Goal: Task Accomplishment & Management: Complete application form

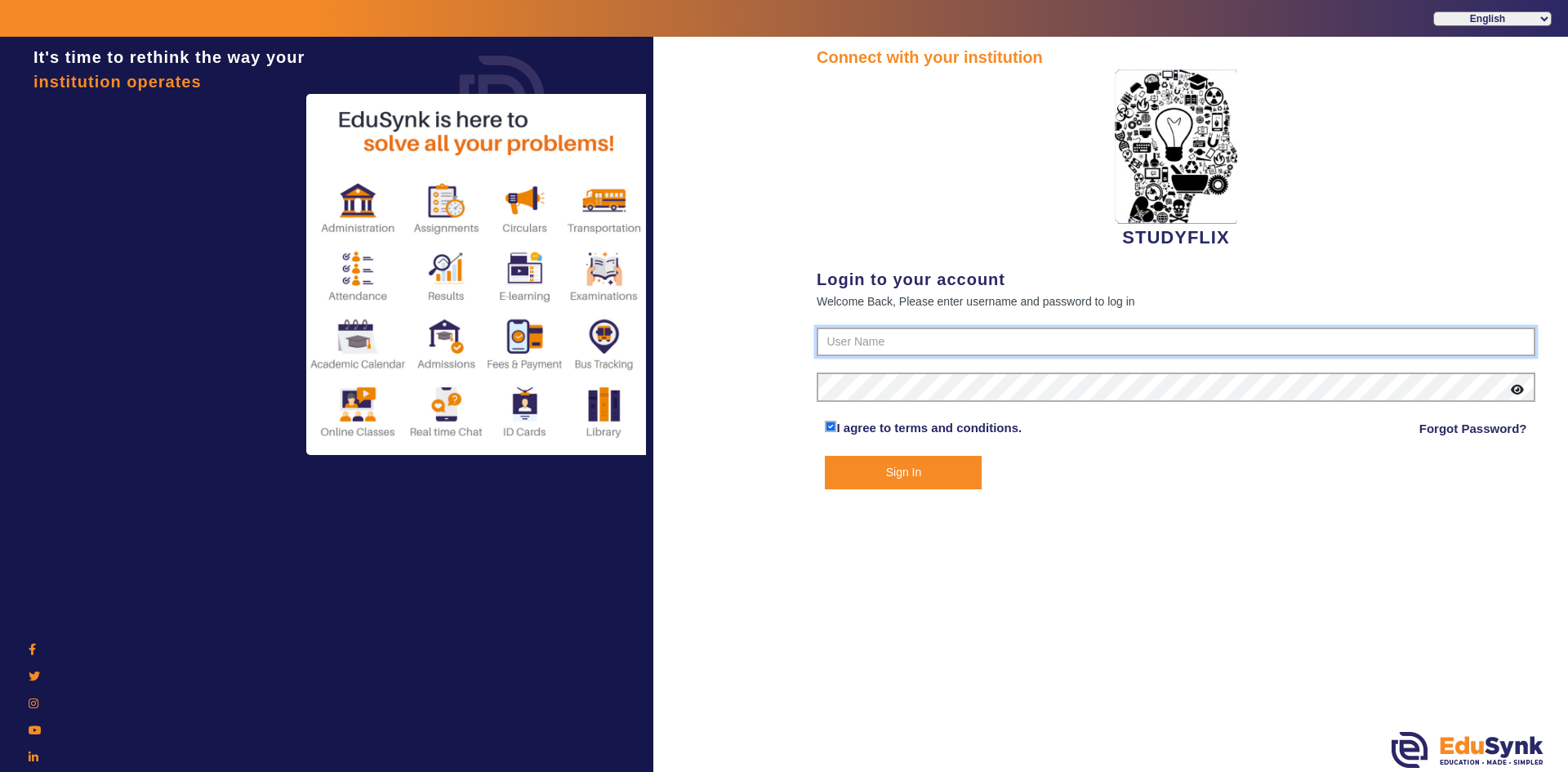
type input "6354922771"
click at [886, 466] on button "Sign In" at bounding box center [903, 472] width 156 height 34
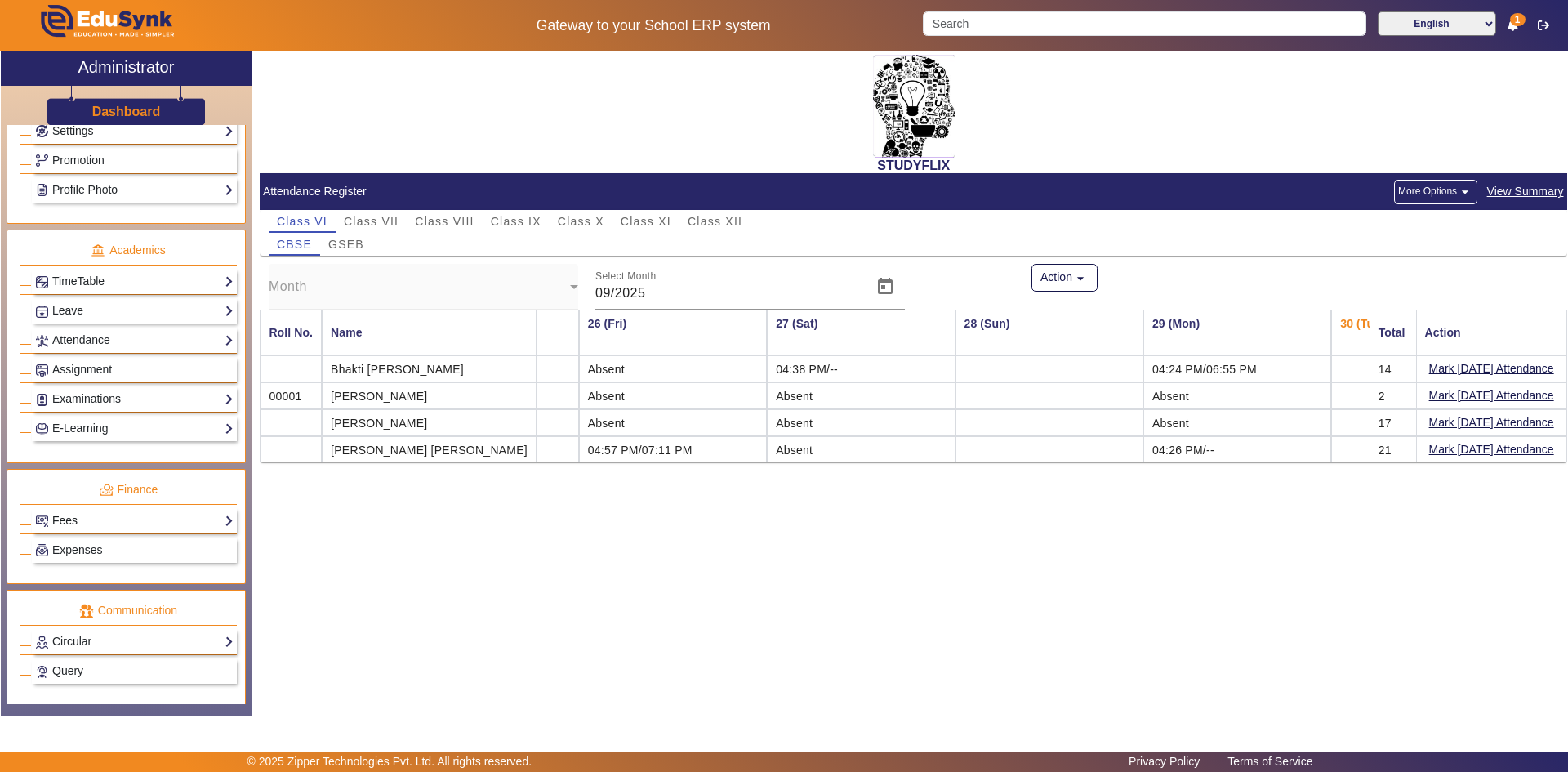
scroll to position [572, 0]
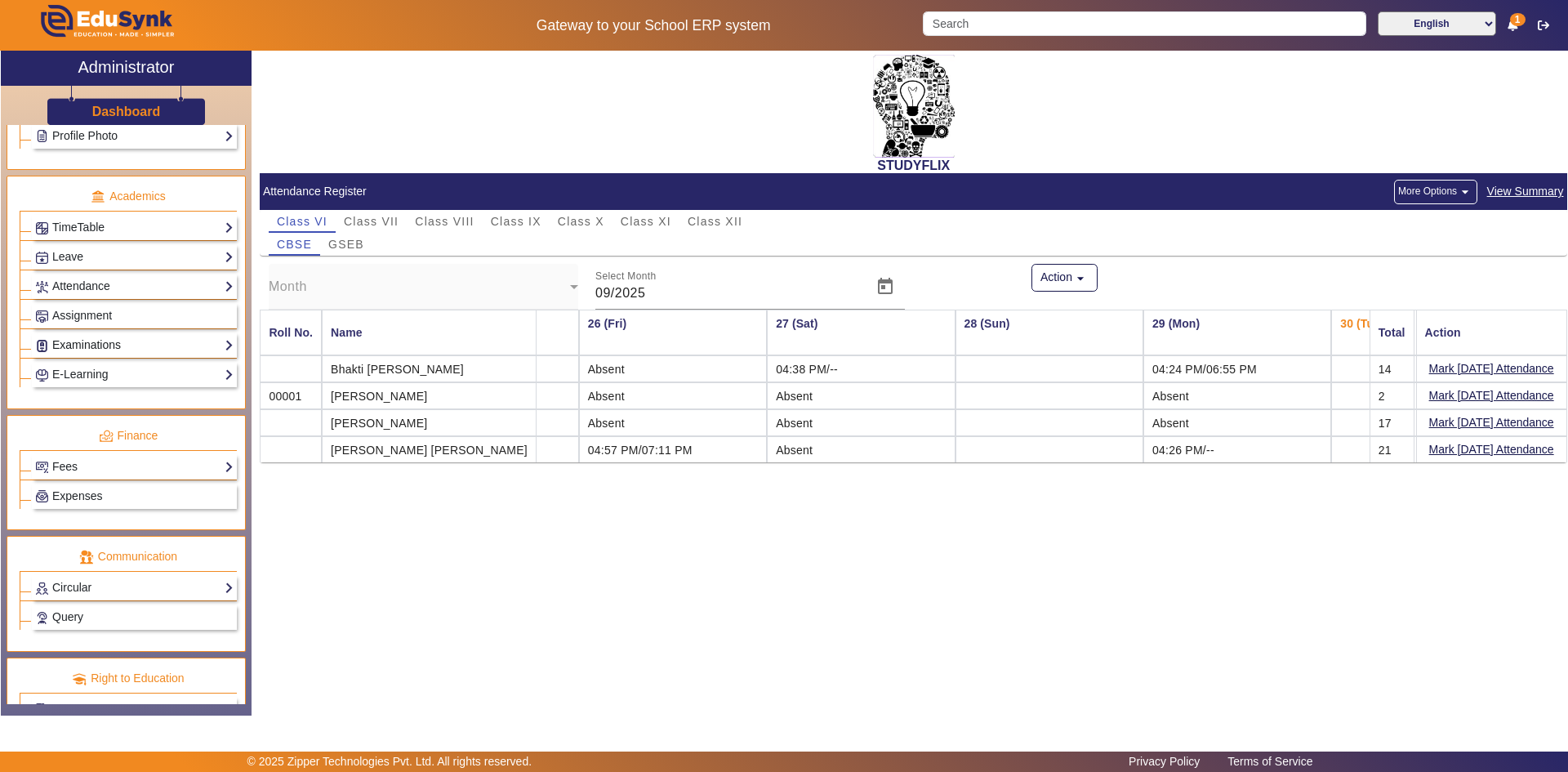
click at [80, 342] on link "Examinations" at bounding box center [135, 345] width 198 height 19
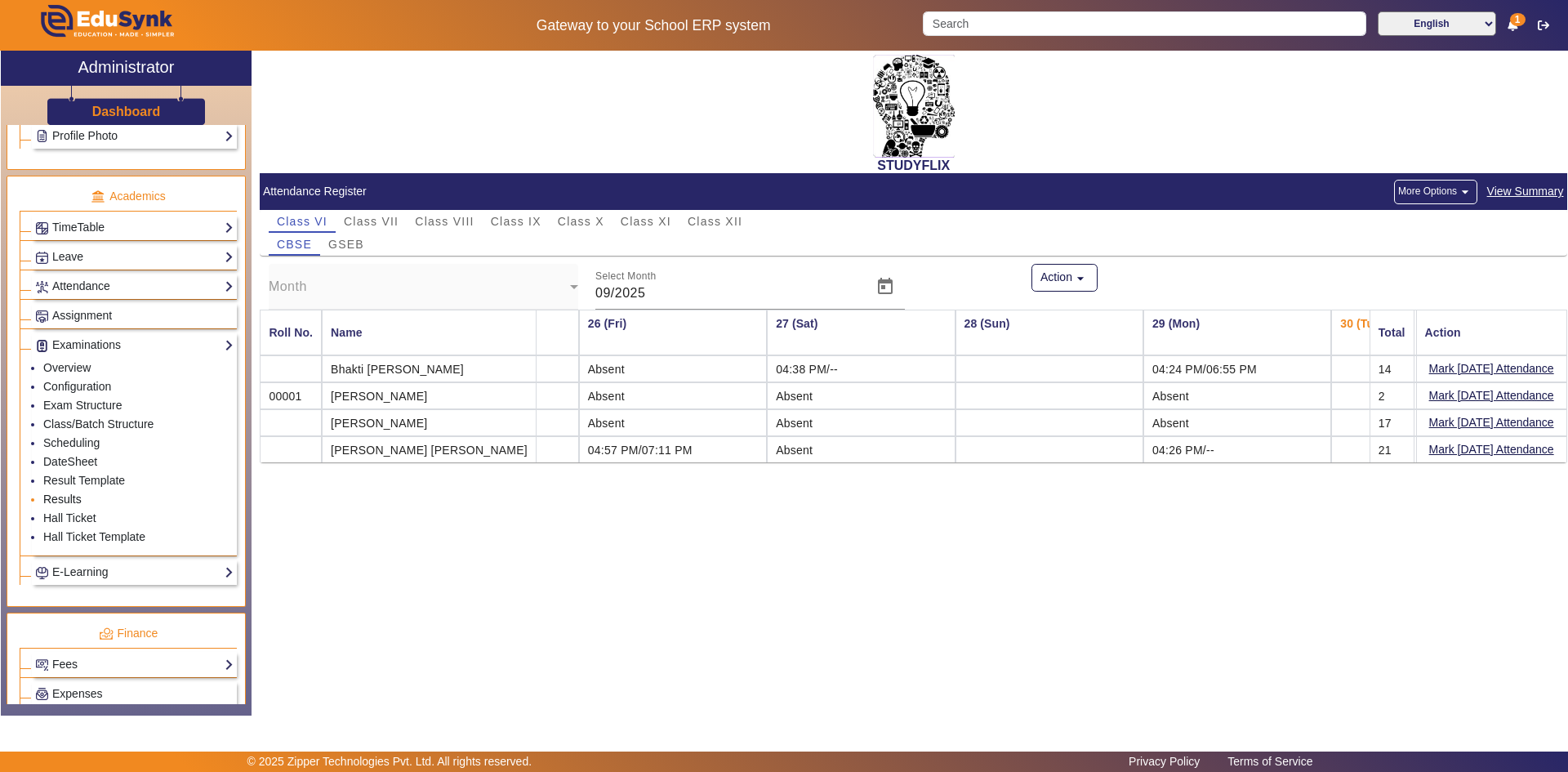
click at [63, 500] on link "Results" at bounding box center [63, 498] width 38 height 13
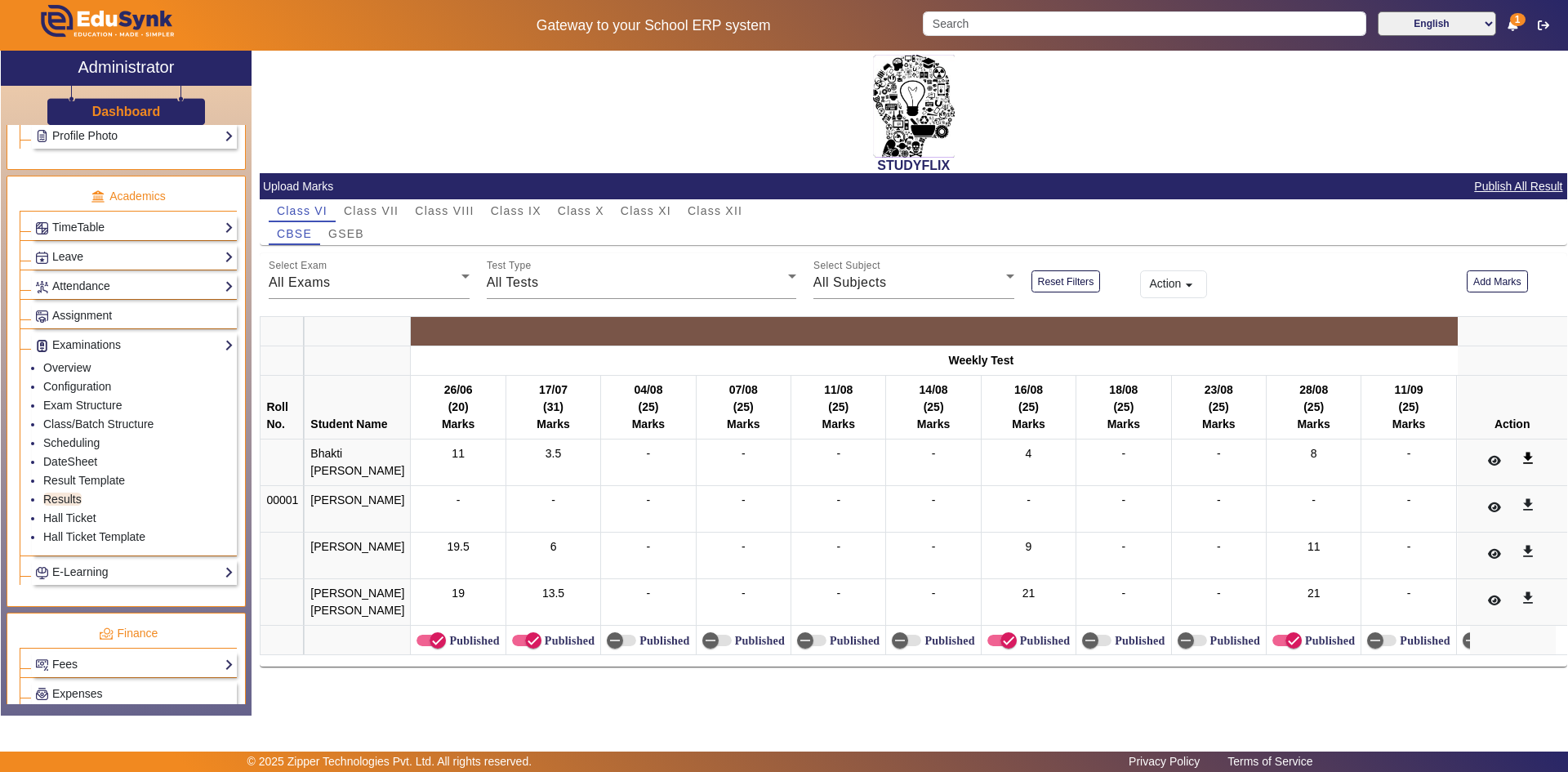
click at [1522, 458] on mat-icon "get_app" at bounding box center [1528, 458] width 16 height 16
click at [344, 228] on span "GSEB" at bounding box center [347, 234] width 36 height 12
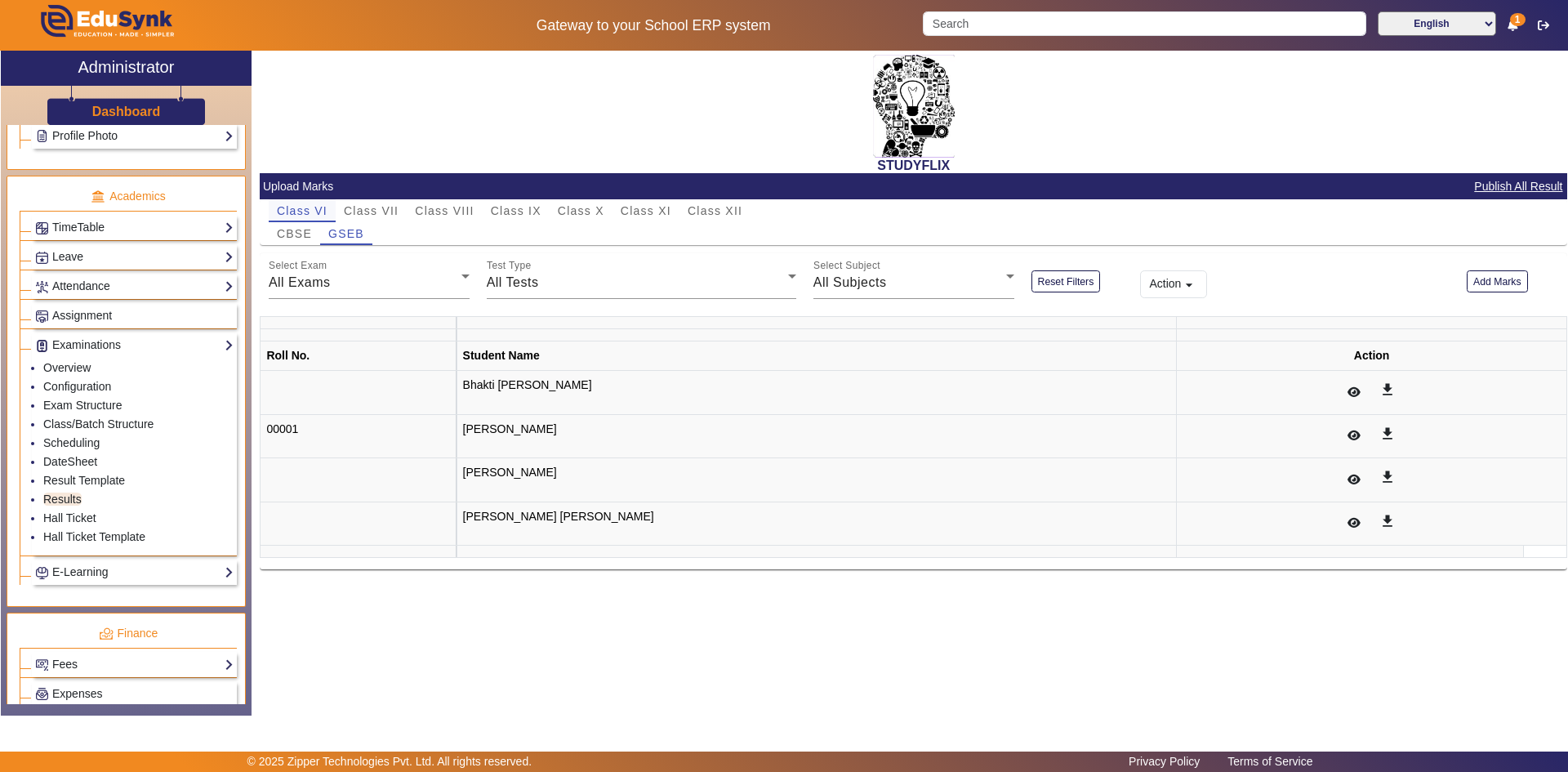
scroll to position [0, 0]
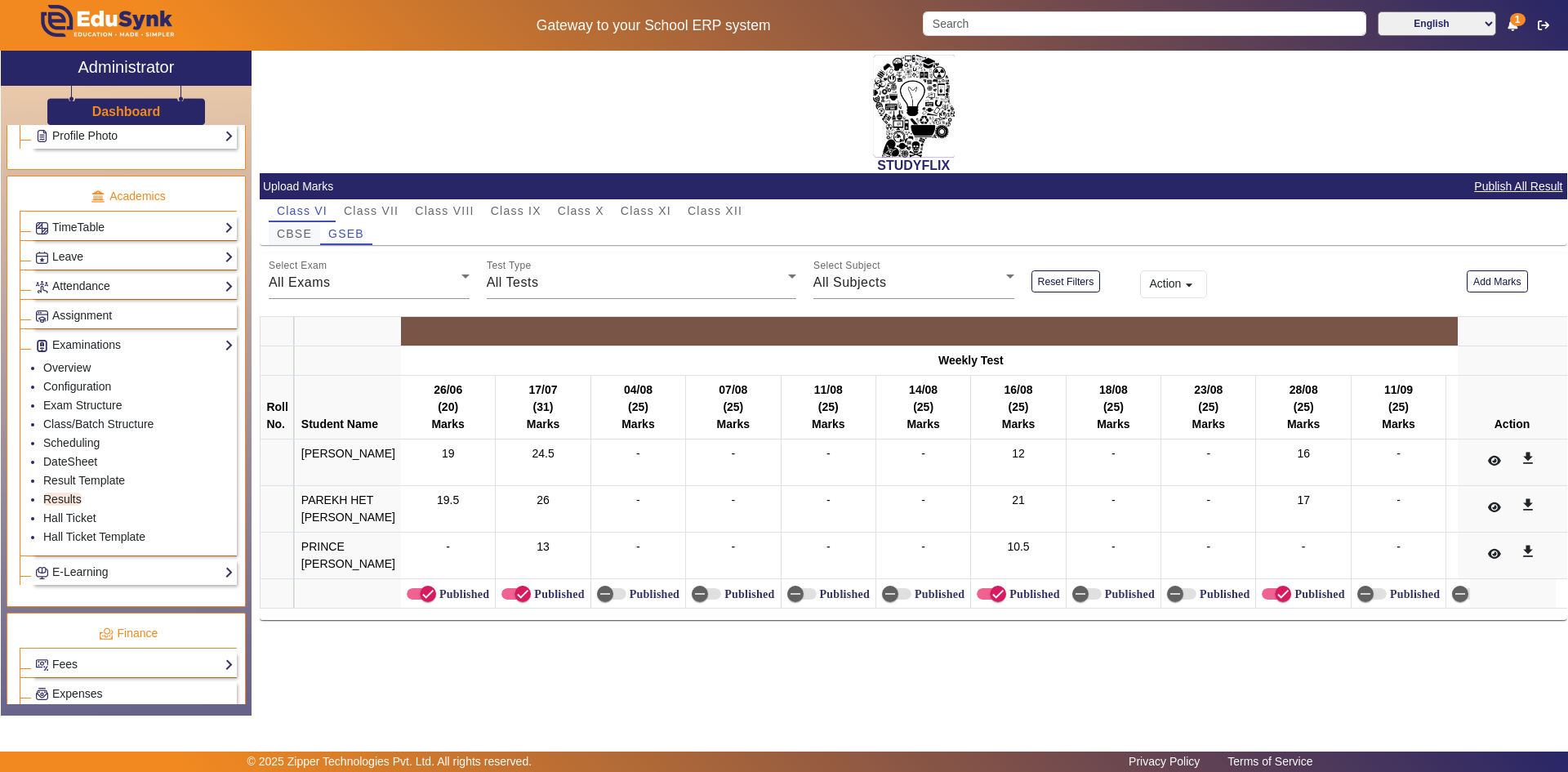
click at [307, 234] on span "CBSE" at bounding box center [294, 234] width 35 height 12
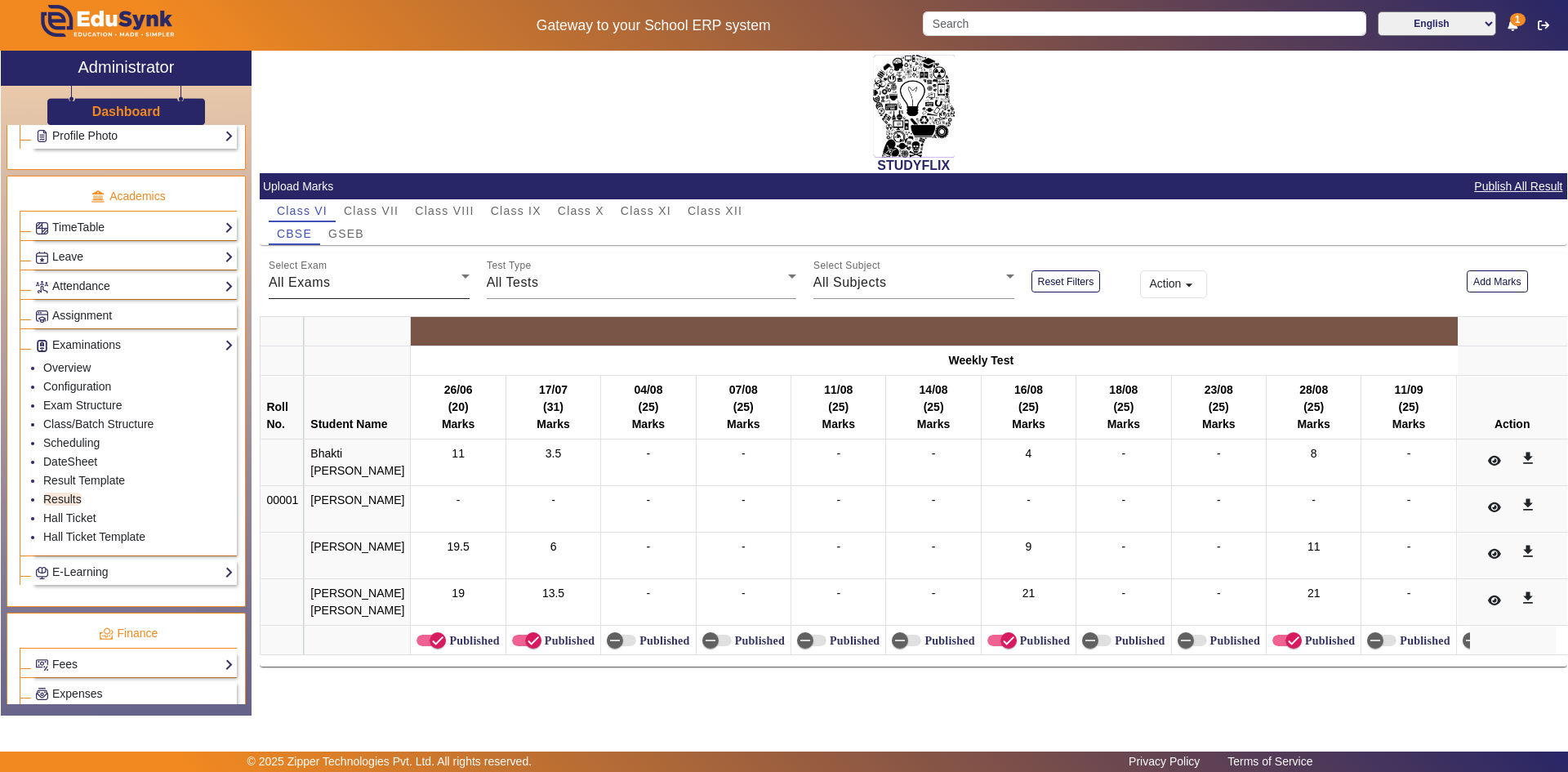
click at [349, 286] on div "All Exams" at bounding box center [365, 283] width 193 height 20
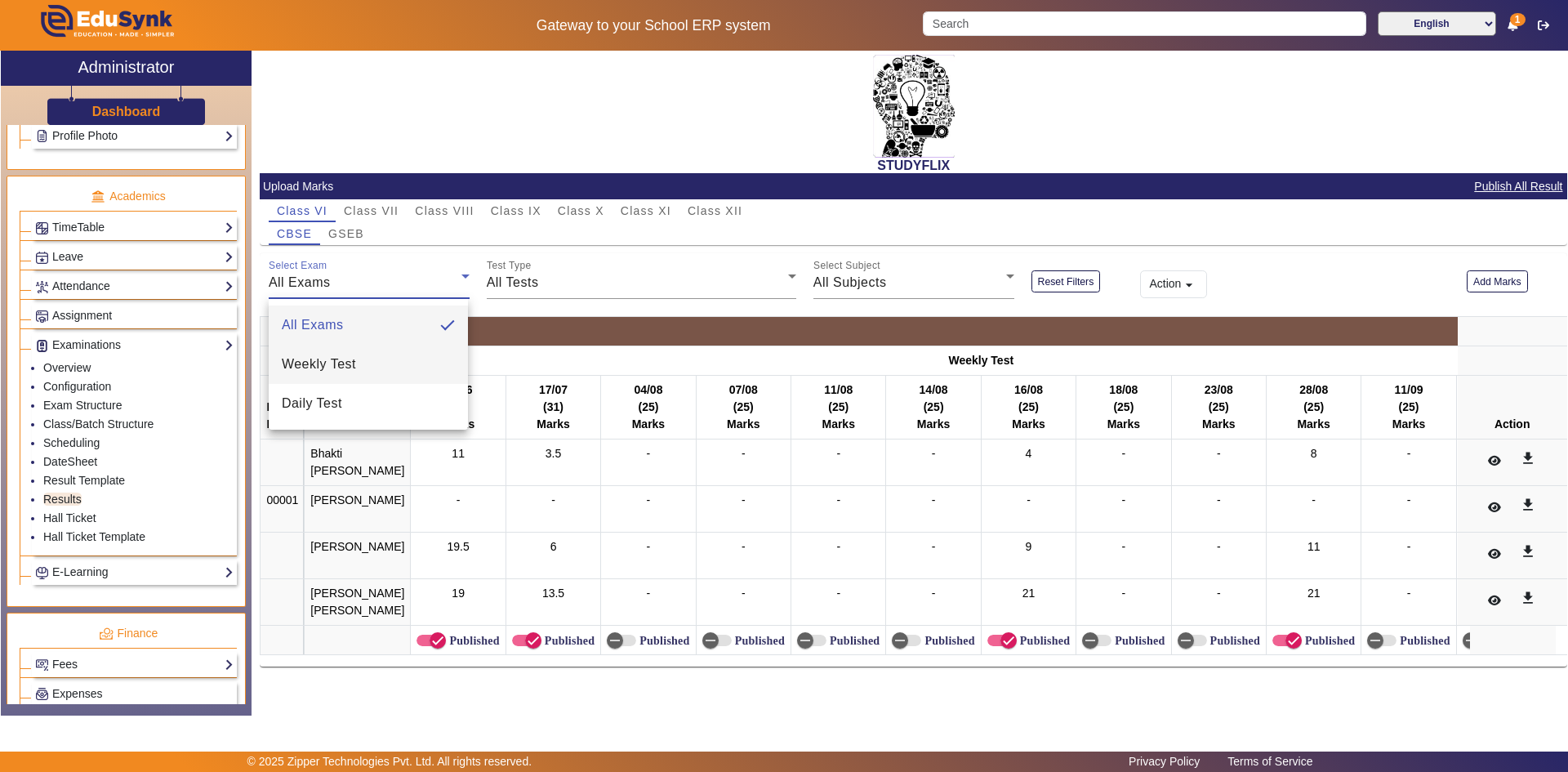
click at [320, 368] on span "Weekly Test" at bounding box center [319, 365] width 75 height 20
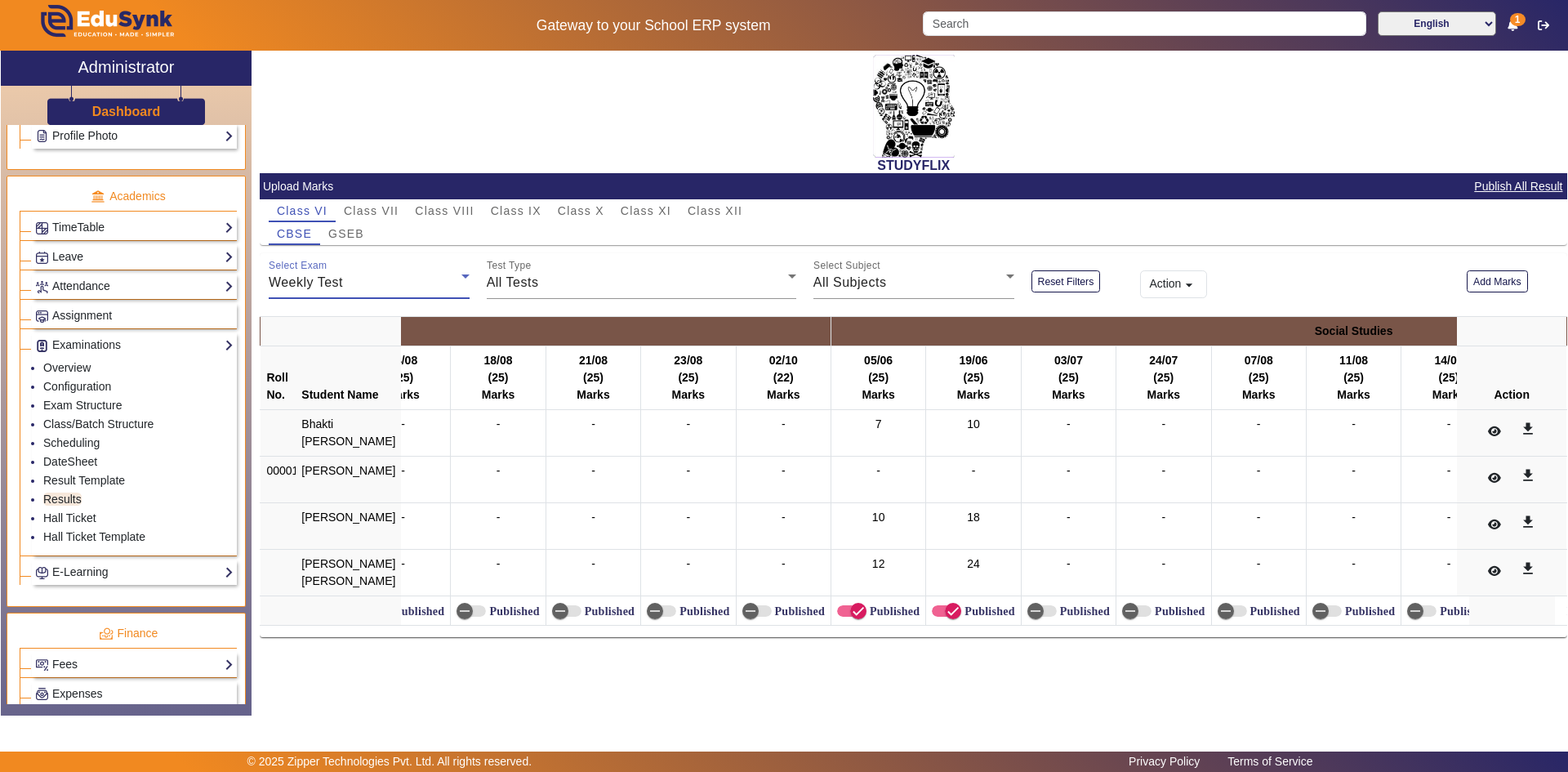
scroll to position [0, 5686]
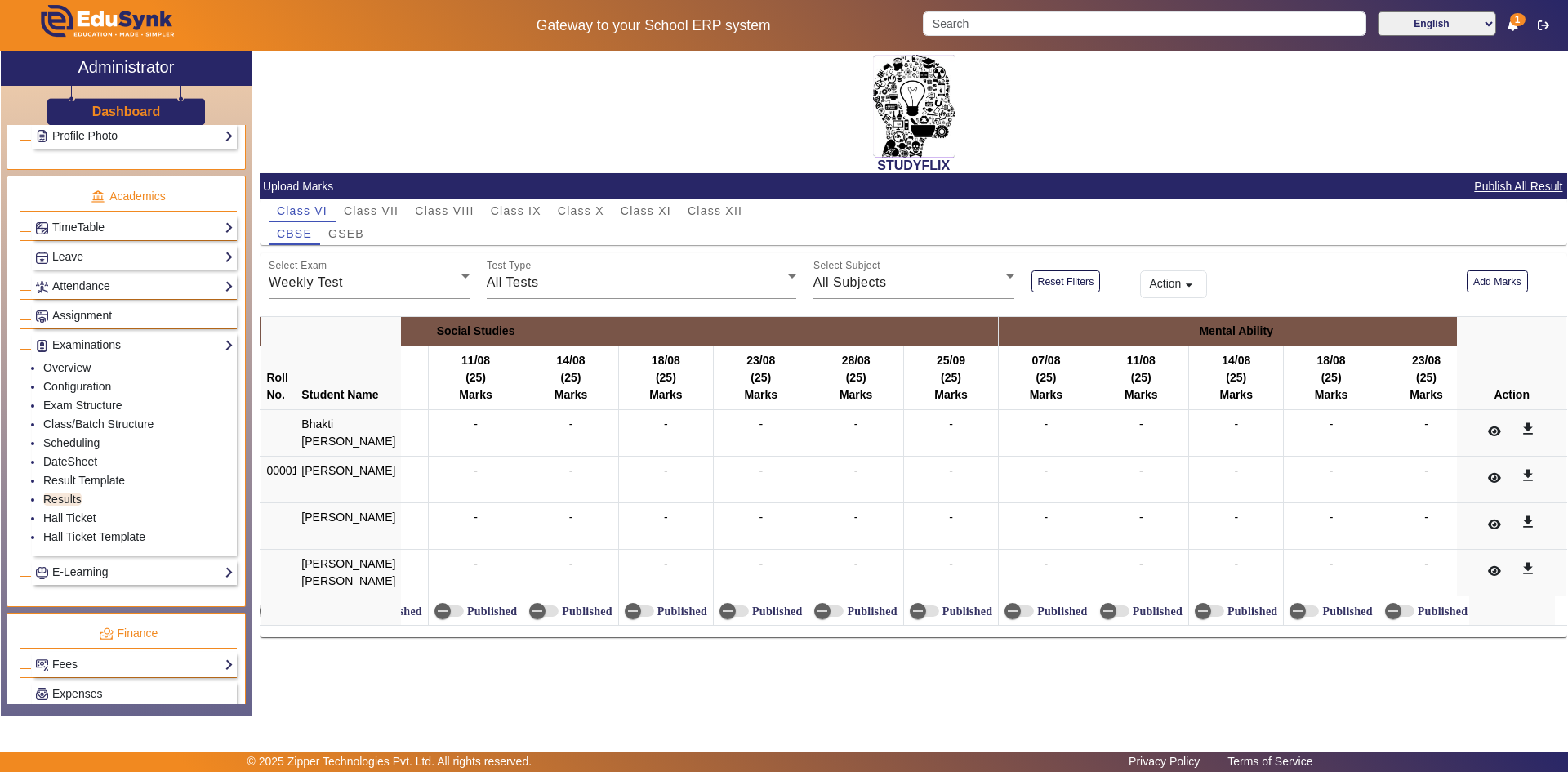
click at [1422, 365] on th "23/08 (25) Marks" at bounding box center [1426, 378] width 95 height 64
click at [602, 286] on div "All Tests" at bounding box center [637, 283] width 301 height 20
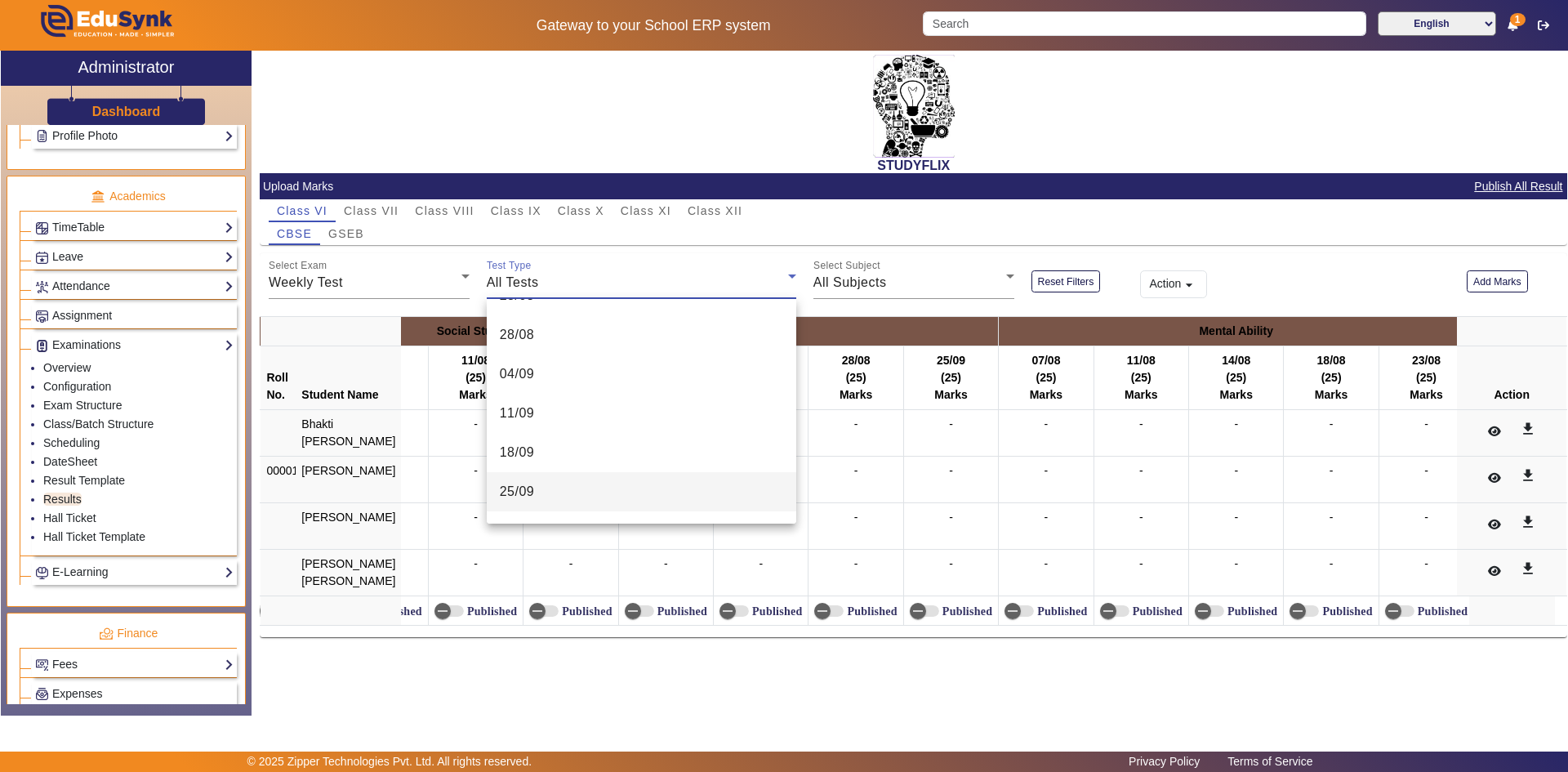
scroll to position [768, 0]
click at [613, 454] on mat-option "25/09" at bounding box center [641, 457] width 309 height 39
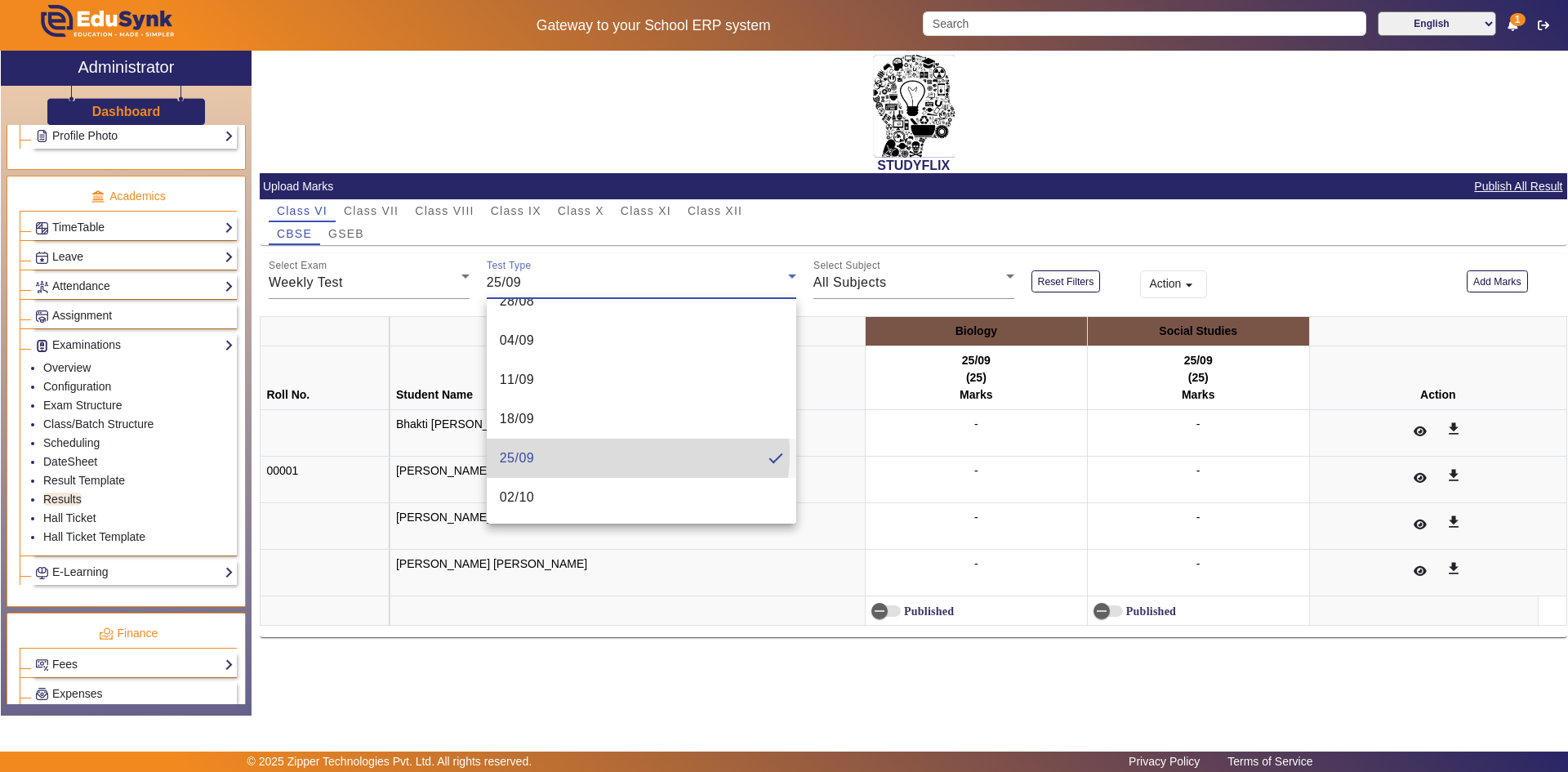
scroll to position [0, 0]
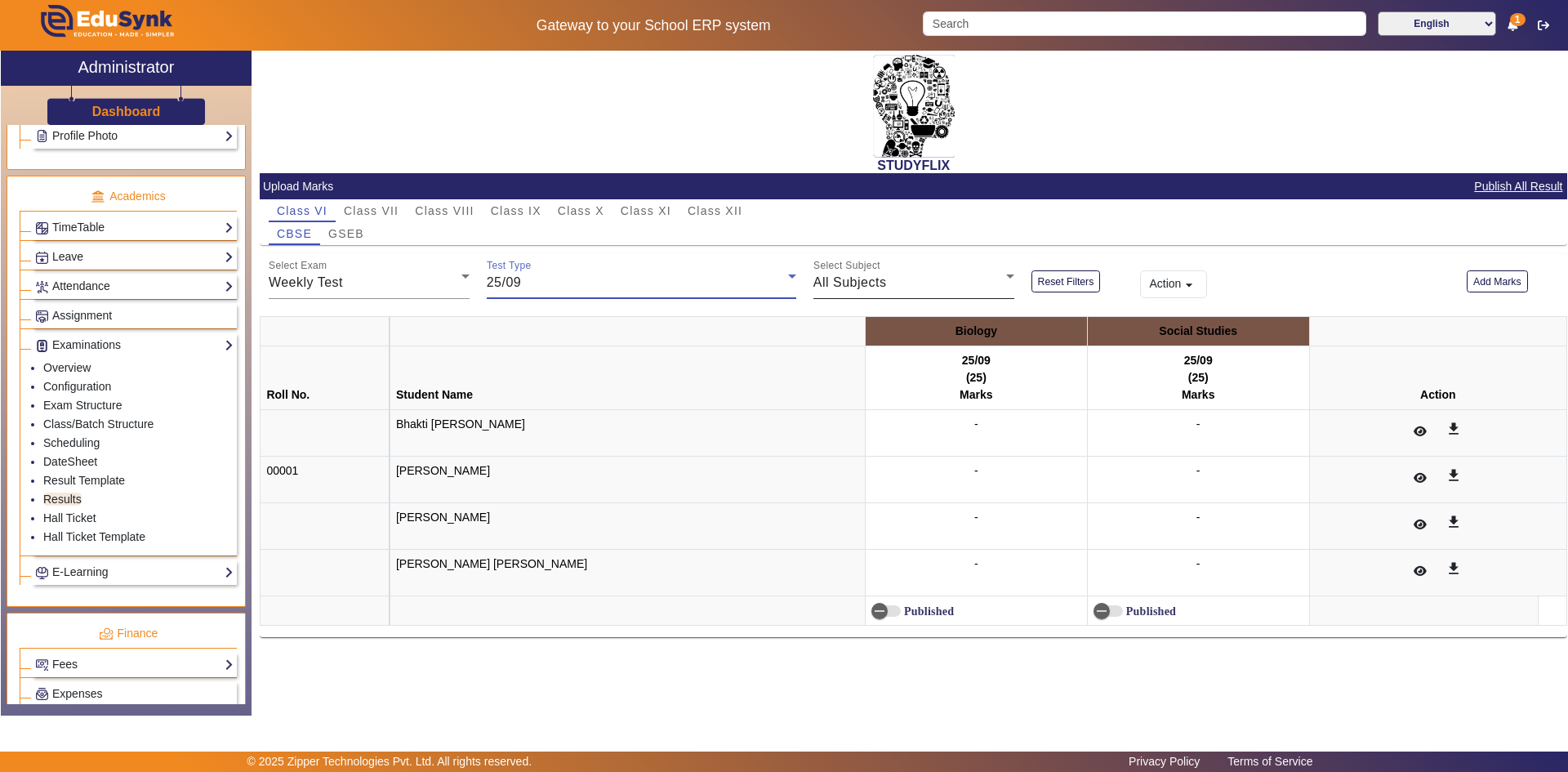
click at [892, 276] on div "All Subjects" at bounding box center [910, 283] width 193 height 20
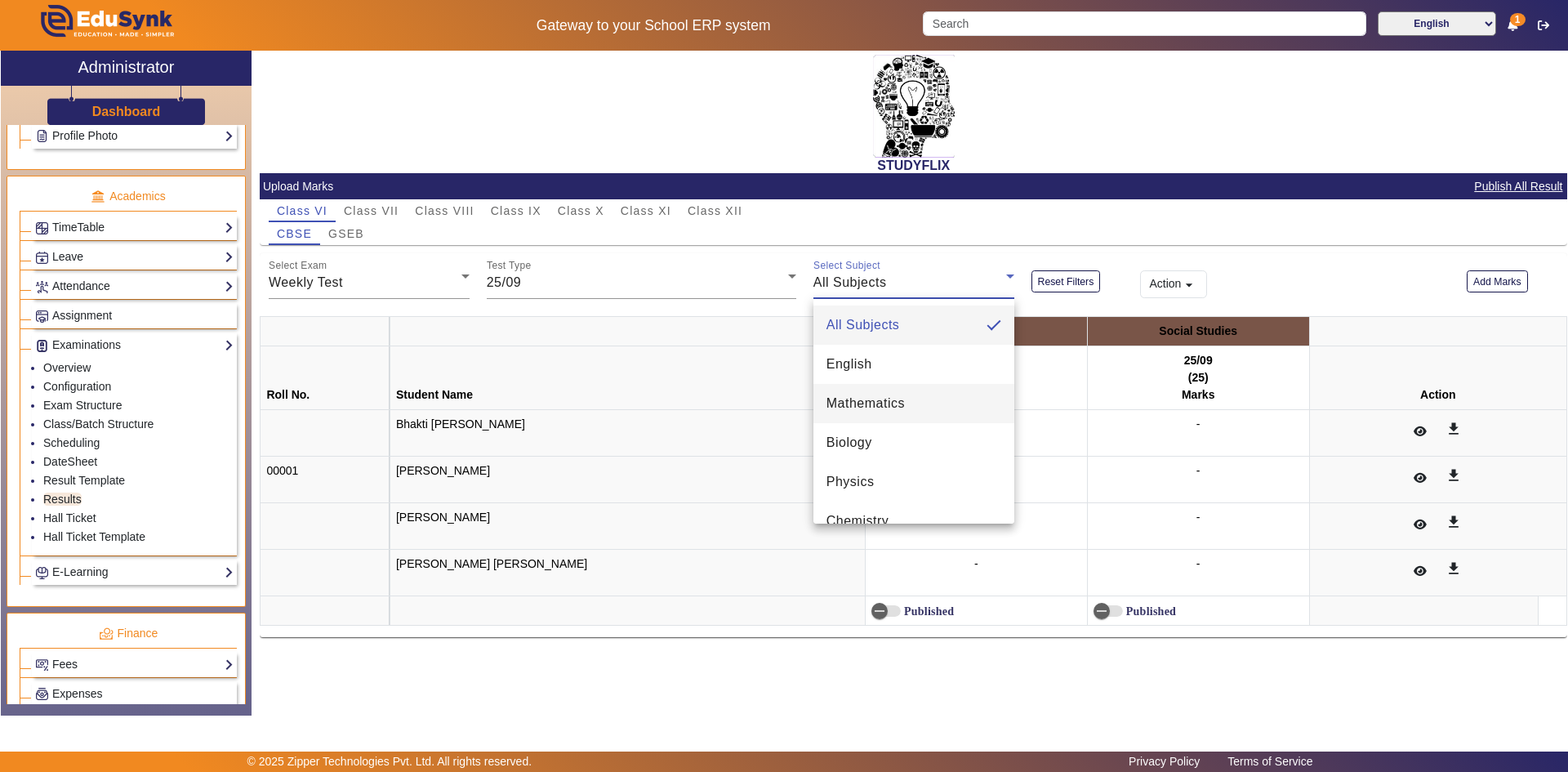
click at [900, 404] on span "Mathematics" at bounding box center [866, 404] width 78 height 20
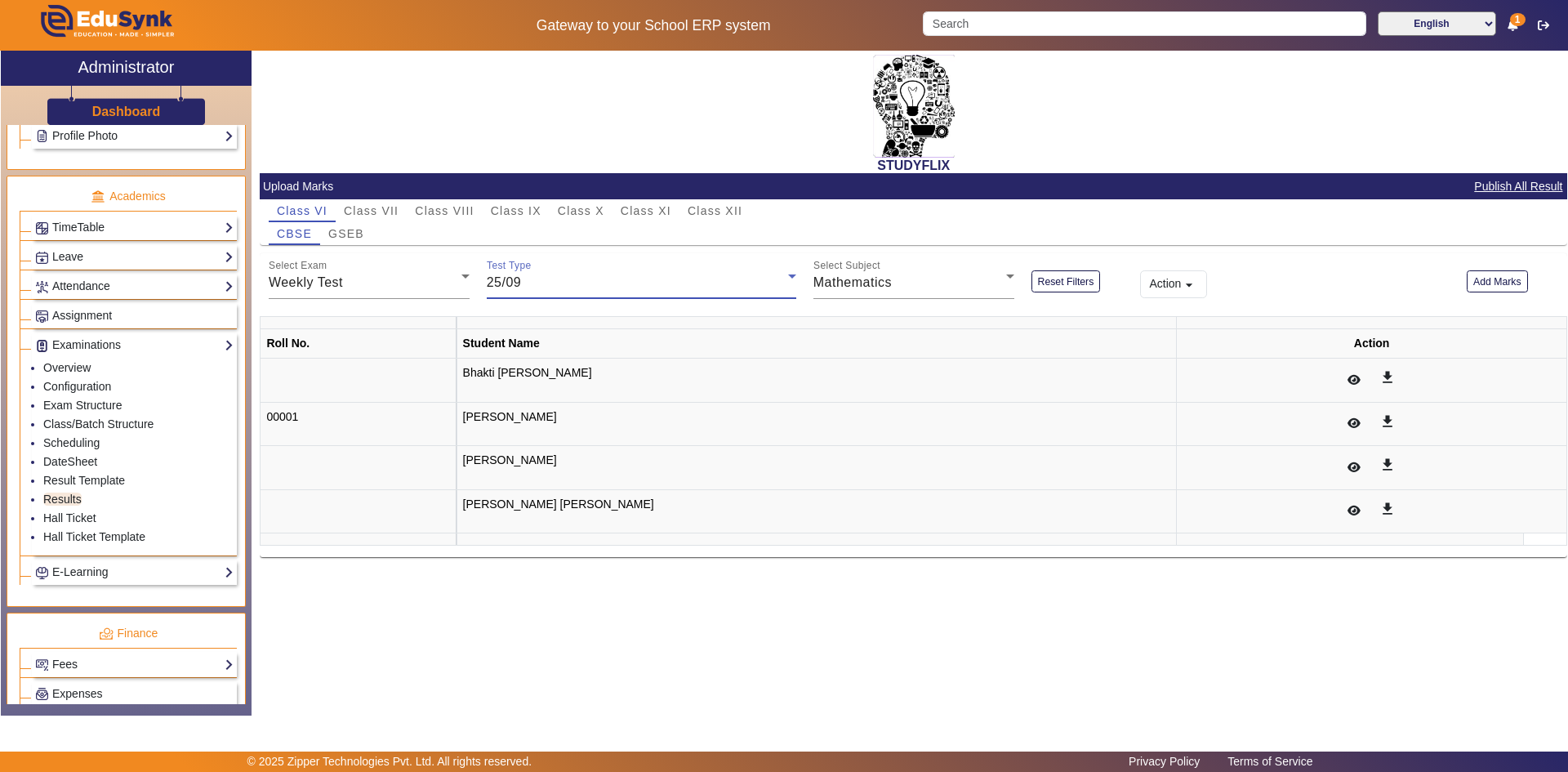
click at [609, 285] on div "25/09" at bounding box center [637, 283] width 301 height 20
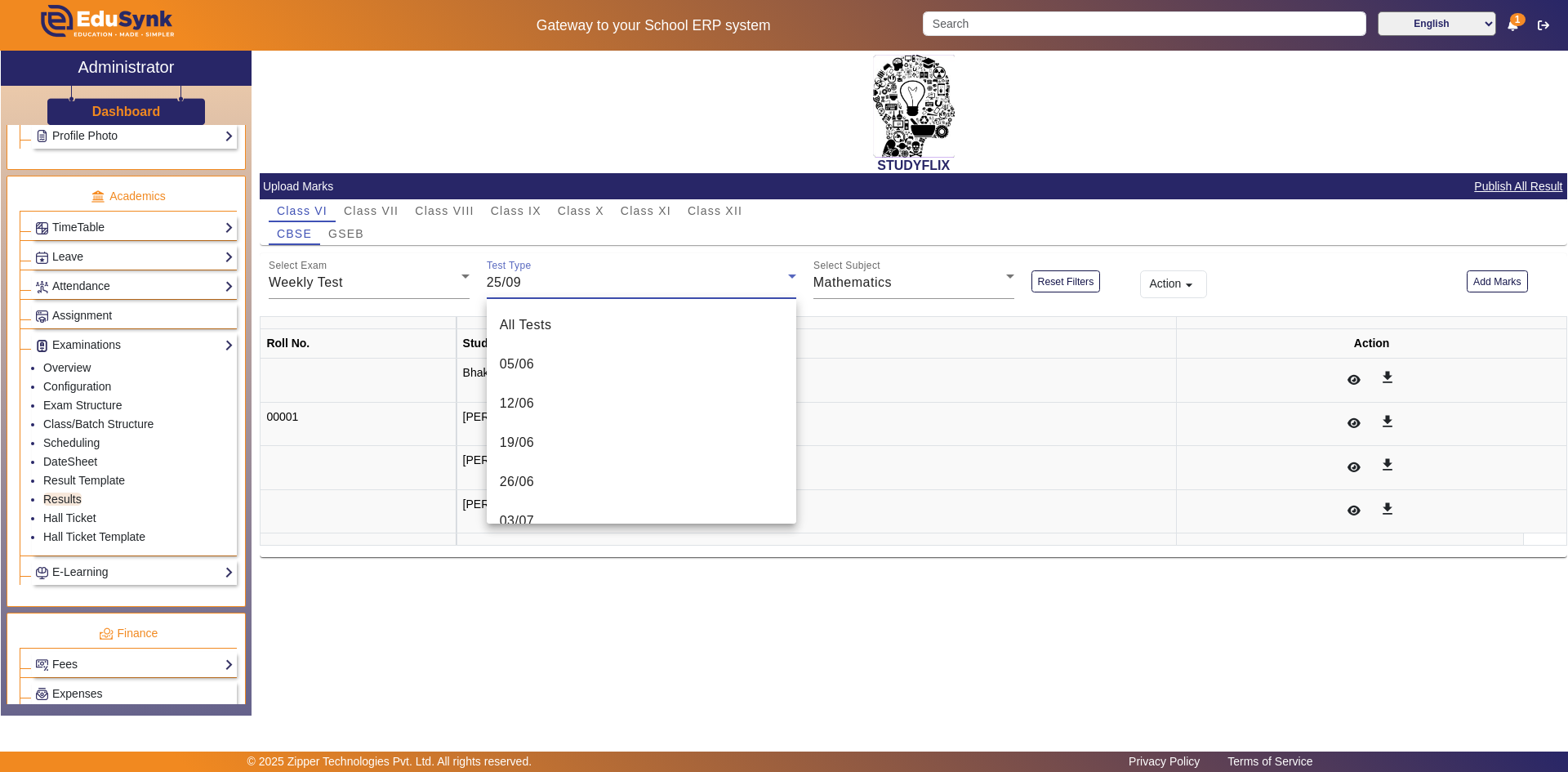
scroll to position [723, 0]
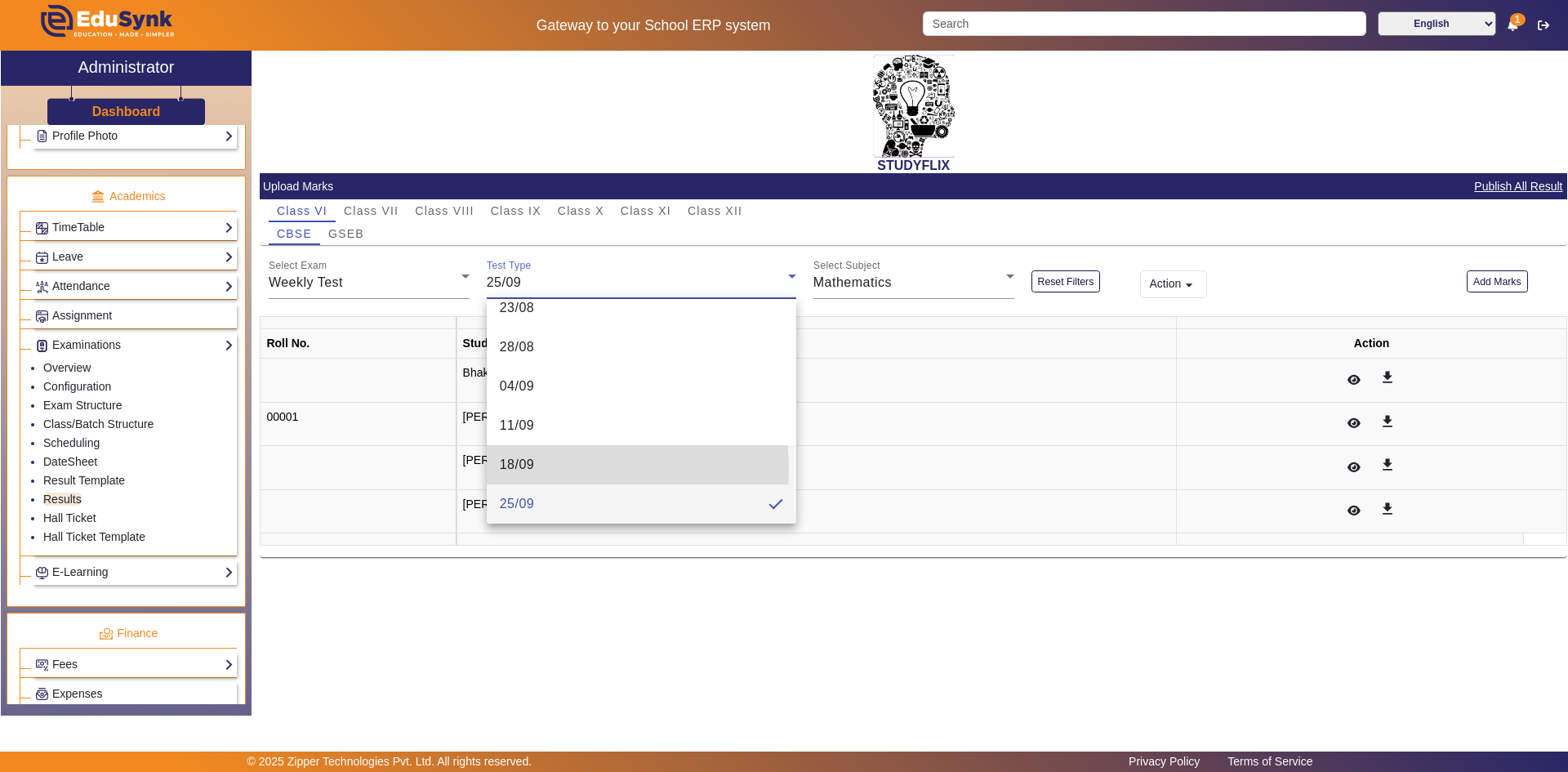
click at [549, 469] on mat-option "18/09" at bounding box center [641, 464] width 309 height 39
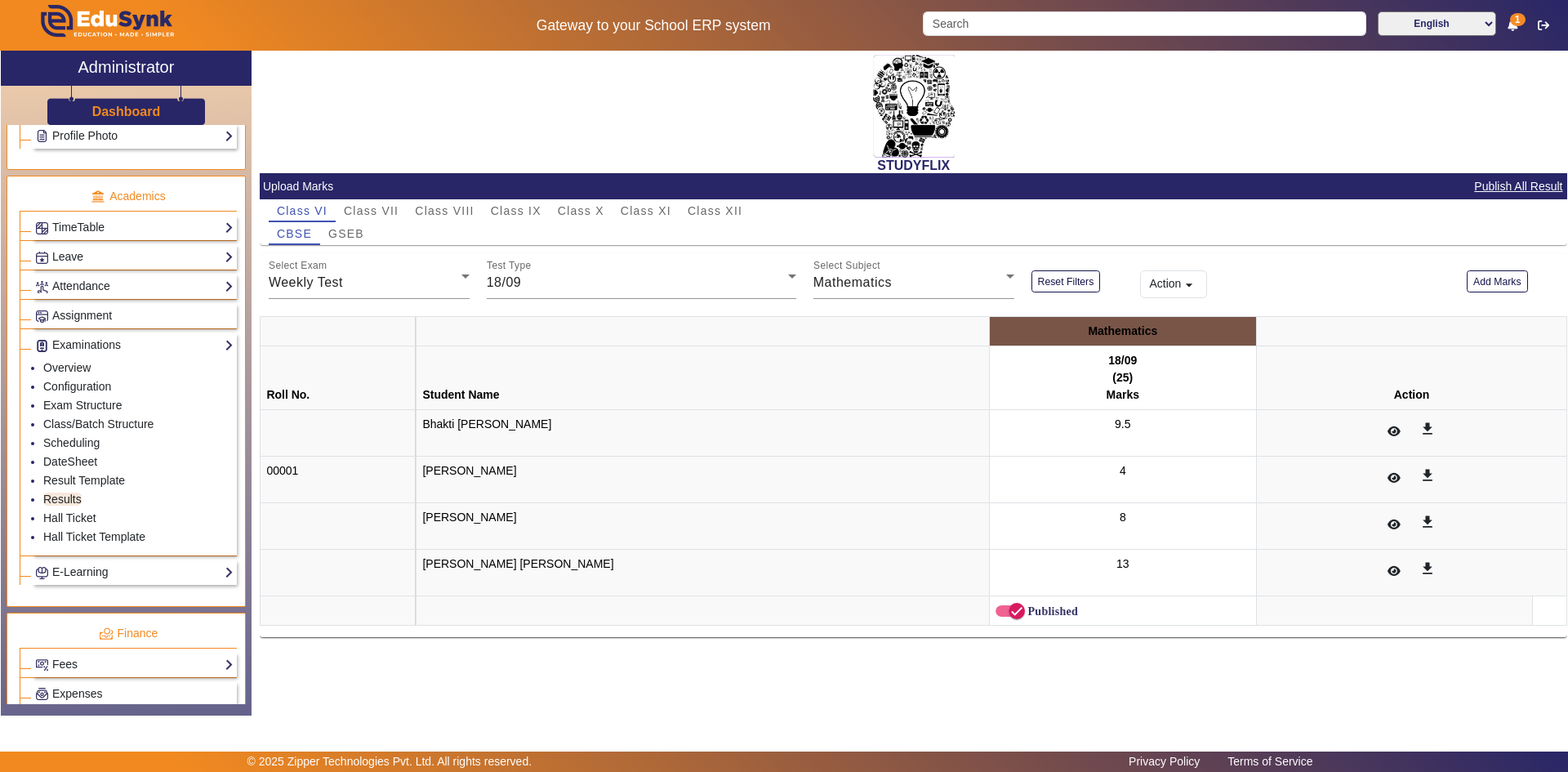
click at [1161, 284] on button "Action arrow_drop_down" at bounding box center [1174, 284] width 67 height 28
click at [1253, 327] on span "Export to Excel" at bounding box center [1229, 323] width 94 height 14
click at [638, 290] on div "18/09" at bounding box center [637, 283] width 301 height 20
click at [370, 275] on div at bounding box center [784, 386] width 1568 height 772
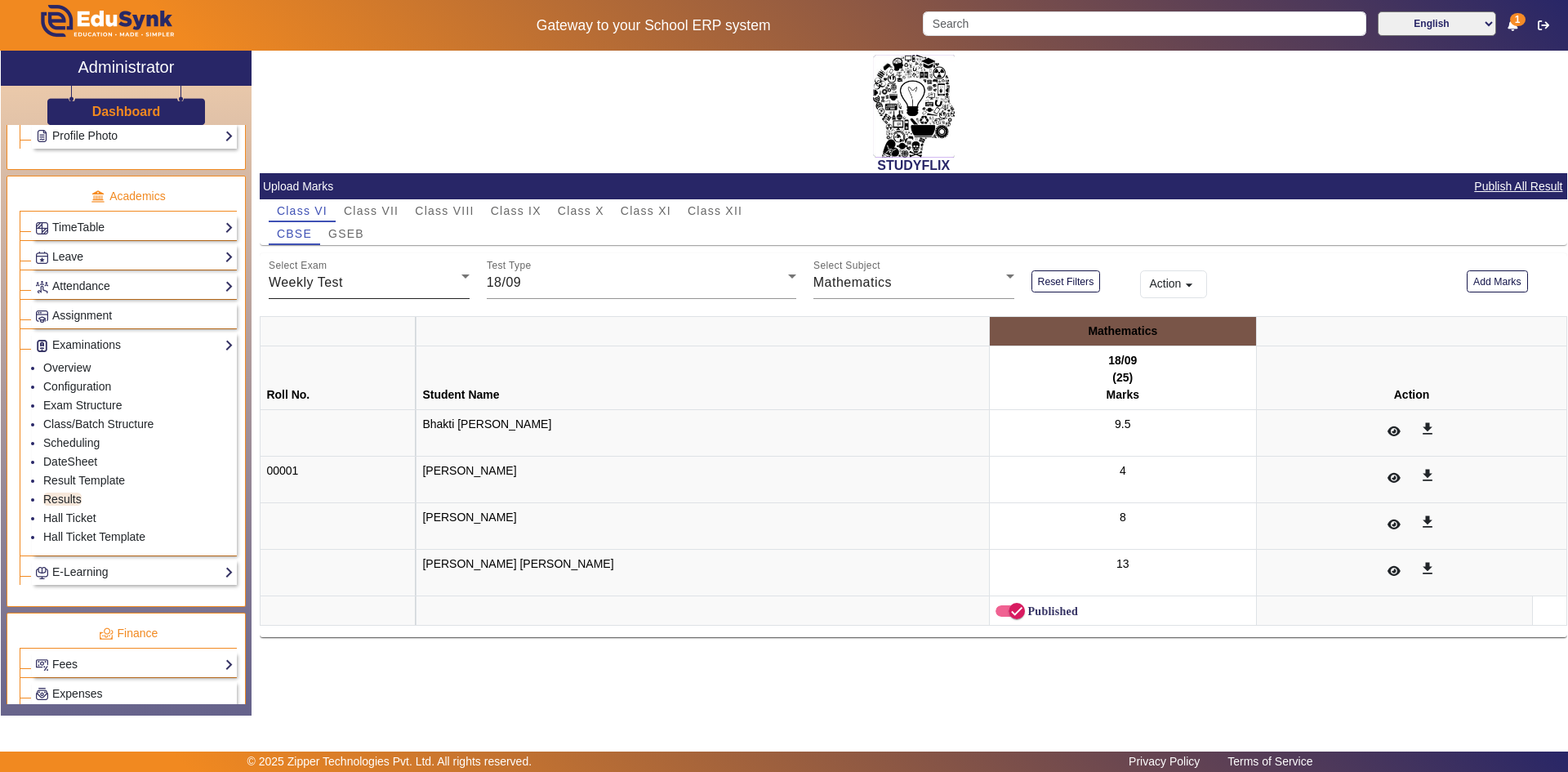
click at [380, 283] on div "Weekly Test" at bounding box center [365, 283] width 193 height 20
click at [405, 407] on mat-option "Daily Test" at bounding box center [368, 403] width 201 height 39
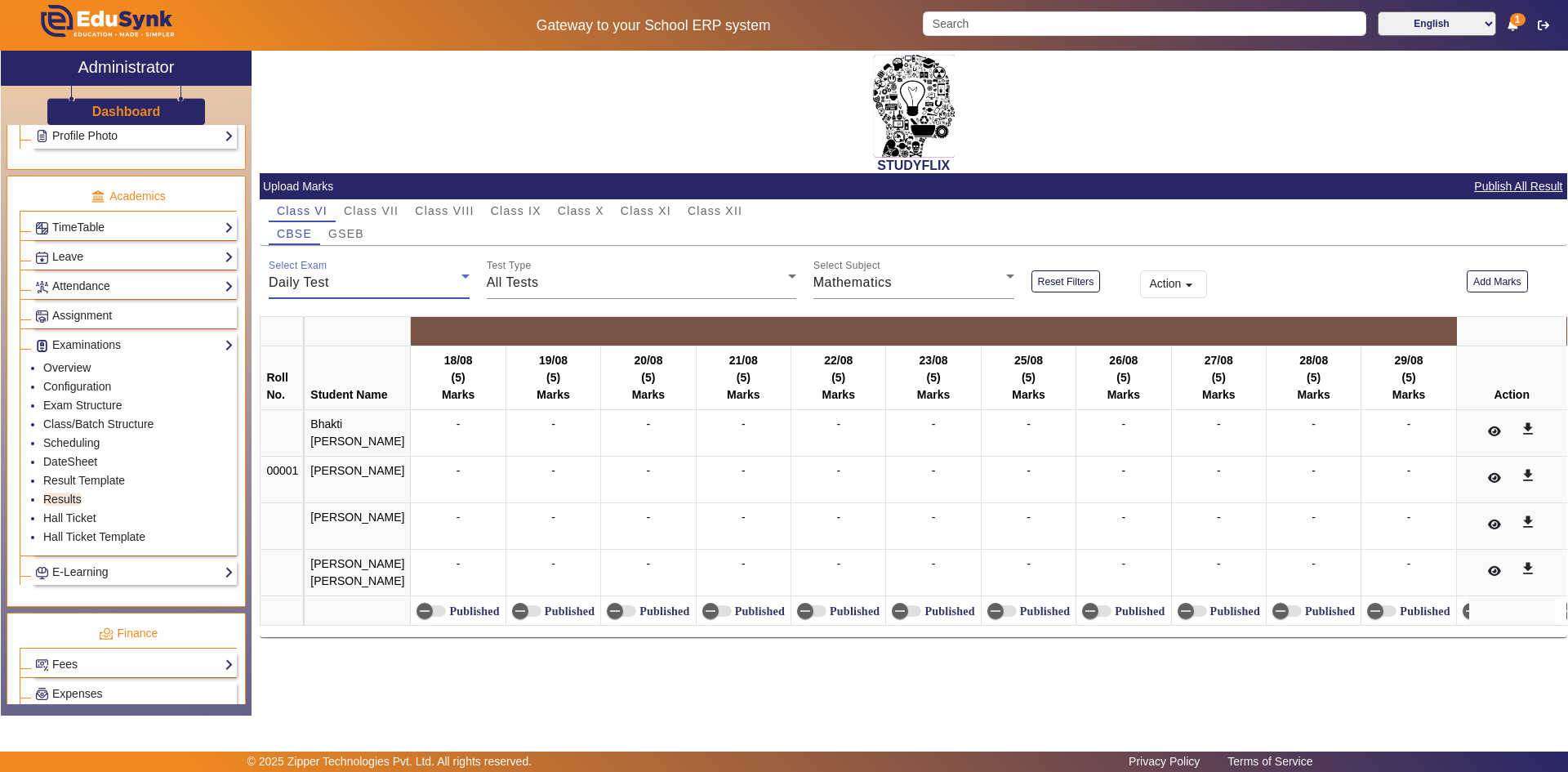
click at [355, 285] on div "Daily Test" at bounding box center [365, 283] width 193 height 20
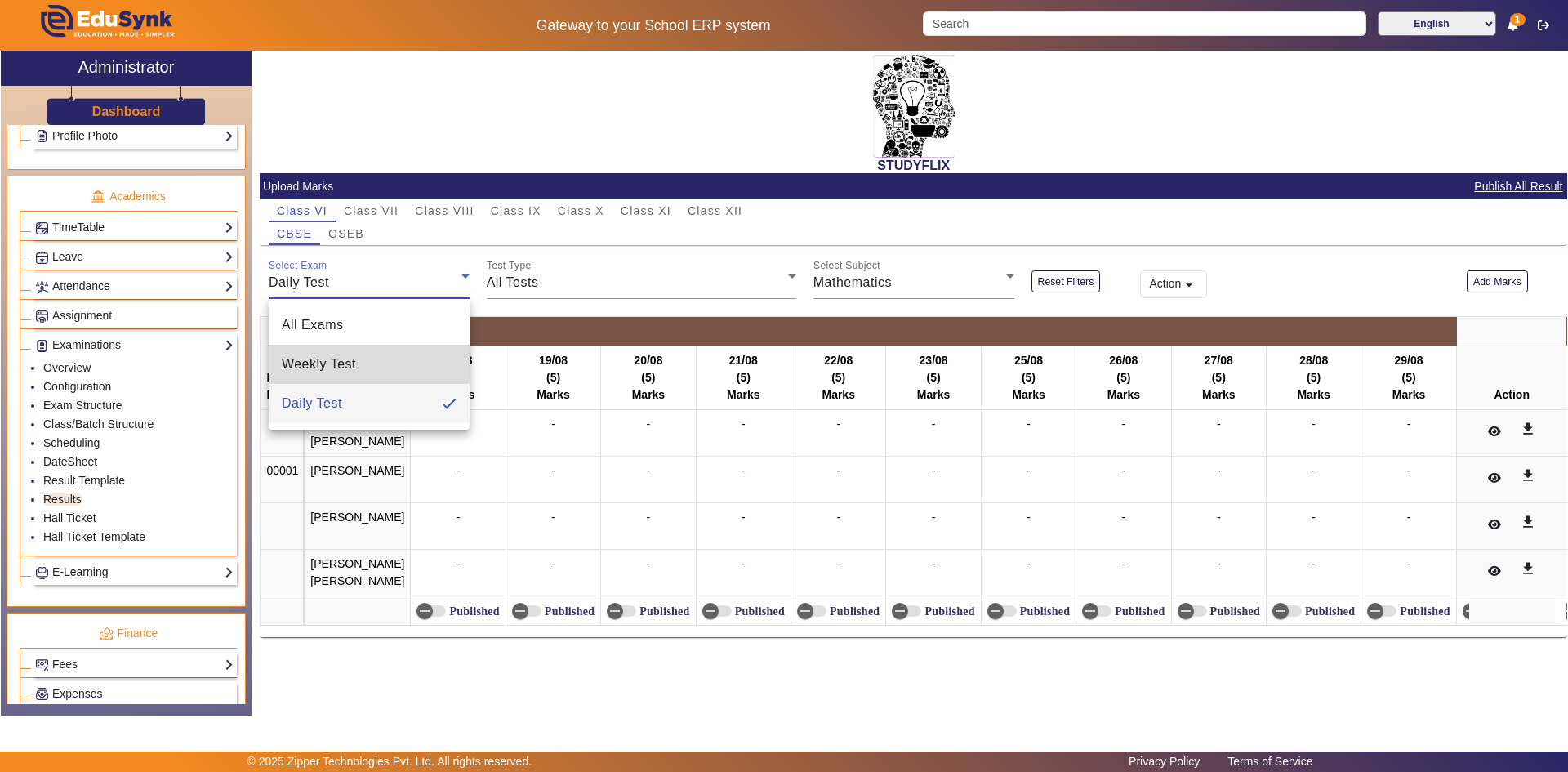
click at [387, 355] on mat-option "Weekly Test" at bounding box center [368, 364] width 201 height 39
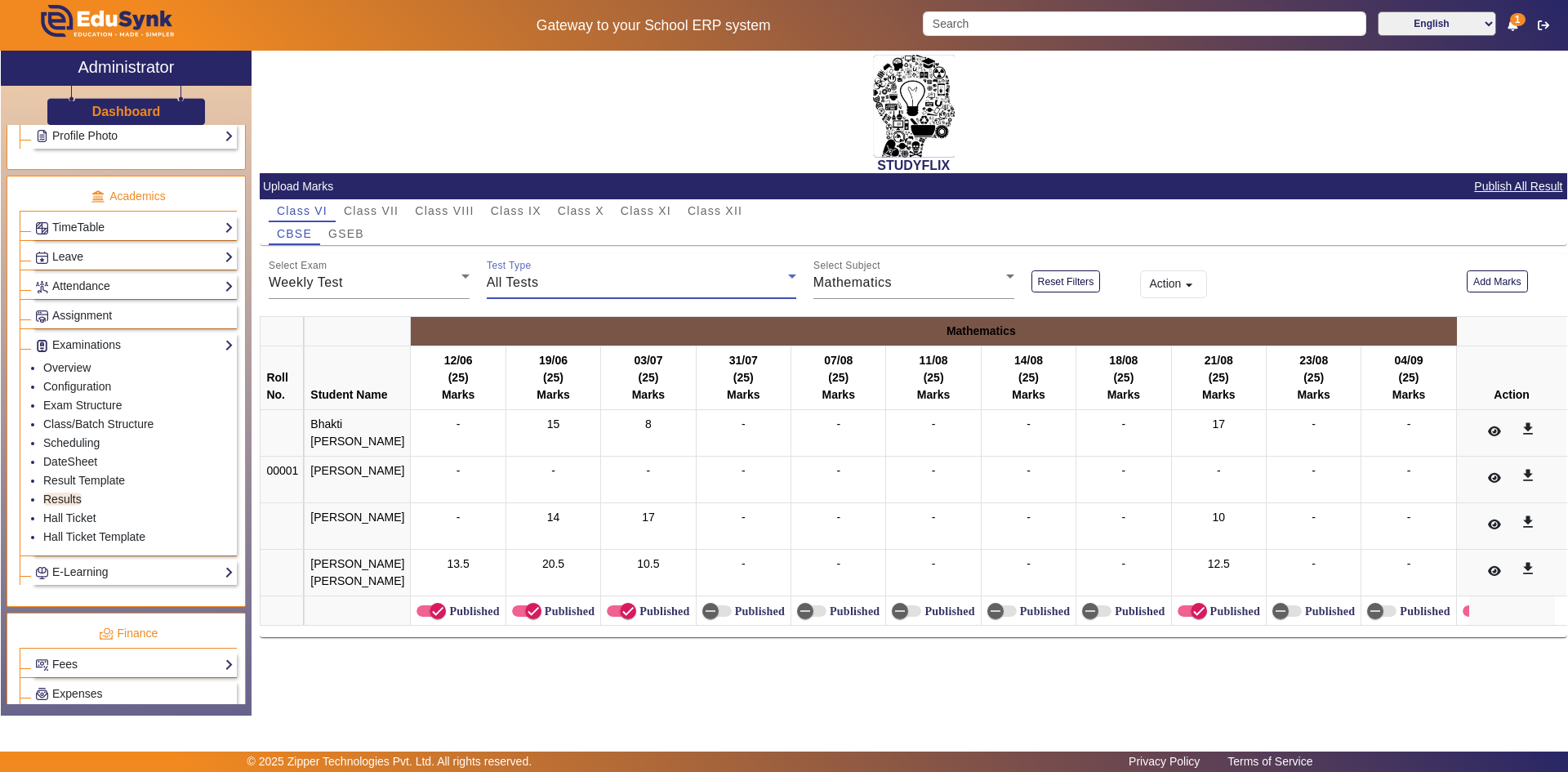
click at [578, 278] on div "All Tests" at bounding box center [637, 283] width 301 height 20
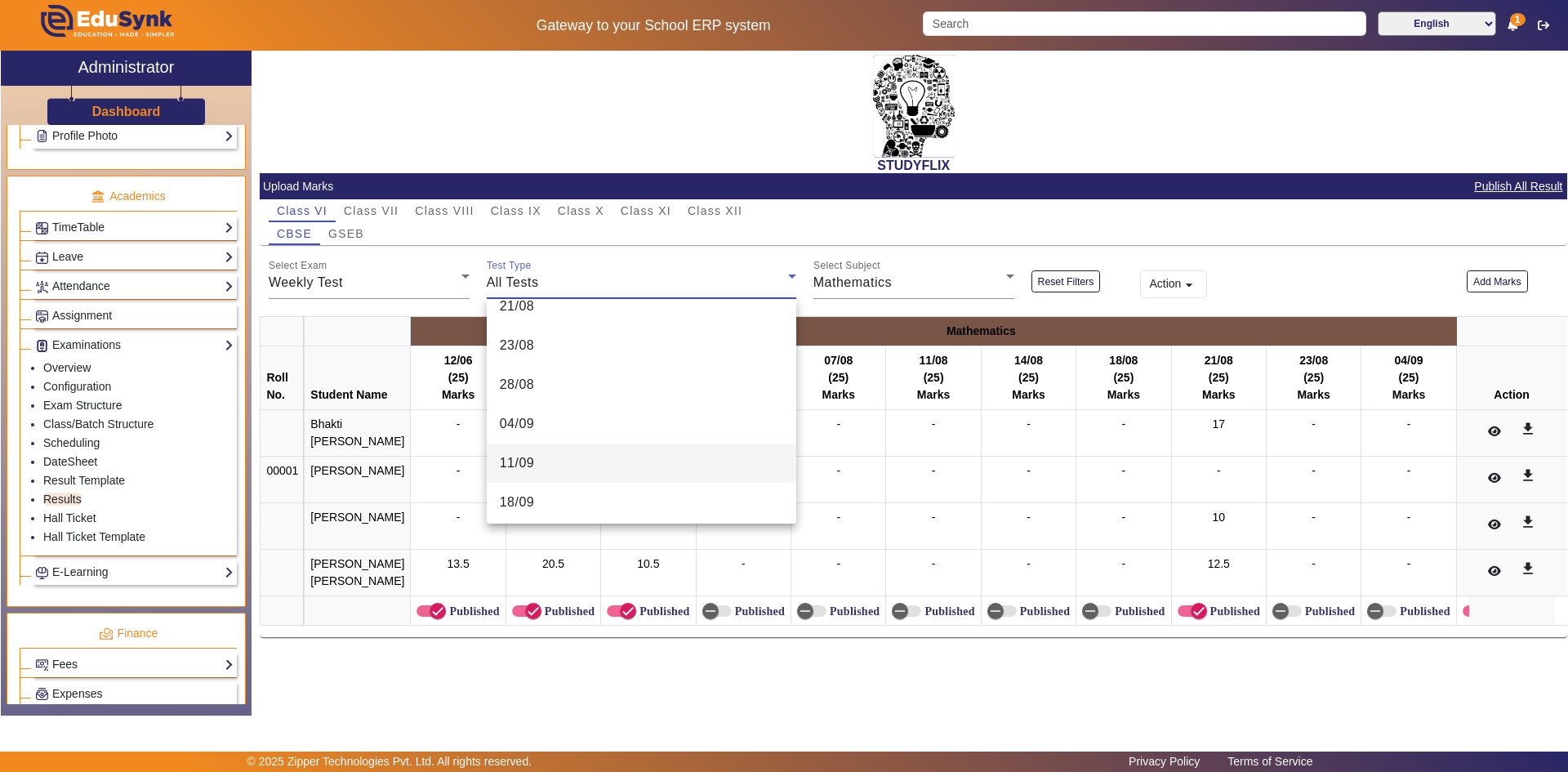
scroll to position [735, 0]
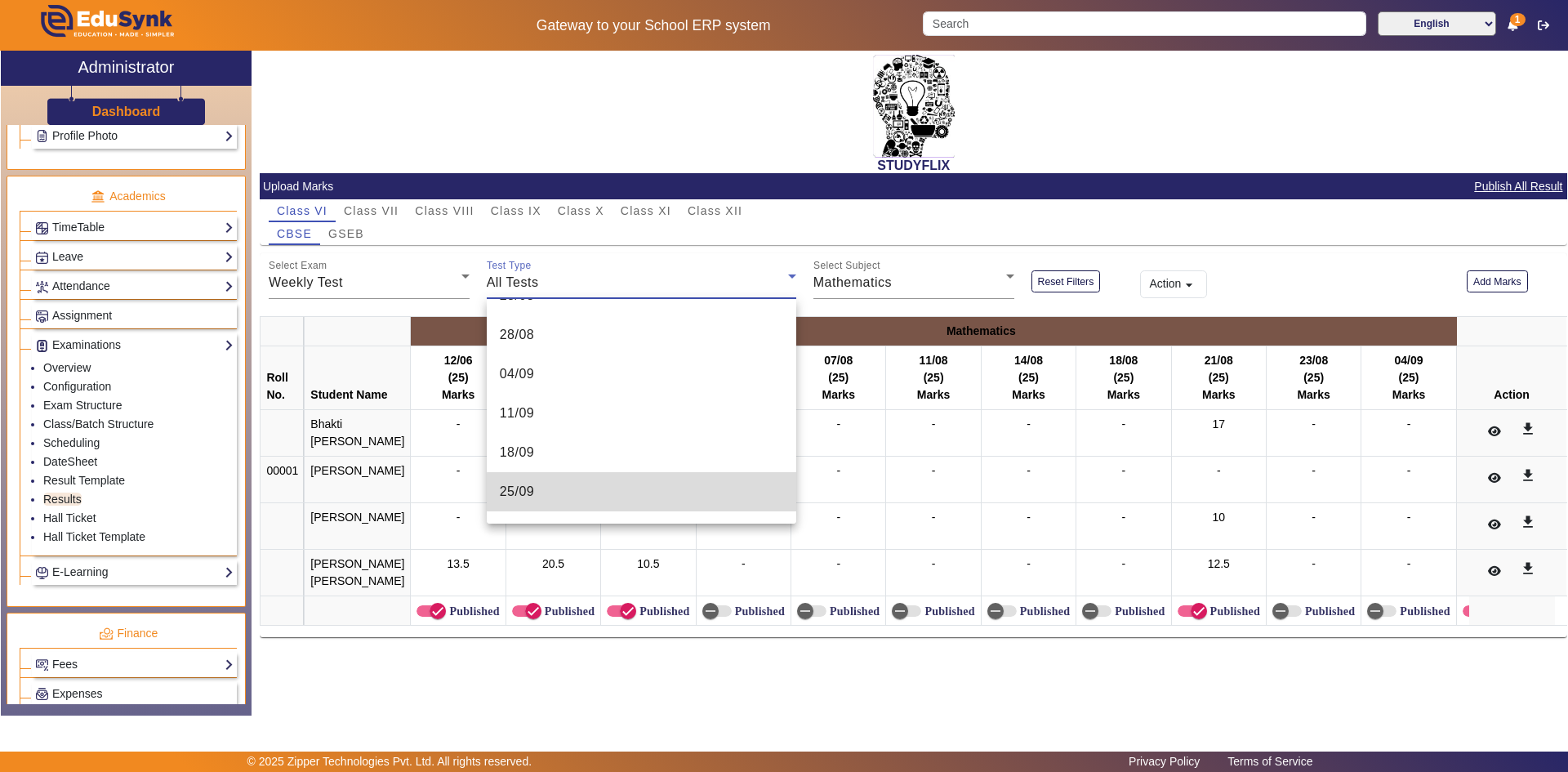
click at [698, 492] on mat-option "25/09" at bounding box center [641, 491] width 309 height 39
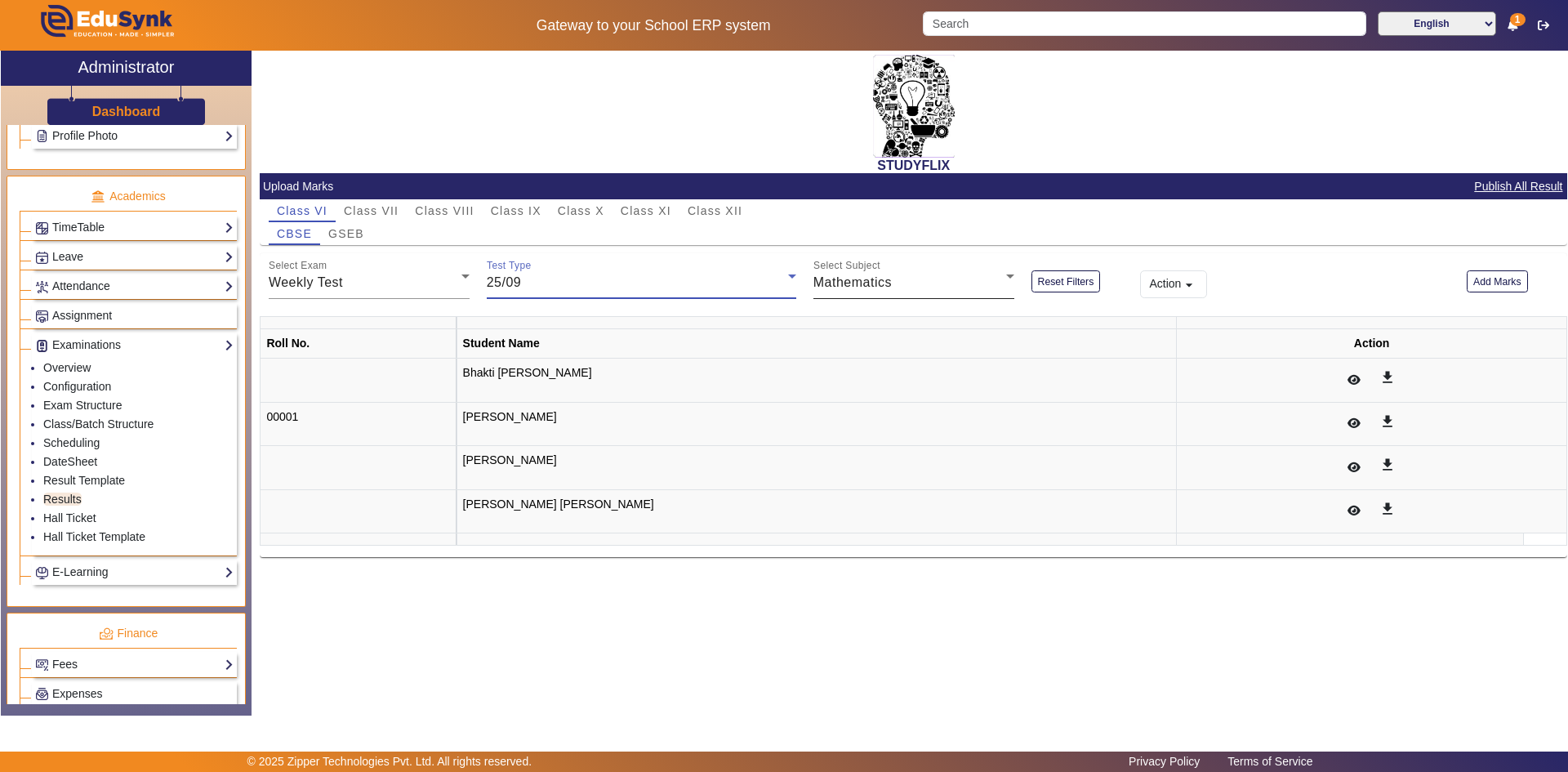
click at [933, 286] on div "Mathematics" at bounding box center [910, 283] width 193 height 20
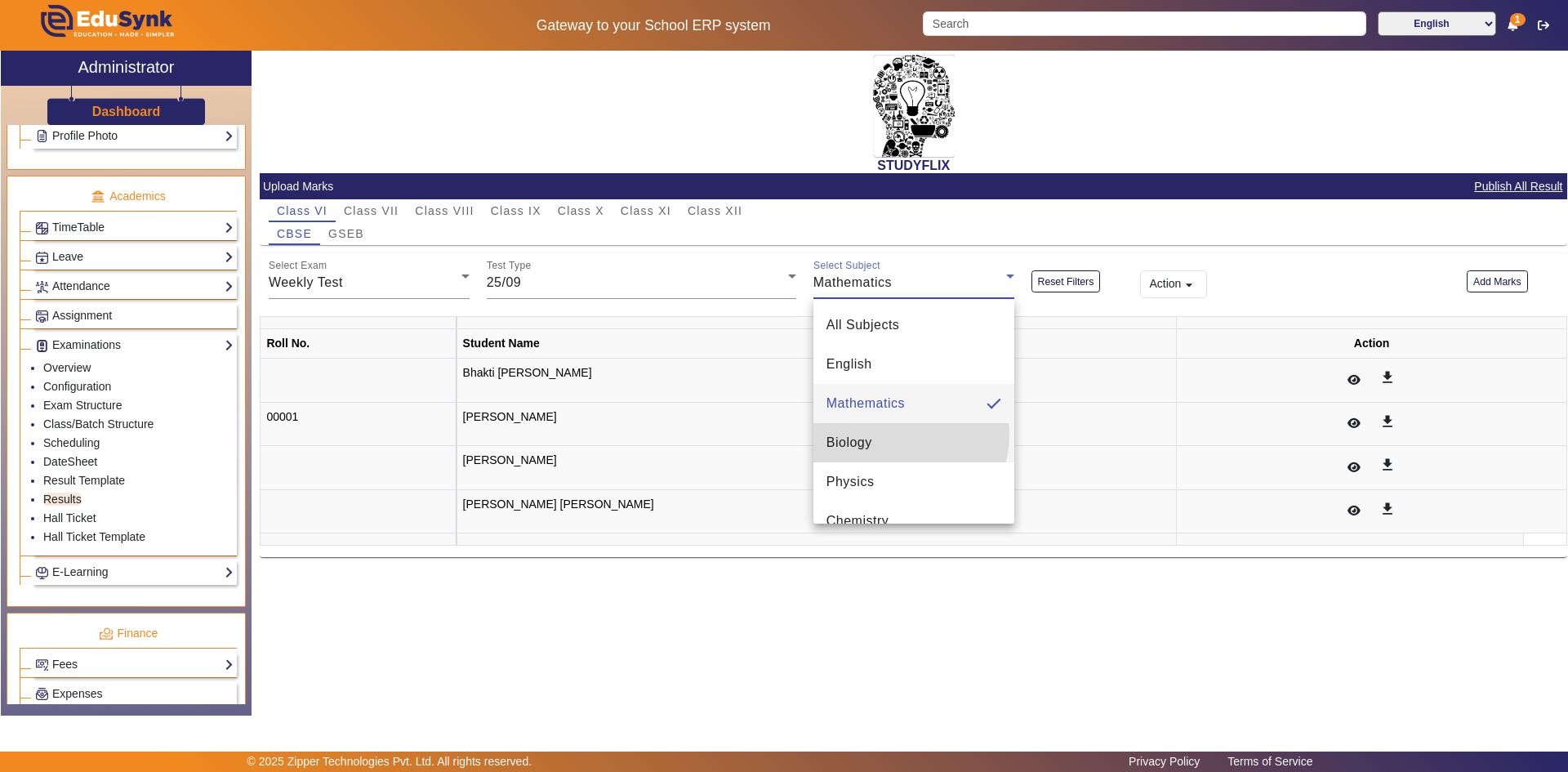
click at [898, 435] on mat-option "Biology" at bounding box center [913, 442] width 201 height 39
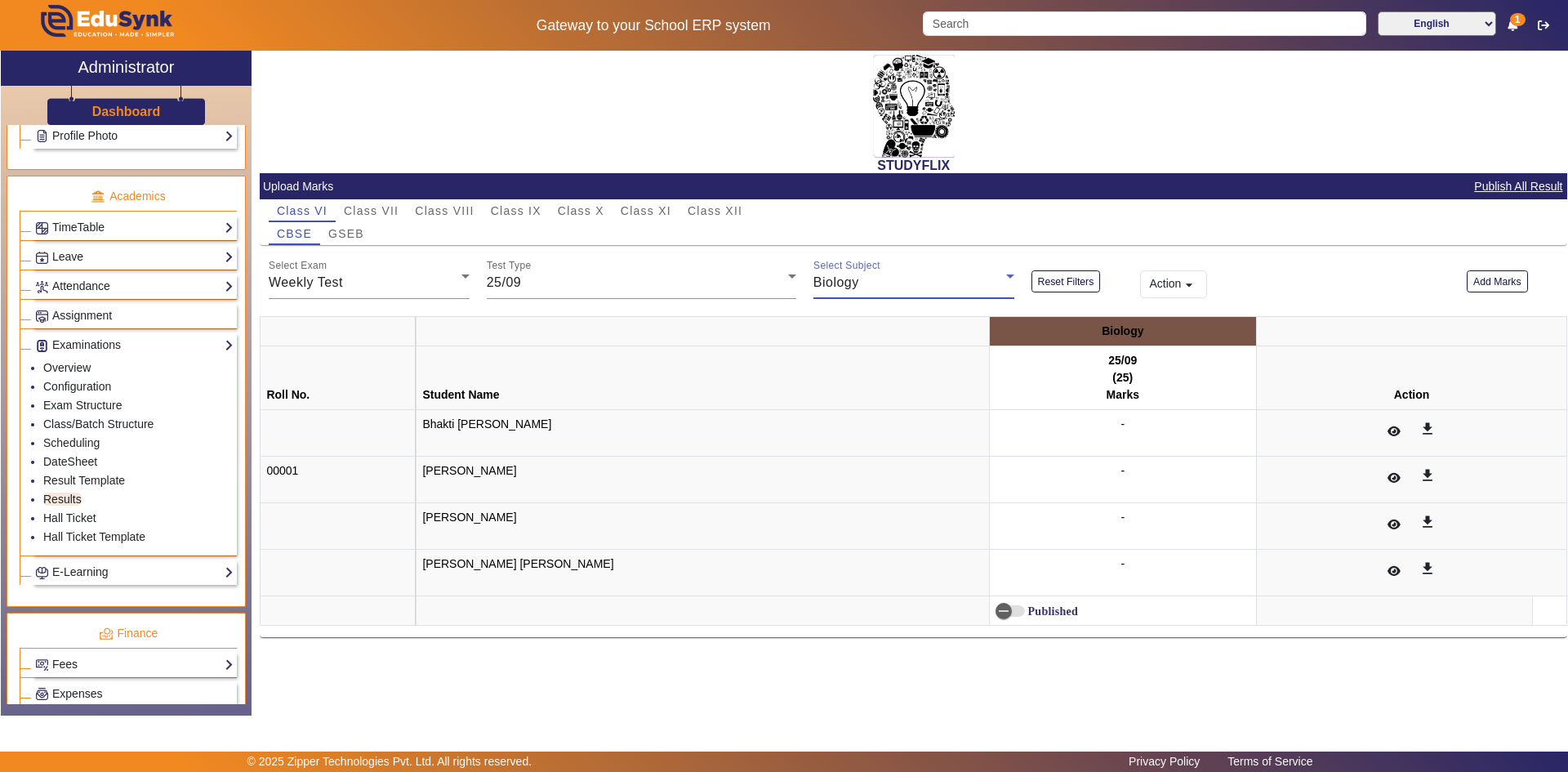
click at [913, 288] on div "Biology" at bounding box center [910, 283] width 193 height 20
click at [911, 506] on mat-option "Chemistry" at bounding box center [913, 520] width 201 height 39
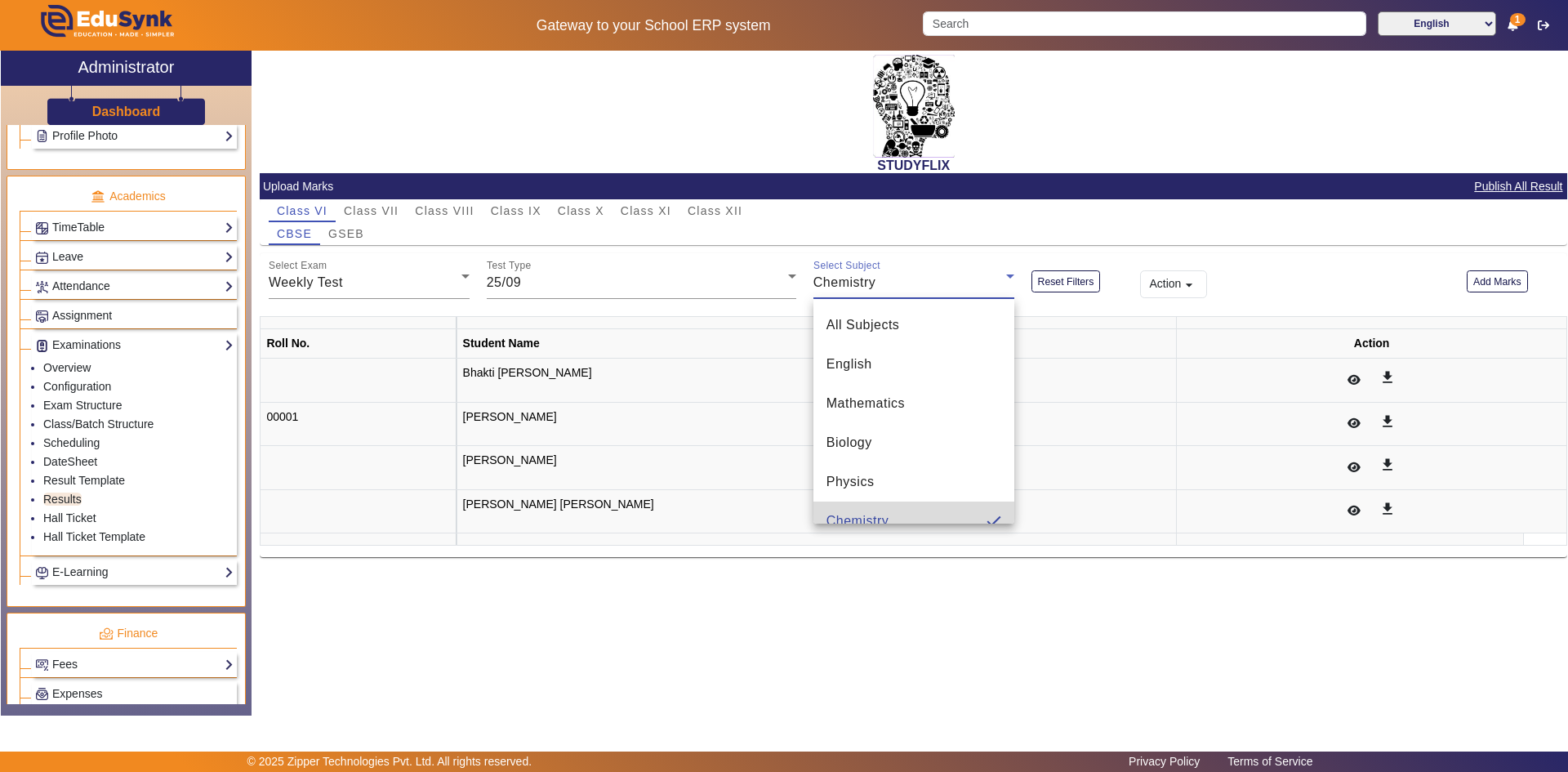
scroll to position [0, 0]
click at [689, 282] on div "25/09" at bounding box center [637, 283] width 301 height 20
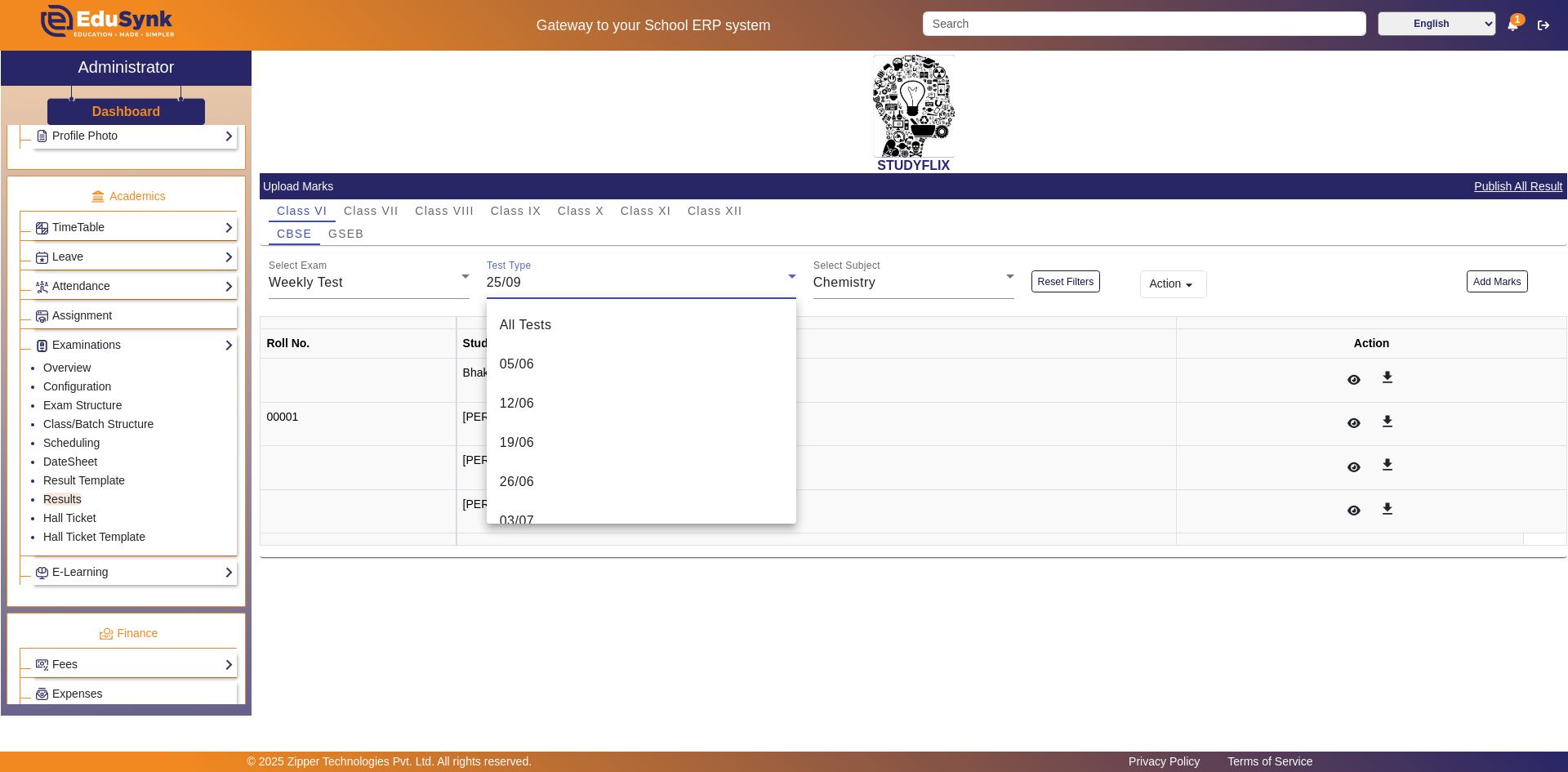
scroll to position [723, 0]
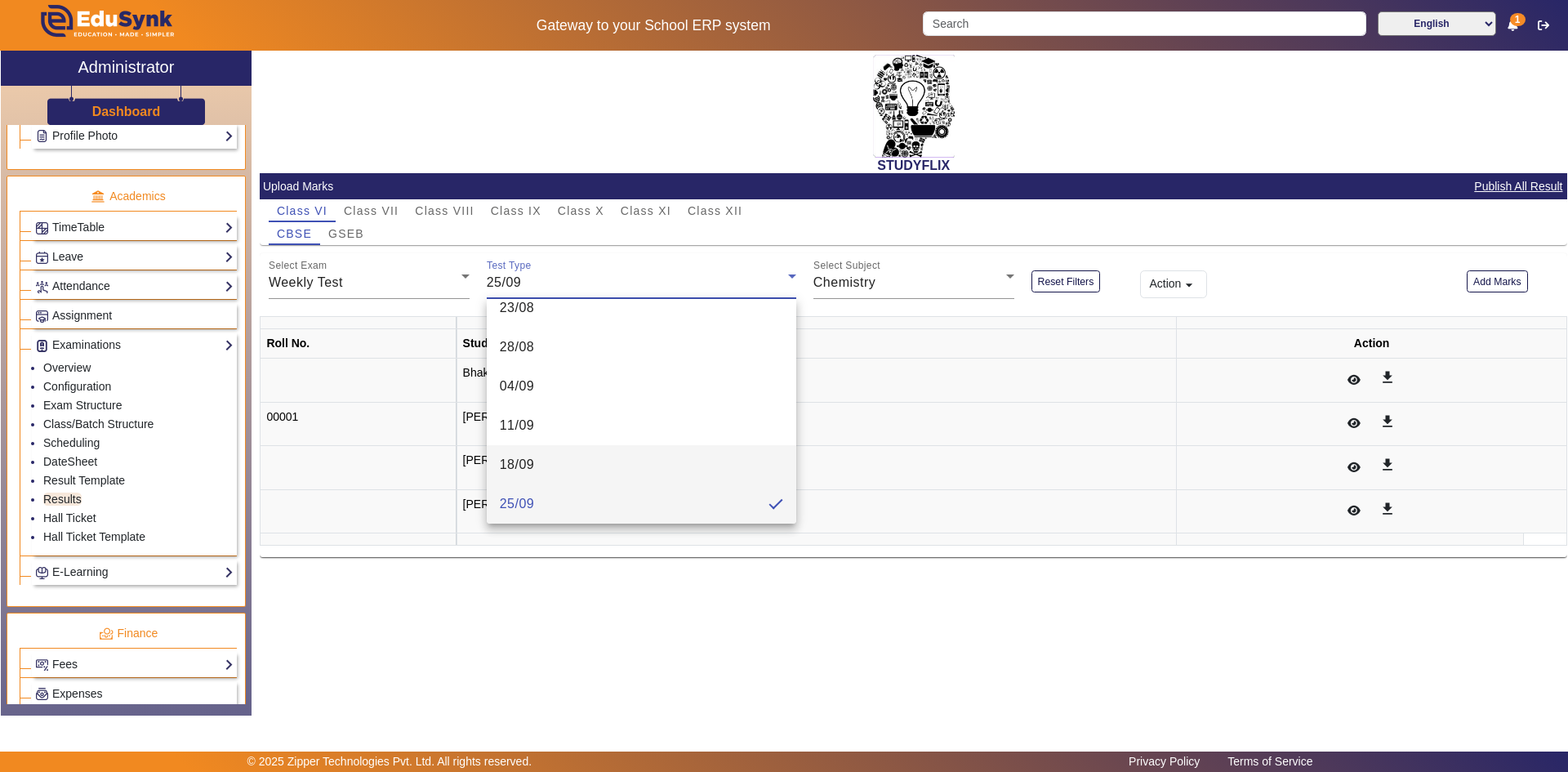
click at [612, 469] on mat-option "18/09" at bounding box center [641, 464] width 309 height 39
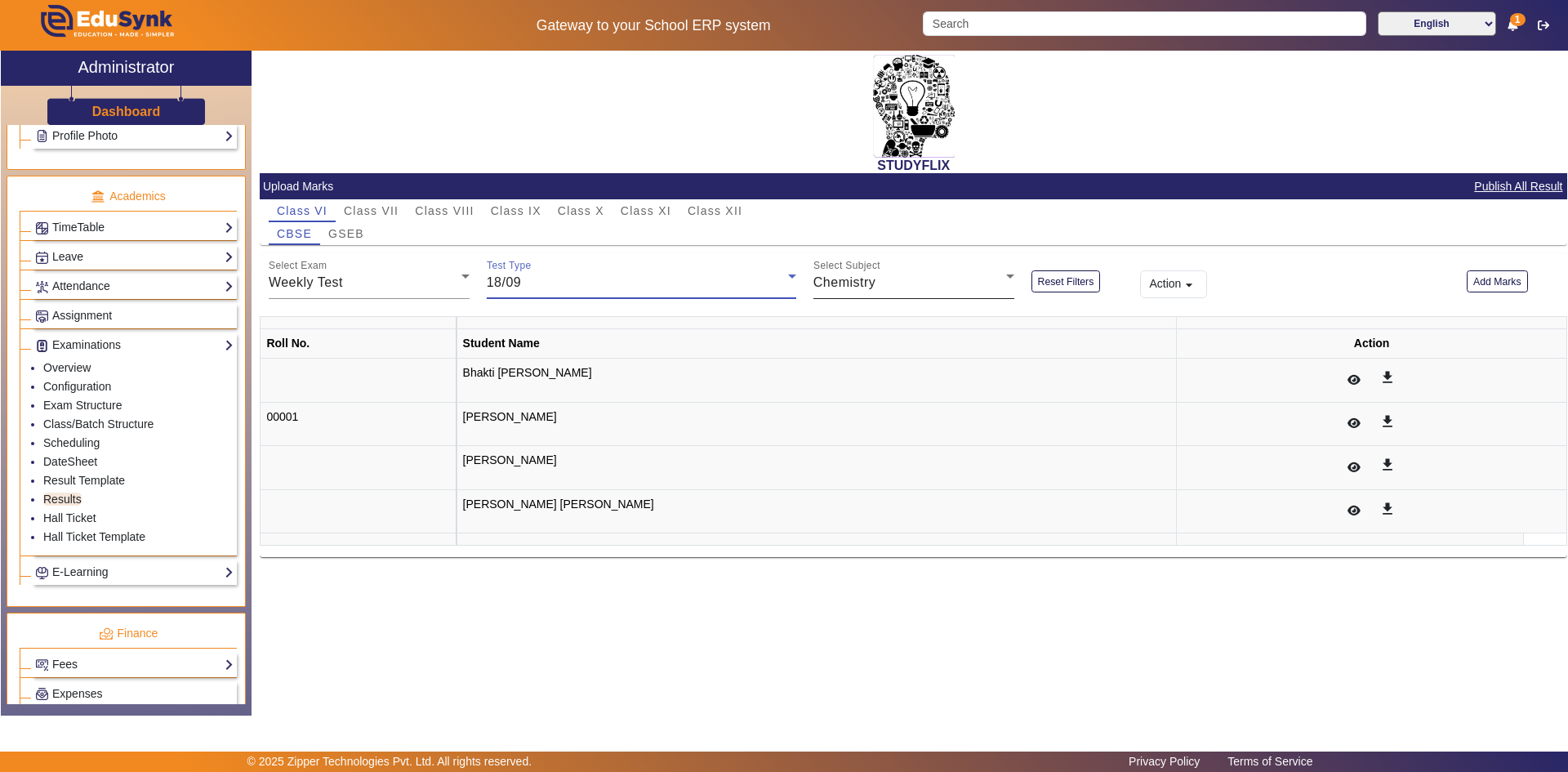
click at [844, 274] on div "Chemistry" at bounding box center [910, 283] width 193 height 20
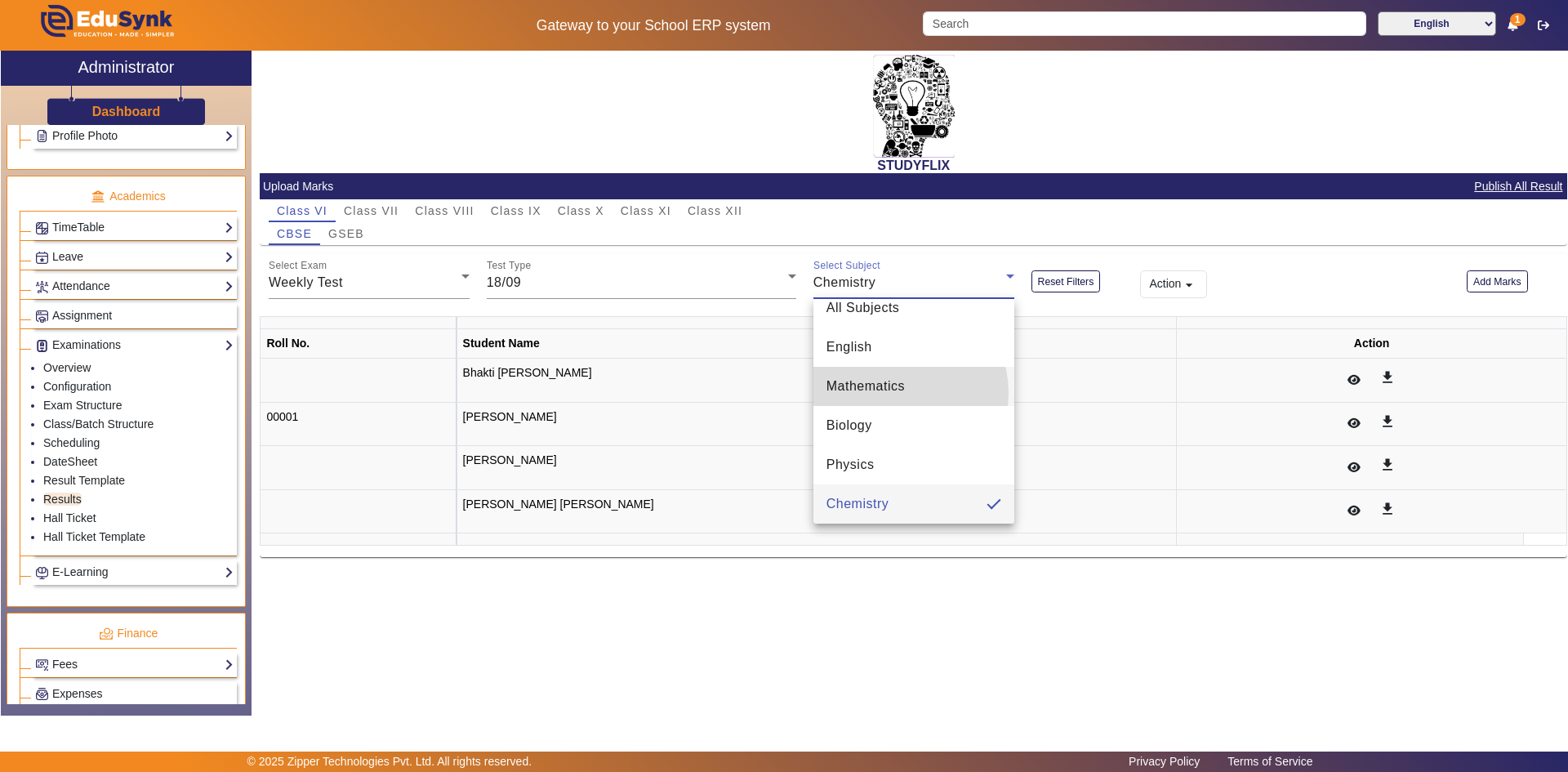
click at [893, 393] on span "Mathematics" at bounding box center [866, 386] width 78 height 20
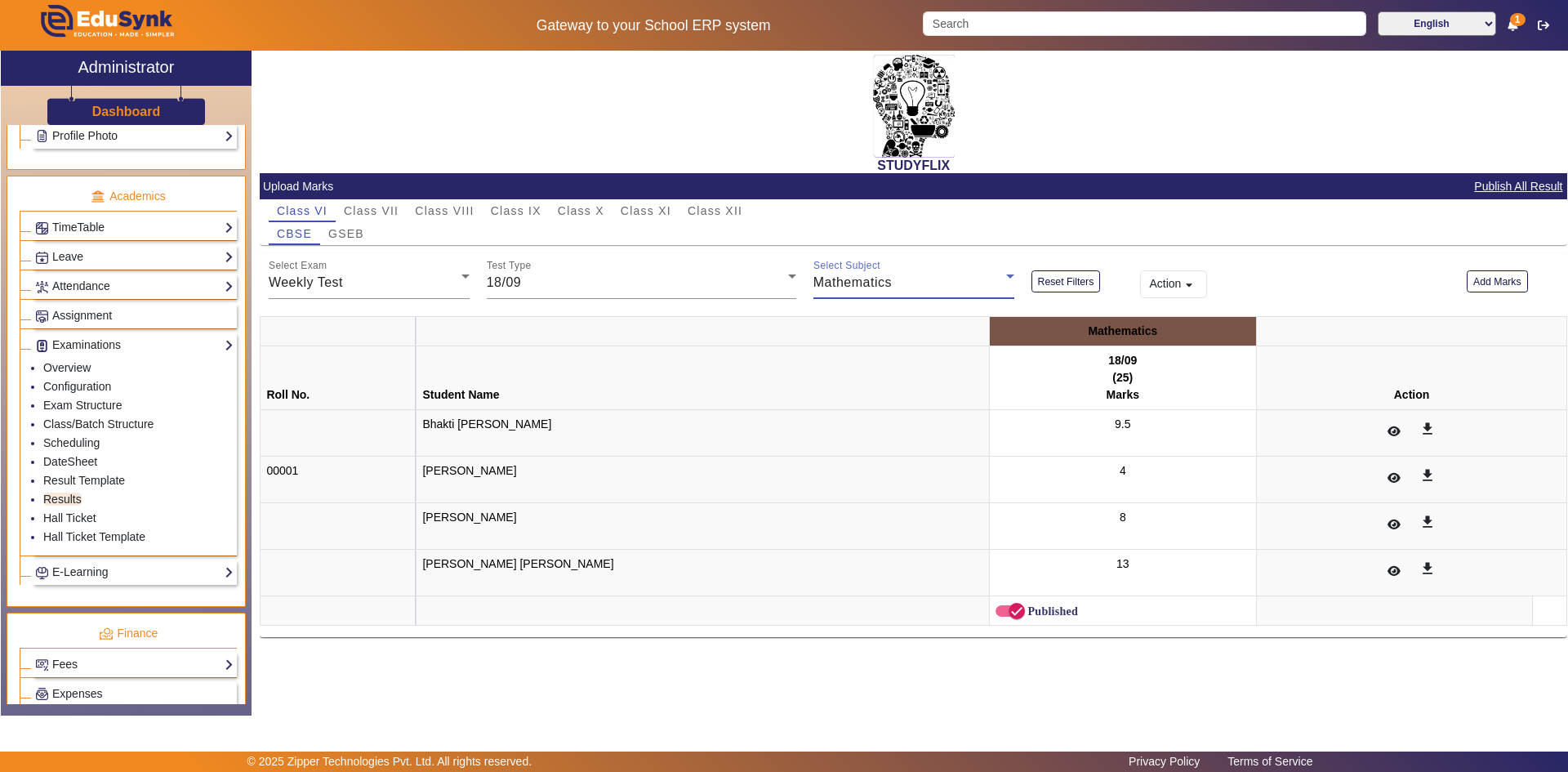
click at [884, 281] on span "Mathematics" at bounding box center [852, 282] width 78 height 14
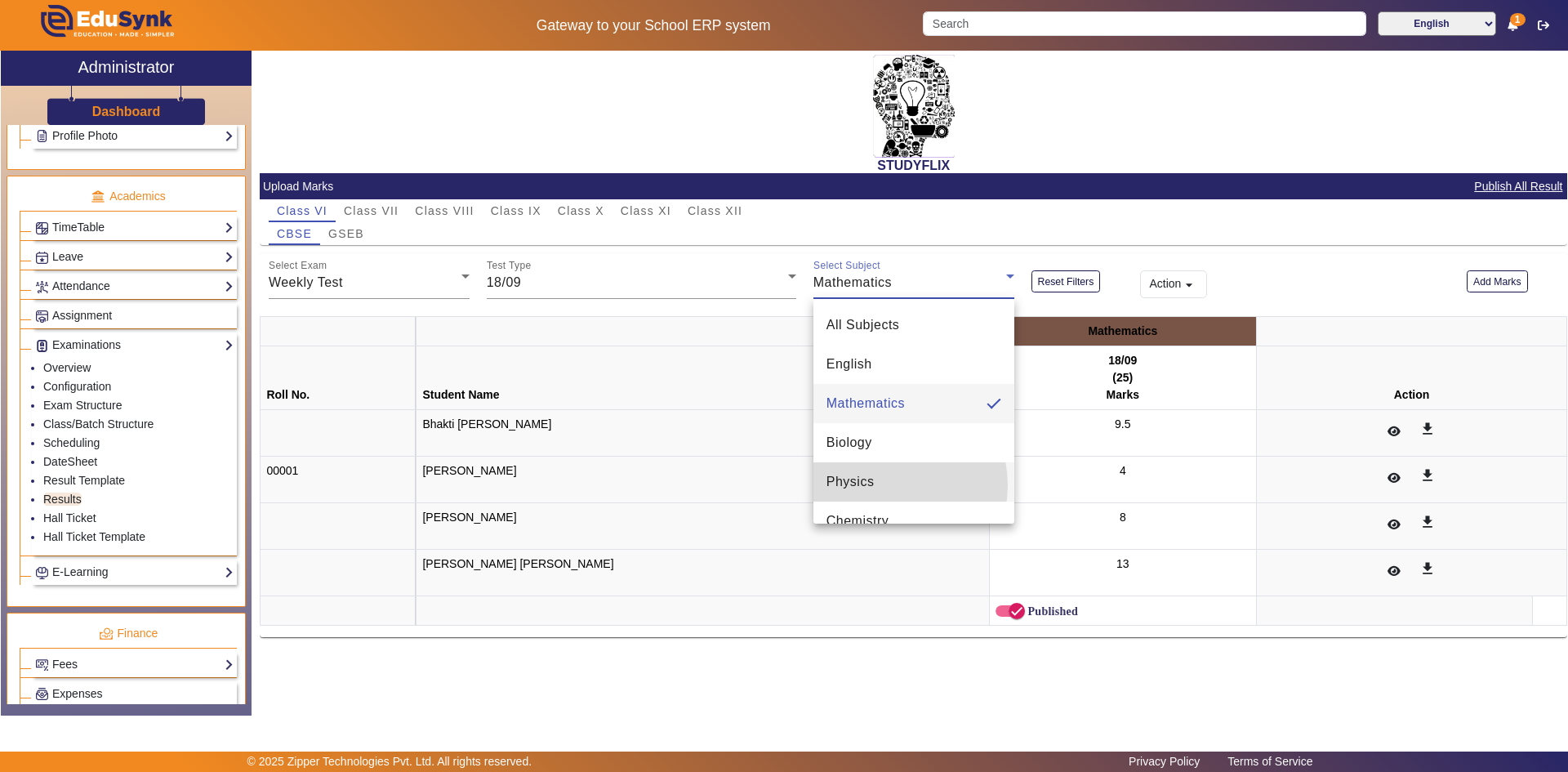
click at [883, 485] on mat-option "Physics" at bounding box center [913, 481] width 201 height 39
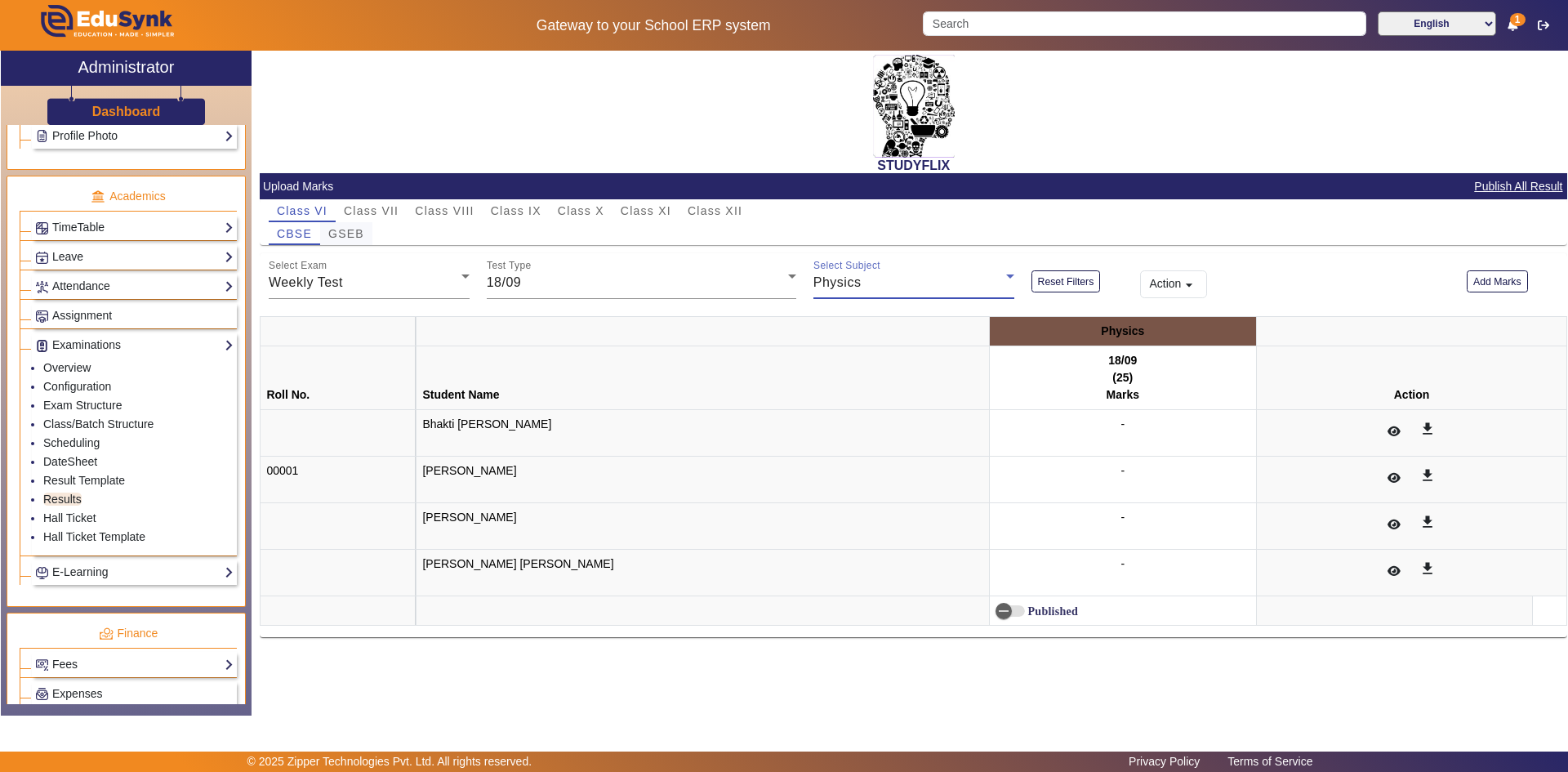
click at [350, 235] on span "GSEB" at bounding box center [347, 234] width 36 height 12
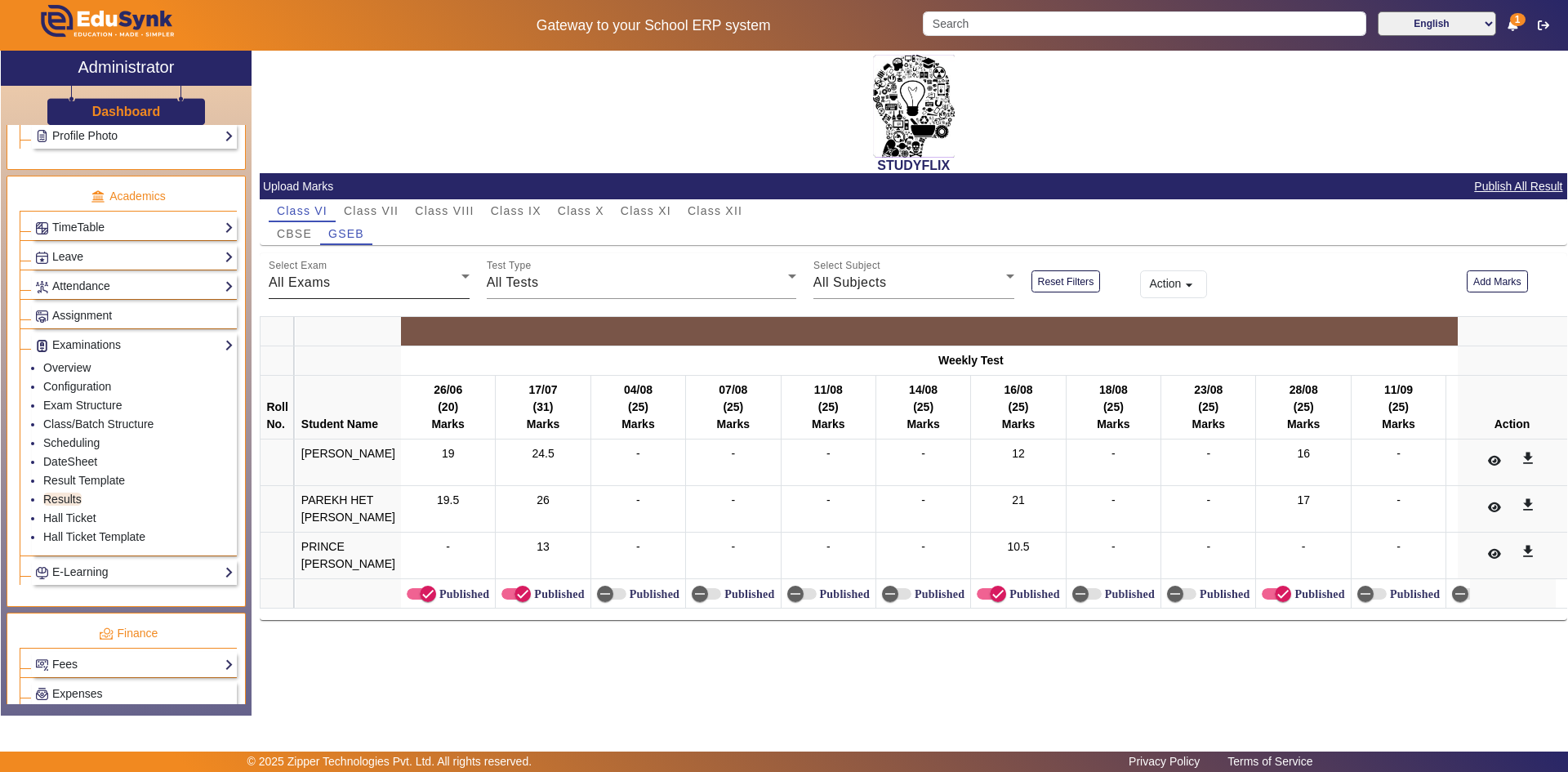
click at [428, 289] on div "All Exams" at bounding box center [365, 283] width 193 height 20
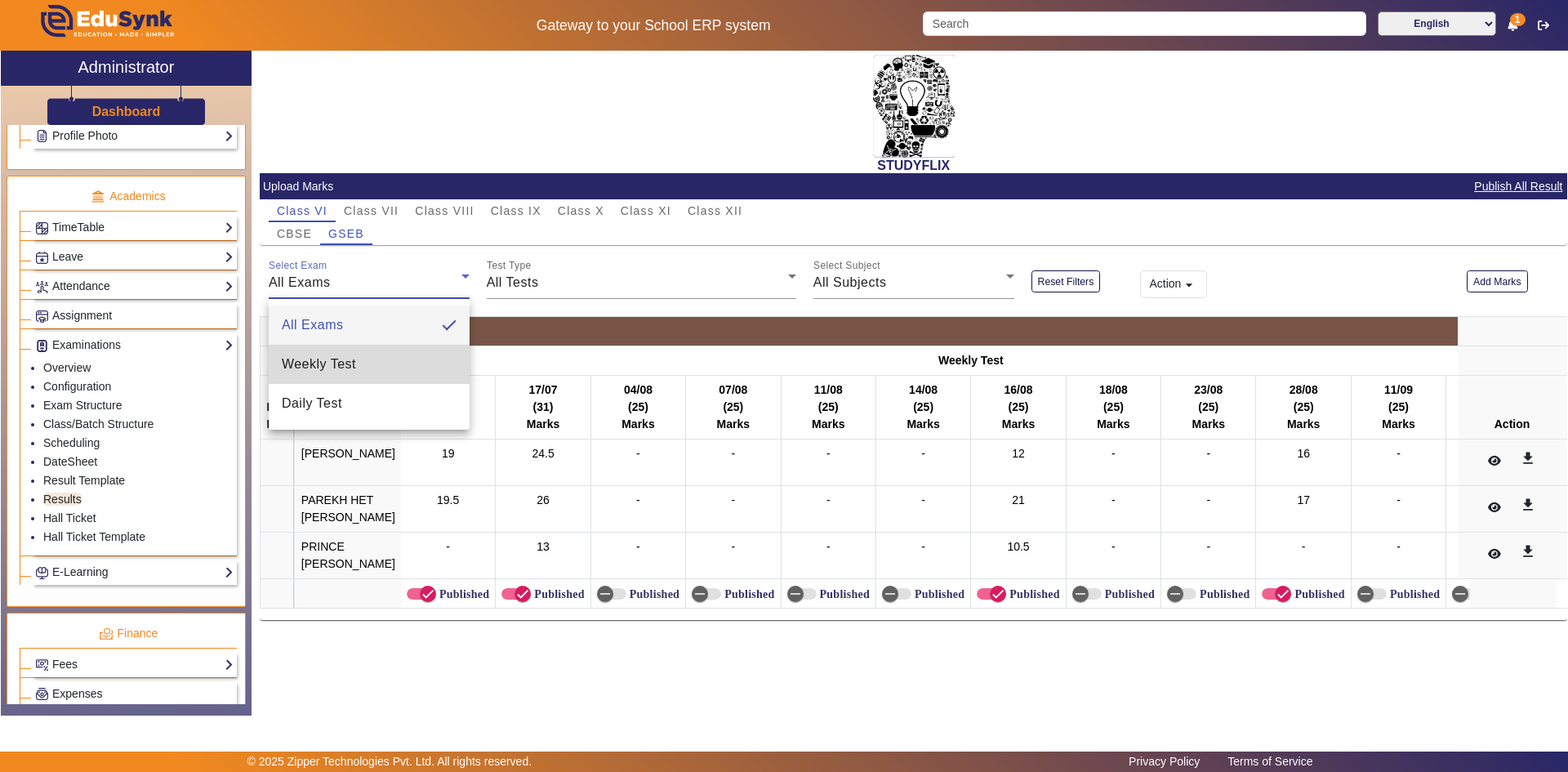
click at [391, 358] on mat-option "Weekly Test" at bounding box center [368, 364] width 201 height 39
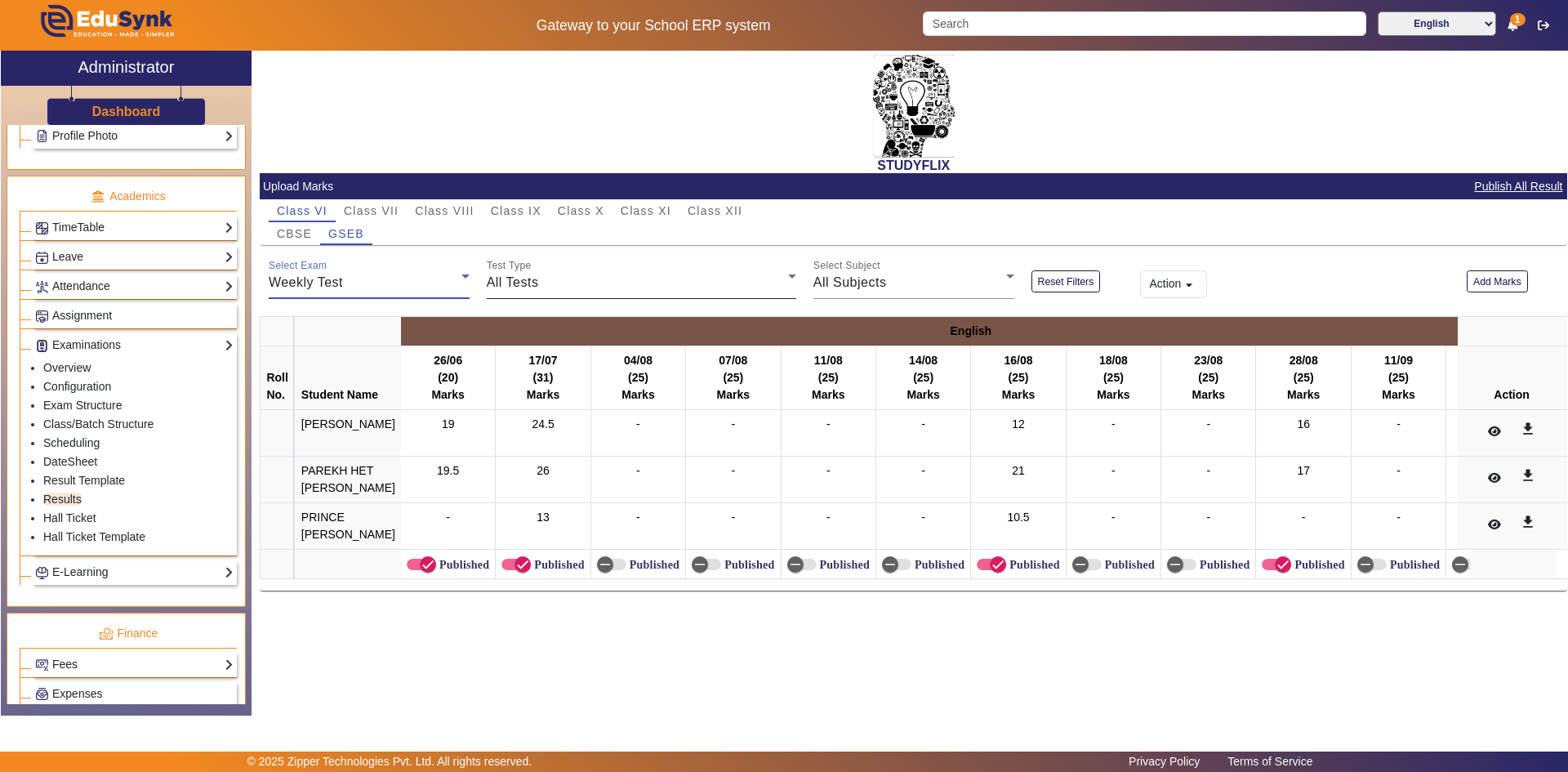
click at [628, 283] on div "All Tests" at bounding box center [637, 283] width 301 height 20
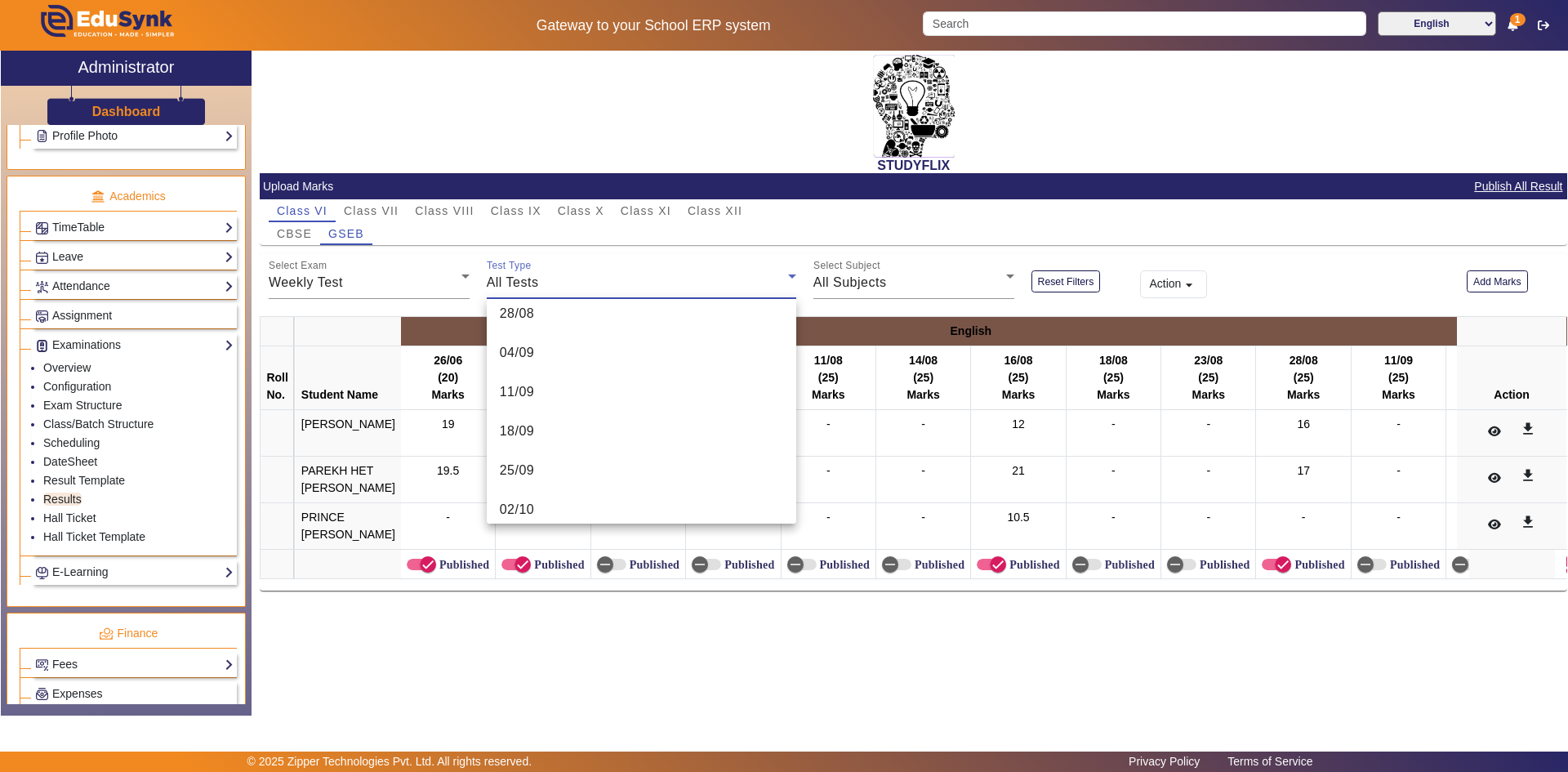
scroll to position [768, 0]
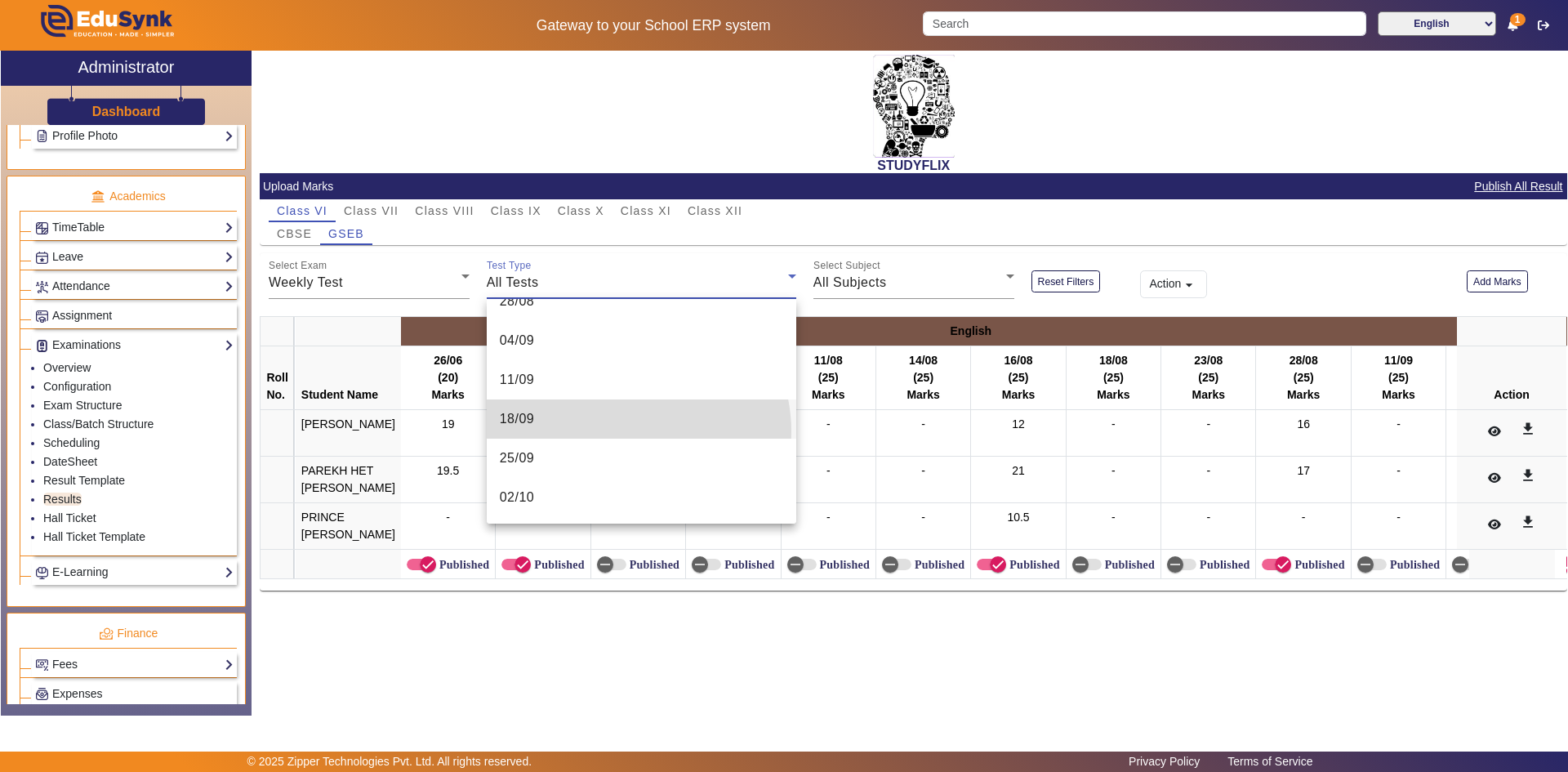
click at [631, 431] on mat-option "18/09" at bounding box center [641, 418] width 309 height 39
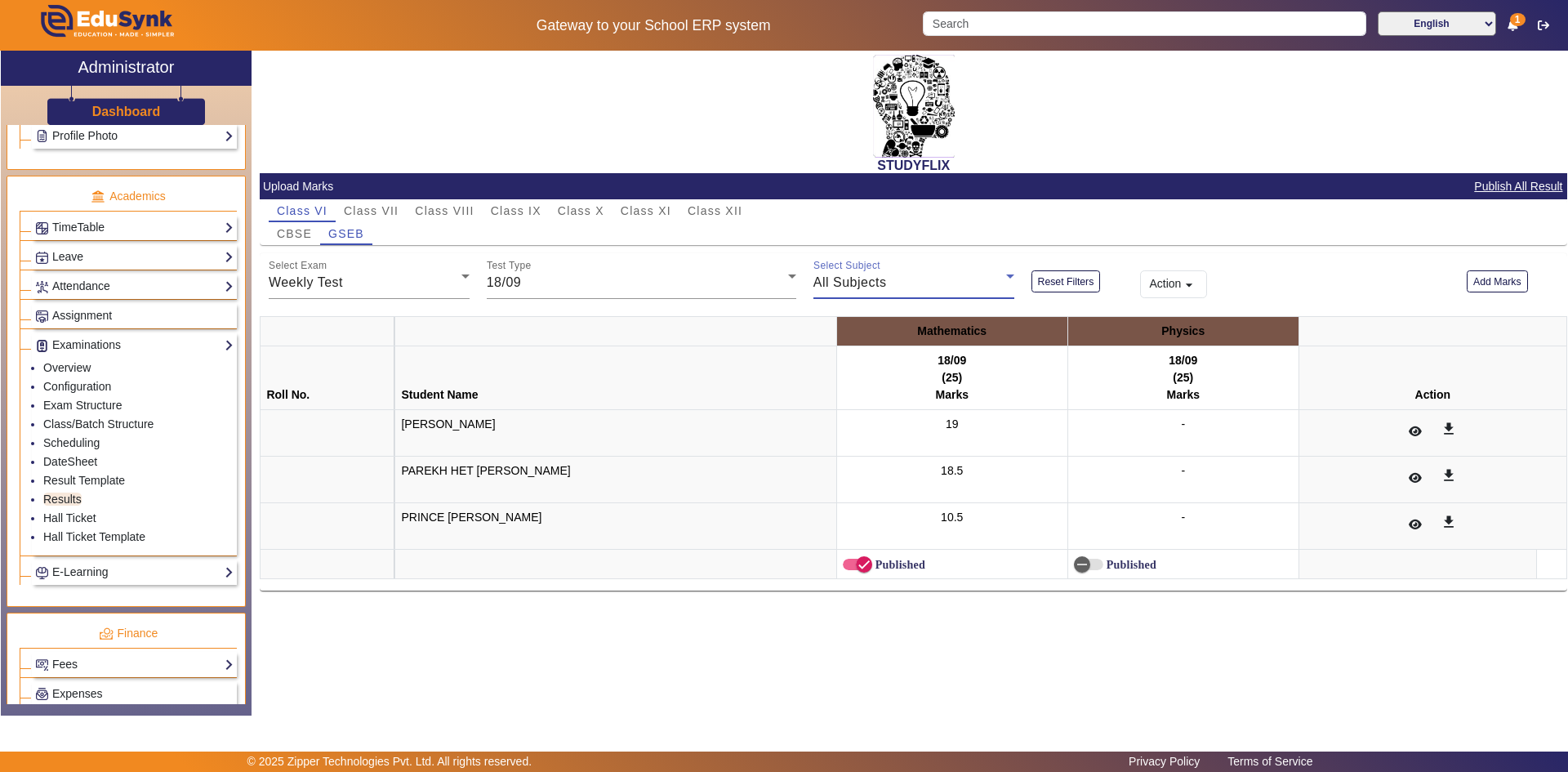
click at [895, 282] on div "All Subjects" at bounding box center [910, 283] width 193 height 20
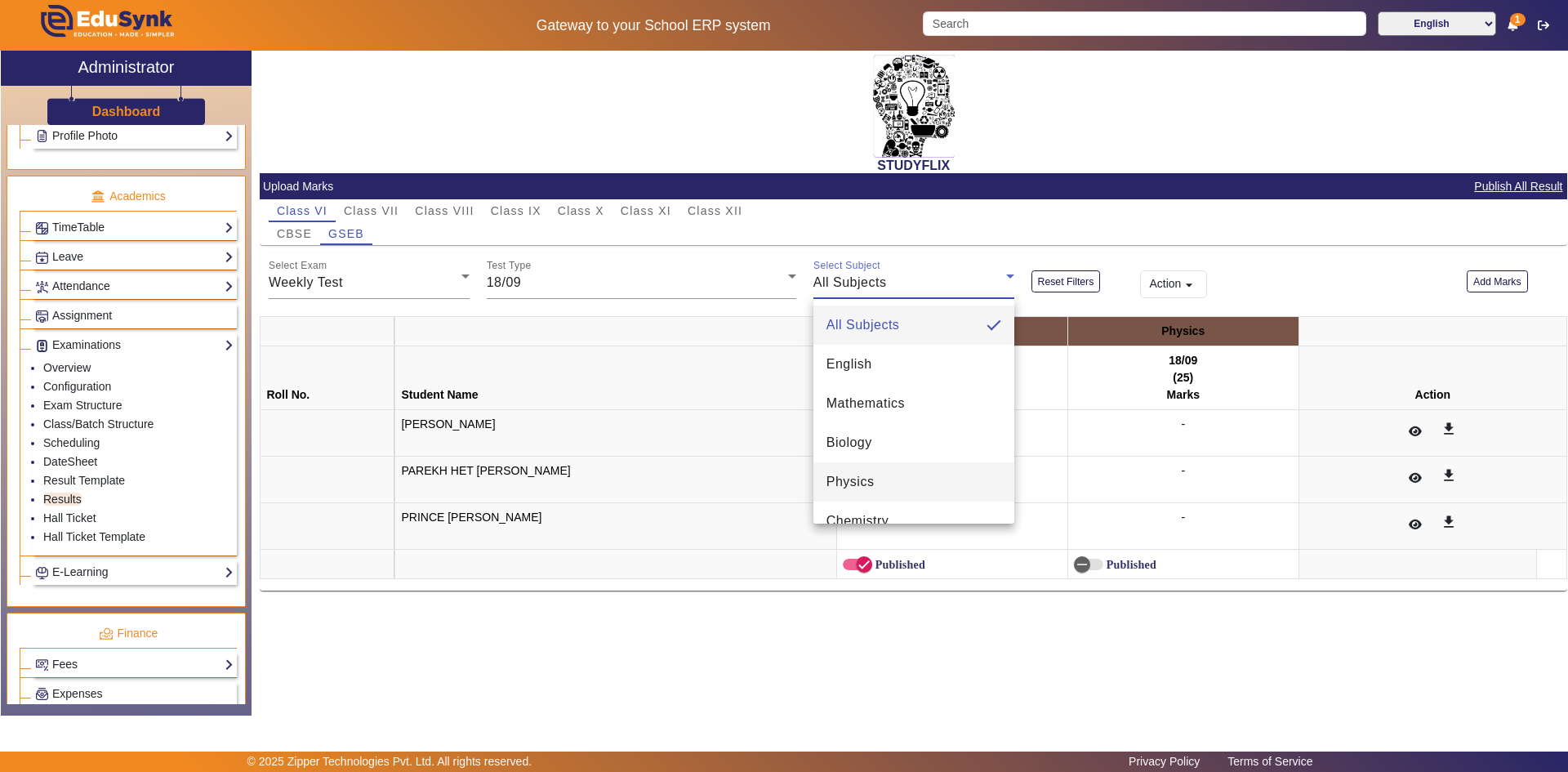
click at [869, 485] on span "Physics" at bounding box center [850, 482] width 48 height 20
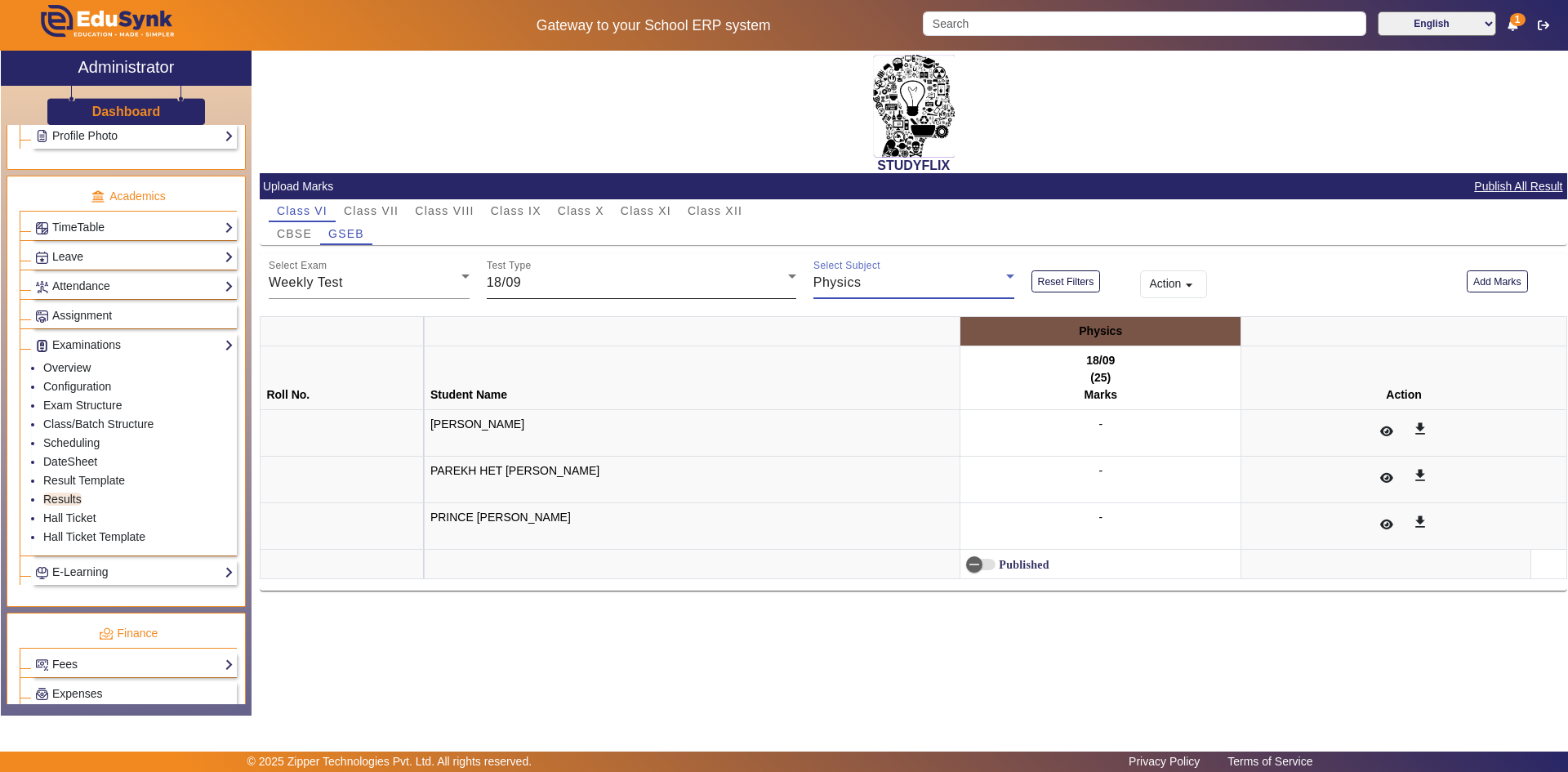
click at [578, 276] on div "18/09" at bounding box center [637, 283] width 301 height 20
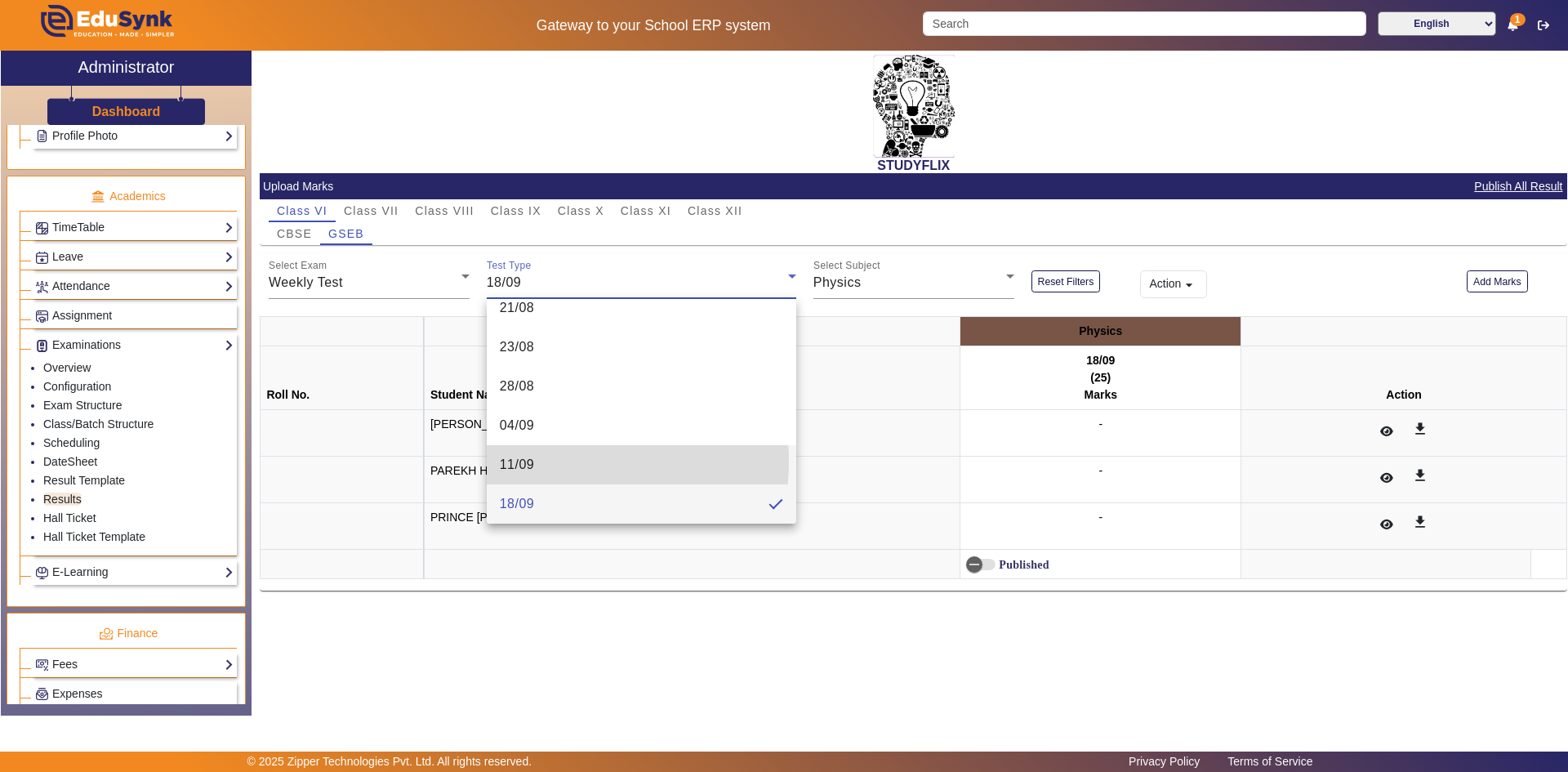
click at [567, 461] on mat-option "11/09" at bounding box center [641, 464] width 309 height 39
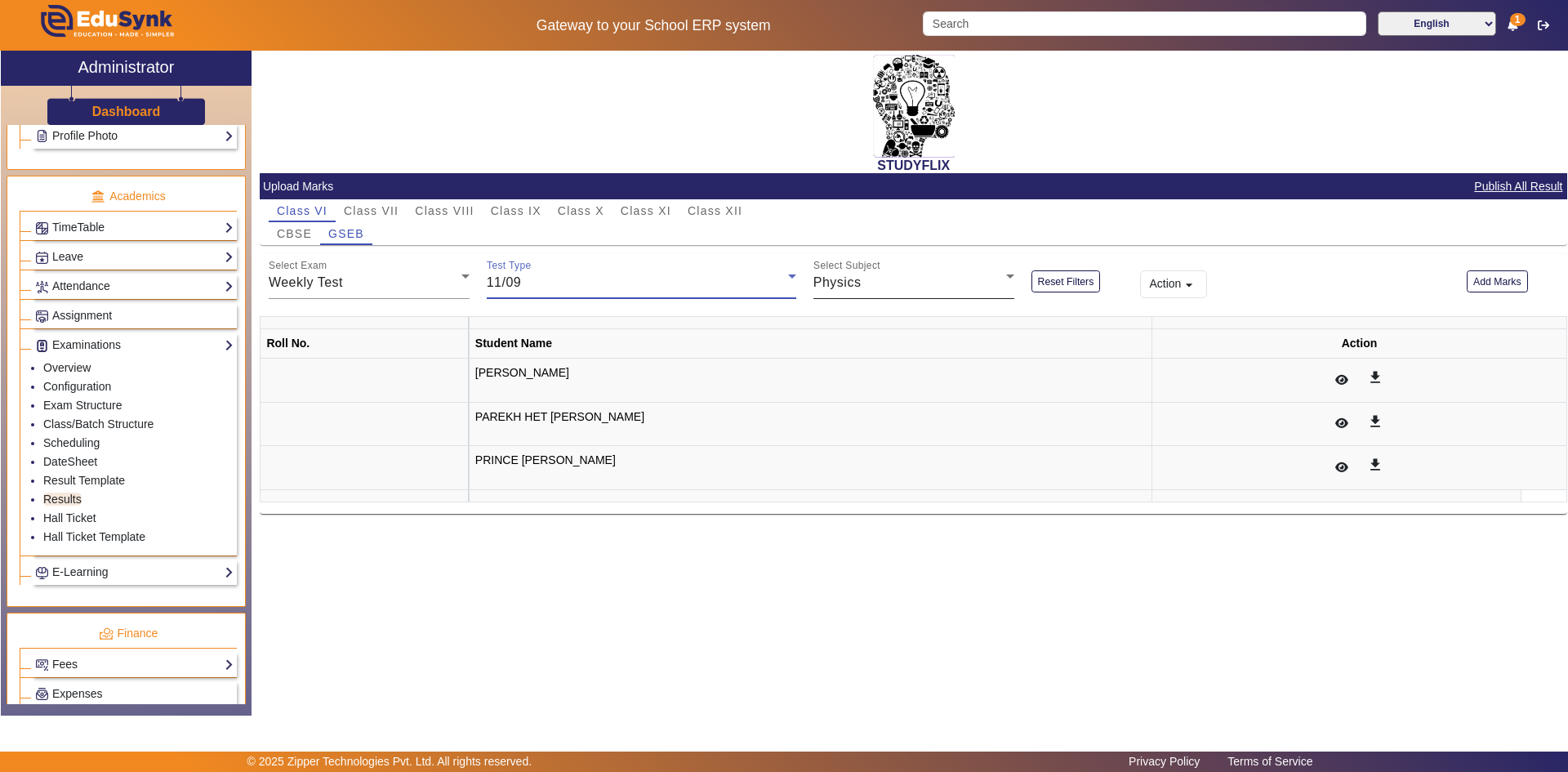
click at [947, 279] on div "Physics" at bounding box center [910, 283] width 193 height 20
click at [873, 371] on mat-option "English" at bounding box center [913, 364] width 201 height 39
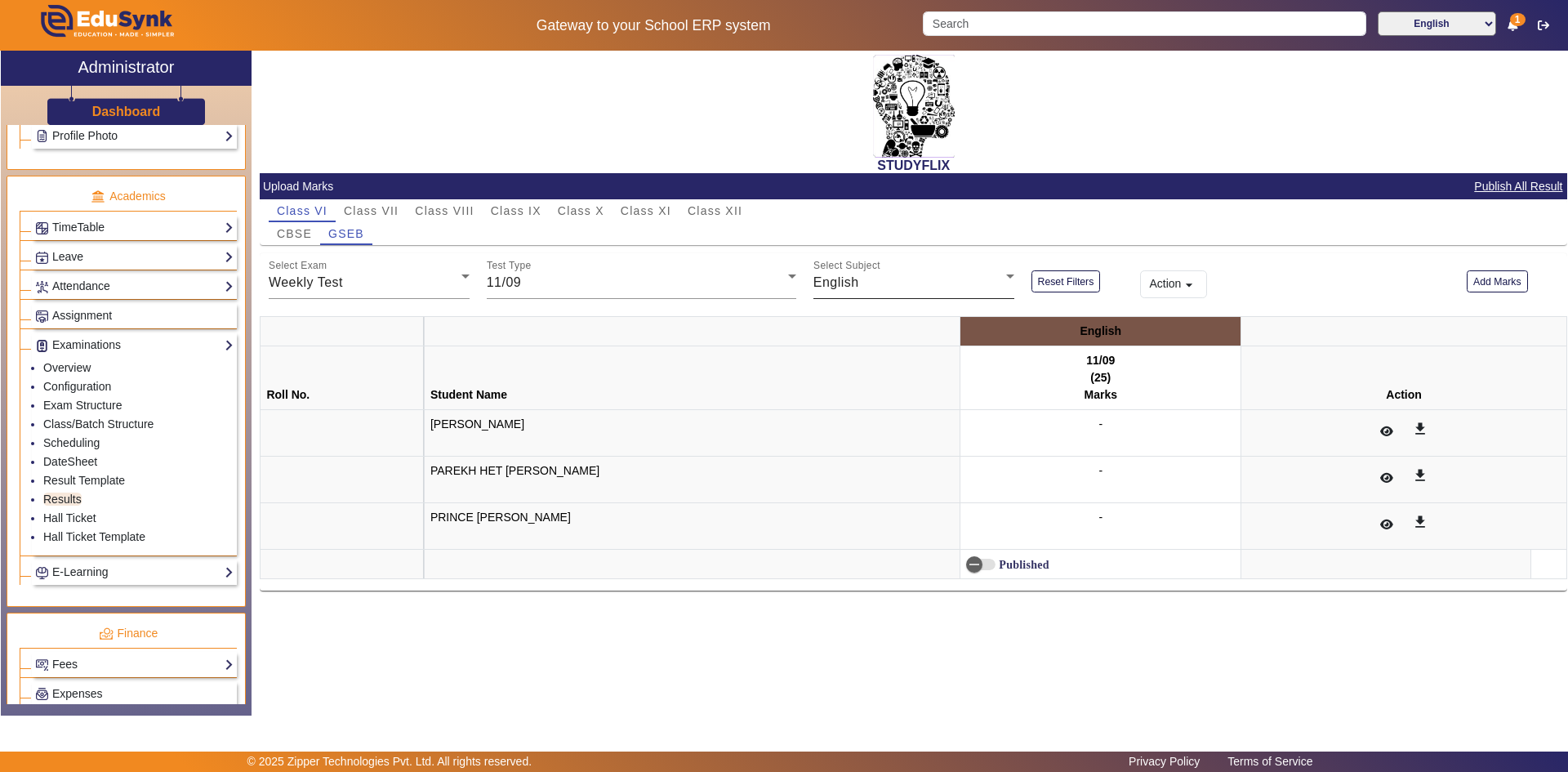
click at [881, 268] on div "Select Subject English" at bounding box center [913, 276] width 201 height 45
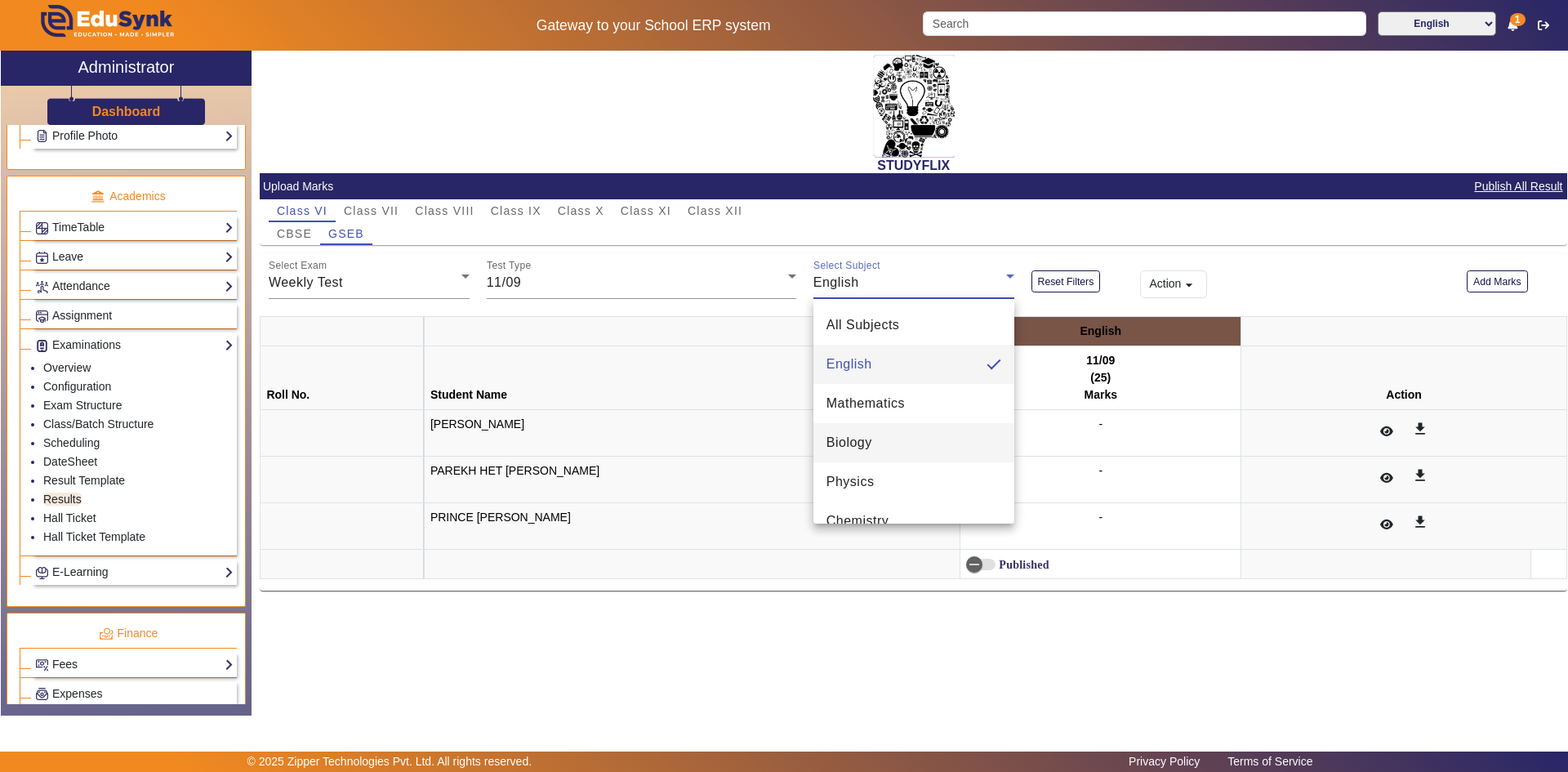
click at [916, 444] on mat-option "Biology" at bounding box center [913, 442] width 201 height 39
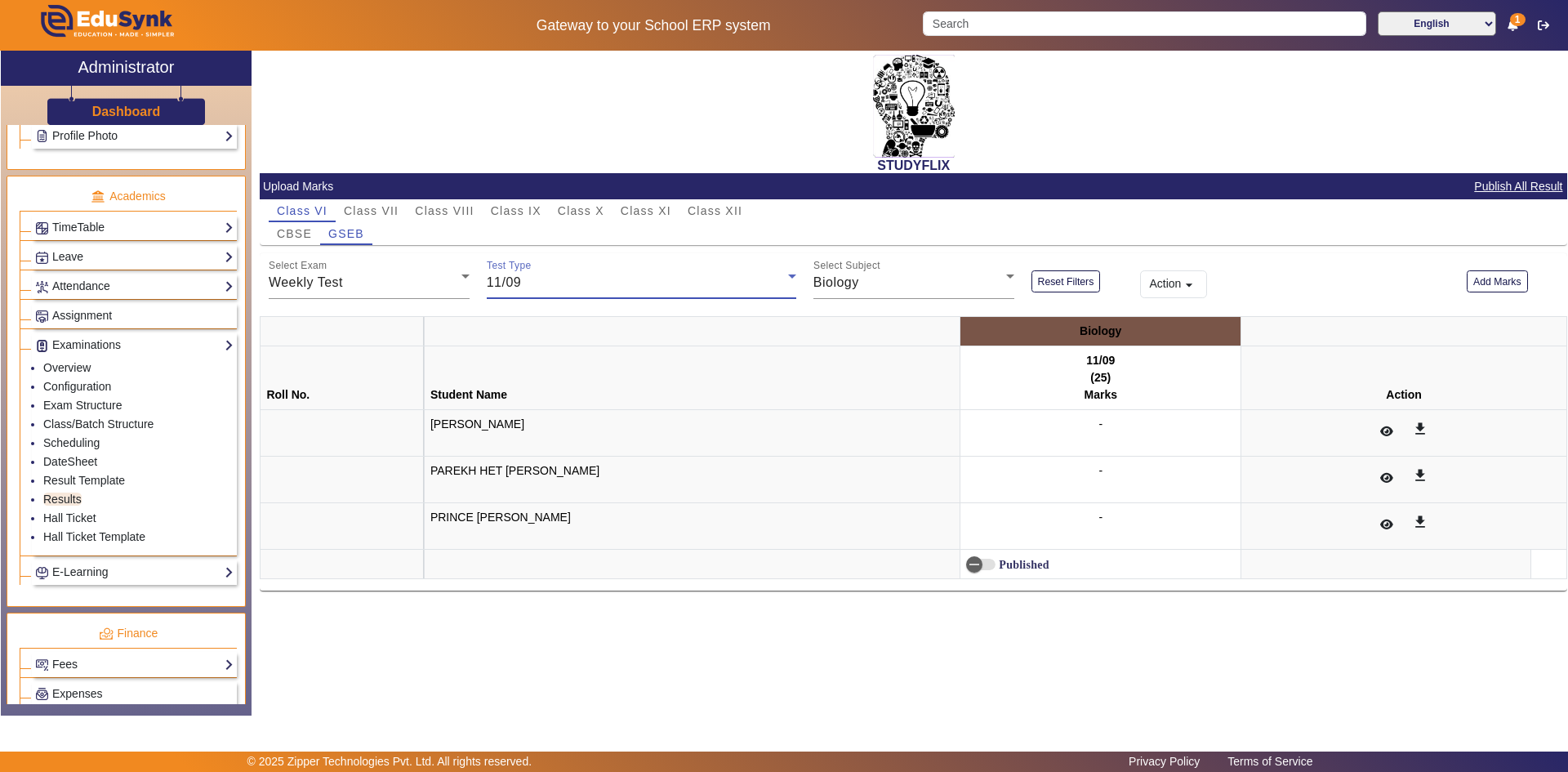
click at [548, 276] on div "11/09" at bounding box center [637, 283] width 301 height 20
click at [535, 463] on mat-option "04/09" at bounding box center [641, 464] width 309 height 39
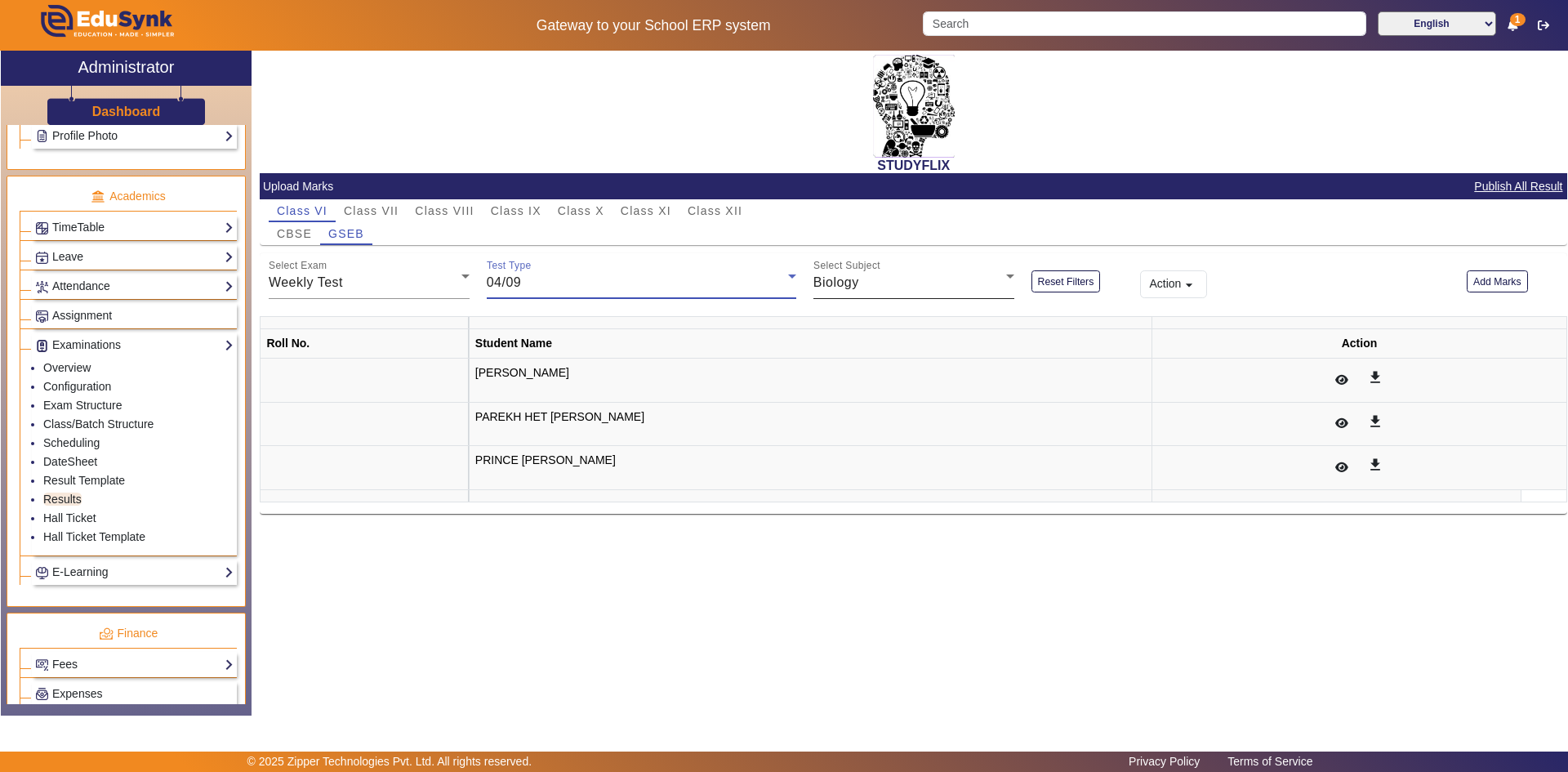
click at [917, 294] on div "Select Subject Biology" at bounding box center [913, 276] width 201 height 45
click at [847, 399] on span "Mathematics" at bounding box center [866, 404] width 78 height 20
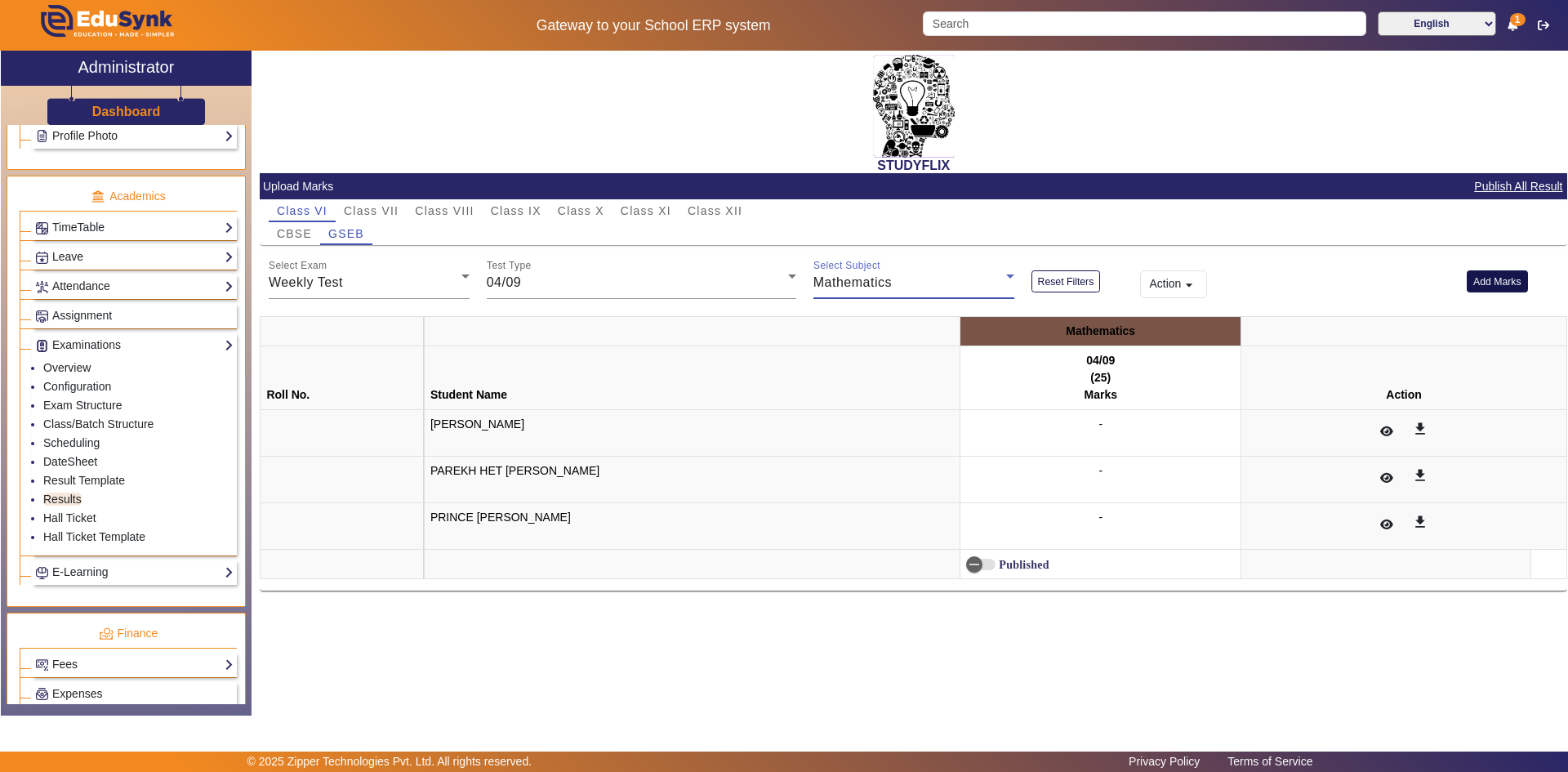
click at [1513, 282] on button "Add Marks" at bounding box center [1497, 281] width 61 height 22
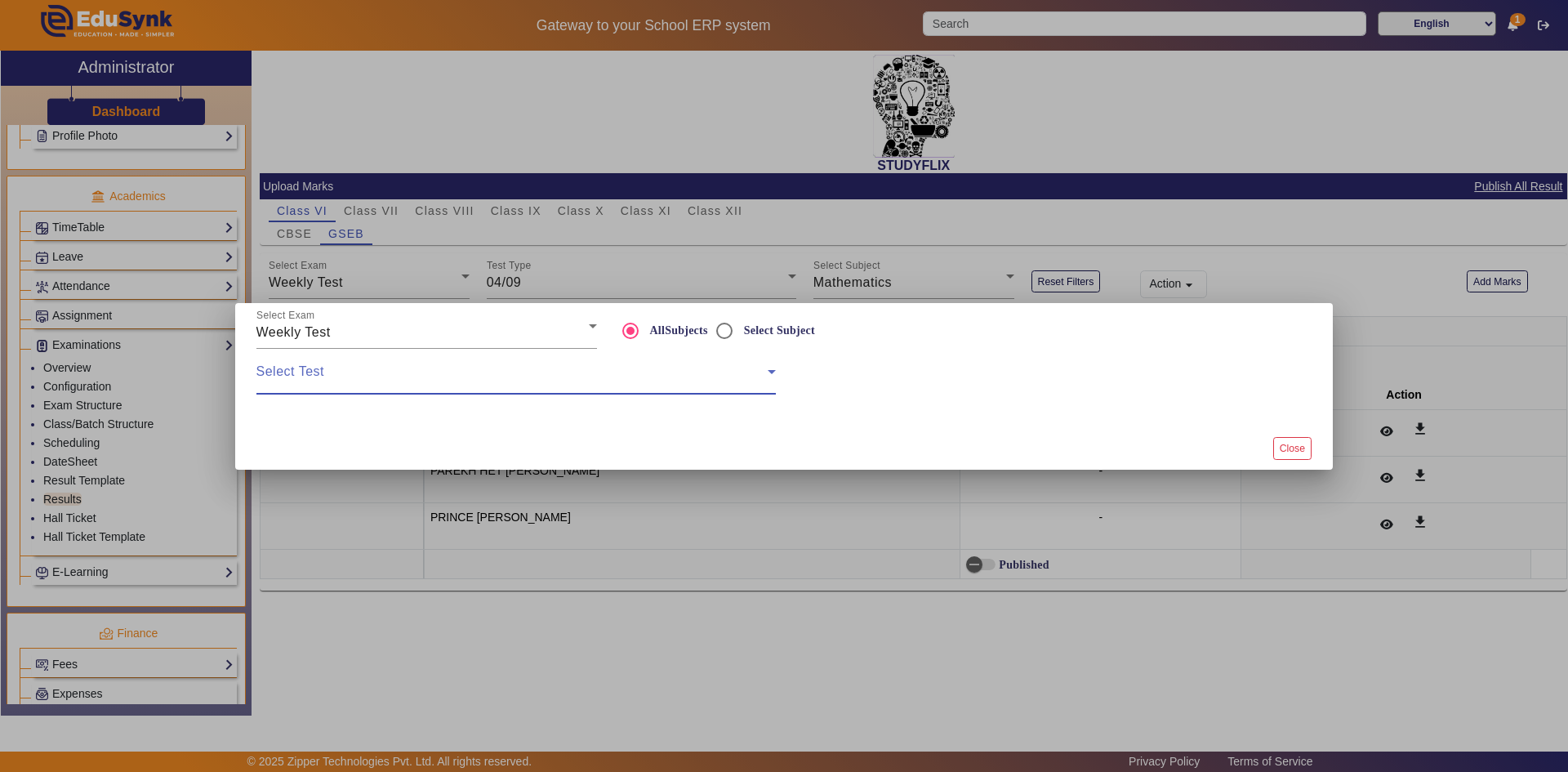
click at [427, 385] on span at bounding box center [512, 378] width 511 height 20
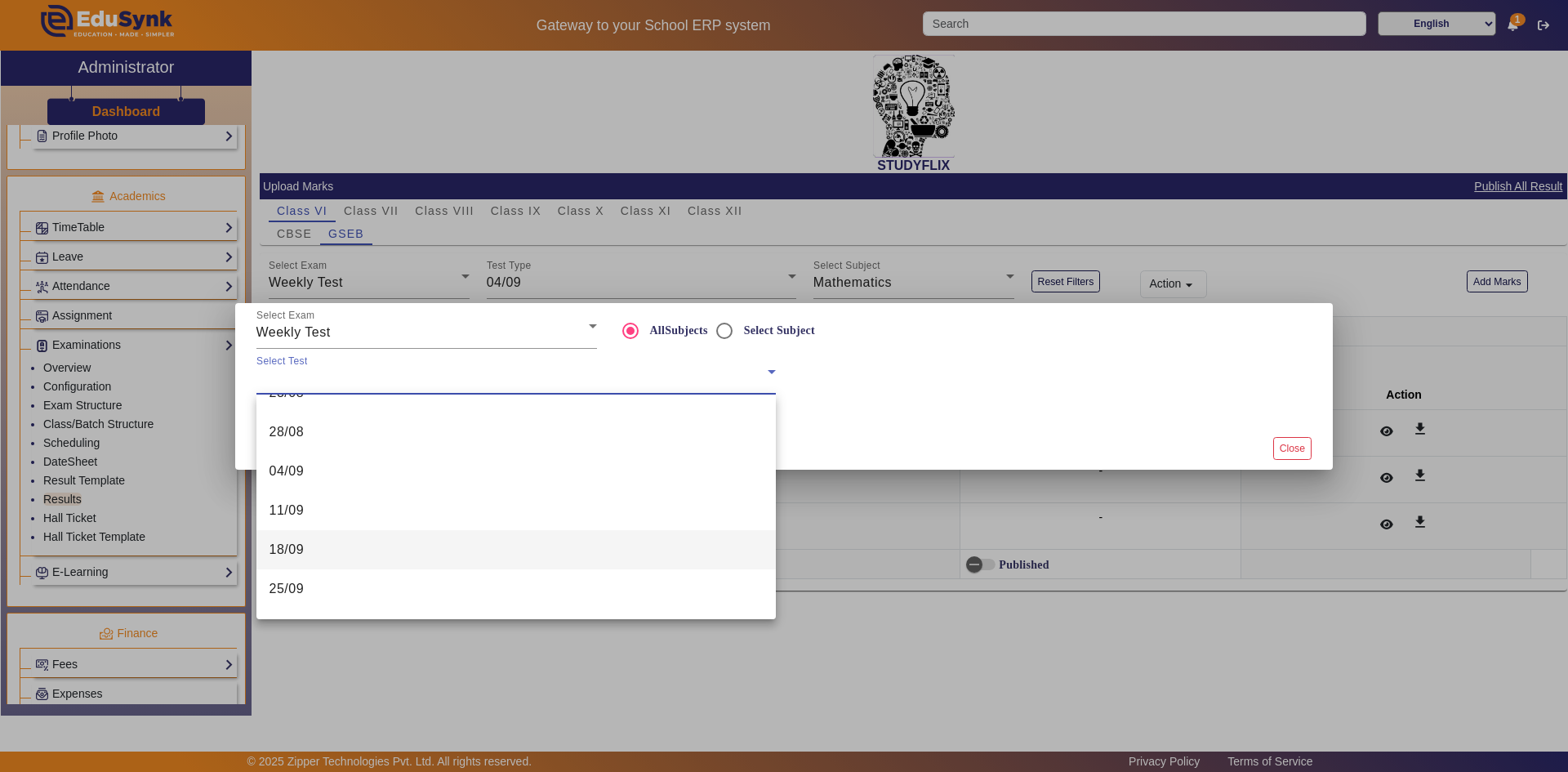
scroll to position [729, 0]
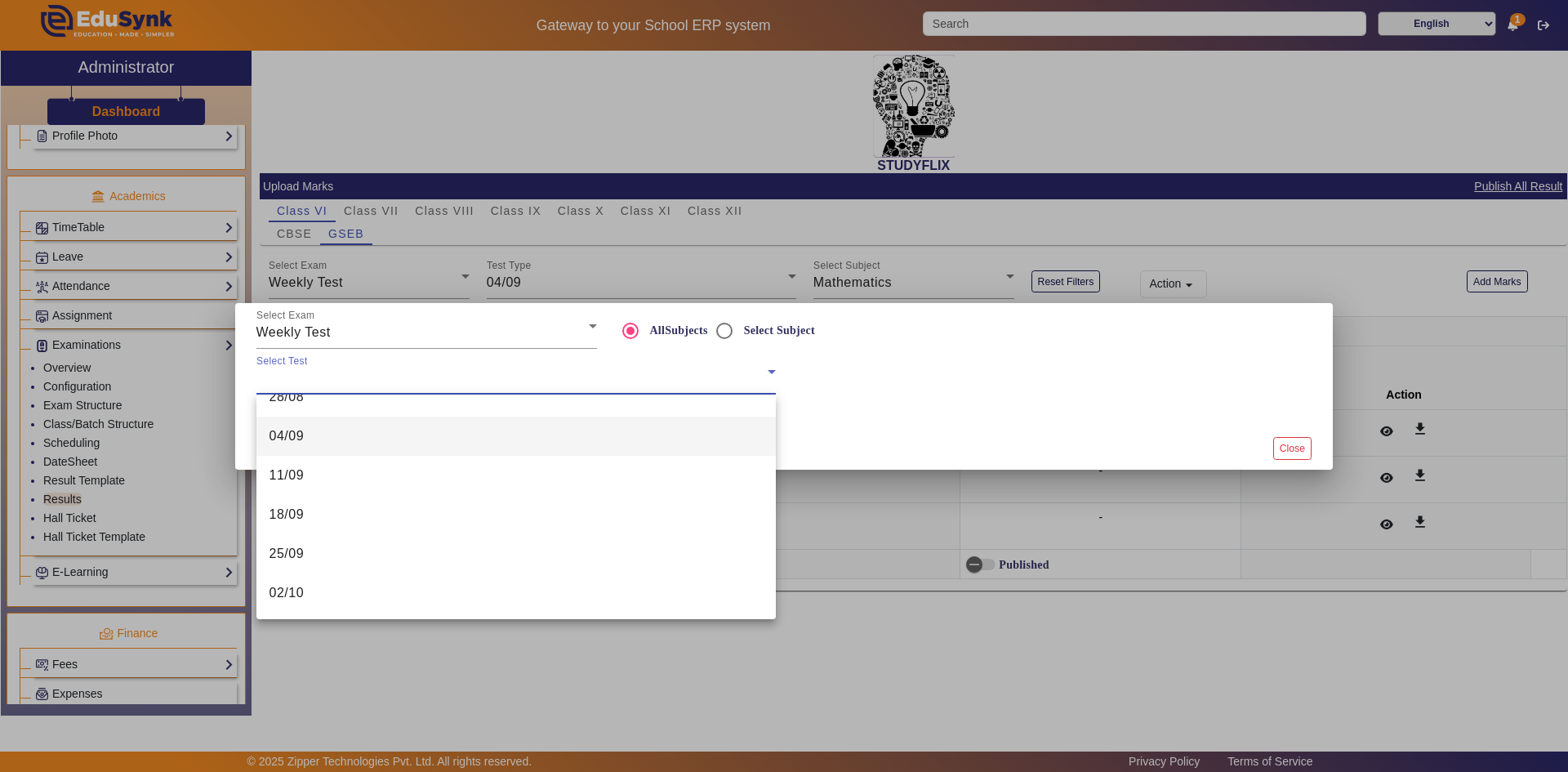
click at [481, 439] on mat-option "04/09" at bounding box center [516, 436] width 519 height 39
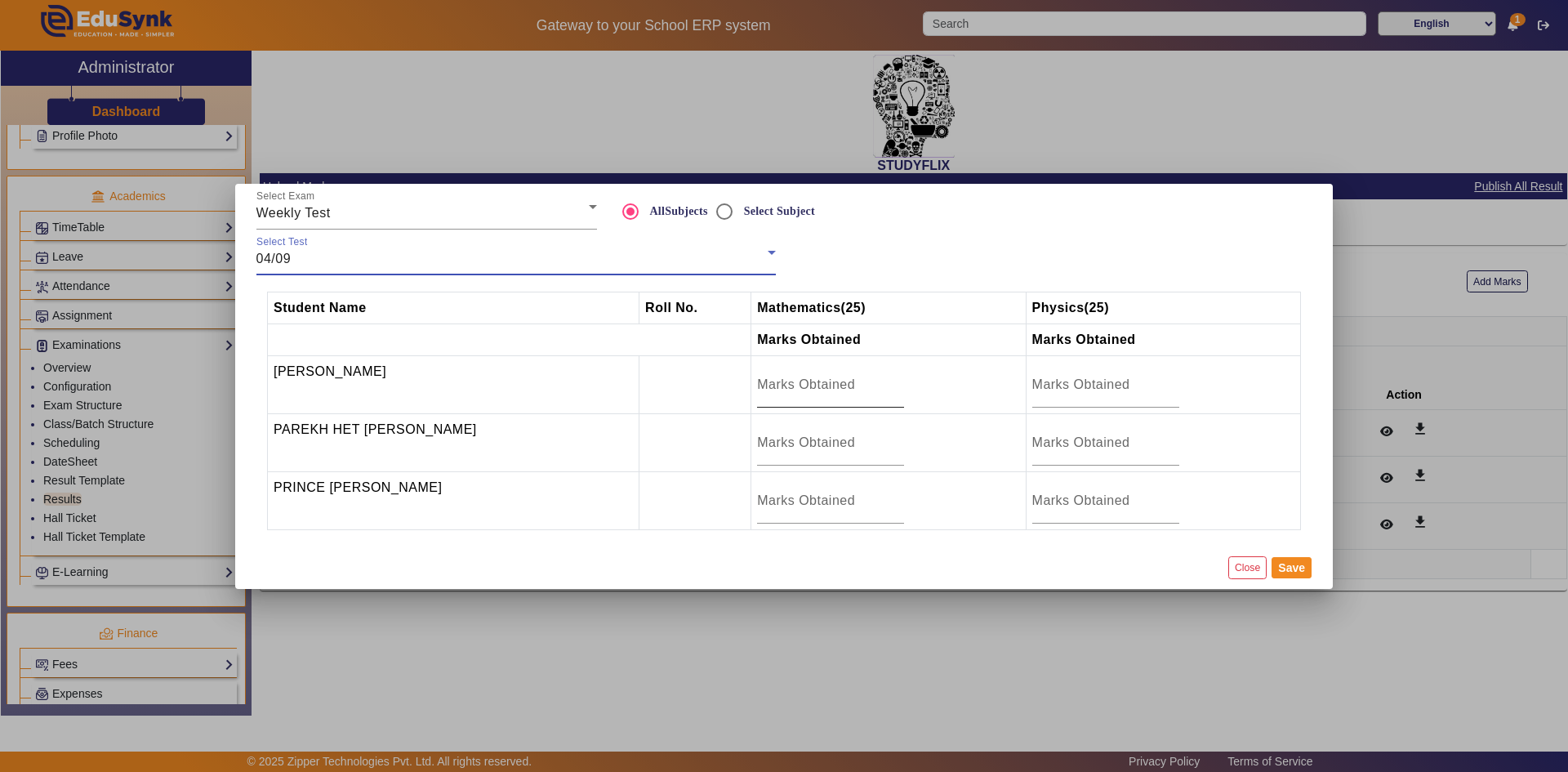
click at [831, 381] on input "number" at bounding box center [830, 385] width 147 height 20
type input "23"
click at [797, 436] on input "number" at bounding box center [830, 443] width 147 height 20
type input "17.5"
click at [782, 500] on input "number" at bounding box center [830, 501] width 147 height 20
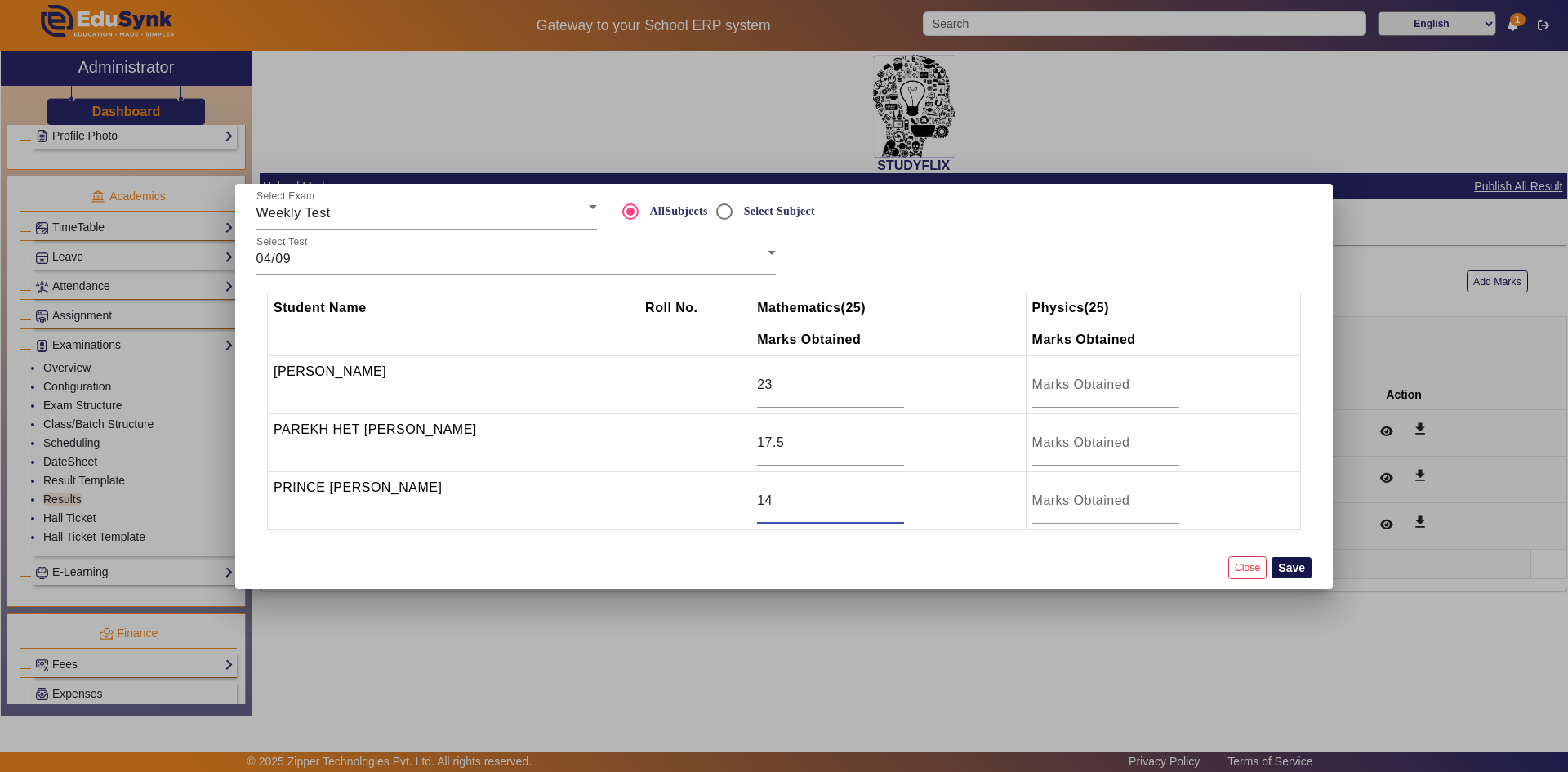
type input "14"
click at [1292, 566] on button "Save" at bounding box center [1292, 566] width 40 height 21
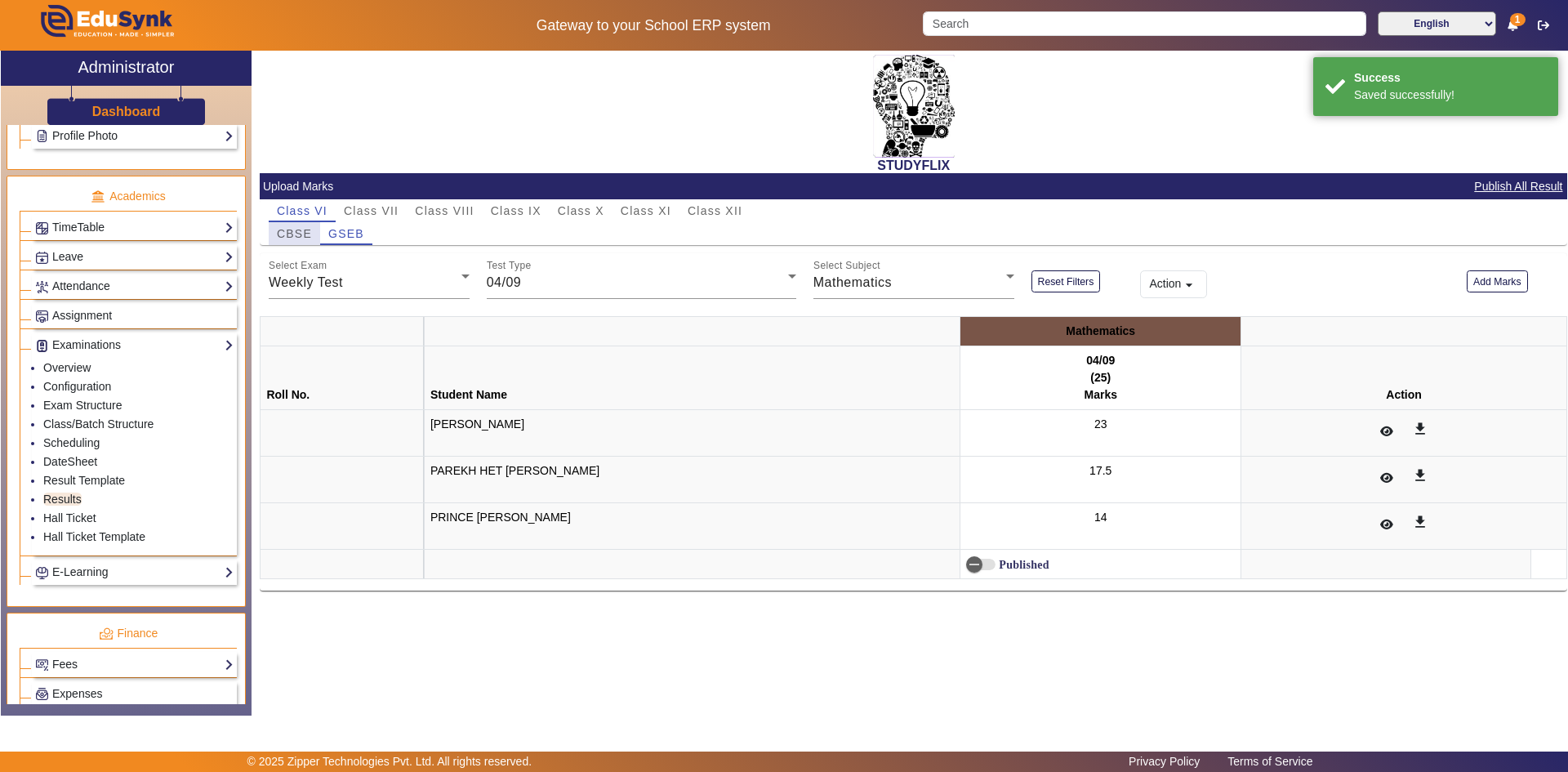
click at [297, 235] on span "CBSE" at bounding box center [294, 234] width 35 height 12
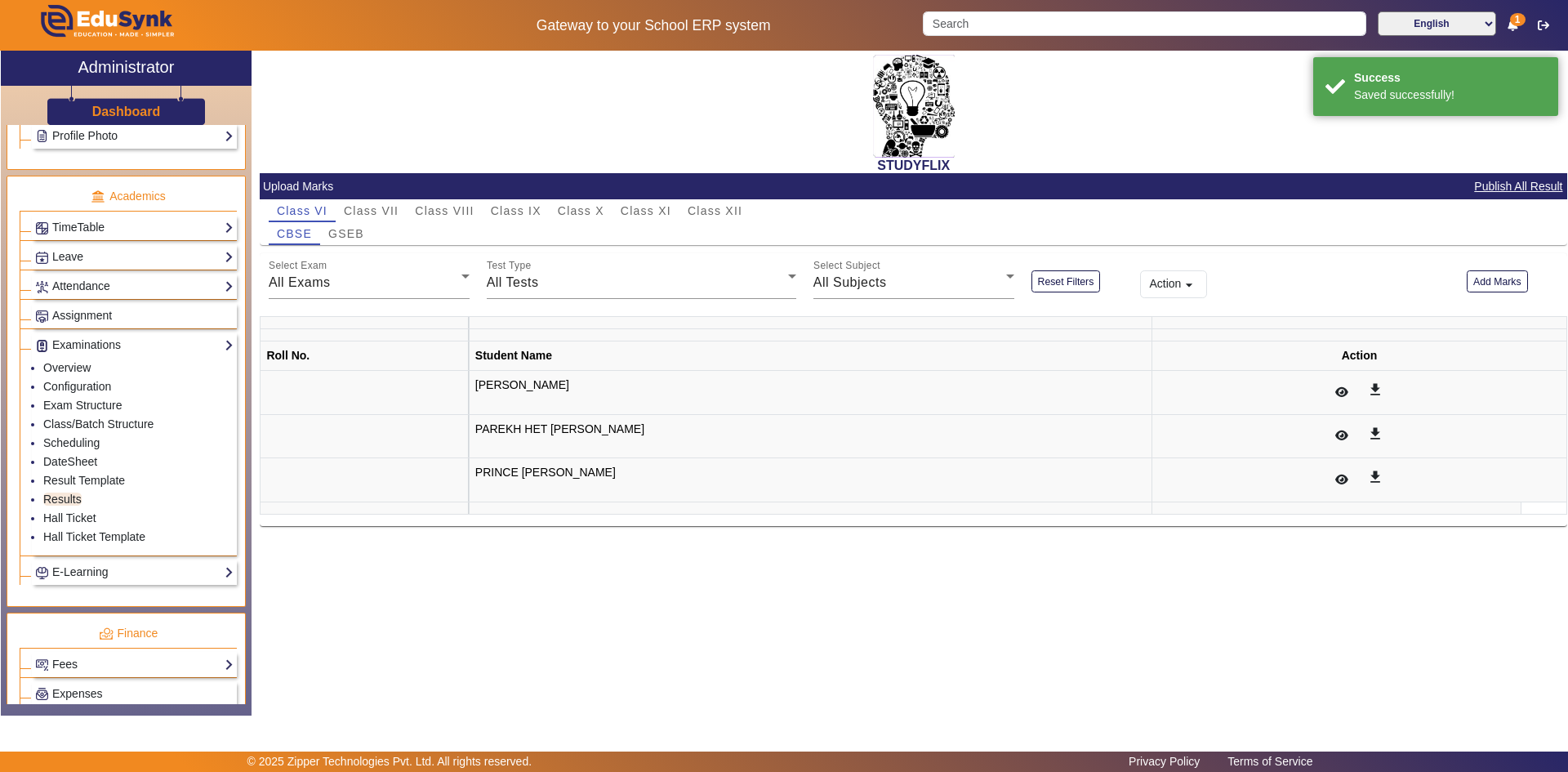
click at [394, 276] on div "All Exams" at bounding box center [365, 283] width 193 height 20
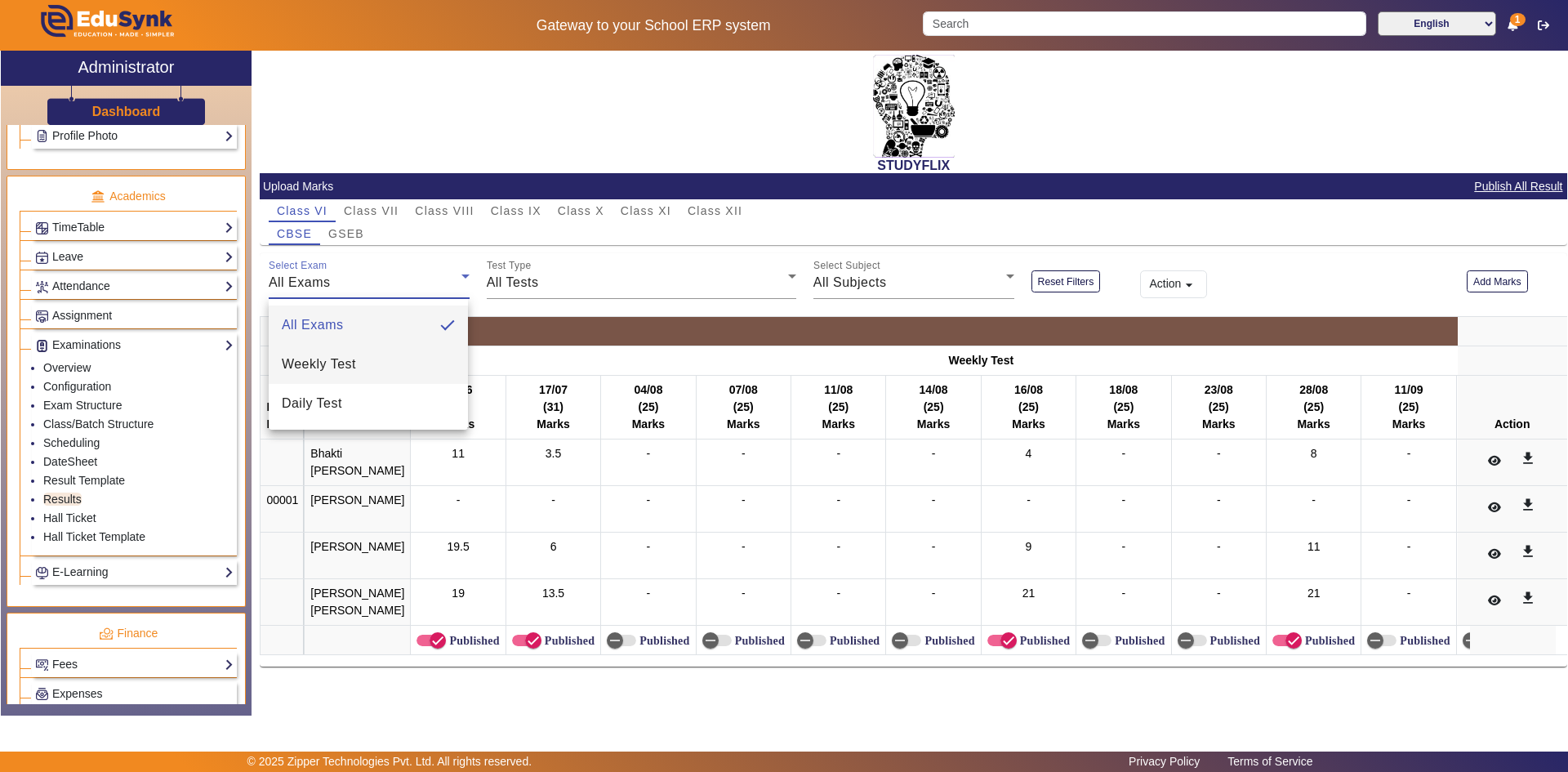
click at [420, 352] on mat-option "Weekly Test" at bounding box center [367, 364] width 199 height 39
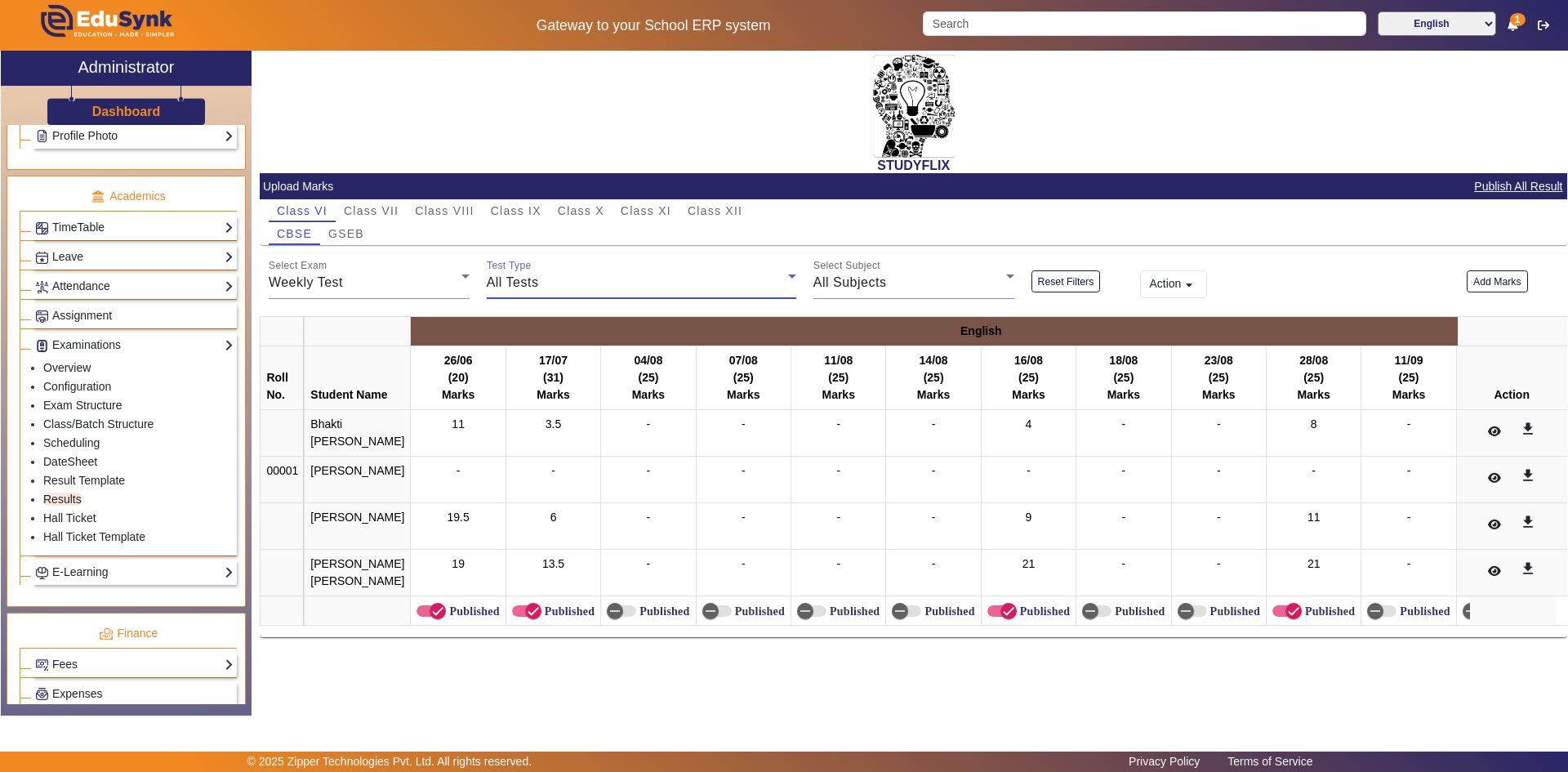
click at [563, 277] on div "All Tests" at bounding box center [637, 283] width 301 height 20
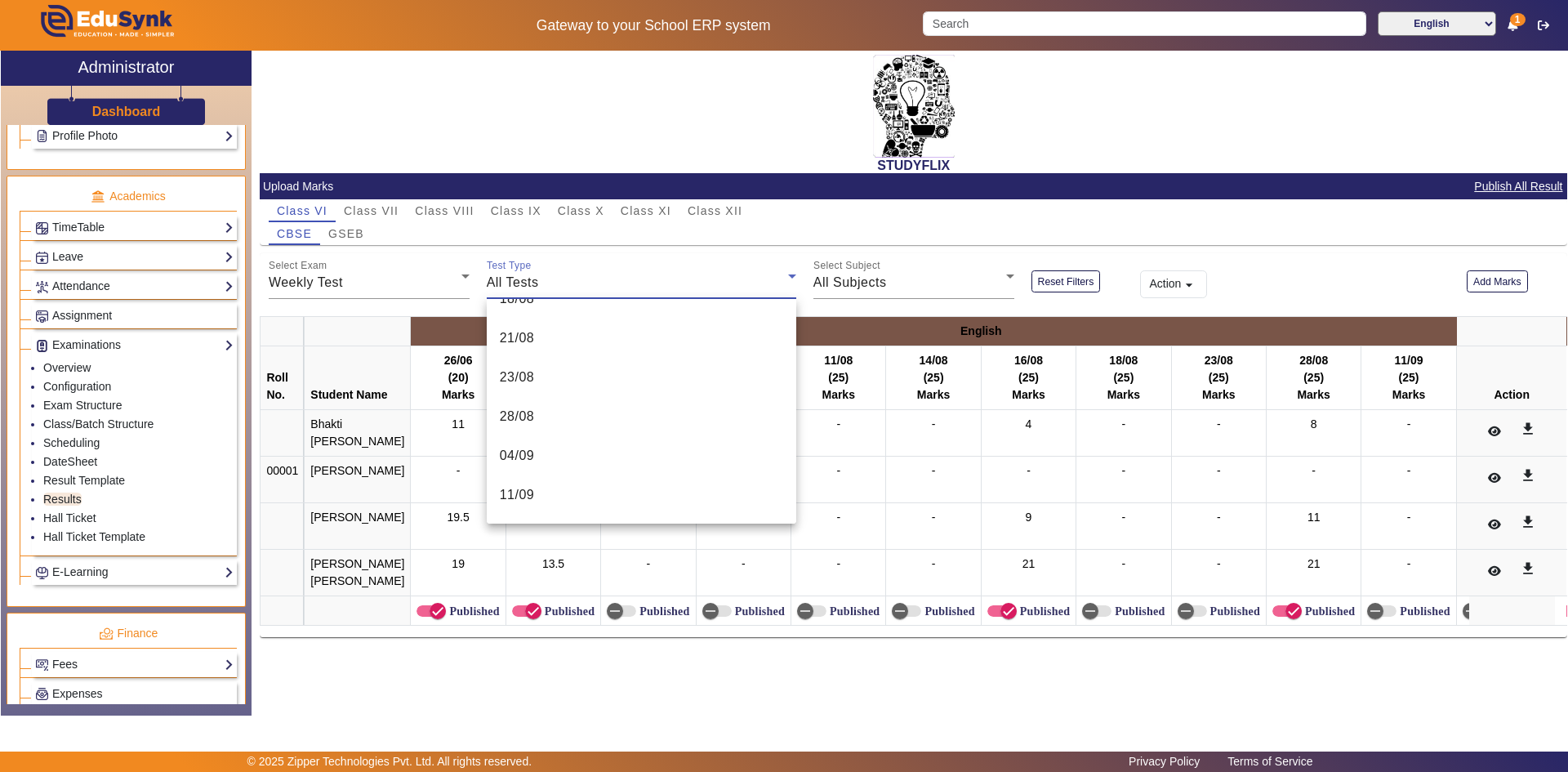
scroll to position [768, 0]
click at [605, 349] on mat-option "04/09" at bounding box center [641, 340] width 309 height 39
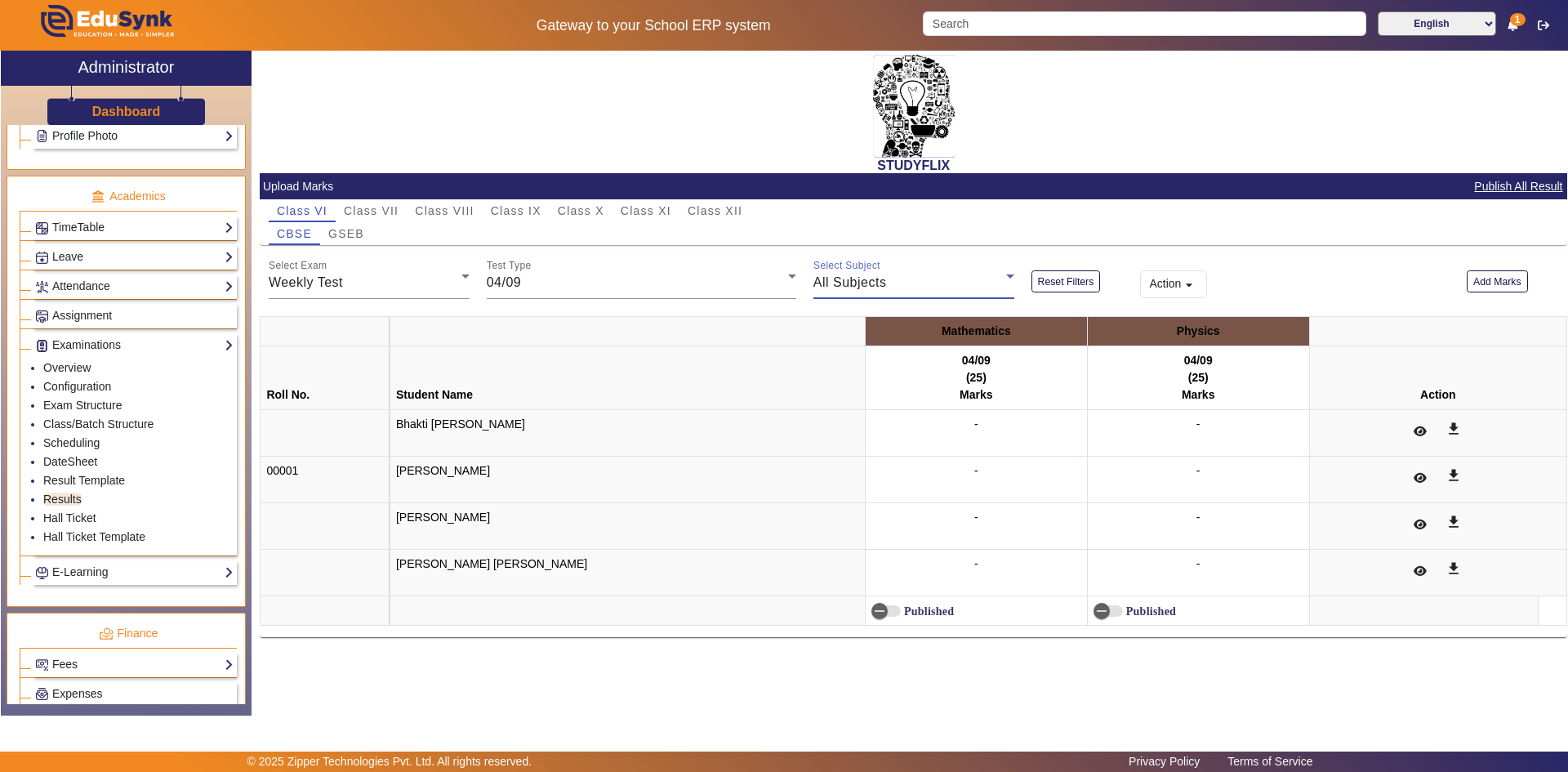
click at [889, 277] on div "All Subjects" at bounding box center [910, 283] width 193 height 20
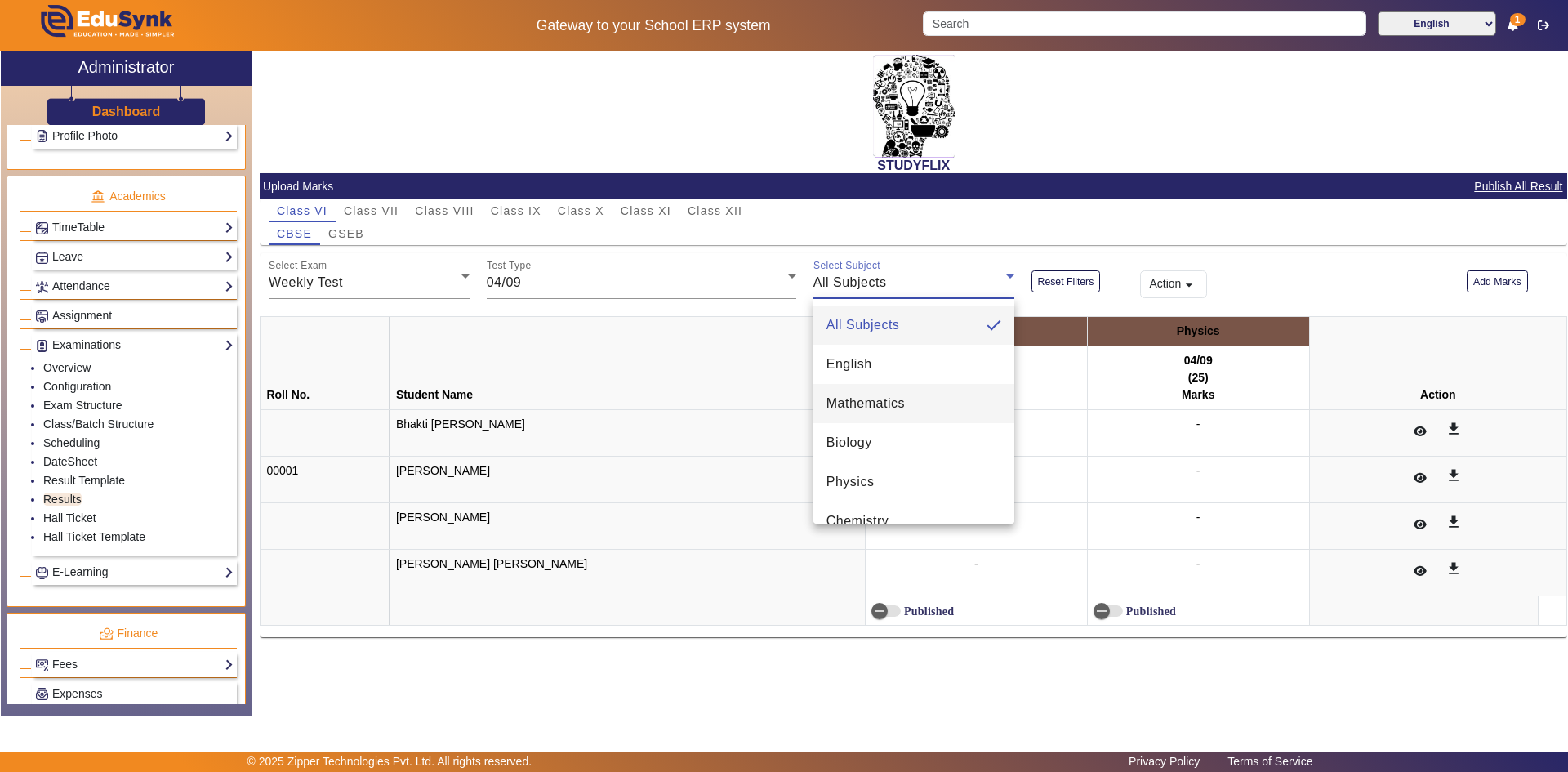
click at [903, 398] on span "Mathematics" at bounding box center [866, 404] width 78 height 20
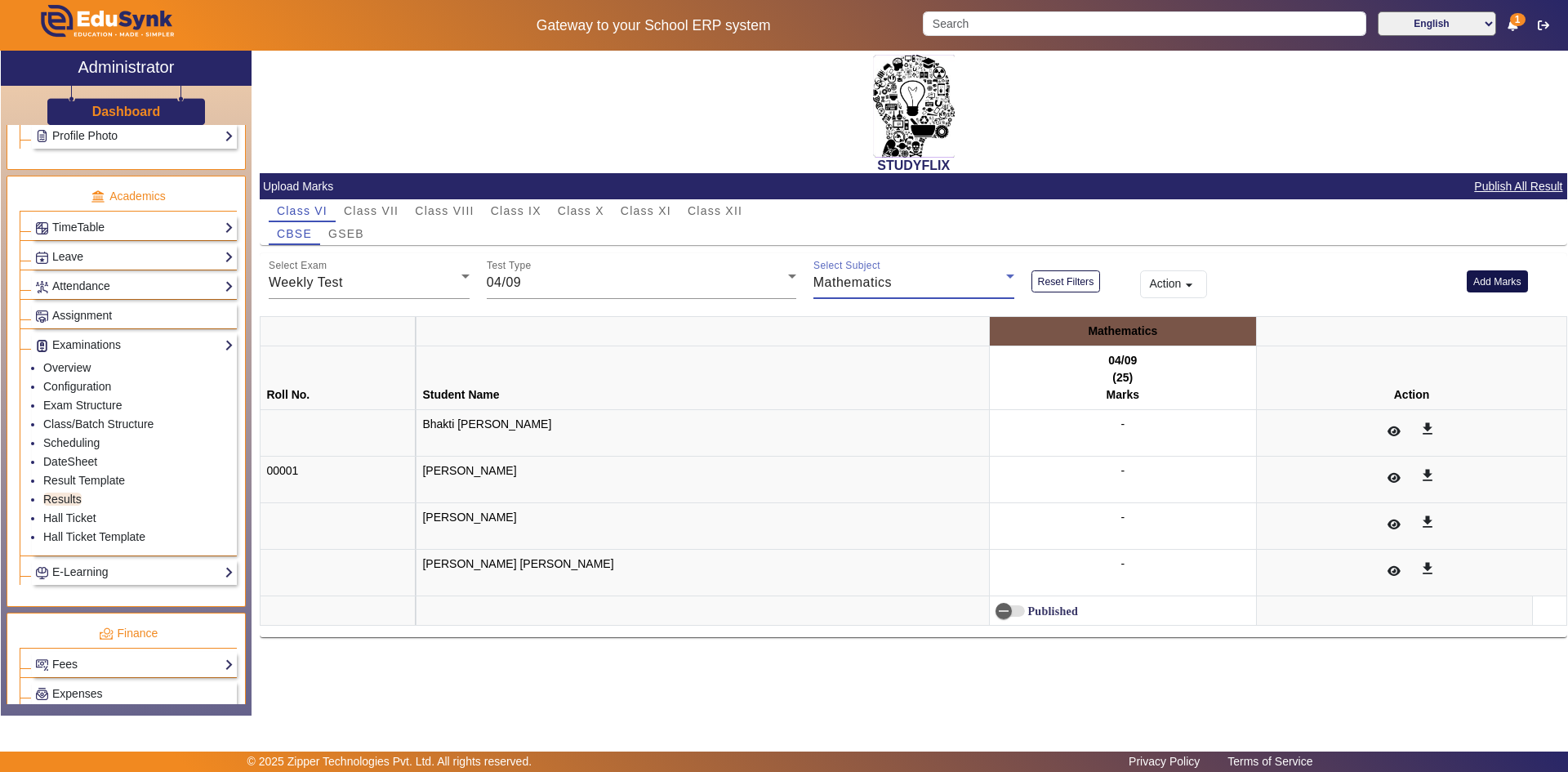
click at [1498, 291] on button "Add Marks" at bounding box center [1497, 281] width 61 height 22
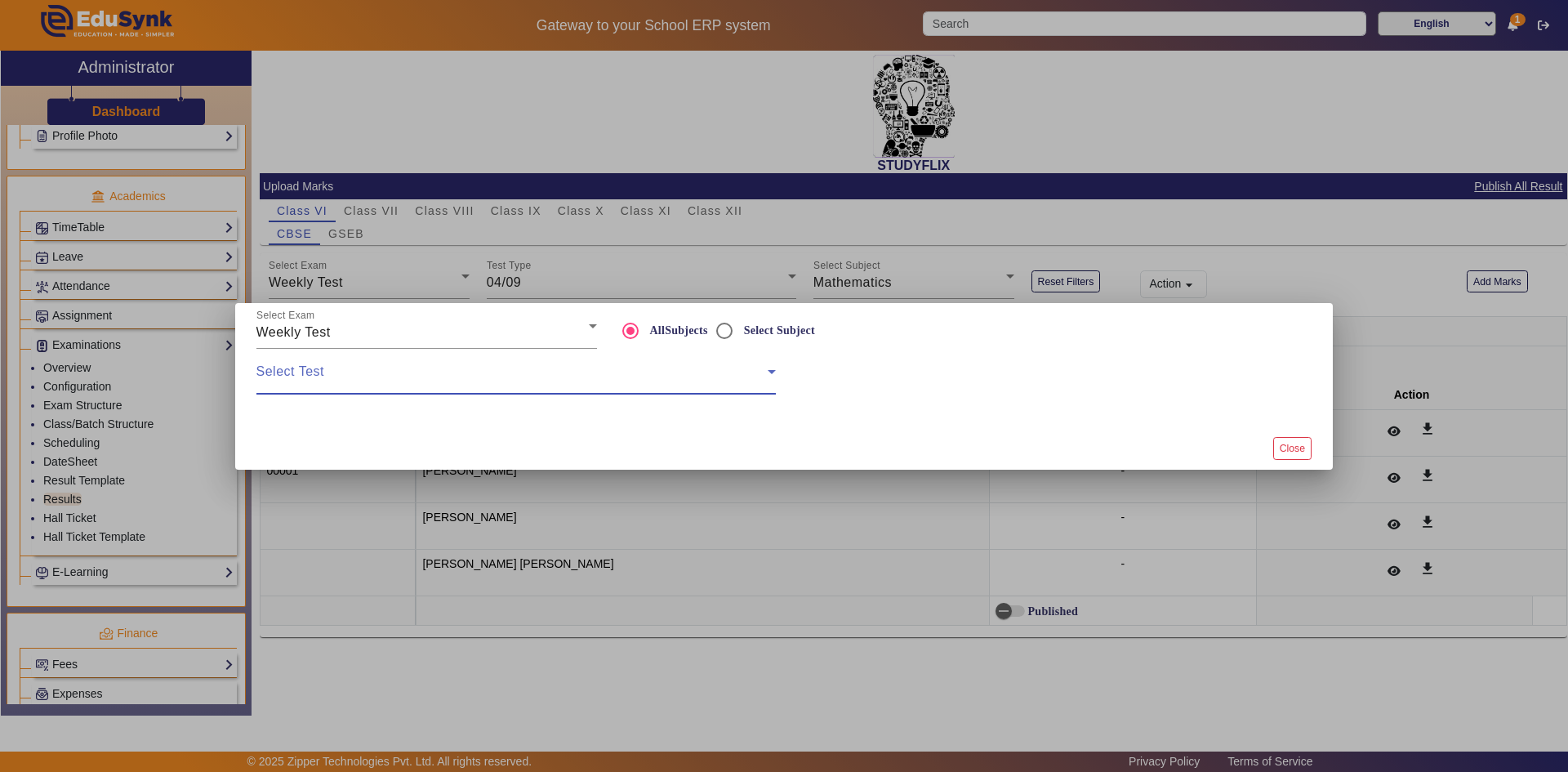
click at [505, 377] on span at bounding box center [512, 378] width 511 height 20
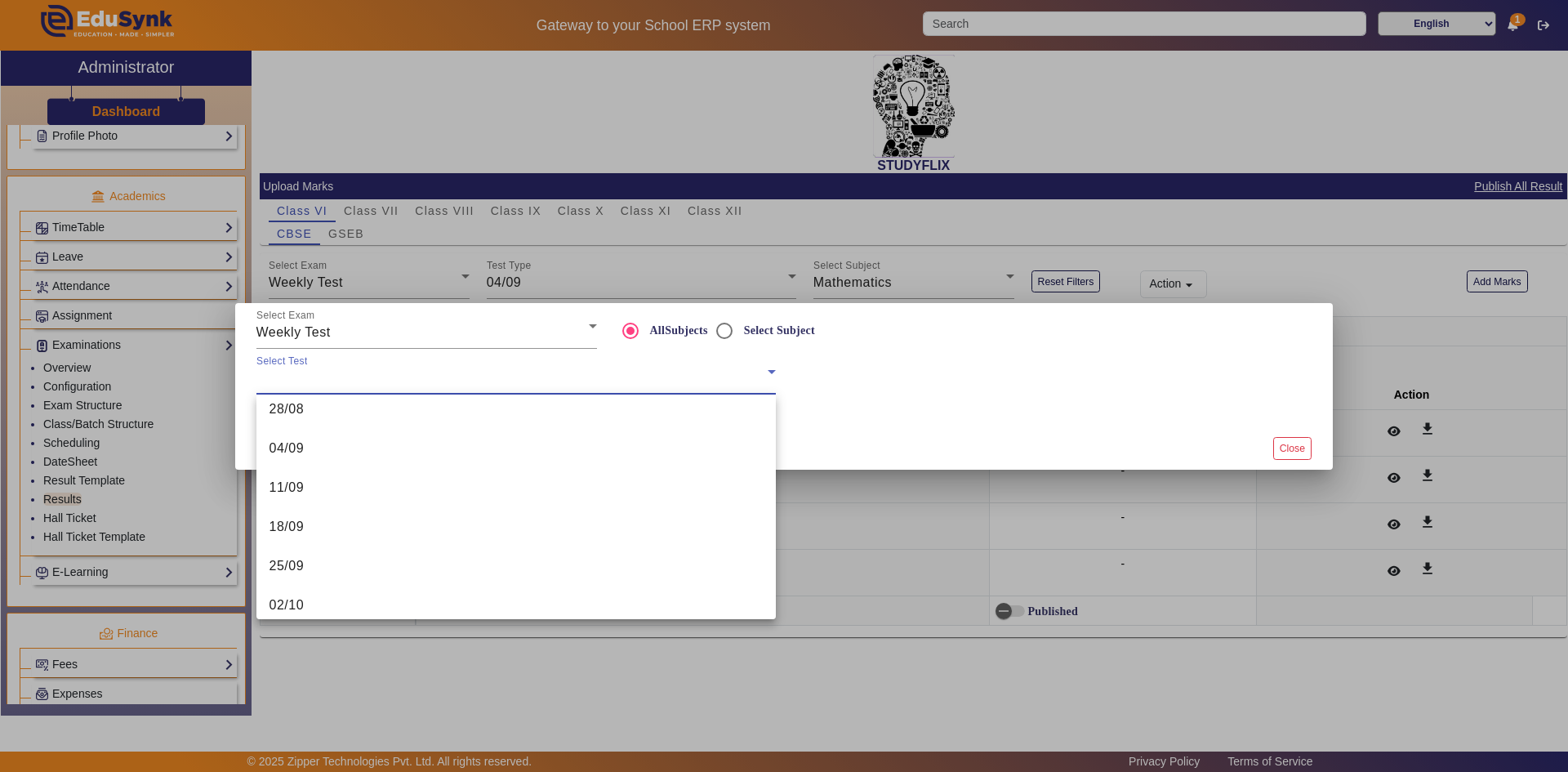
scroll to position [729, 0]
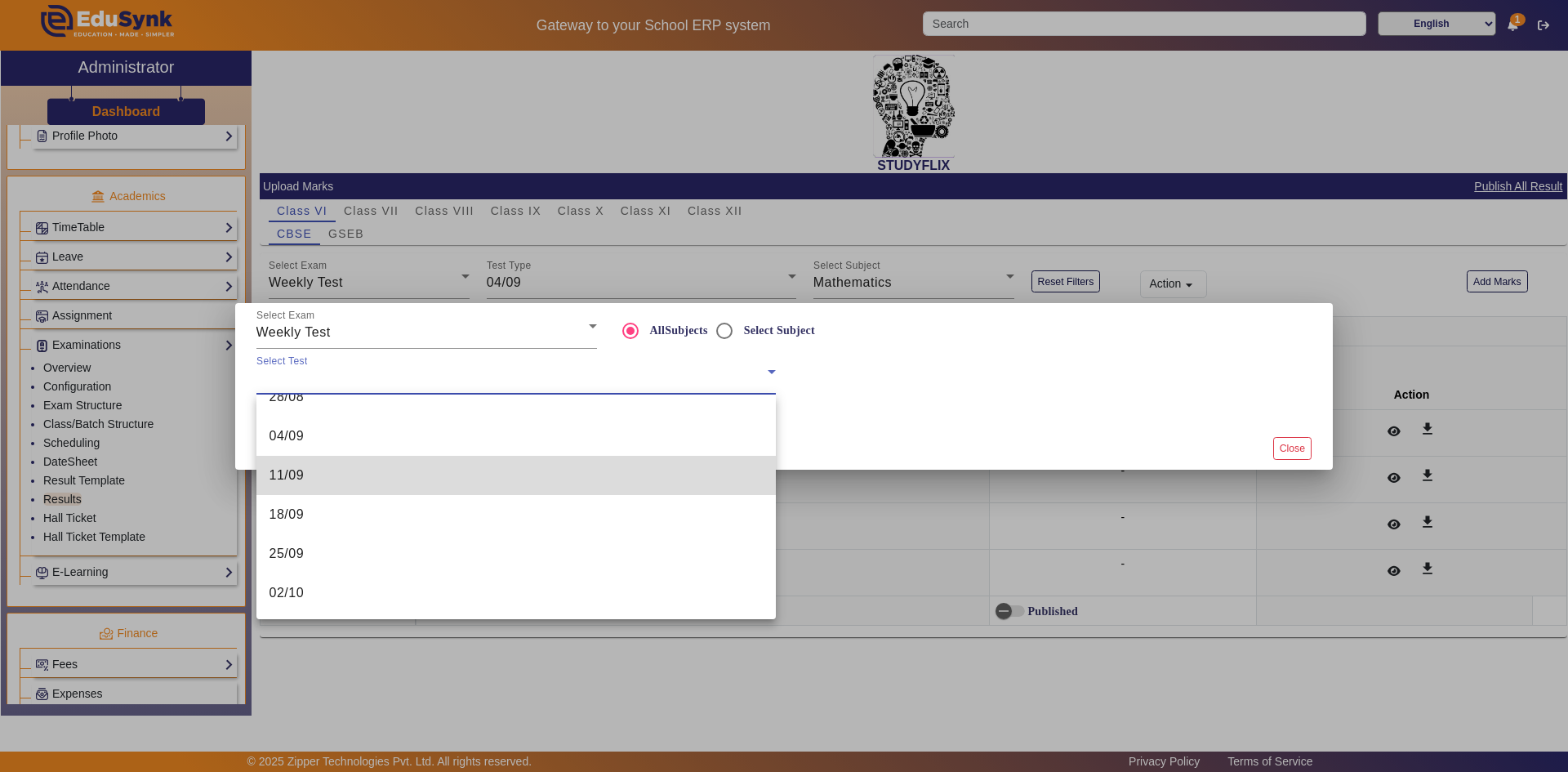
click at [653, 456] on mat-option "11/09" at bounding box center [516, 475] width 519 height 39
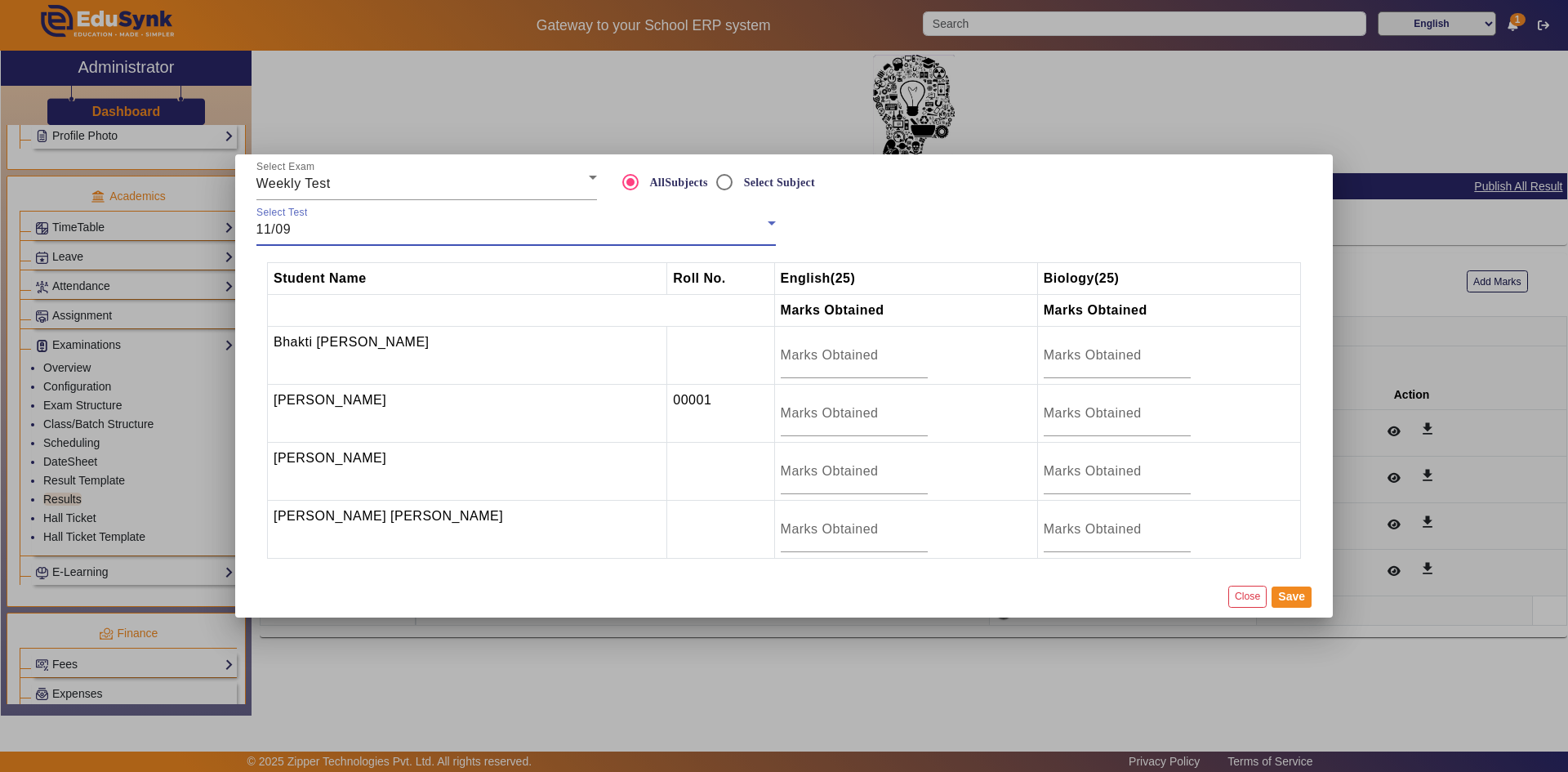
click at [568, 246] on div "Student Name Roll No. English (25) Biology (25) Marks Obtained Marks Obtained […" at bounding box center [784, 410] width 1073 height 329
click at [572, 232] on div "11/09" at bounding box center [512, 230] width 511 height 20
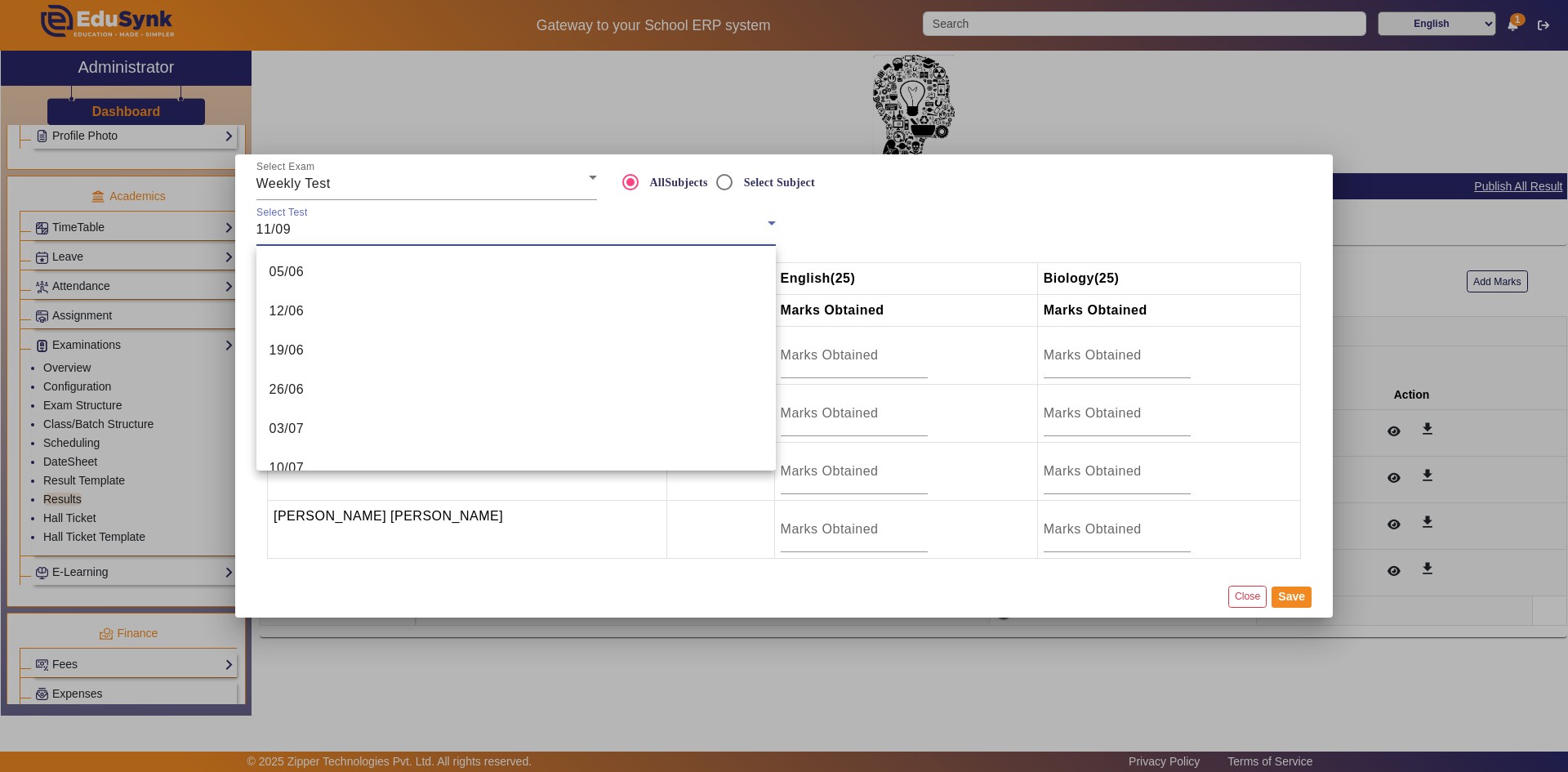
scroll to position [605, 0]
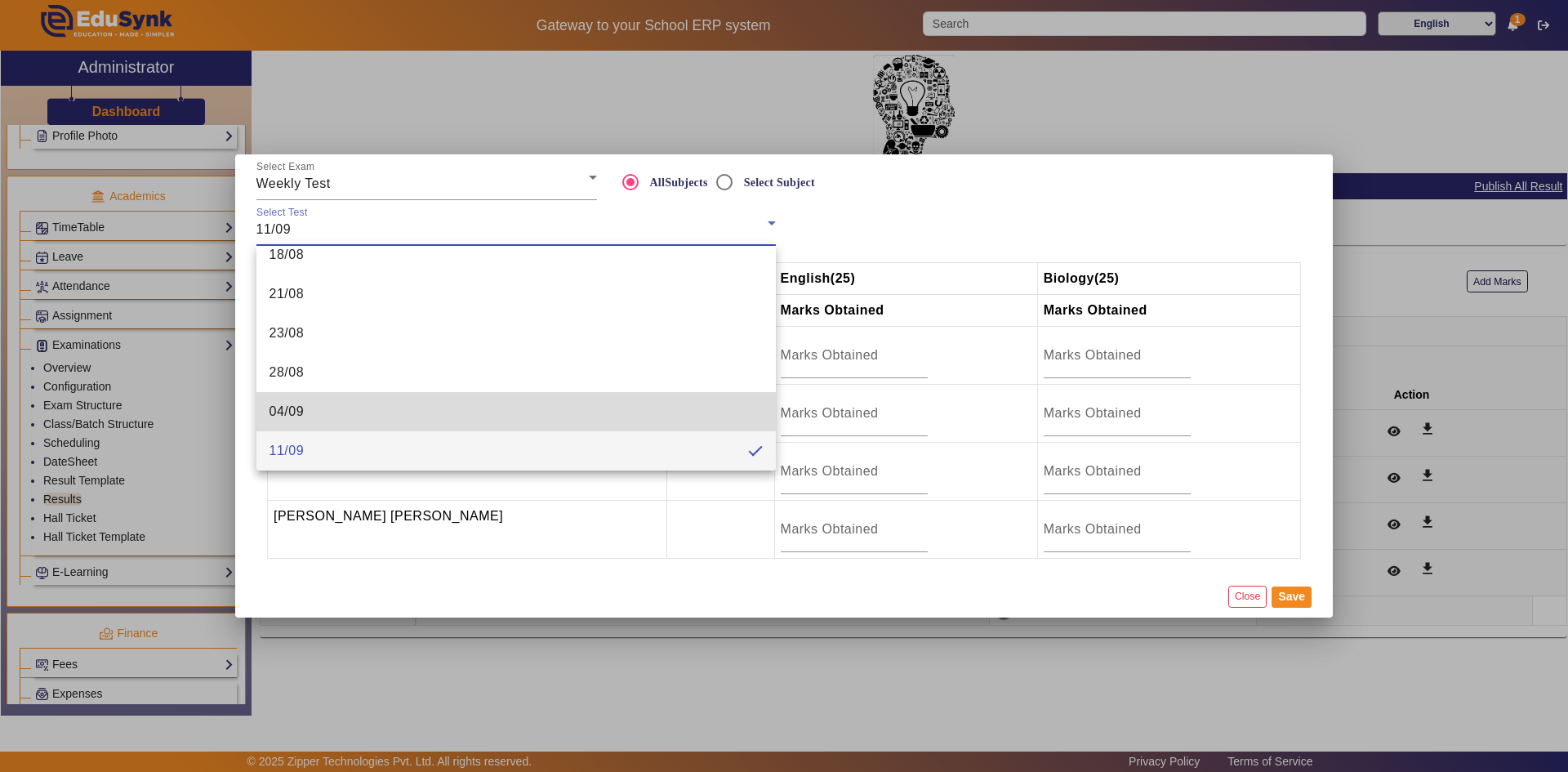
click at [619, 409] on mat-option "04/09" at bounding box center [516, 411] width 519 height 39
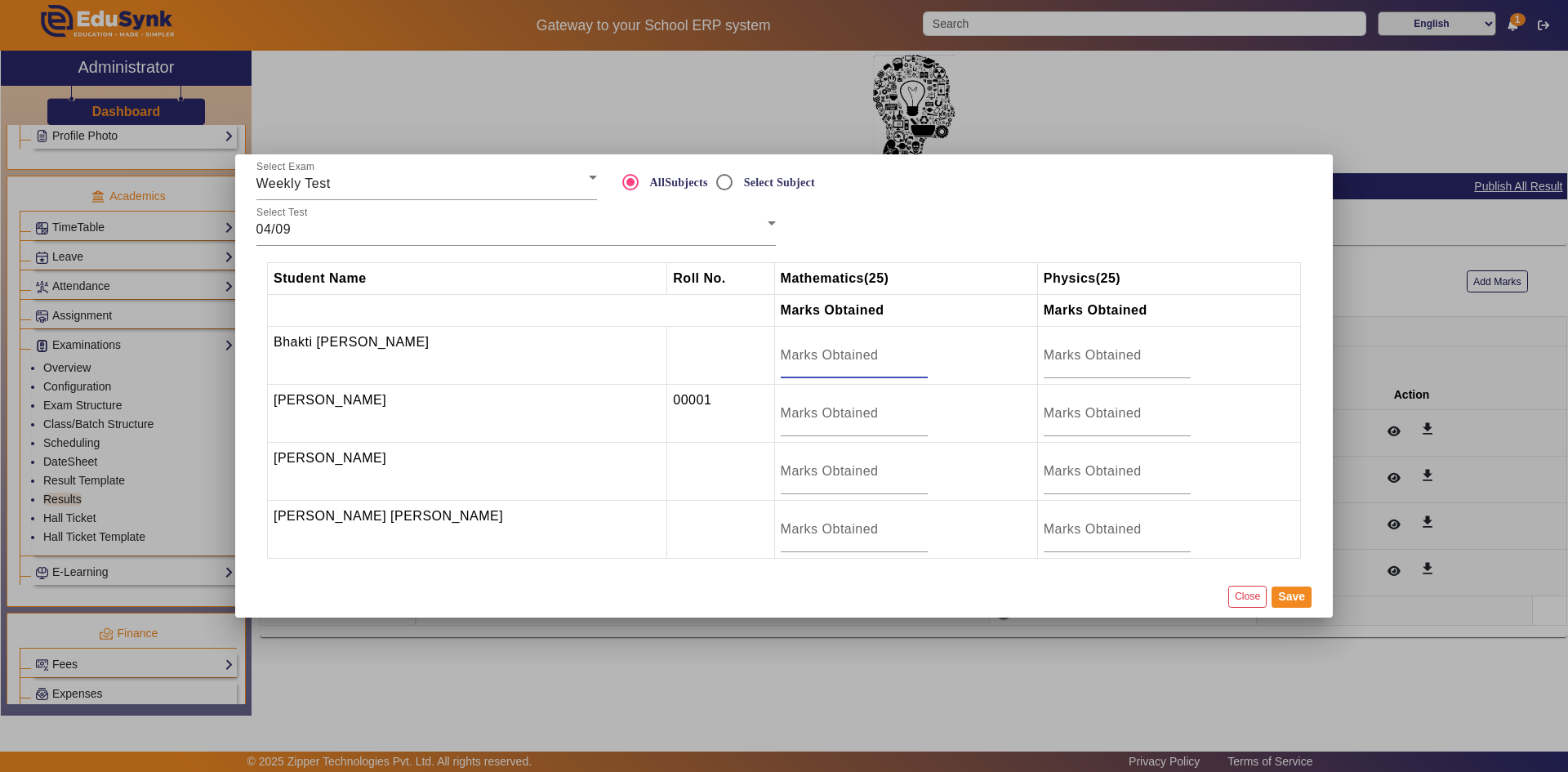
click at [780, 359] on input "number" at bounding box center [854, 356] width 147 height 20
click at [813, 420] on input "number" at bounding box center [854, 414] width 147 height 20
type input "22.5"
click at [818, 472] on input "number" at bounding box center [854, 471] width 147 height 20
type input "18.5"
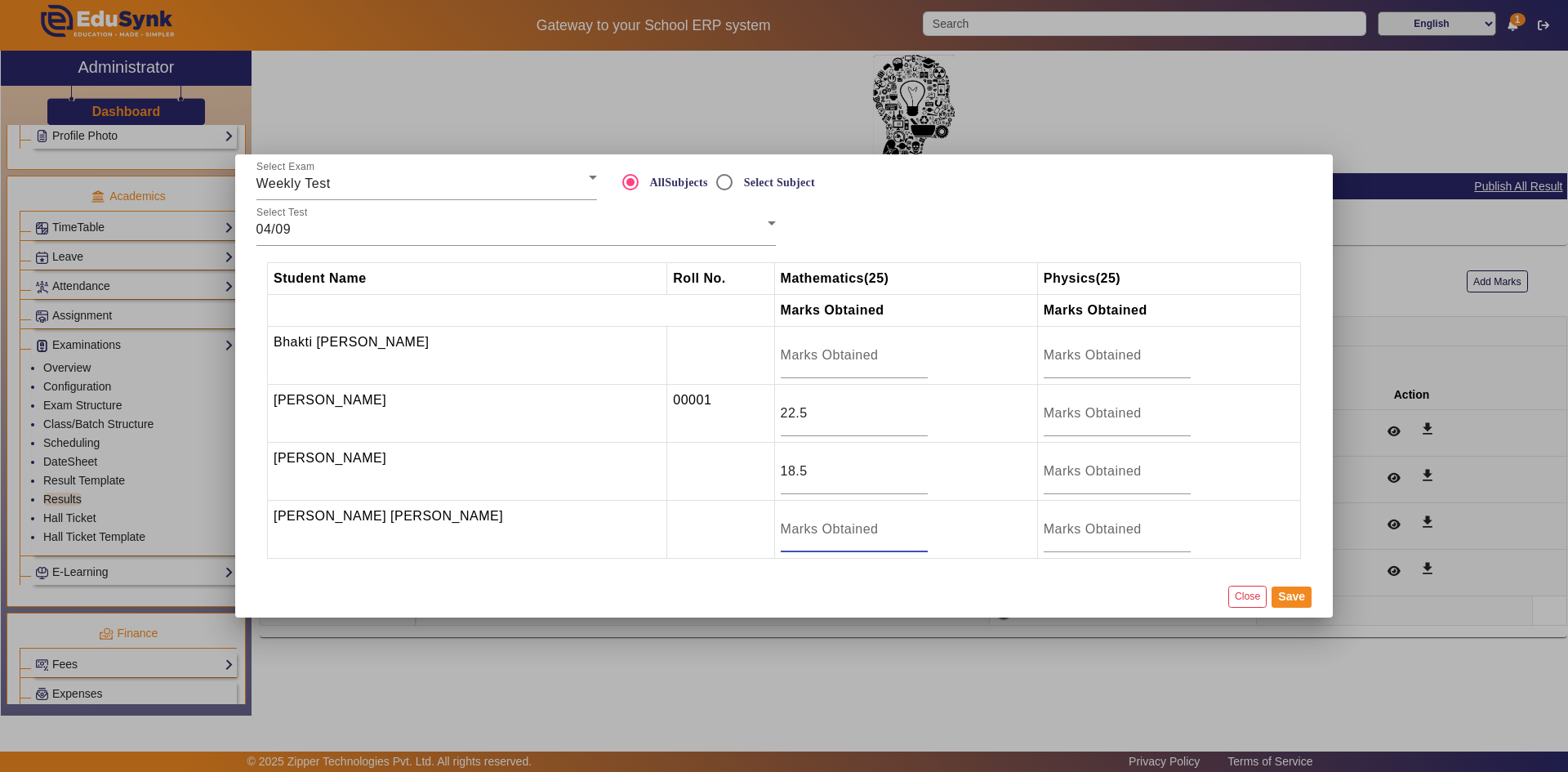
click at [807, 528] on input "number" at bounding box center [854, 529] width 147 height 20
type input "21.5"
click at [1287, 596] on button "Save" at bounding box center [1292, 597] width 40 height 21
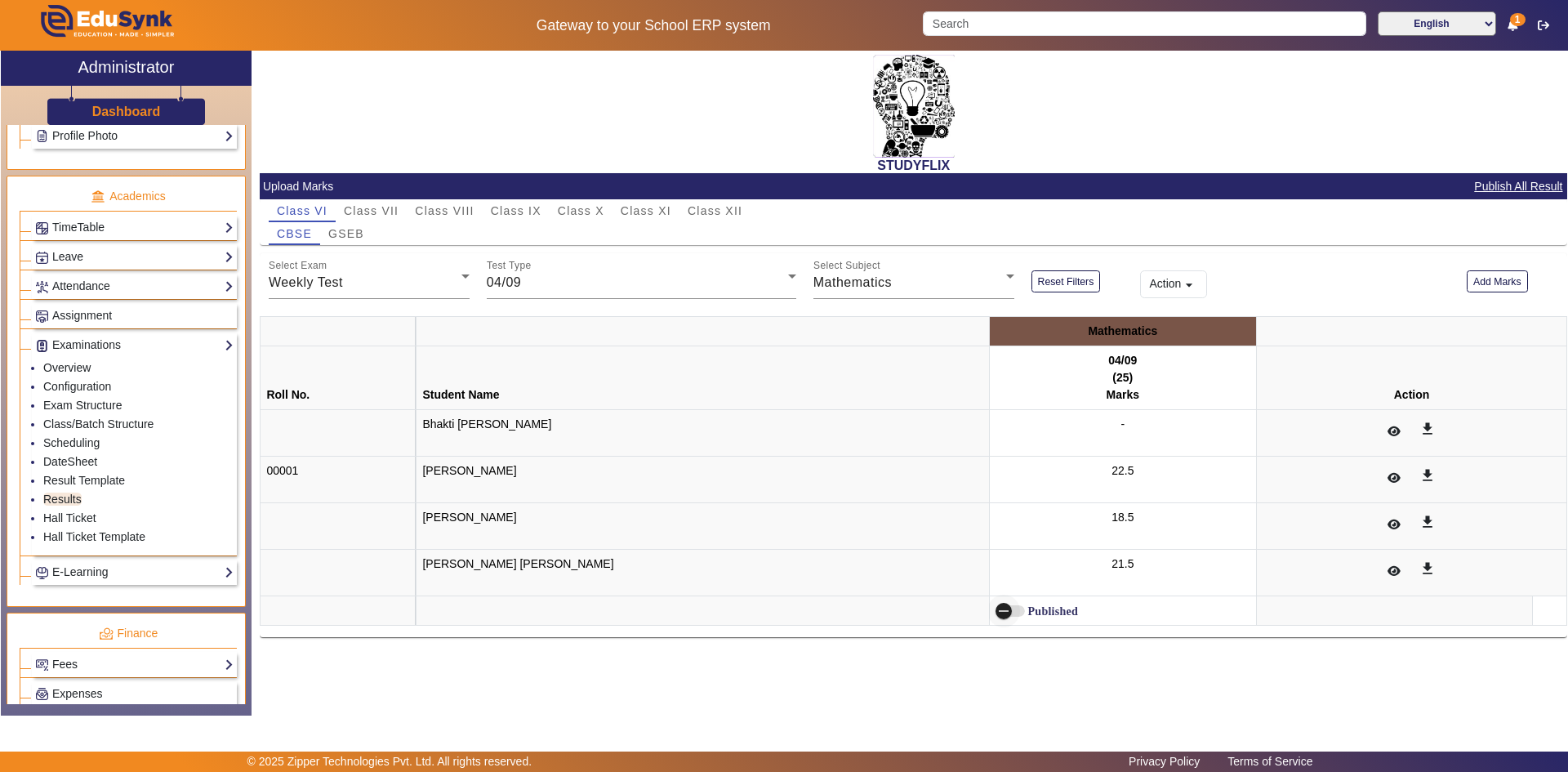
click at [996, 609] on span "button" at bounding box center [1004, 611] width 16 height 16
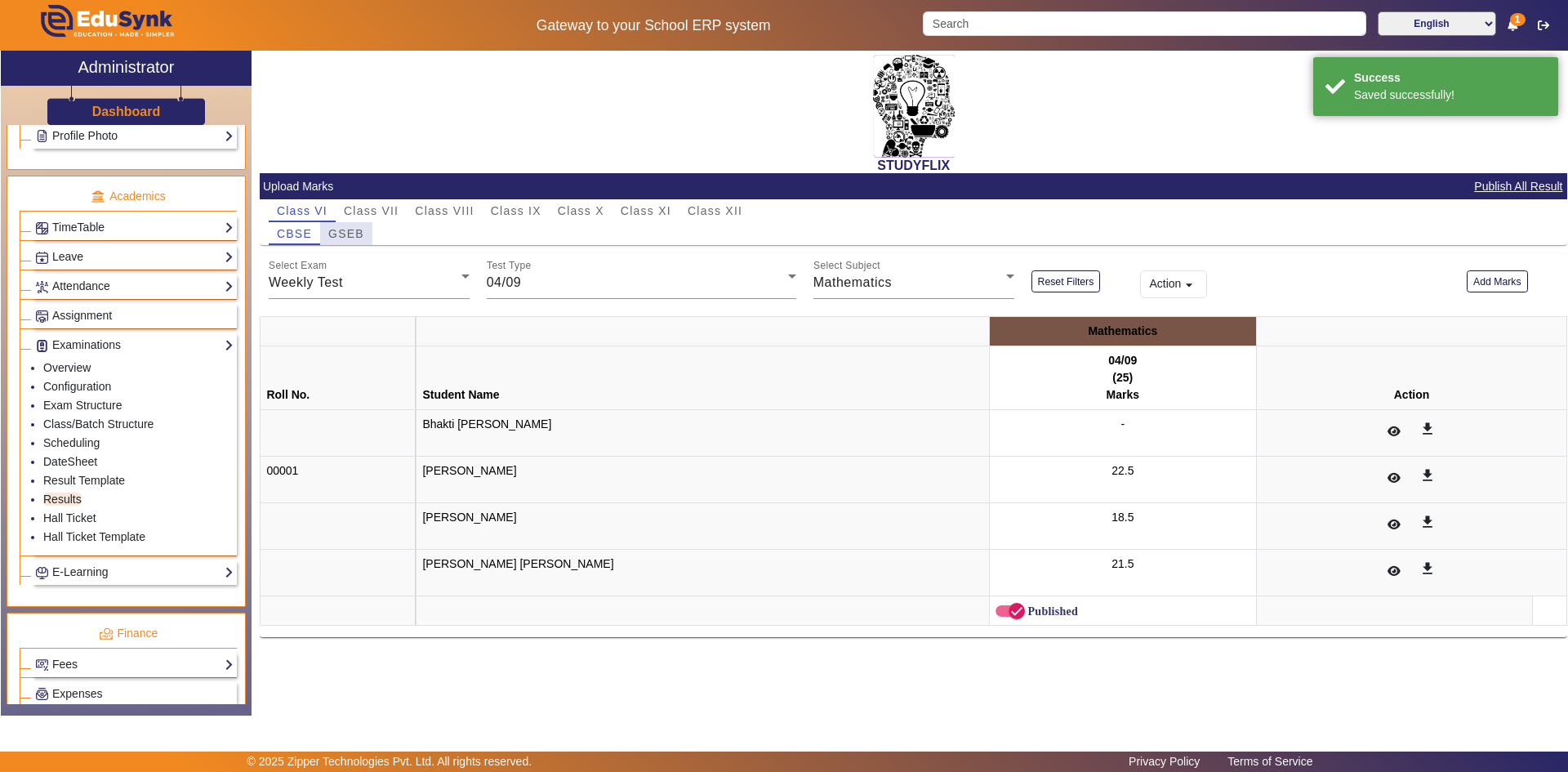
click at [347, 231] on span "GSEB" at bounding box center [347, 234] width 36 height 12
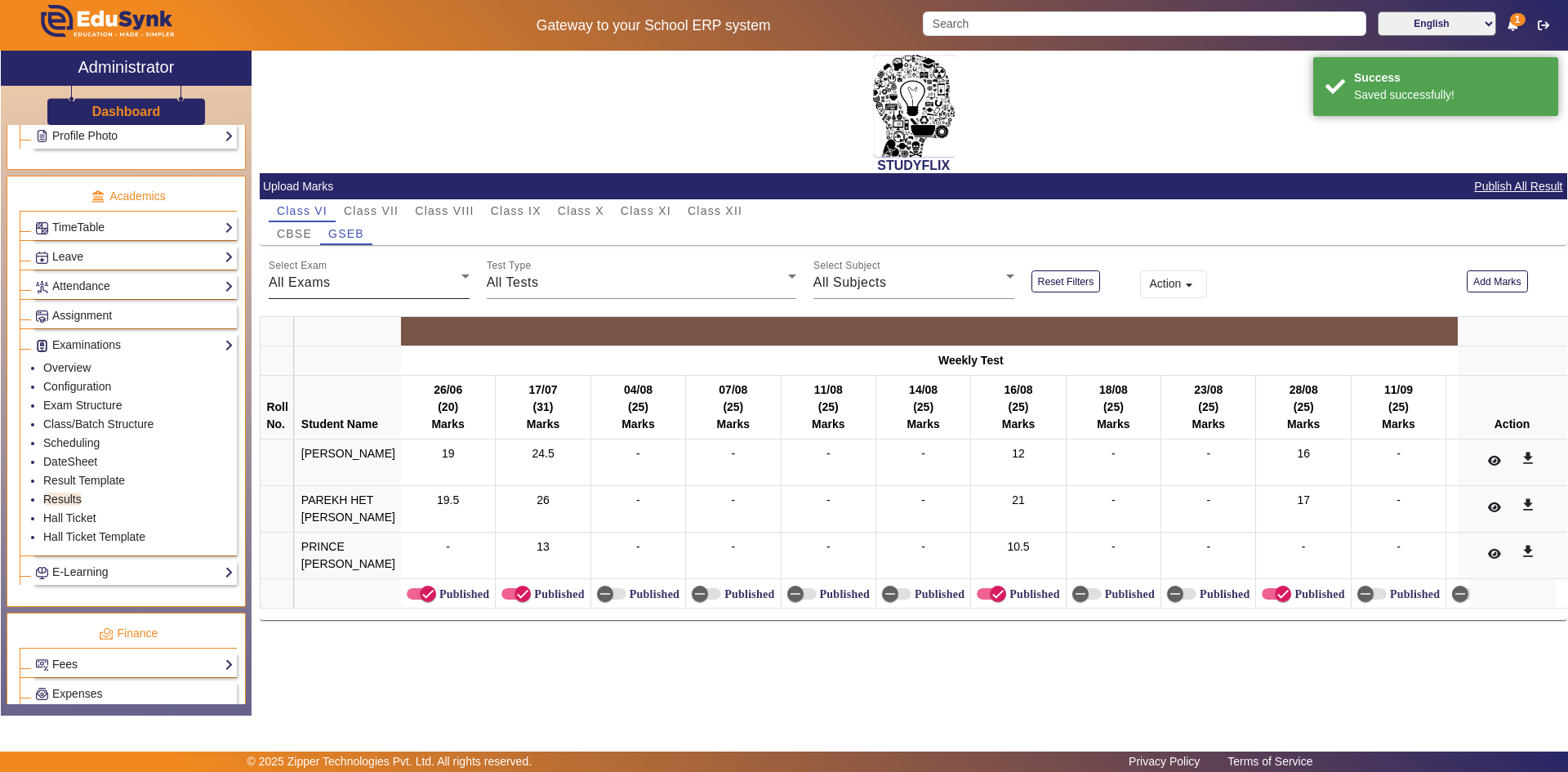
click at [428, 288] on div "All Exams" at bounding box center [365, 283] width 193 height 20
drag, startPoint x: 407, startPoint y: 366, endPoint x: 578, endPoint y: 288, distance: 187.9
click at [407, 366] on mat-option "Weekly Test" at bounding box center [368, 364] width 201 height 39
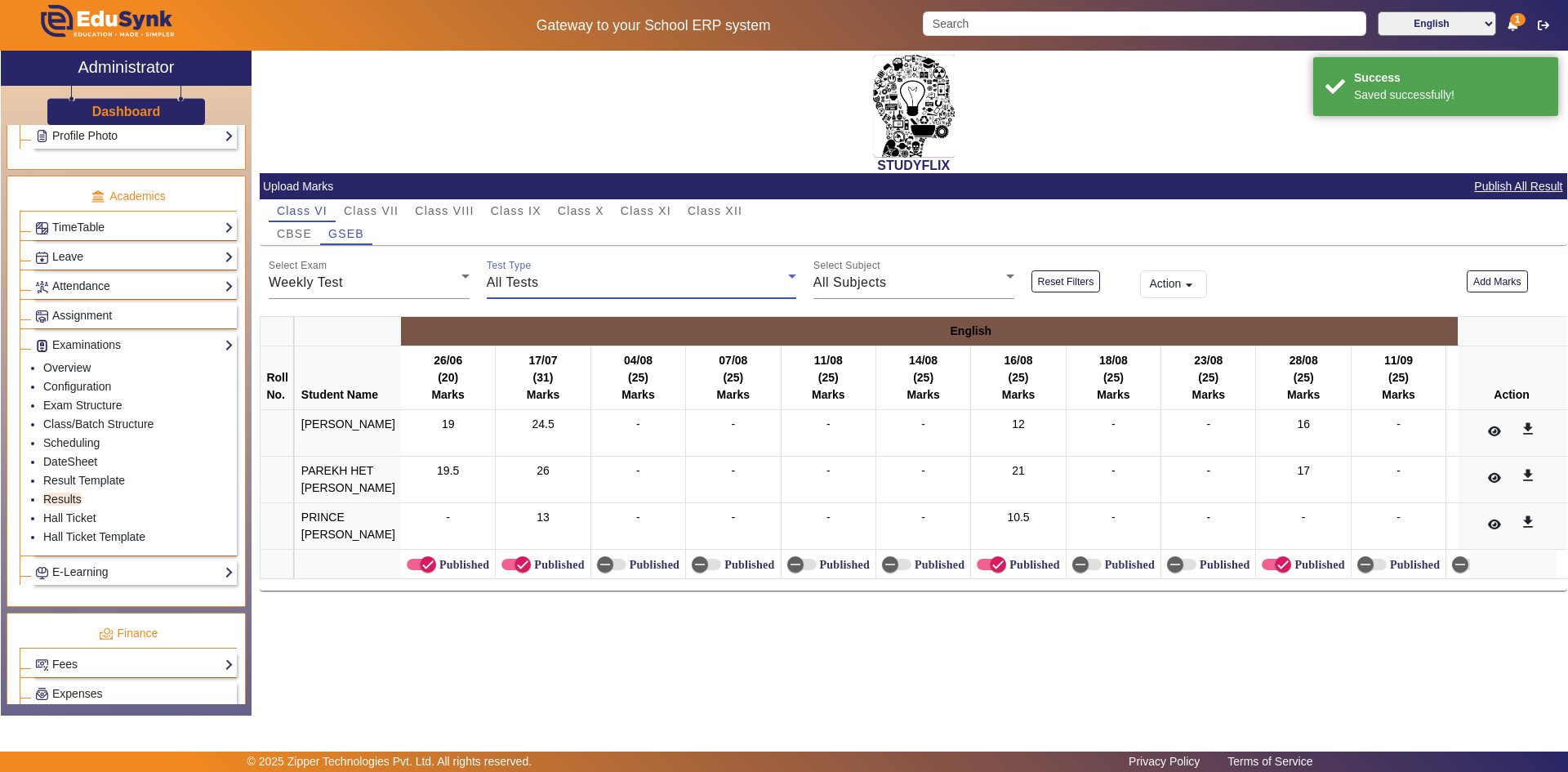
click at [582, 285] on div "All Tests" at bounding box center [637, 283] width 301 height 20
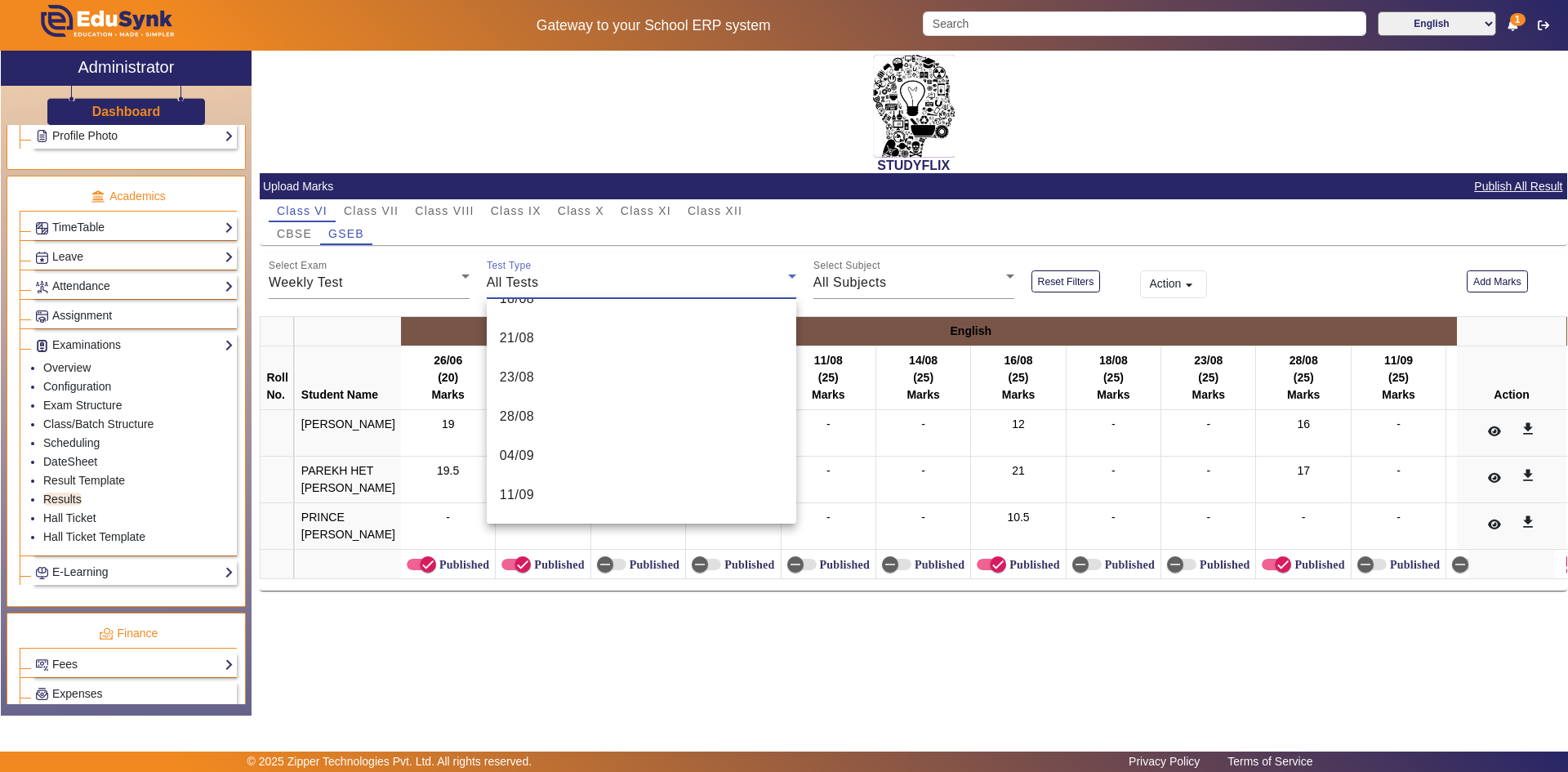
scroll to position [768, 0]
click at [615, 341] on mat-option "04/09" at bounding box center [641, 340] width 309 height 39
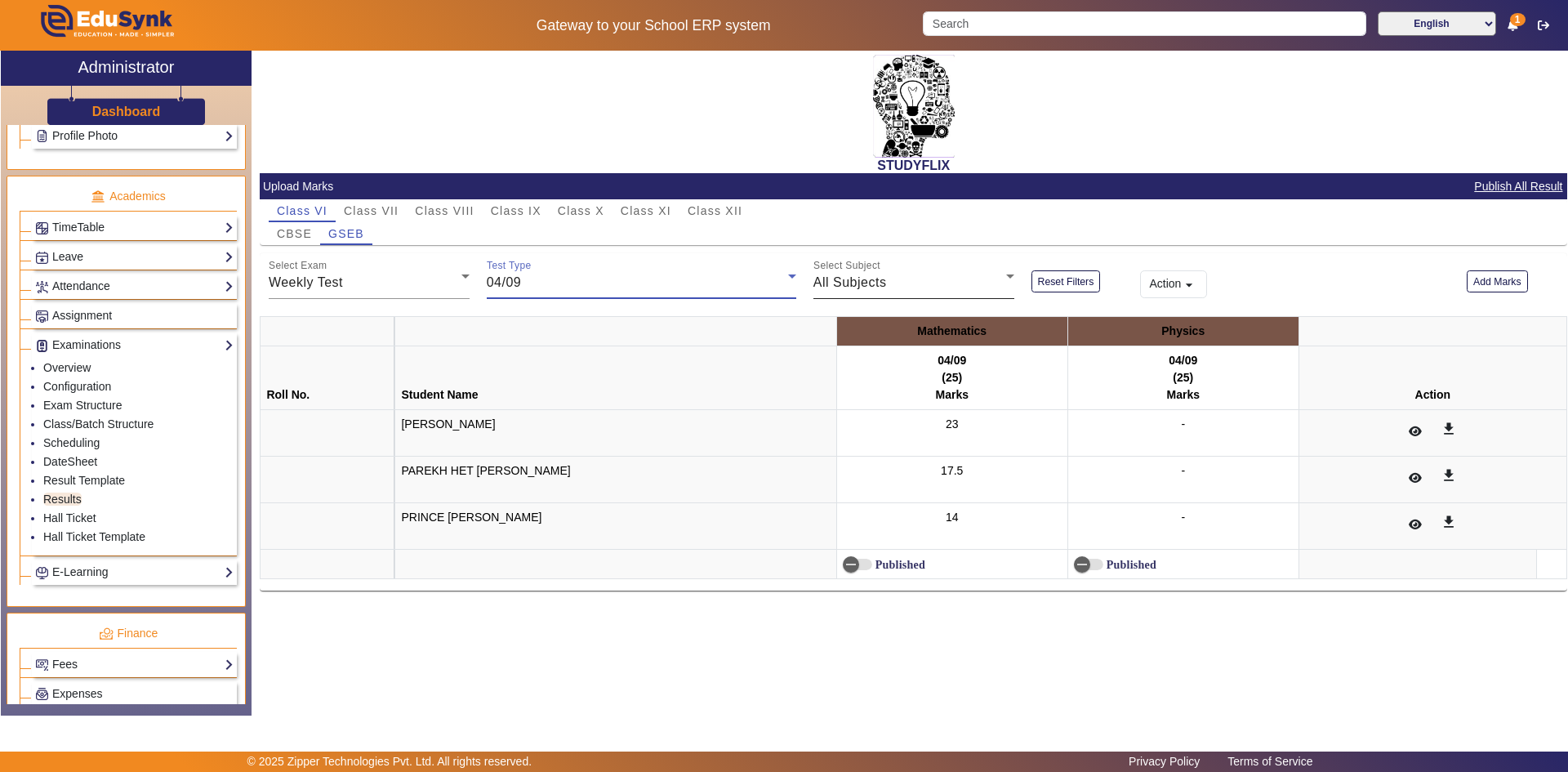
click at [878, 275] on div "All Subjects" at bounding box center [910, 283] width 193 height 20
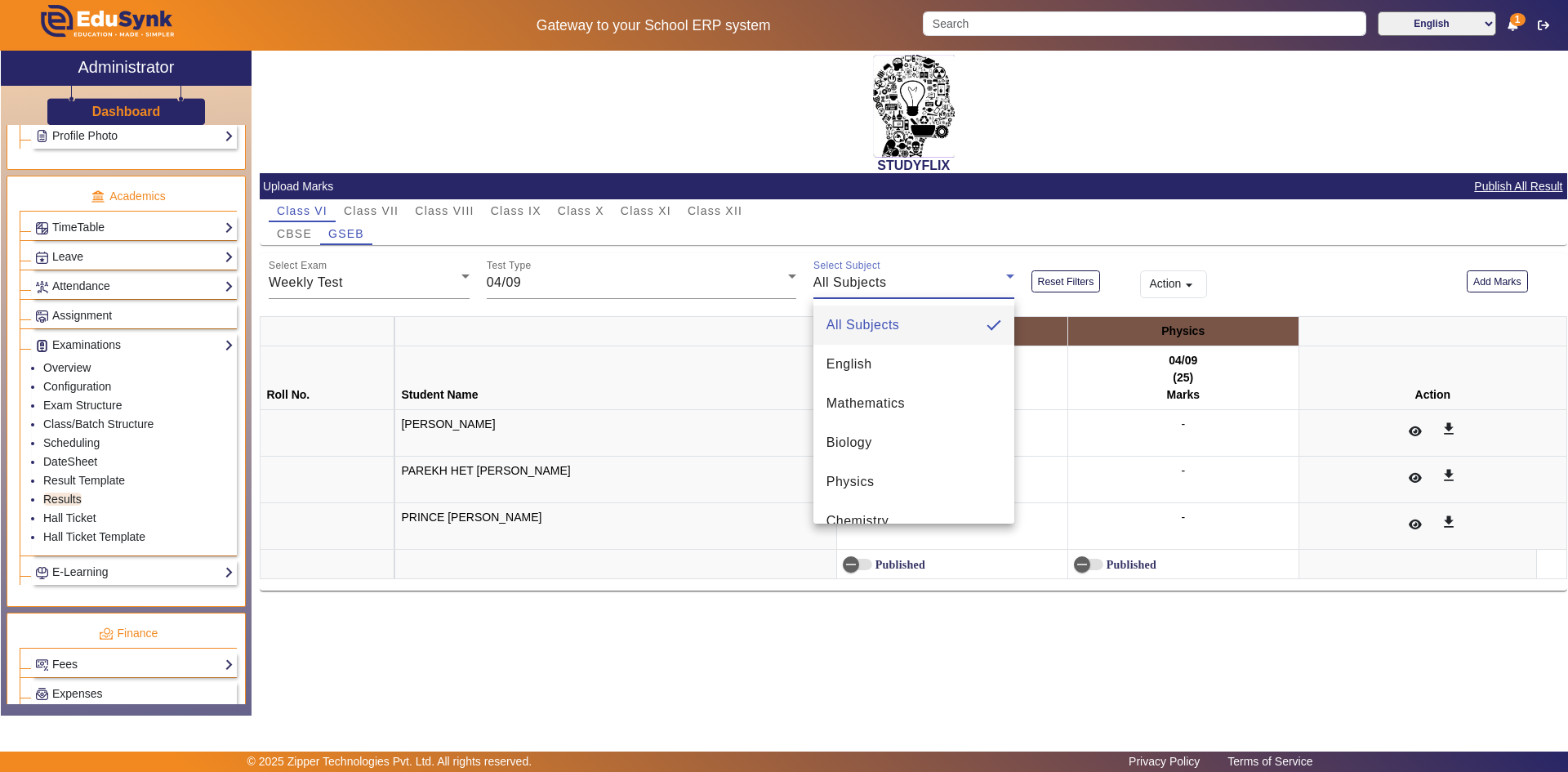
click at [934, 405] on mat-option "Mathematics" at bounding box center [913, 403] width 201 height 39
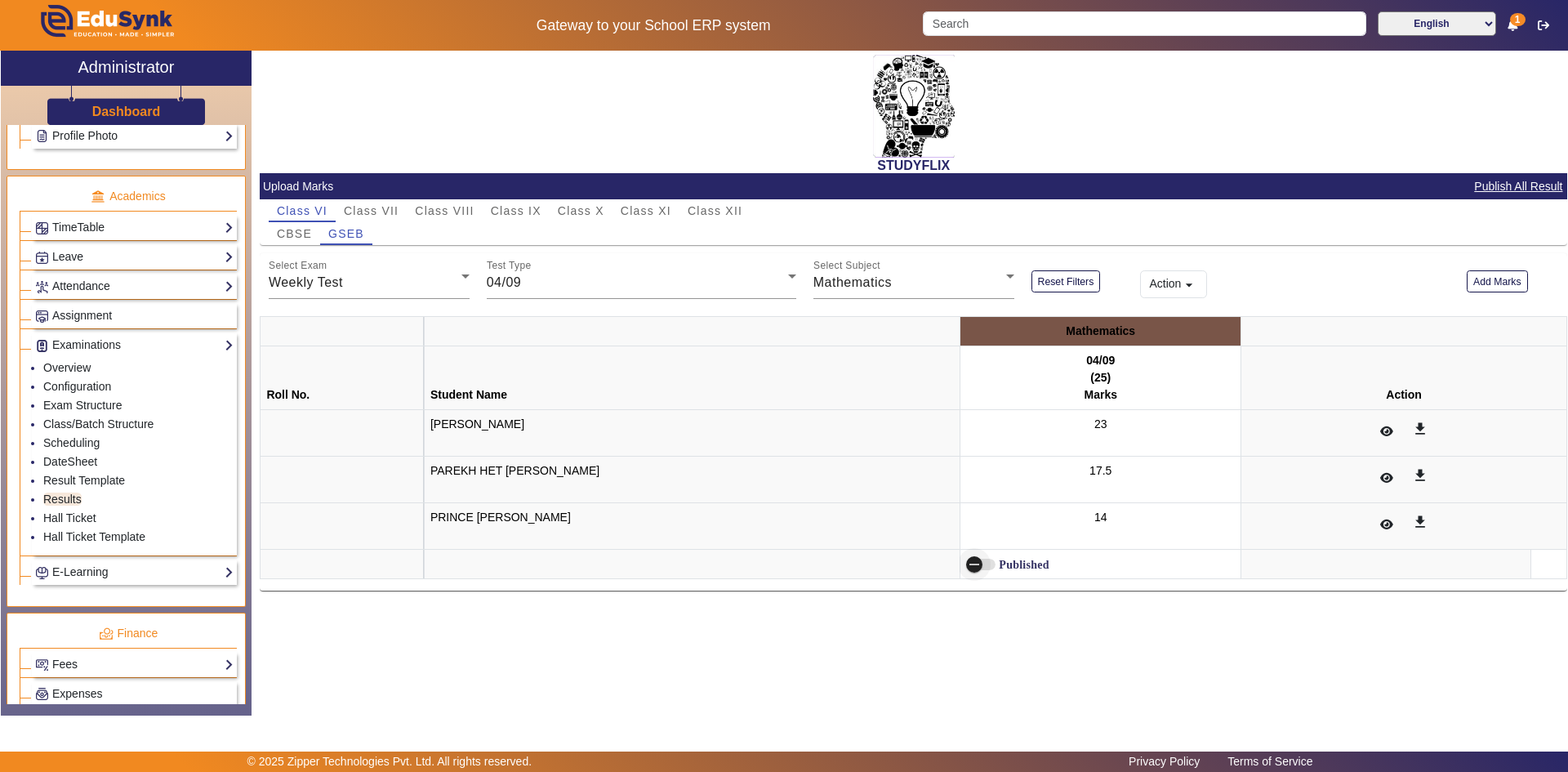
click at [980, 568] on span "button" at bounding box center [974, 565] width 33 height 33
click at [545, 285] on div "04/09" at bounding box center [637, 283] width 301 height 20
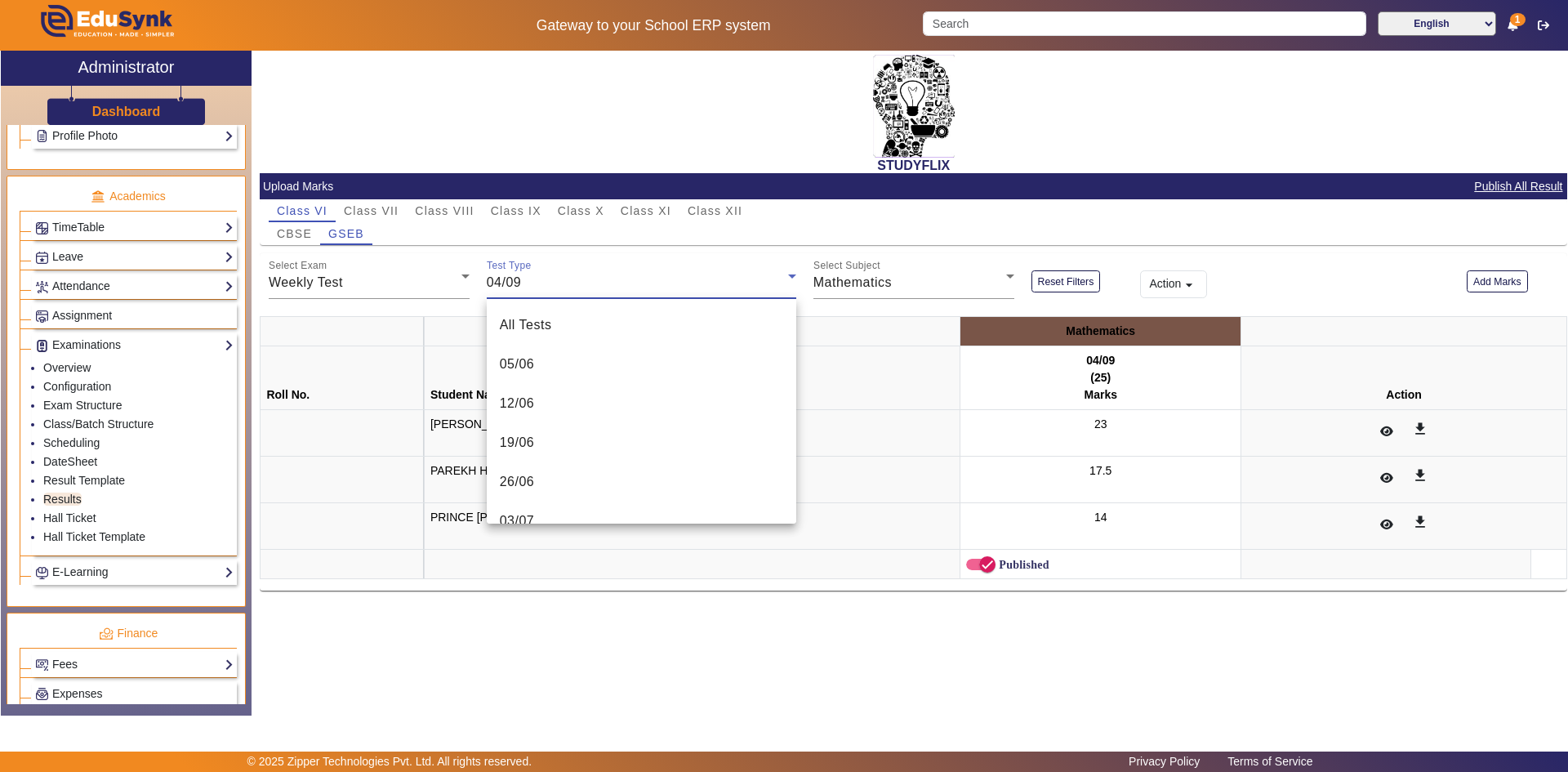
scroll to position [605, 0]
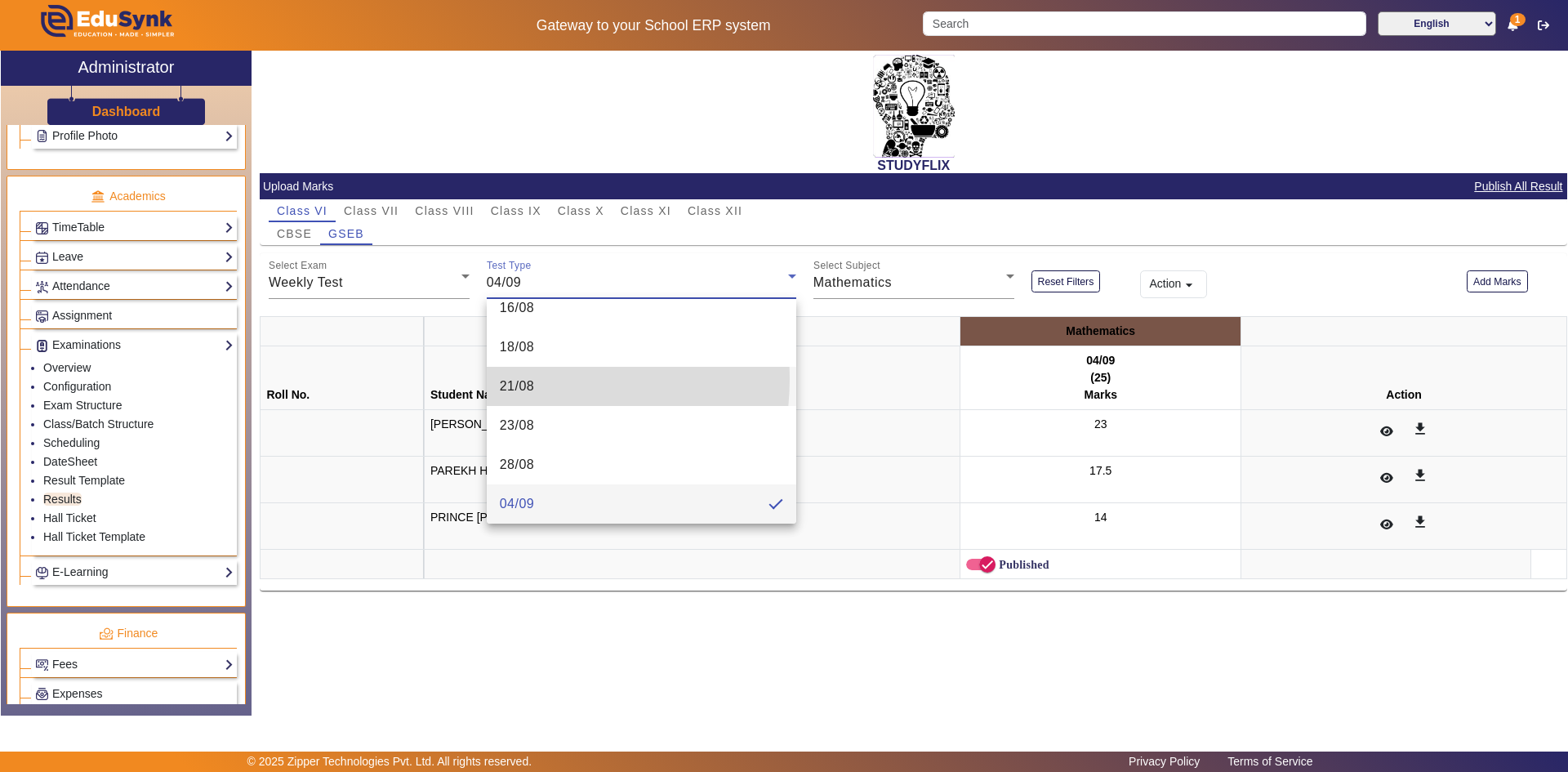
click at [523, 378] on span "21/08" at bounding box center [518, 386] width 35 height 20
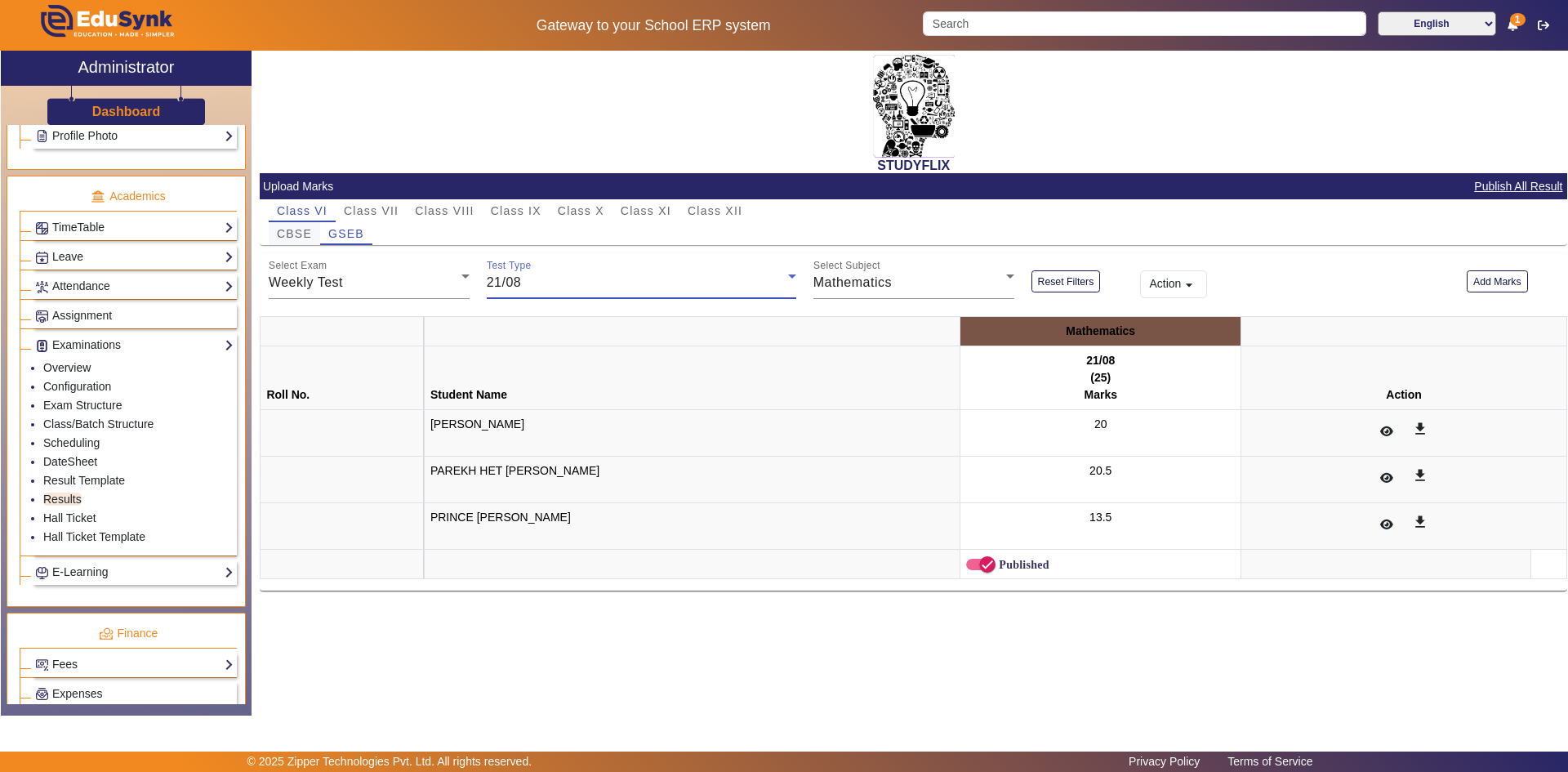
click at [311, 236] on div "CBSE" at bounding box center [294, 233] width 52 height 23
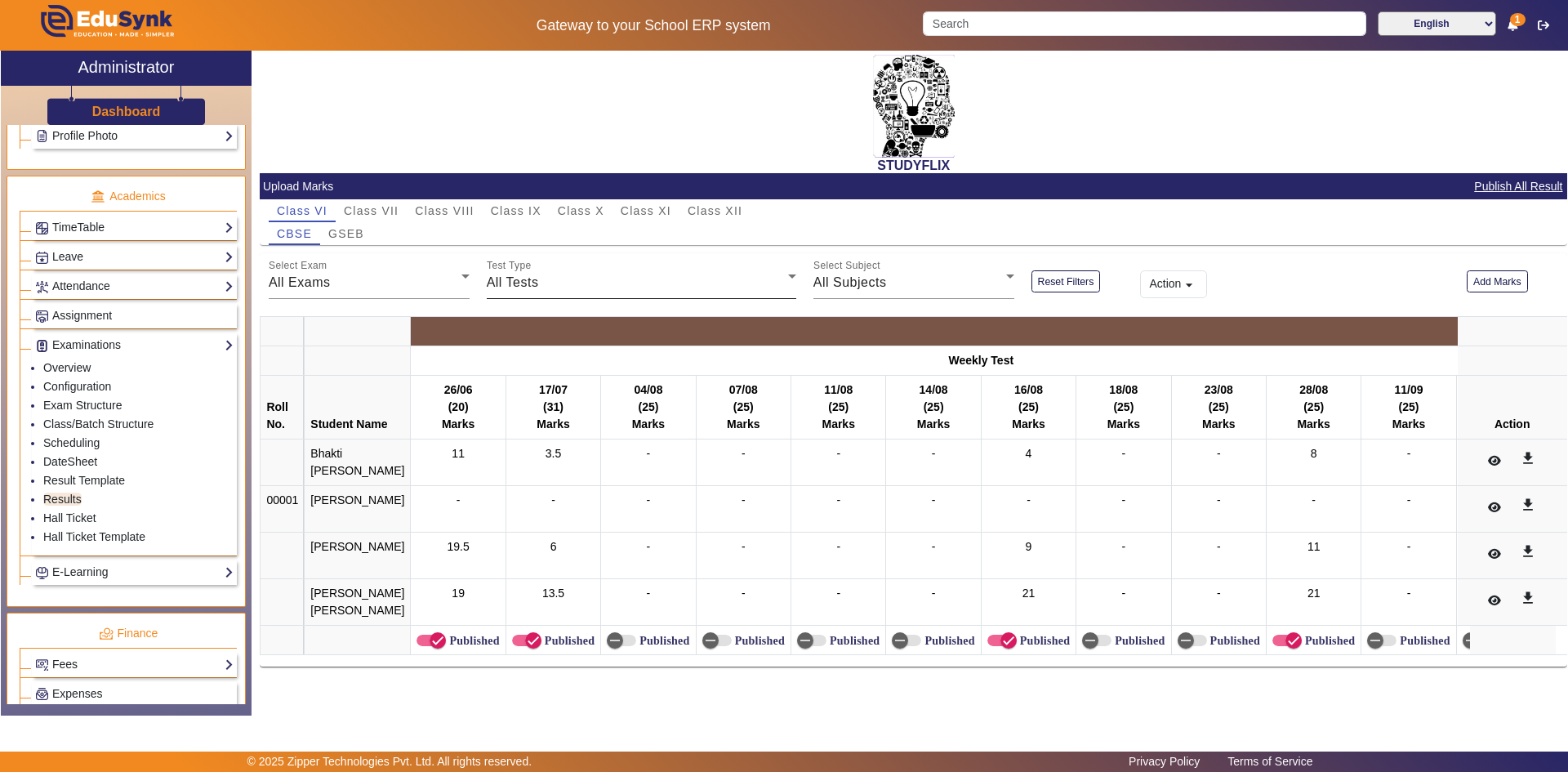
click at [538, 286] on div "All Tests" at bounding box center [637, 283] width 301 height 20
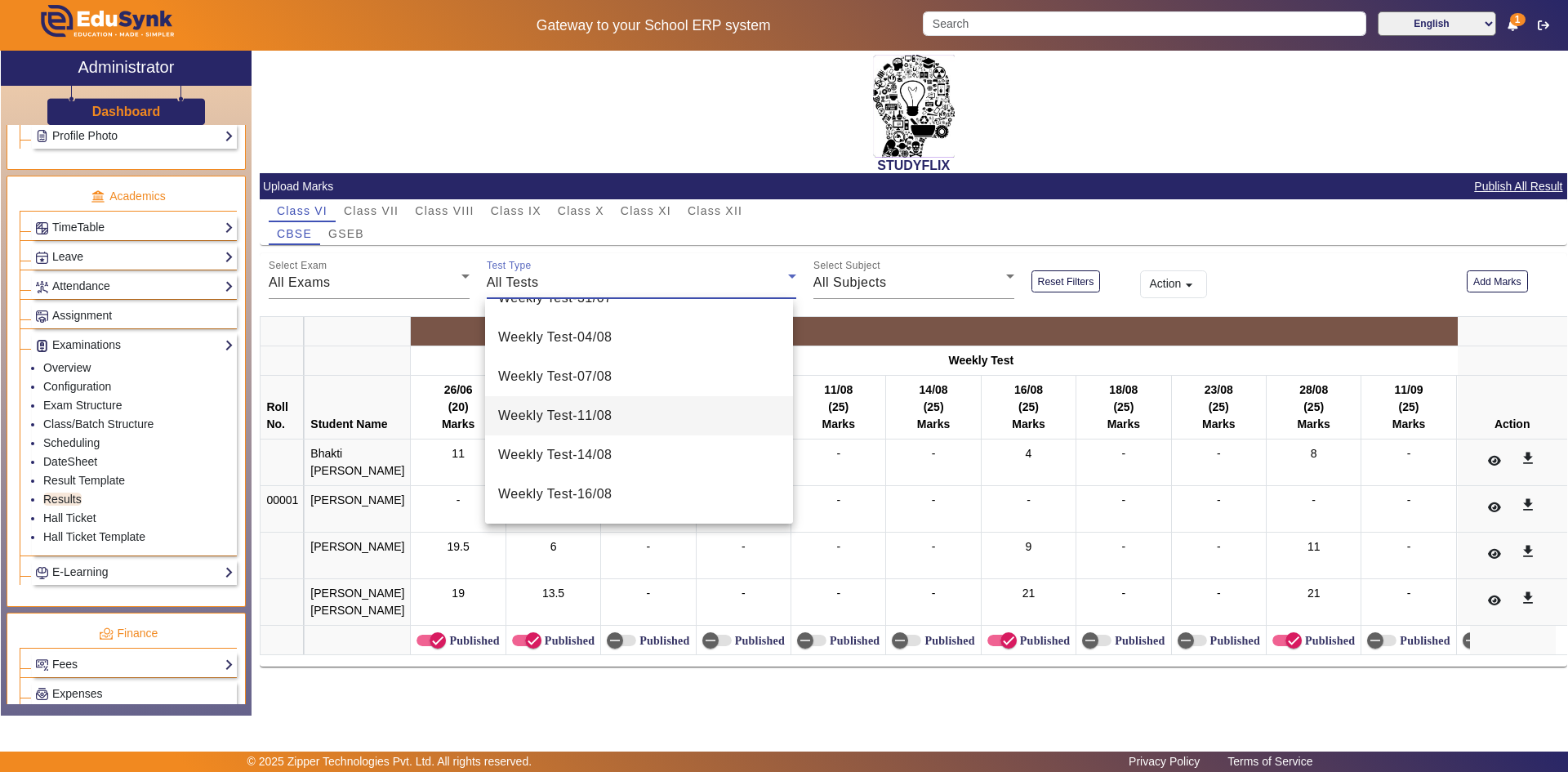
scroll to position [490, 0]
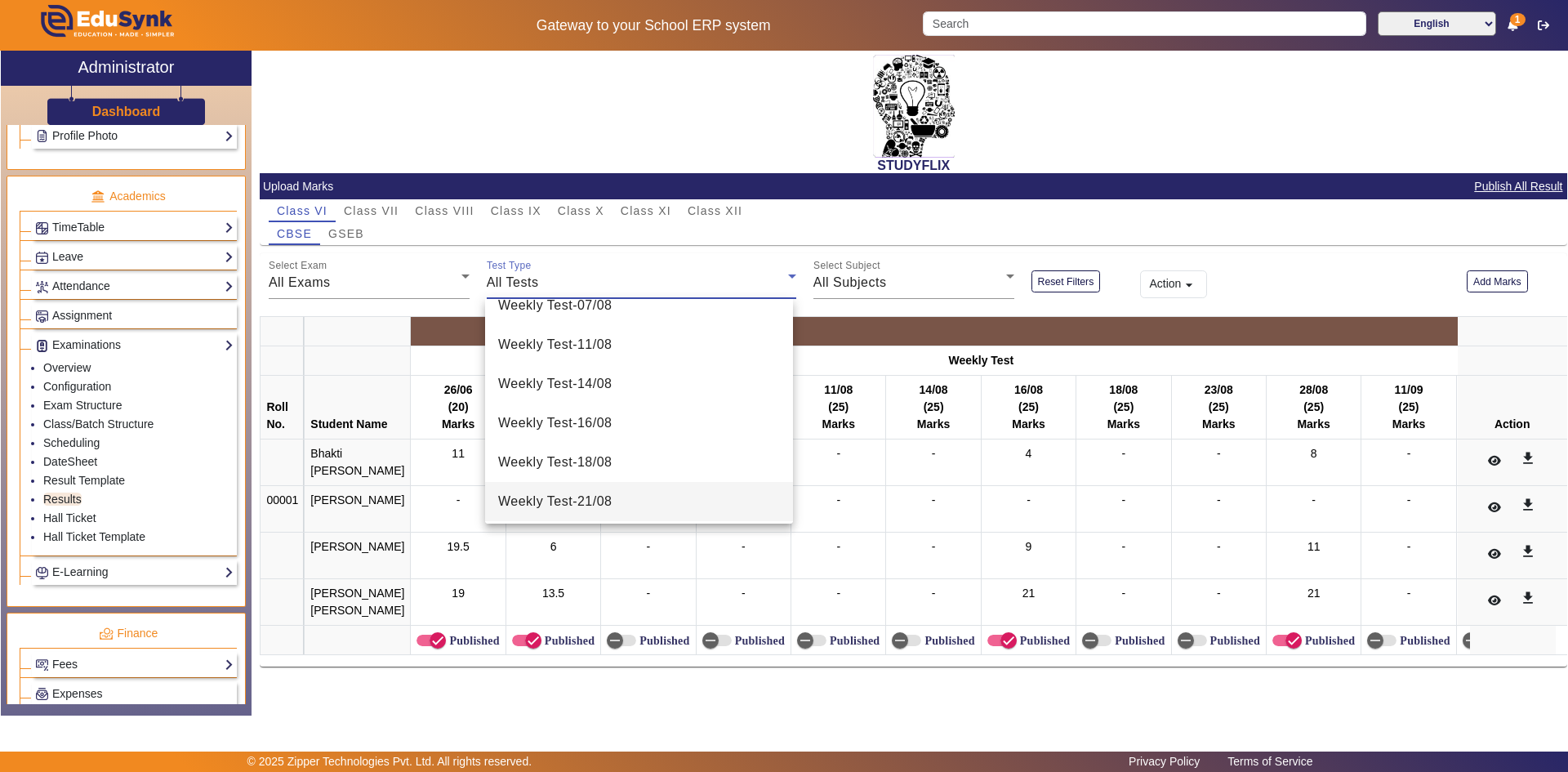
click at [595, 505] on span "Weekly Test - 21/08" at bounding box center [556, 502] width 115 height 20
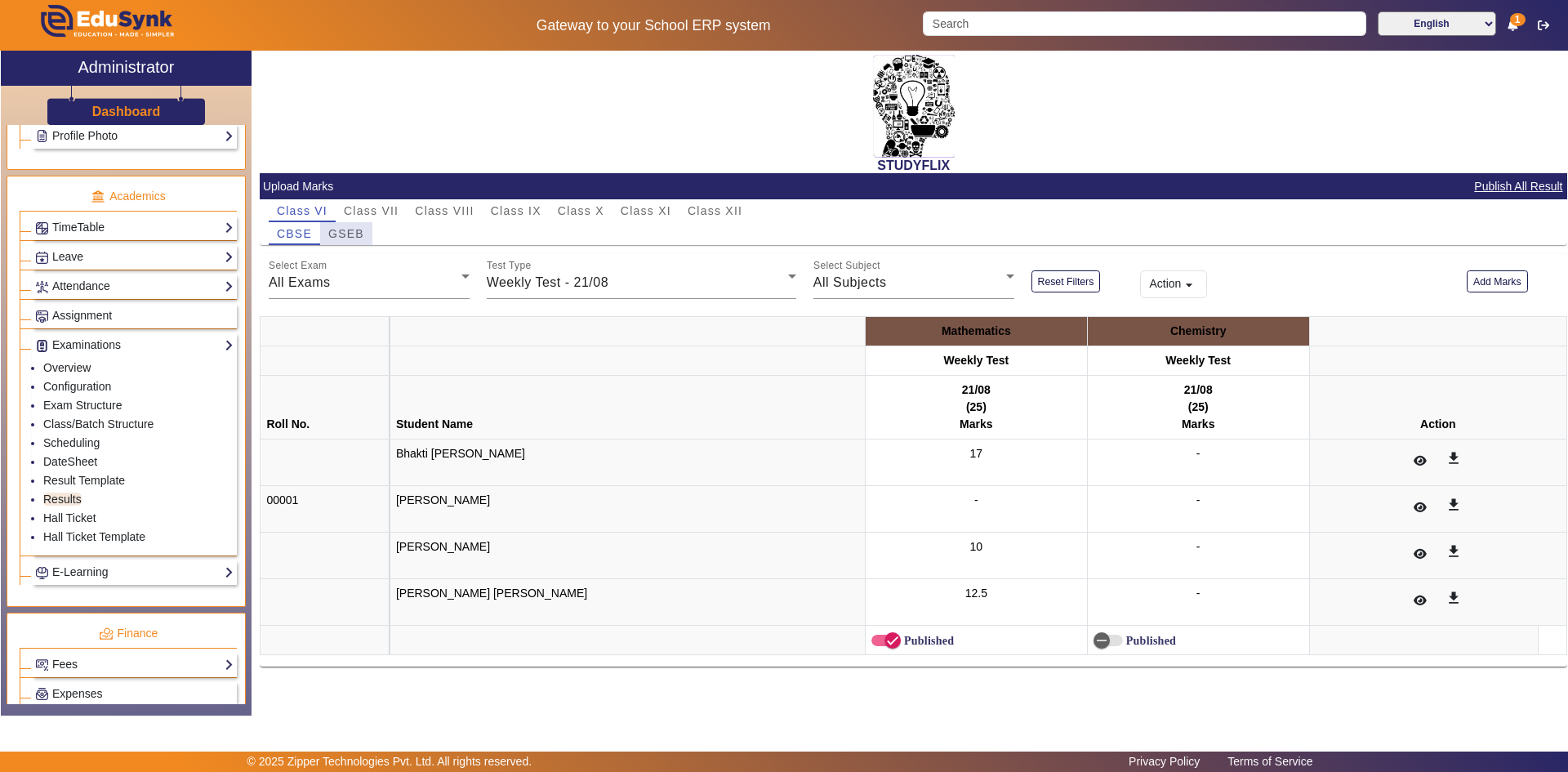
click at [347, 236] on span "GSEB" at bounding box center [347, 234] width 36 height 12
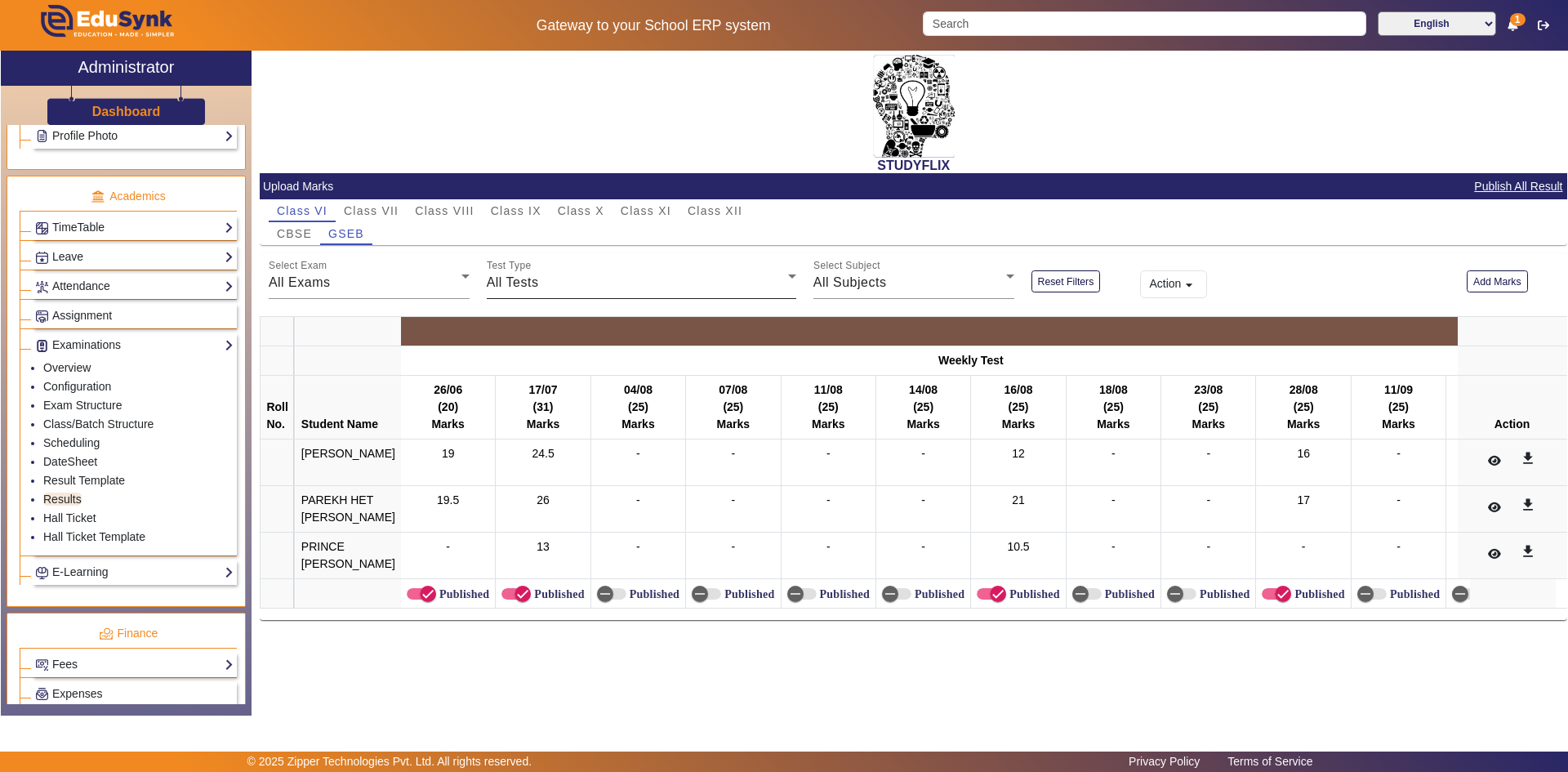
click at [551, 278] on div "All Tests" at bounding box center [637, 283] width 301 height 20
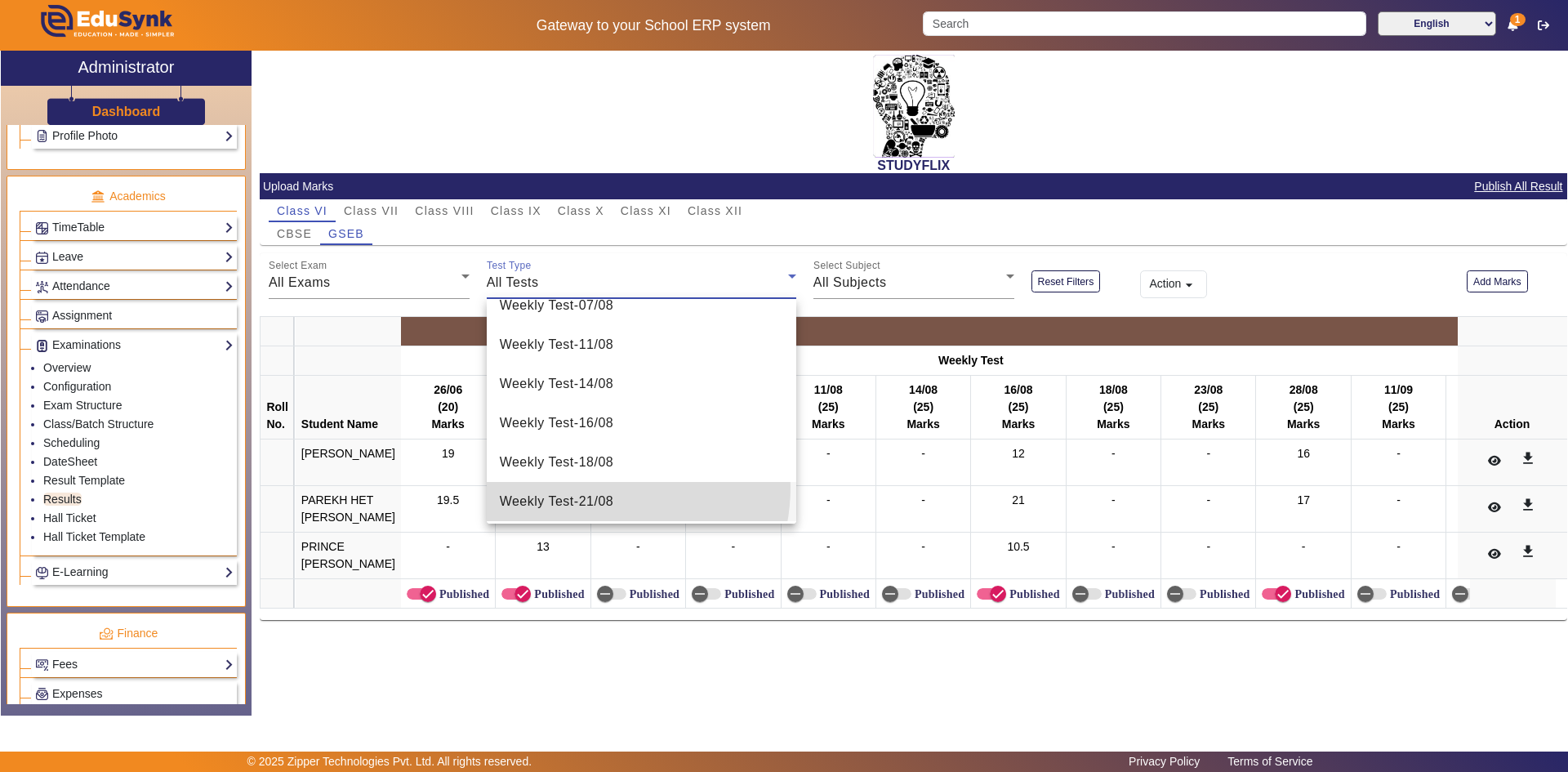
click at [588, 486] on mat-option "Weekly Test - 21/08" at bounding box center [641, 501] width 309 height 39
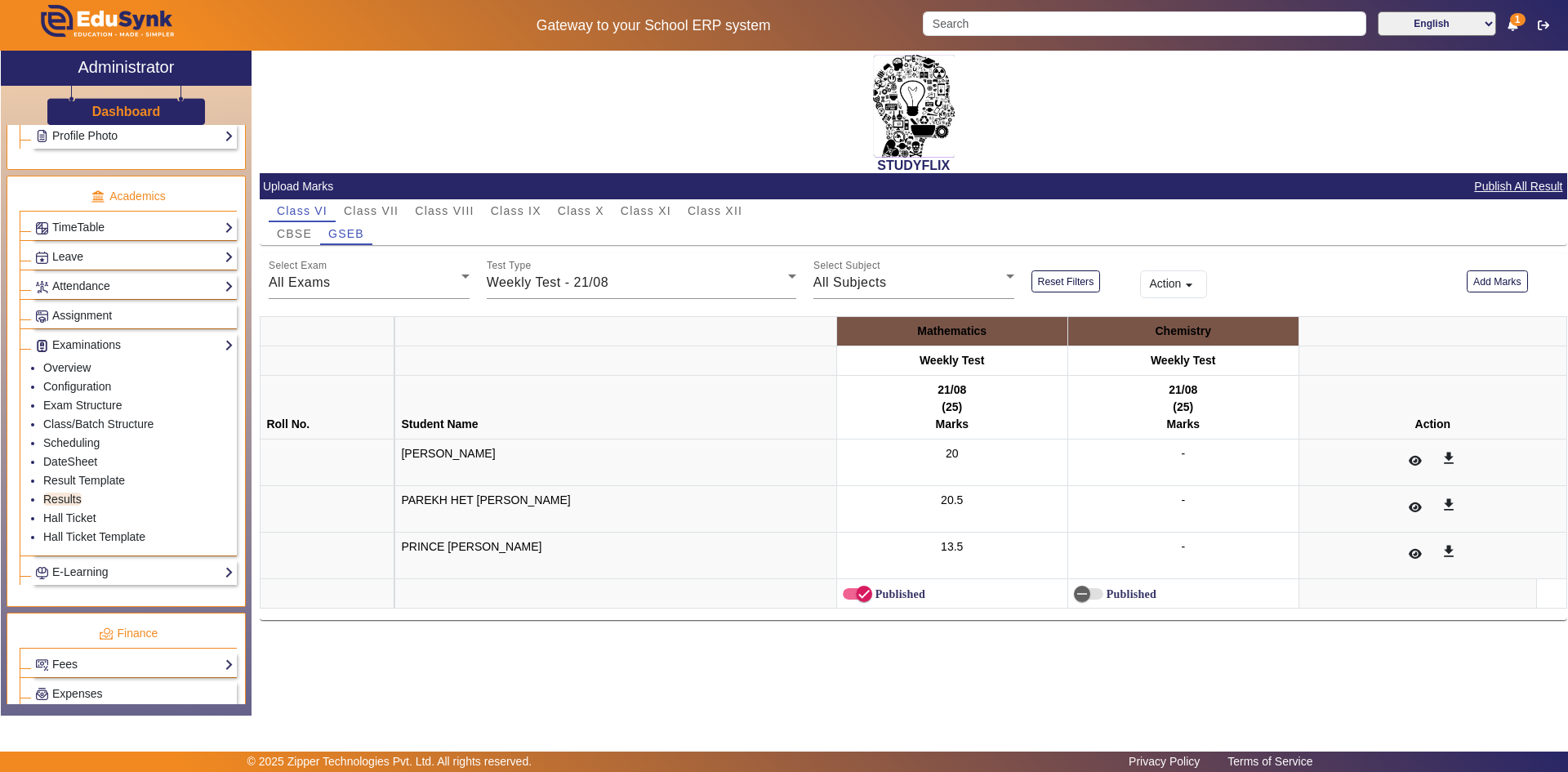
click at [880, 244] on div "CBSE GSEB" at bounding box center [913, 233] width 1291 height 23
click at [1106, 218] on div "Class VI Class VII Class VIII Class IX Class X Class XI Class XII" at bounding box center [913, 210] width 1291 height 23
click at [538, 279] on span "Weekly Test - 21/08" at bounding box center [548, 282] width 122 height 14
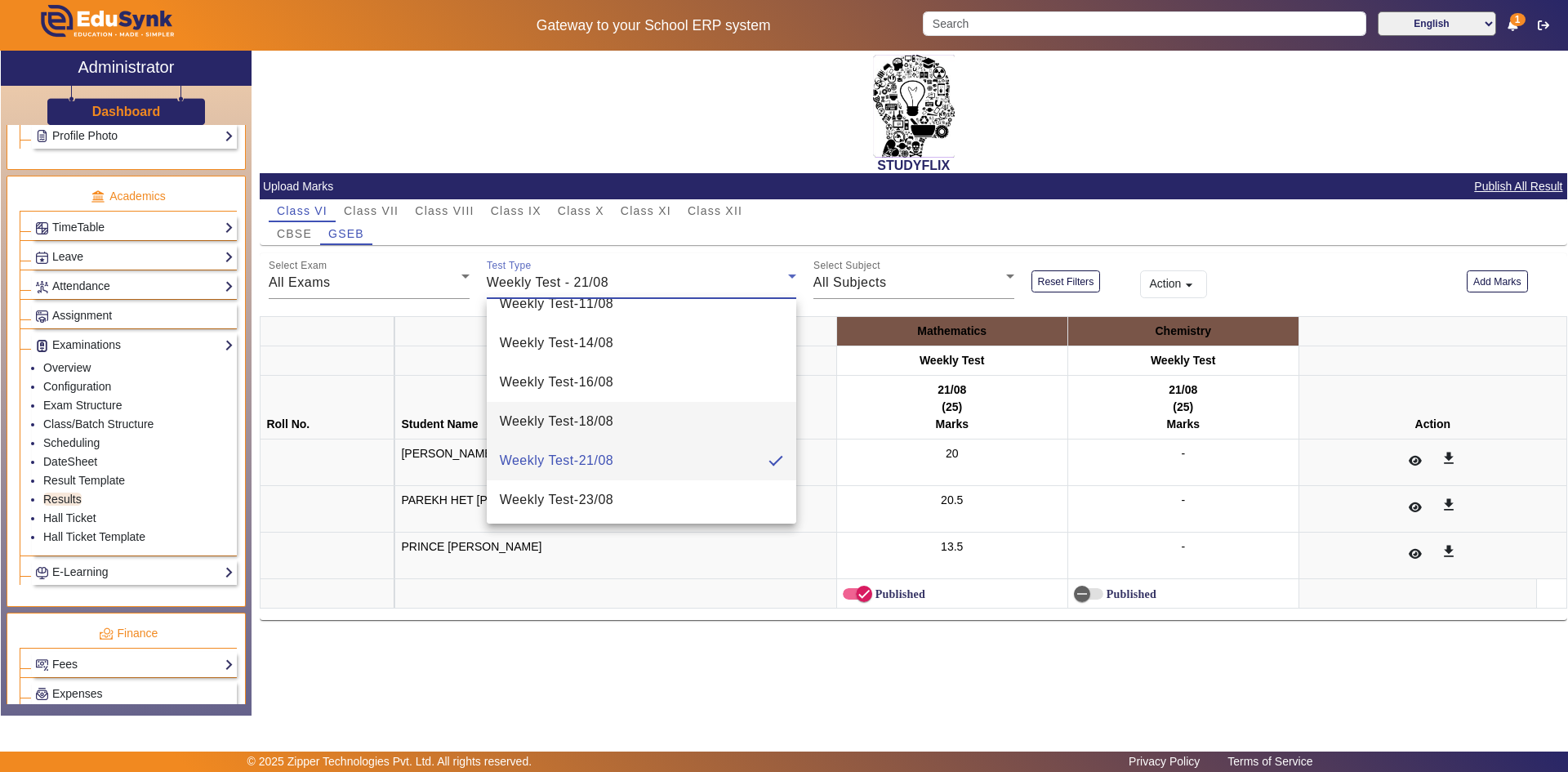
scroll to position [569, 0]
click at [638, 470] on mat-option "Weekly Test - 23/08" at bounding box center [641, 461] width 309 height 39
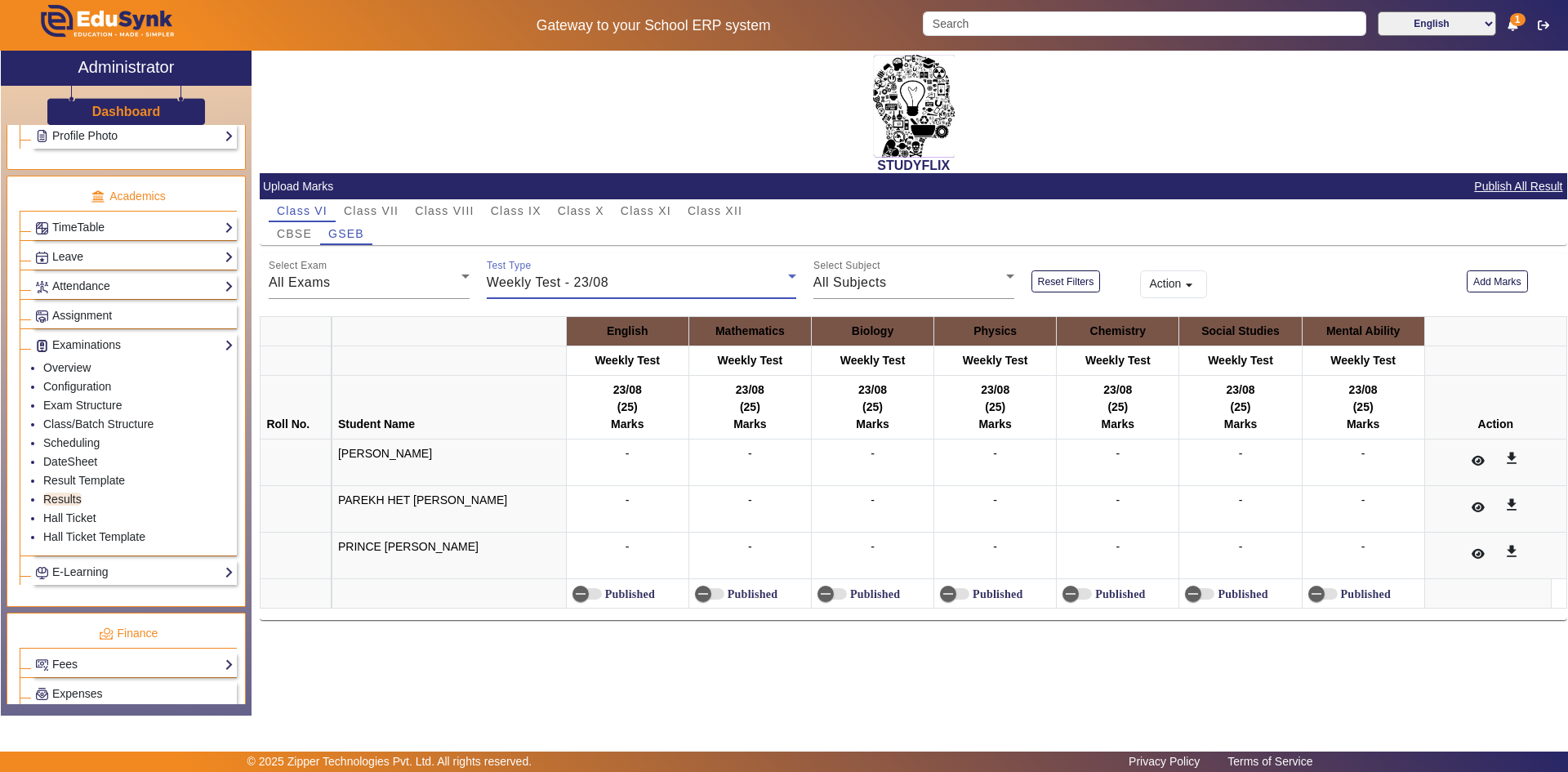
click at [525, 274] on div "Weekly Test - 23/08" at bounding box center [637, 283] width 301 height 20
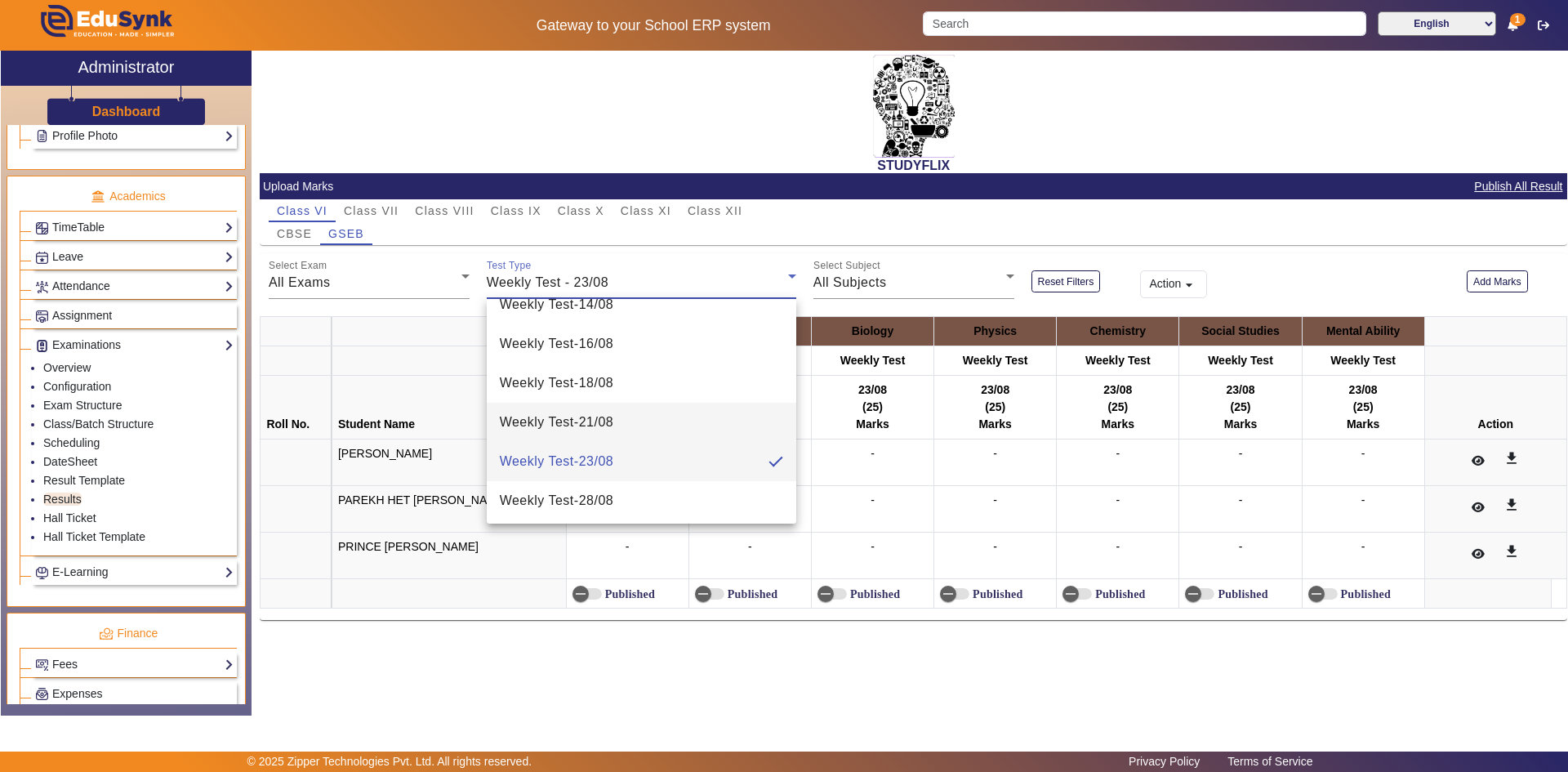
scroll to position [608, 0]
click at [588, 467] on span "Weekly Test - 28/08" at bounding box center [558, 462] width 115 height 20
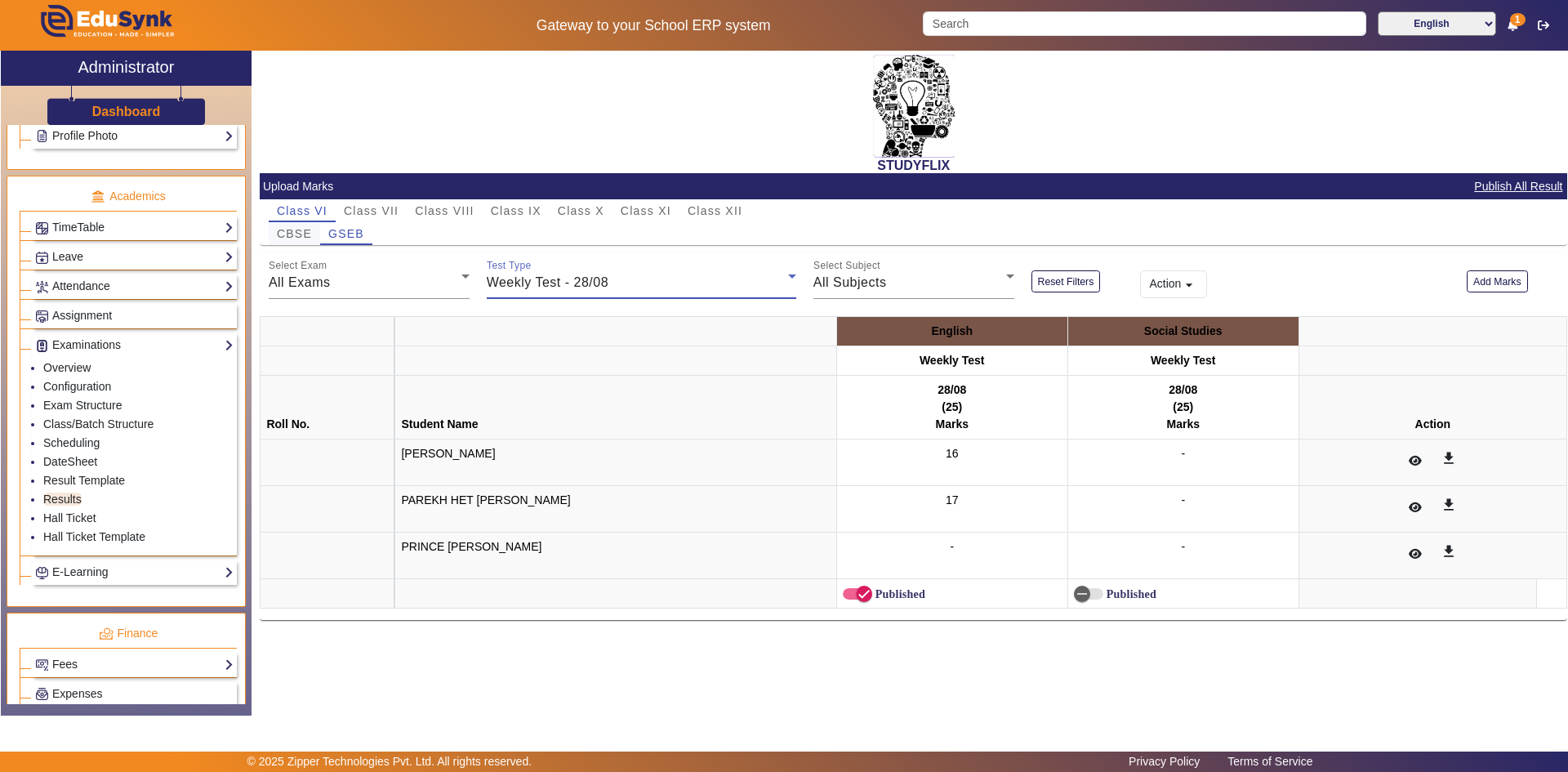
click at [304, 242] on span "CBSE" at bounding box center [294, 233] width 35 height 23
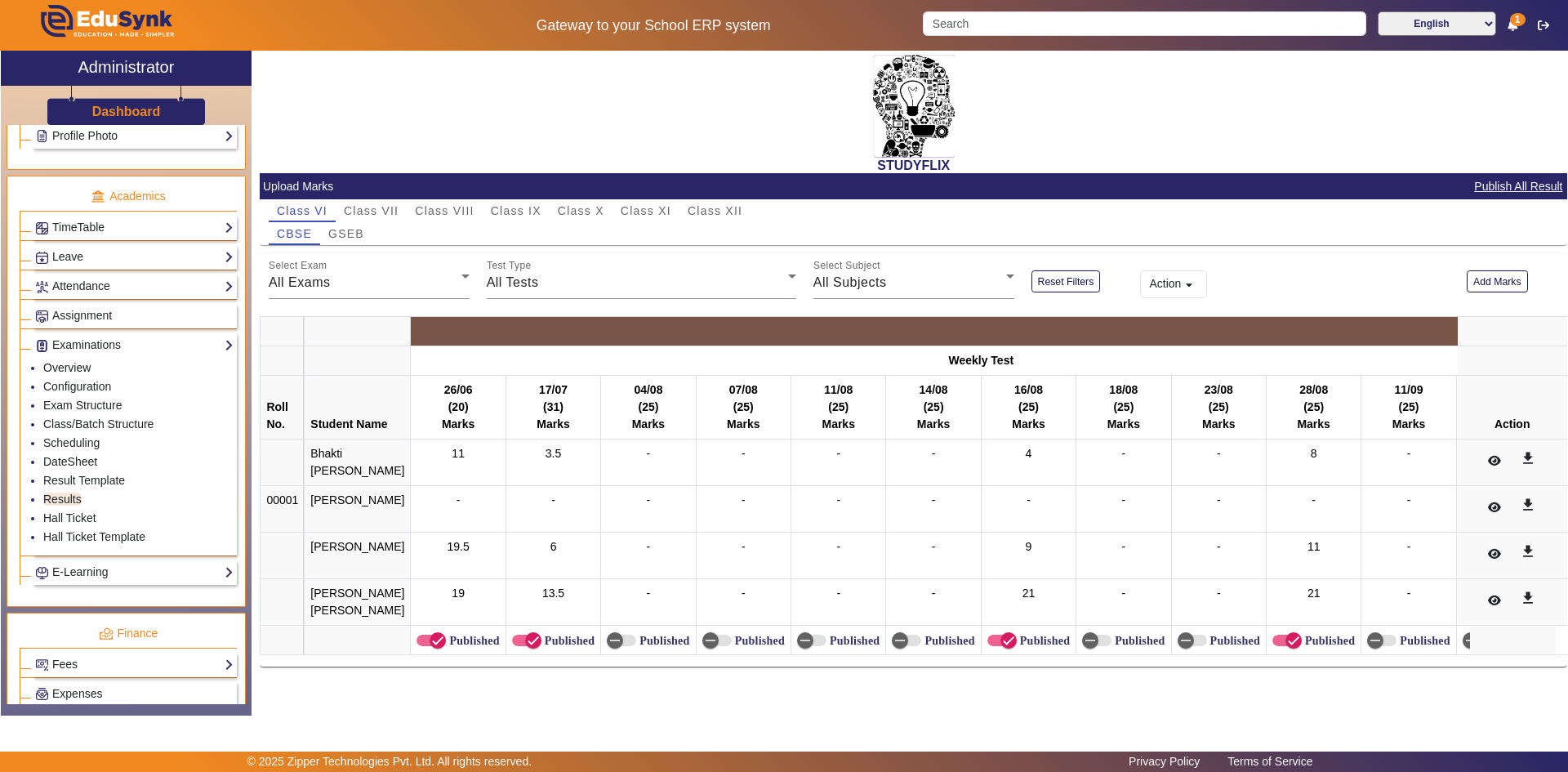
click at [620, 282] on div "All Tests" at bounding box center [637, 283] width 301 height 20
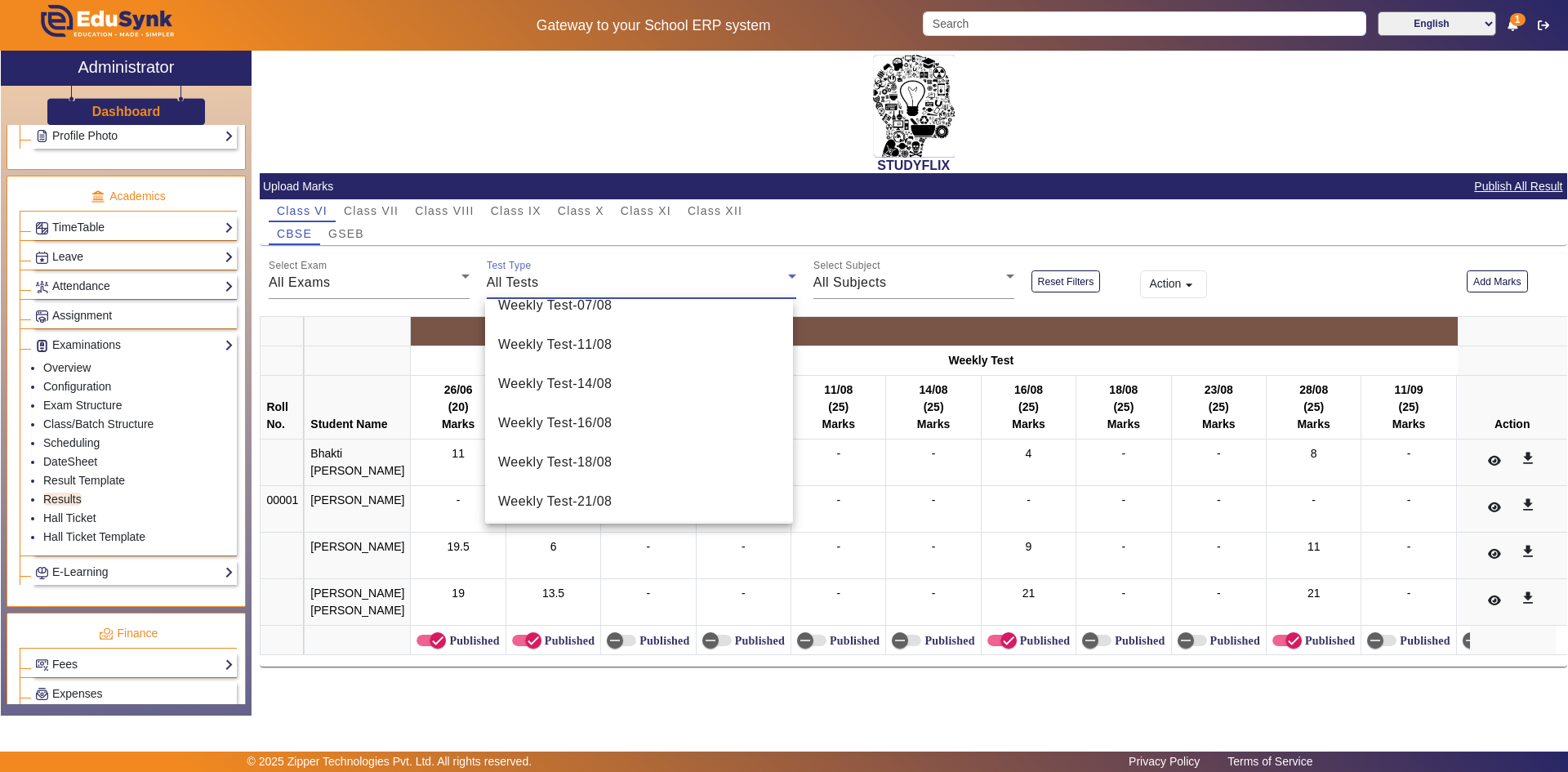
scroll to position [572, 0]
click at [612, 462] on span "Weekly Test - 23/08" at bounding box center [556, 459] width 115 height 20
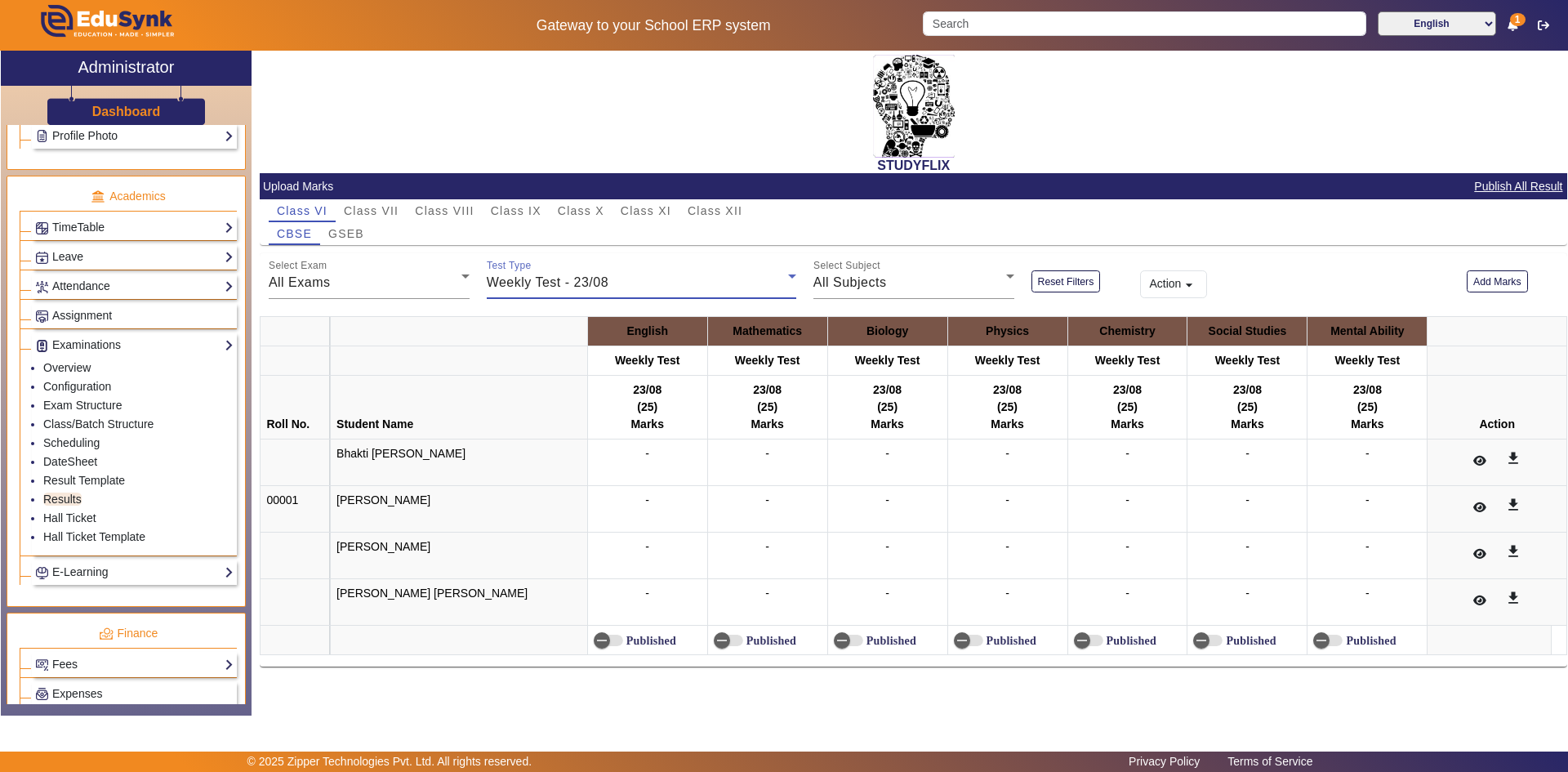
click at [562, 282] on span "Weekly Test - 23/08" at bounding box center [548, 282] width 122 height 14
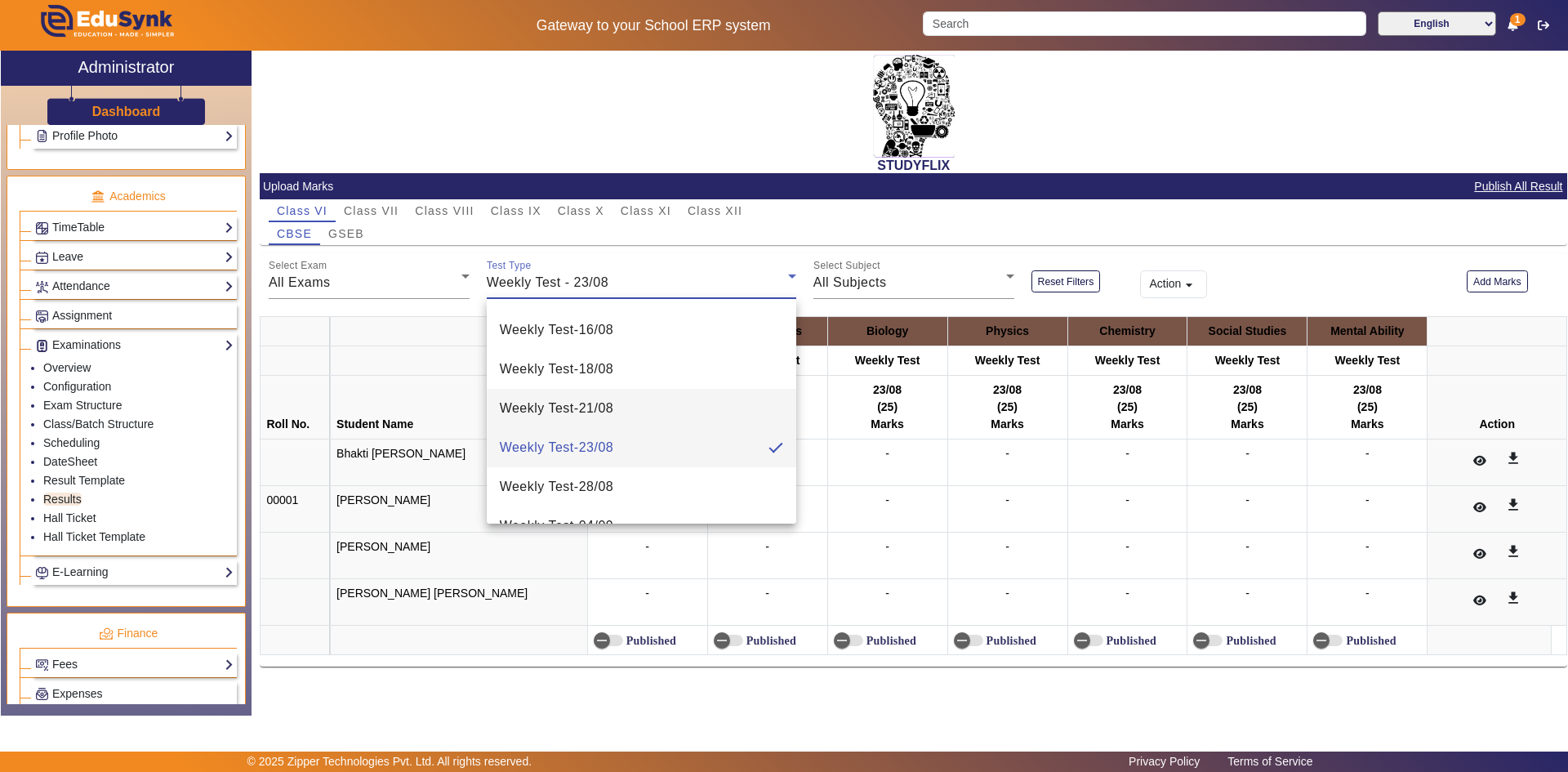
scroll to position [608, 0]
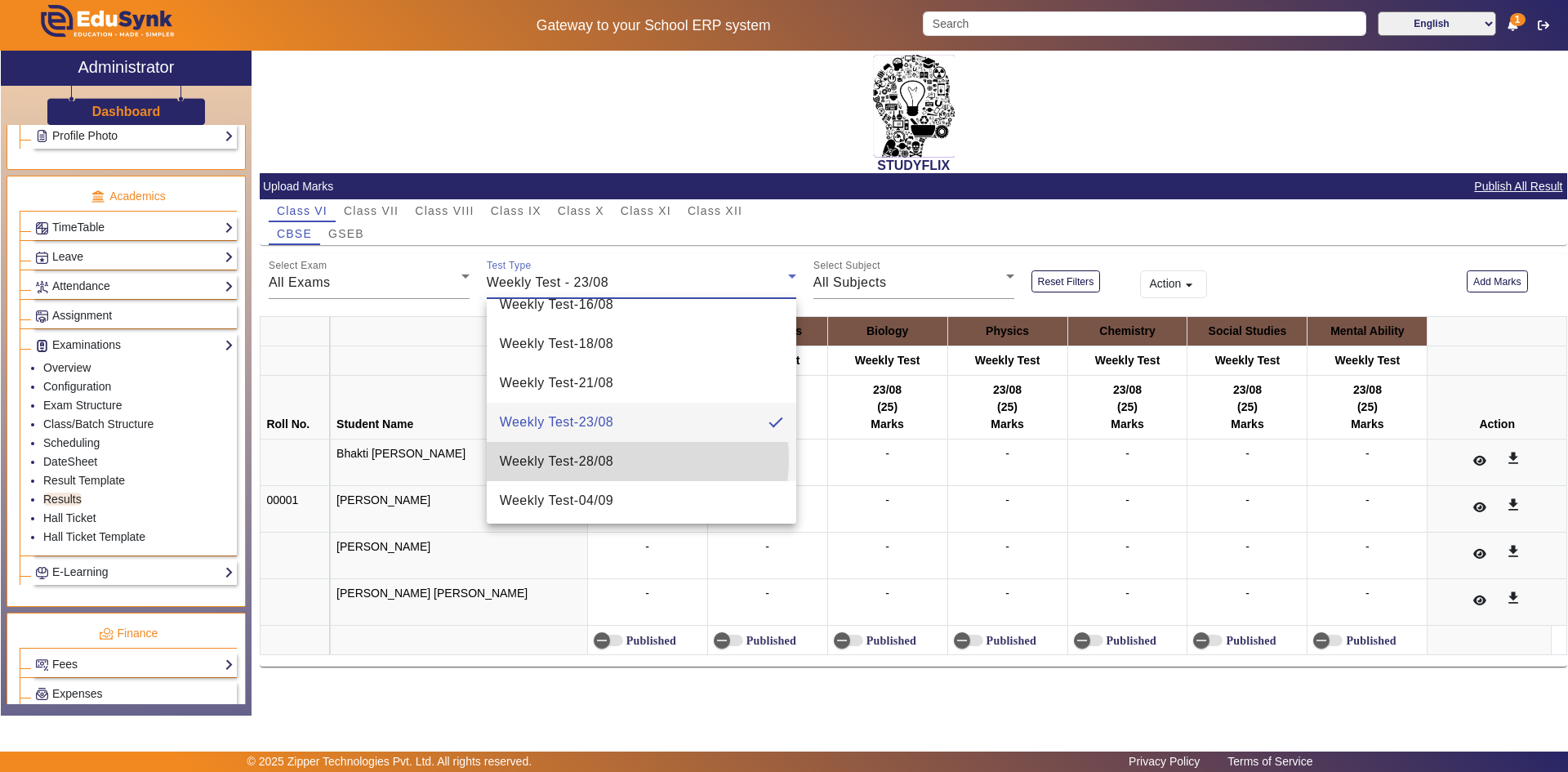
click at [611, 459] on span "Weekly Test - 28/08" at bounding box center [558, 462] width 115 height 20
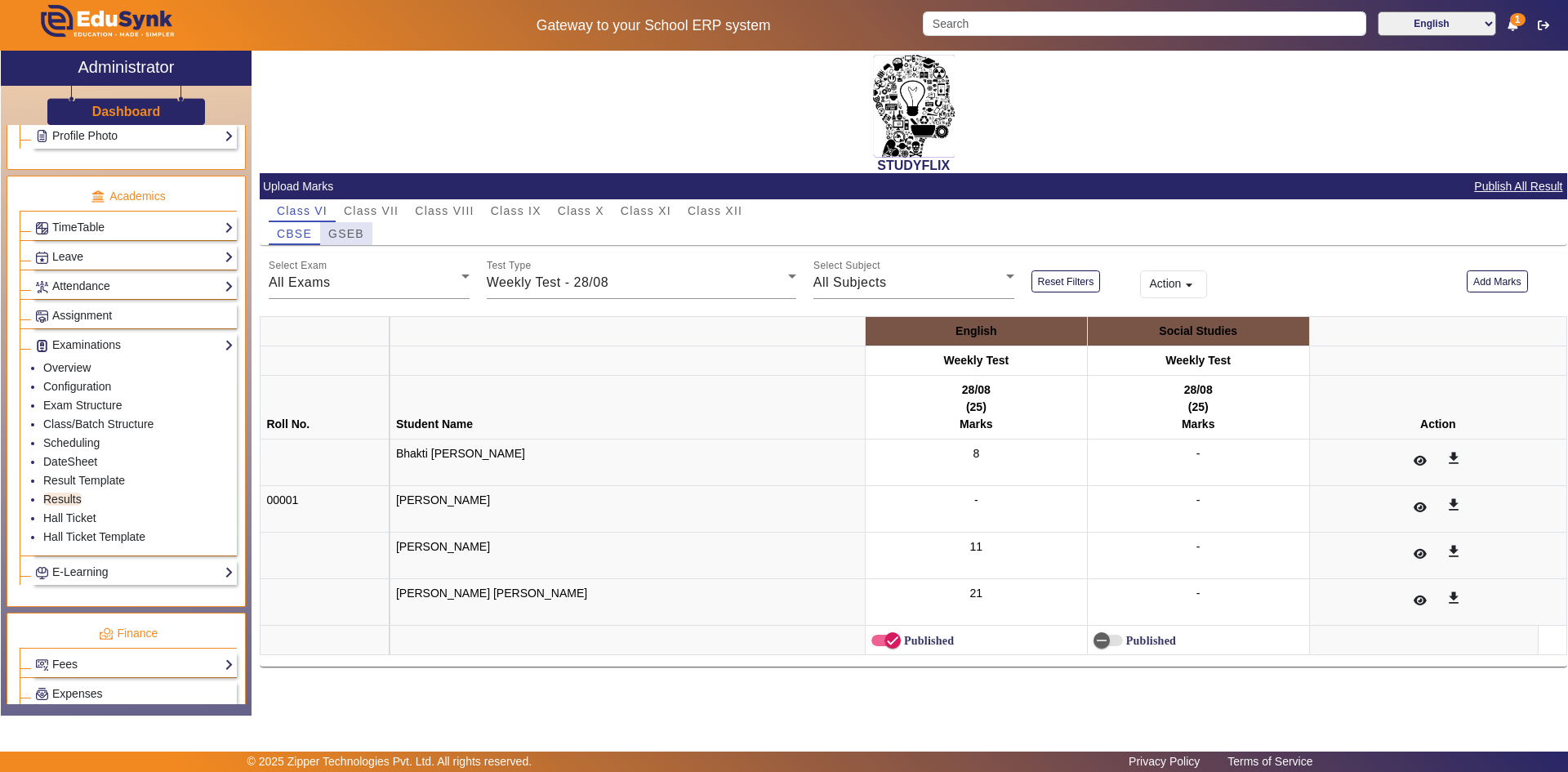
click at [346, 225] on span "GSEB" at bounding box center [347, 233] width 36 height 23
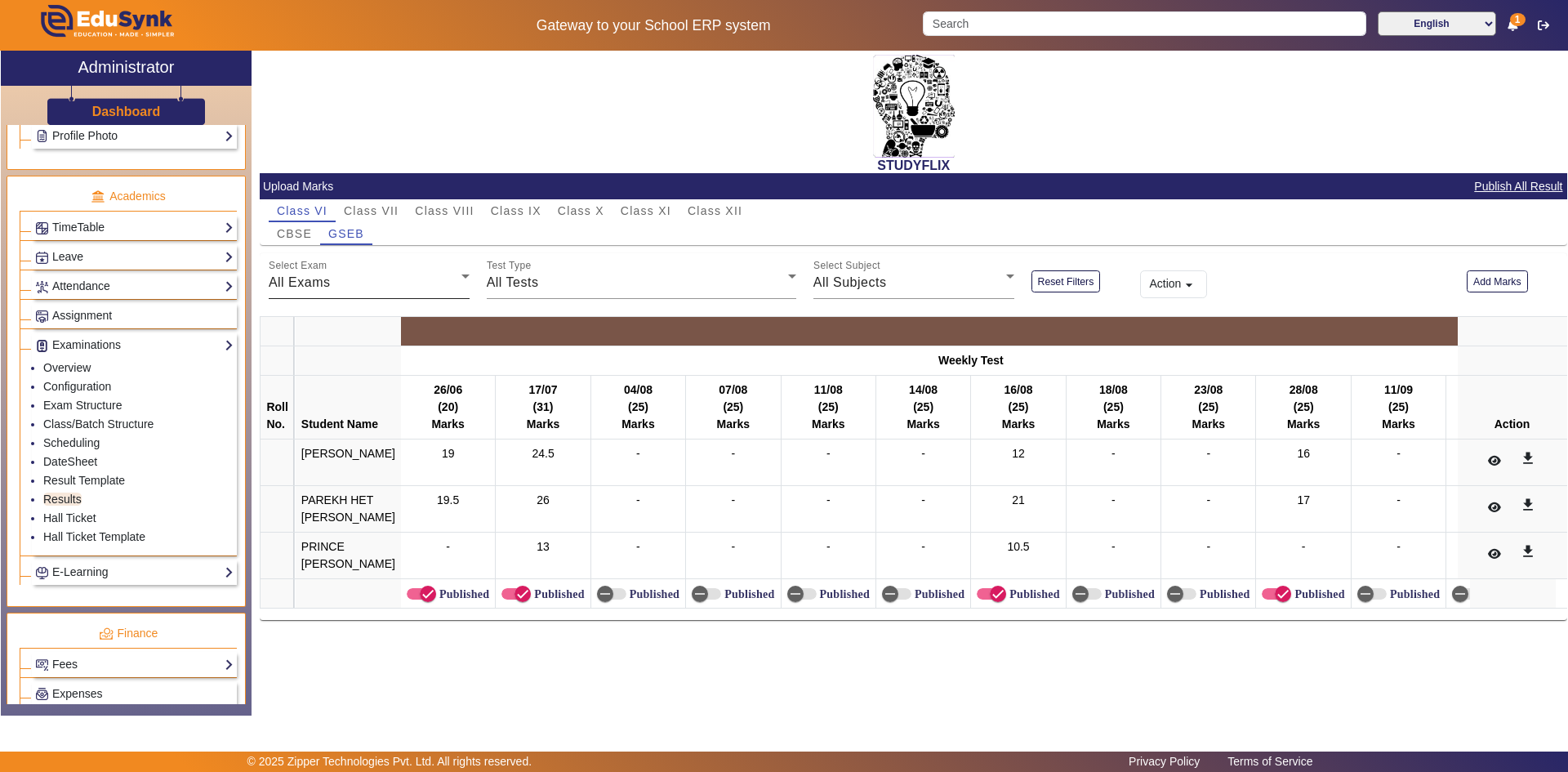
click at [345, 276] on div "All Exams" at bounding box center [365, 283] width 193 height 20
click at [345, 276] on div at bounding box center [784, 386] width 1568 height 772
click at [345, 276] on div "All Exams" at bounding box center [365, 283] width 193 height 20
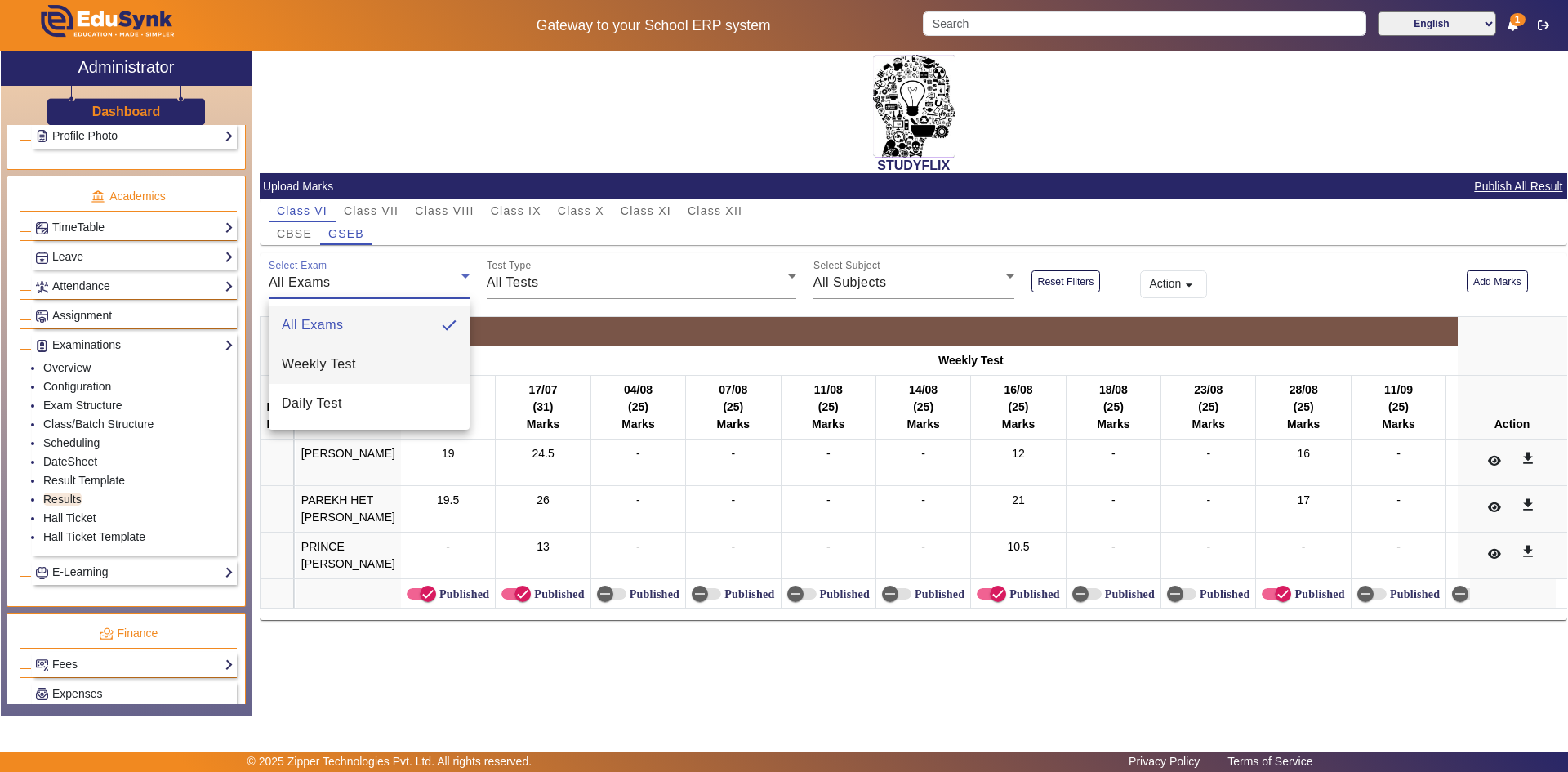
click at [350, 356] on span "Weekly Test" at bounding box center [319, 365] width 75 height 20
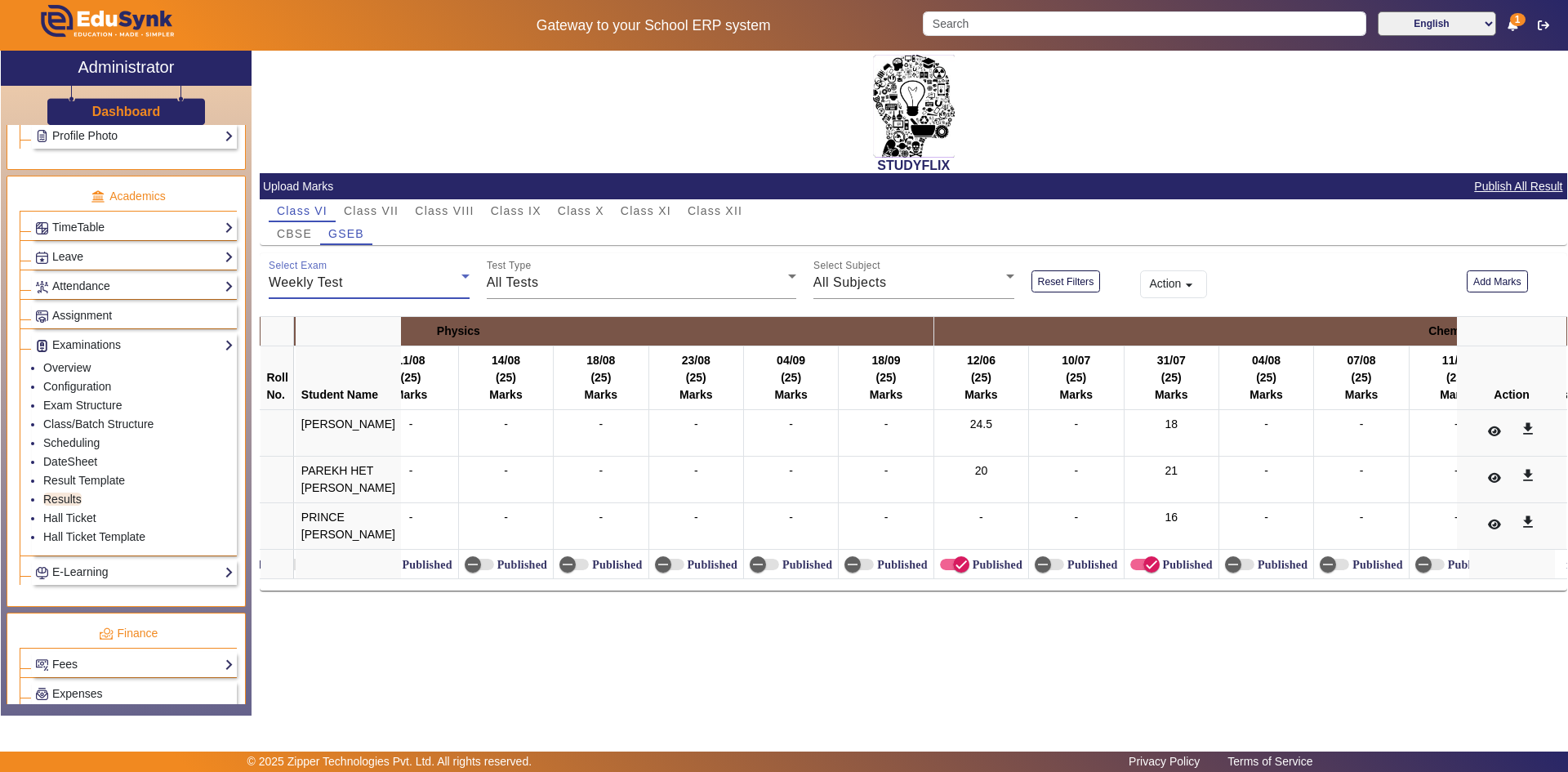
scroll to position [0, 3983]
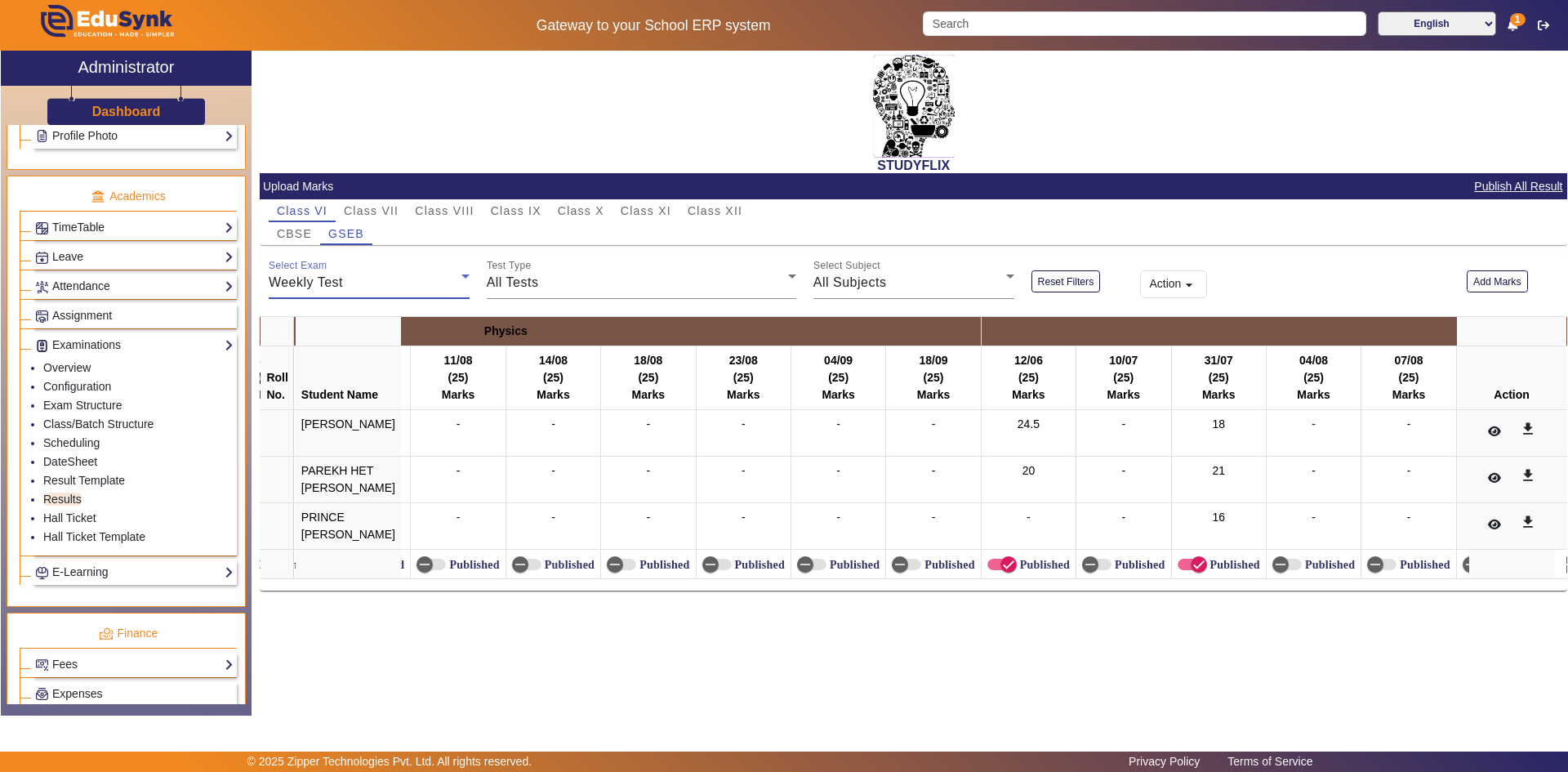
click at [1072, 598] on div "STUDYFLIX Upload Marks Publish All Result Class VI Class VII Class VIII Class I…" at bounding box center [914, 325] width 1308 height 548
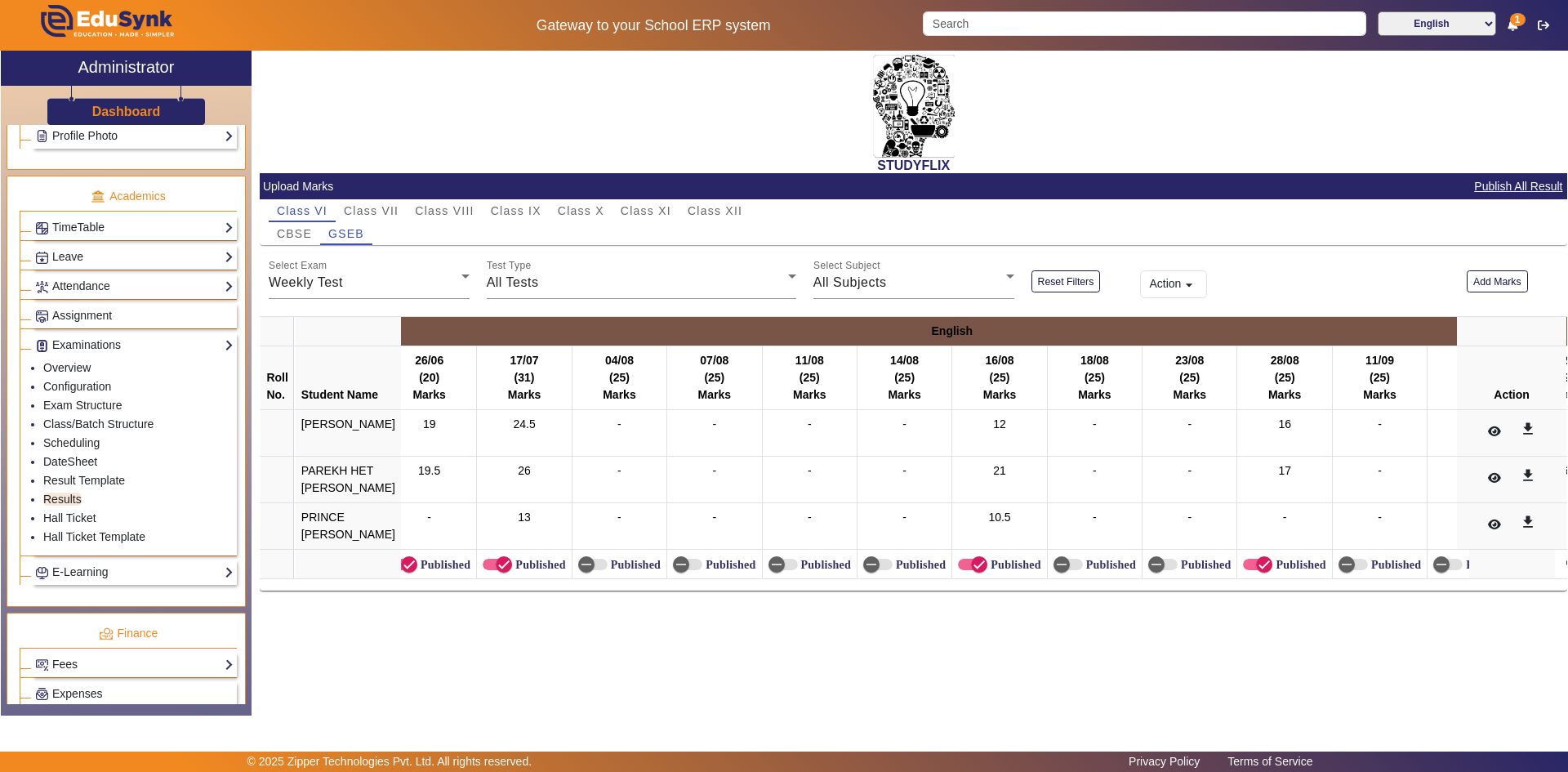
scroll to position [0, 0]
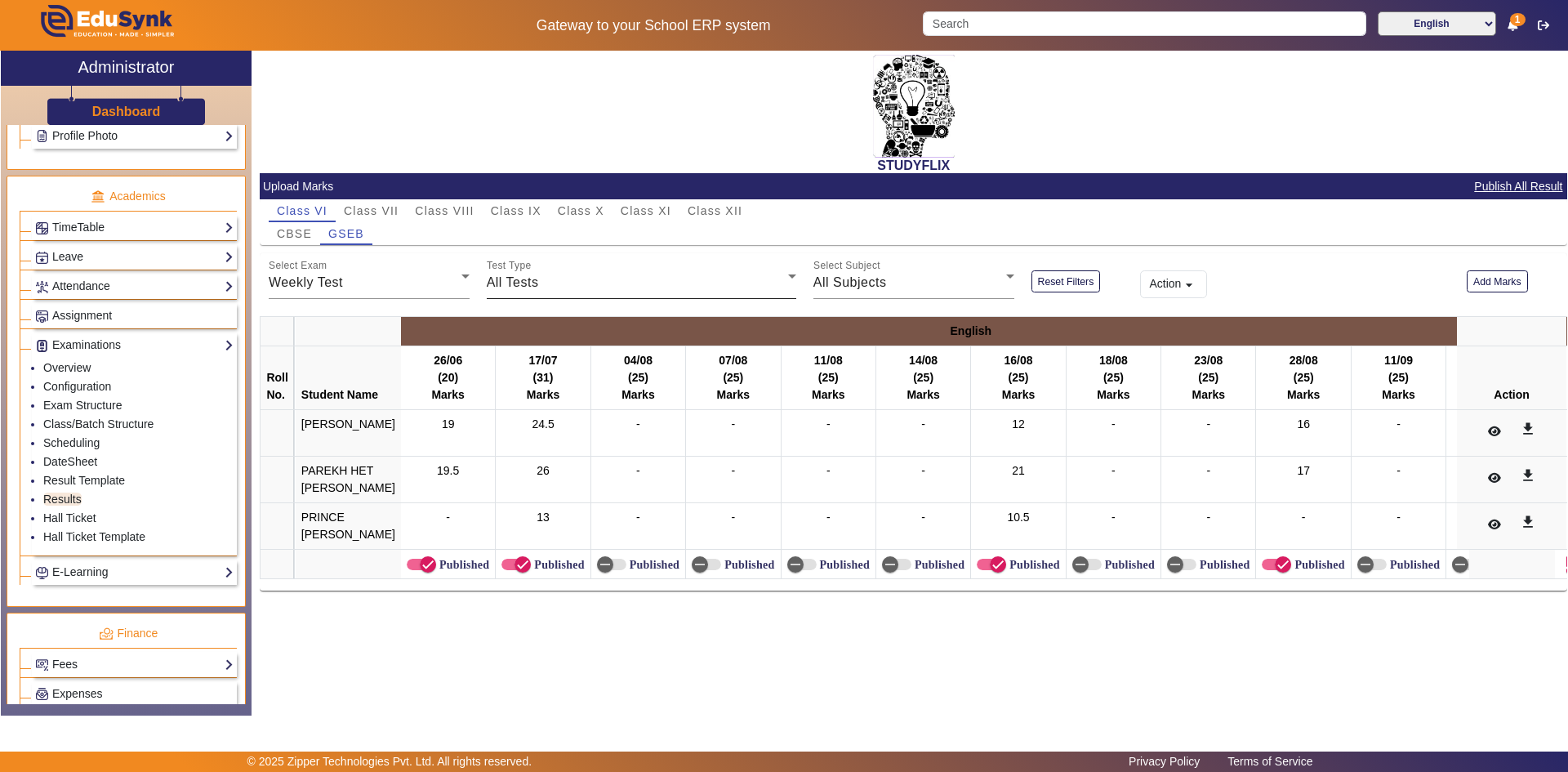
click at [508, 286] on span "All Tests" at bounding box center [512, 282] width 52 height 14
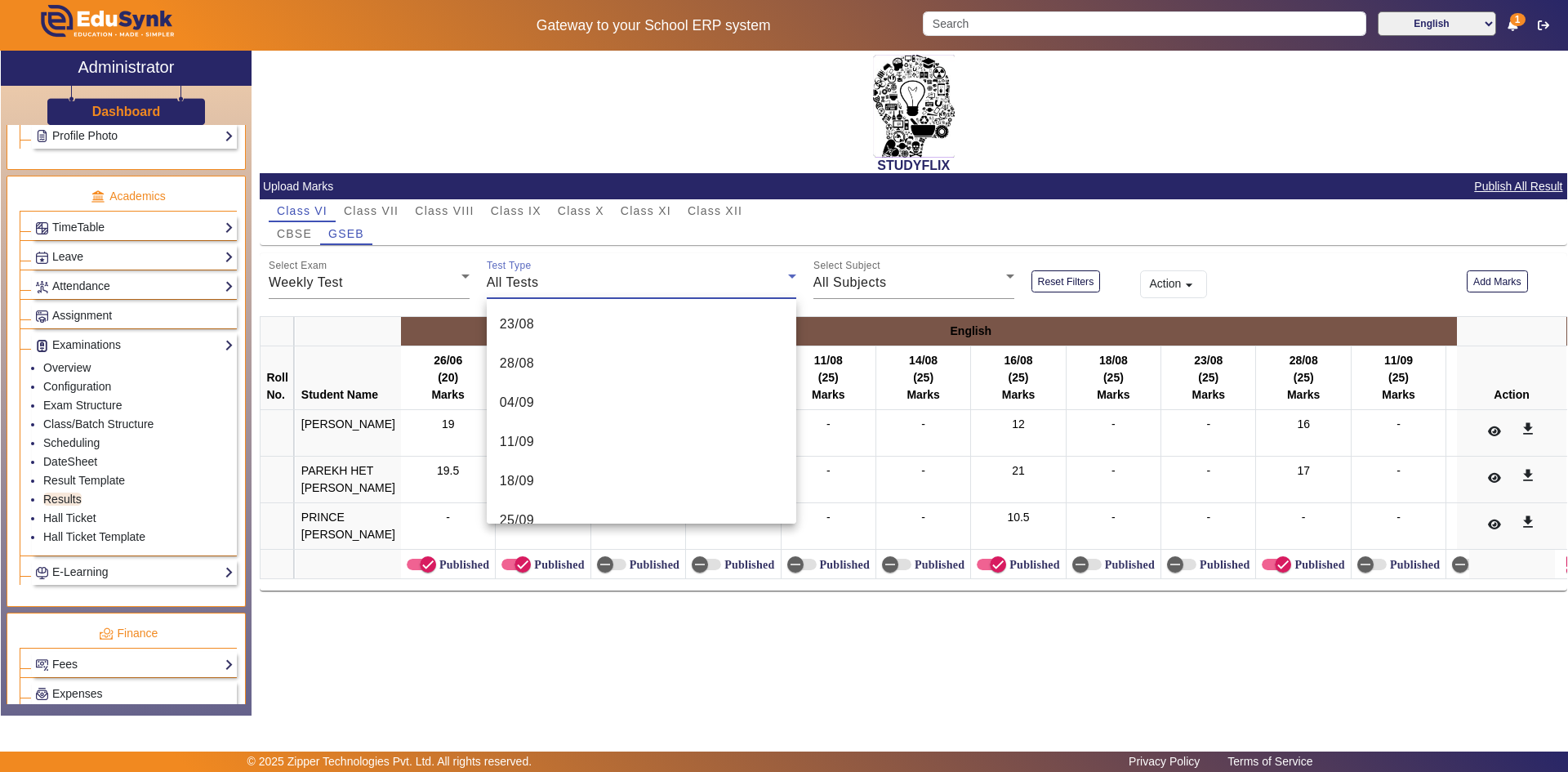
scroll to position [735, 0]
click at [536, 374] on mat-option "04/09" at bounding box center [641, 374] width 309 height 39
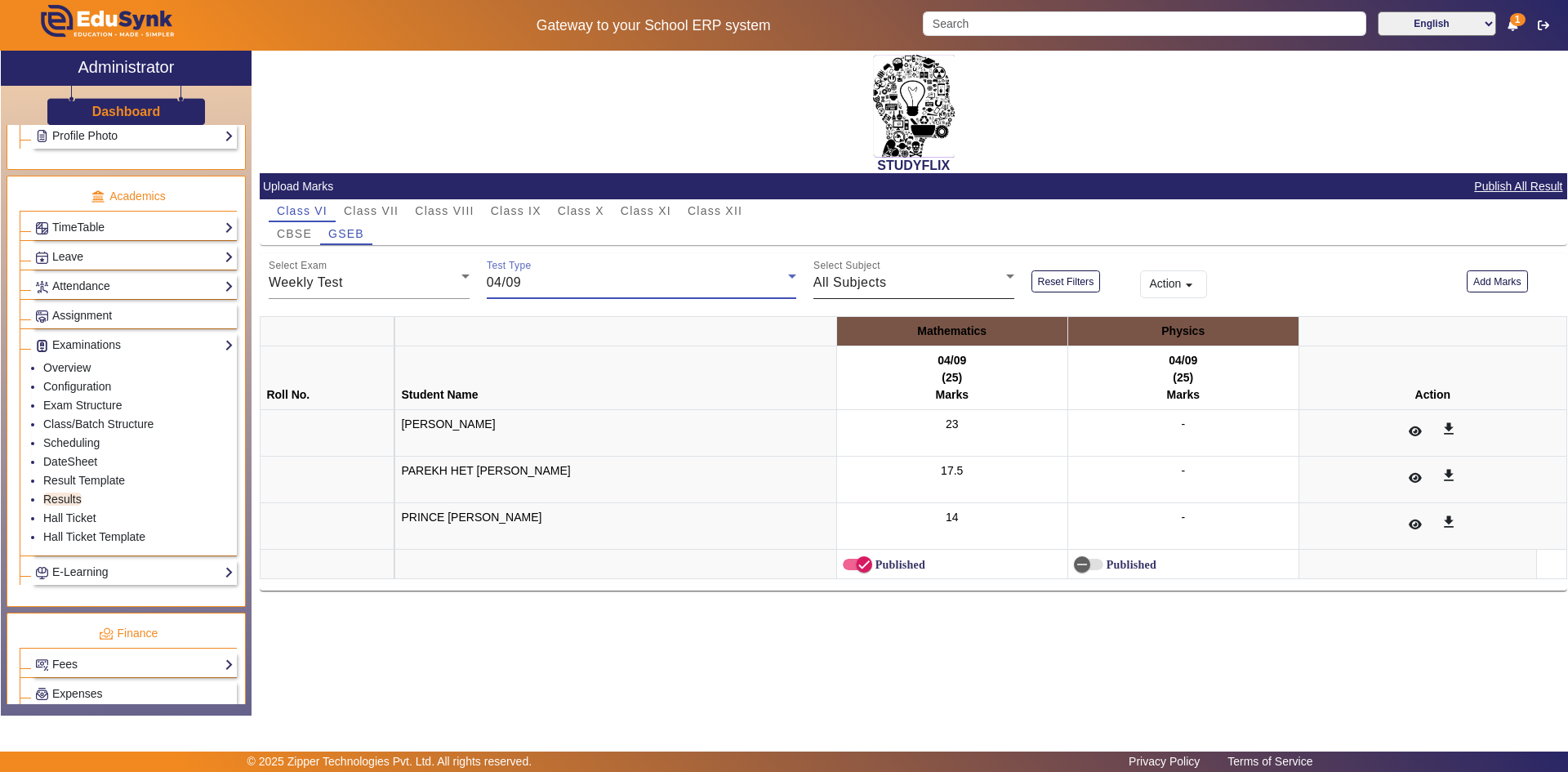
click at [880, 288] on span "All Subjects" at bounding box center [849, 282] width 74 height 14
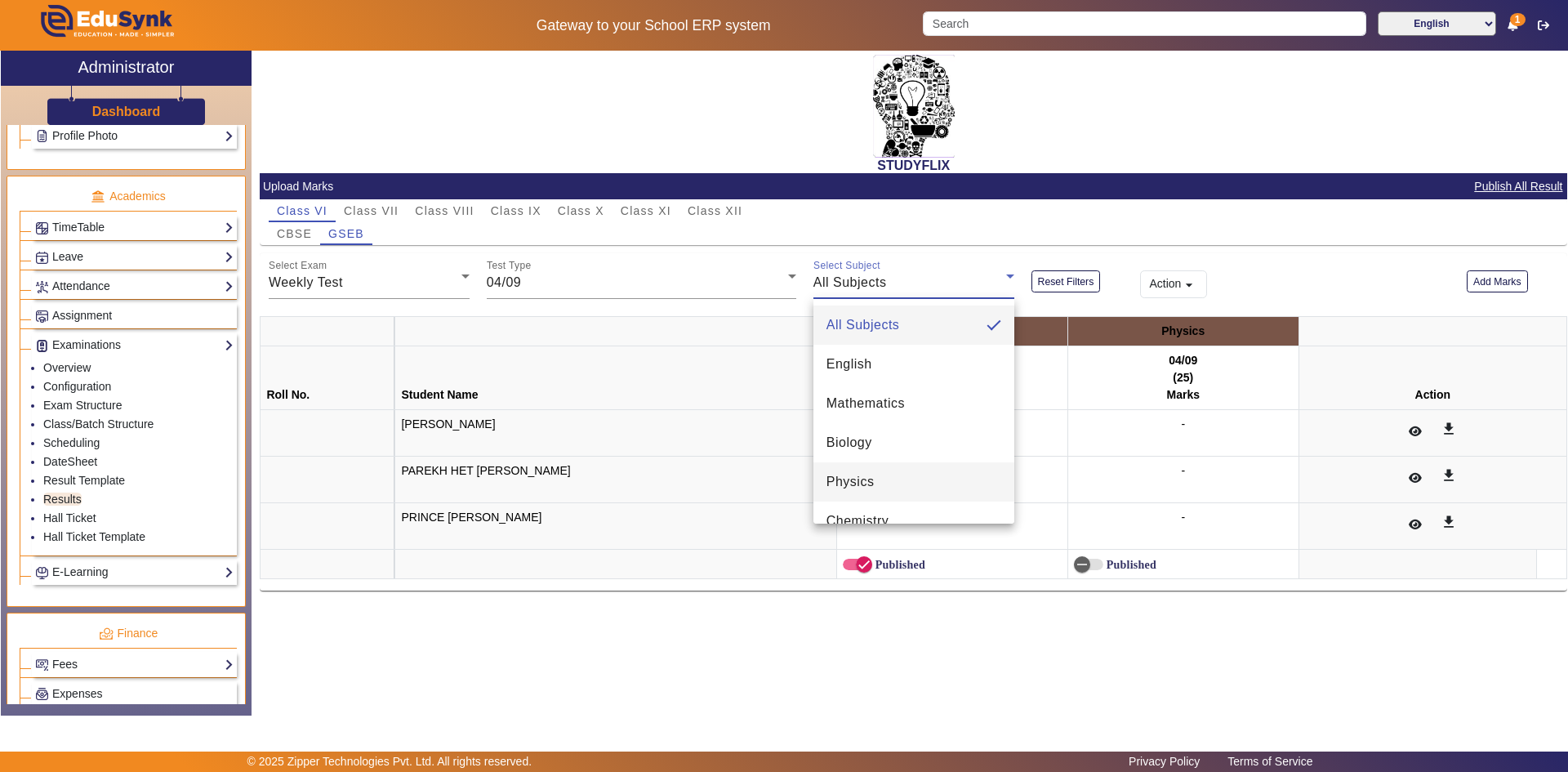
click at [871, 484] on span "Physics" at bounding box center [850, 482] width 48 height 20
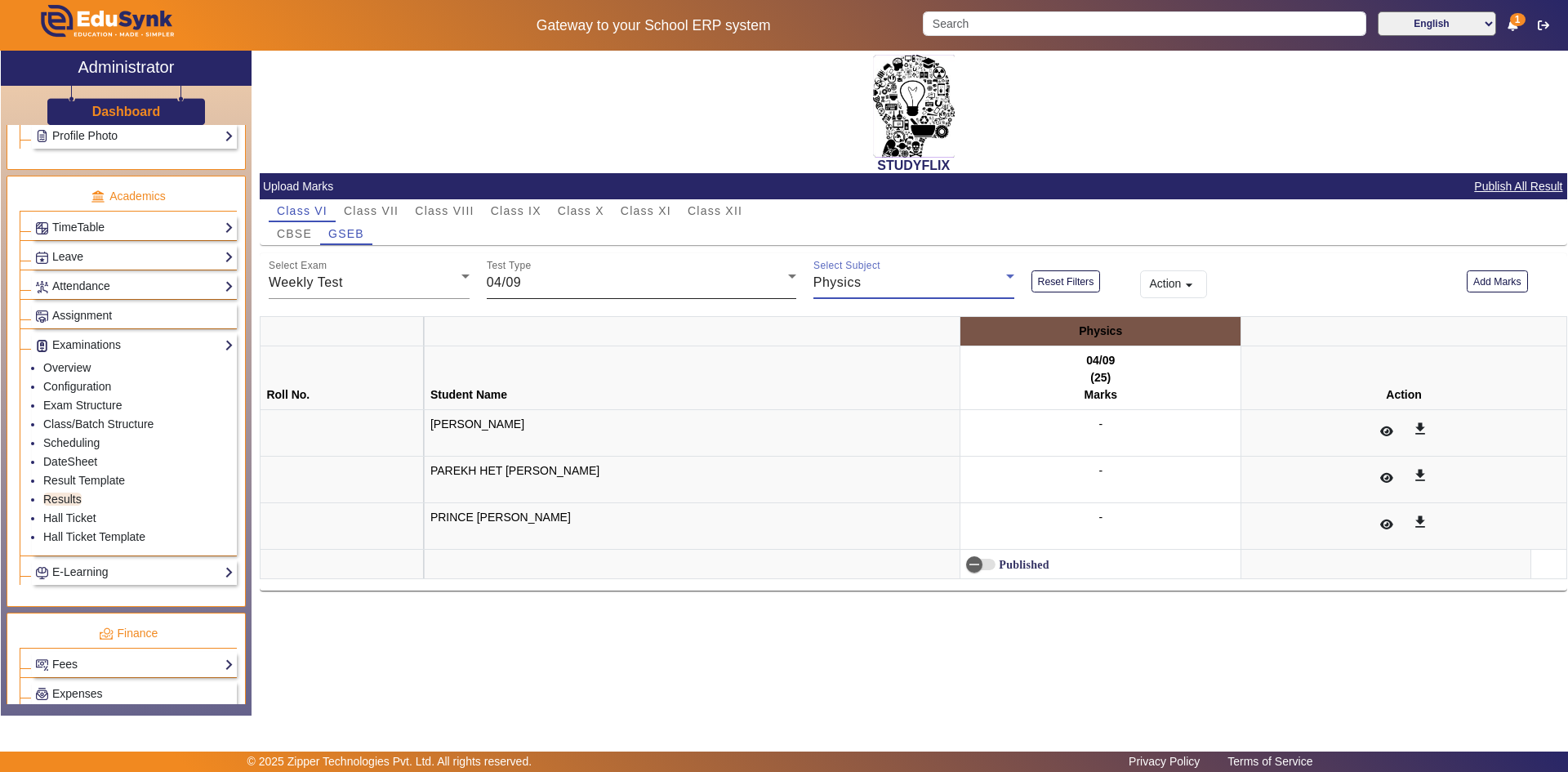
click at [660, 288] on div "04/09" at bounding box center [637, 283] width 301 height 20
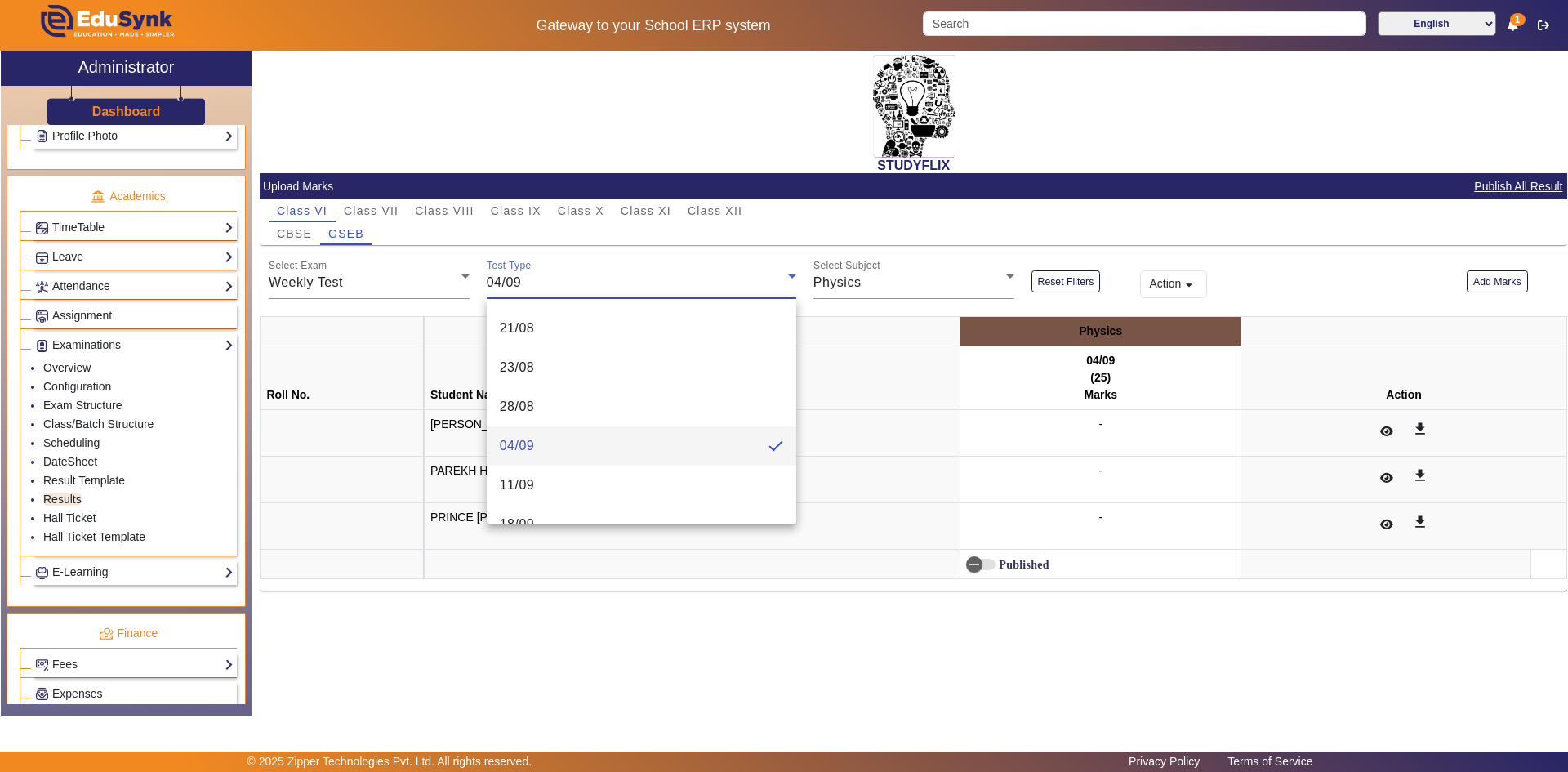
scroll to position [768, 0]
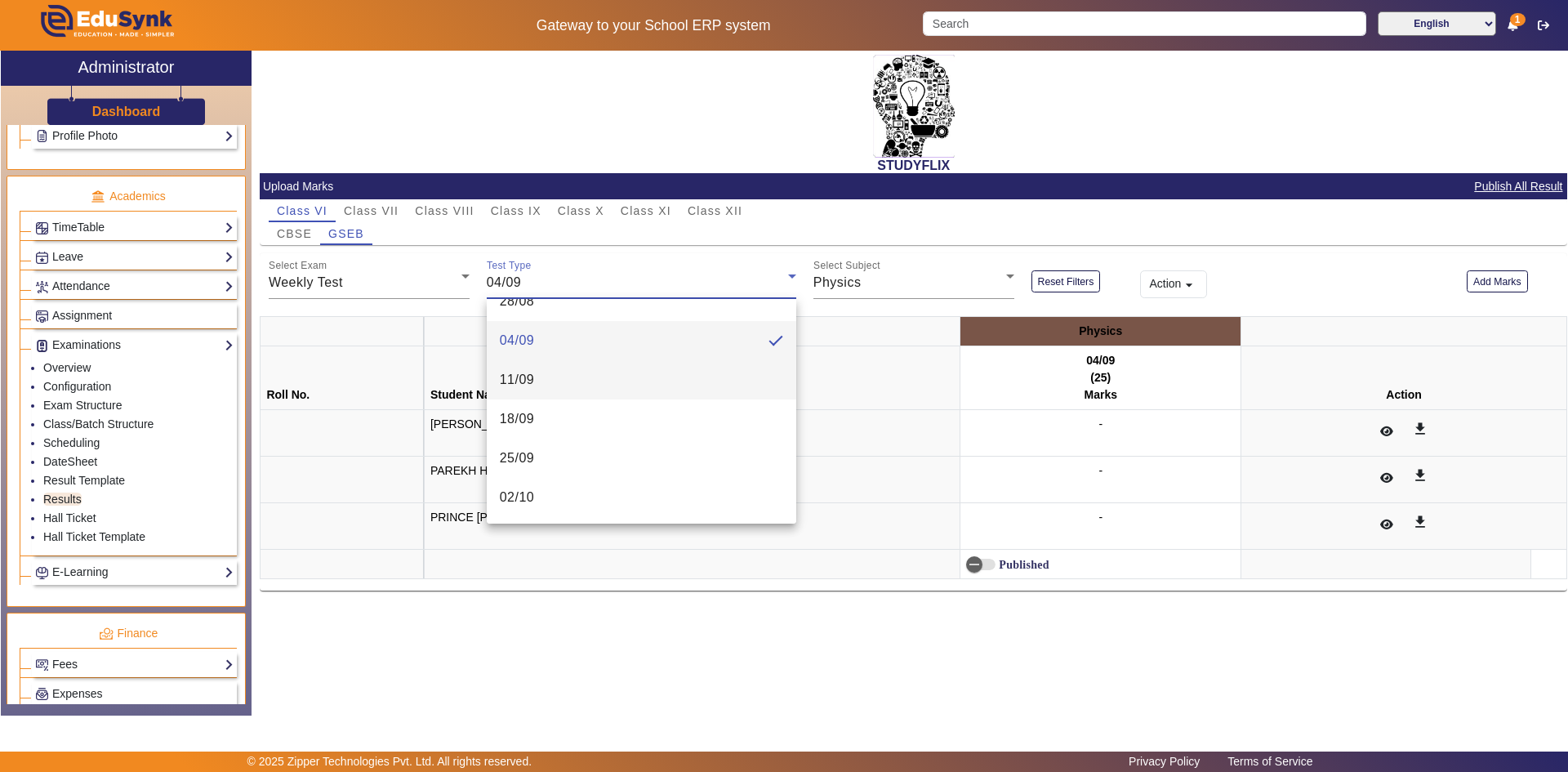
click at [608, 379] on mat-option "11/09" at bounding box center [641, 379] width 309 height 39
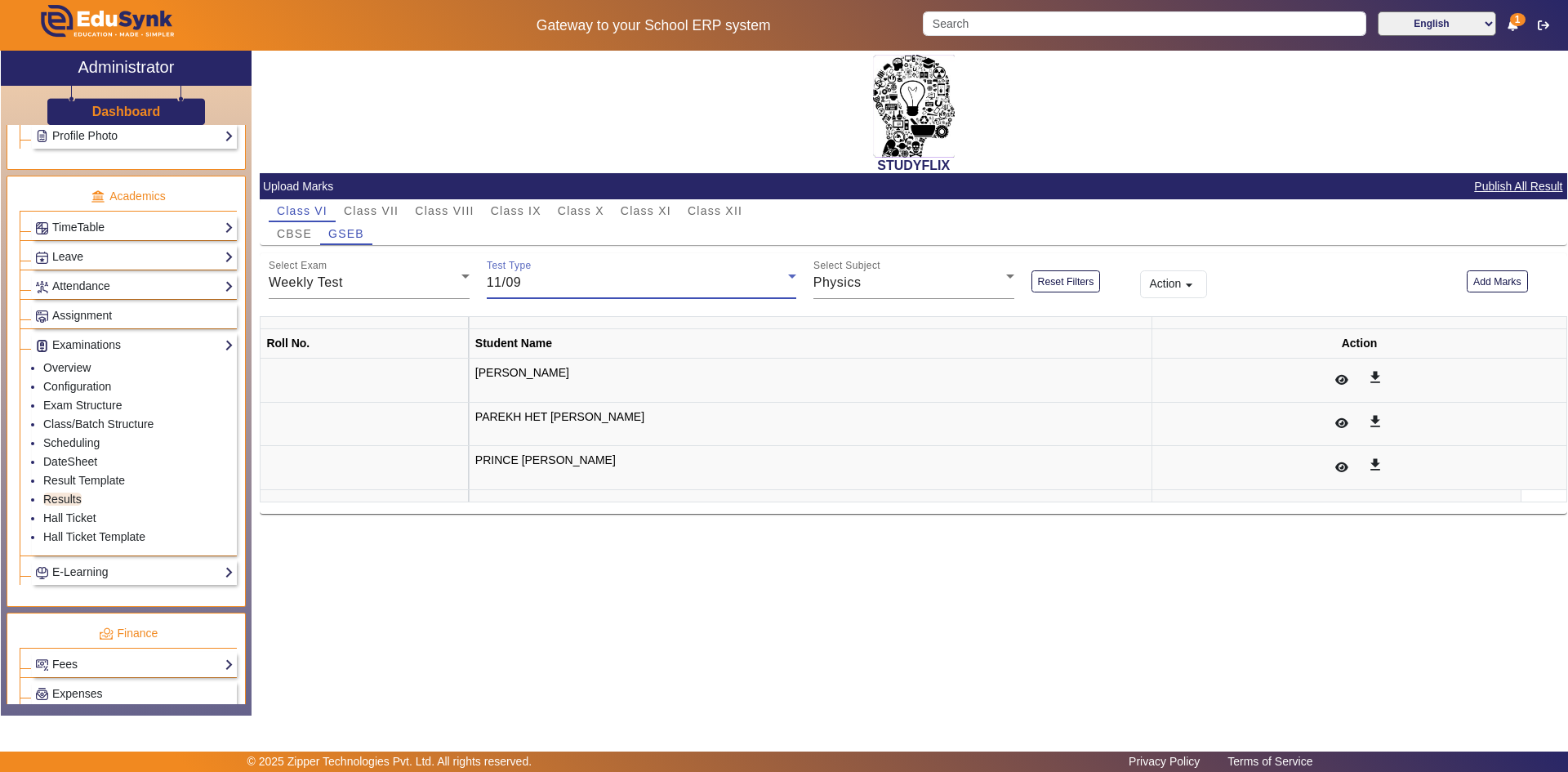
click at [538, 283] on div "11/09" at bounding box center [637, 283] width 301 height 20
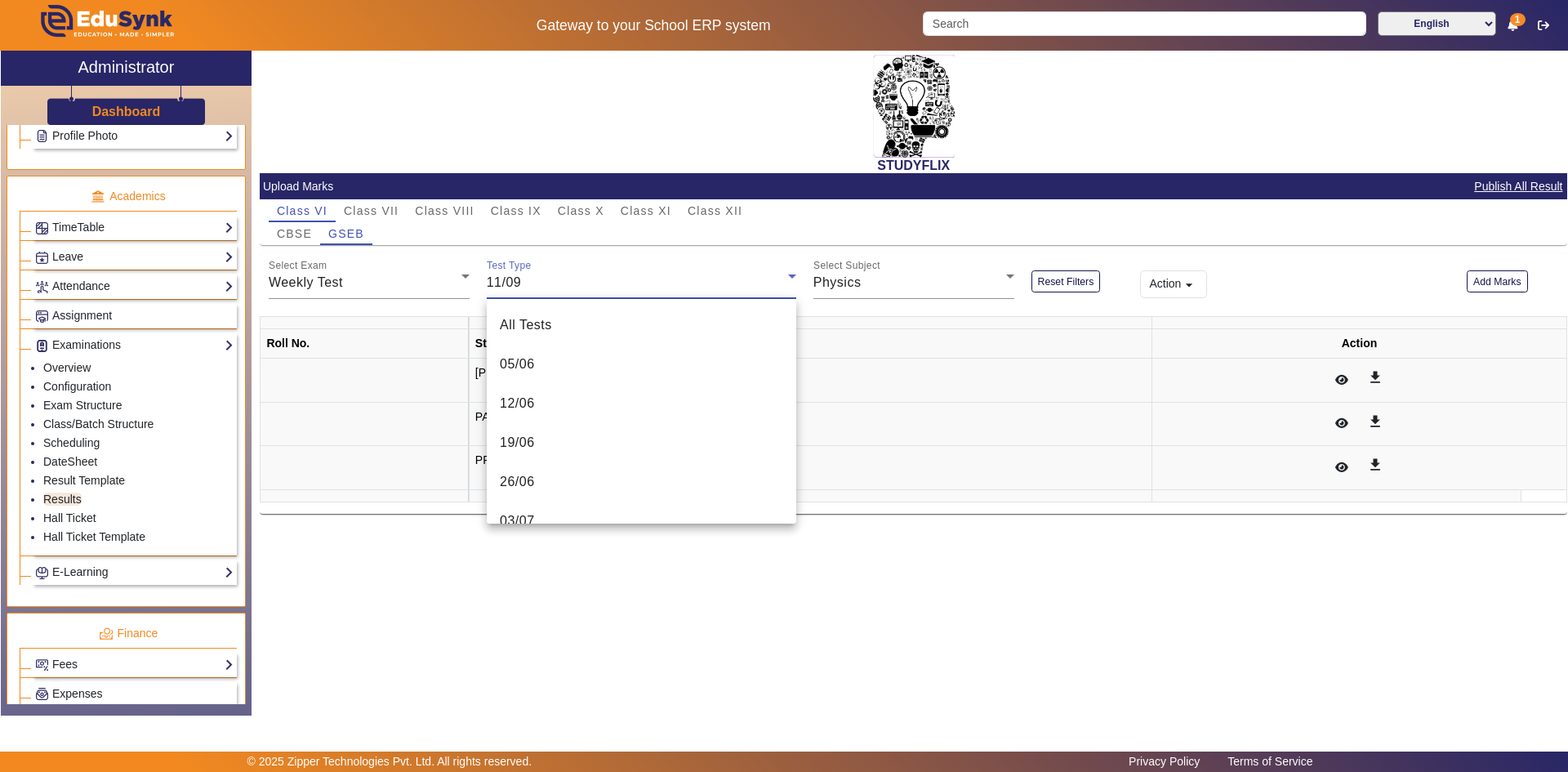
scroll to position [645, 0]
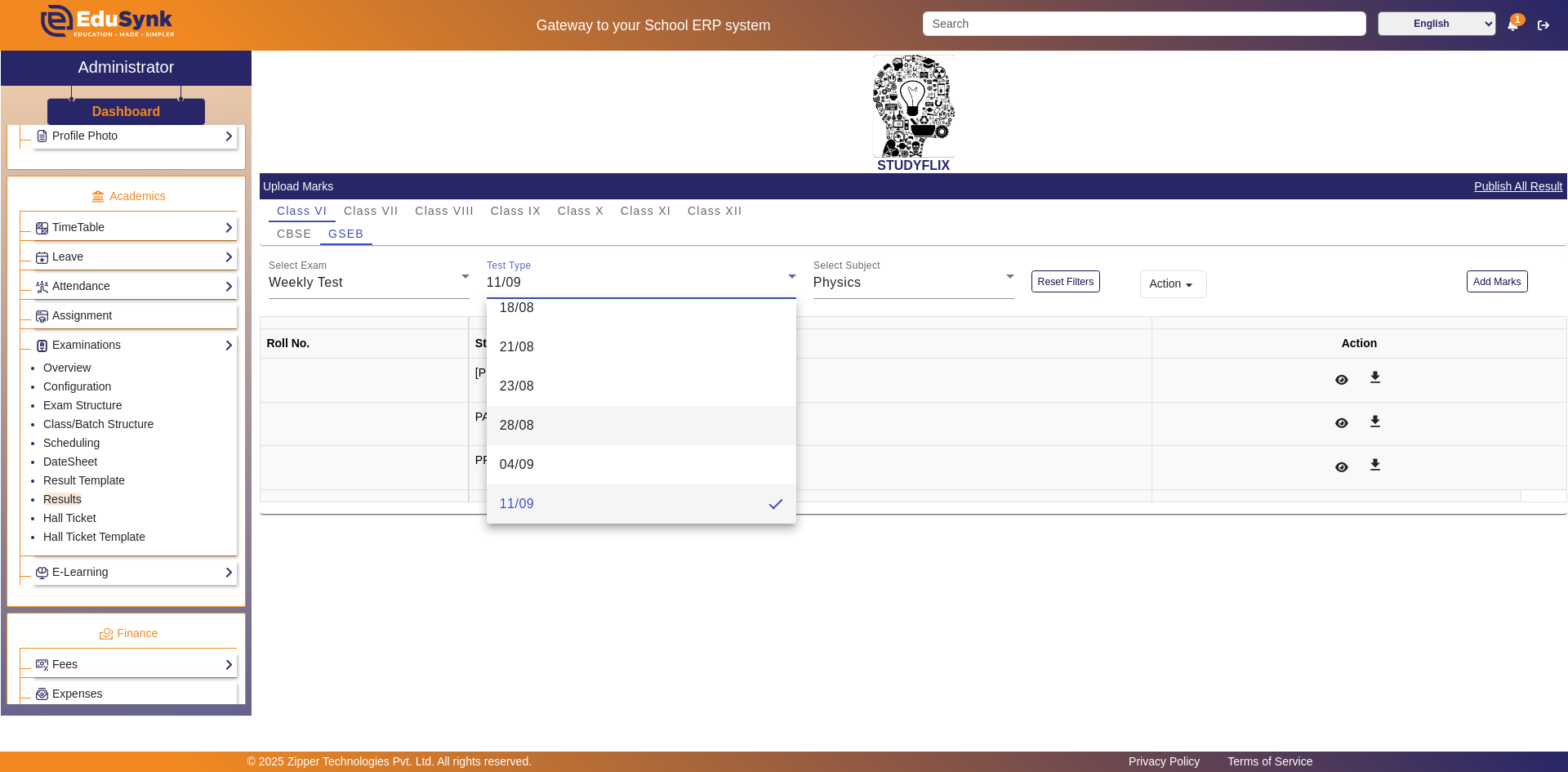
click at [554, 418] on mat-option "28/08" at bounding box center [641, 425] width 309 height 39
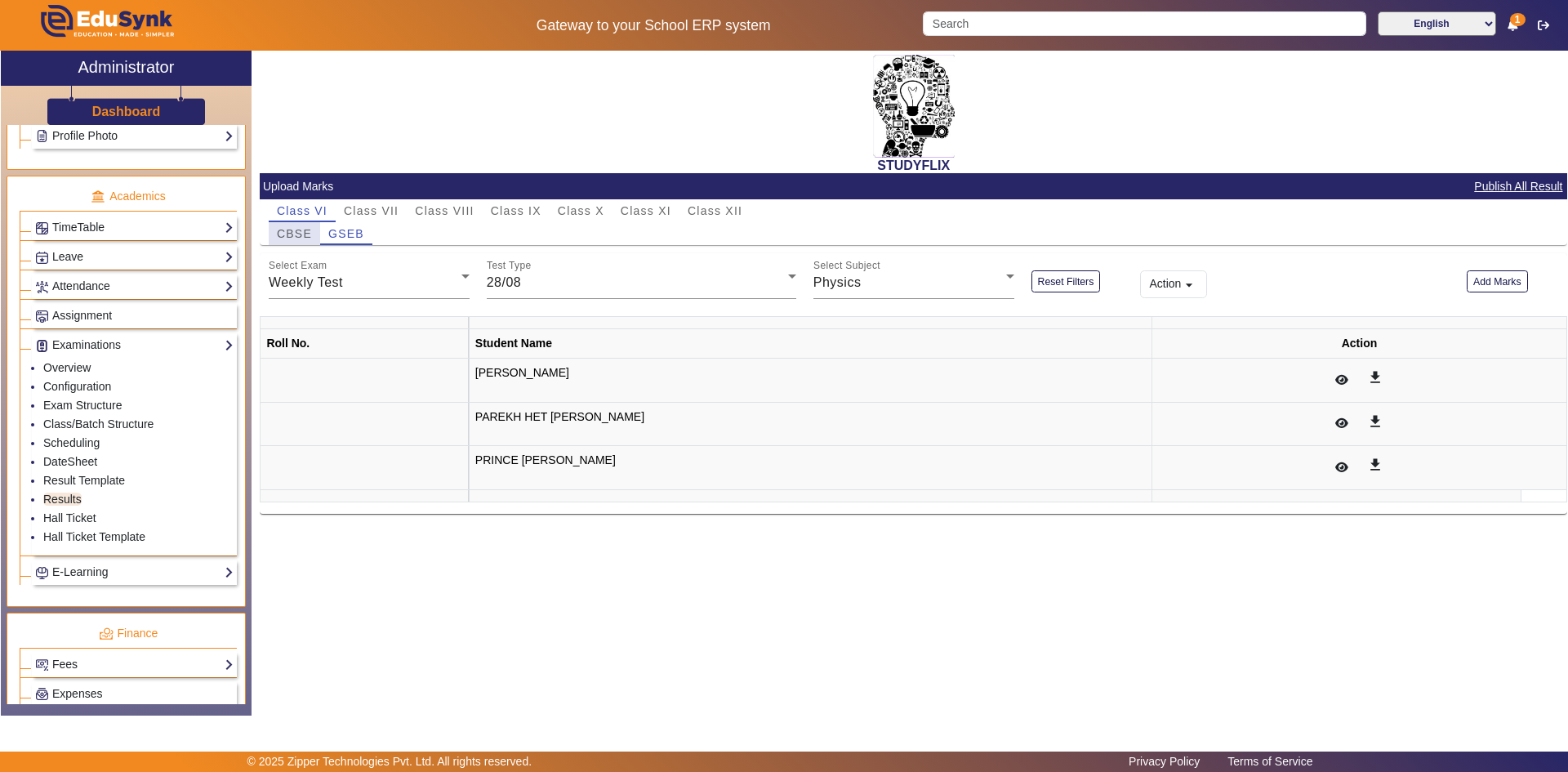
click at [293, 234] on span "CBSE" at bounding box center [294, 234] width 35 height 12
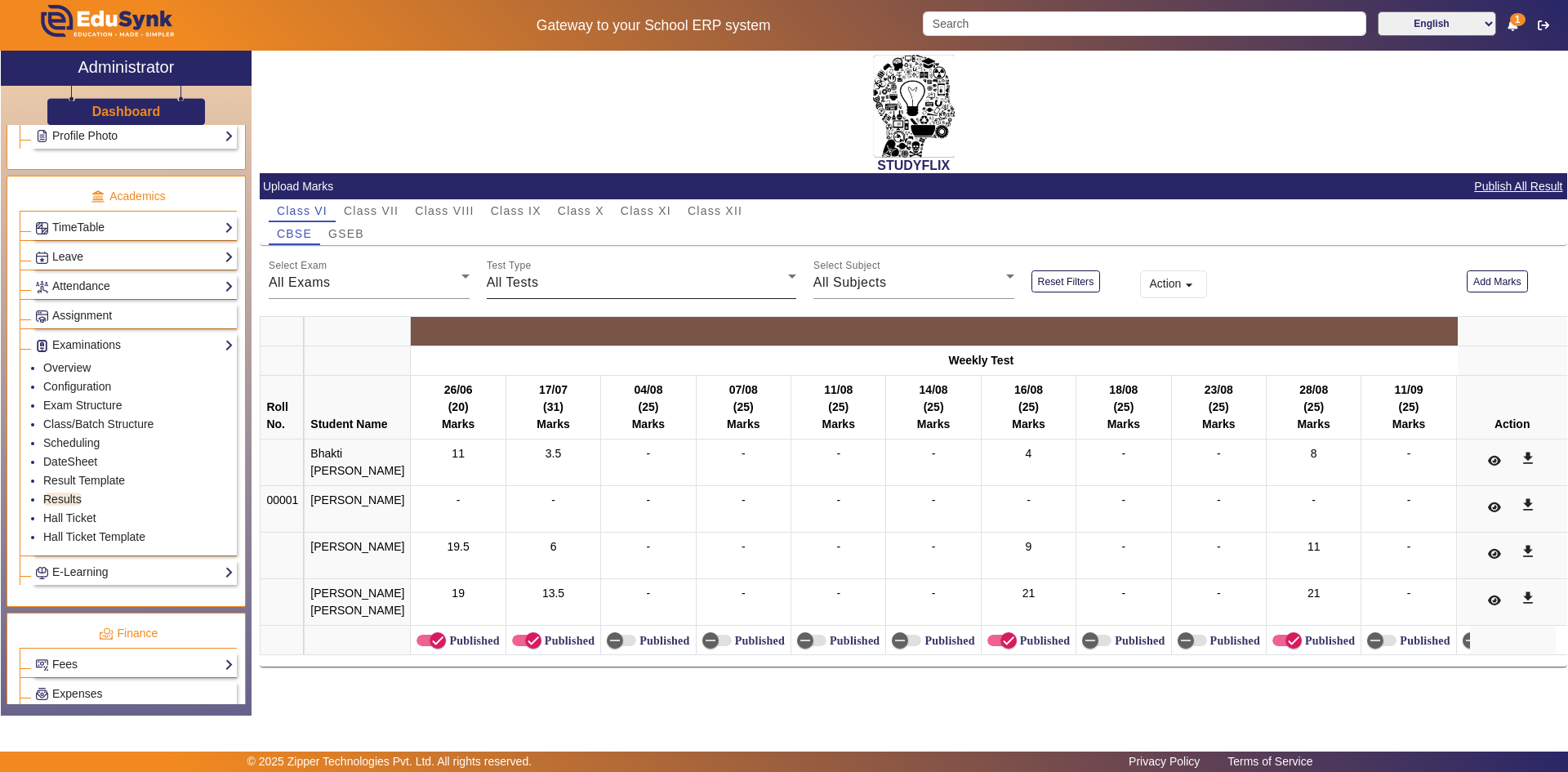
click at [506, 273] on div "All Tests" at bounding box center [637, 283] width 301 height 20
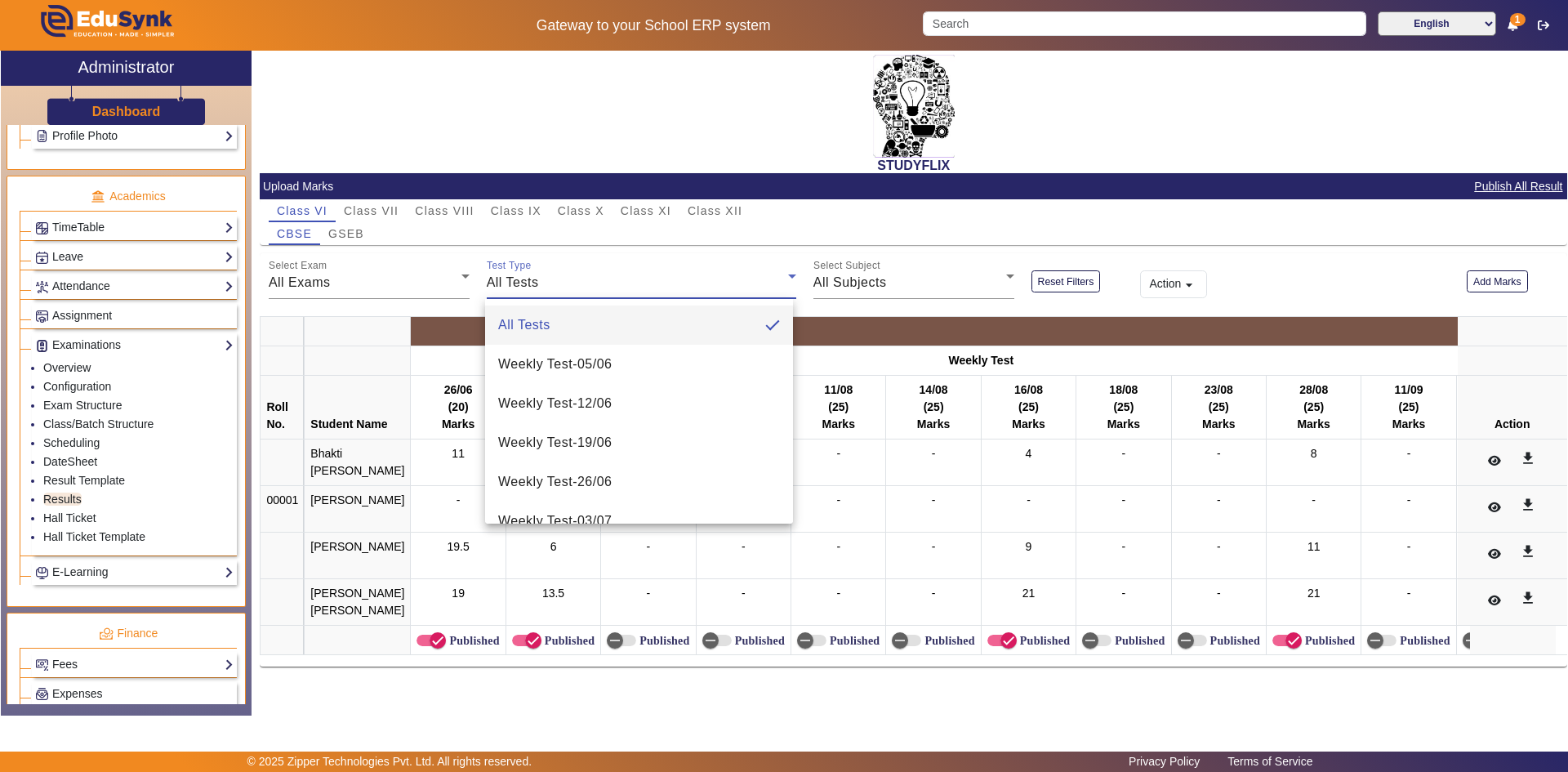
click at [383, 276] on div at bounding box center [784, 386] width 1568 height 772
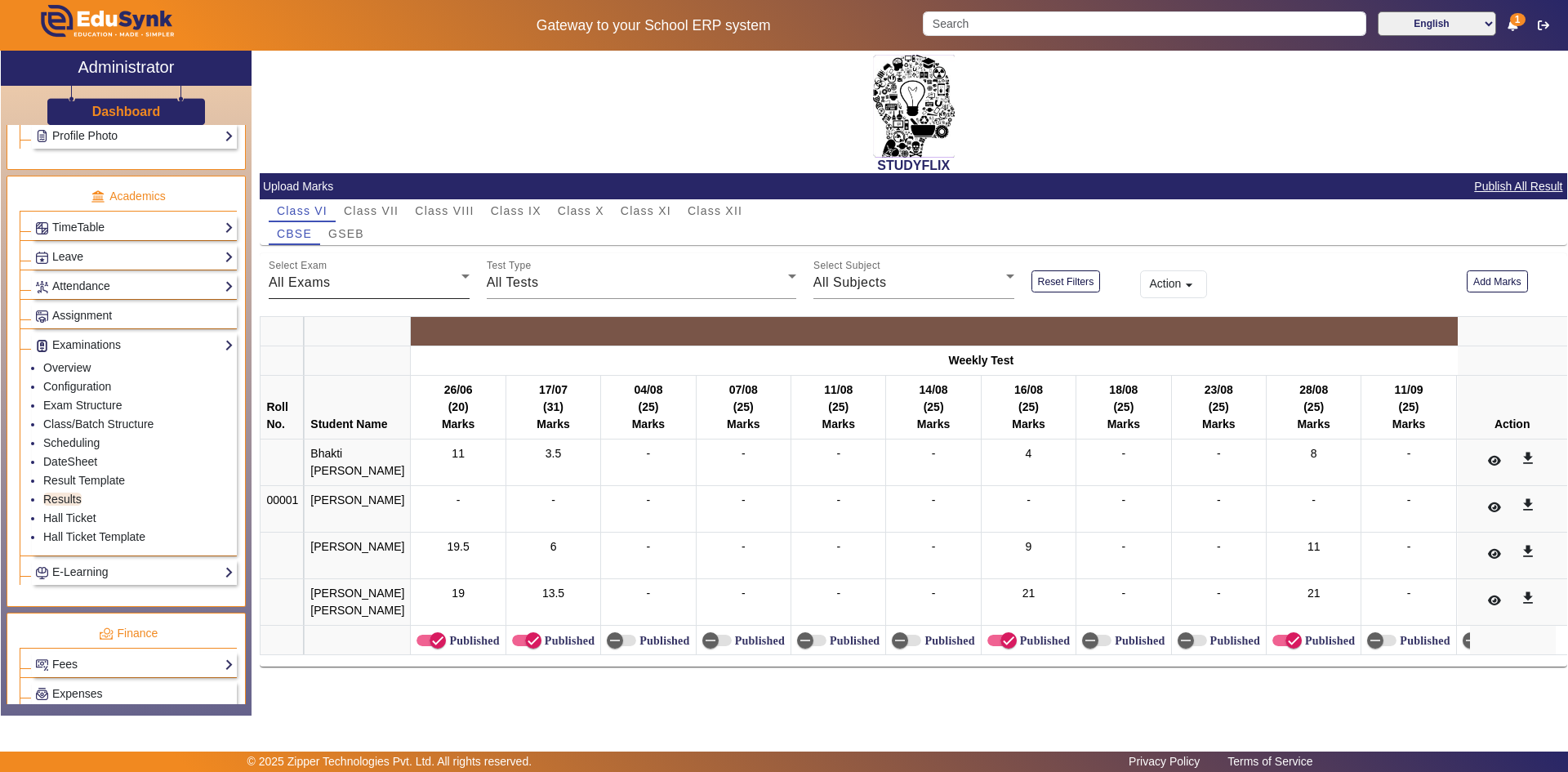
click at [334, 275] on div "All Exams" at bounding box center [365, 283] width 193 height 20
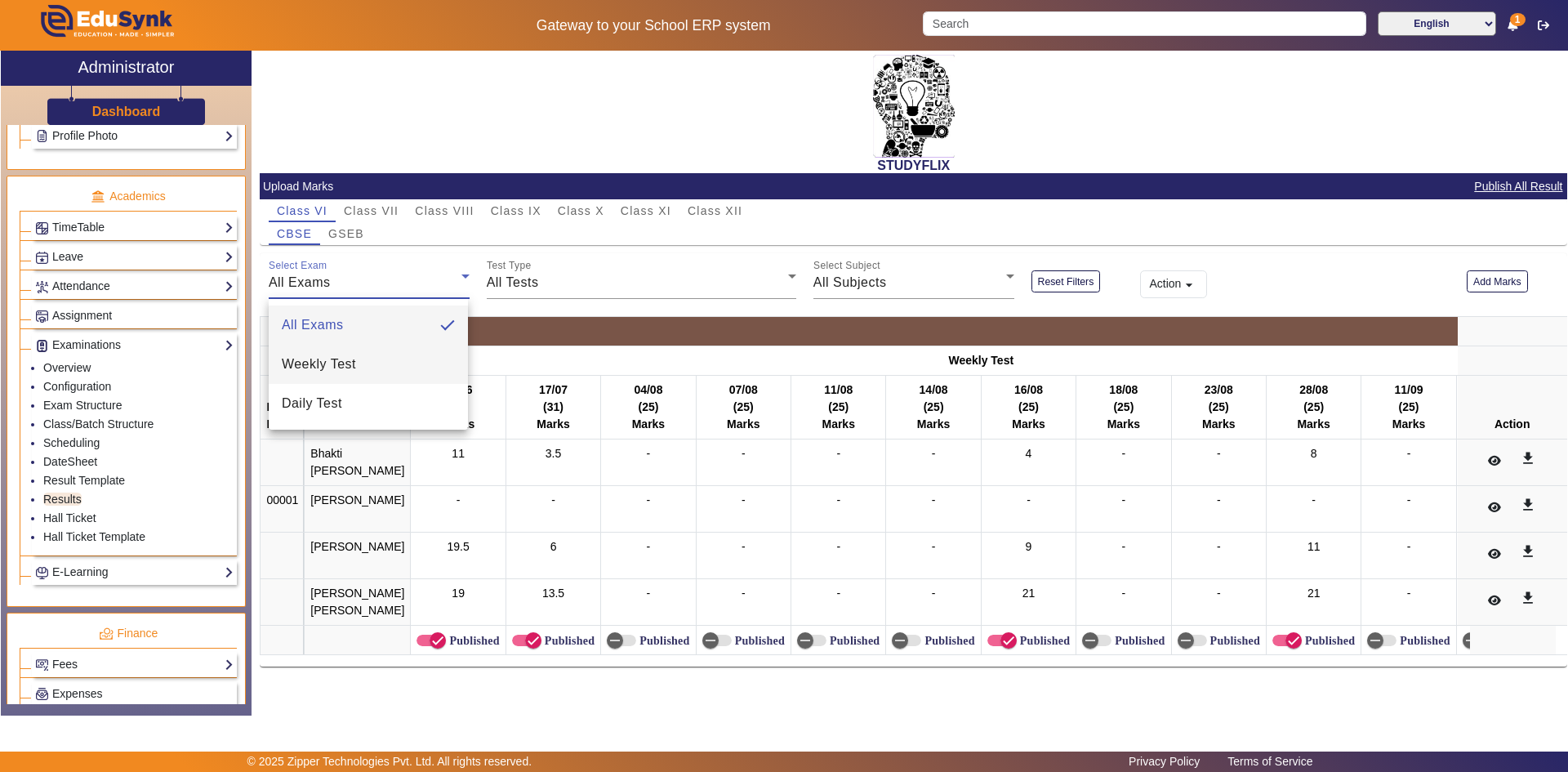
click at [325, 357] on span "Weekly Test" at bounding box center [319, 365] width 75 height 20
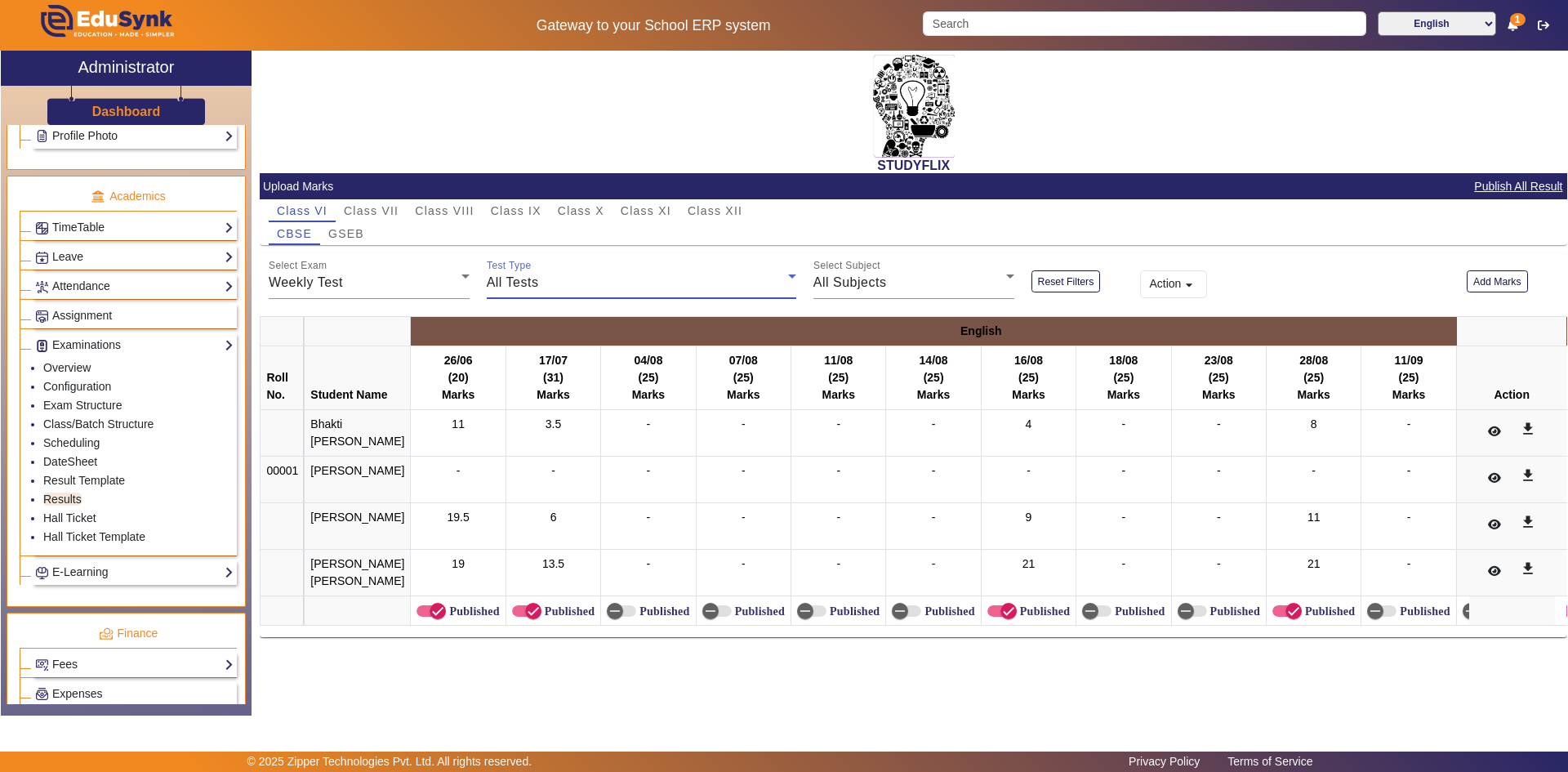
click at [540, 285] on div "All Tests" at bounding box center [637, 283] width 301 height 20
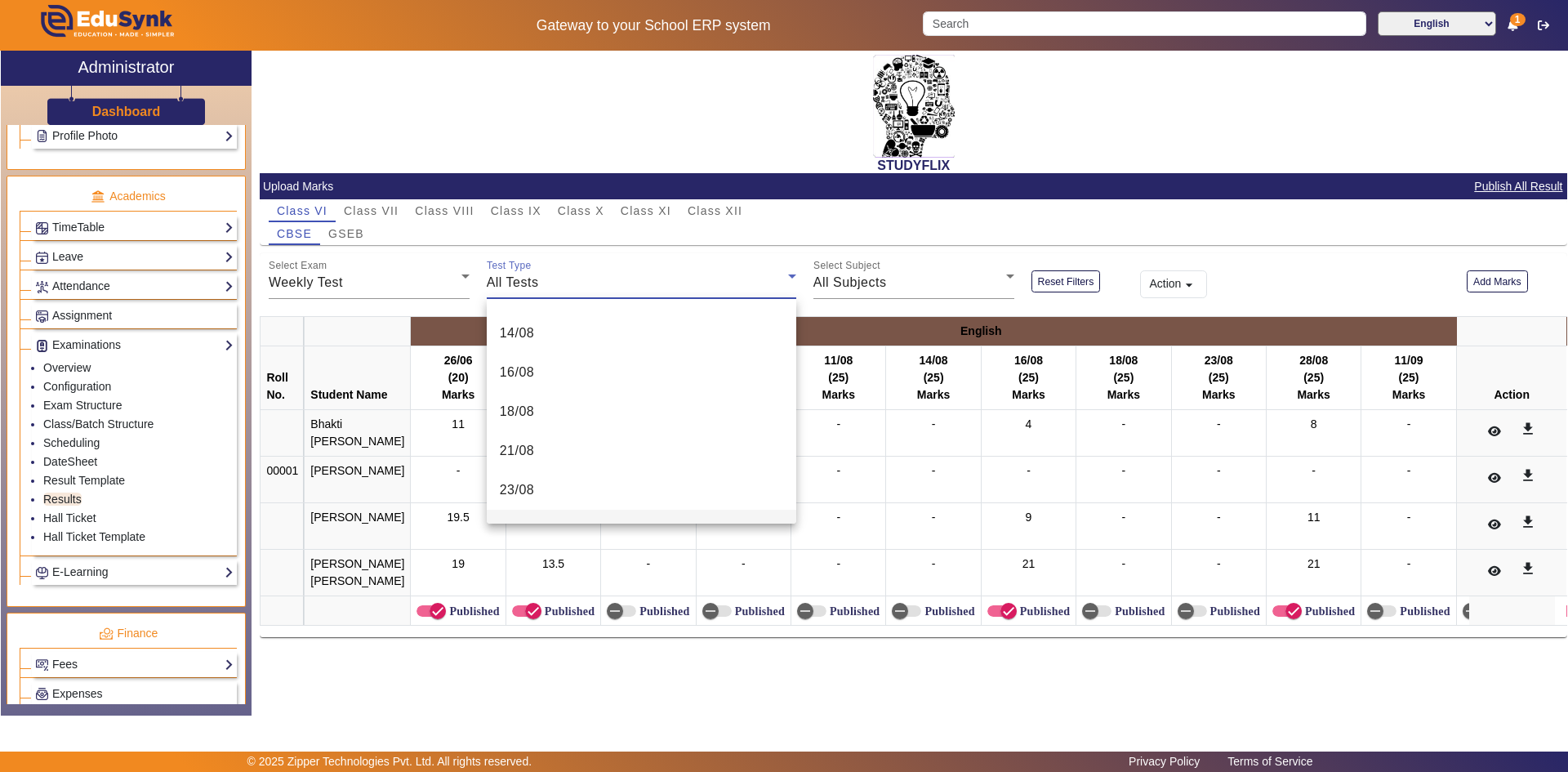
scroll to position [572, 0]
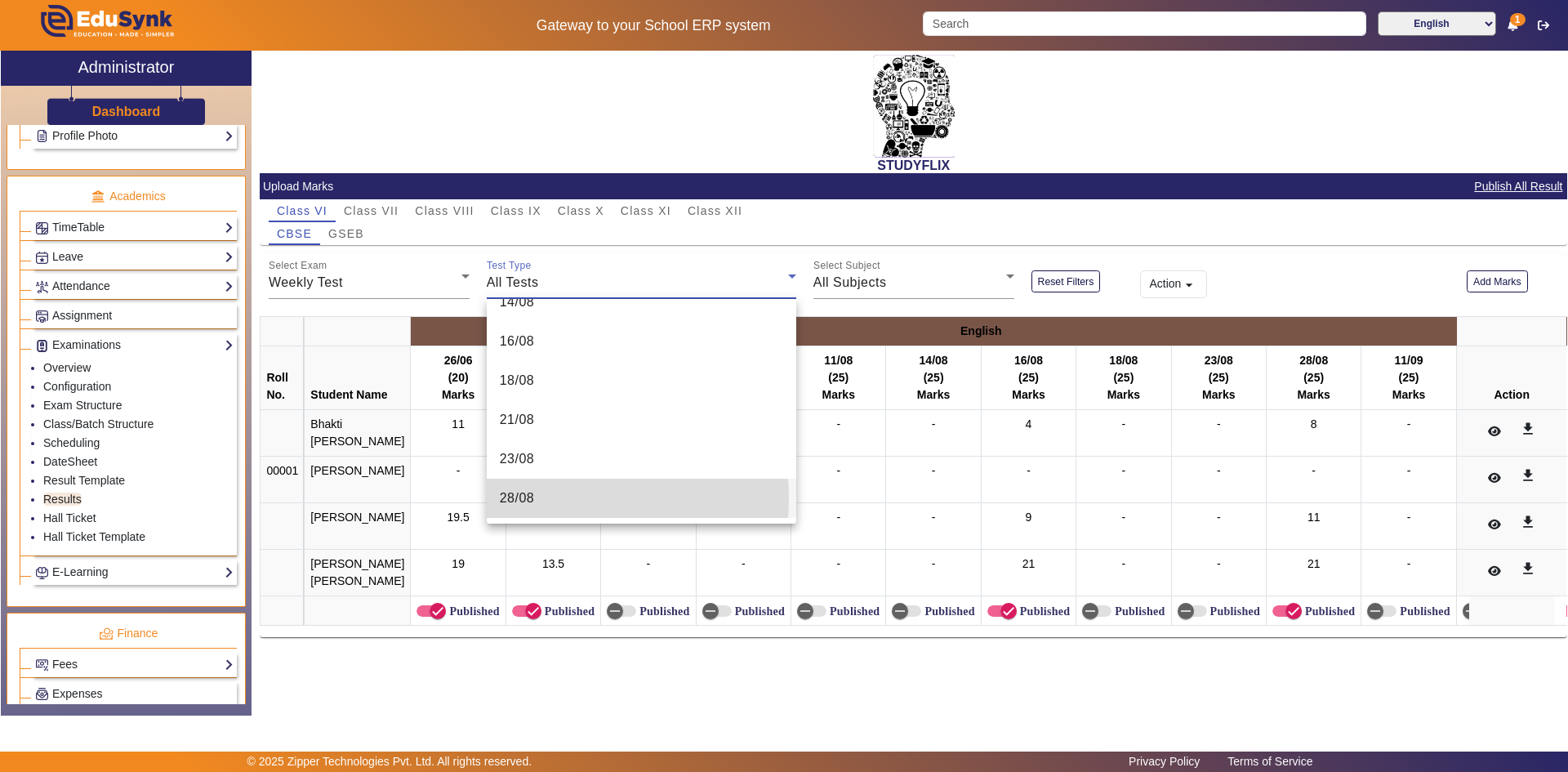
click at [538, 498] on mat-option "28/08" at bounding box center [641, 497] width 309 height 39
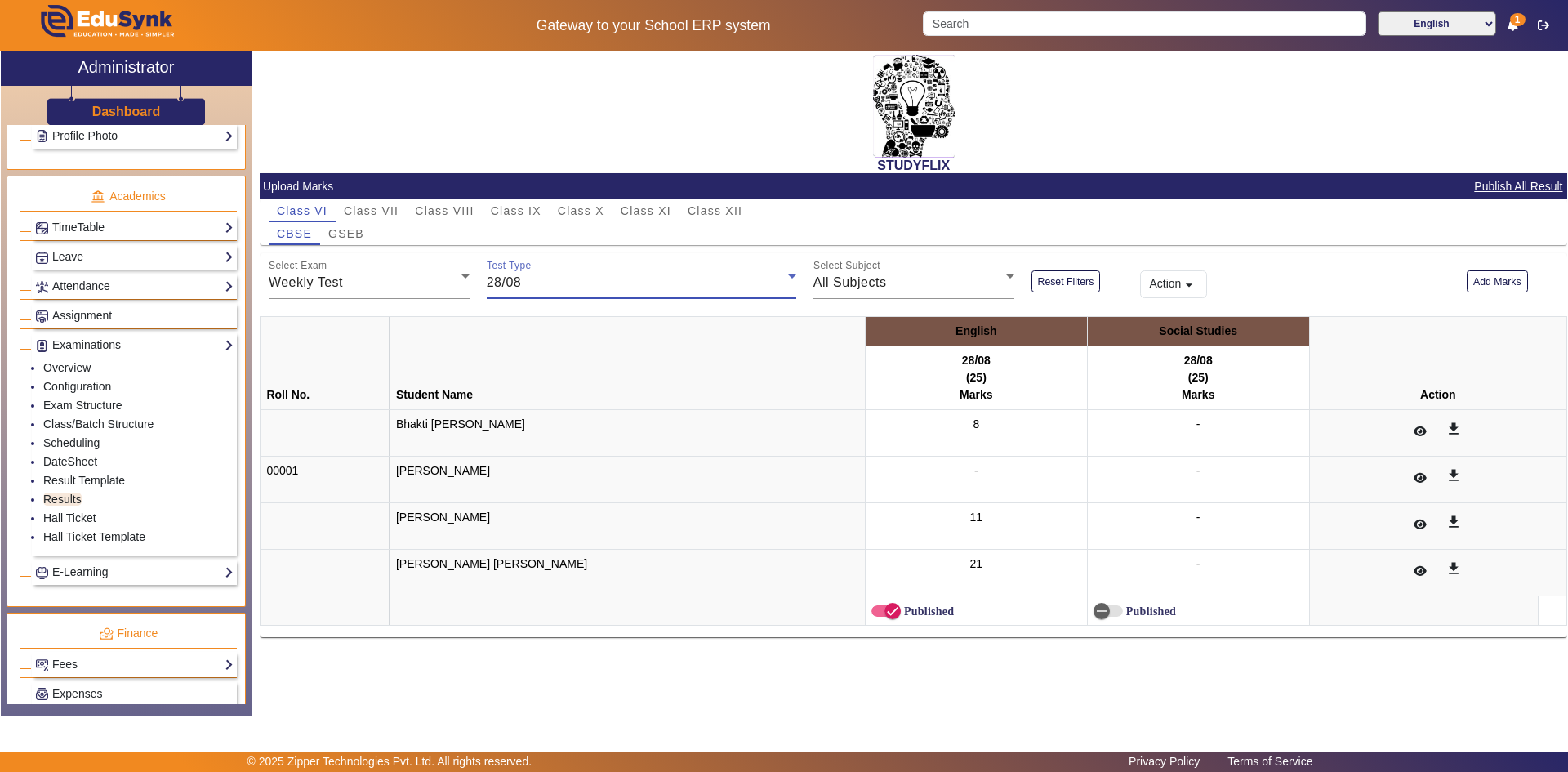
click at [537, 271] on div "Test Type 28/08" at bounding box center [641, 276] width 309 height 45
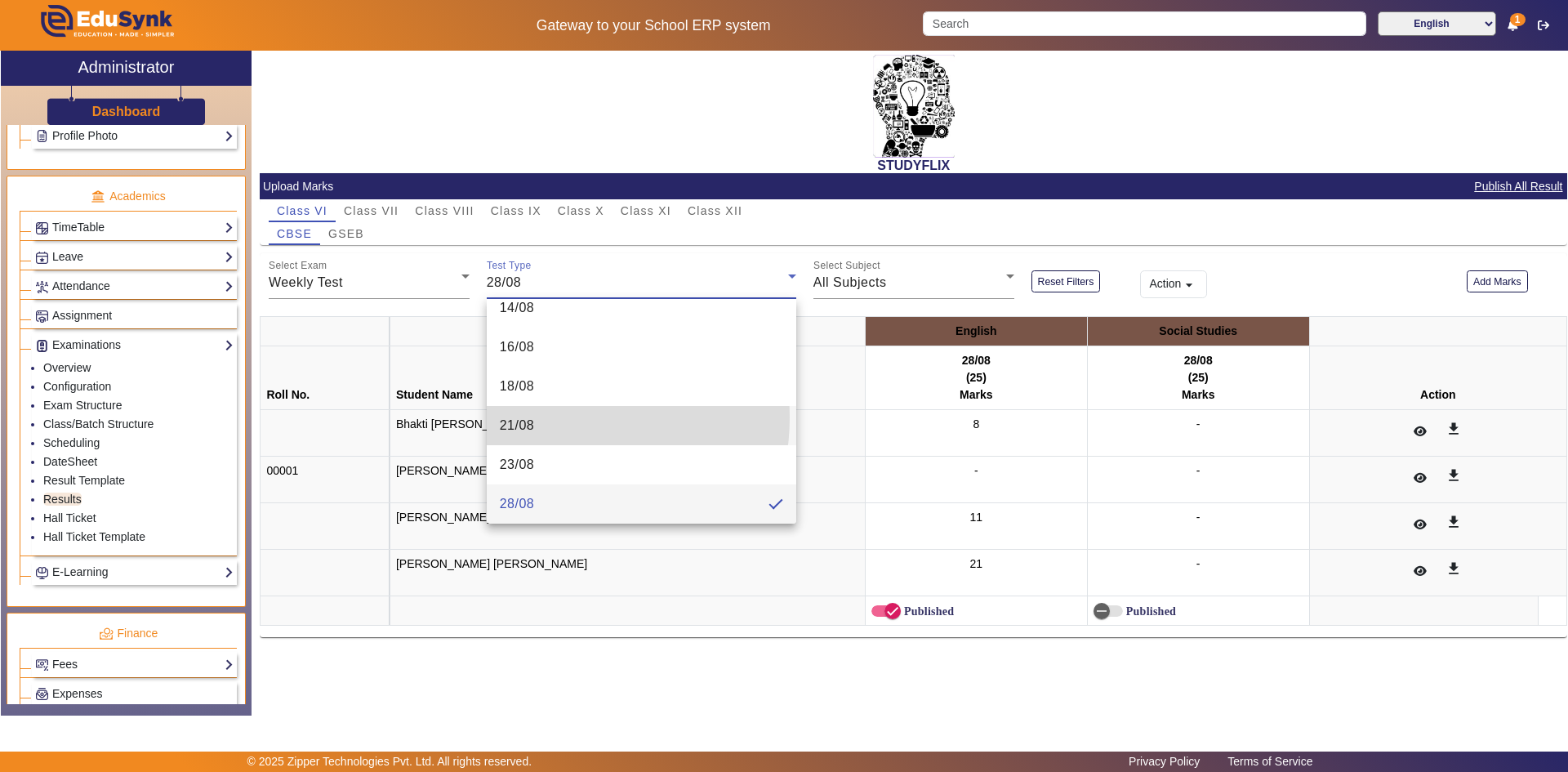
click at [557, 417] on mat-option "21/08" at bounding box center [641, 425] width 309 height 39
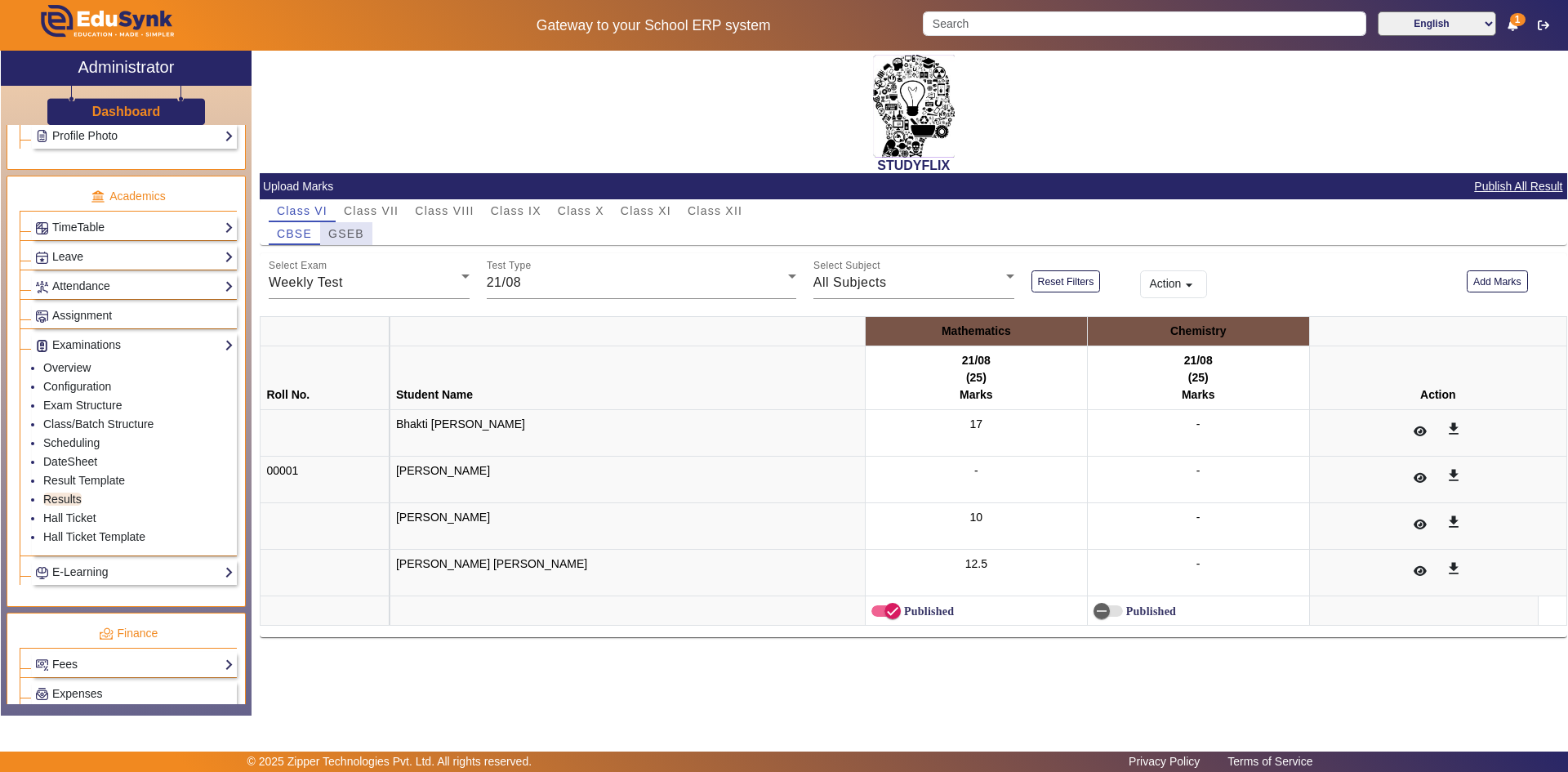
click at [350, 228] on span "GSEB" at bounding box center [347, 234] width 36 height 12
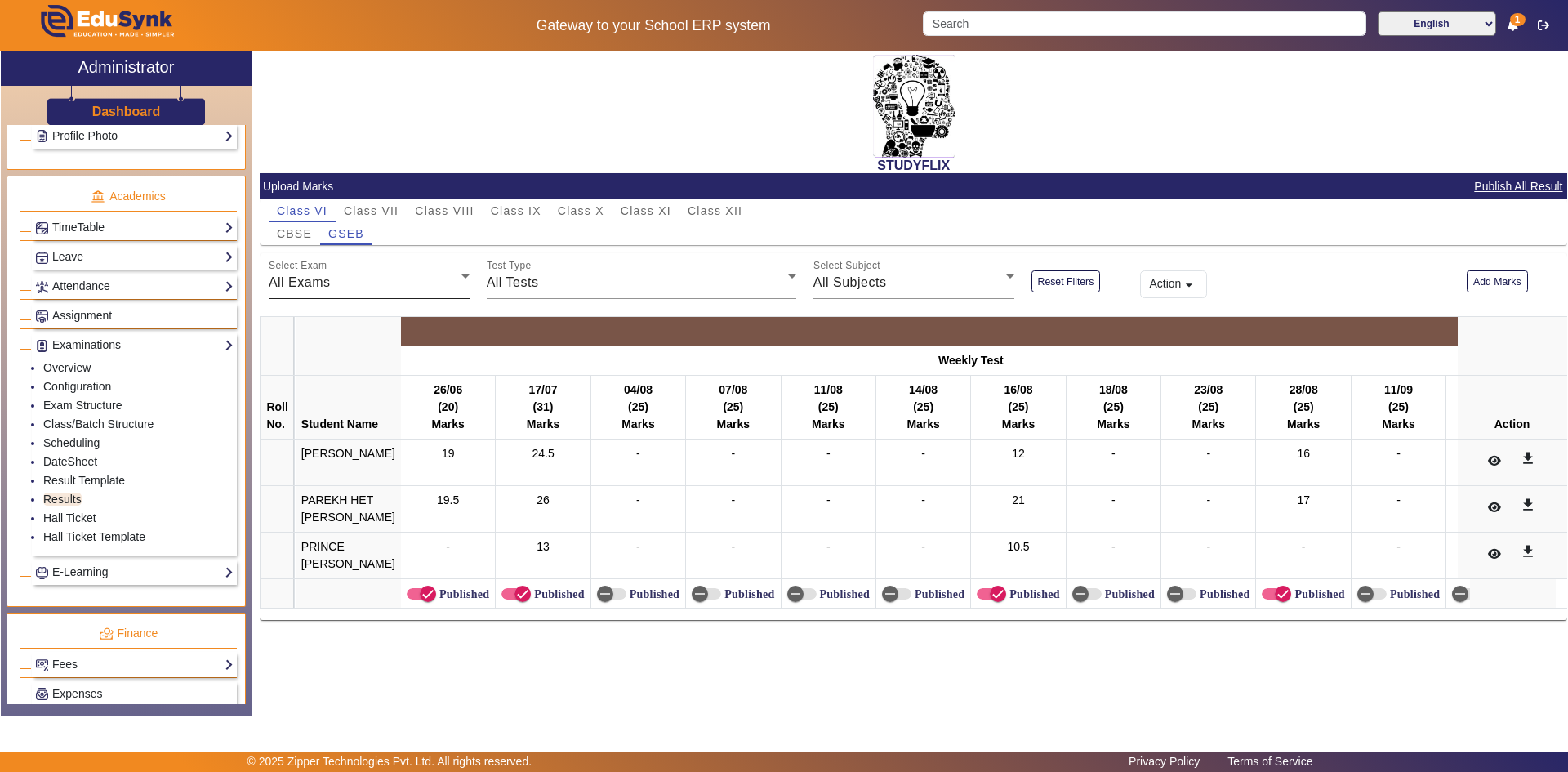
click at [401, 280] on div "All Exams" at bounding box center [365, 283] width 193 height 20
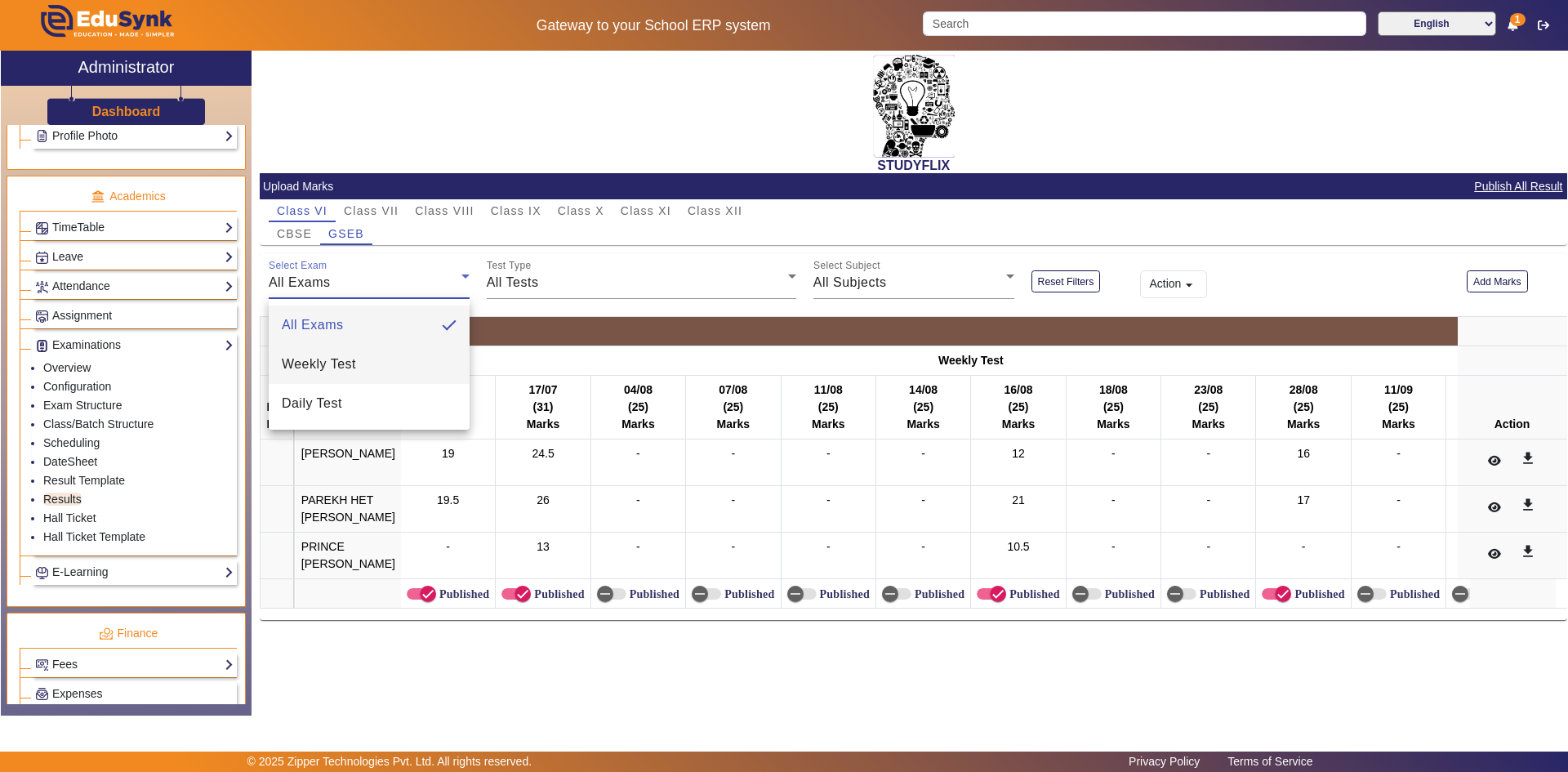
click at [341, 356] on span "Weekly Test" at bounding box center [319, 365] width 75 height 20
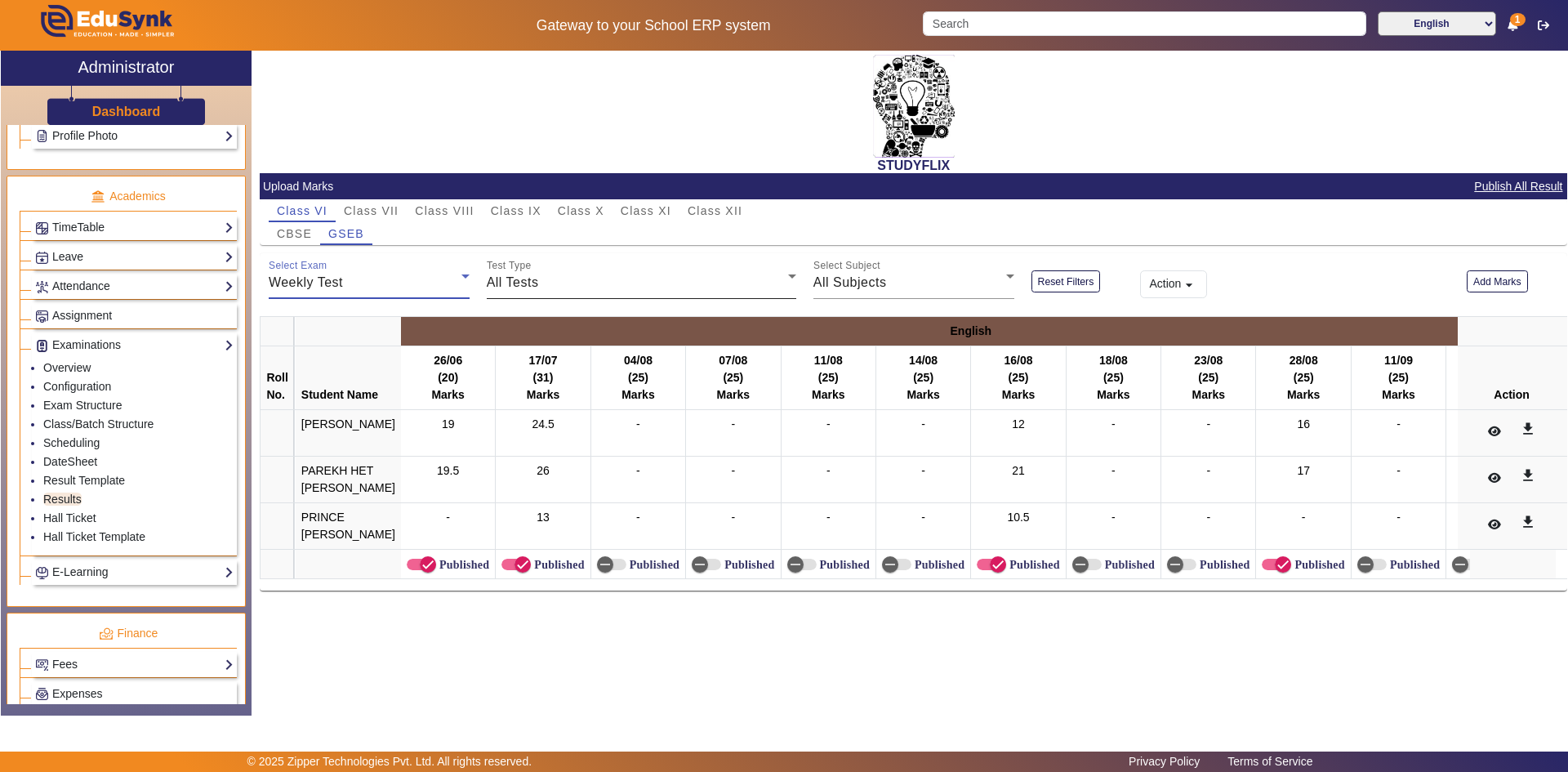
click at [527, 284] on span "All Tests" at bounding box center [512, 282] width 52 height 14
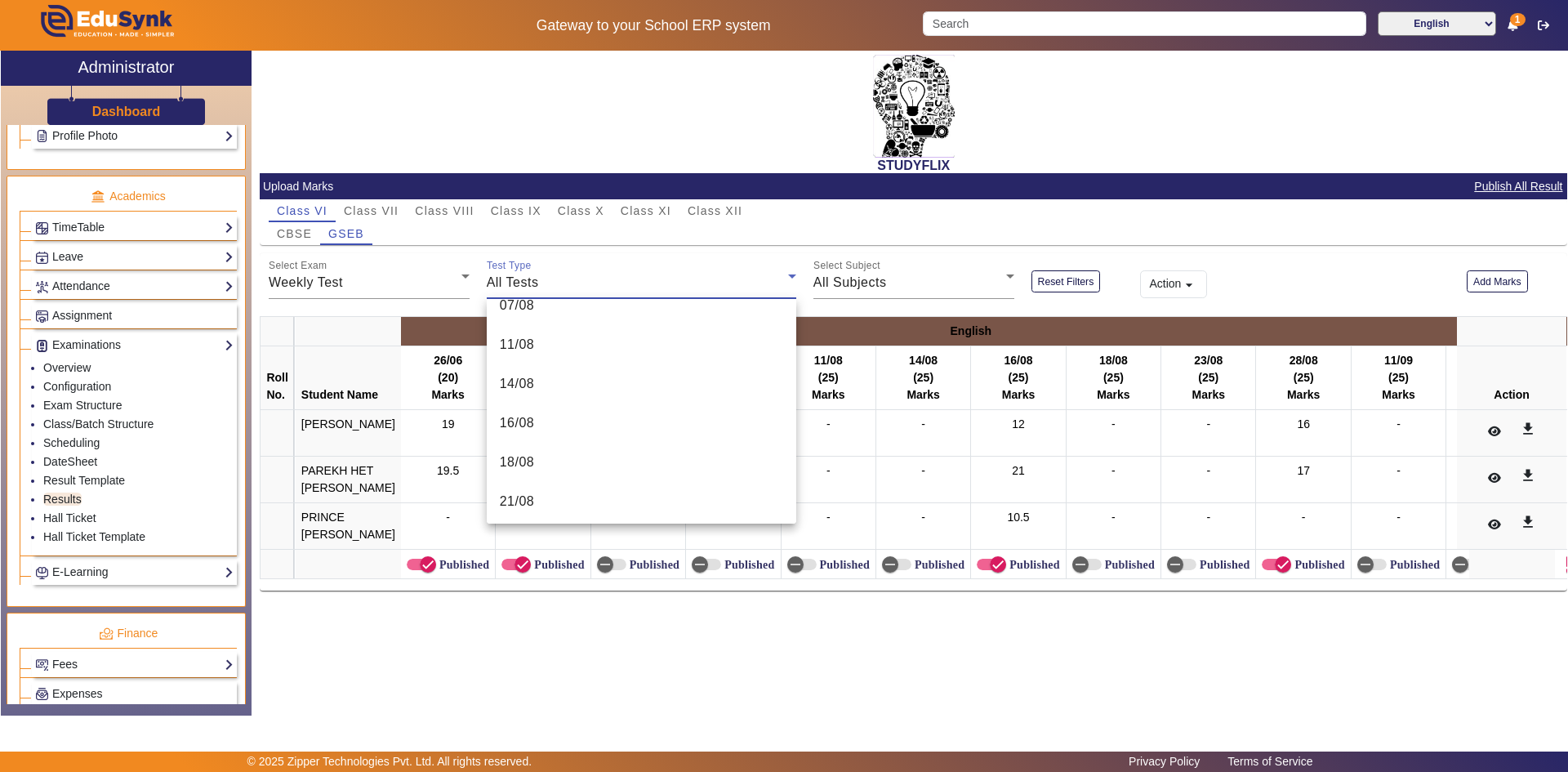
scroll to position [572, 0]
click at [537, 432] on mat-option "21/08" at bounding box center [641, 419] width 309 height 39
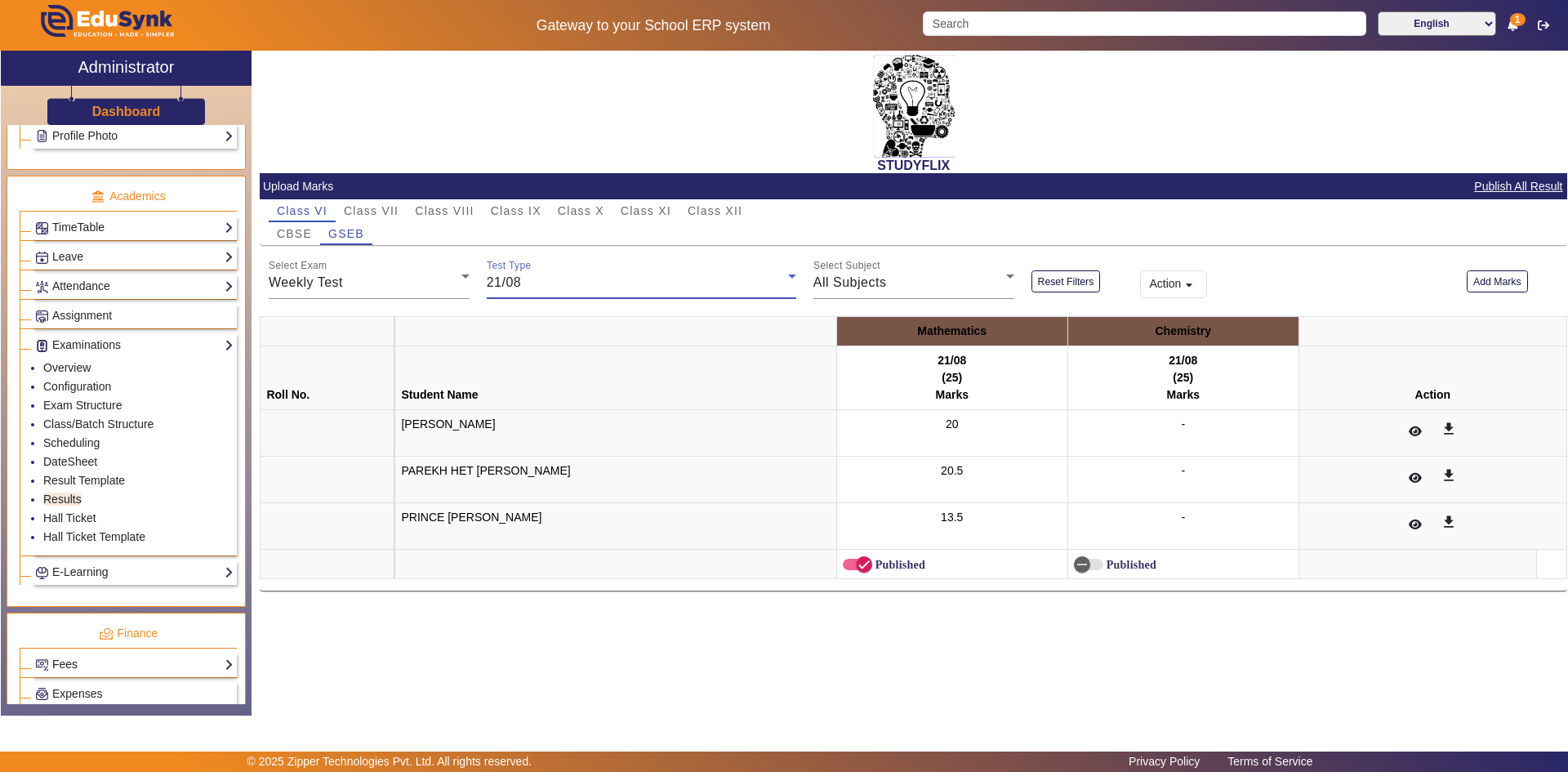
click at [613, 287] on div "21/08" at bounding box center [637, 283] width 301 height 20
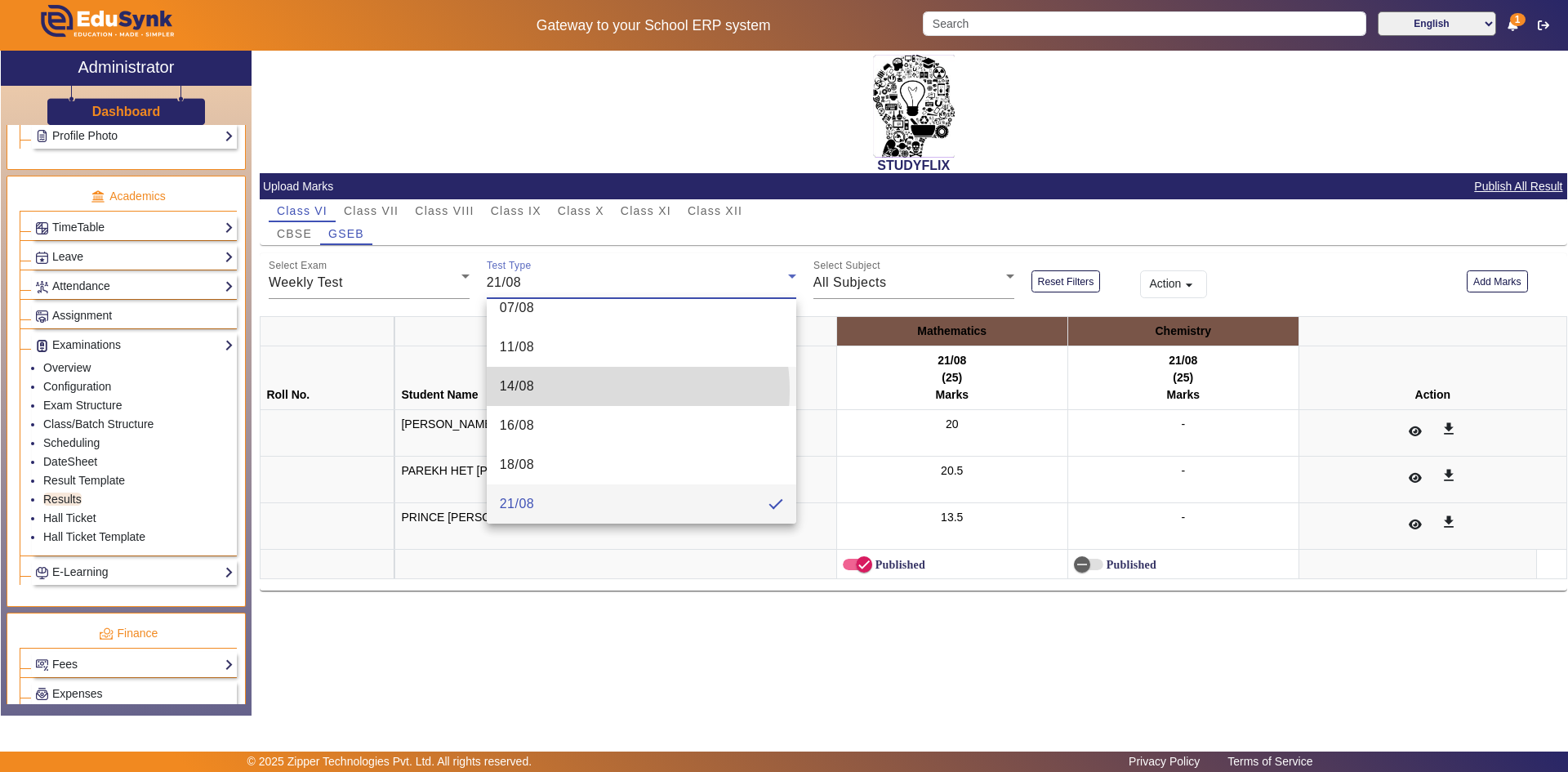
click at [601, 390] on mat-option "14/08" at bounding box center [641, 386] width 309 height 39
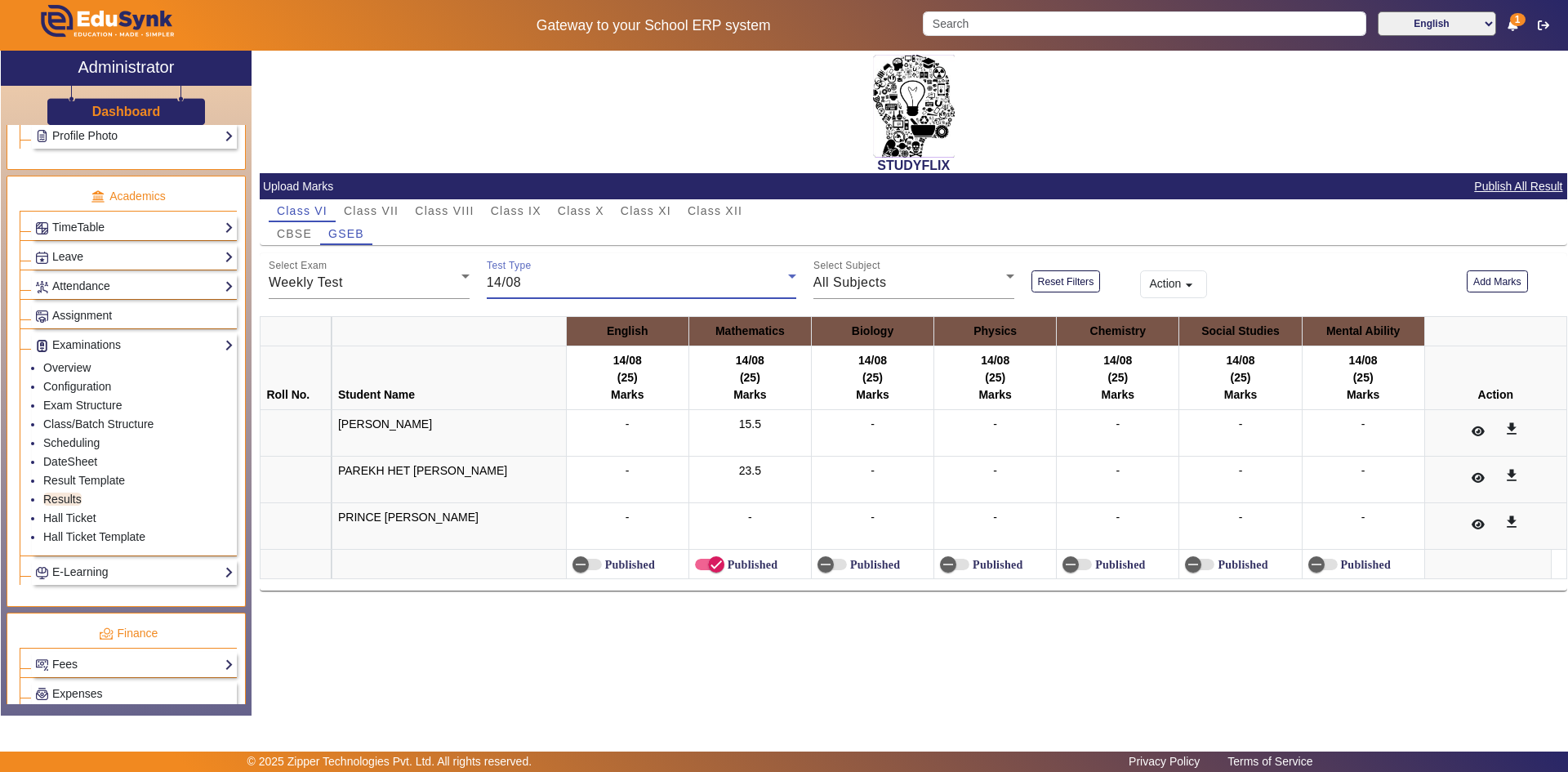
click at [623, 277] on div "14/08" at bounding box center [637, 283] width 301 height 20
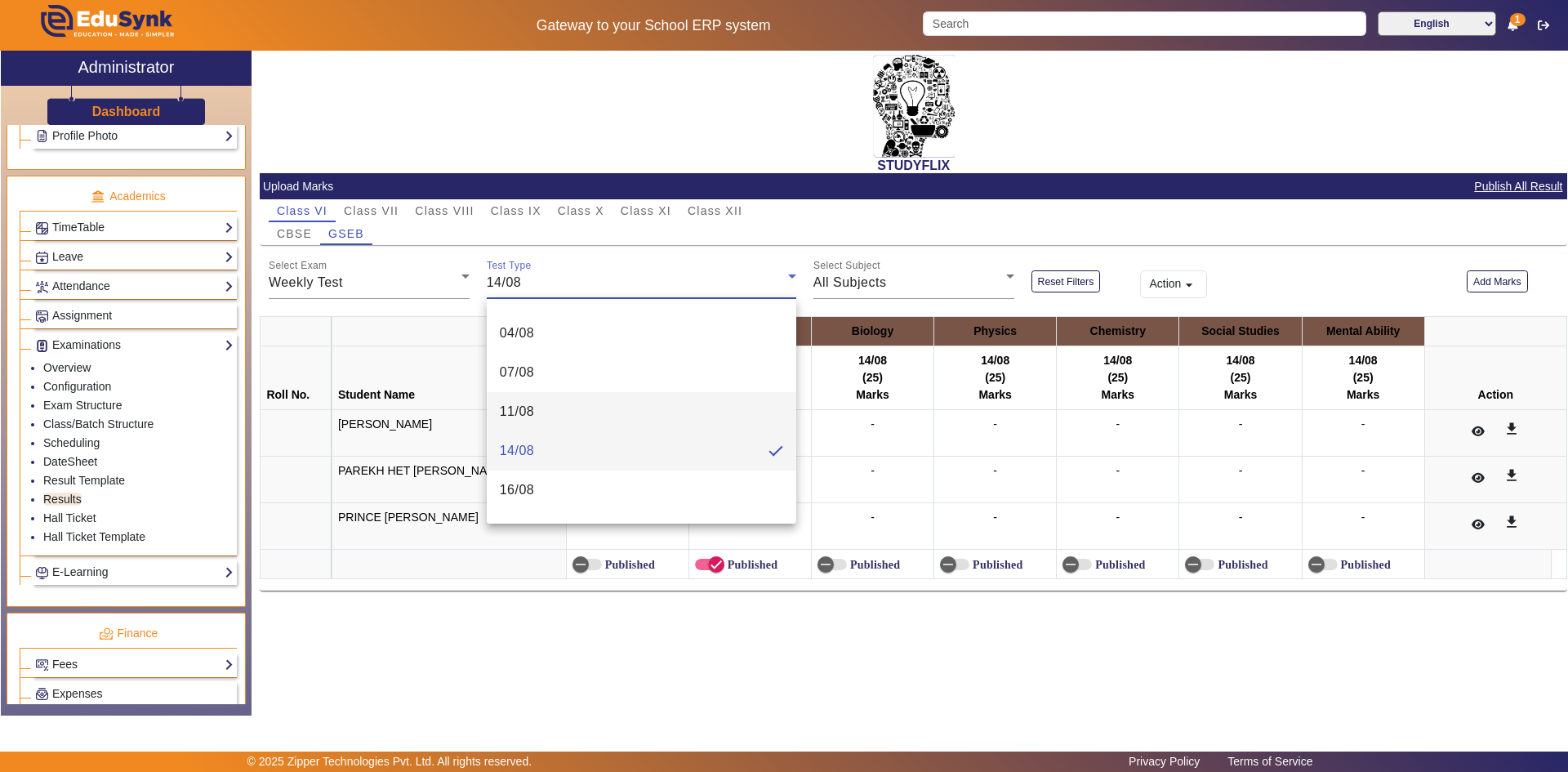
scroll to position [452, 0]
click at [568, 460] on mat-option "16/08" at bounding box center [641, 461] width 309 height 39
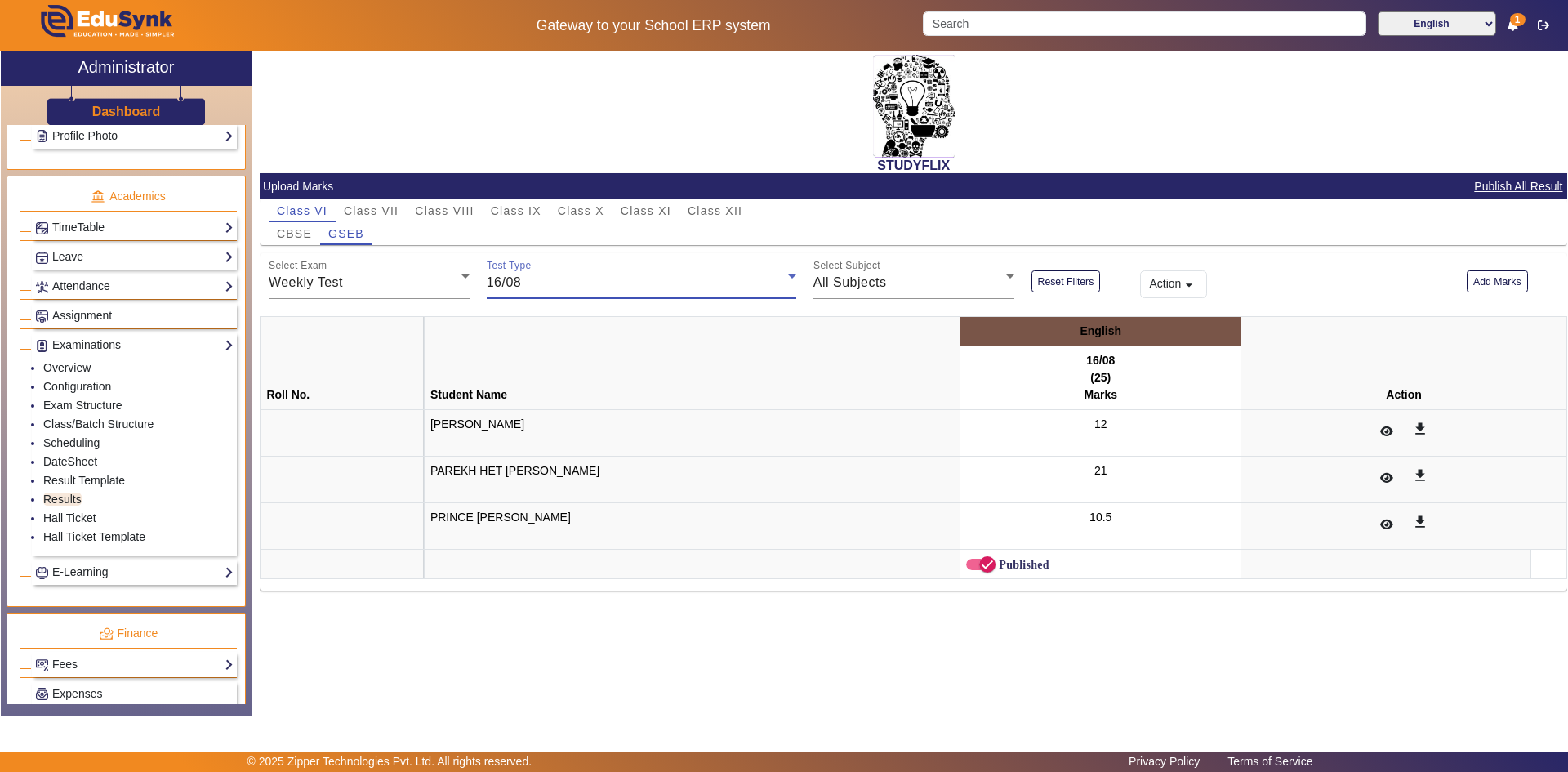
click at [568, 286] on div "16/08" at bounding box center [637, 283] width 301 height 20
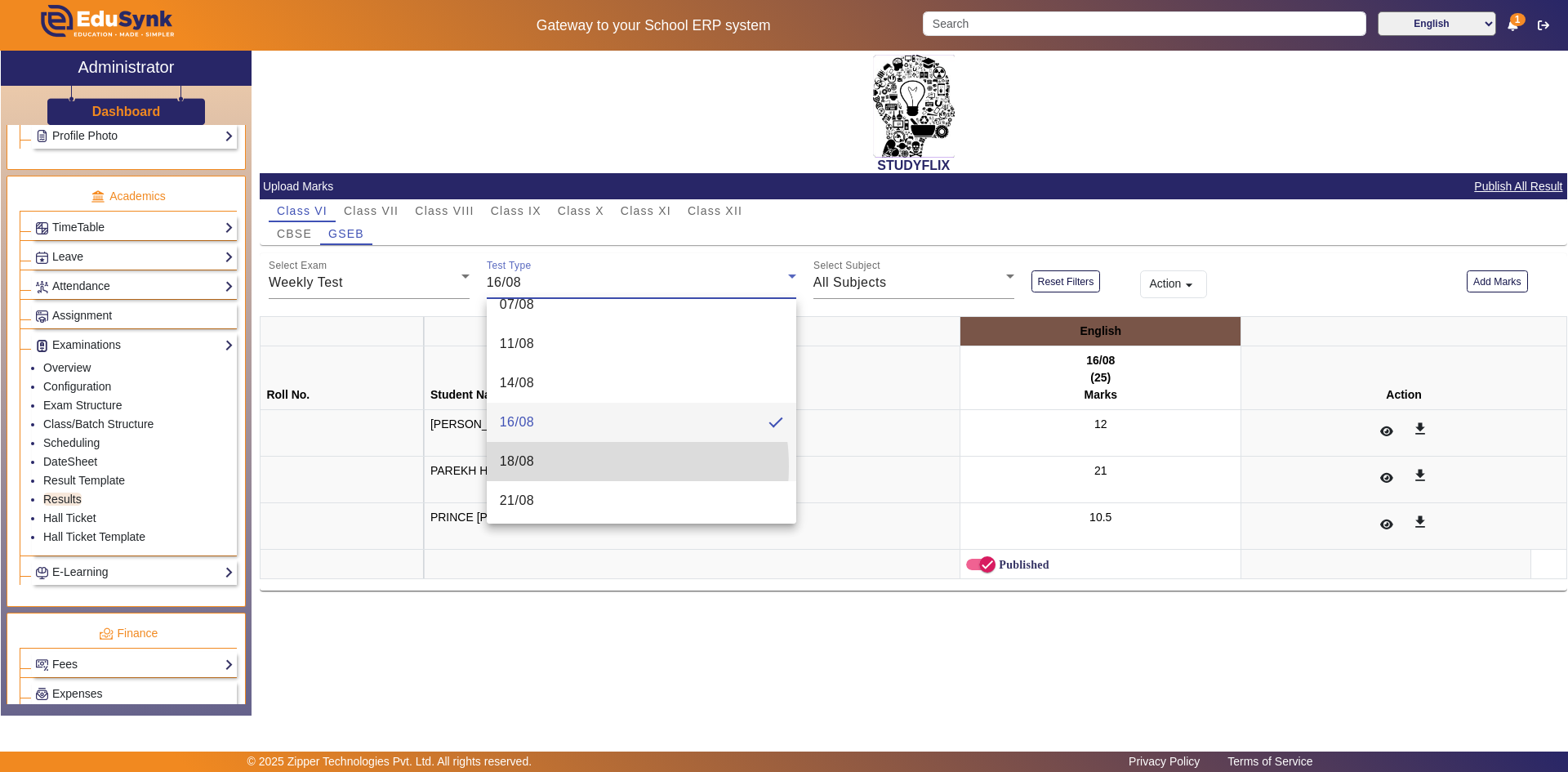
click at [568, 466] on mat-option "18/08" at bounding box center [641, 461] width 309 height 39
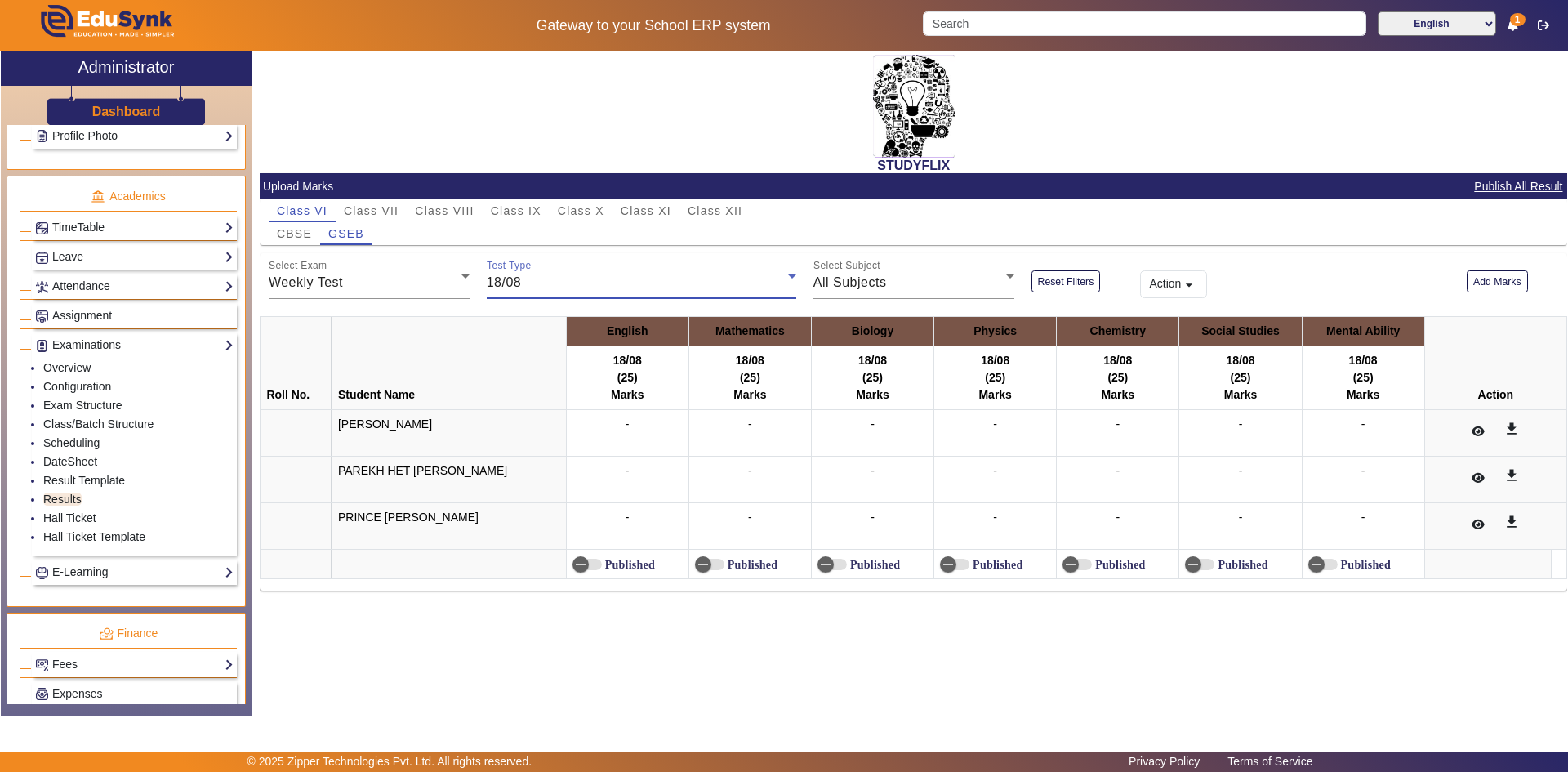
click at [564, 291] on div "18/08" at bounding box center [637, 283] width 301 height 20
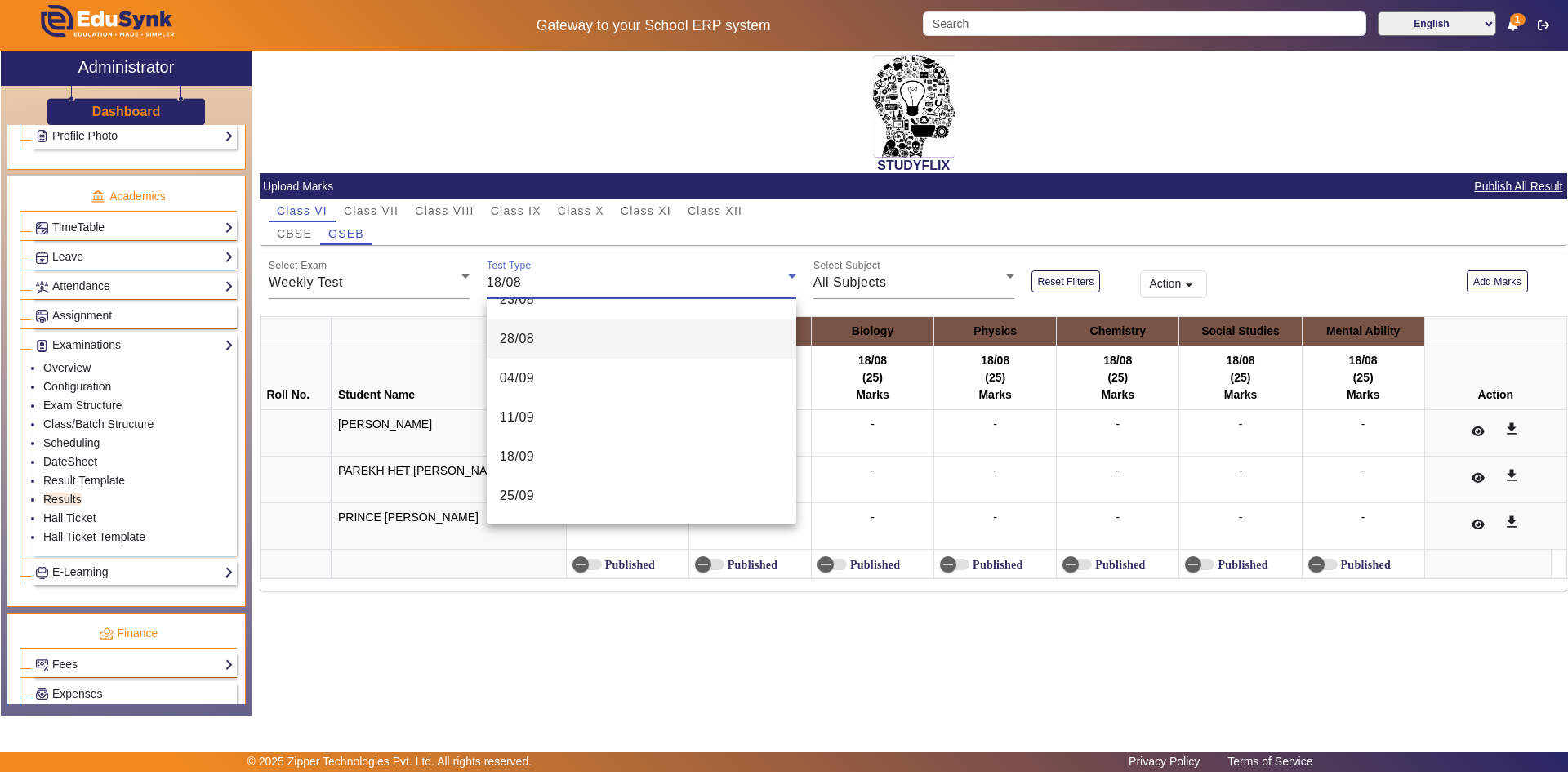
scroll to position [768, 0]
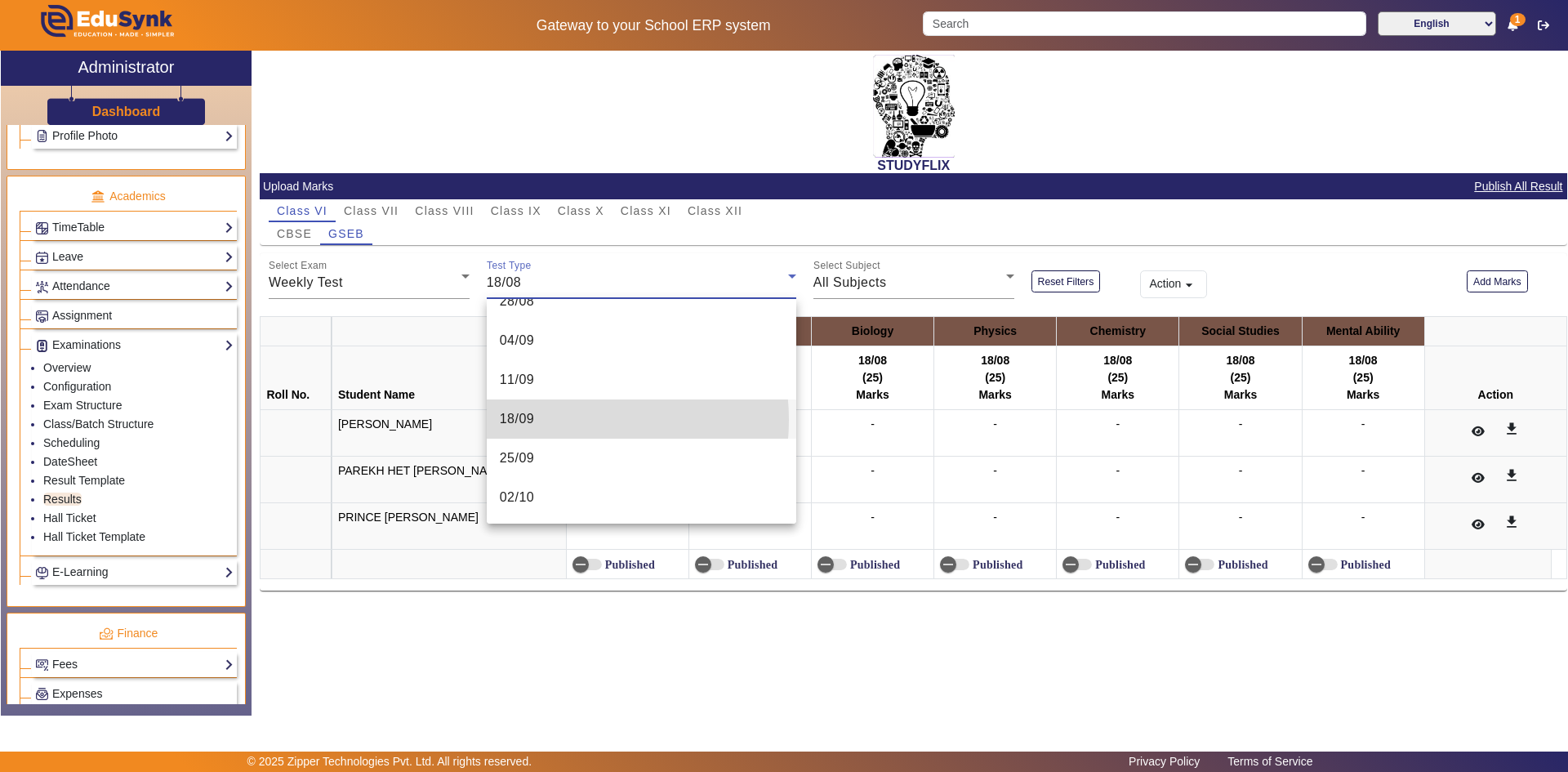
click at [555, 420] on mat-option "18/09" at bounding box center [641, 418] width 309 height 39
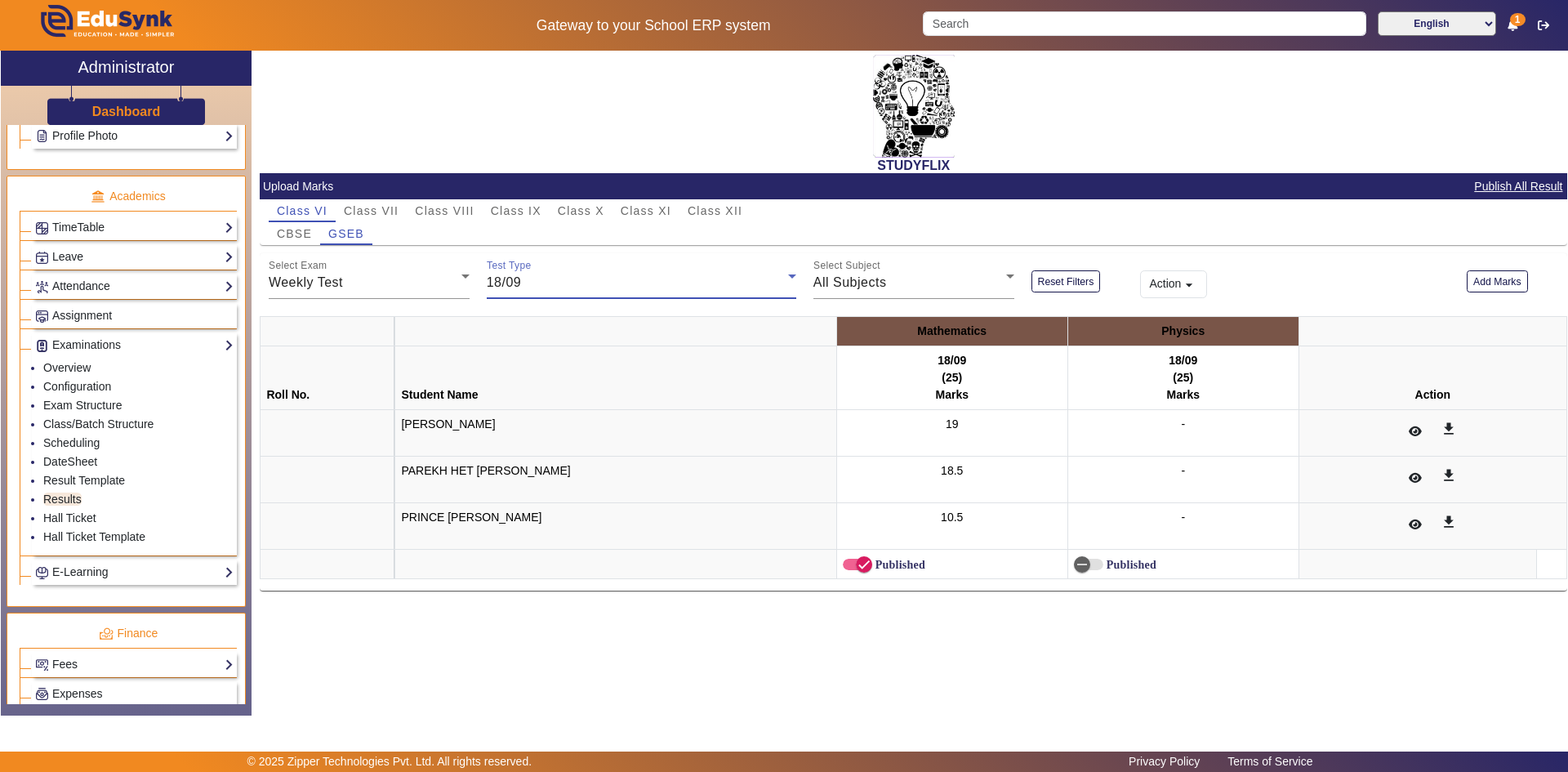
click at [1205, 428] on div "-" at bounding box center [1183, 433] width 219 height 35
click at [1473, 284] on button "Add Marks" at bounding box center [1497, 281] width 61 height 22
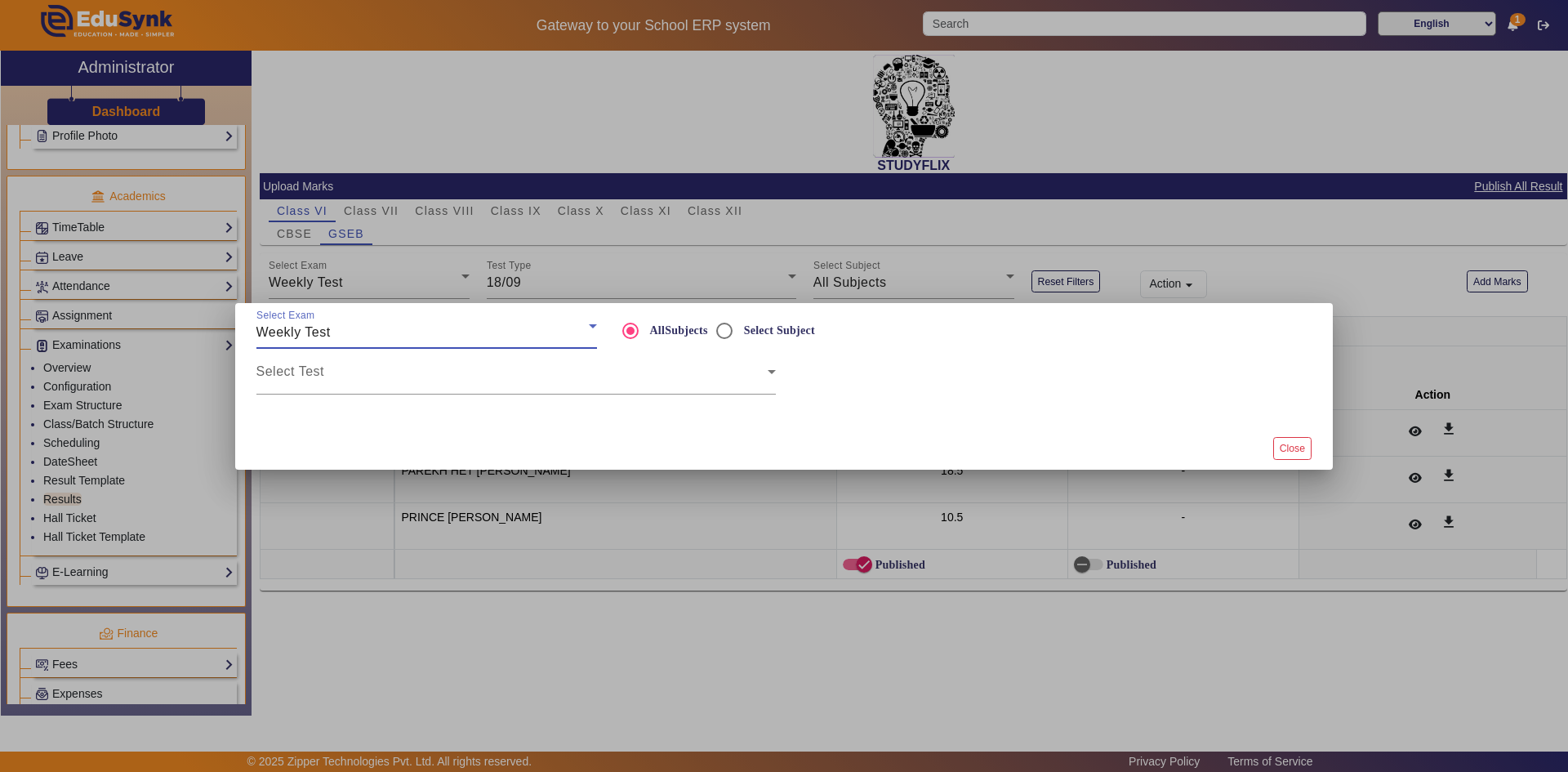
click at [385, 341] on div "Weekly Test" at bounding box center [422, 333] width 332 height 20
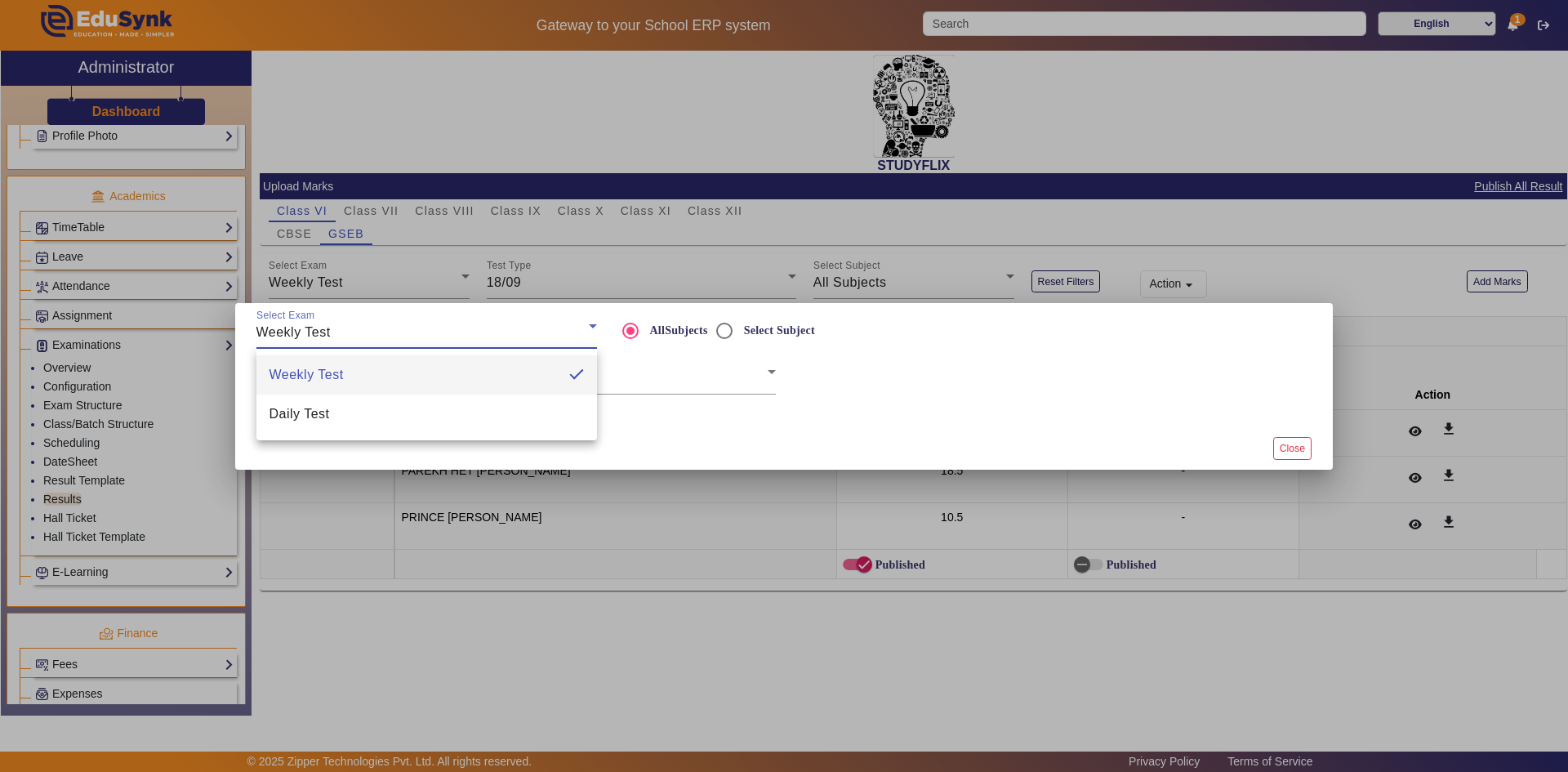
click at [385, 370] on mat-option "Weekly Test" at bounding box center [427, 375] width 340 height 39
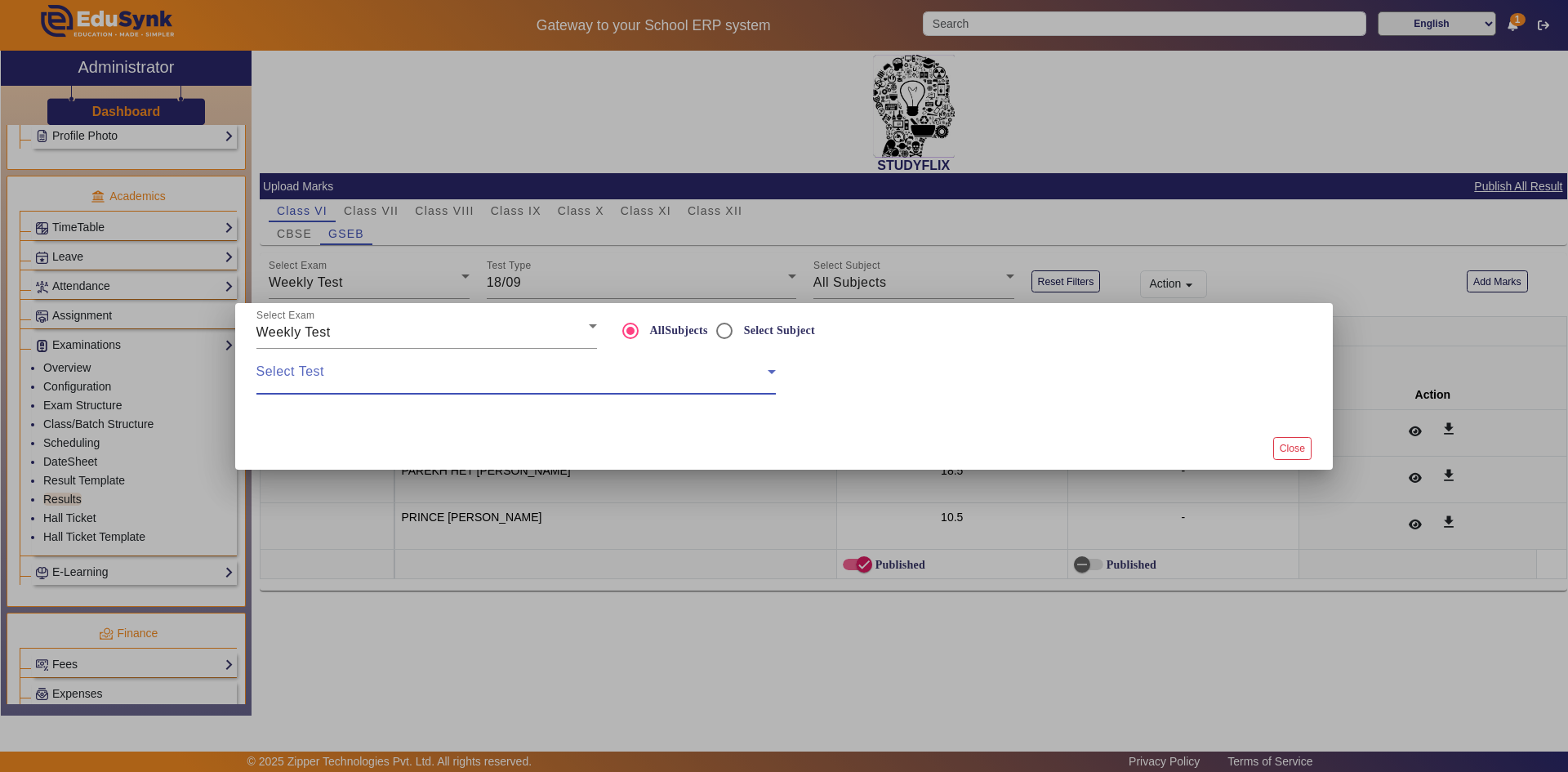
click at [383, 380] on span at bounding box center [512, 378] width 511 height 20
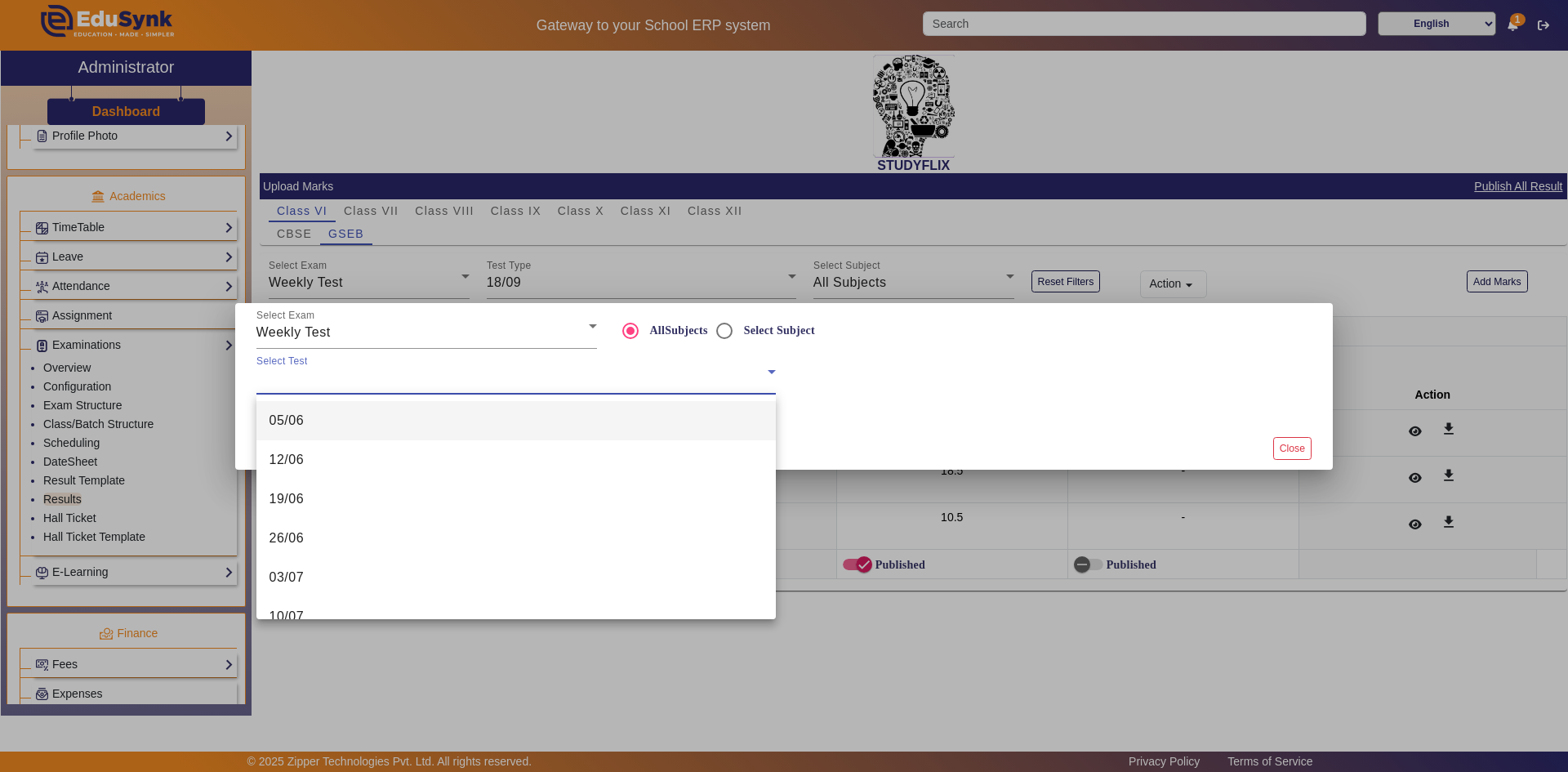
click at [511, 370] on div at bounding box center [784, 386] width 1568 height 772
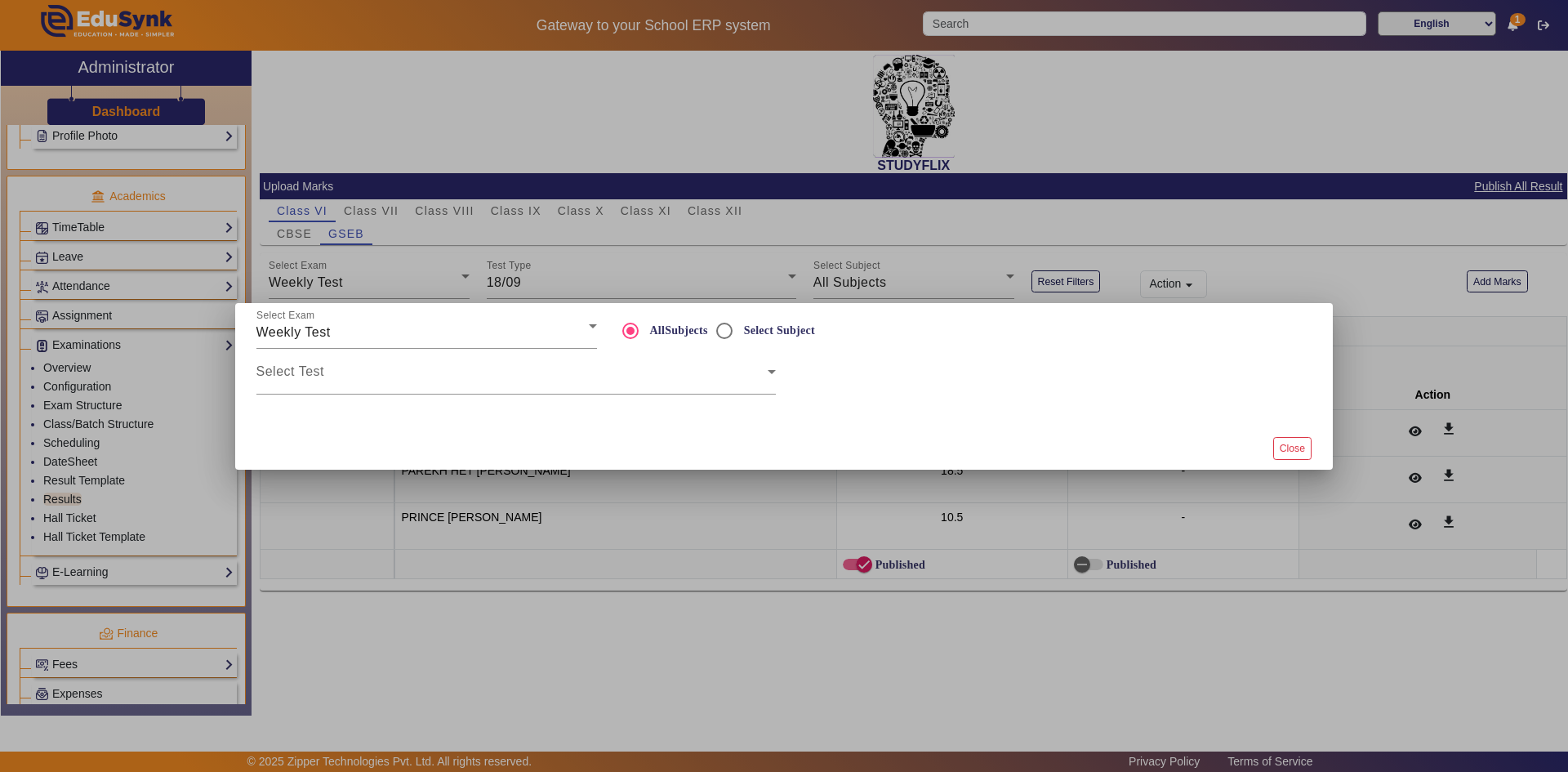
click at [688, 325] on label "AllSubjects" at bounding box center [677, 330] width 61 height 14
click at [647, 325] on input "AllSubjects" at bounding box center [630, 331] width 33 height 33
click at [727, 332] on input "Select Subject" at bounding box center [725, 331] width 33 height 33
radio input "true"
click at [725, 332] on input "Select Subject" at bounding box center [725, 331] width 33 height 33
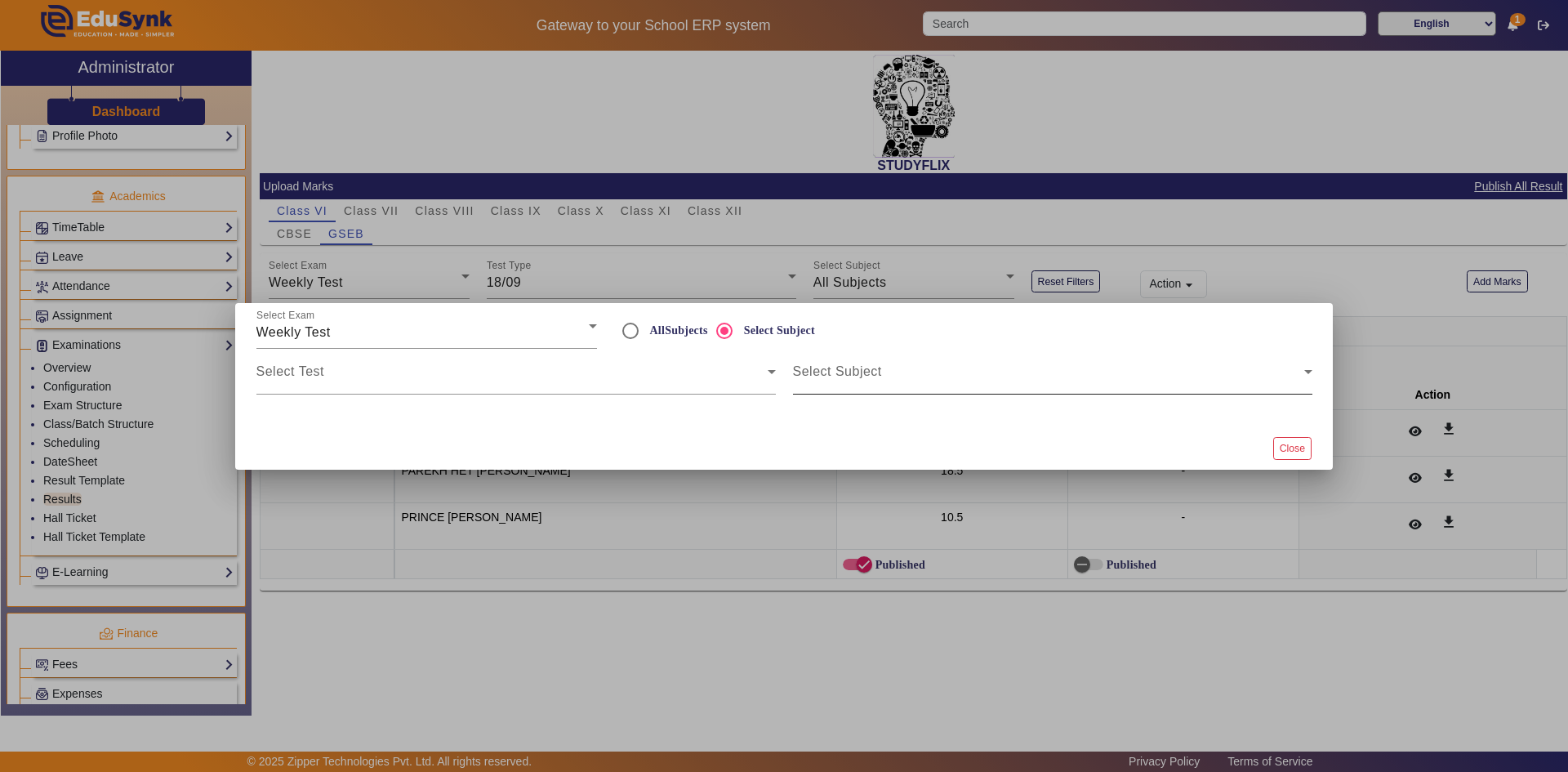
click at [814, 368] on span at bounding box center [1049, 378] width 511 height 20
click at [843, 376] on span at bounding box center [1049, 378] width 511 height 20
click at [844, 373] on span at bounding box center [1049, 378] width 511 height 20
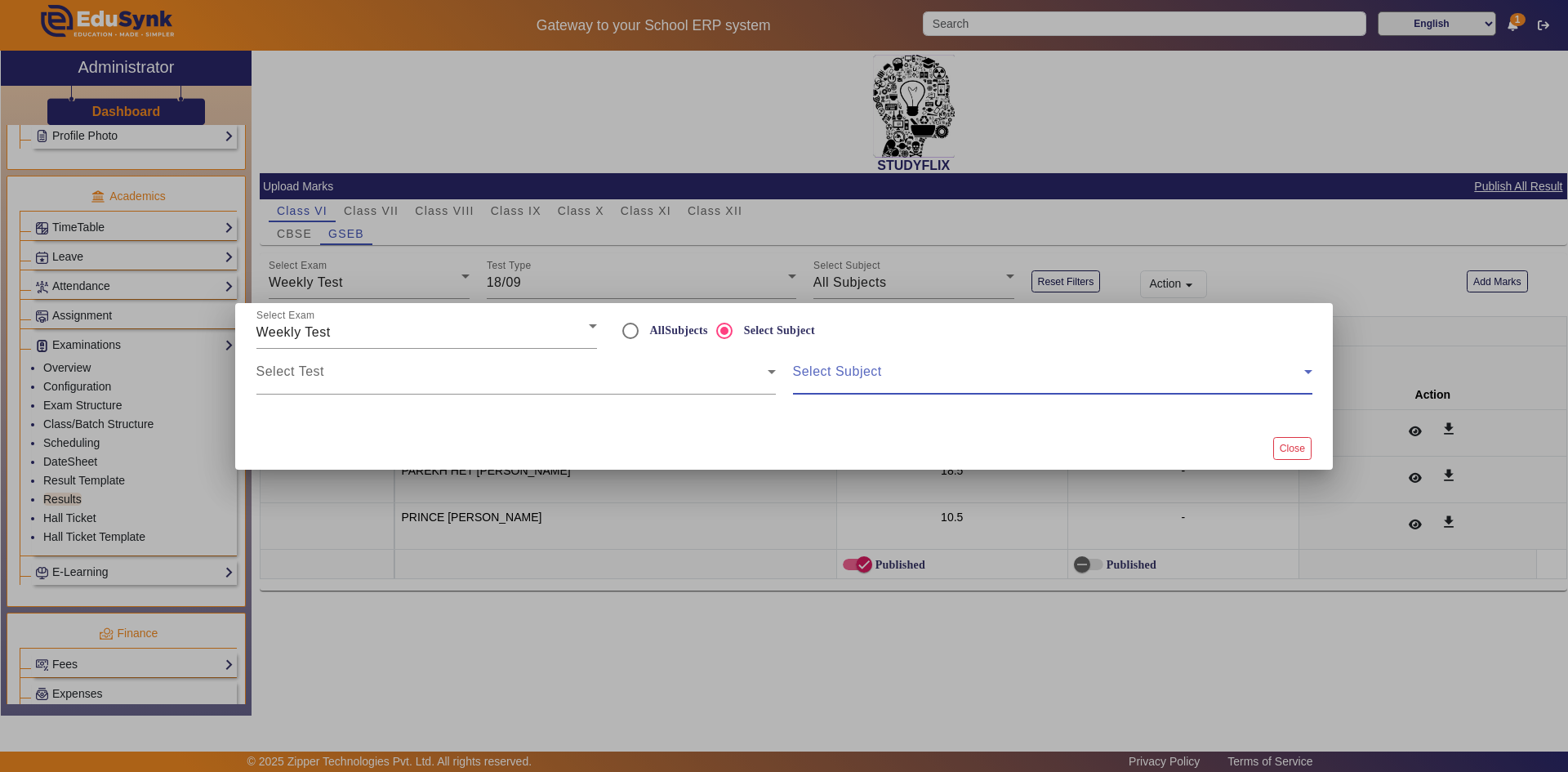
click at [844, 373] on span at bounding box center [1049, 378] width 511 height 20
click at [1308, 372] on icon at bounding box center [1308, 372] width 8 height 4
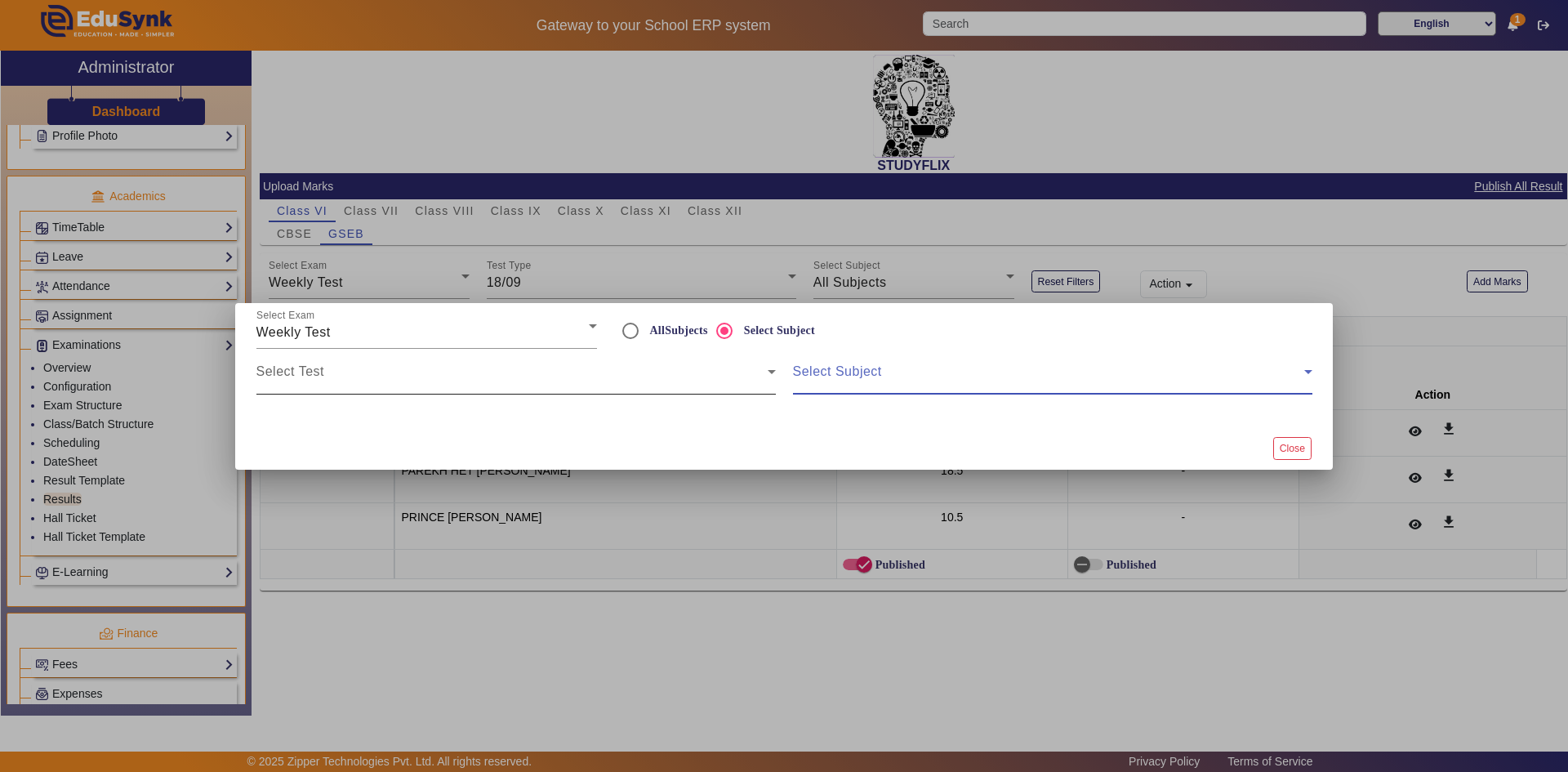
click at [347, 366] on div "Select Test" at bounding box center [516, 371] width 519 height 45
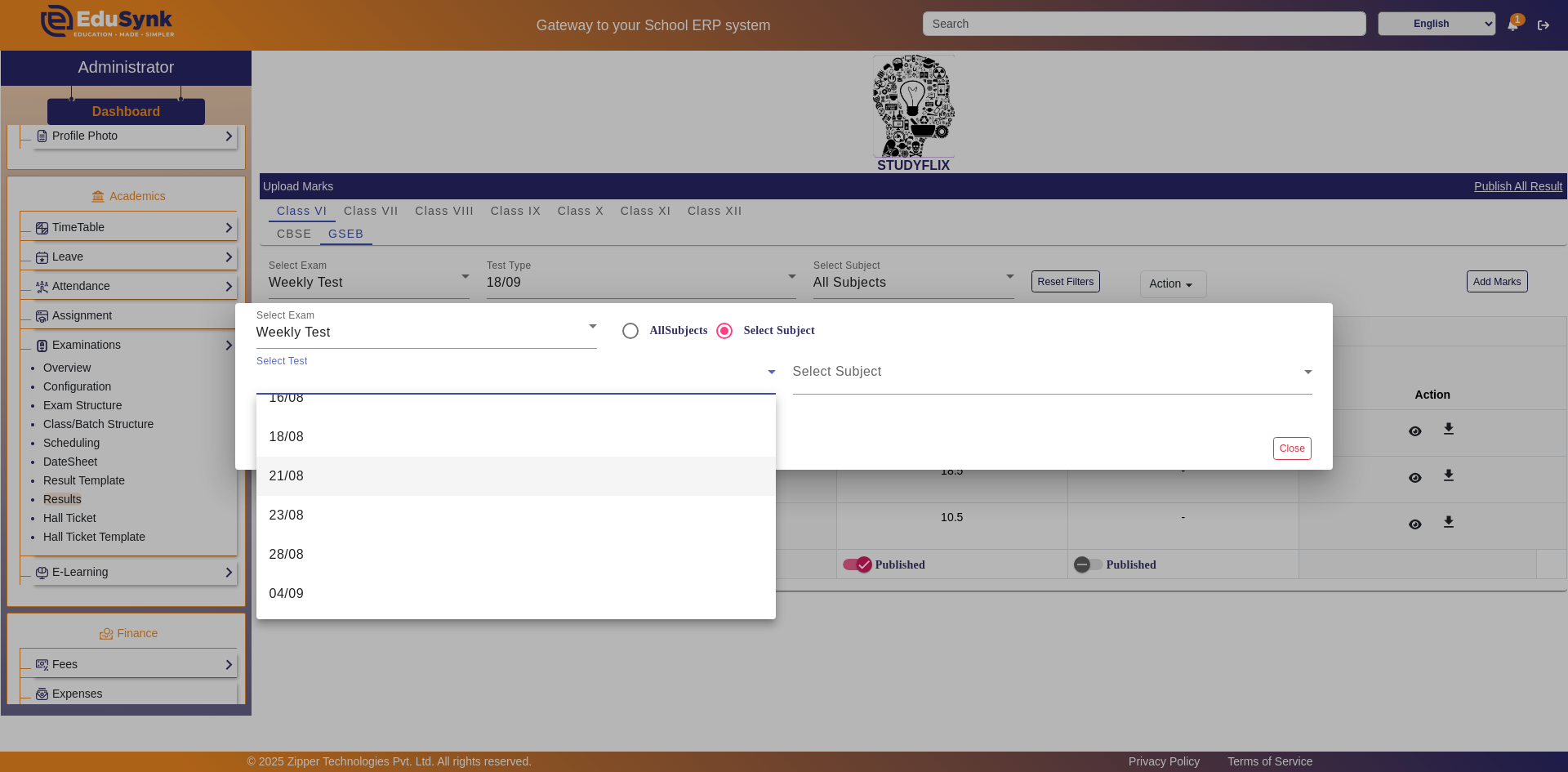
scroll to position [653, 0]
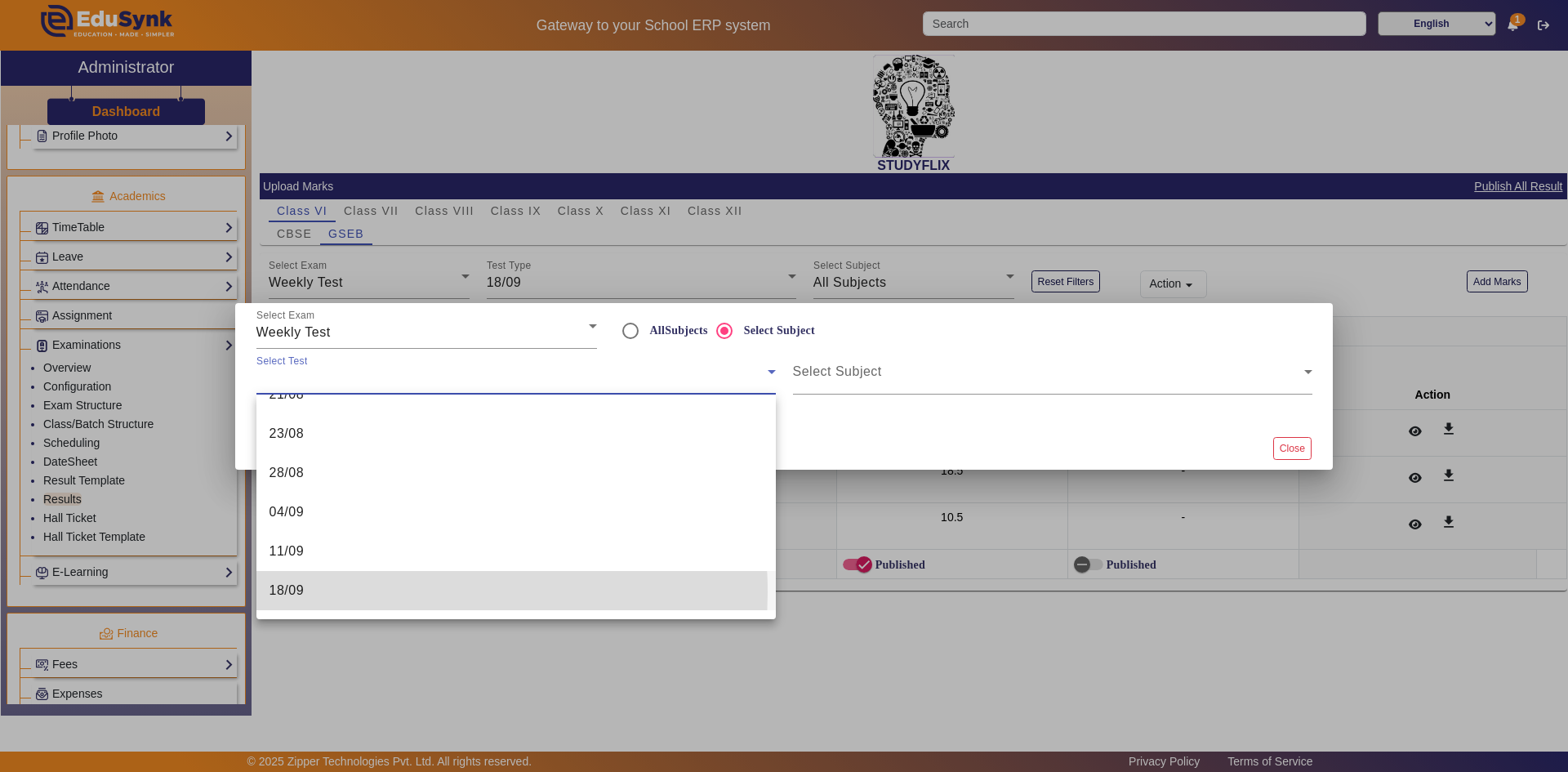
click at [337, 592] on mat-option "18/09" at bounding box center [516, 590] width 519 height 39
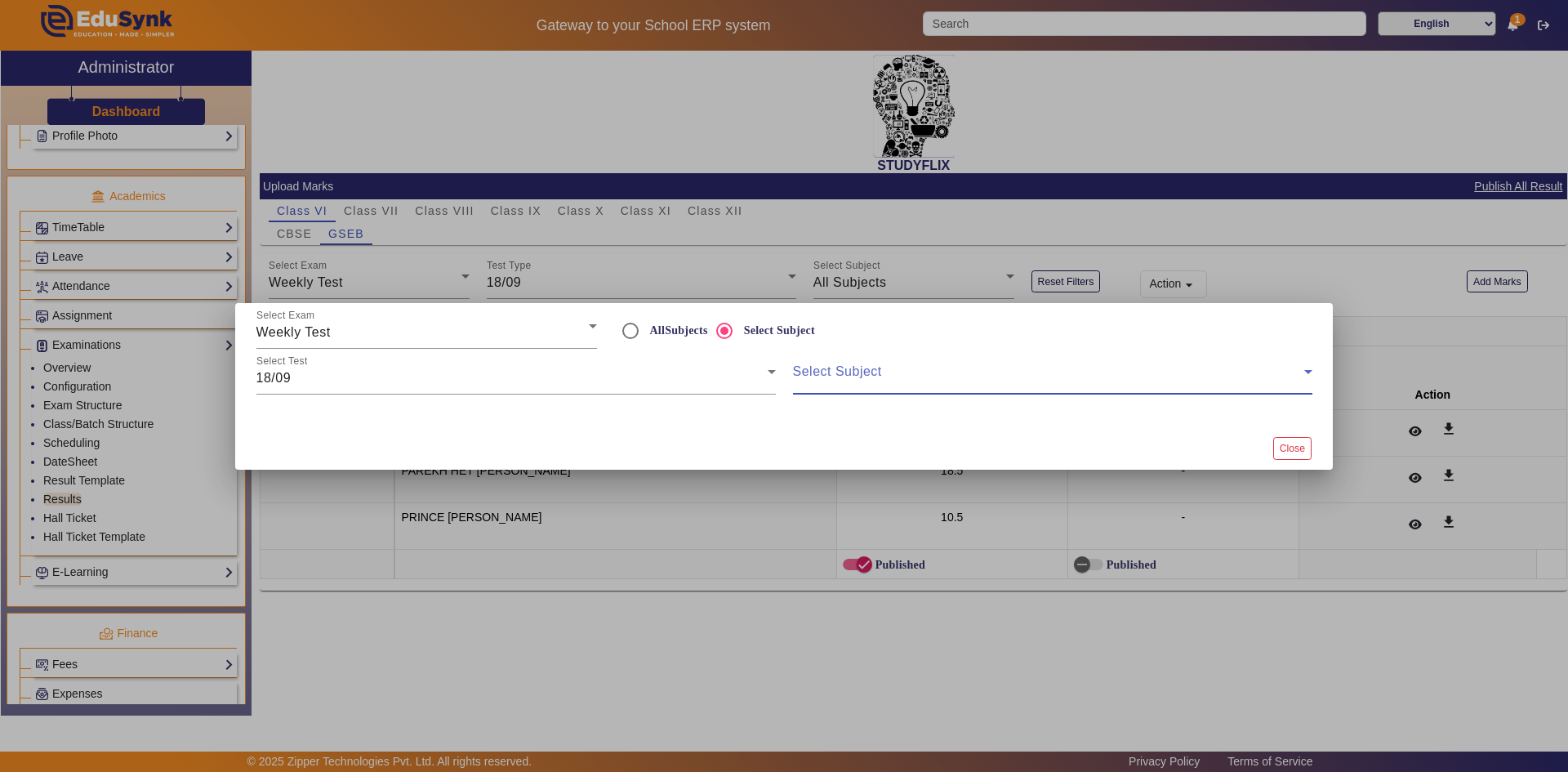
click at [813, 376] on span at bounding box center [1049, 378] width 511 height 20
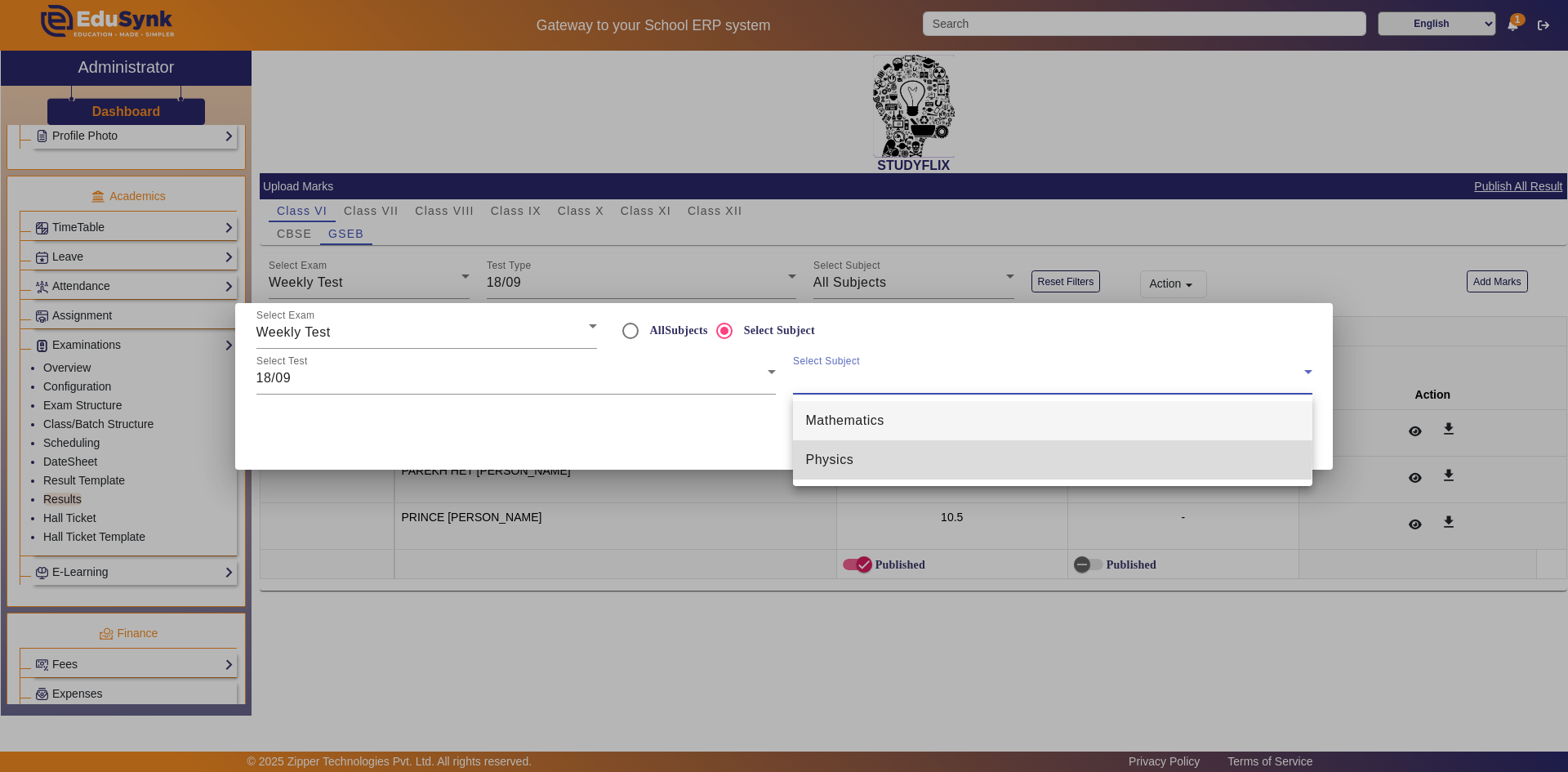
click at [823, 452] on span "Physics" at bounding box center [829, 460] width 48 height 20
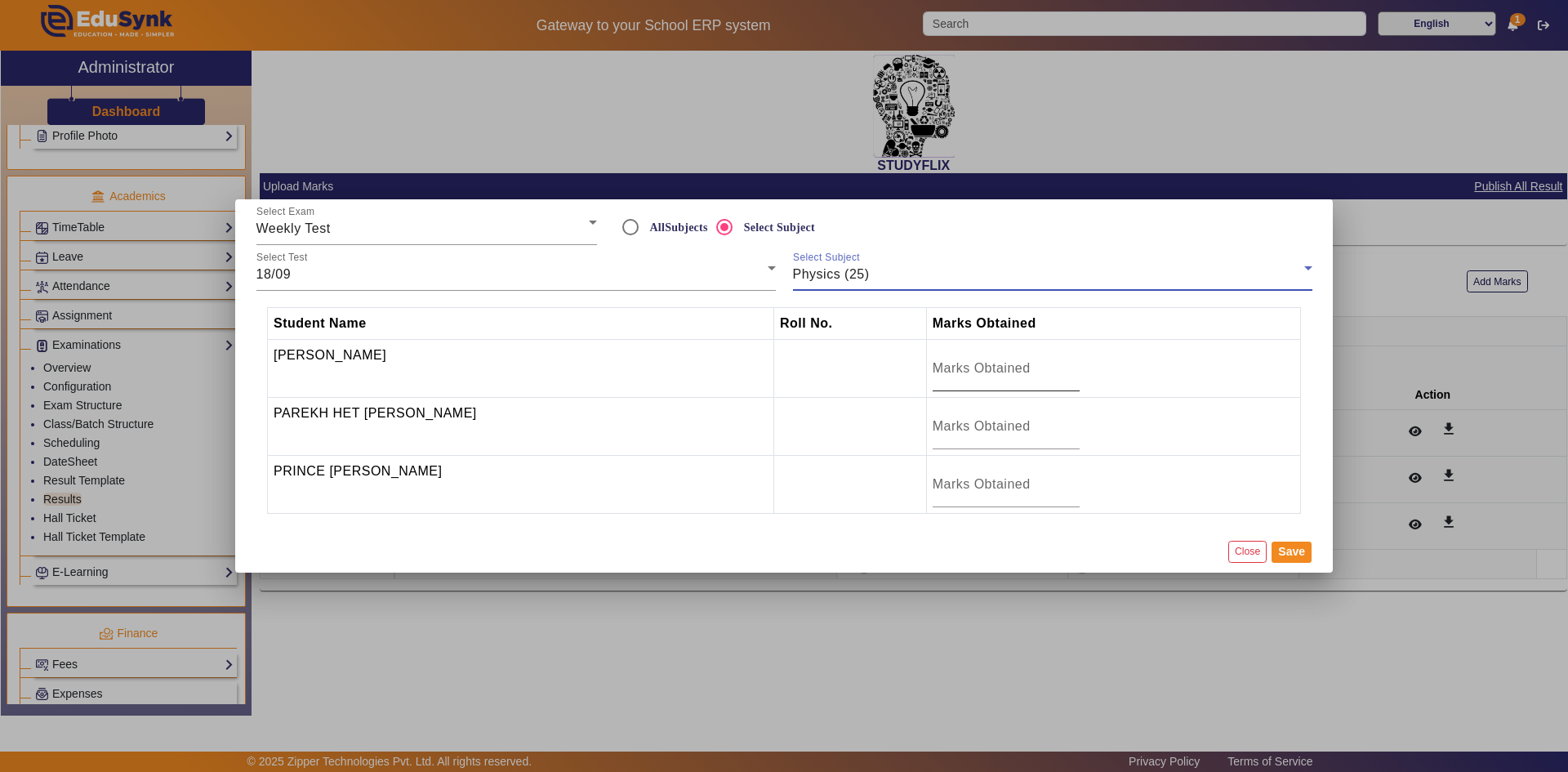
click at [953, 373] on input "number" at bounding box center [1007, 368] width 147 height 20
click at [979, 373] on input "number" at bounding box center [1007, 368] width 147 height 20
type input "11.5"
click at [955, 420] on input "number" at bounding box center [1007, 426] width 147 height 20
click at [956, 421] on input "number" at bounding box center [1007, 426] width 147 height 20
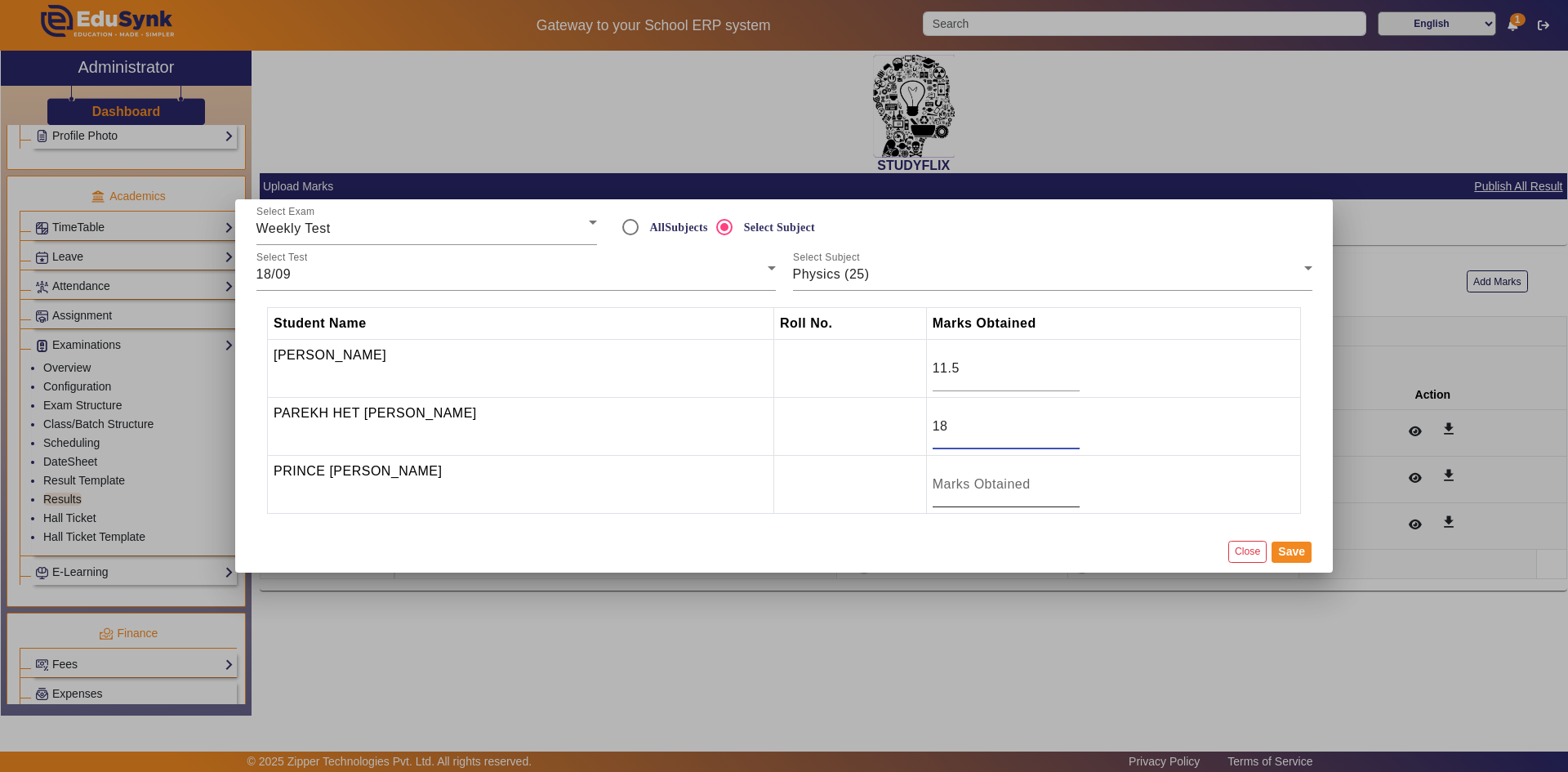
type input "18"
click at [970, 480] on input "number" at bounding box center [1007, 485] width 147 height 20
click at [1285, 552] on button "Save" at bounding box center [1292, 551] width 40 height 21
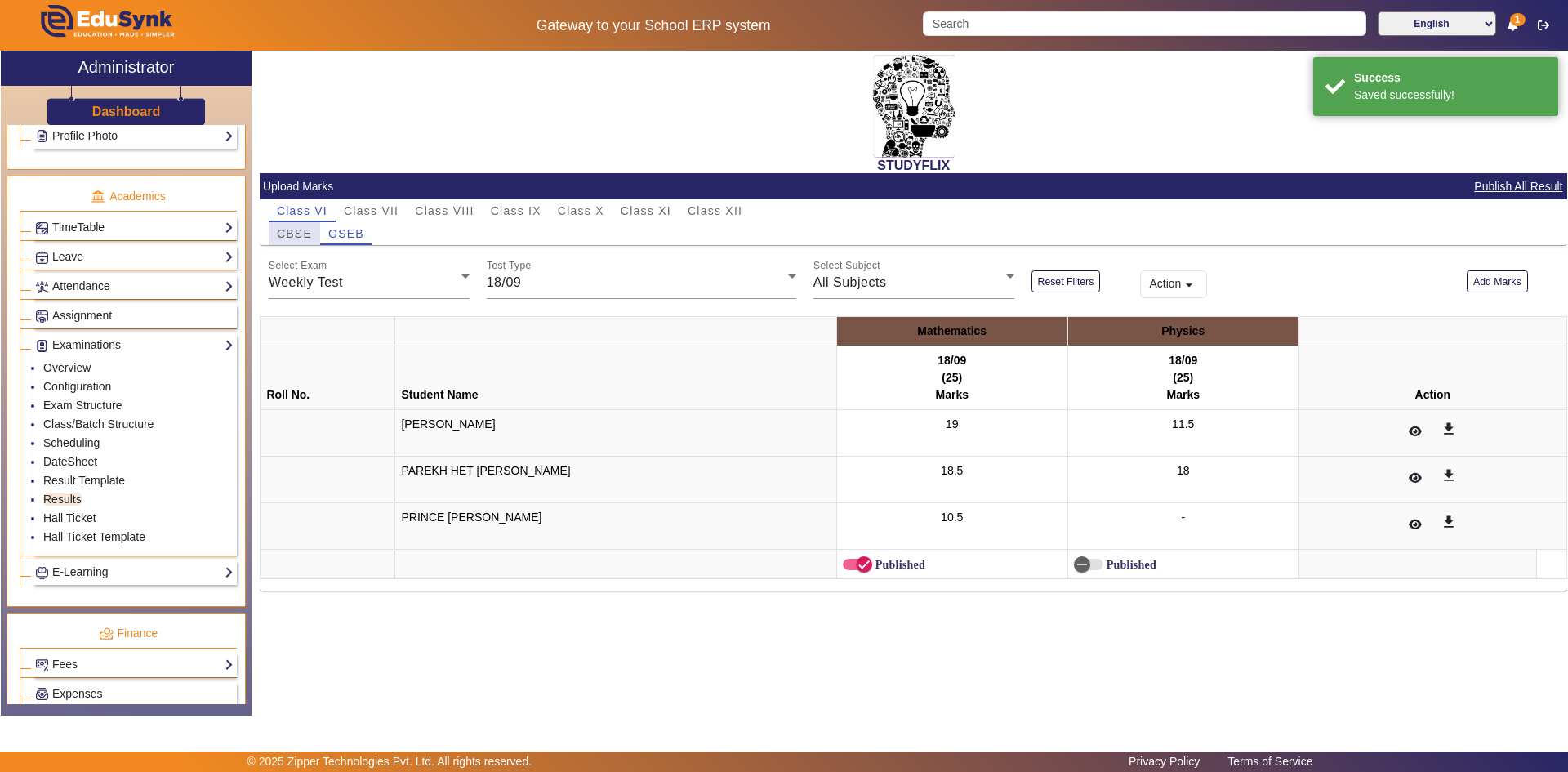
click at [300, 236] on span "CBSE" at bounding box center [294, 234] width 35 height 12
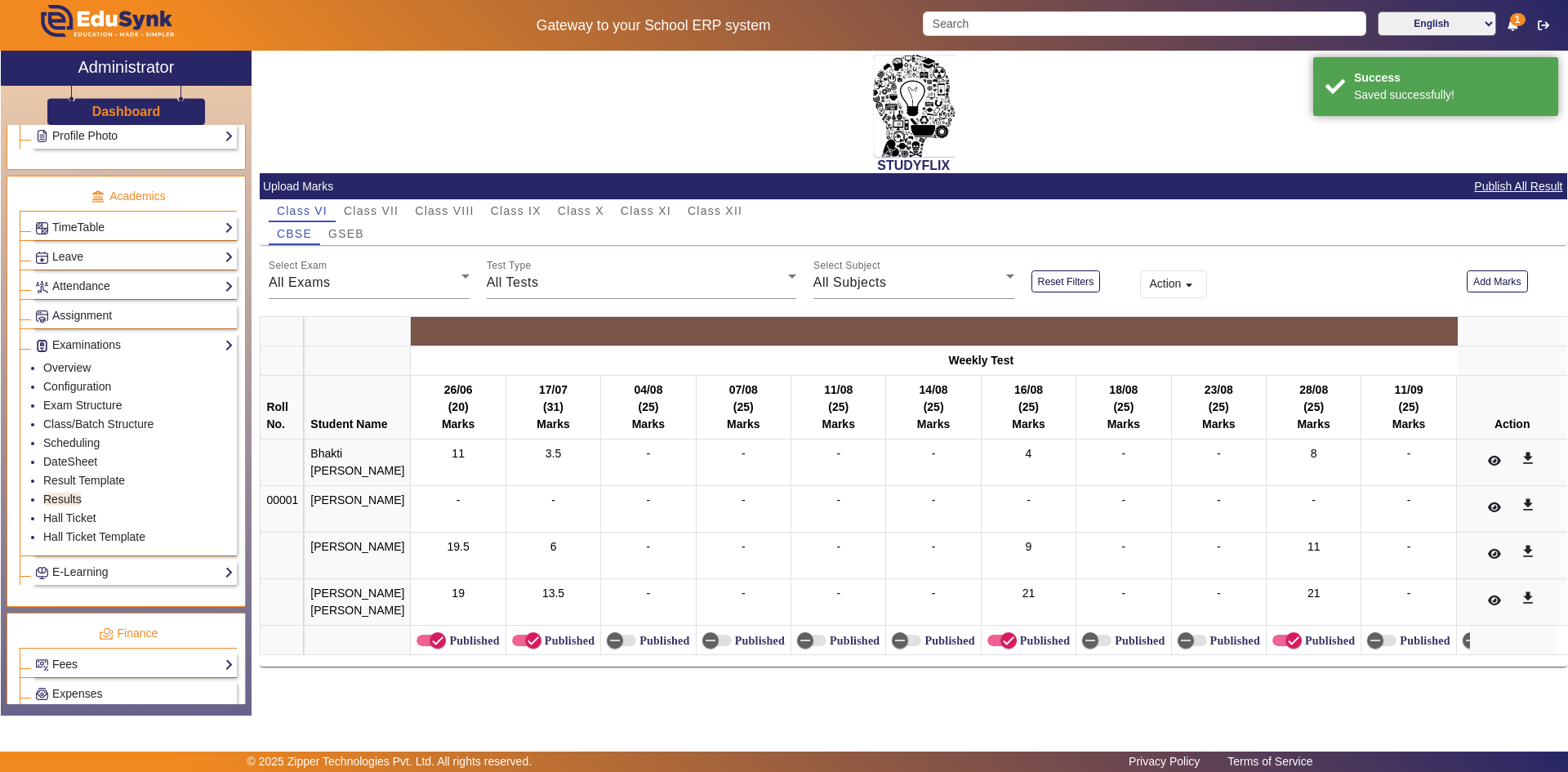
click at [1169, 289] on button "Action arrow_drop_down" at bounding box center [1174, 284] width 67 height 28
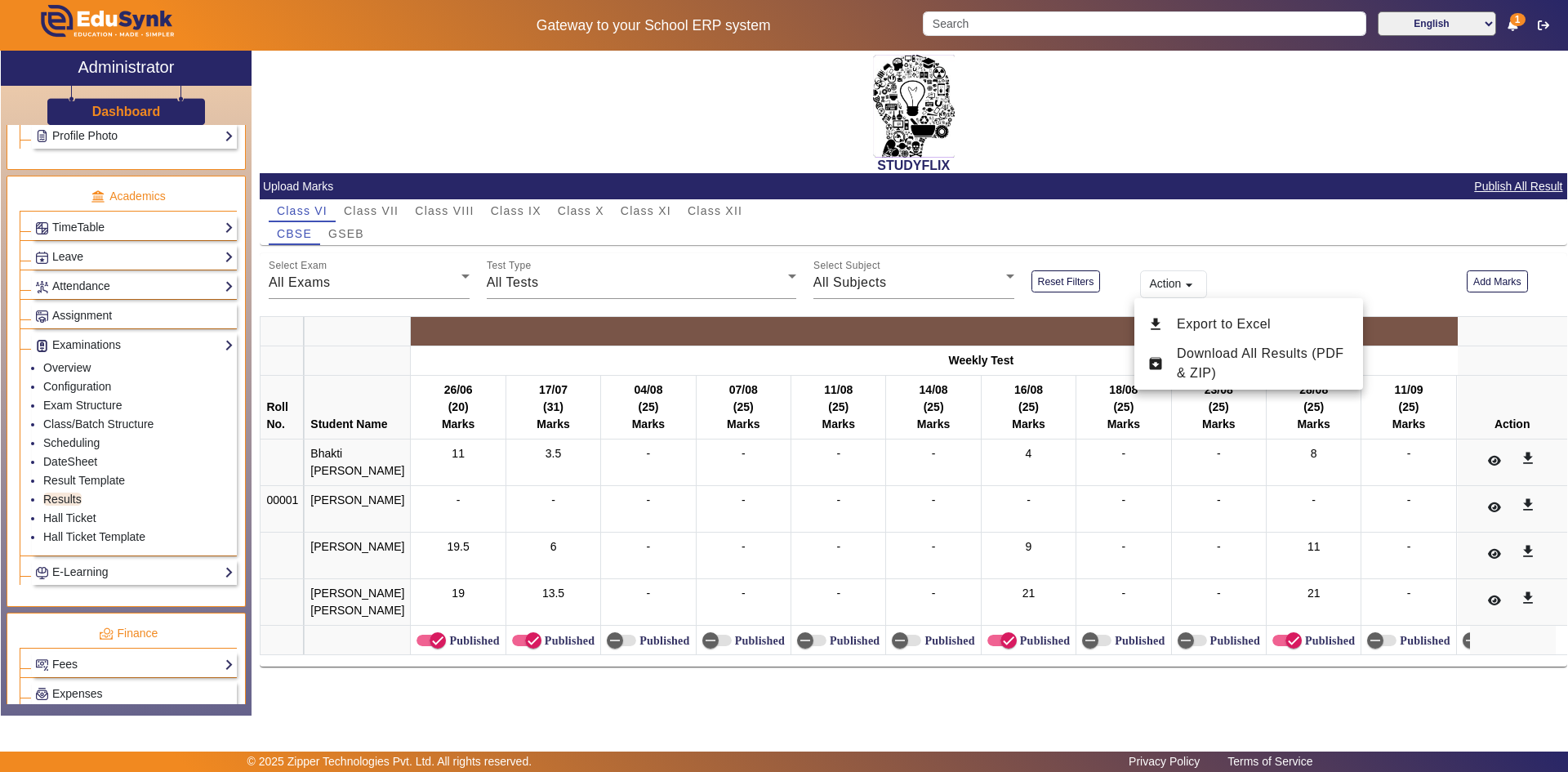
click at [1115, 299] on div at bounding box center [784, 386] width 1568 height 772
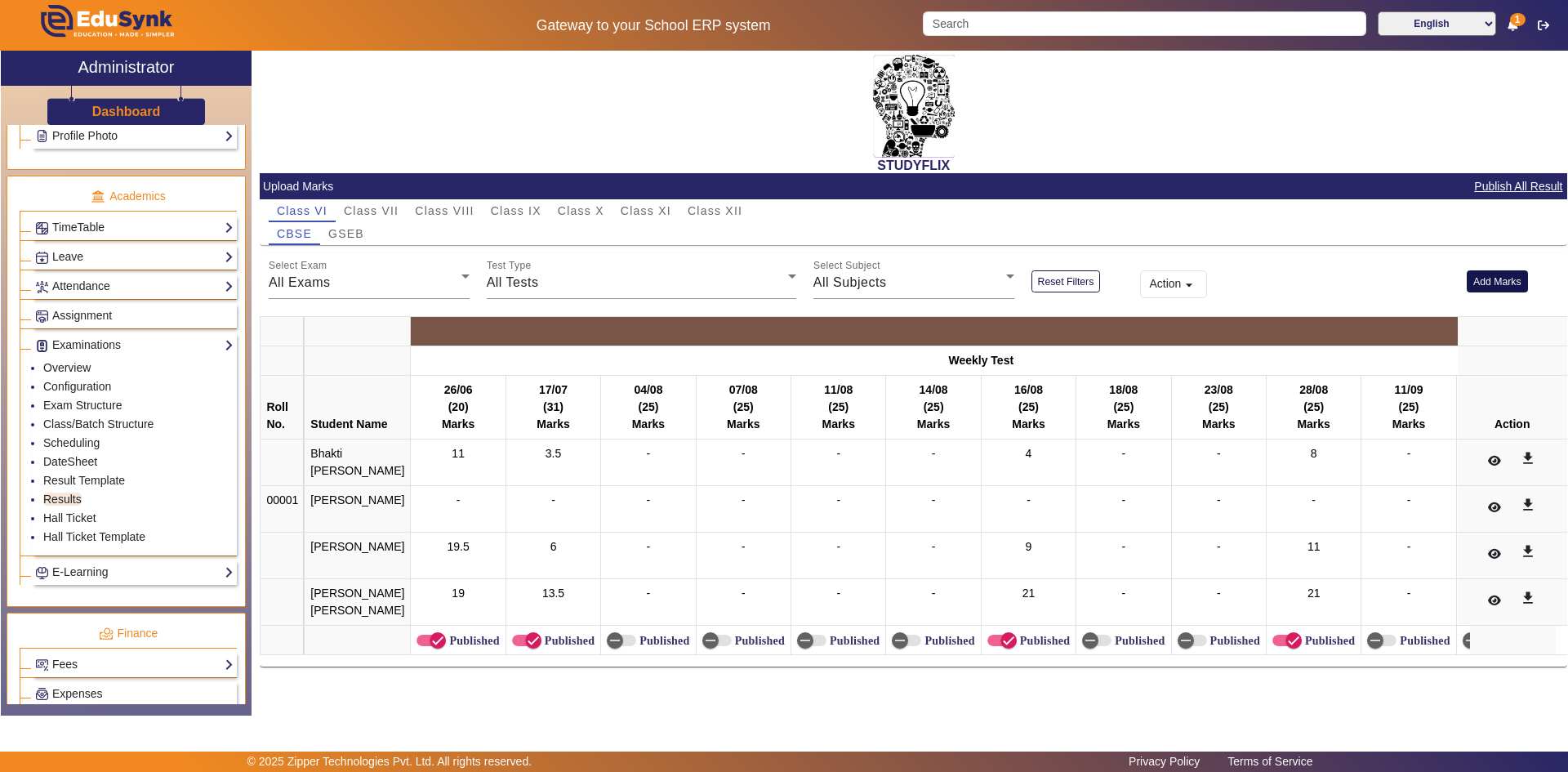
click at [1487, 286] on button "Add Marks" at bounding box center [1497, 281] width 61 height 22
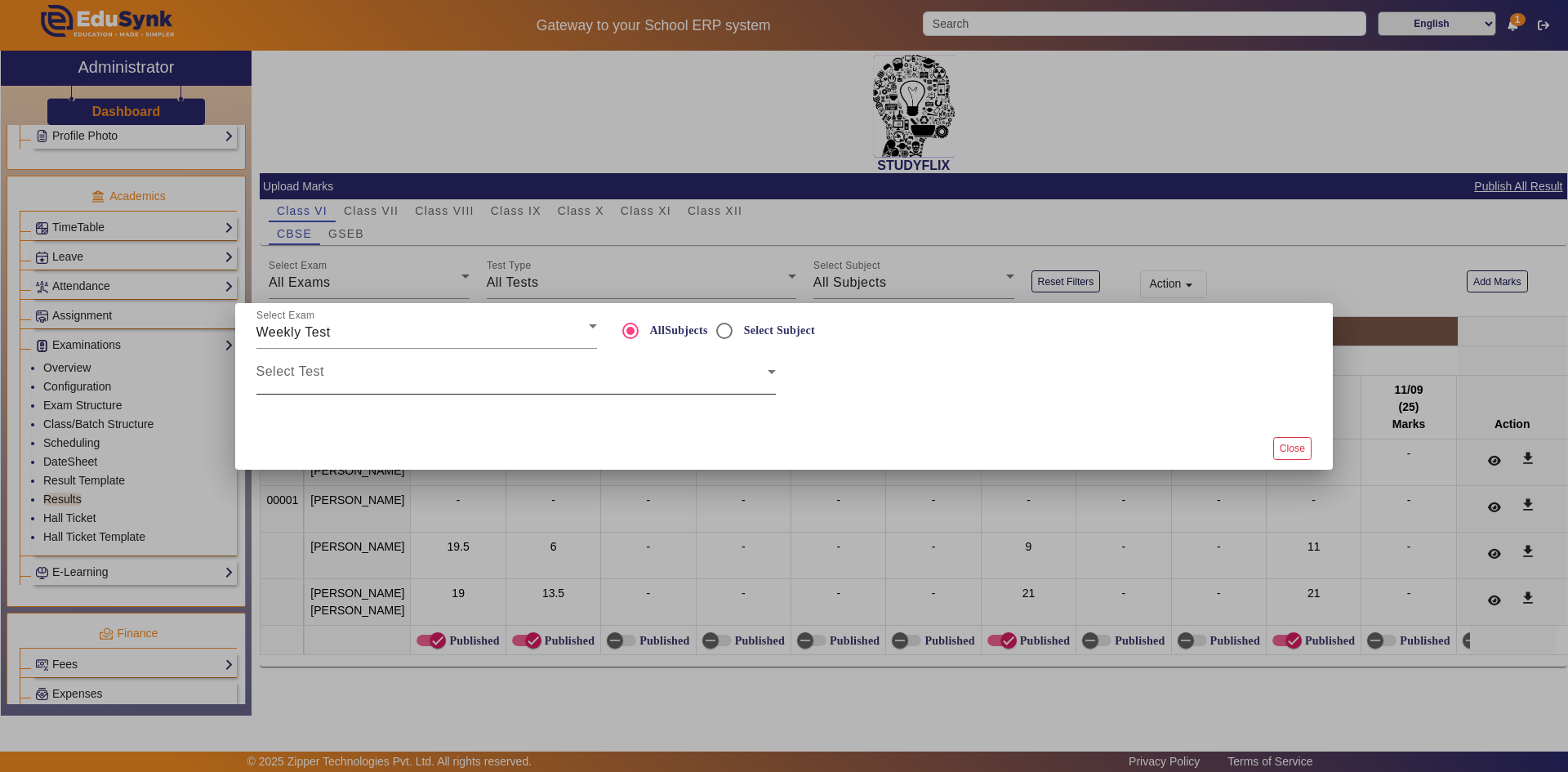
click at [336, 366] on div "Select Test" at bounding box center [516, 371] width 519 height 45
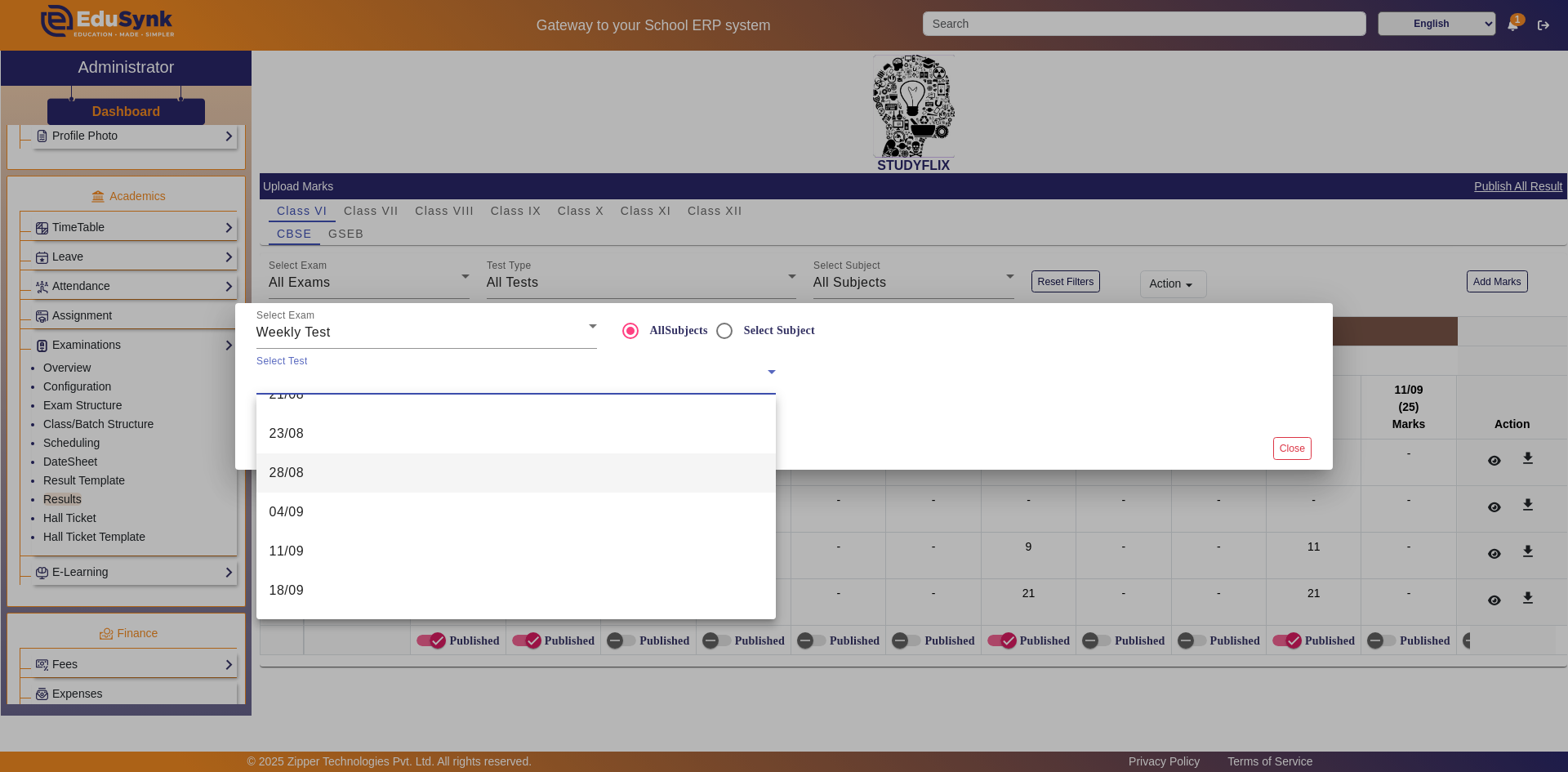
scroll to position [729, 0]
click at [308, 524] on mat-option "18/09" at bounding box center [516, 514] width 519 height 39
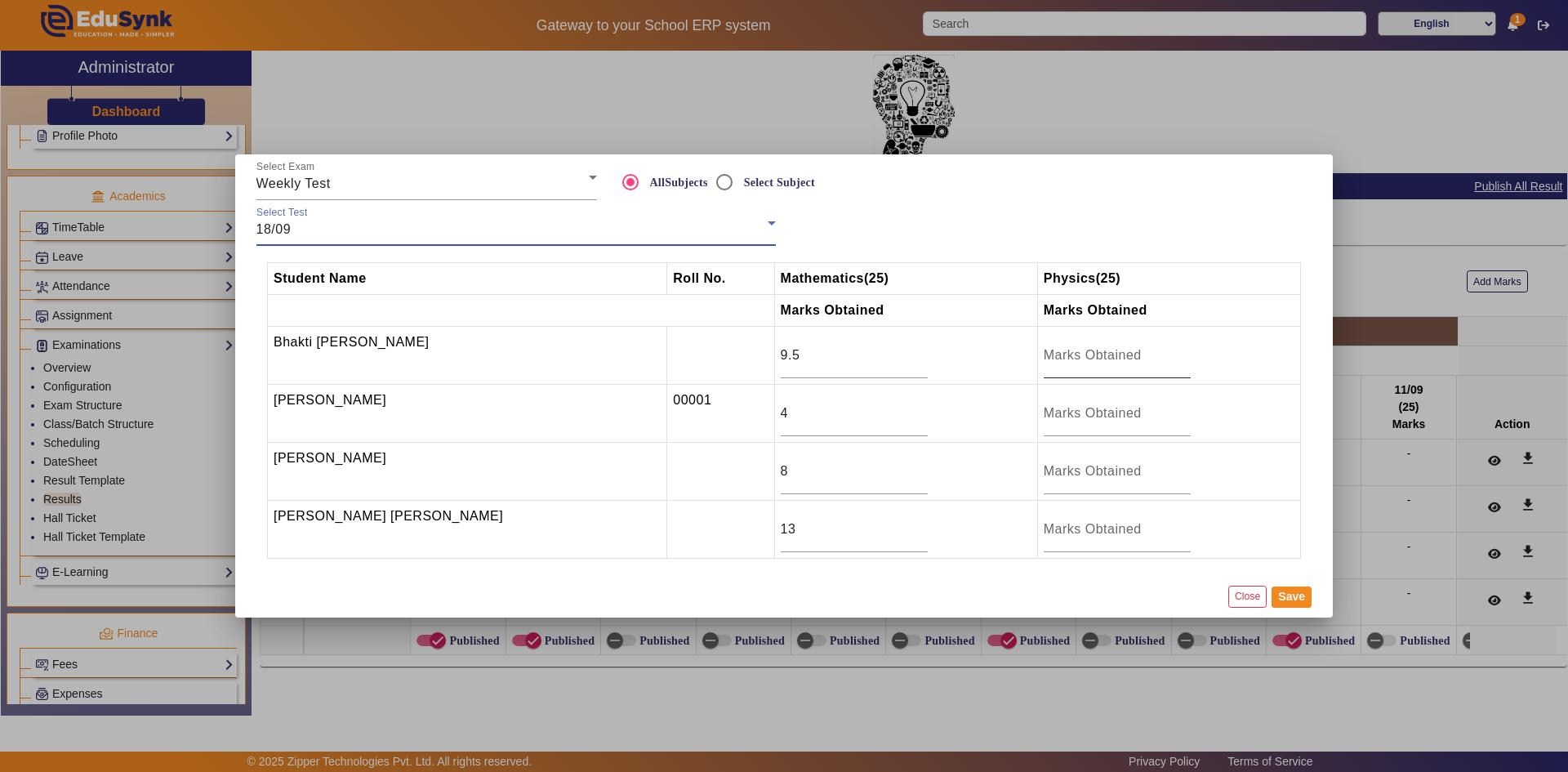
click at [1045, 360] on input "number" at bounding box center [1118, 356] width 147 height 20
type input "5.5"
click at [1054, 399] on div at bounding box center [1118, 413] width 147 height 45
type input "6"
click at [1047, 468] on input "number" at bounding box center [1118, 471] width 147 height 20
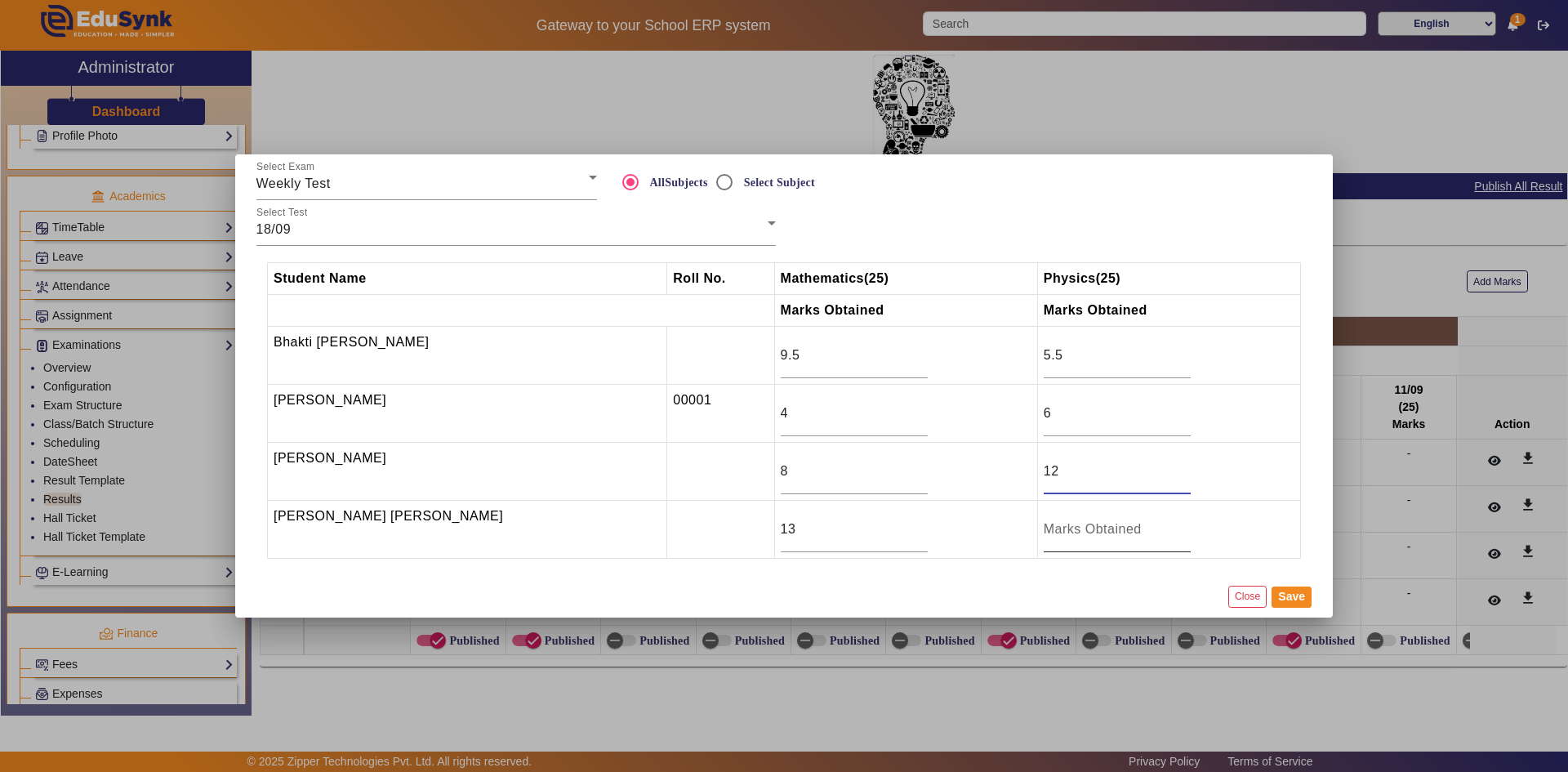
type input "12"
click at [1128, 536] on input "number" at bounding box center [1118, 529] width 147 height 20
type input "14.5"
click at [1285, 601] on button "Save" at bounding box center [1292, 597] width 40 height 21
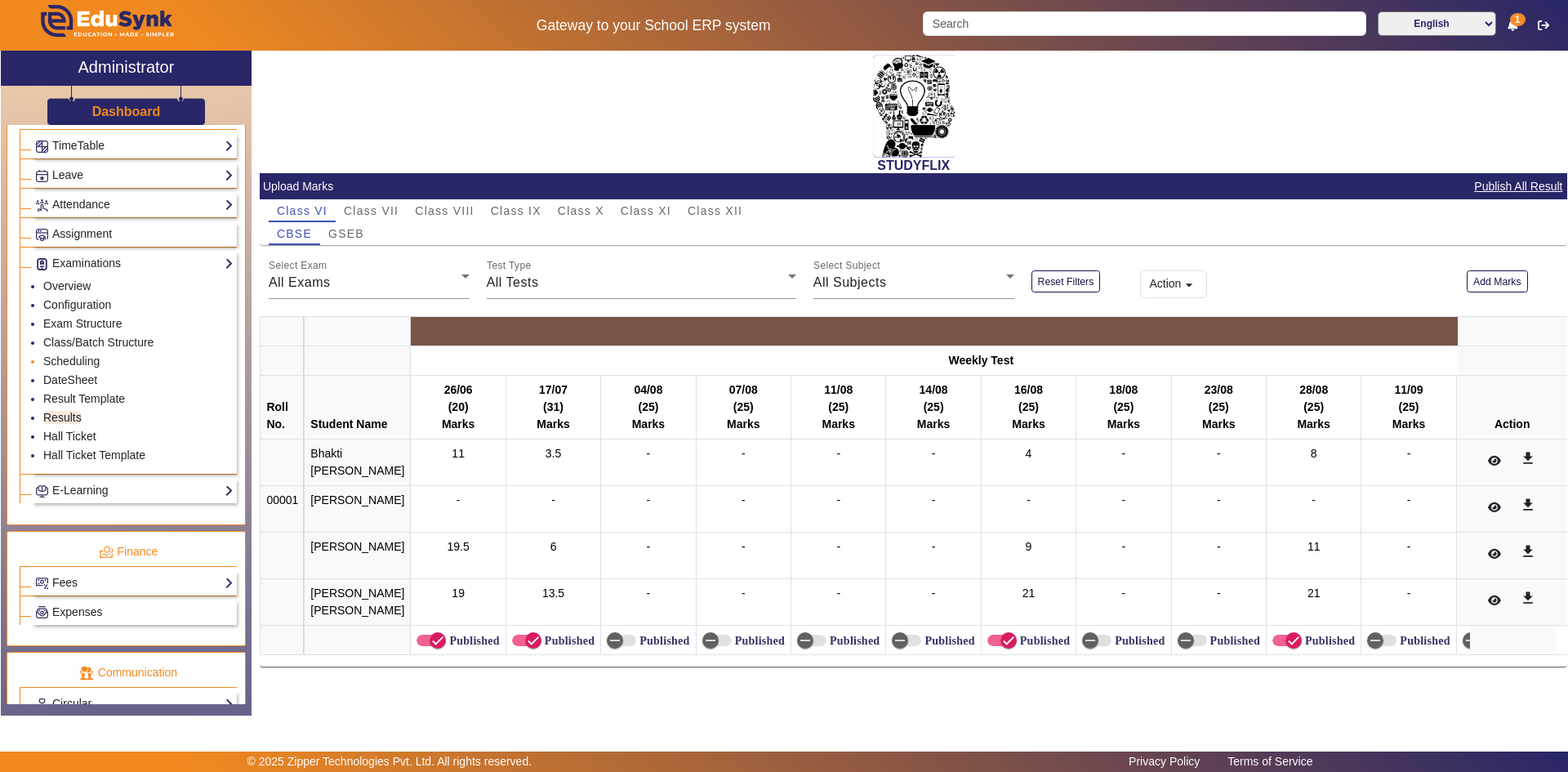
scroll to position [808, 0]
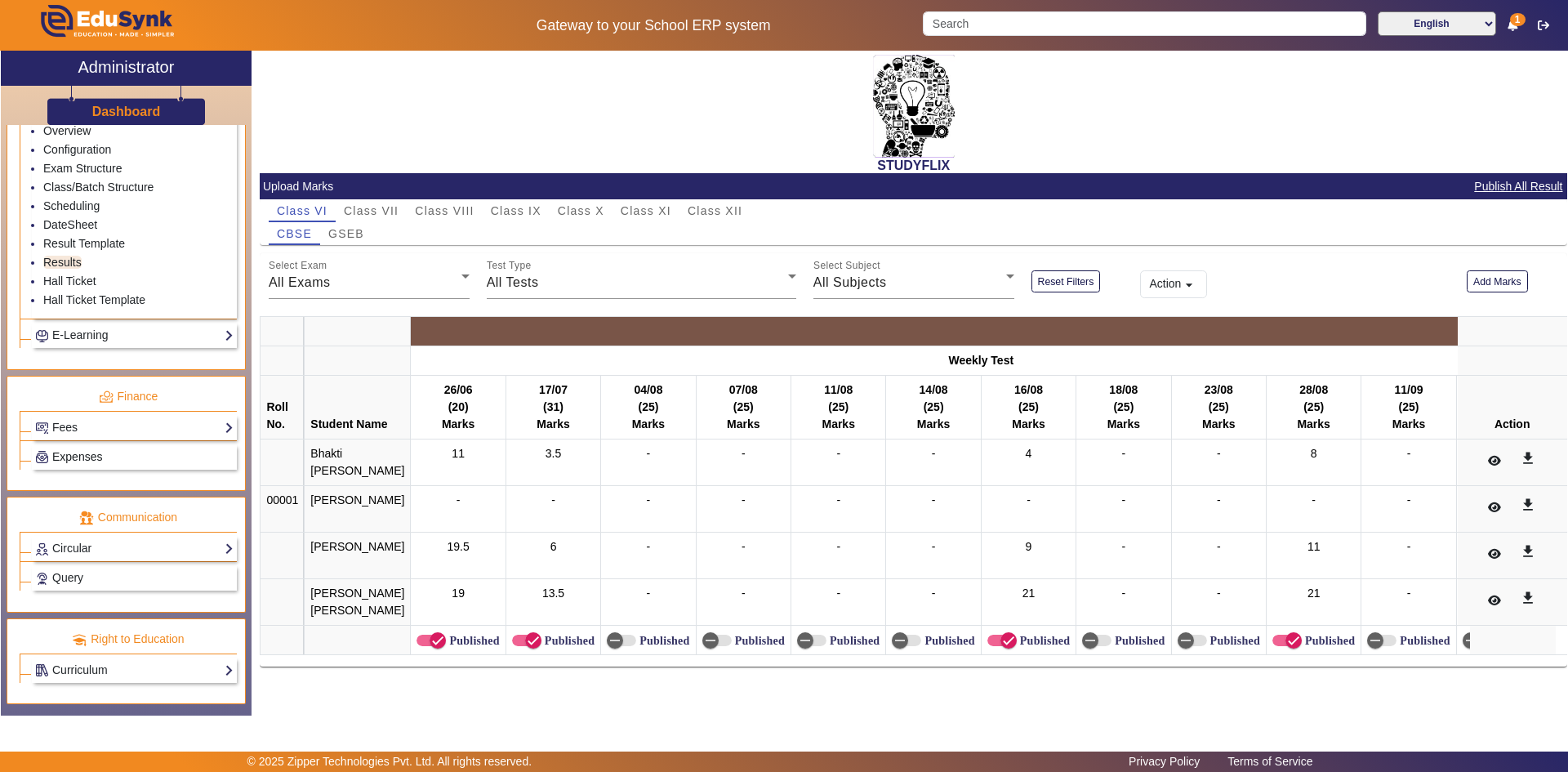
drag, startPoint x: 128, startPoint y: 444, endPoint x: 143, endPoint y: 451, distance: 16.6
click at [134, 446] on div "Expenses" at bounding box center [134, 457] width 205 height 25
click at [143, 451] on div "Expenses" at bounding box center [134, 457] width 205 height 25
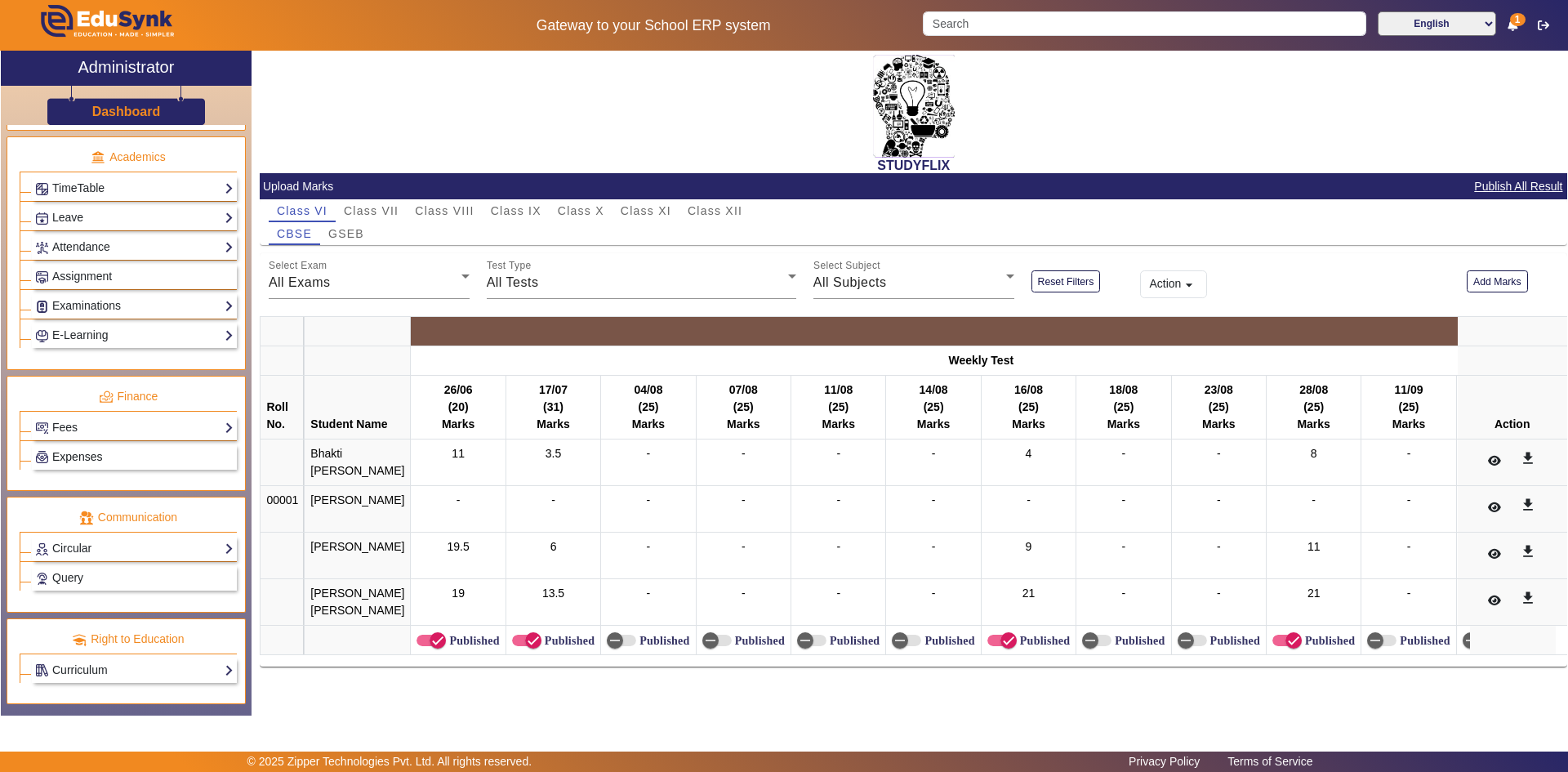
scroll to position [611, 0]
click at [87, 432] on link "Fees" at bounding box center [135, 427] width 198 height 19
click at [6, 484] on ul "Finance Fees Institution Fee Setup Class Fee Setup Student Fee Setup Fee Audit …" at bounding box center [126, 434] width 239 height 116
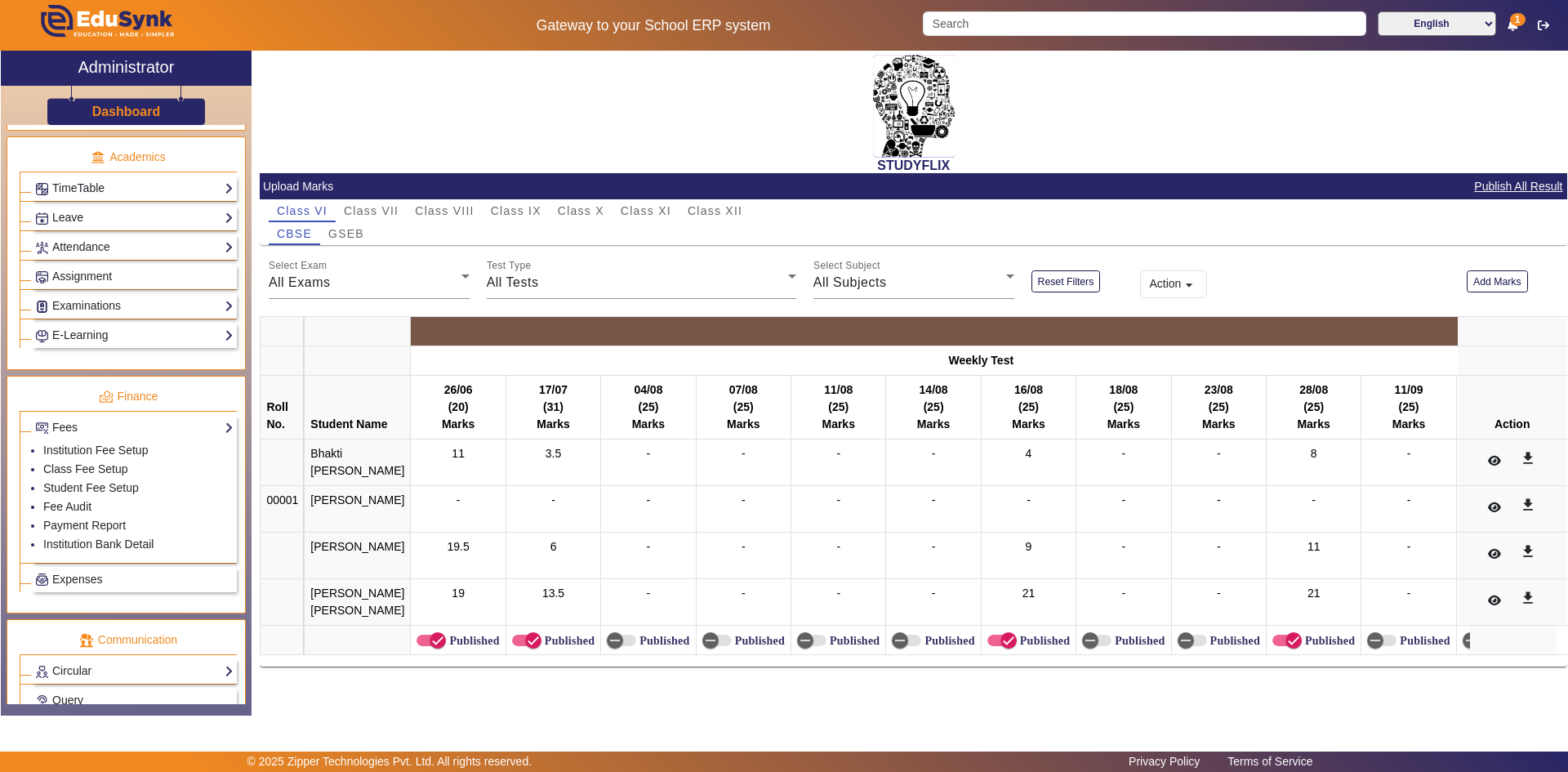
scroll to position [733, 0]
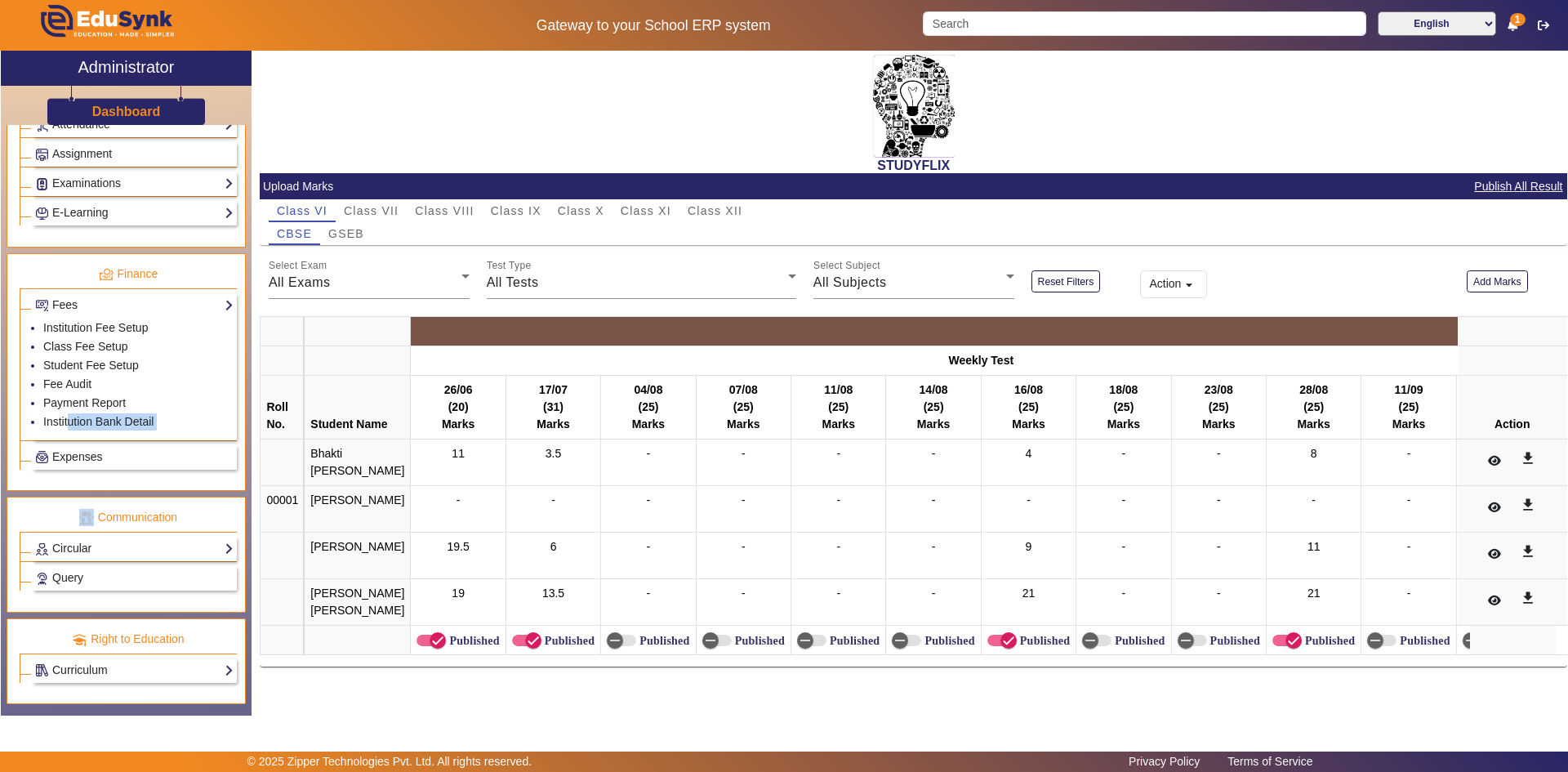
click at [1194, 294] on button "Action arrow_drop_down" at bounding box center [1174, 284] width 67 height 28
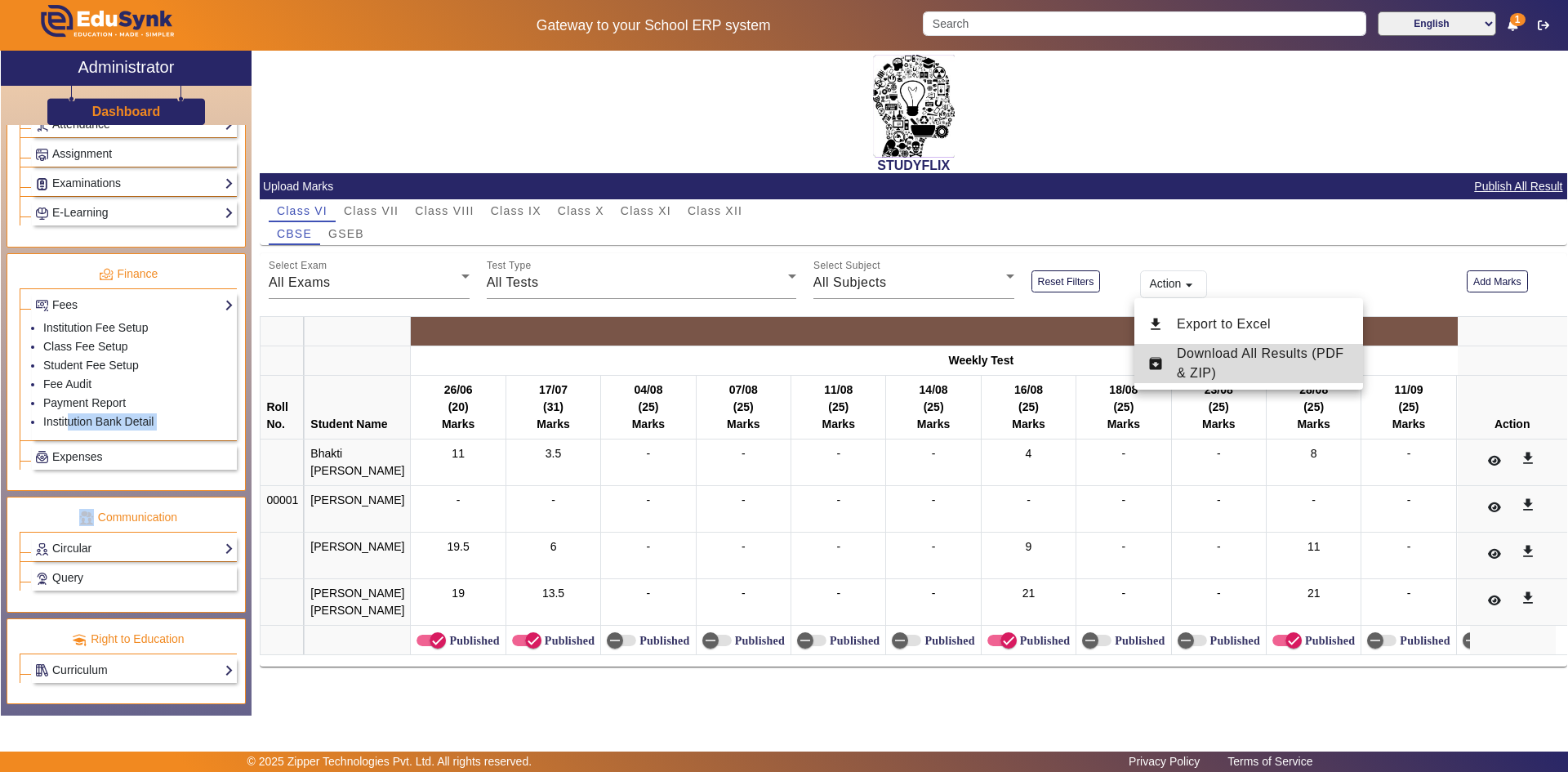
click at [1301, 356] on span "Download All Results (PDF & ZIP)" at bounding box center [1261, 363] width 167 height 34
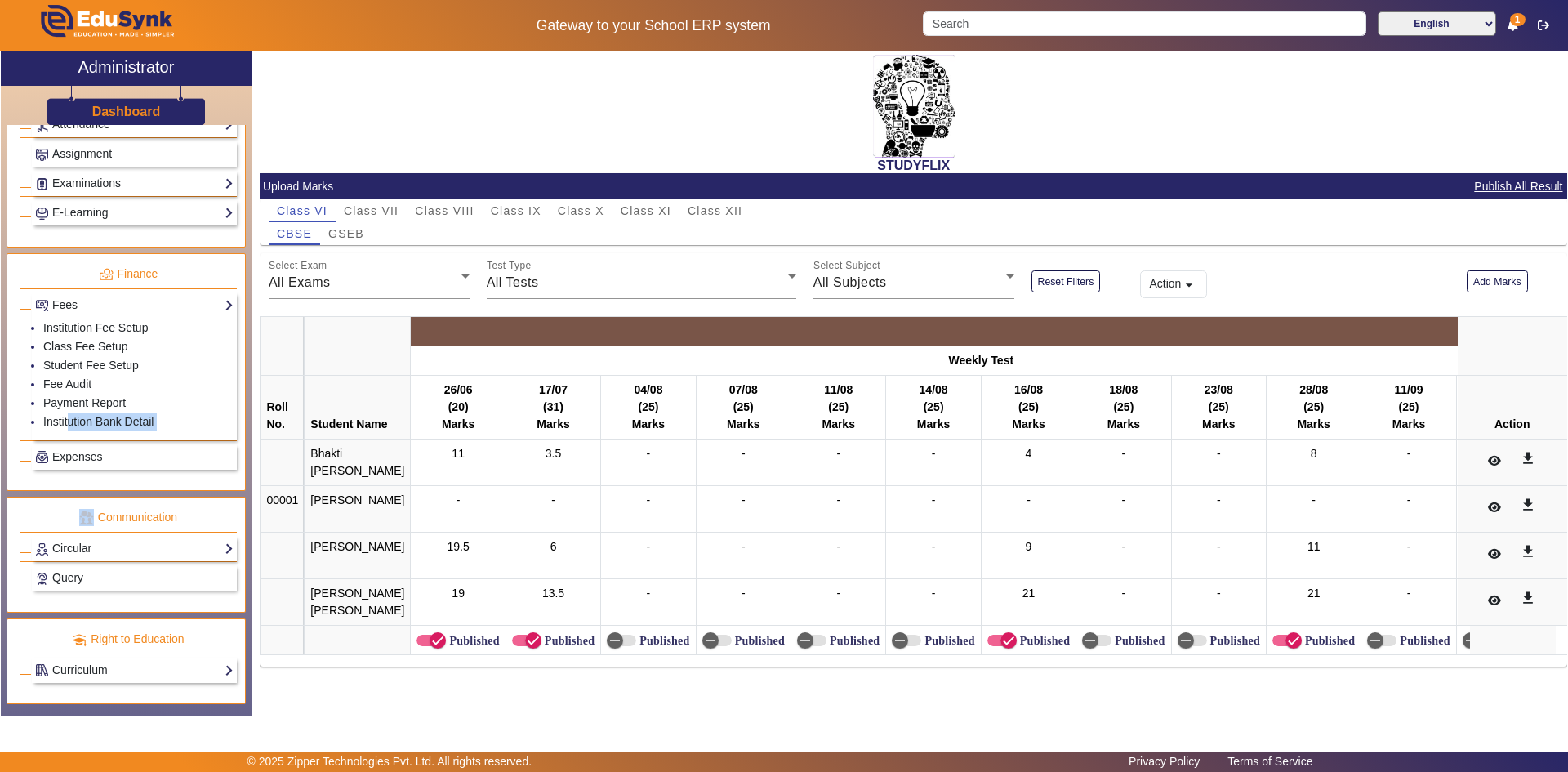
click at [510, 212] on span "Class IX" at bounding box center [517, 210] width 51 height 12
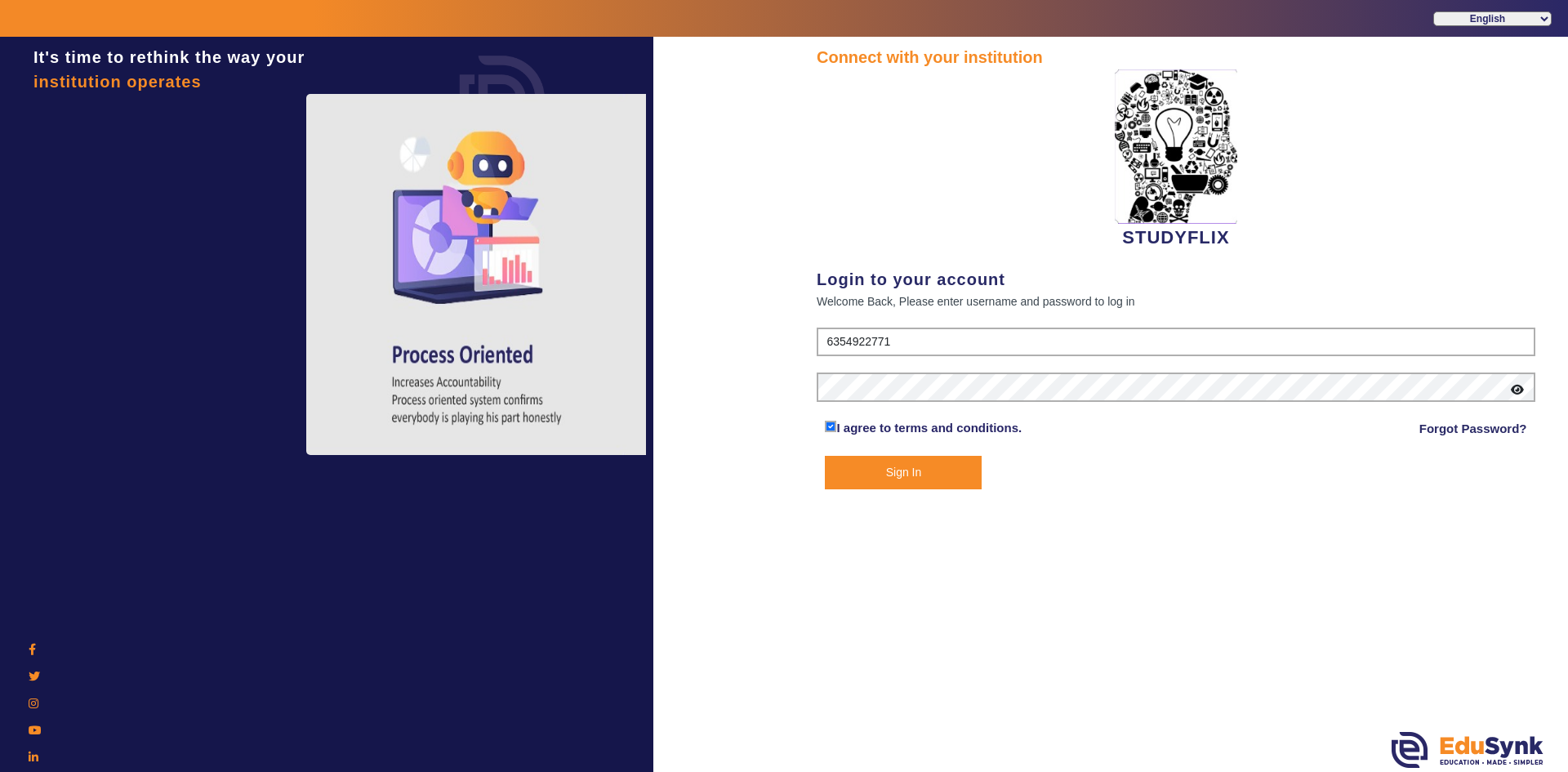
click at [935, 485] on button "Sign In" at bounding box center [903, 472] width 156 height 34
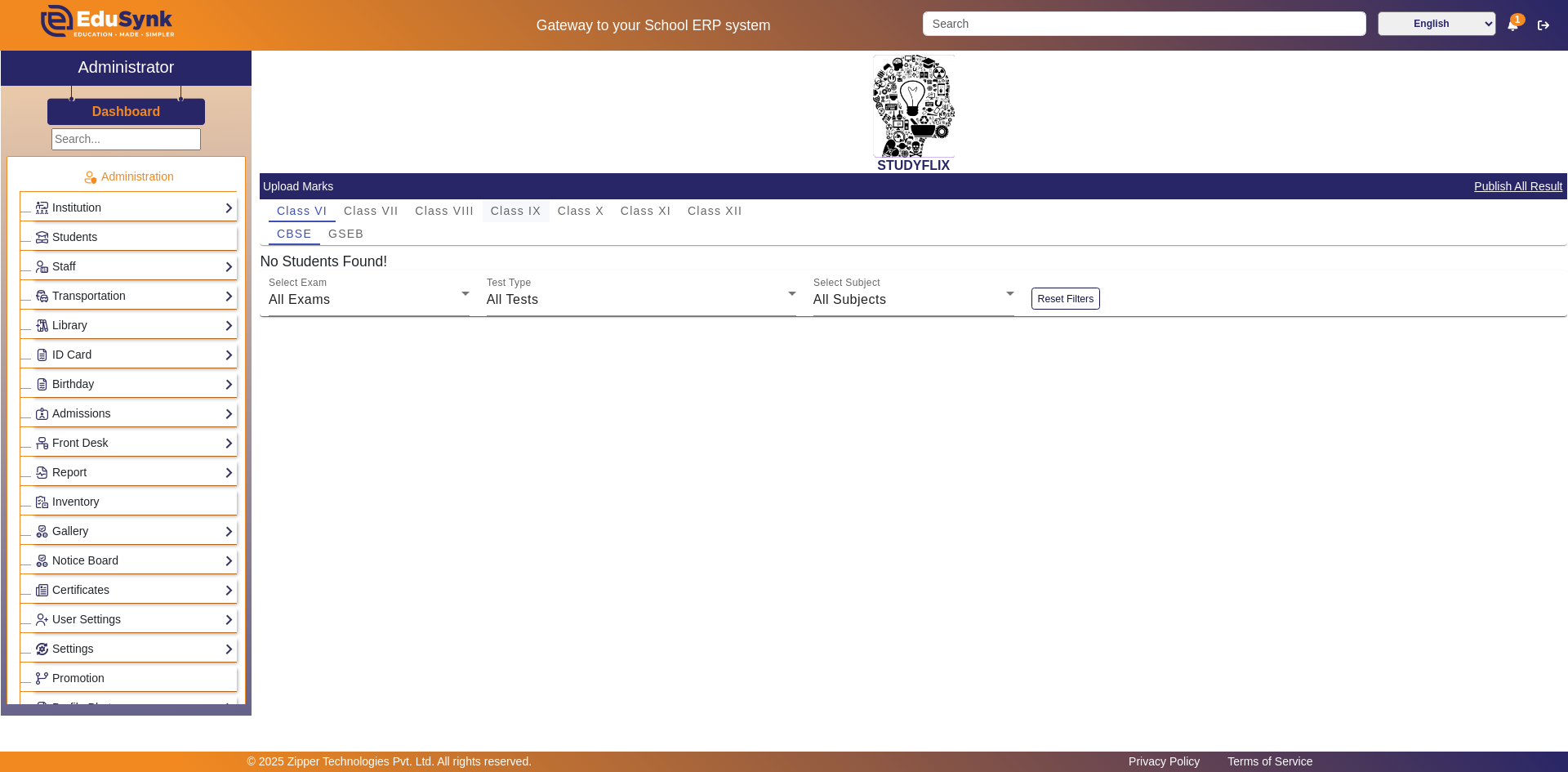
click at [500, 208] on span "Class IX" at bounding box center [517, 210] width 51 height 12
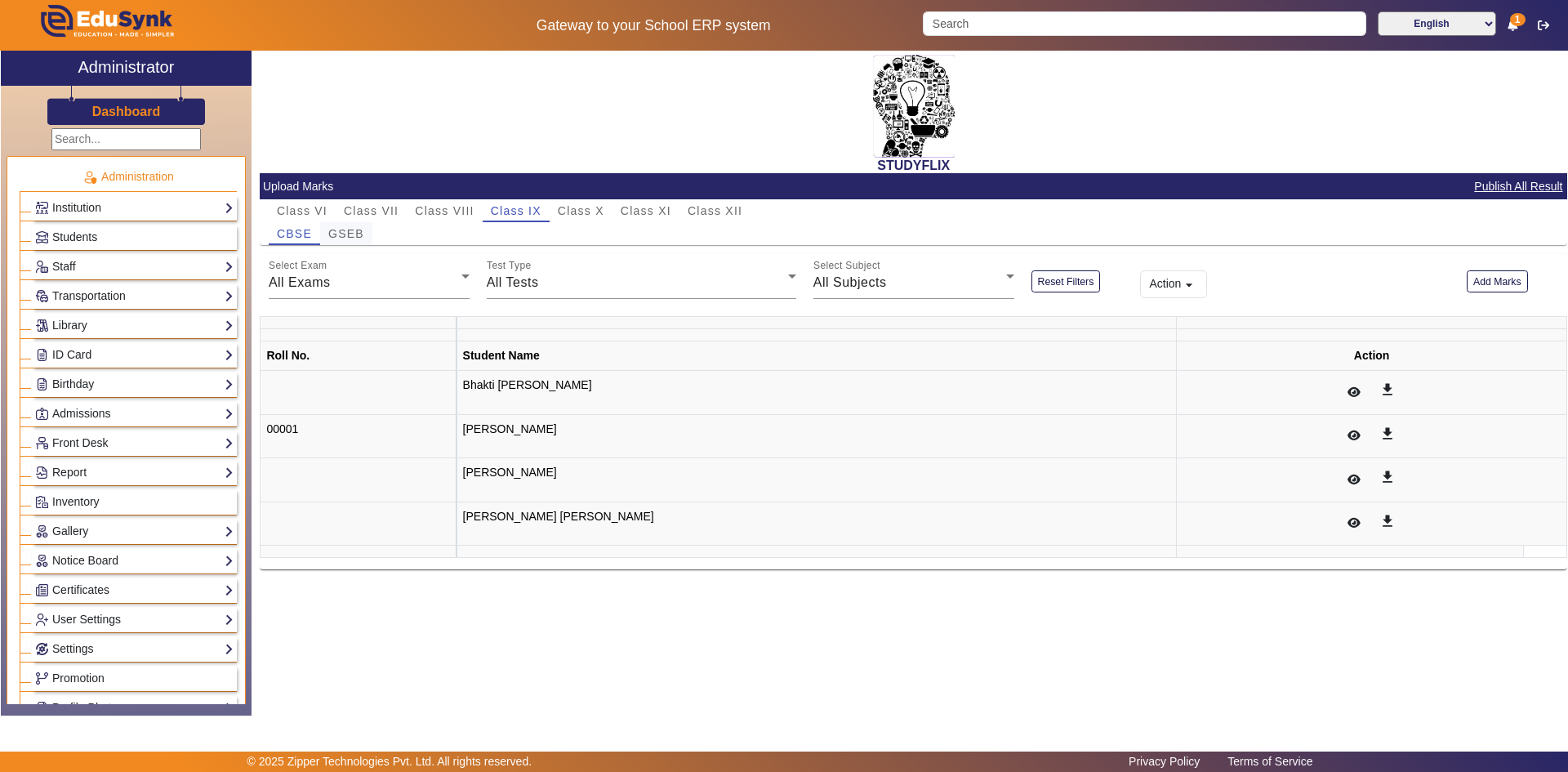
click at [339, 239] on span "GSEB" at bounding box center [347, 234] width 36 height 12
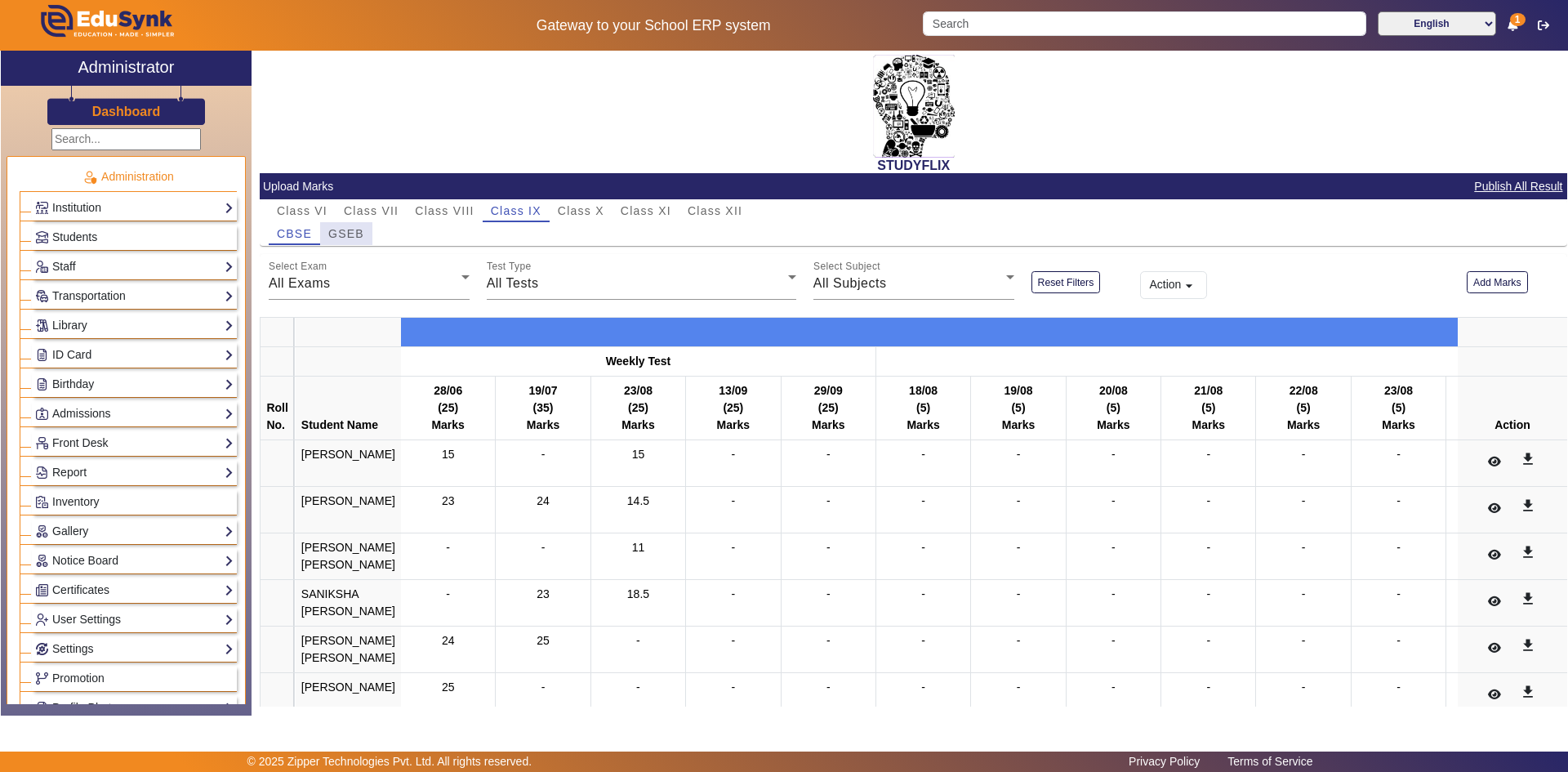
click at [346, 234] on span "GSEB" at bounding box center [347, 234] width 36 height 12
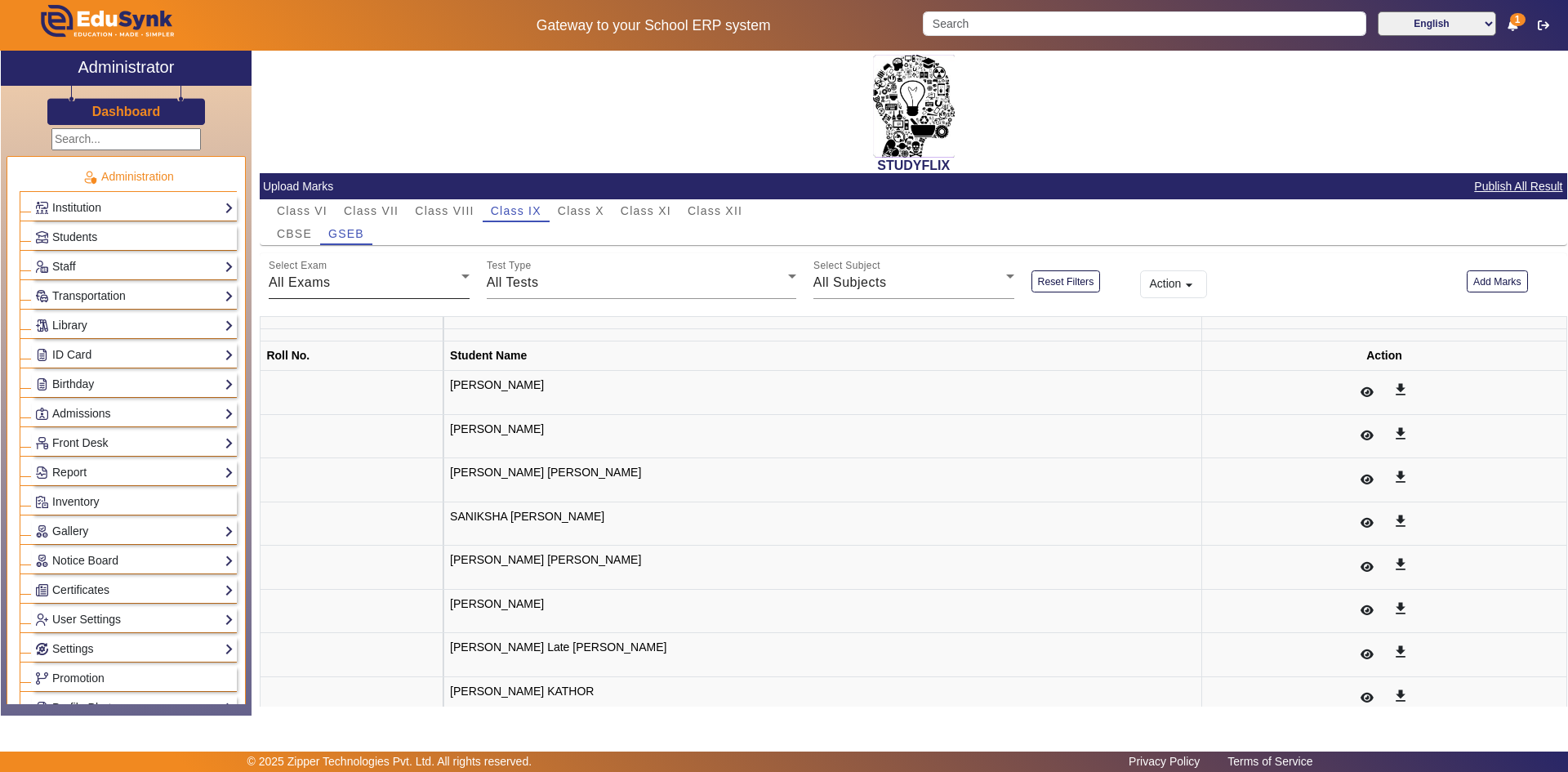
click at [334, 286] on div "All Exams" at bounding box center [365, 283] width 193 height 20
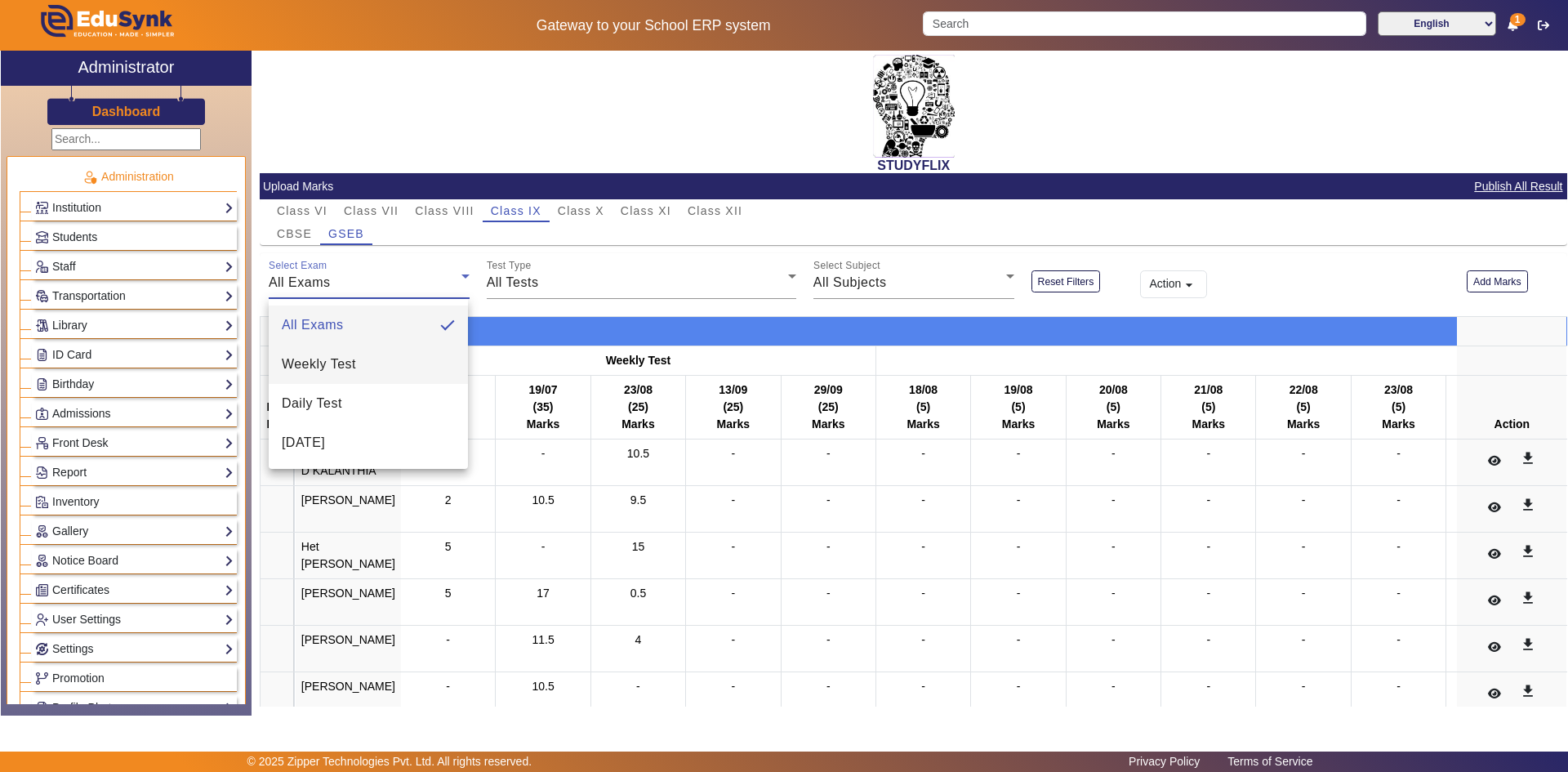
click at [404, 370] on mat-option "Weekly Test" at bounding box center [367, 364] width 199 height 39
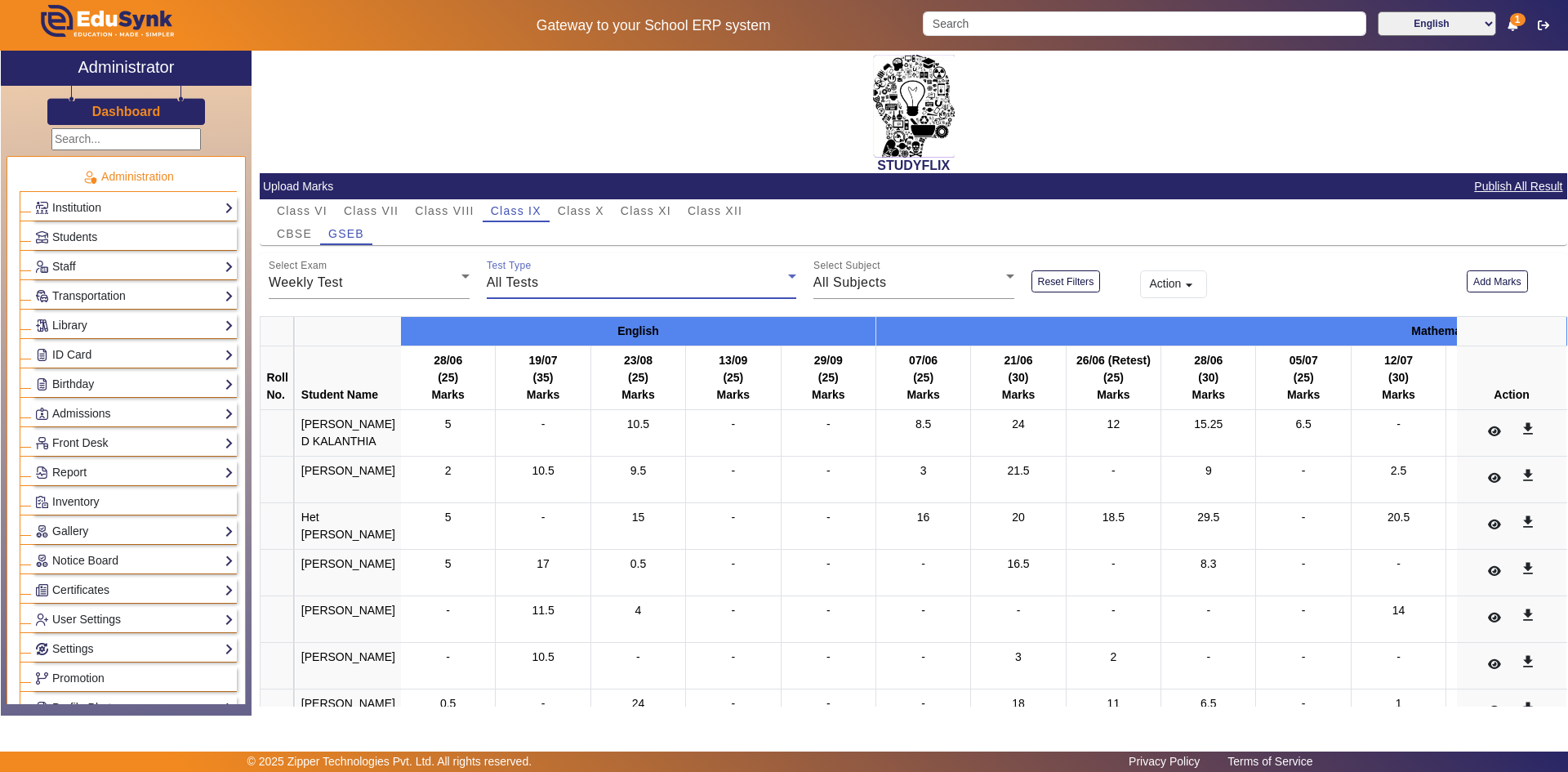
click at [649, 289] on div "All Tests" at bounding box center [637, 283] width 301 height 20
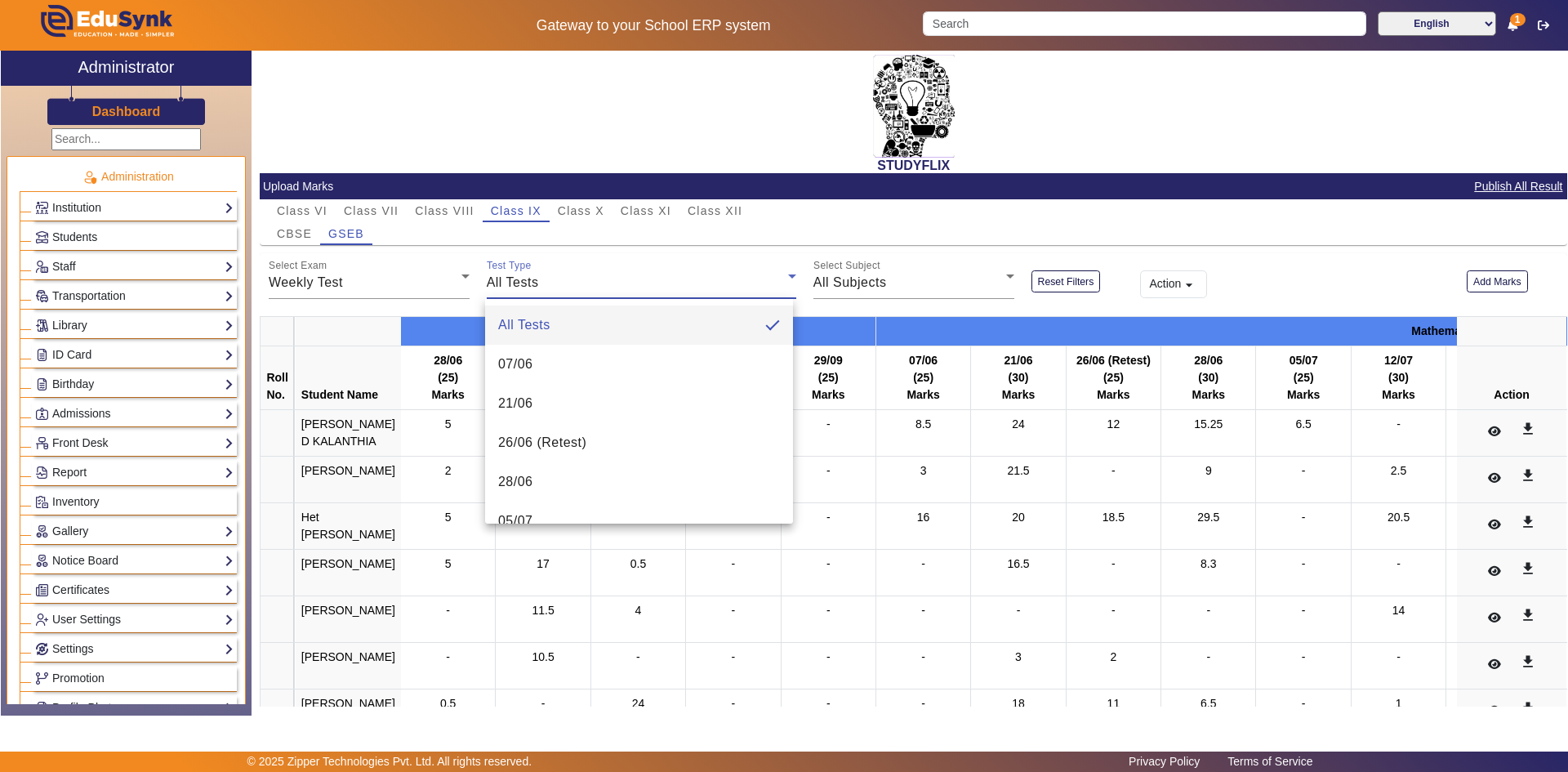
click at [303, 244] on div at bounding box center [784, 386] width 1568 height 772
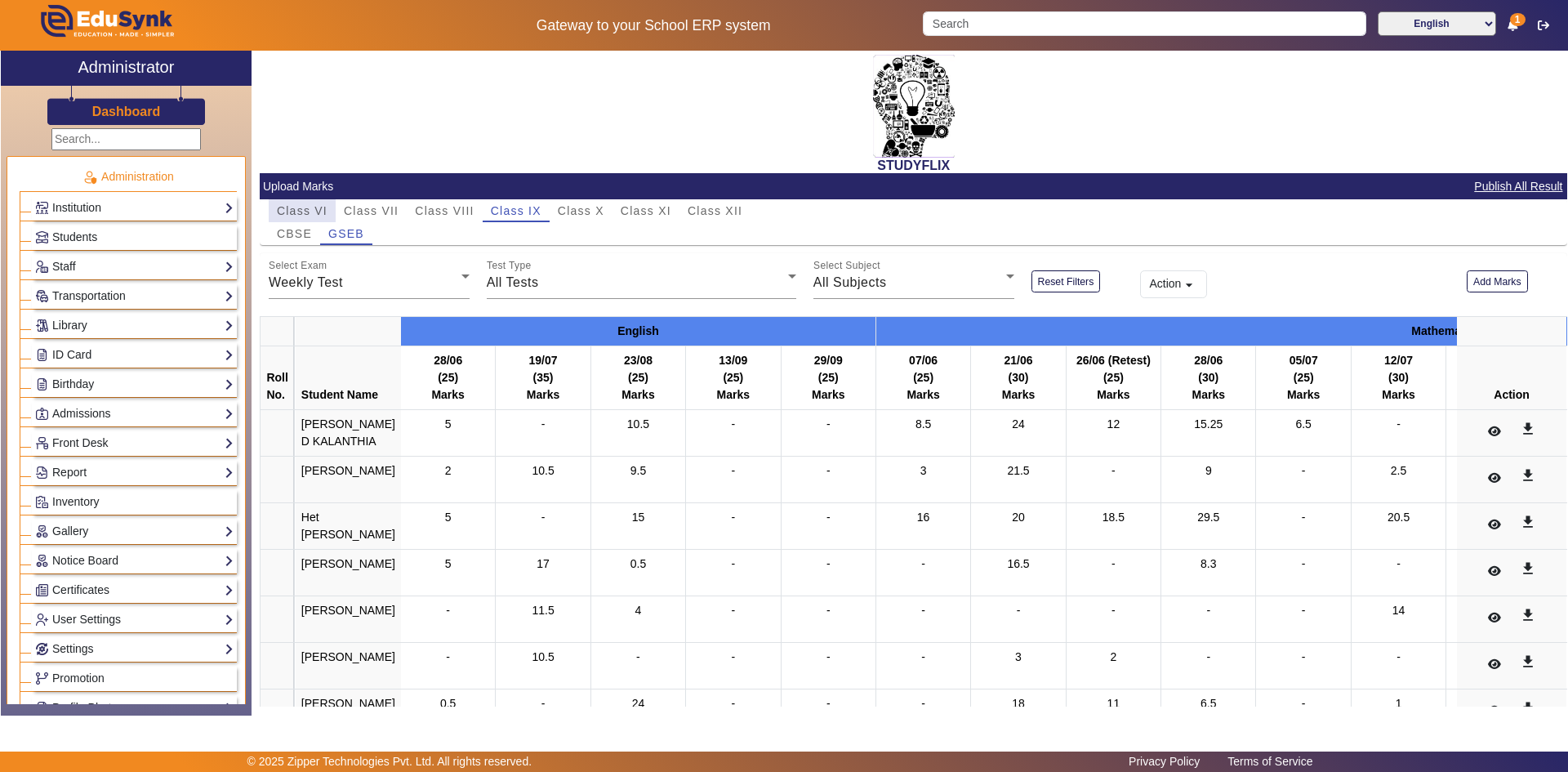
click at [322, 208] on span "Class VI" at bounding box center [302, 210] width 51 height 12
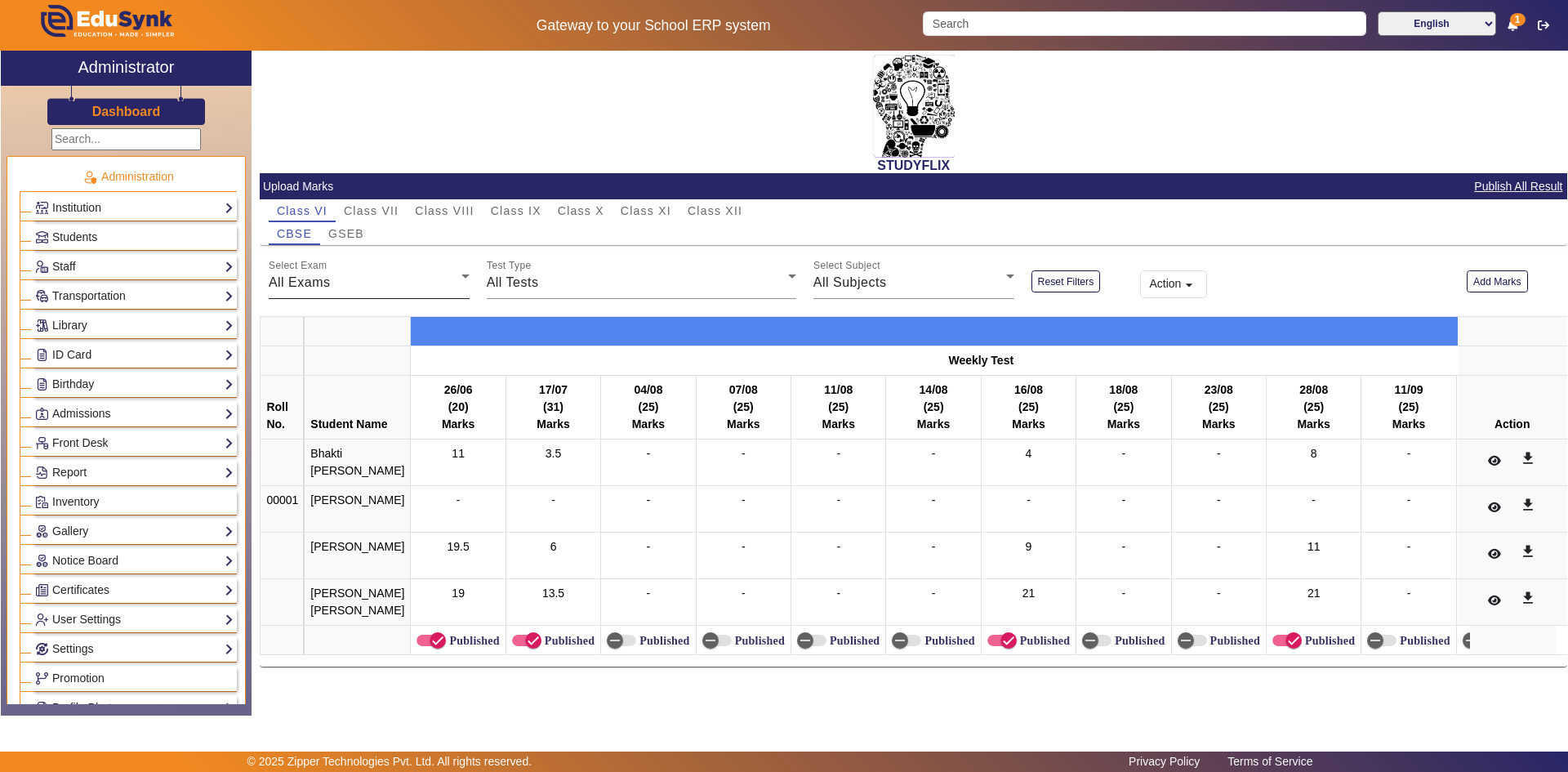
click at [348, 280] on div "All Exams" at bounding box center [365, 283] width 193 height 20
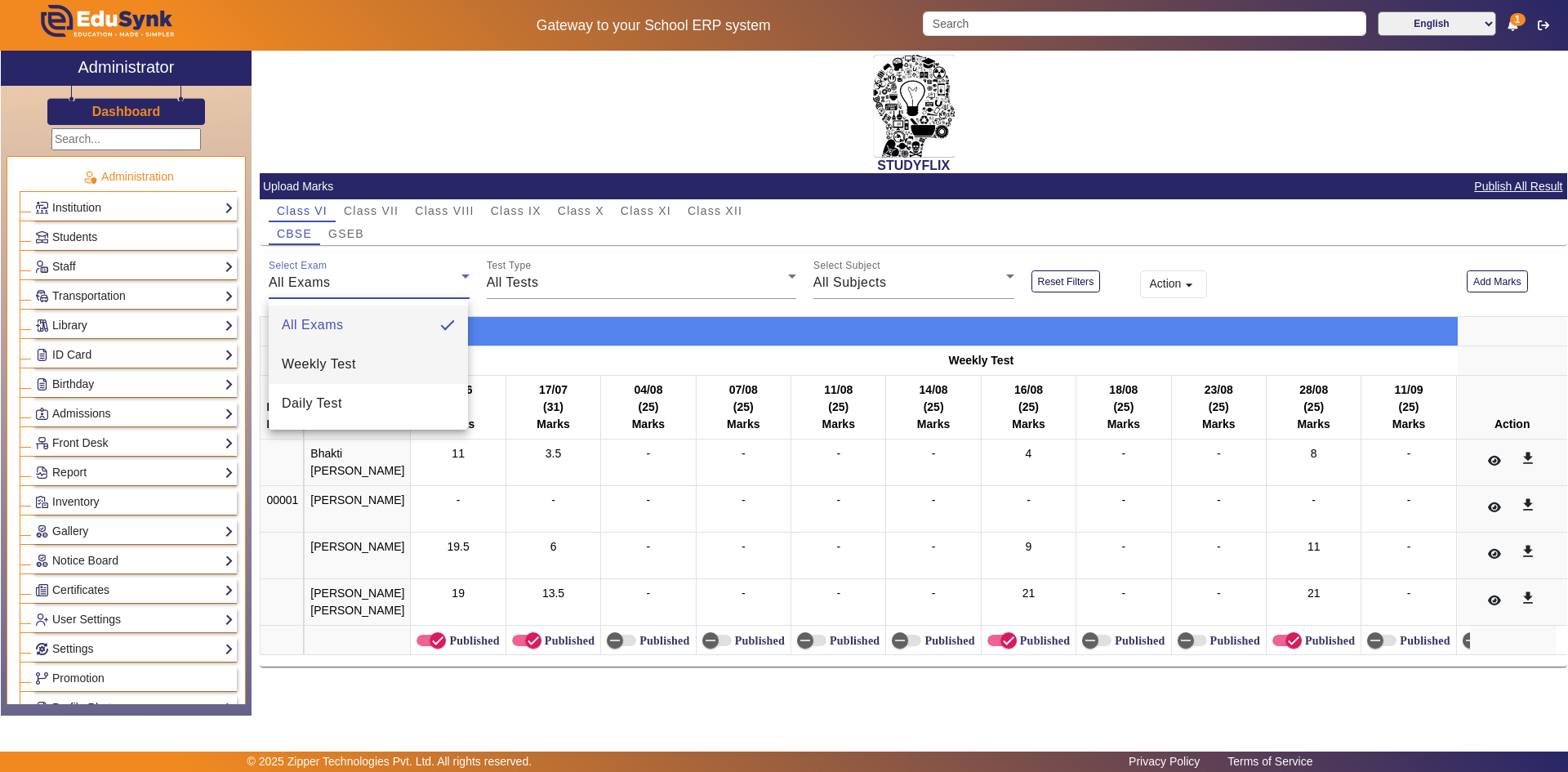
click at [359, 371] on mat-option "Weekly Test" at bounding box center [367, 364] width 199 height 39
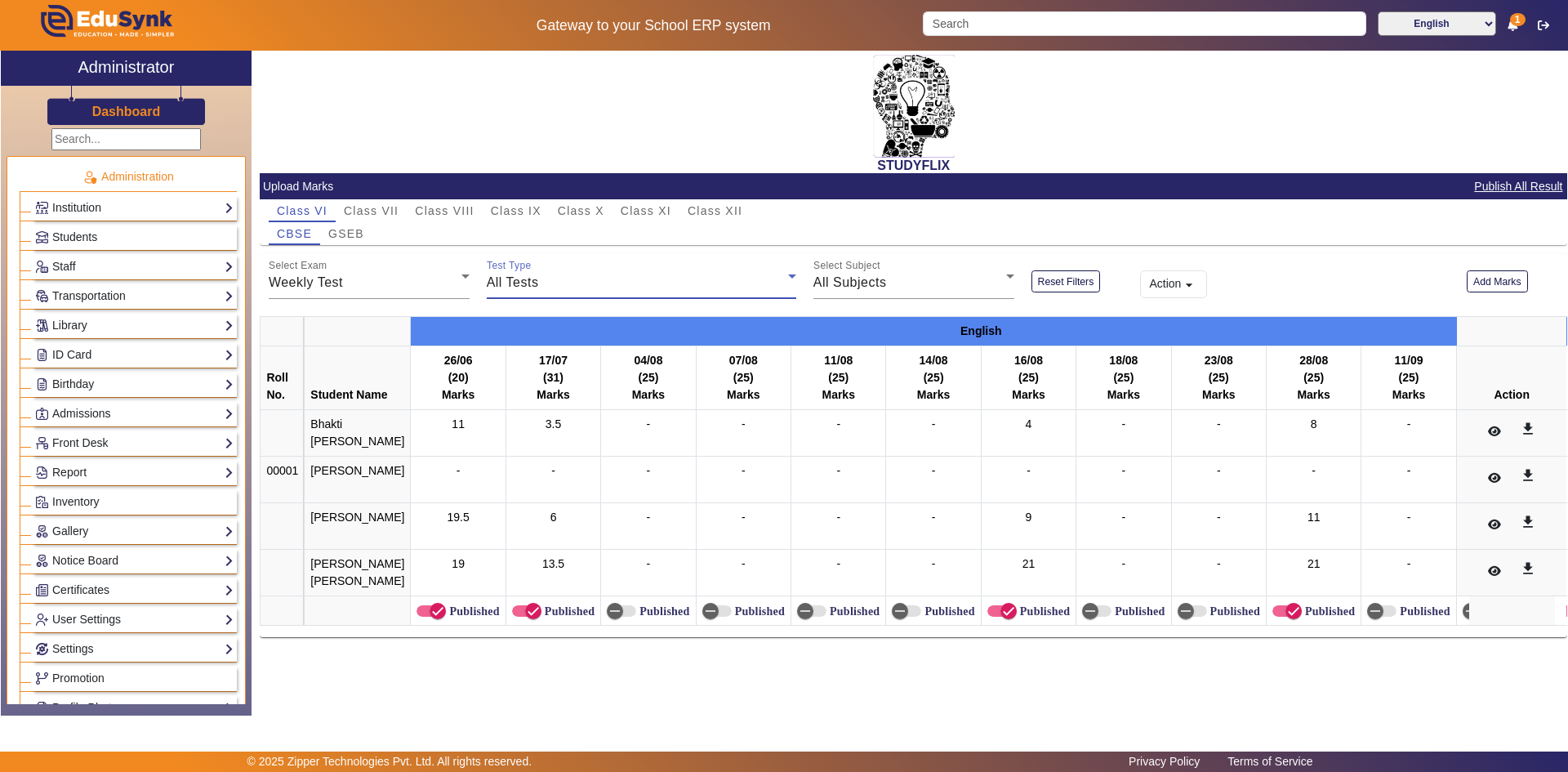
click at [538, 276] on span "All Tests" at bounding box center [512, 282] width 52 height 14
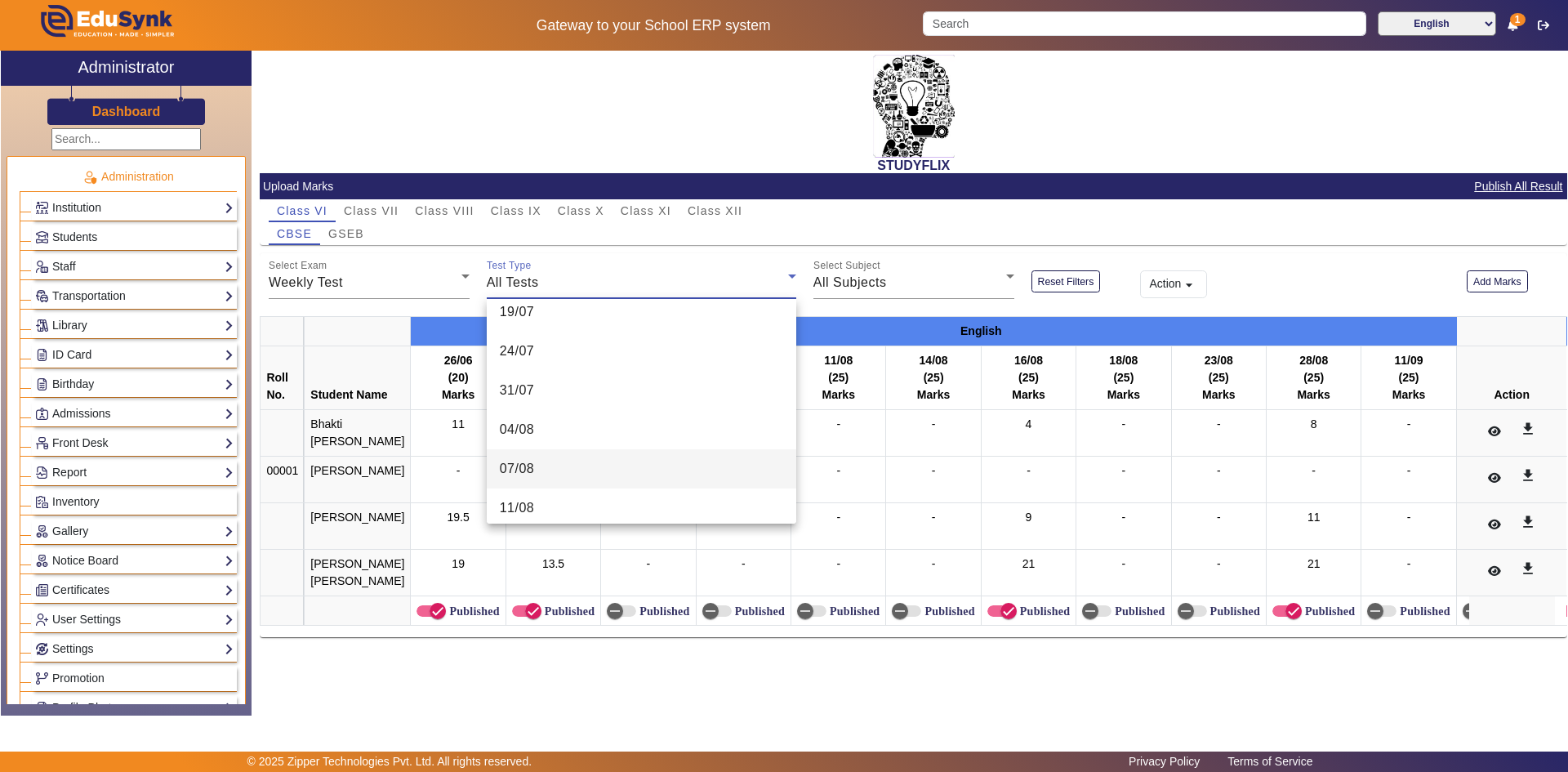
scroll to position [408, 0]
click at [521, 476] on span "14/08" at bounding box center [518, 466] width 35 height 20
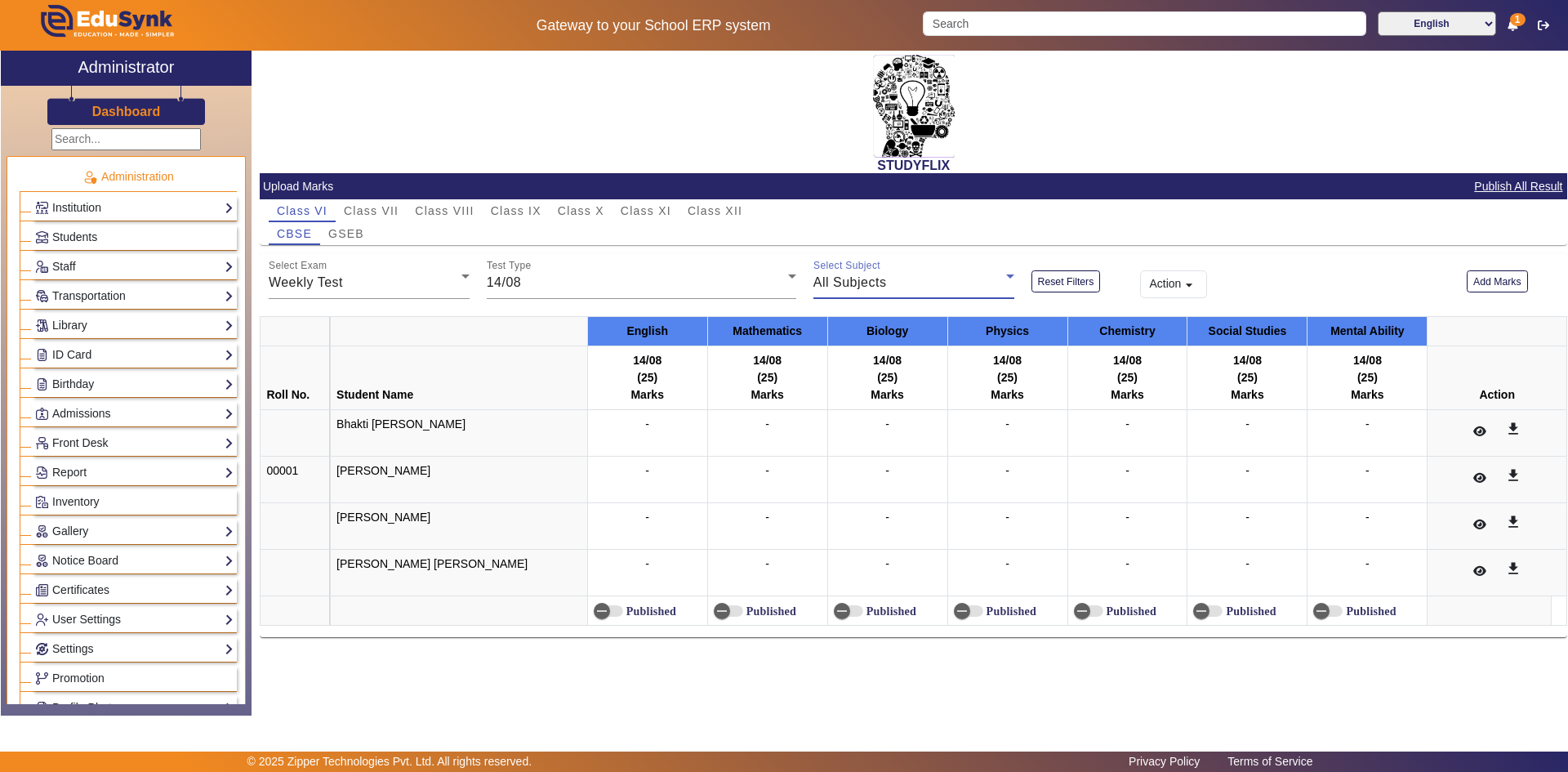
click at [857, 282] on span "All Subjects" at bounding box center [849, 282] width 74 height 14
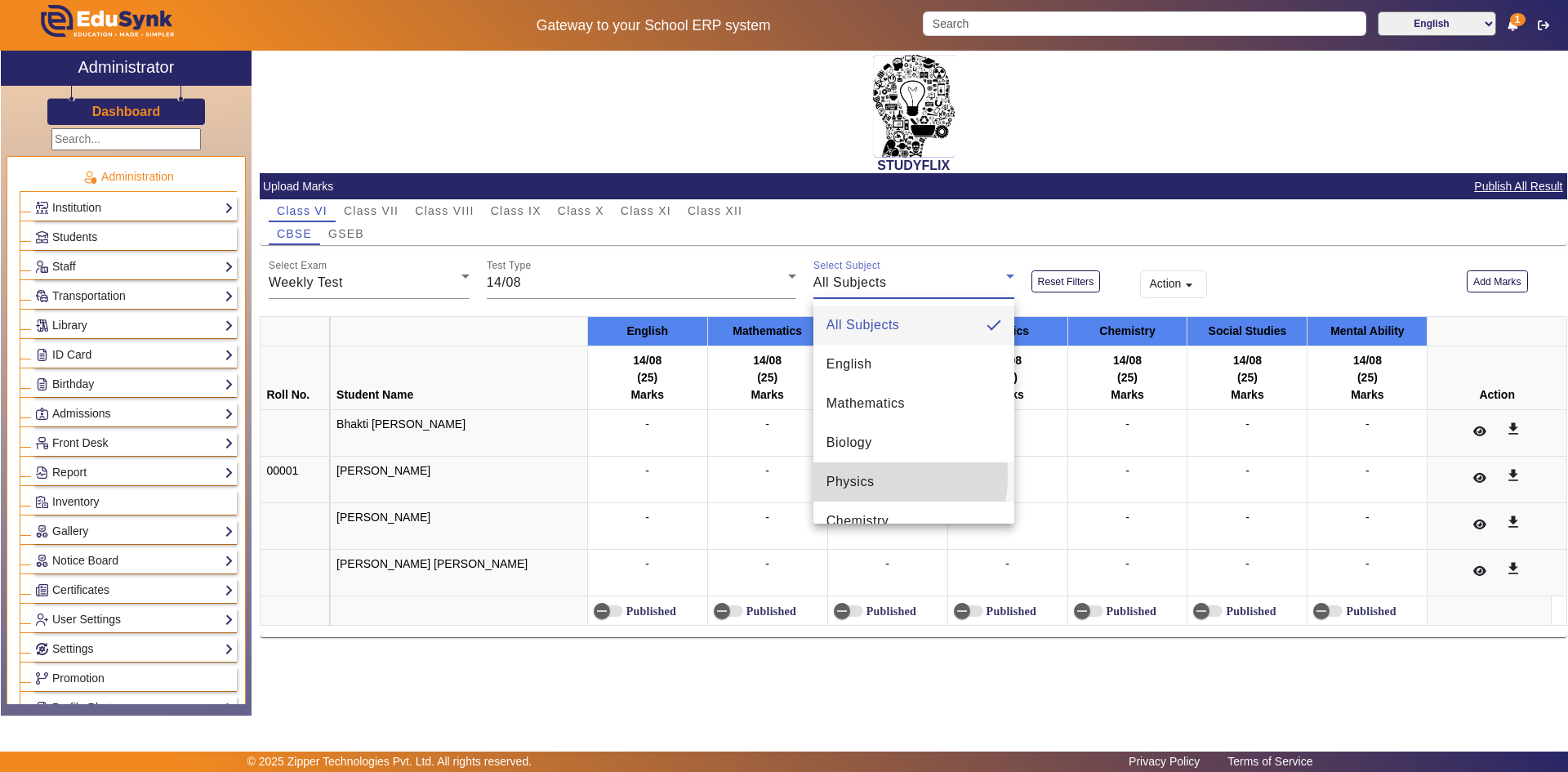
click at [853, 476] on span "Physics" at bounding box center [850, 482] width 48 height 20
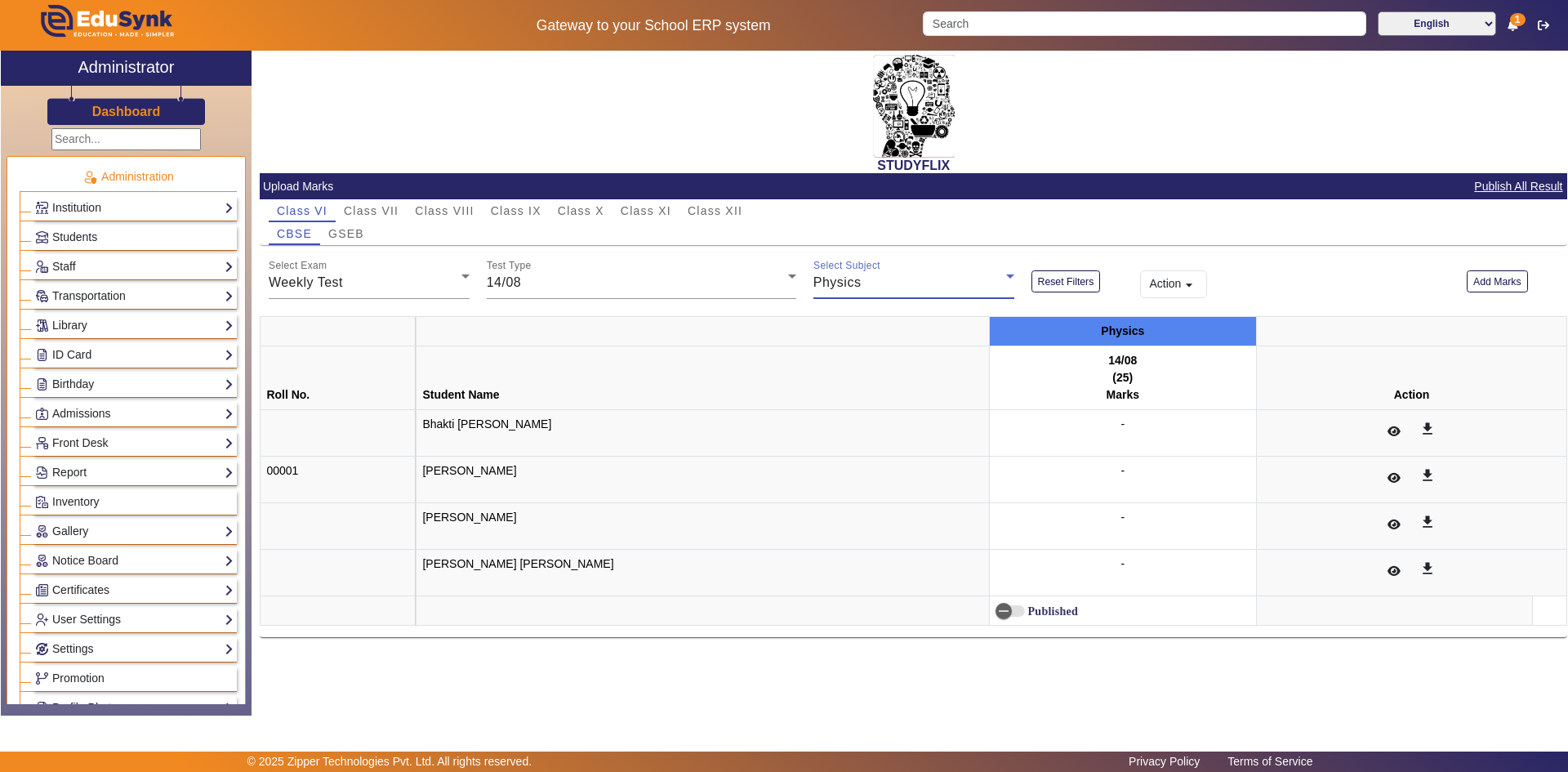
click at [848, 280] on span "Physics" at bounding box center [837, 282] width 48 height 14
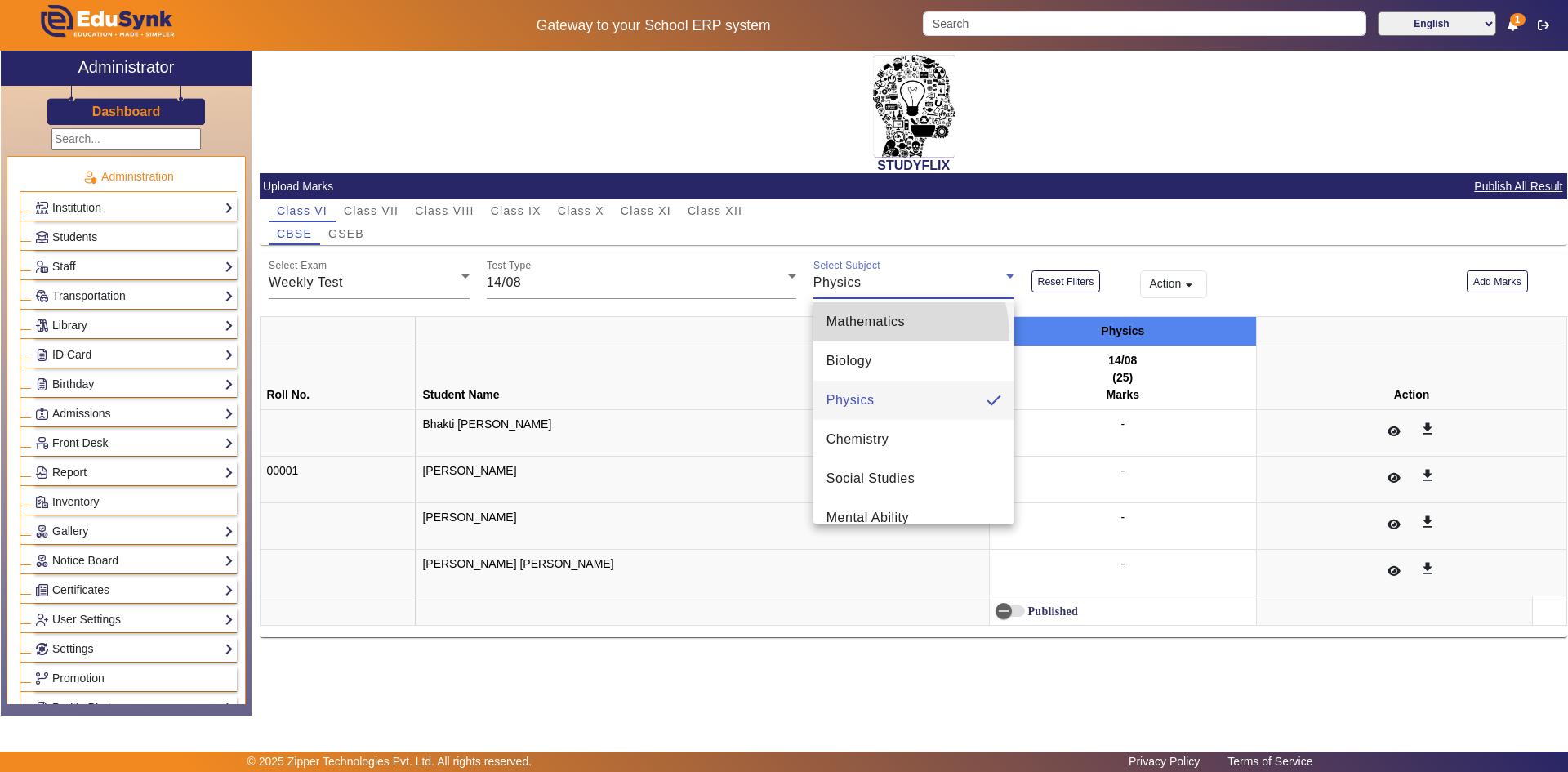
click at [855, 337] on mat-option "Mathematics" at bounding box center [913, 321] width 201 height 39
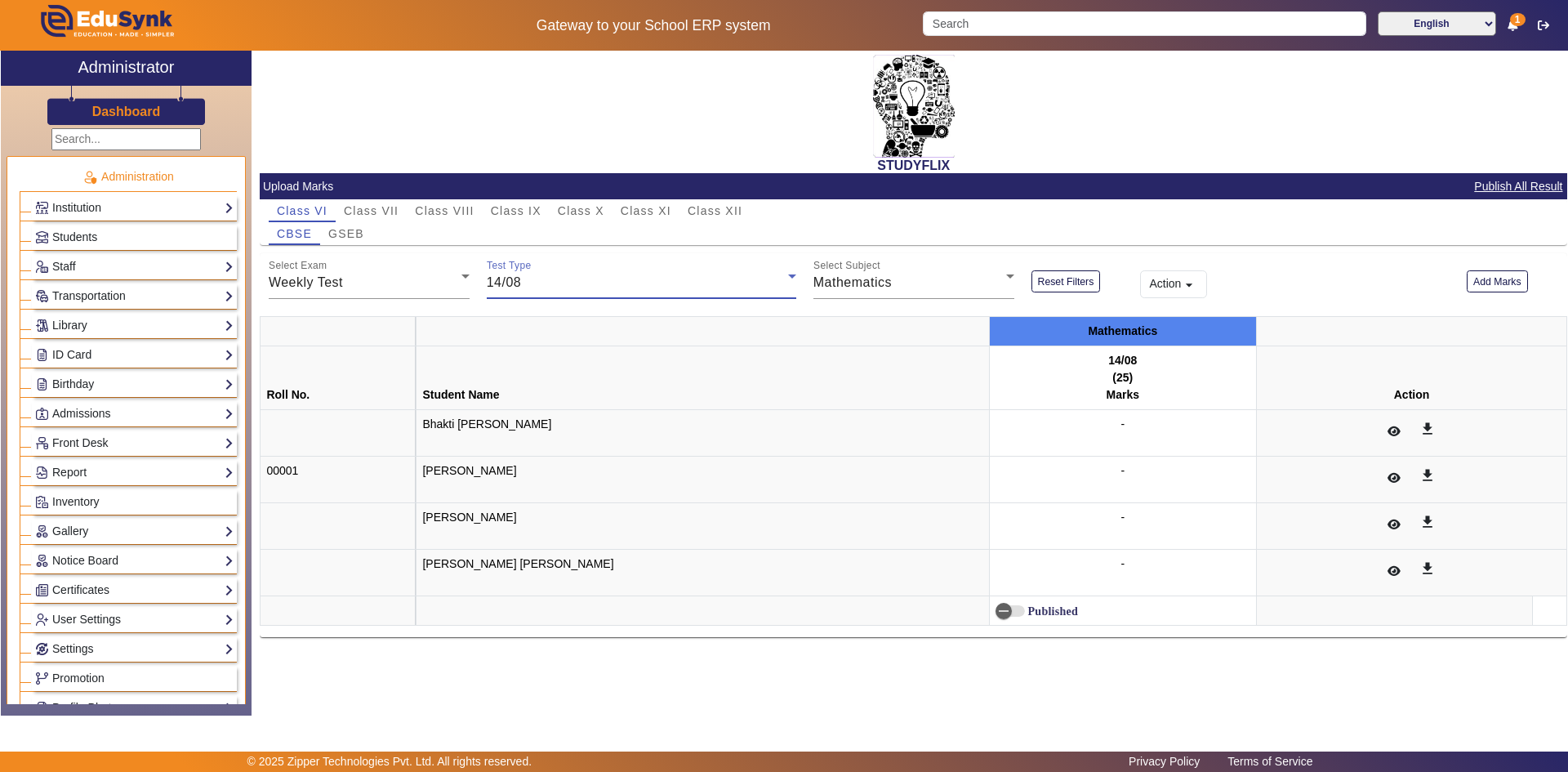
click at [707, 292] on div "14/08" at bounding box center [637, 283] width 301 height 20
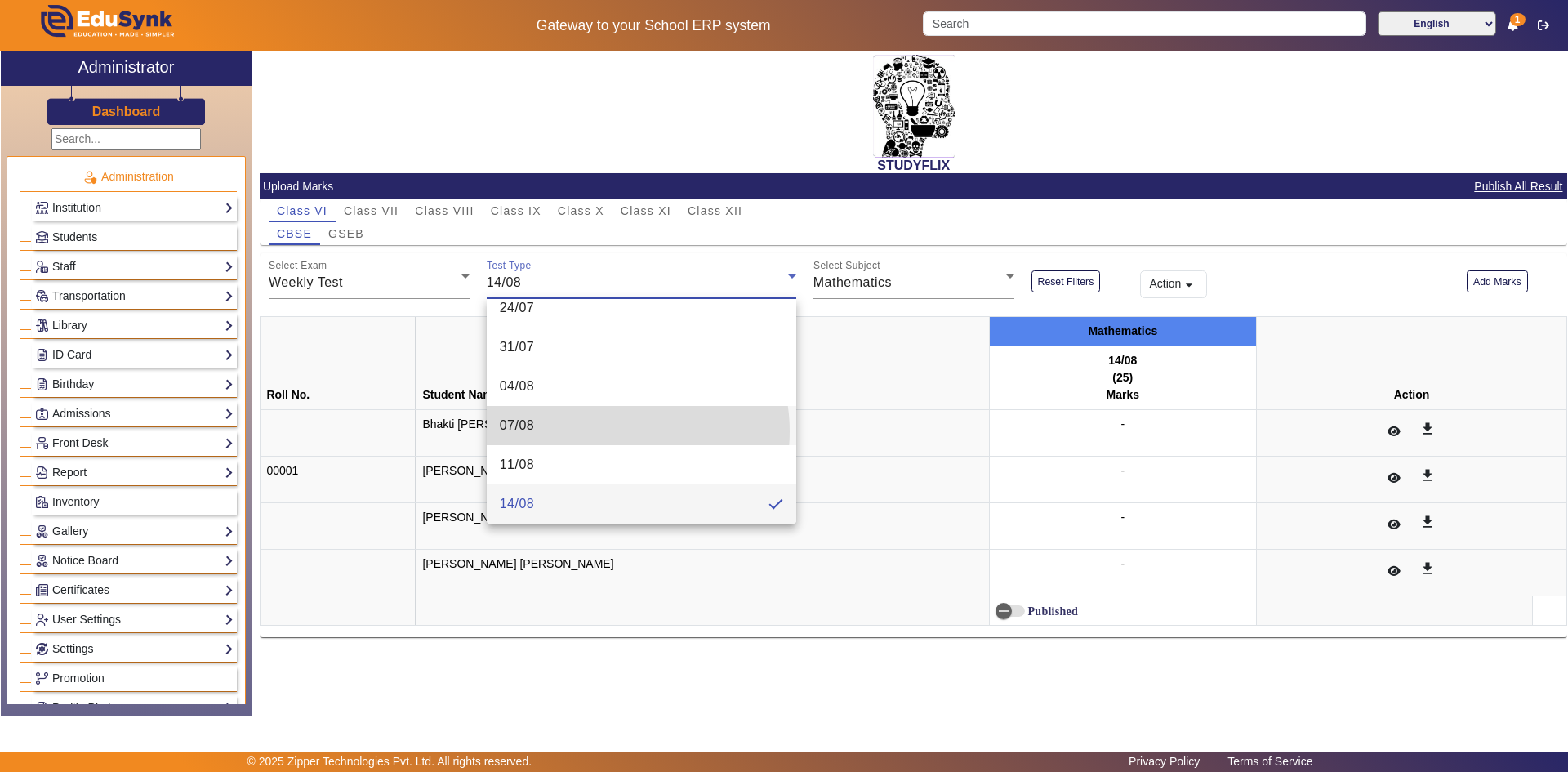
click at [613, 431] on mat-option "07/08" at bounding box center [641, 425] width 309 height 39
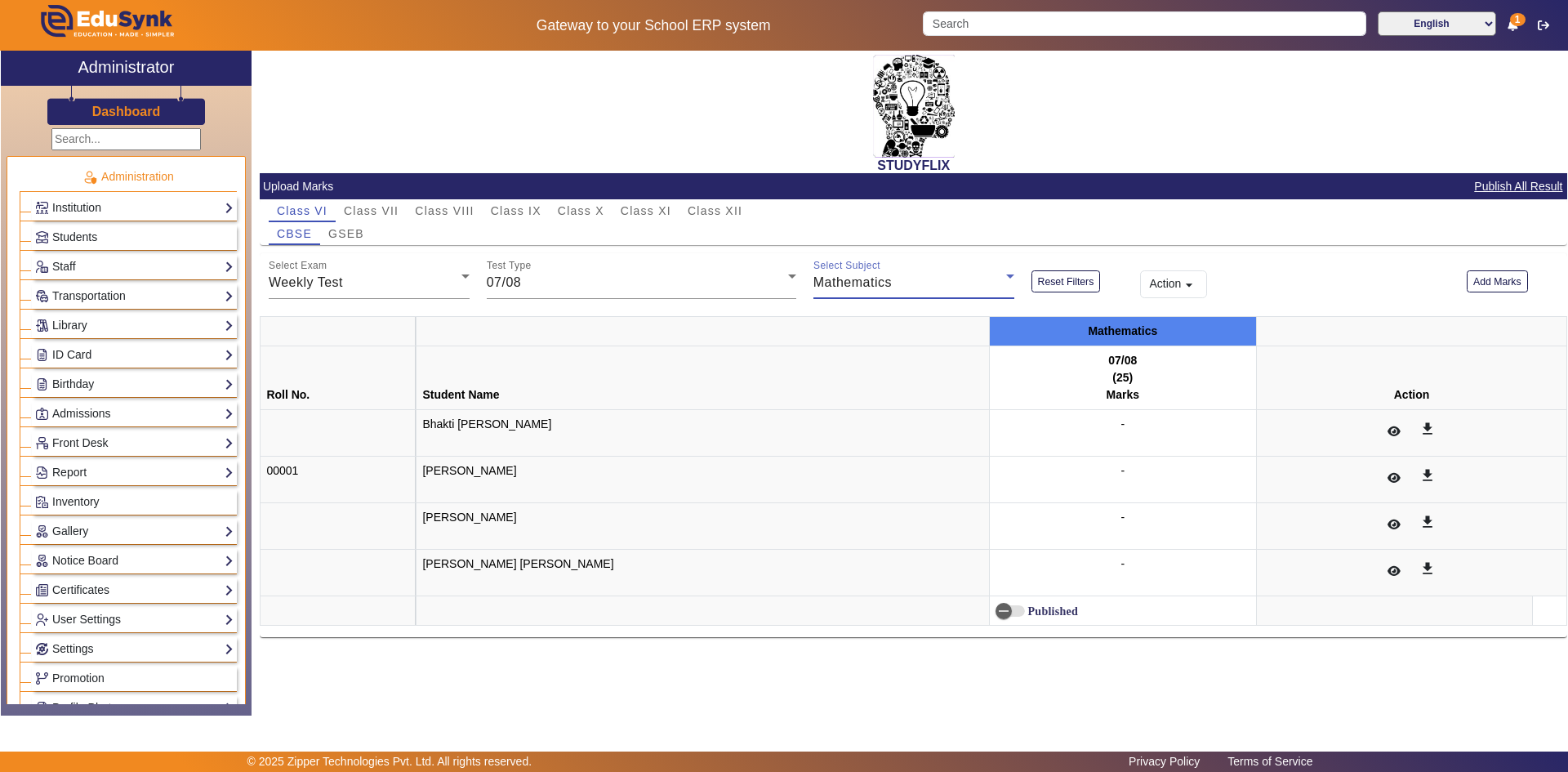
click at [837, 281] on span "Mathematics" at bounding box center [852, 282] width 78 height 14
click at [839, 362] on span "English" at bounding box center [849, 365] width 45 height 20
click at [872, 287] on div "English" at bounding box center [910, 283] width 193 height 20
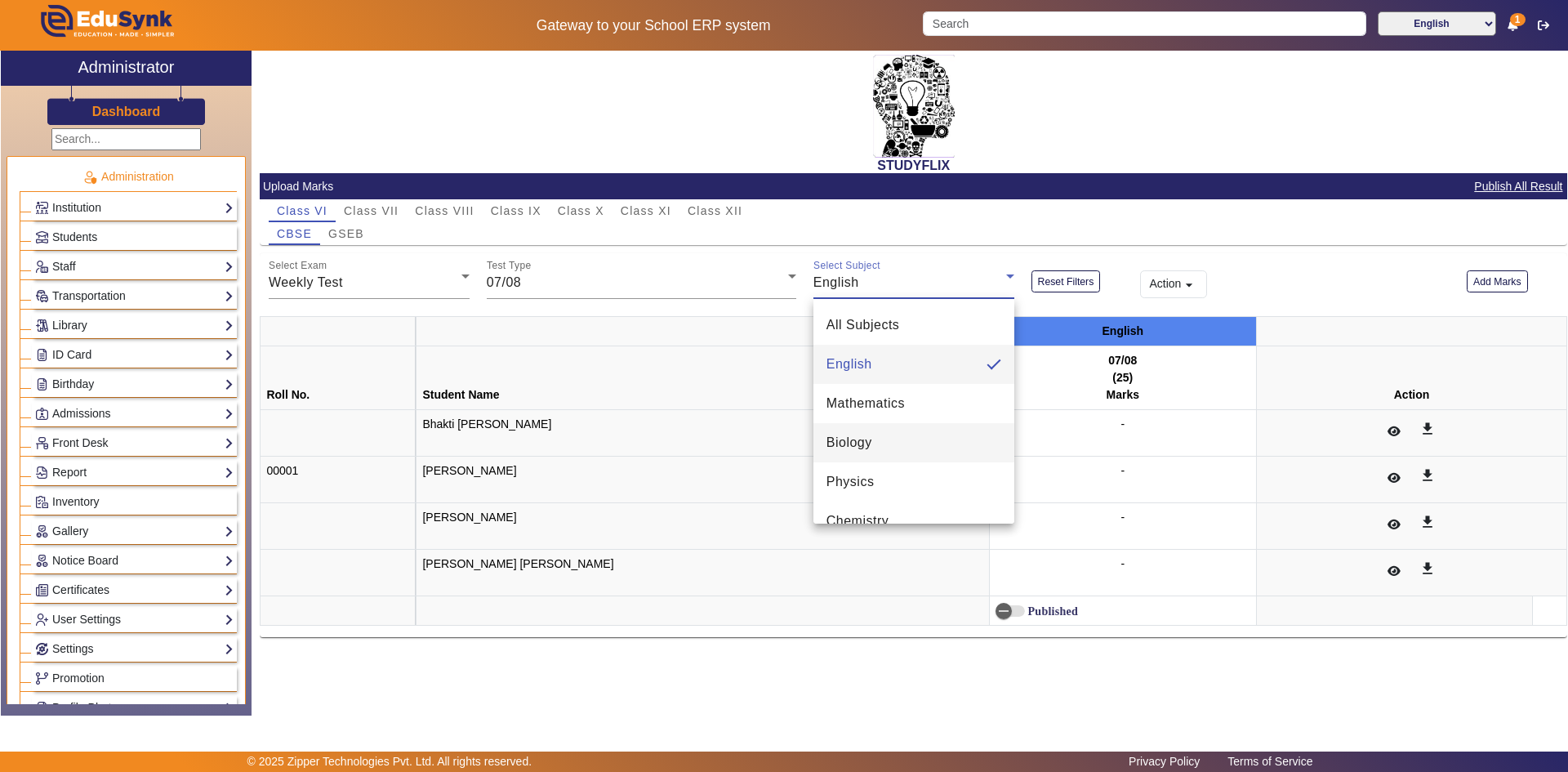
click at [856, 437] on span "Biology" at bounding box center [849, 443] width 45 height 20
click at [798, 558] on td "[PERSON_NAME] [PERSON_NAME]" at bounding box center [702, 572] width 572 height 46
click at [874, 287] on div "Biology" at bounding box center [910, 283] width 193 height 20
click at [866, 320] on span "All Subjects" at bounding box center [863, 326] width 74 height 20
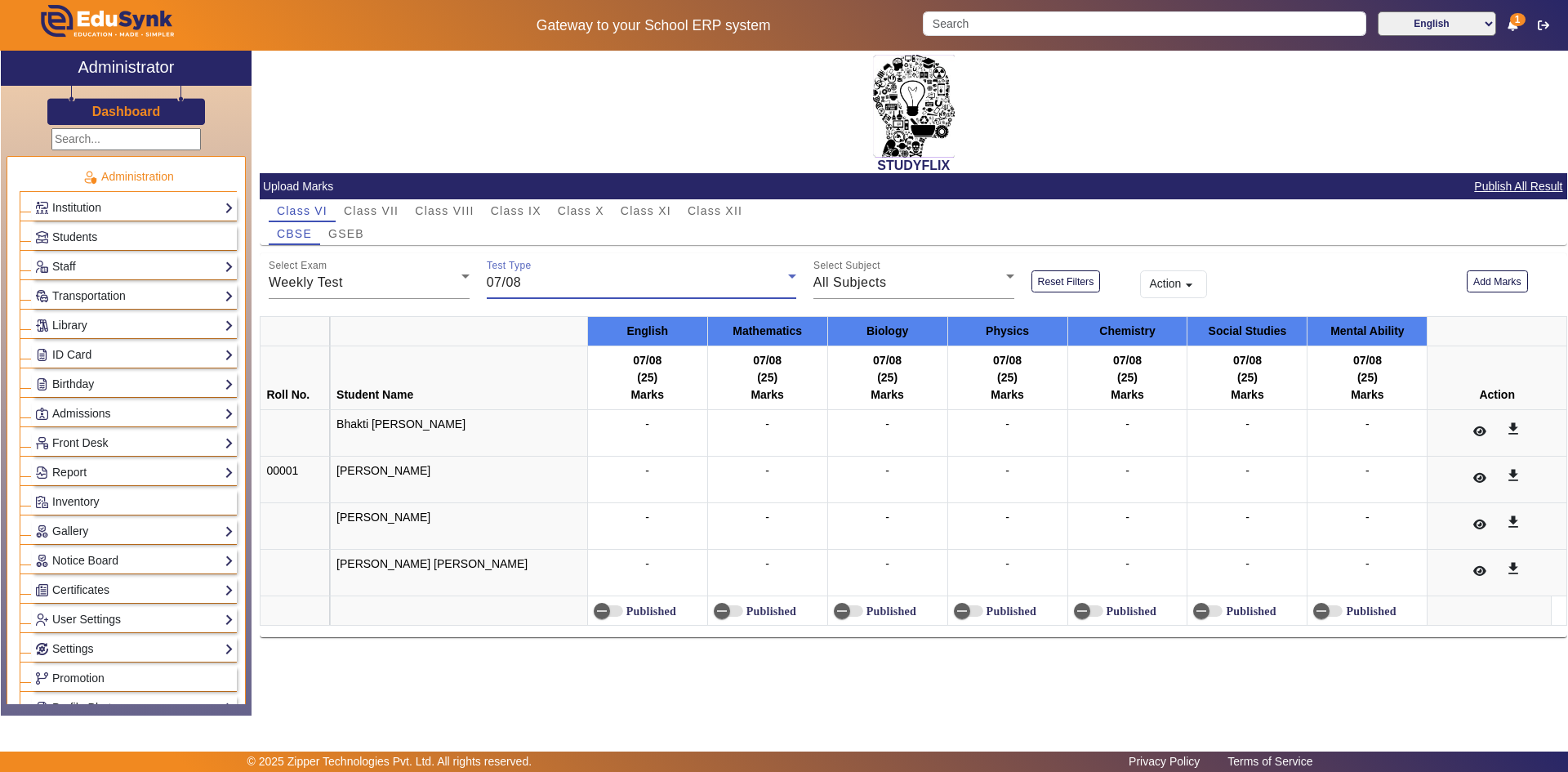
click at [512, 288] on span "07/08" at bounding box center [504, 282] width 35 height 14
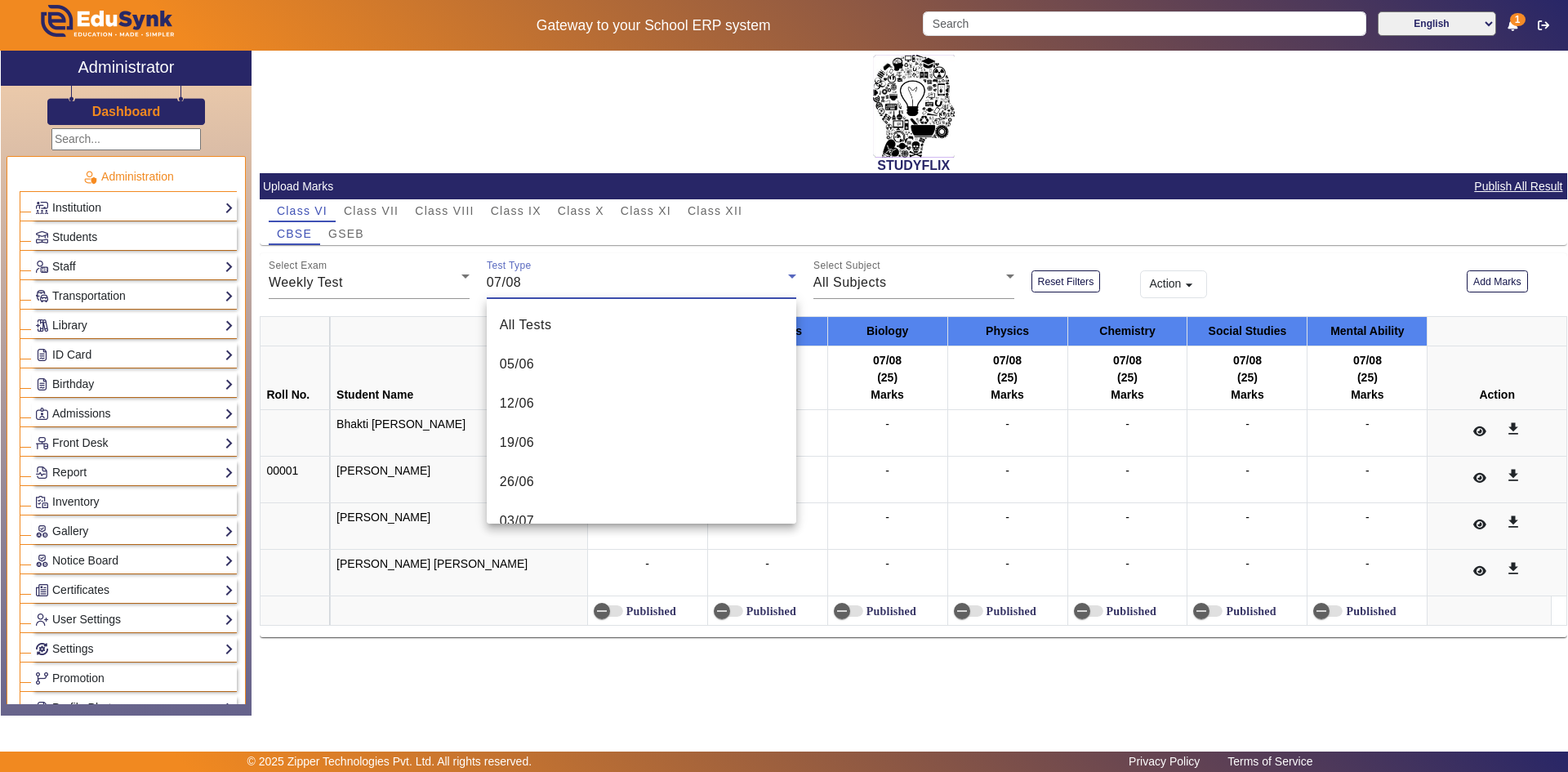
scroll to position [292, 0]
click at [512, 288] on div at bounding box center [784, 386] width 1568 height 772
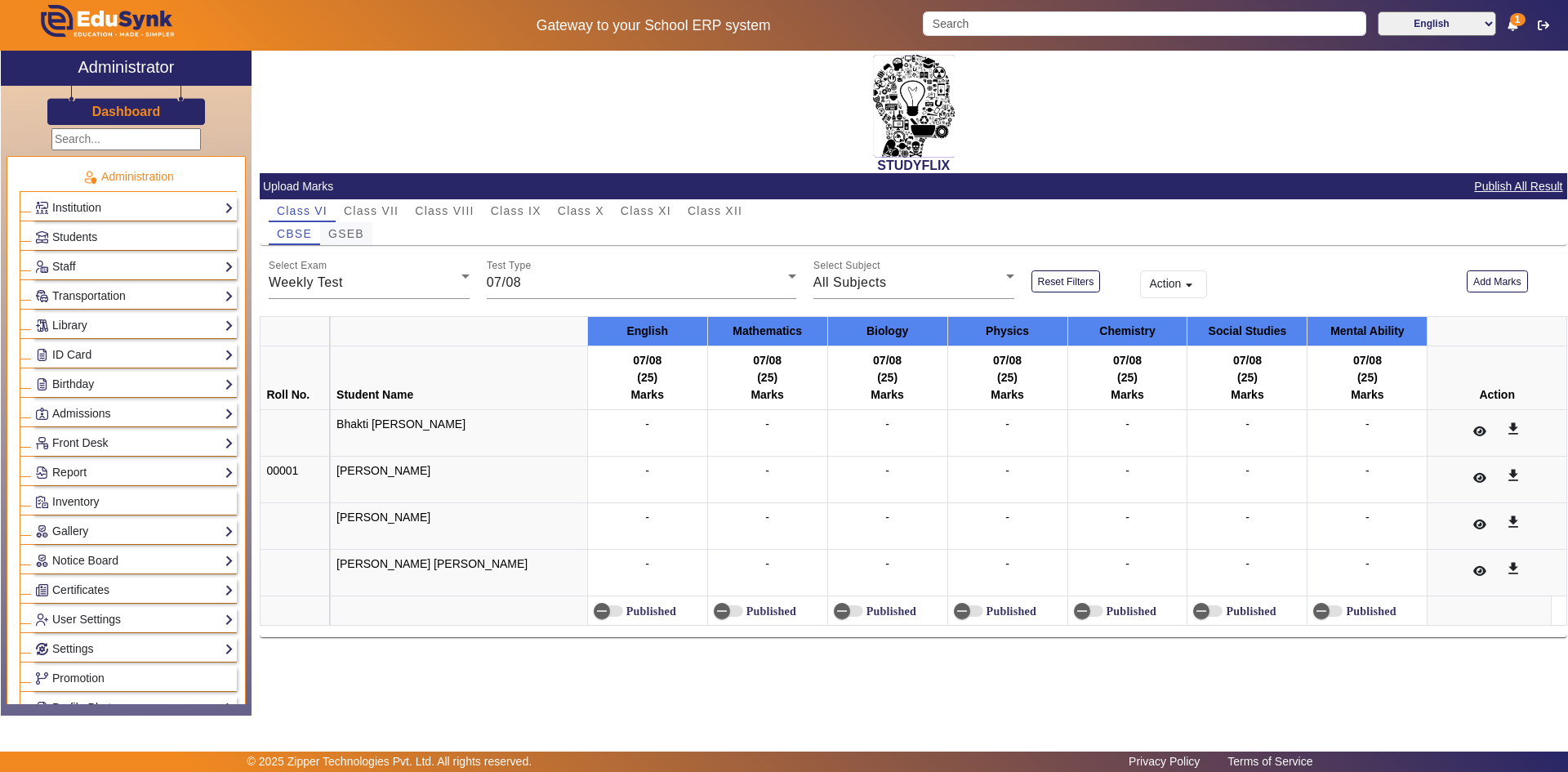
click at [365, 230] on div "GSEB" at bounding box center [346, 233] width 52 height 23
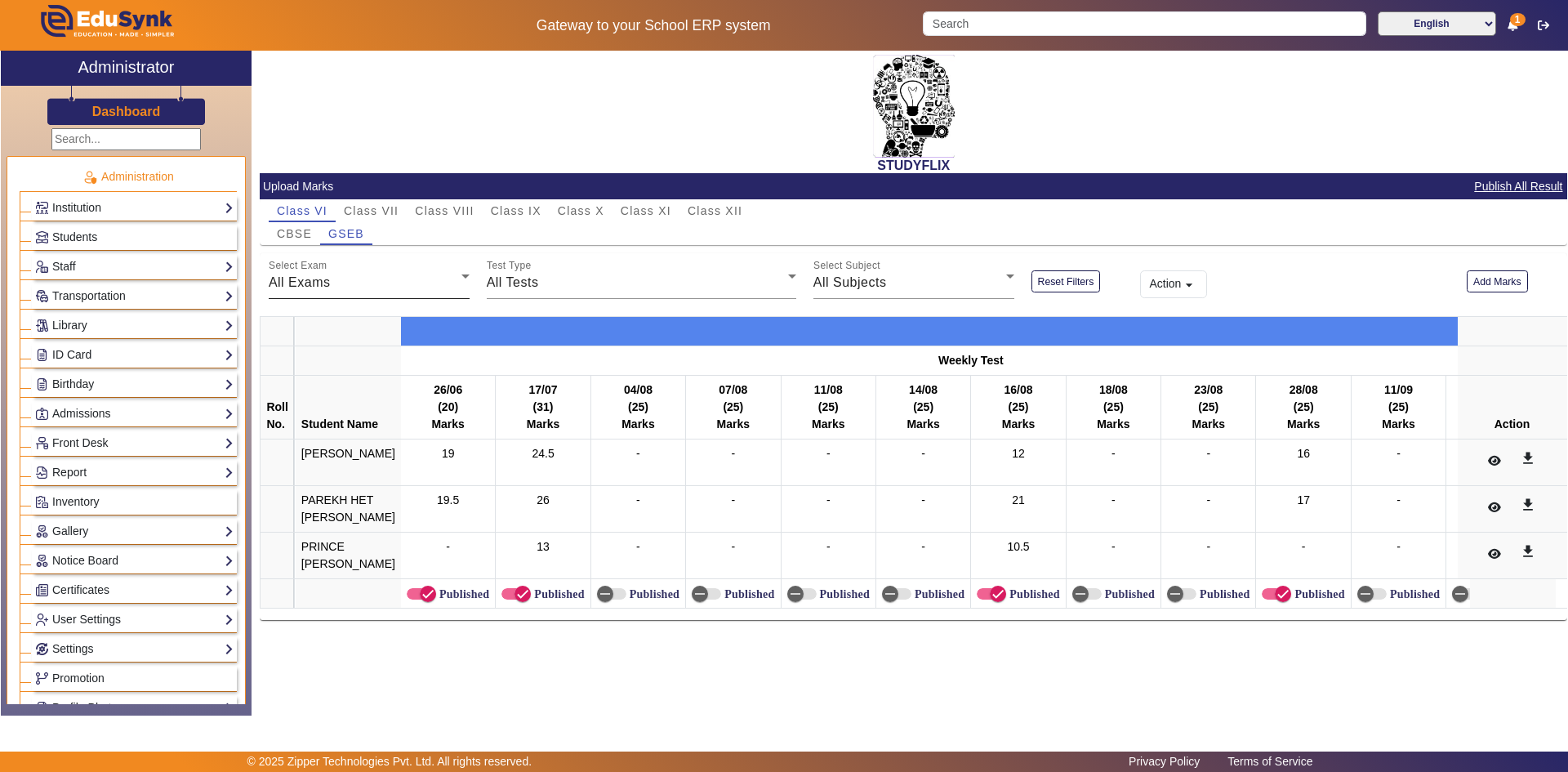
click at [383, 279] on div "All Exams" at bounding box center [365, 283] width 193 height 20
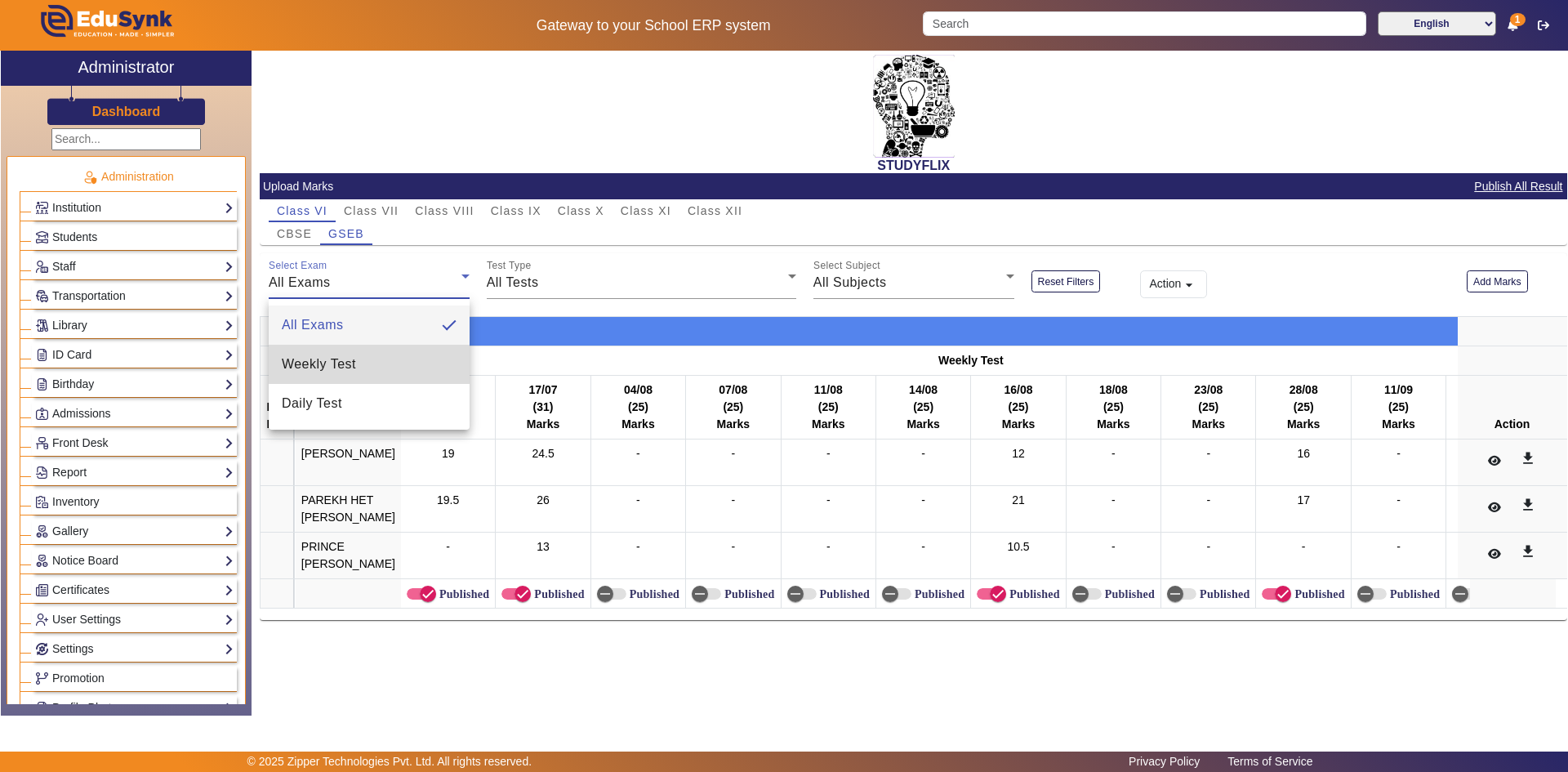
click at [367, 362] on mat-option "Weekly Test" at bounding box center [368, 364] width 201 height 39
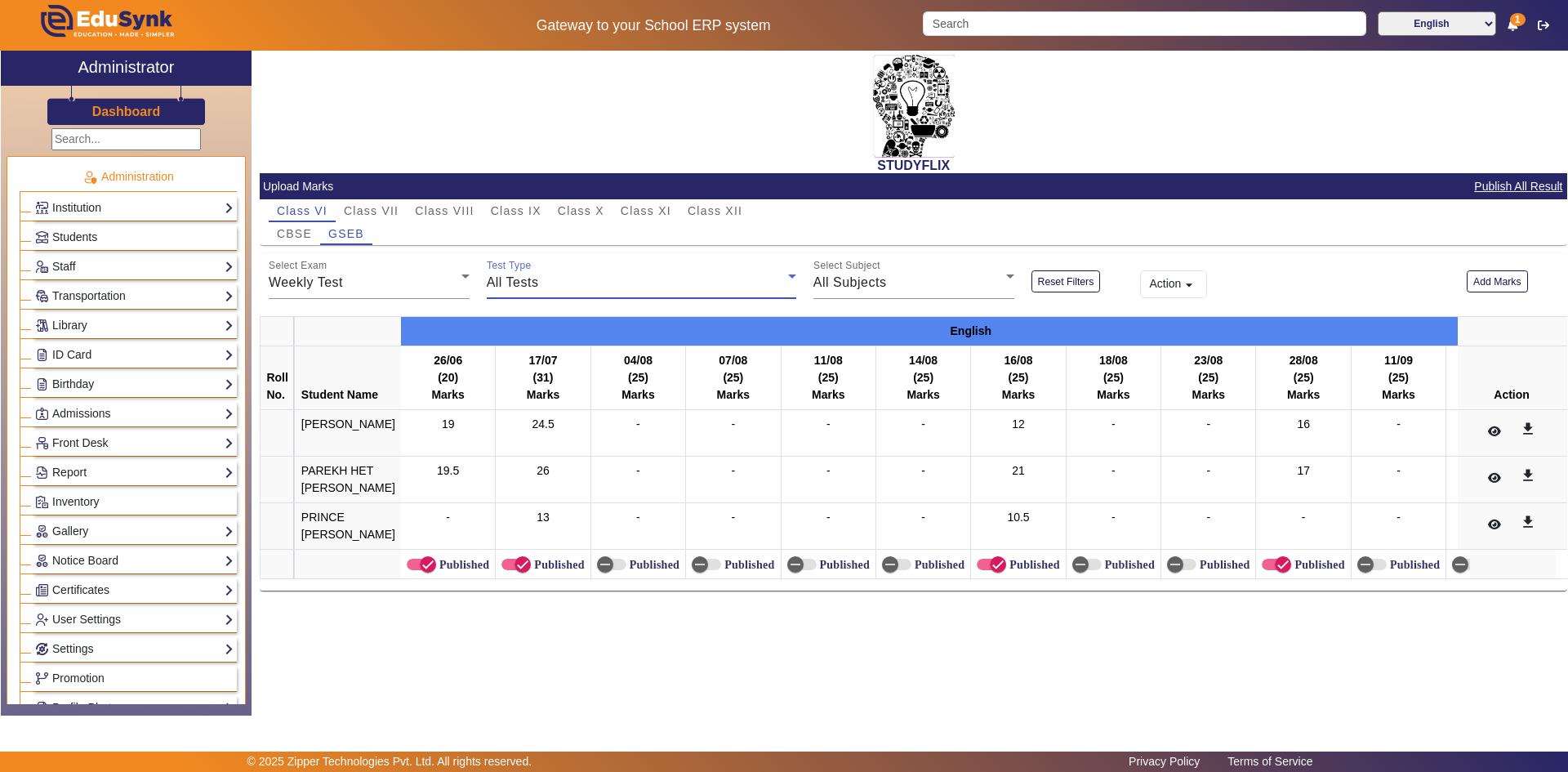
click at [519, 288] on span "All Tests" at bounding box center [512, 282] width 52 height 14
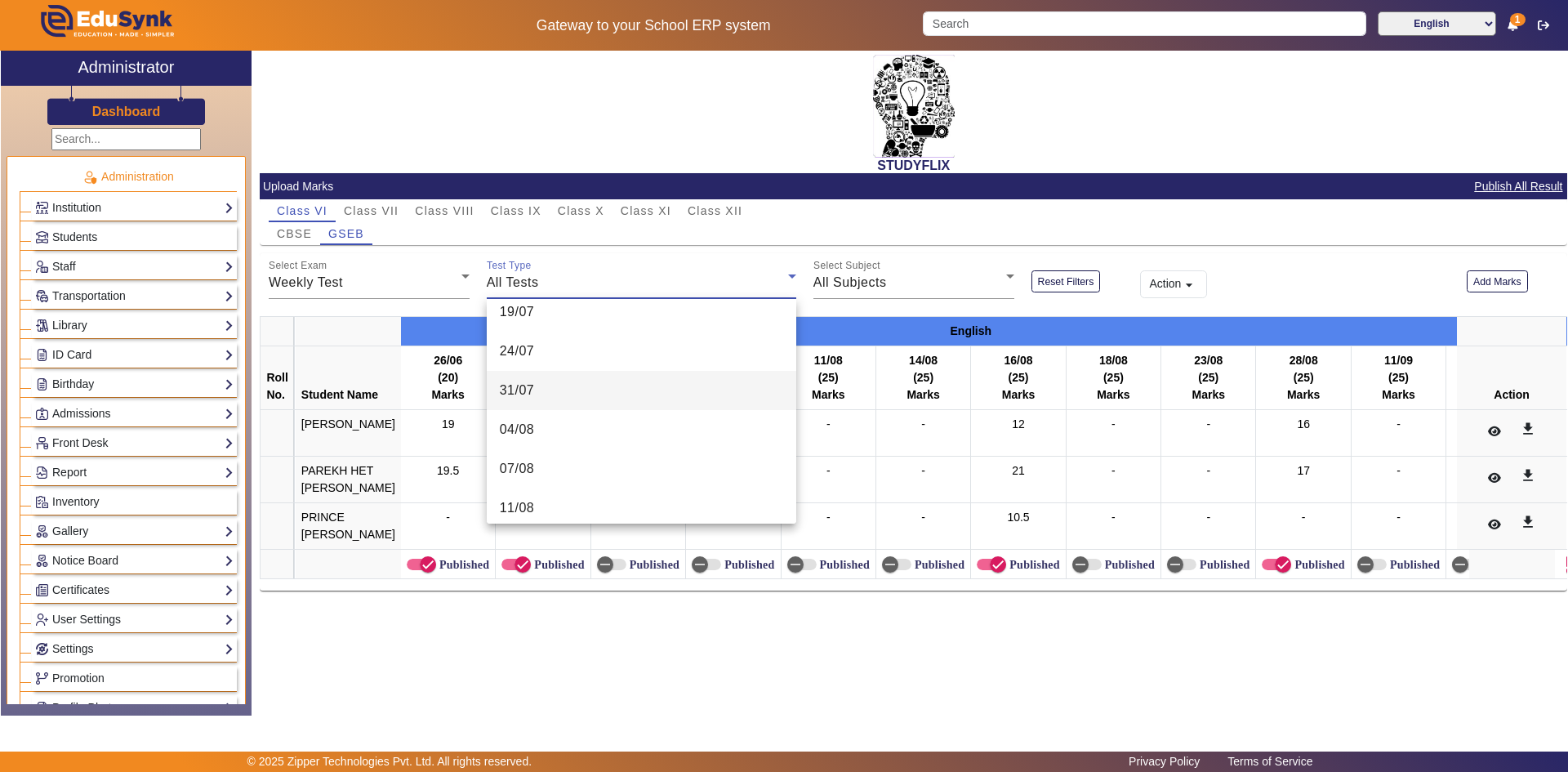
scroll to position [408, 0]
click at [550, 393] on mat-option "07/08" at bounding box center [641, 386] width 309 height 39
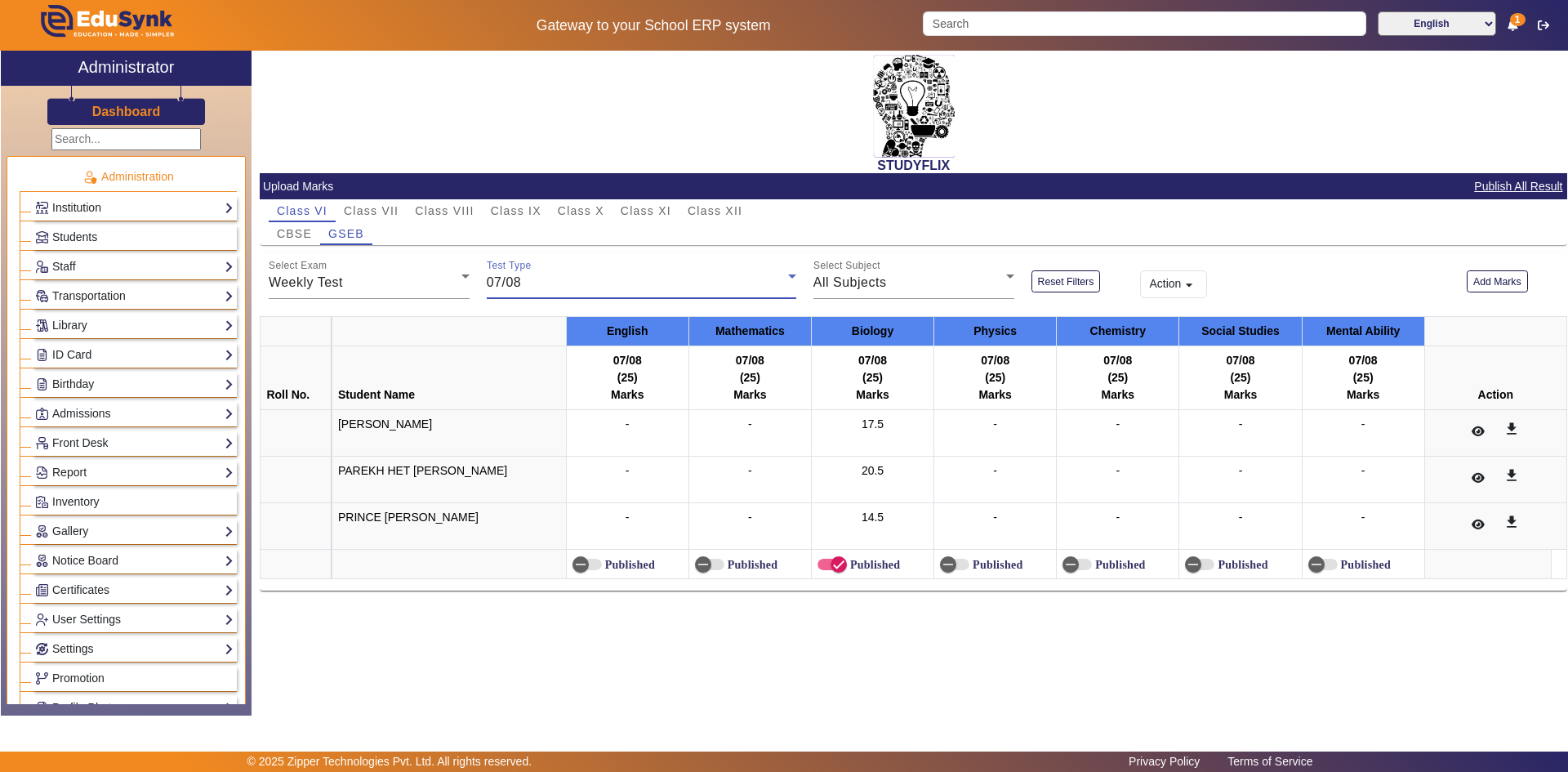
click at [626, 284] on div "07/08" at bounding box center [637, 283] width 301 height 20
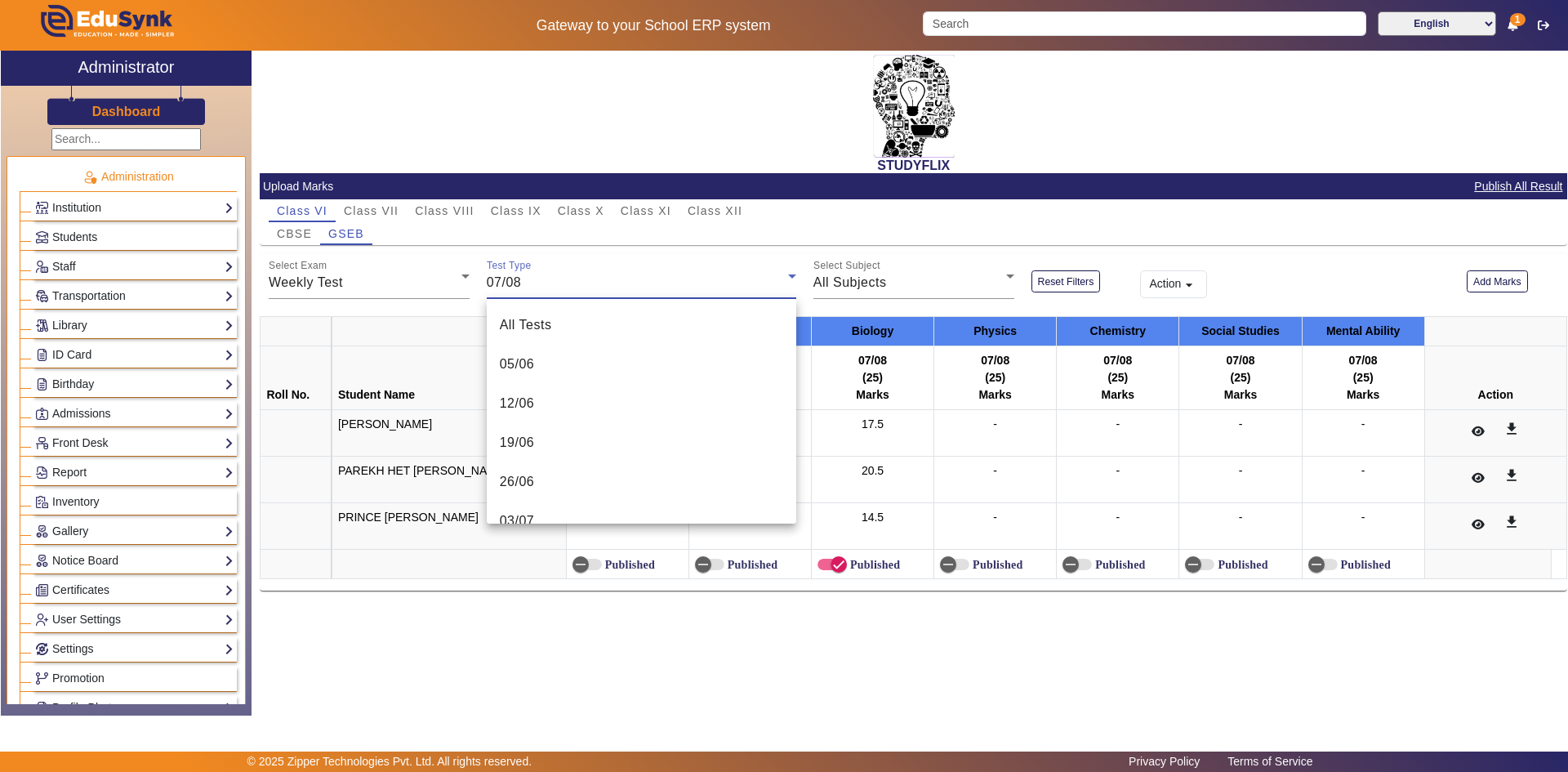
scroll to position [292, 0]
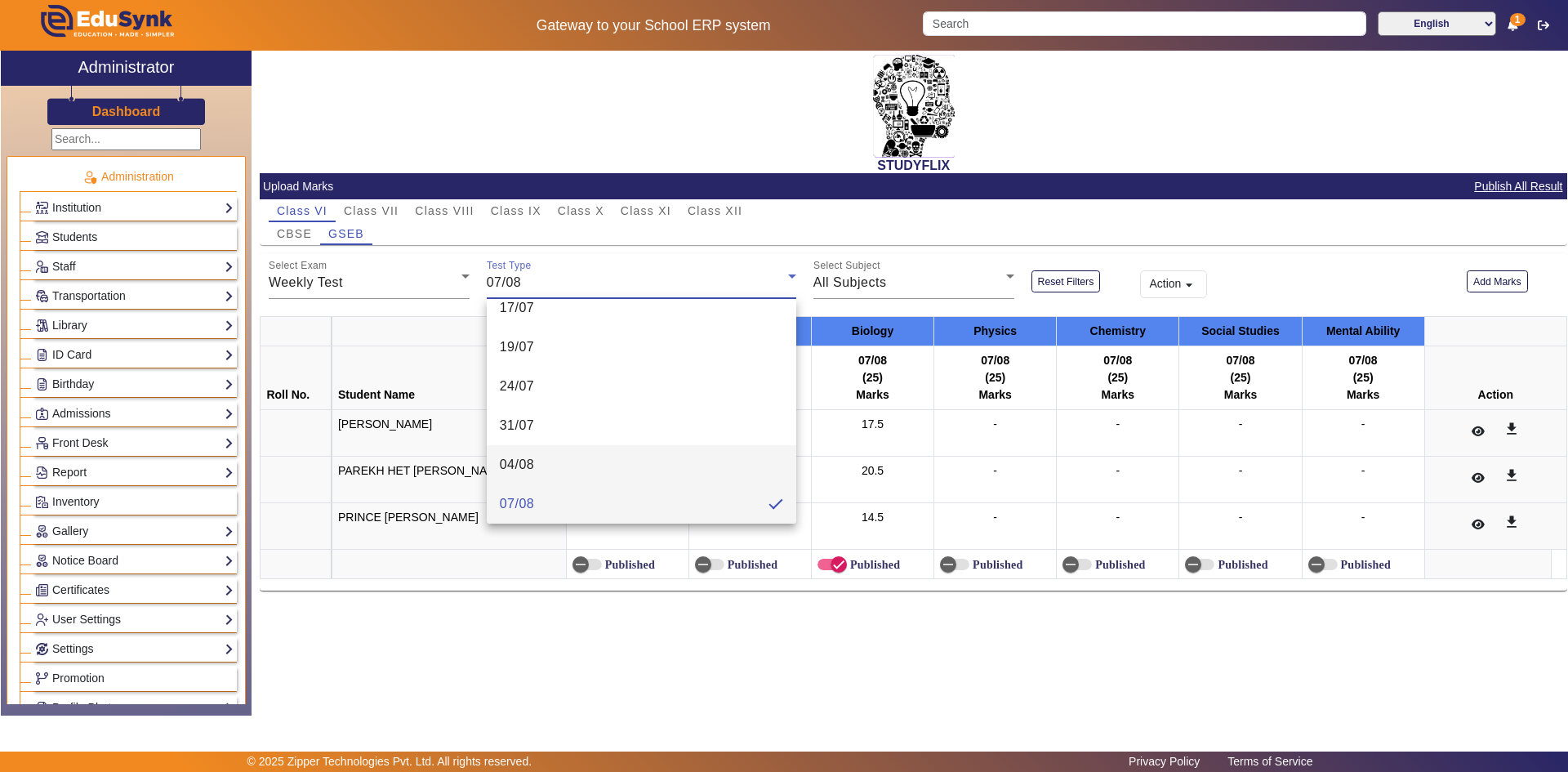
click at [597, 456] on mat-option "04/08" at bounding box center [641, 464] width 309 height 39
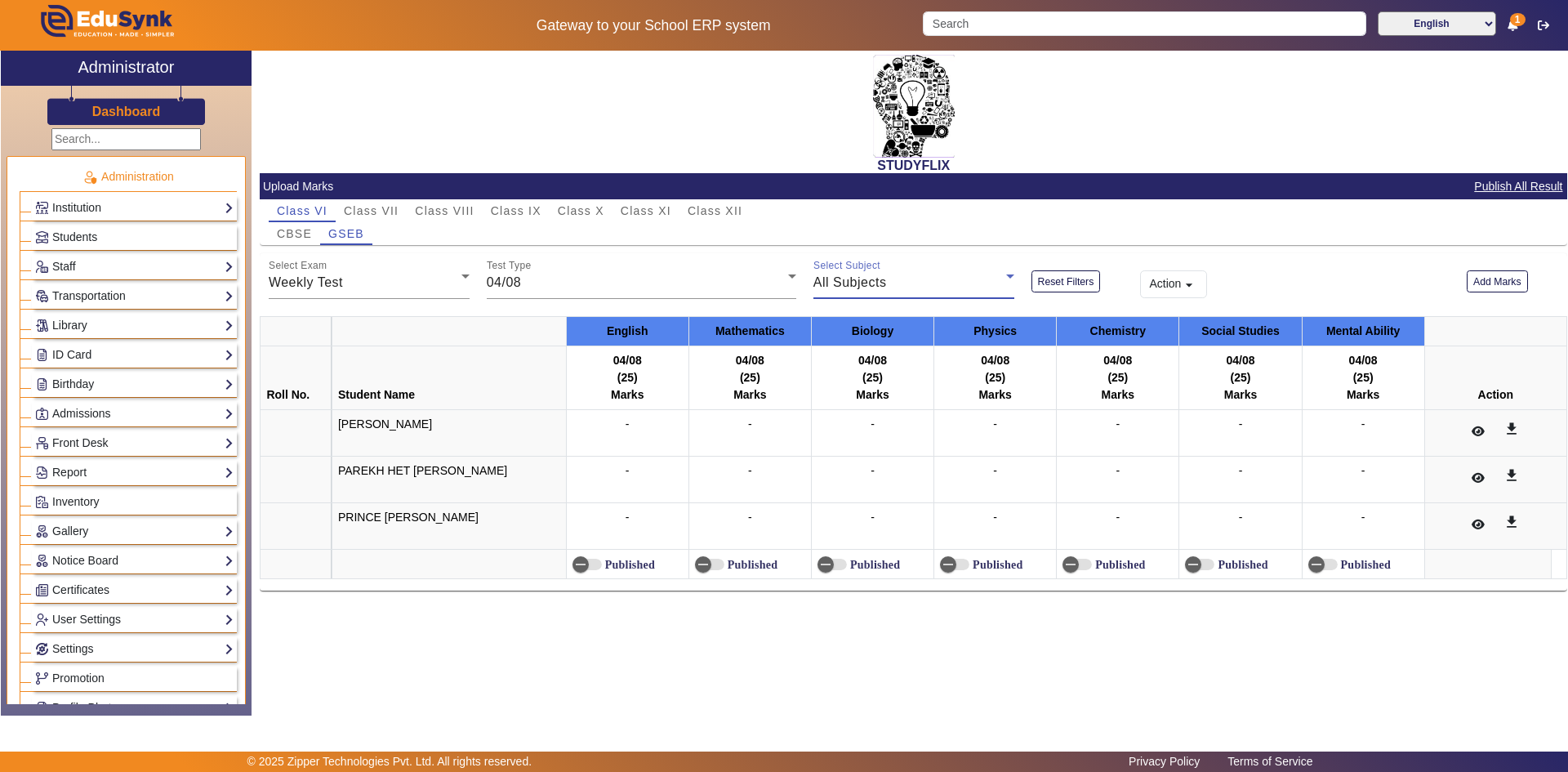
click at [906, 285] on div "All Subjects" at bounding box center [910, 283] width 193 height 20
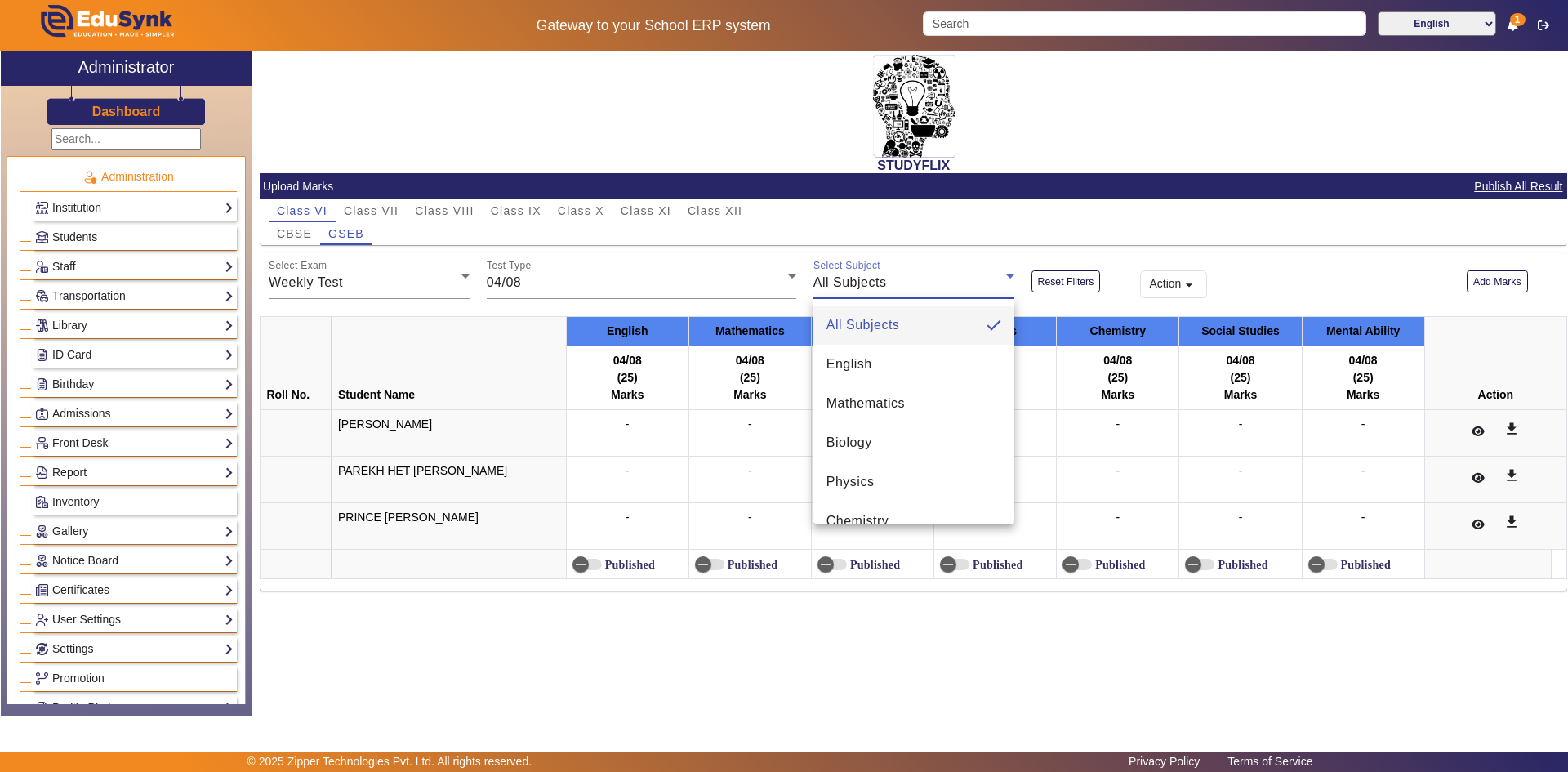
click at [906, 285] on div at bounding box center [784, 386] width 1568 height 772
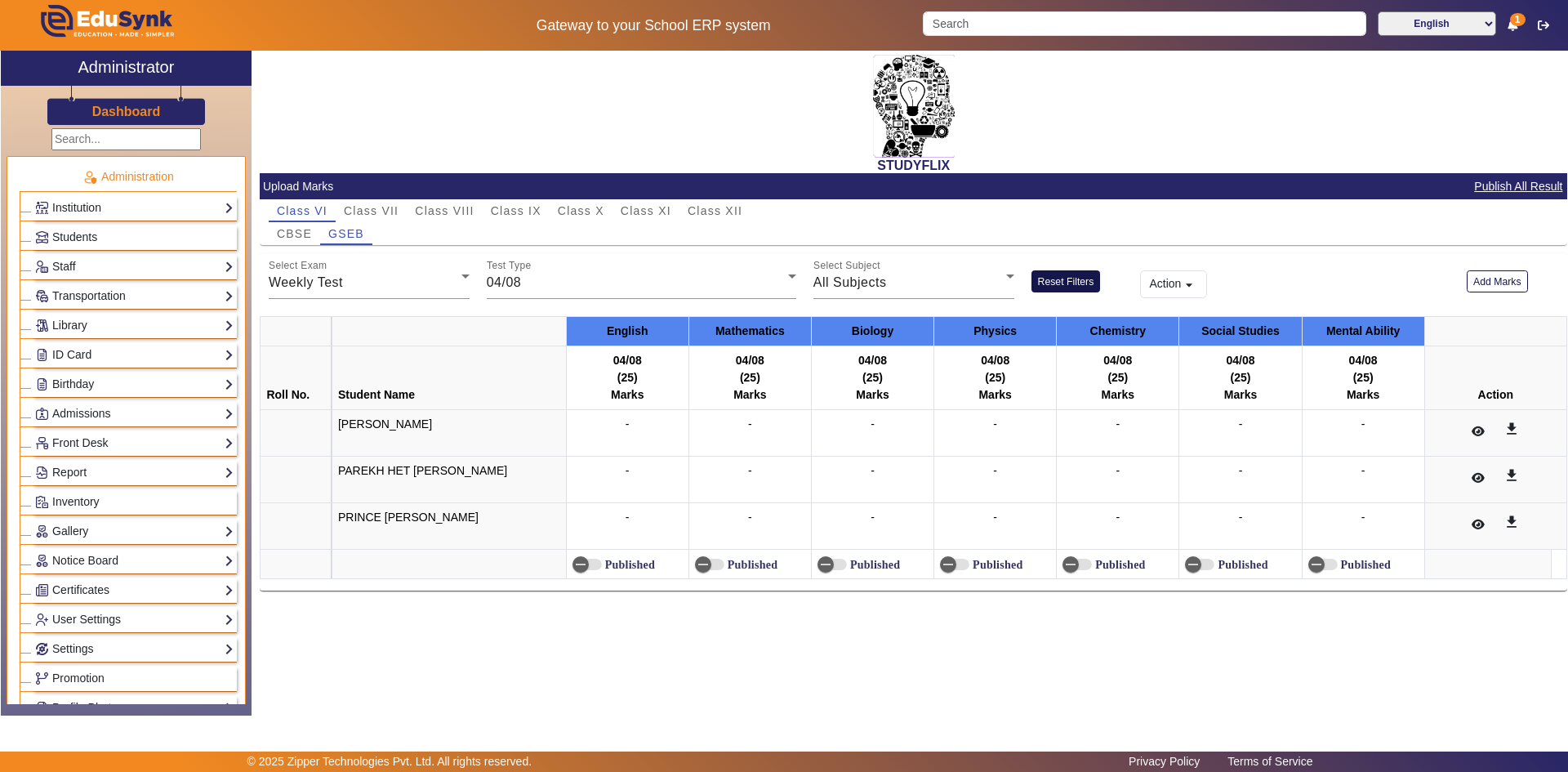
click at [1071, 276] on button "Reset Filters" at bounding box center [1066, 281] width 69 height 22
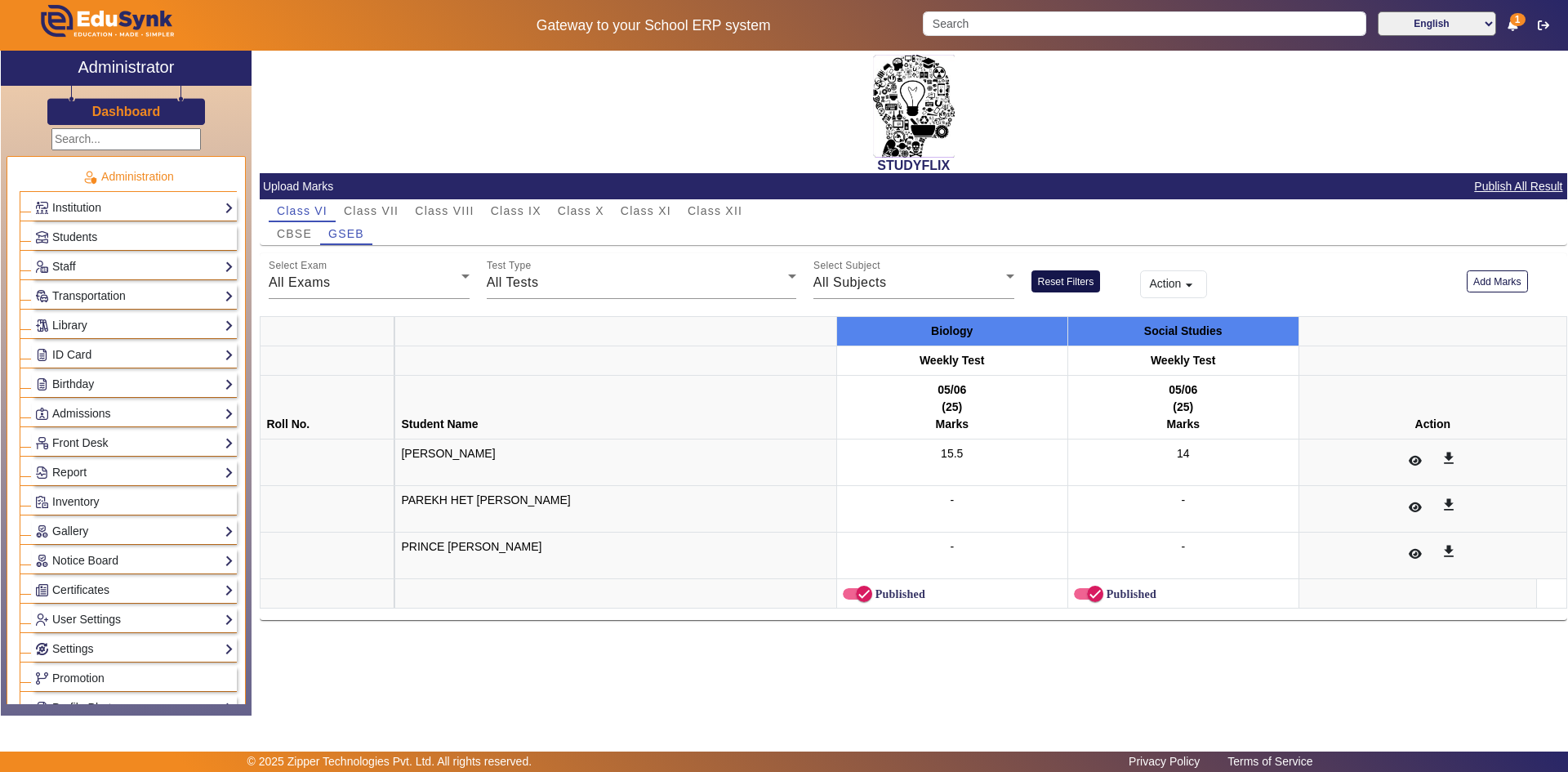
click at [1071, 276] on button "Reset Filters" at bounding box center [1066, 281] width 69 height 22
click at [623, 283] on div "All Tests" at bounding box center [637, 283] width 301 height 20
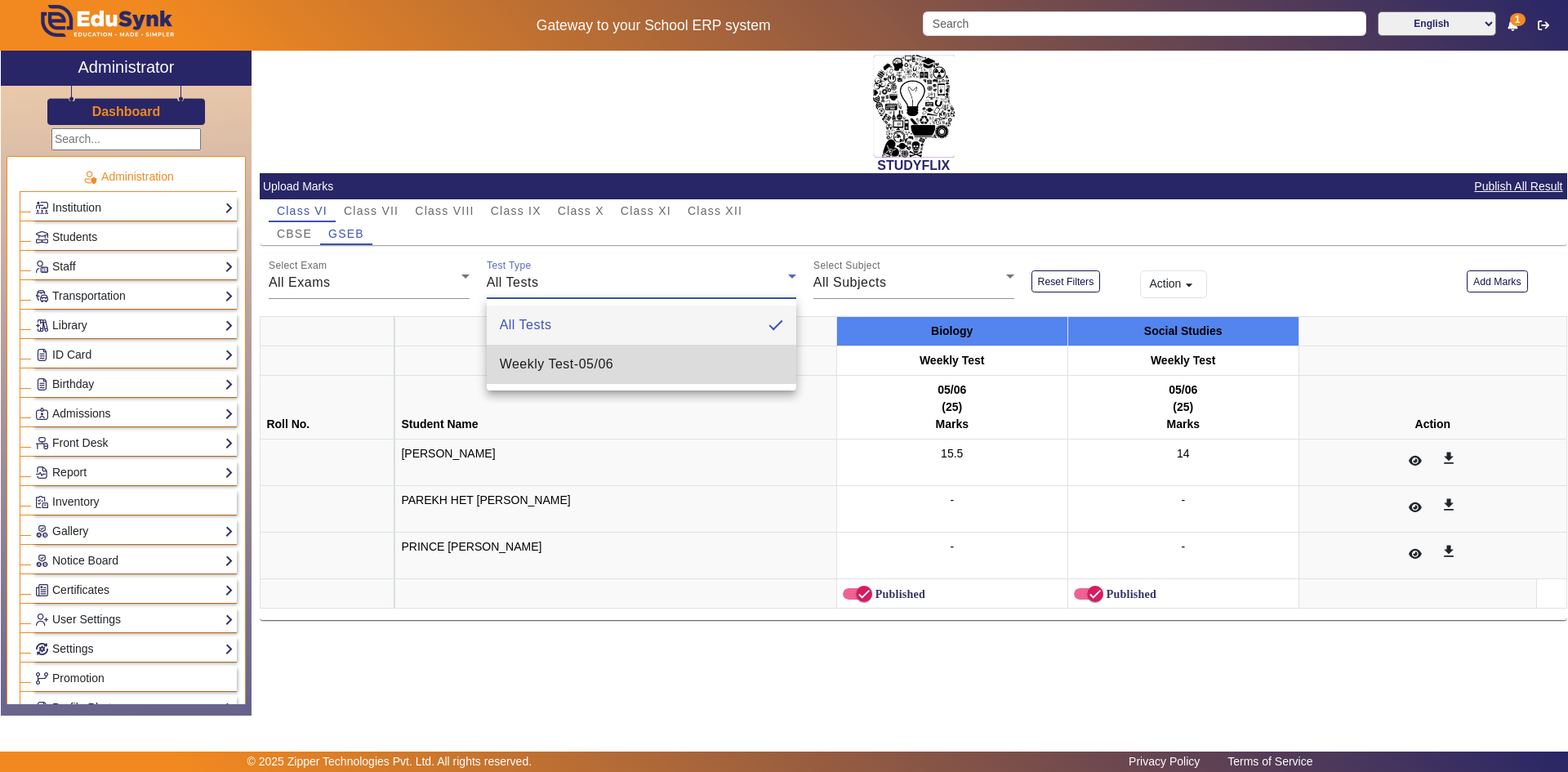
click at [625, 365] on mat-option "Weekly Test - 05/06" at bounding box center [641, 364] width 309 height 39
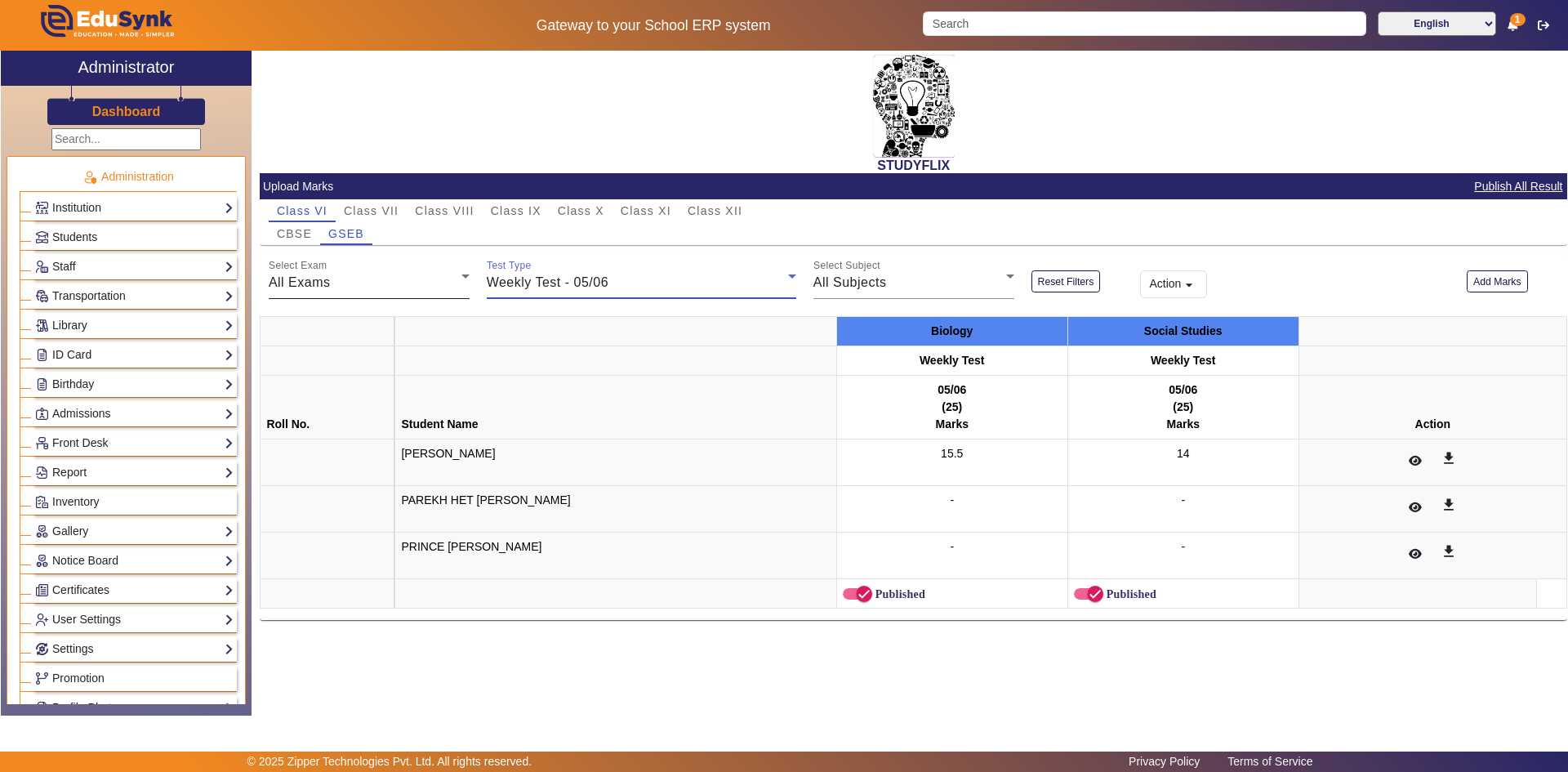
click at [414, 293] on div "Select Exam All Exams" at bounding box center [368, 276] width 201 height 45
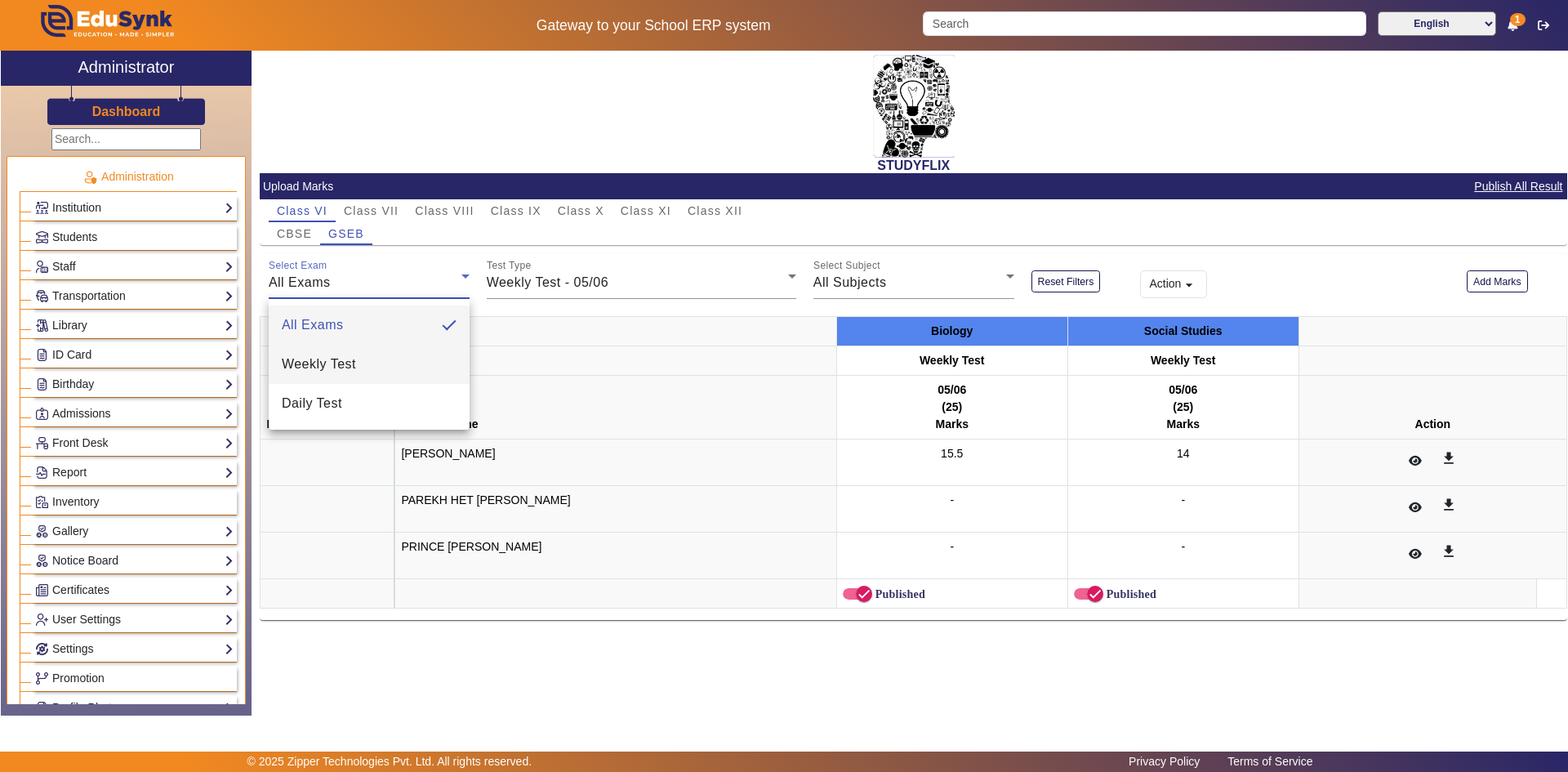
click at [408, 355] on mat-option "Weekly Test" at bounding box center [368, 364] width 201 height 39
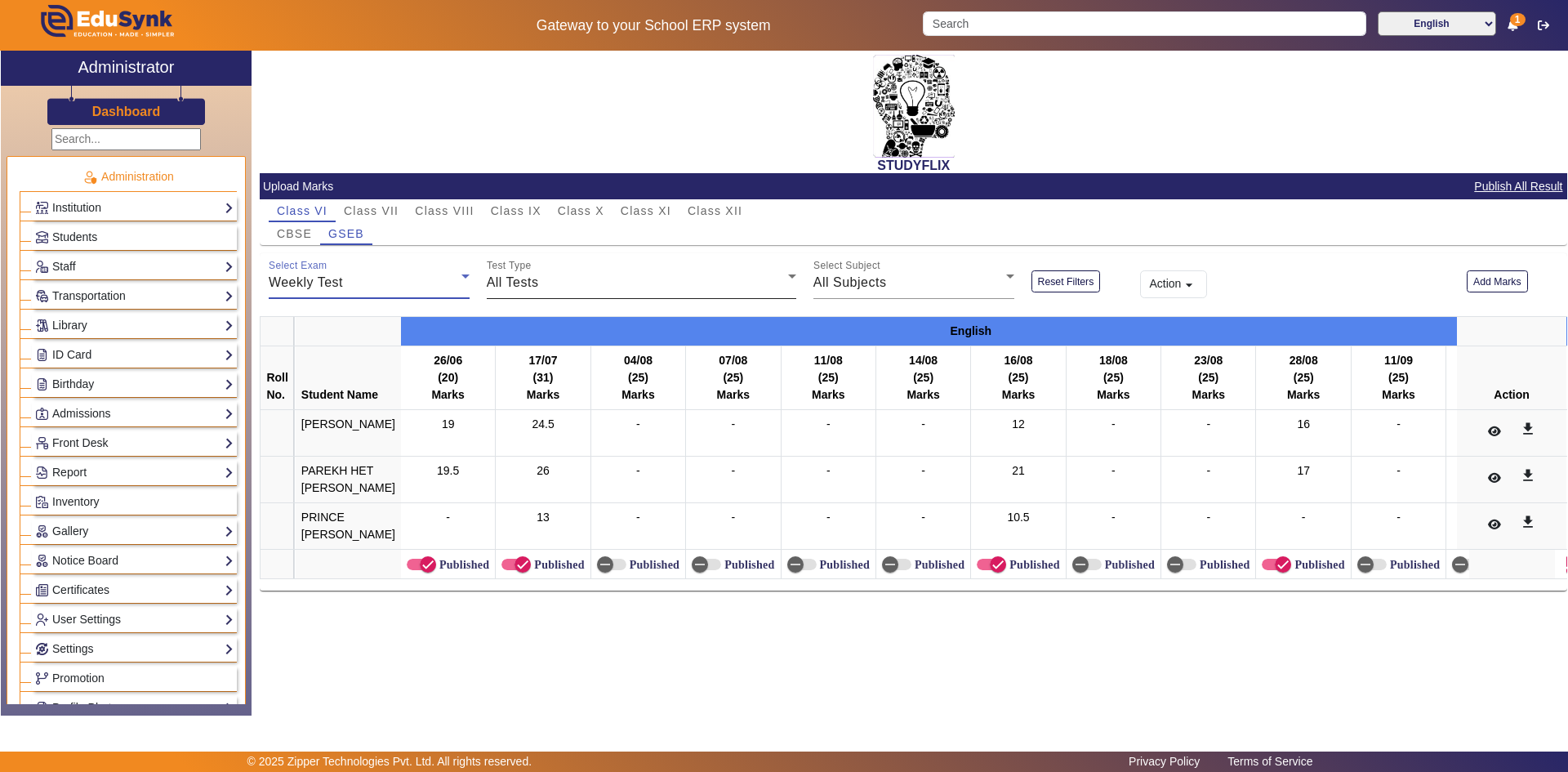
click at [557, 288] on div "All Tests" at bounding box center [637, 283] width 301 height 20
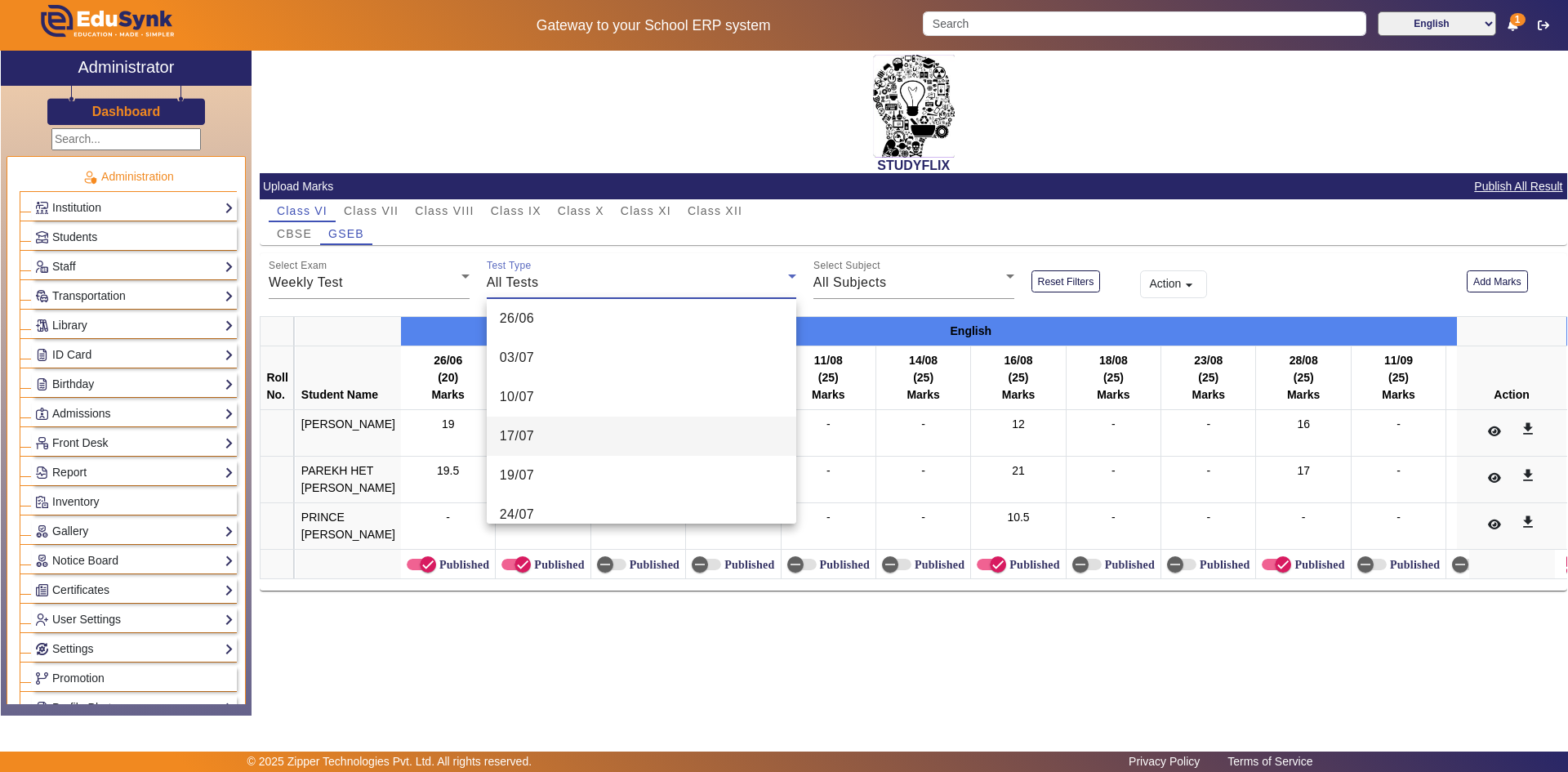
scroll to position [245, 0]
click at [560, 475] on mat-option "31/07" at bounding box center [641, 471] width 309 height 39
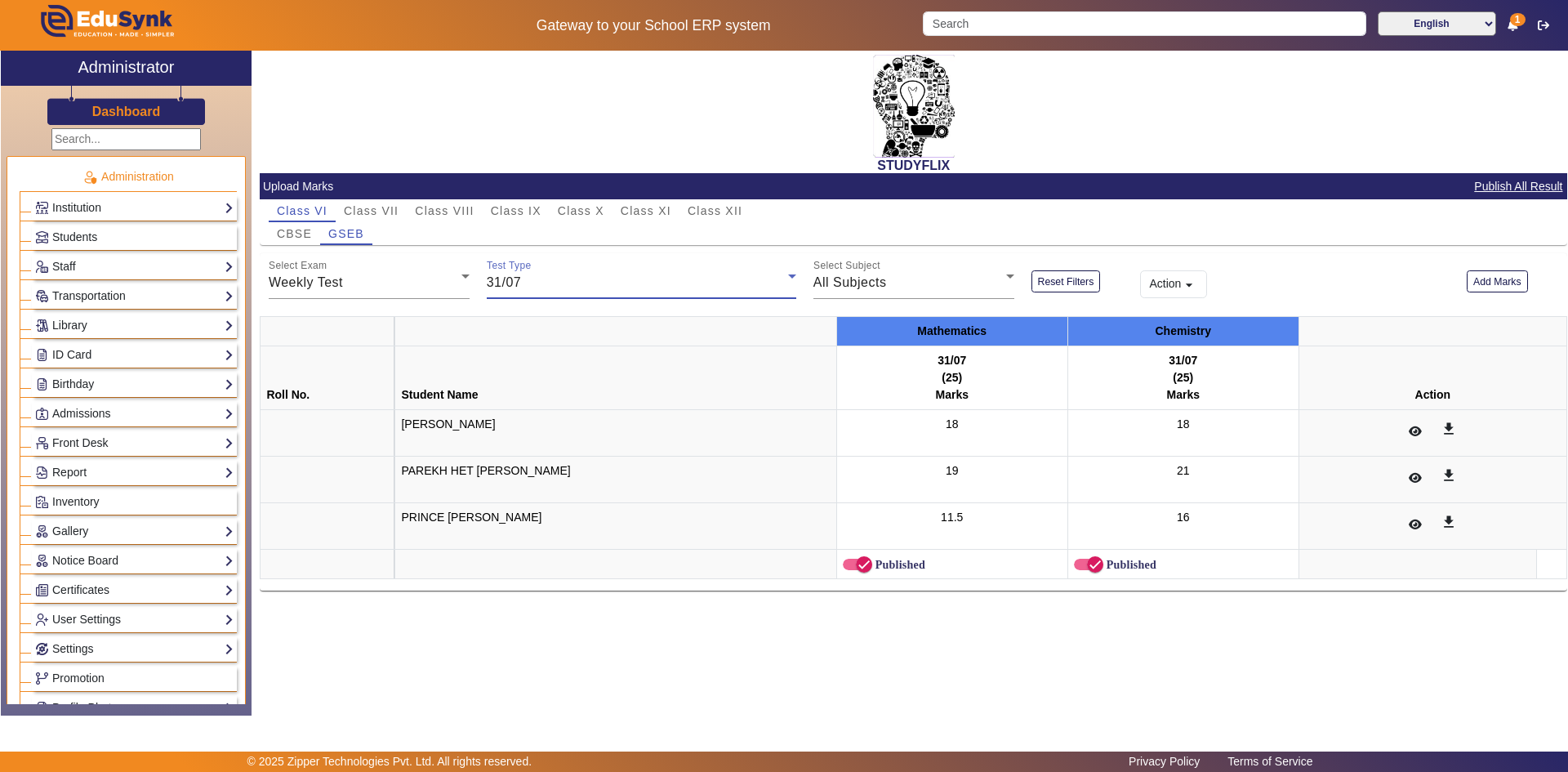
click at [596, 276] on div "31/07" at bounding box center [637, 283] width 301 height 20
click at [534, 487] on span "14/08" at bounding box center [518, 497] width 35 height 20
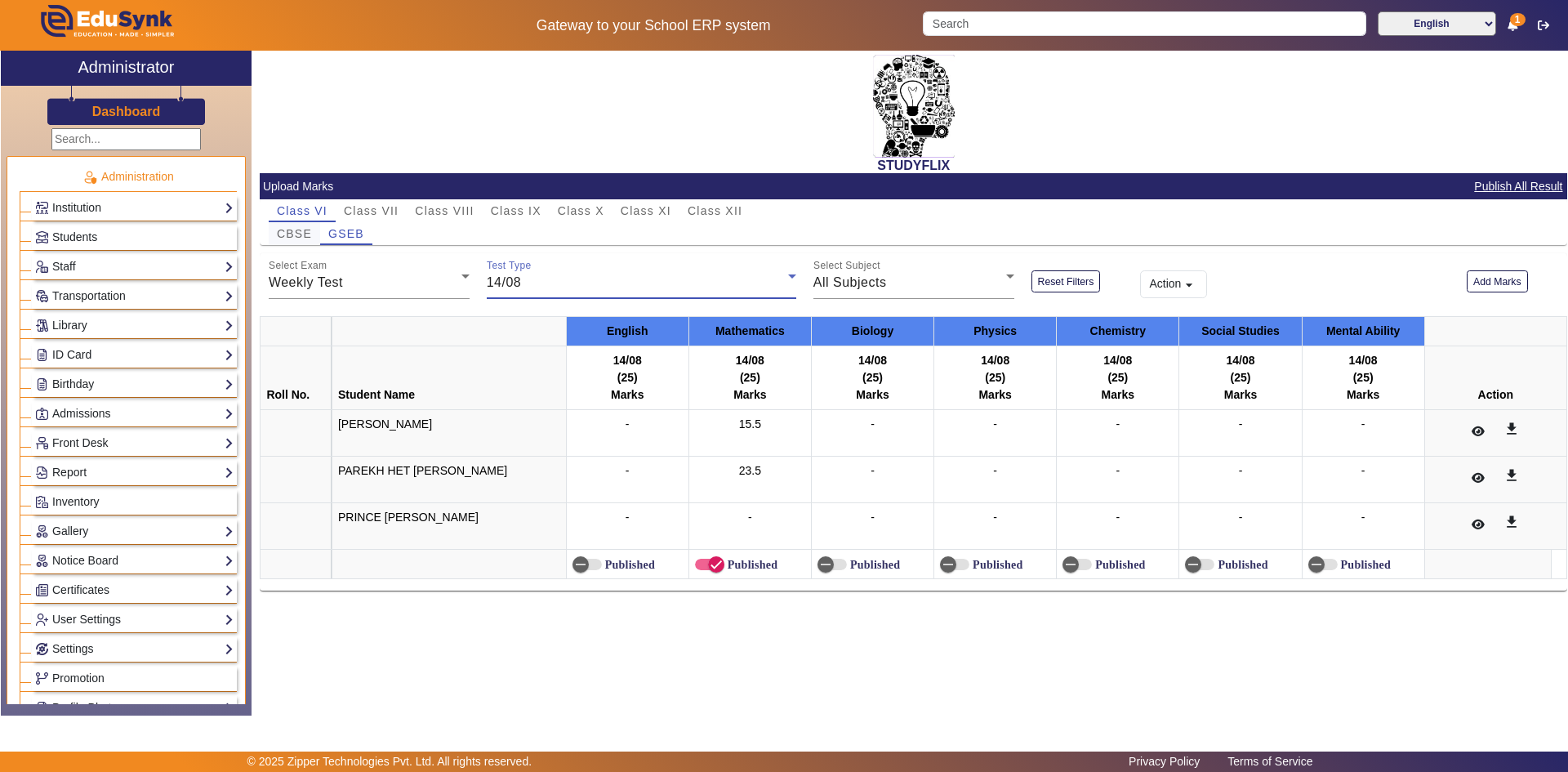
click at [305, 234] on span "CBSE" at bounding box center [294, 234] width 35 height 12
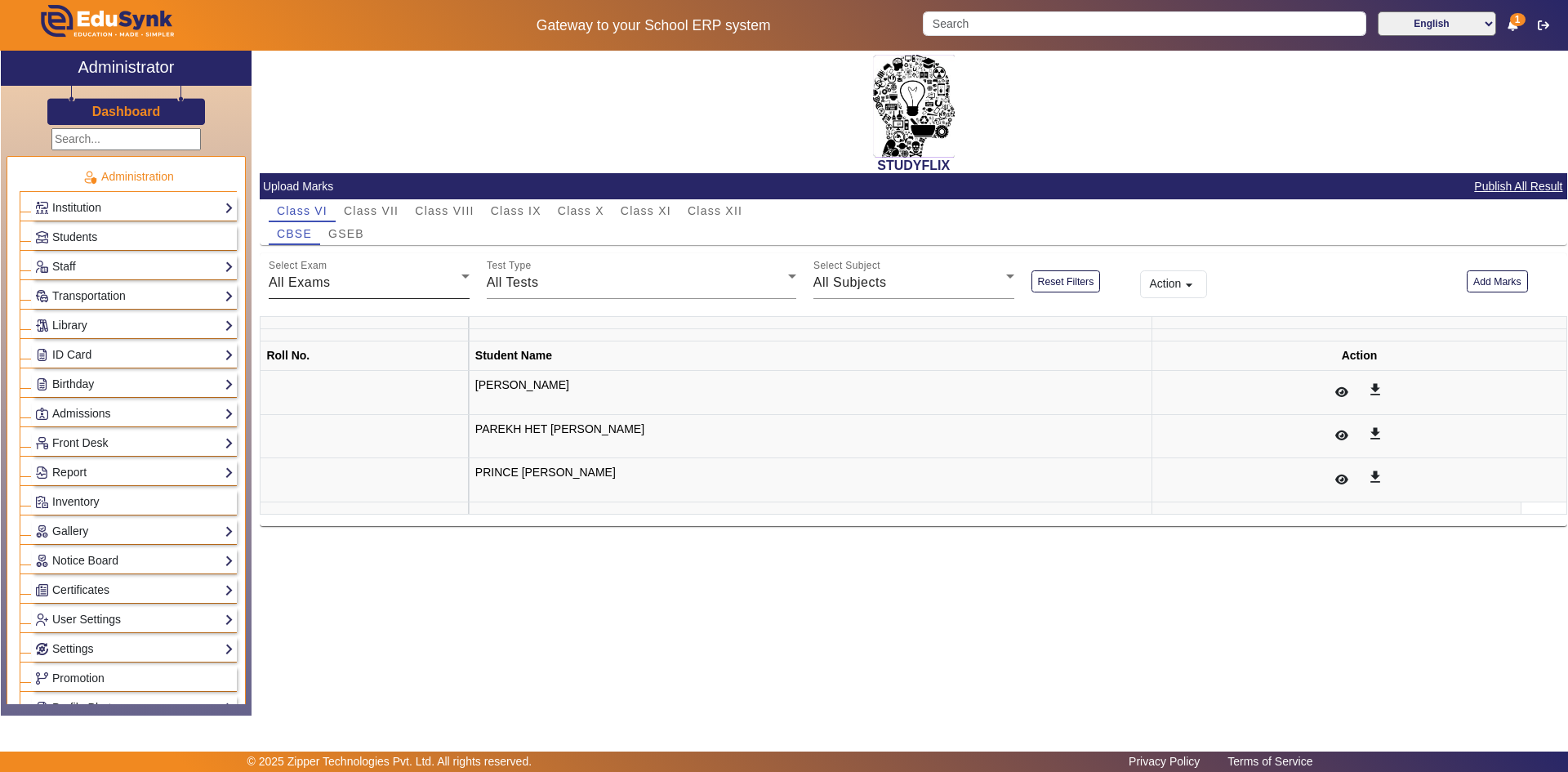
click at [356, 279] on div "All Exams" at bounding box center [365, 283] width 193 height 20
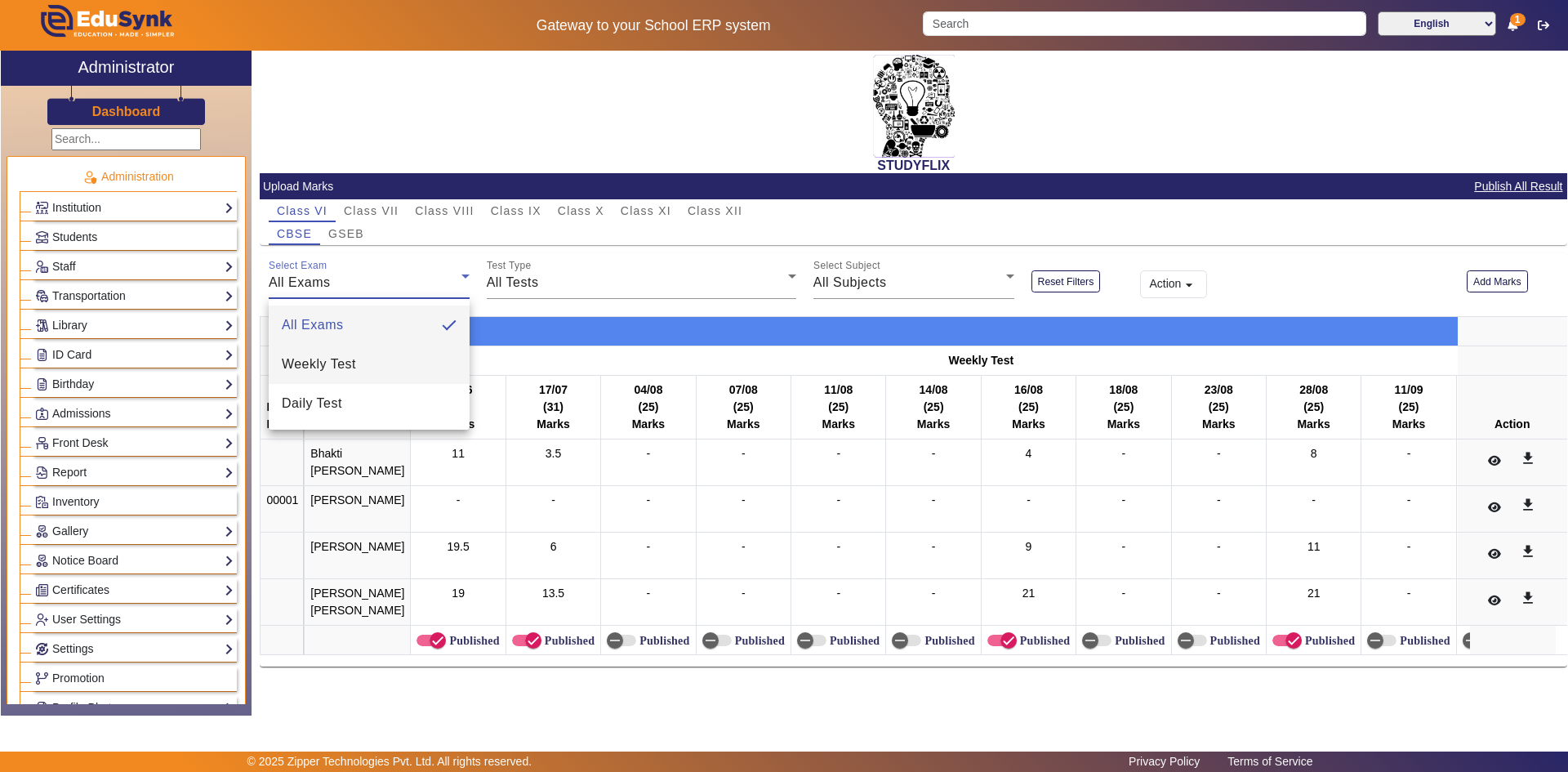
click at [348, 372] on span "Weekly Test" at bounding box center [319, 365] width 75 height 20
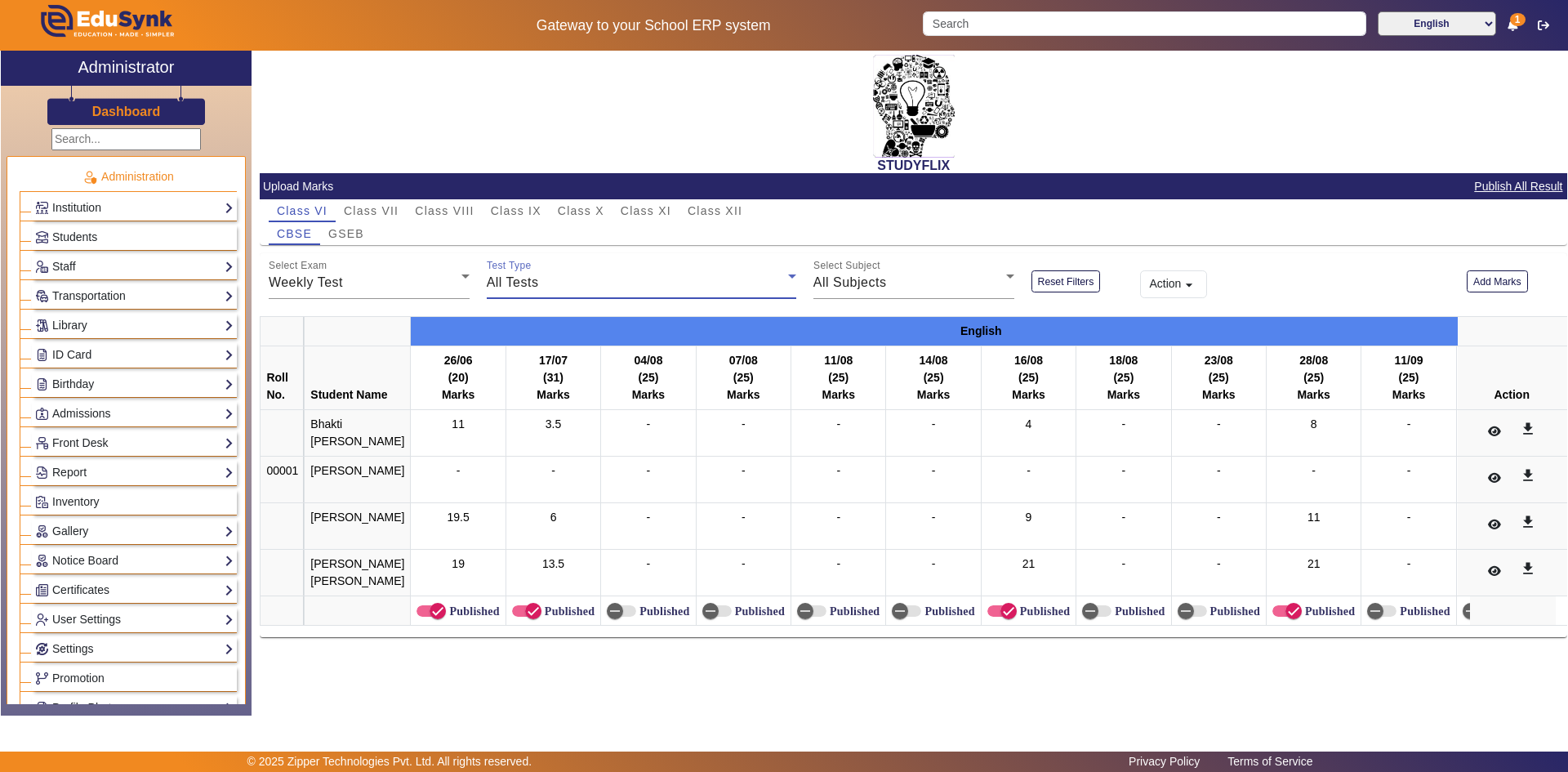
click at [540, 288] on div "All Tests" at bounding box center [637, 283] width 301 height 20
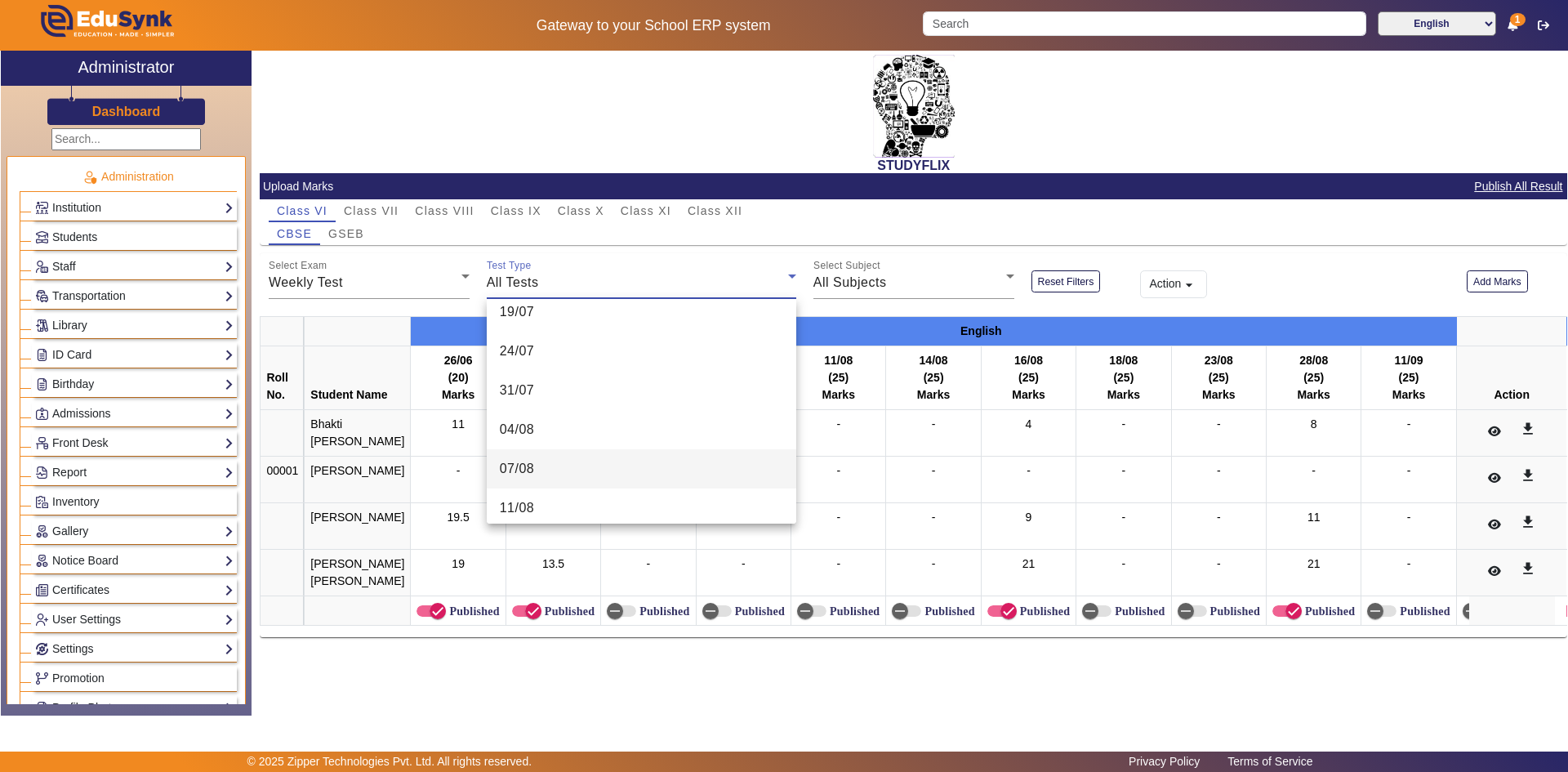
scroll to position [408, 0]
click at [528, 462] on span "14/08" at bounding box center [518, 466] width 35 height 20
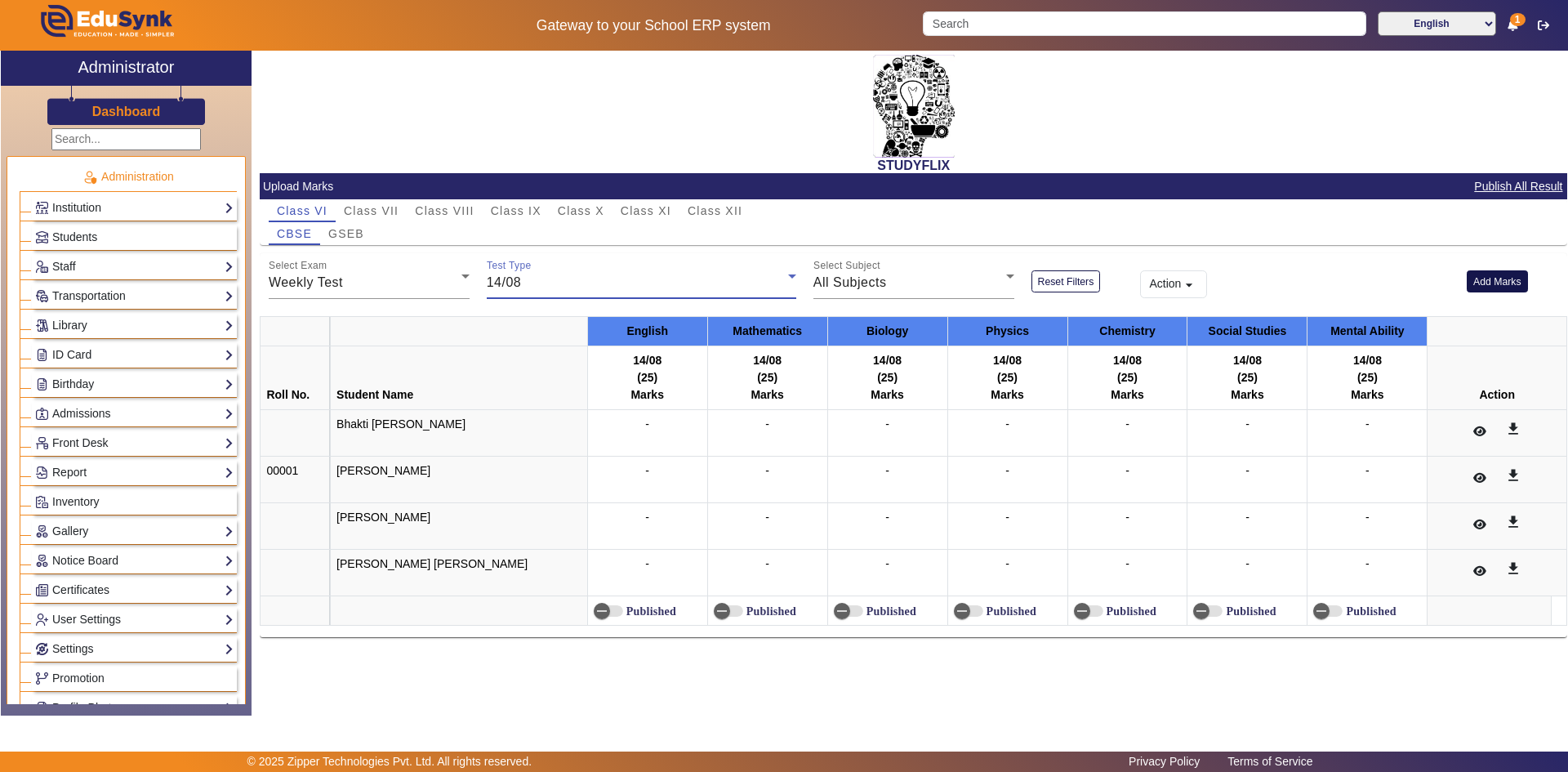
click at [1510, 288] on button "Add Marks" at bounding box center [1497, 281] width 61 height 22
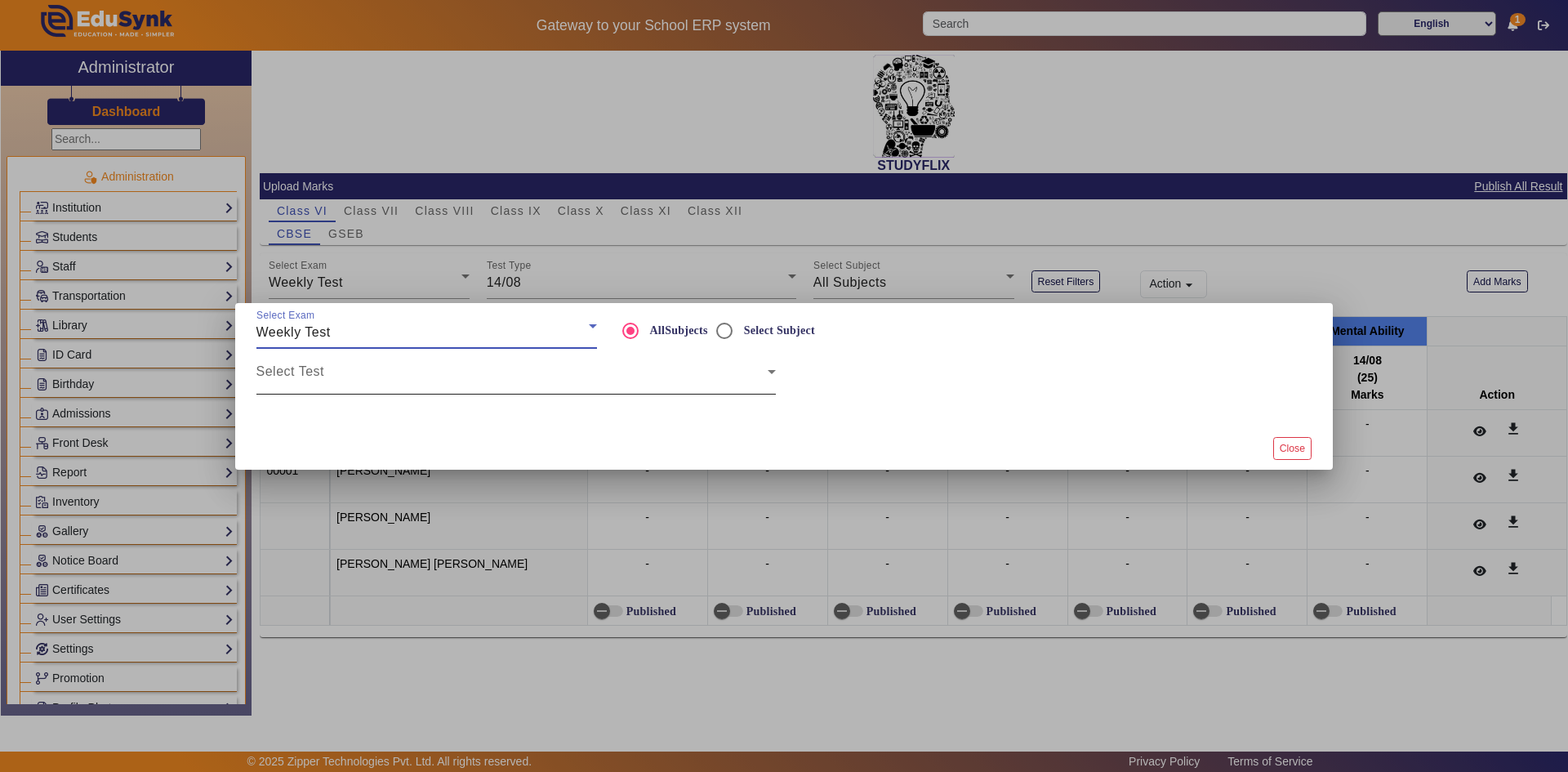
click at [548, 372] on span at bounding box center [512, 378] width 511 height 20
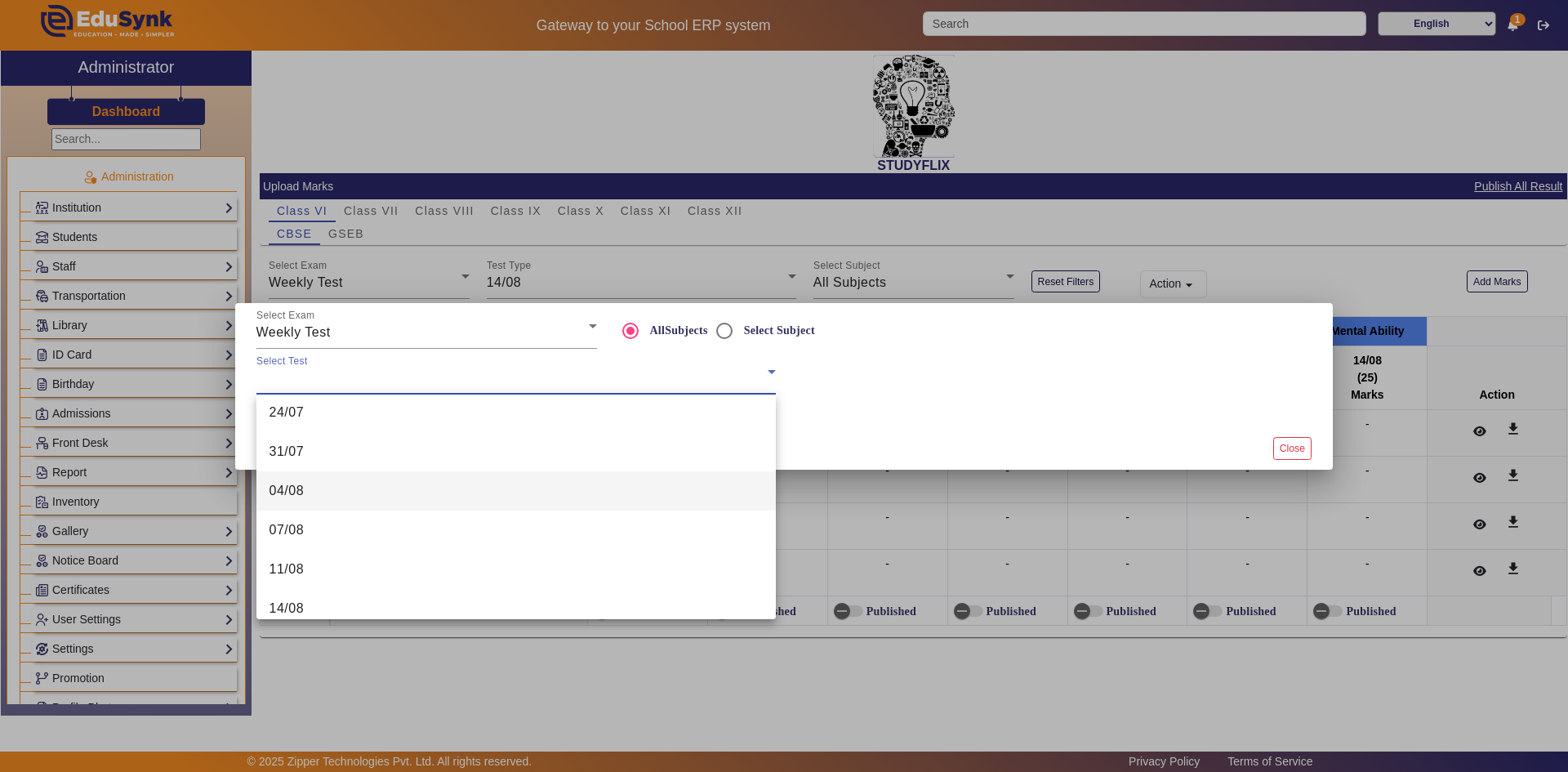
scroll to position [326, 0]
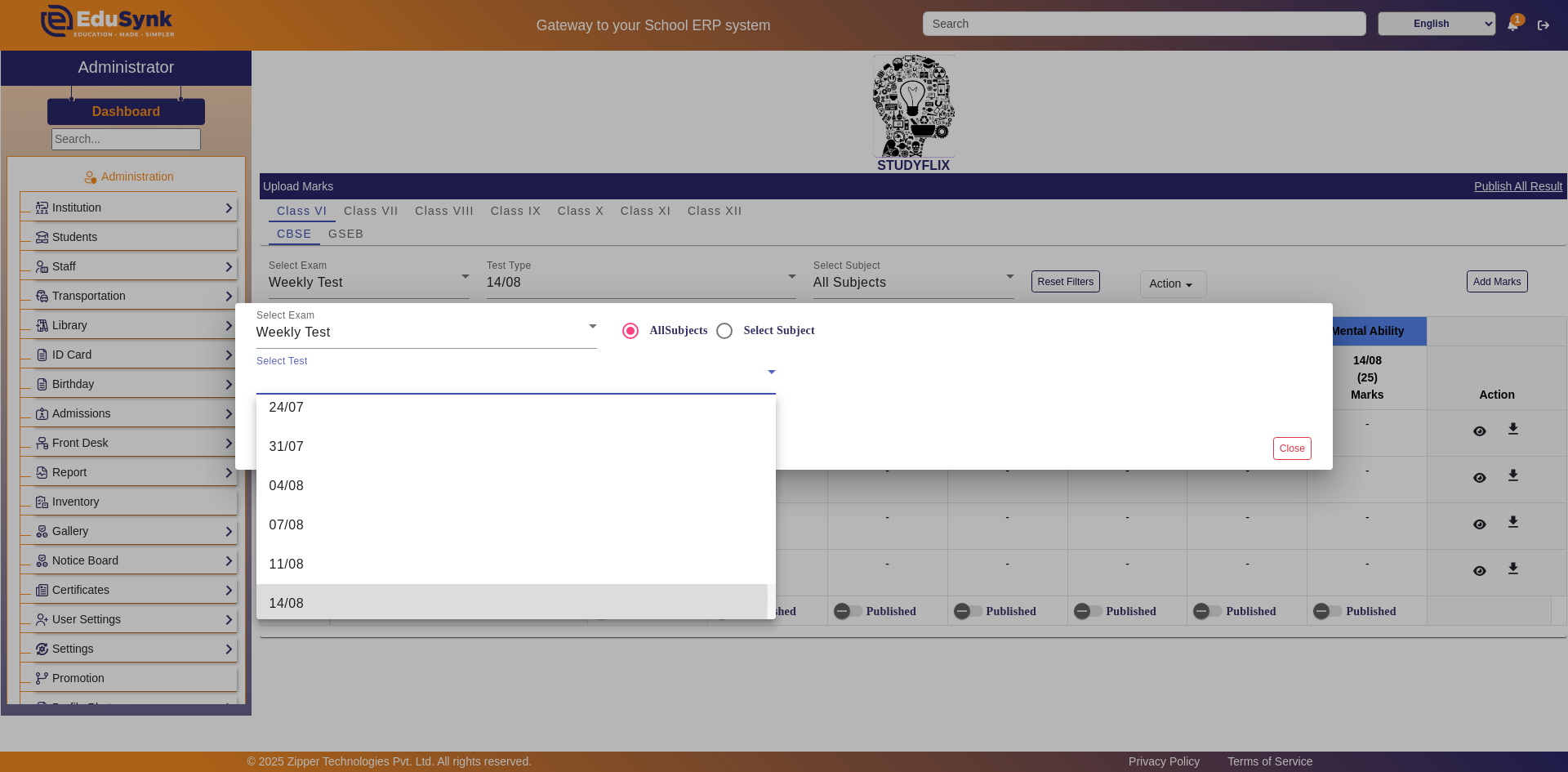
click at [308, 597] on mat-option "14/08" at bounding box center [516, 603] width 519 height 39
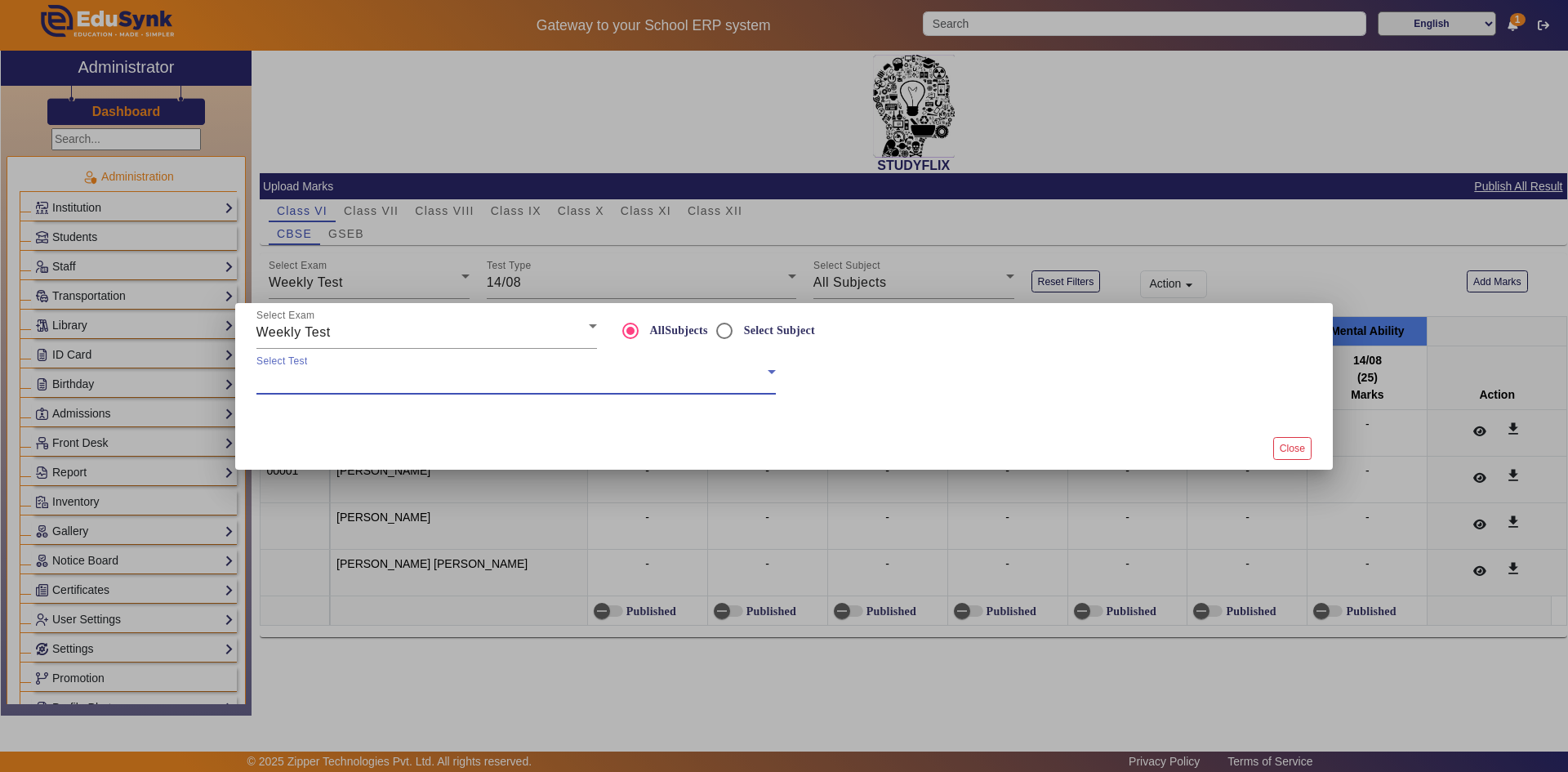
scroll to position [331, 0]
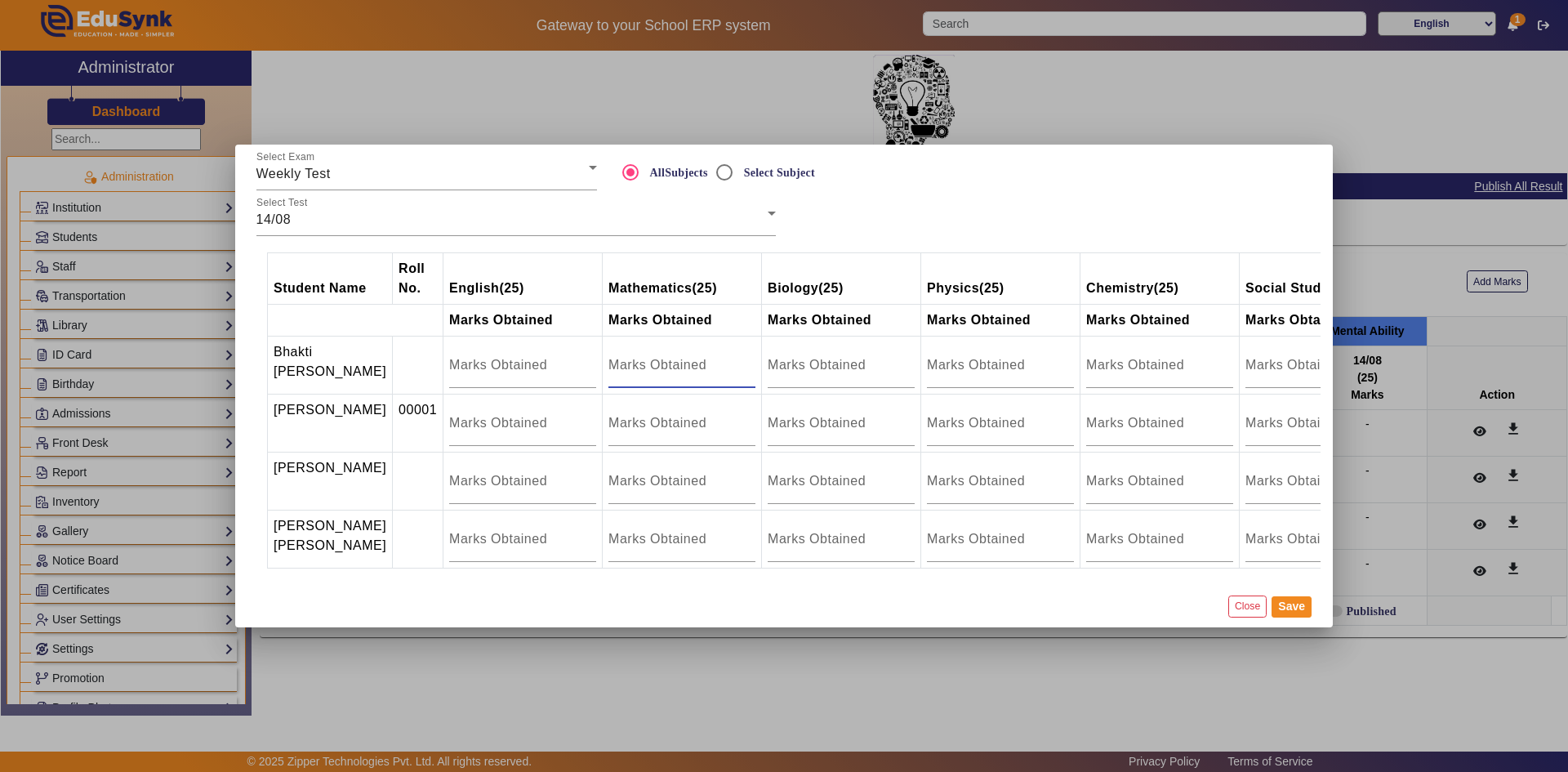
click at [628, 356] on input "number" at bounding box center [682, 366] width 147 height 20
type input "17.5"
click at [608, 413] on input "number" at bounding box center [682, 423] width 147 height 20
click at [608, 472] on input "number" at bounding box center [682, 481] width 147 height 20
drag, startPoint x: 608, startPoint y: 467, endPoint x: 557, endPoint y: 470, distance: 51.1
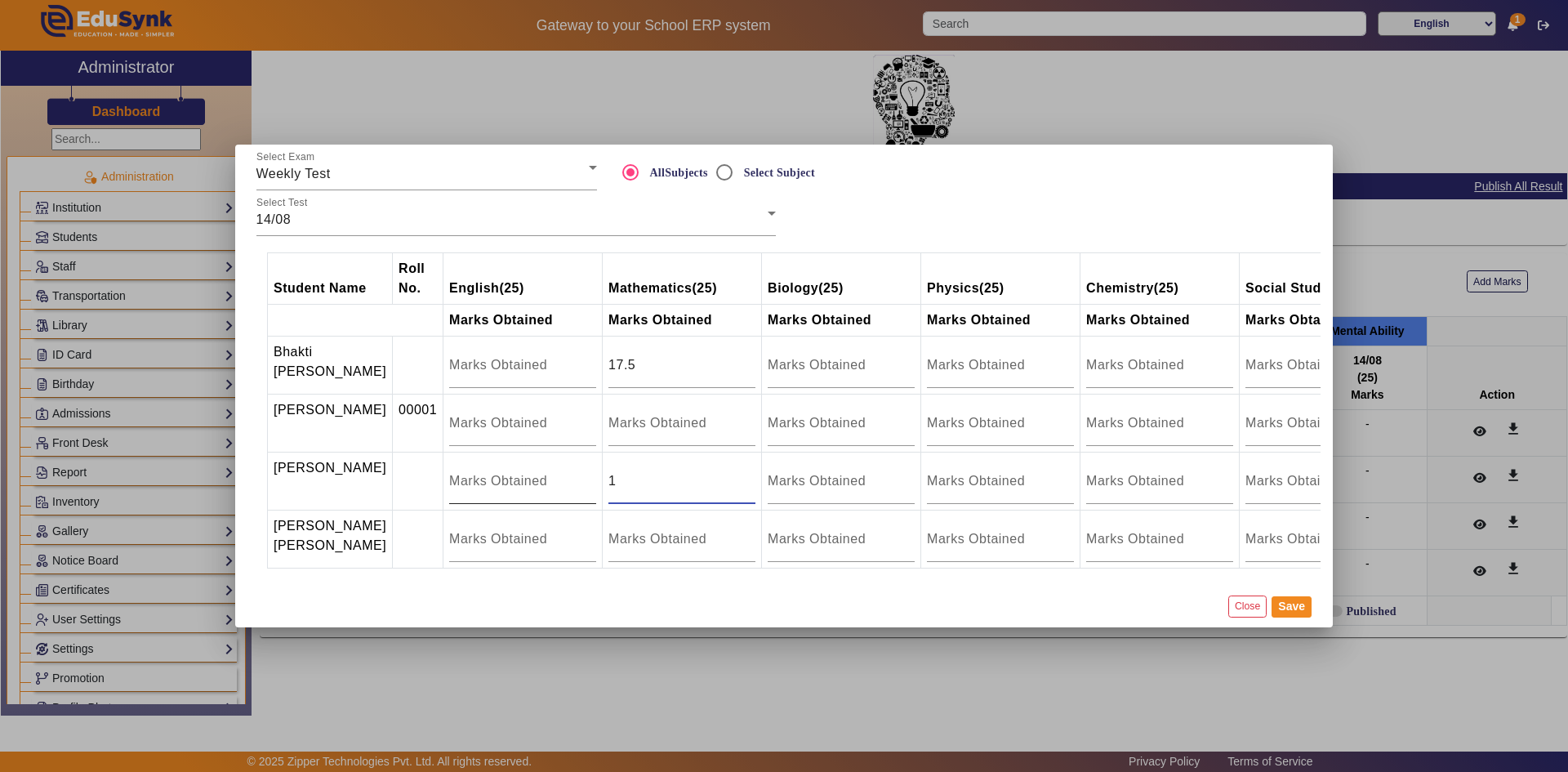
click at [557, 470] on tr "[PERSON_NAME] 1" at bounding box center [913, 481] width 1291 height 58
type input "3.5"
click at [690, 539] on input "number" at bounding box center [682, 539] width 147 height 20
click at [655, 539] on input "number" at bounding box center [682, 539] width 147 height 20
type input "19.5"
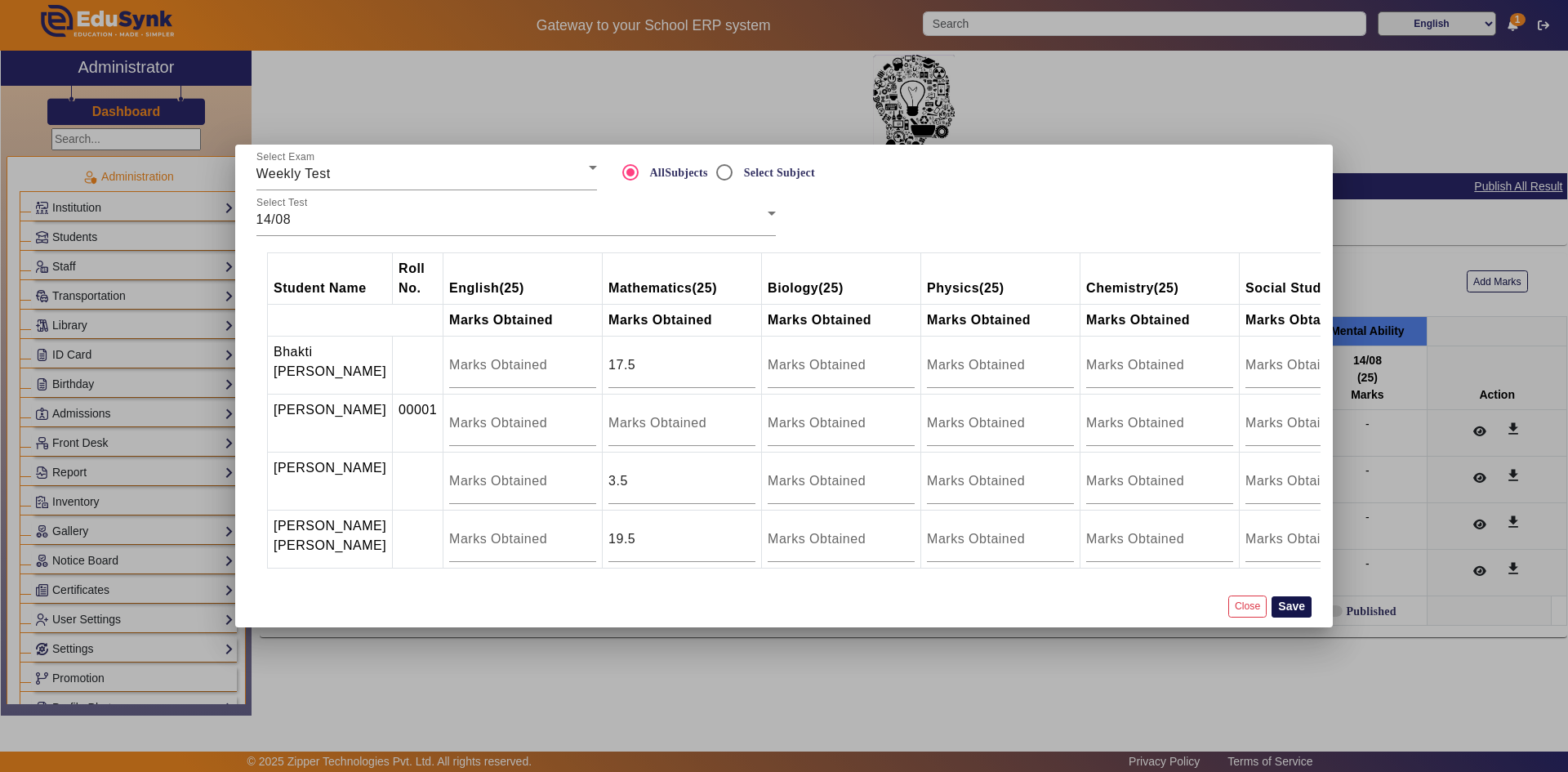
click at [1283, 617] on button "Save" at bounding box center [1292, 607] width 40 height 21
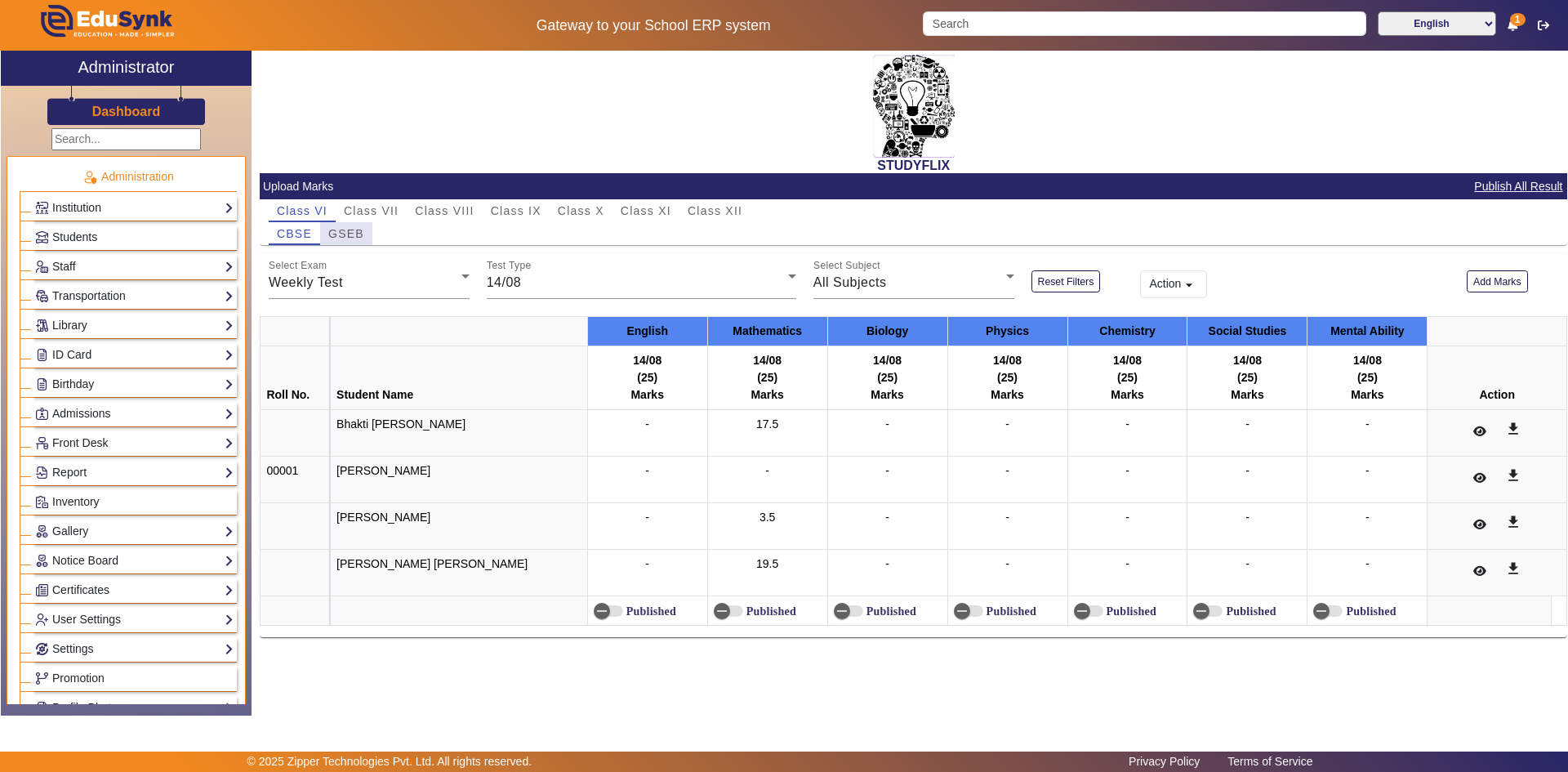
click at [342, 233] on span "GSEB" at bounding box center [347, 234] width 36 height 12
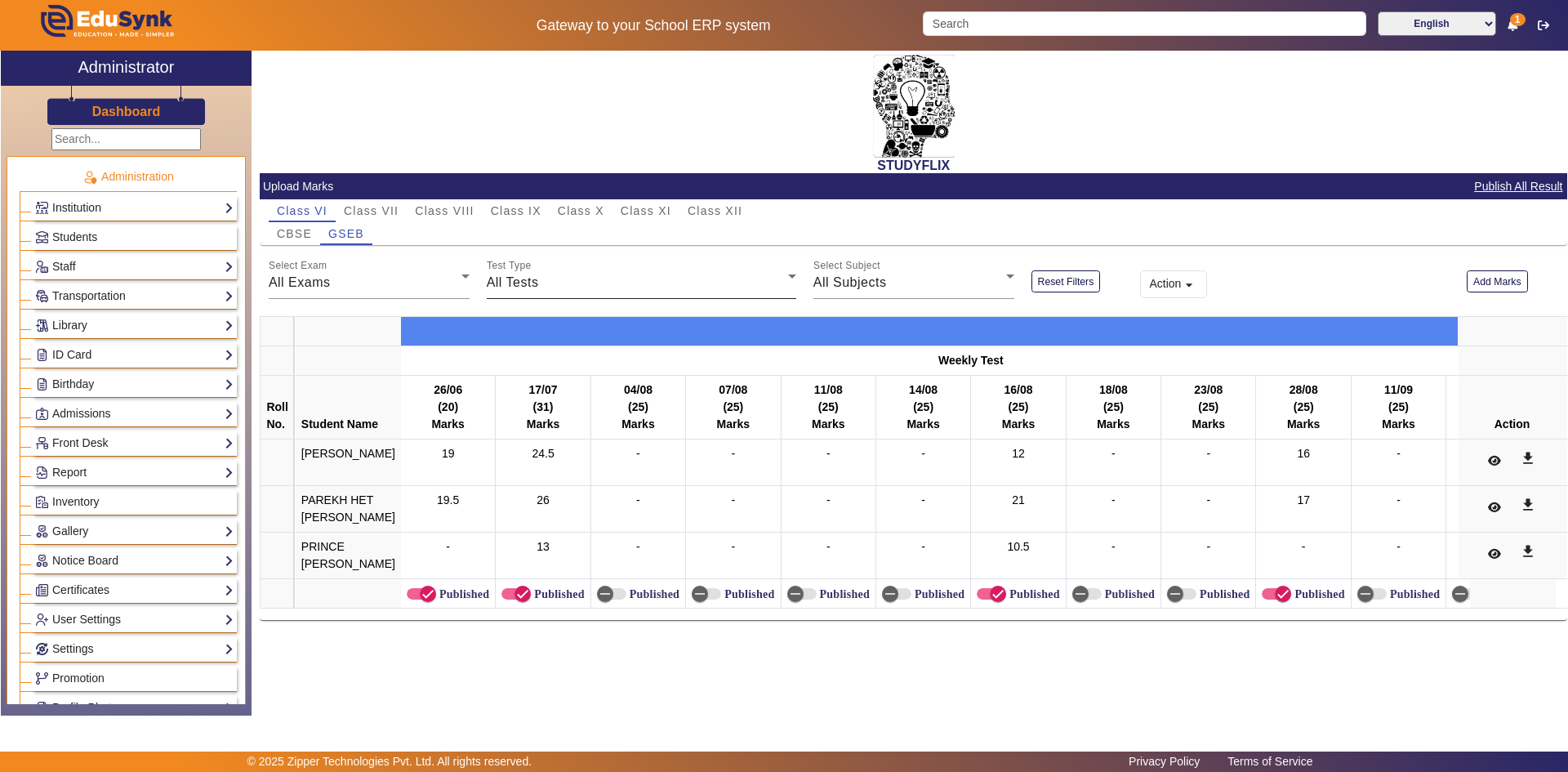
click at [537, 274] on div "All Tests" at bounding box center [637, 283] width 301 height 20
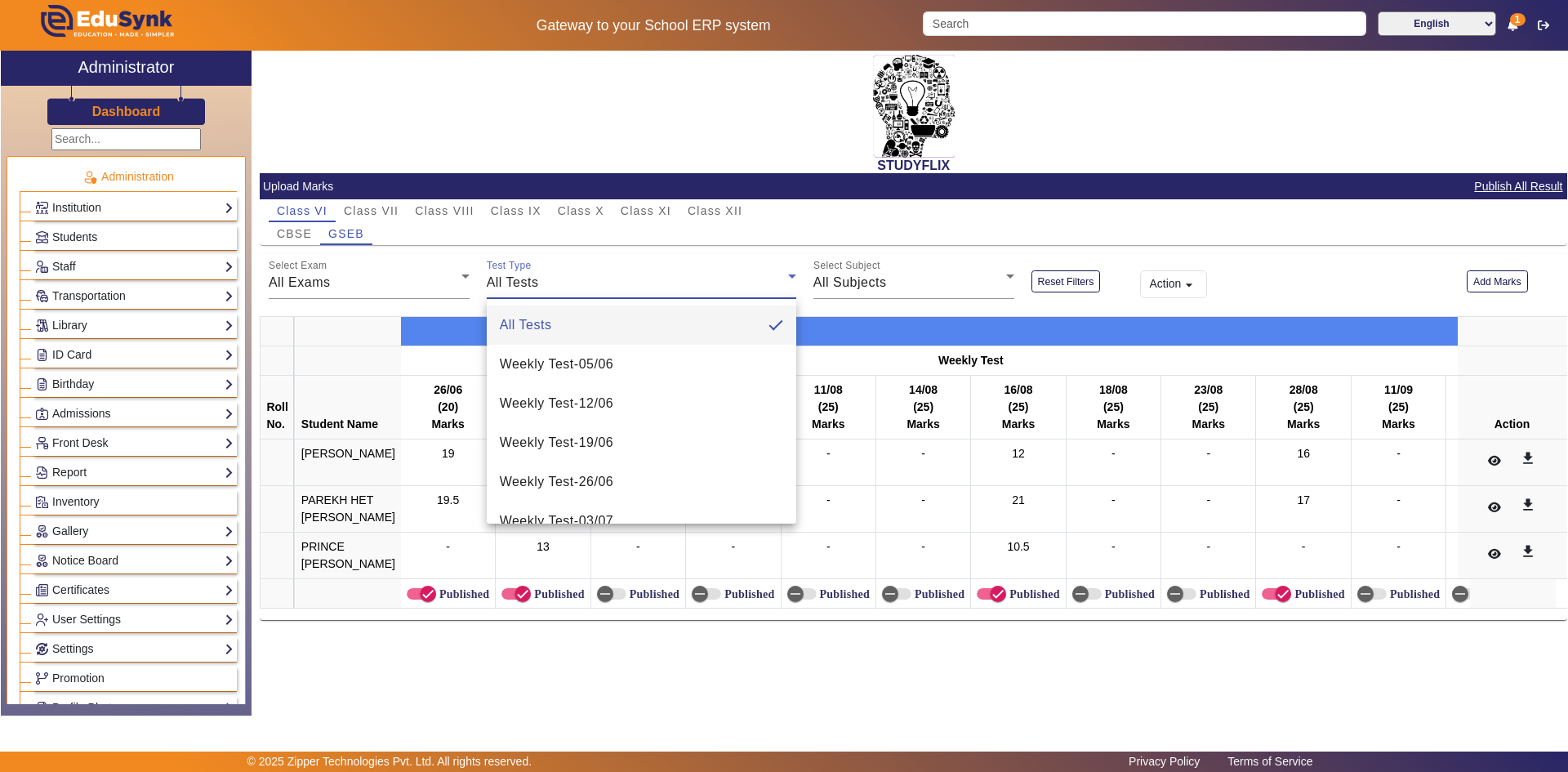
click at [337, 290] on div at bounding box center [784, 386] width 1568 height 772
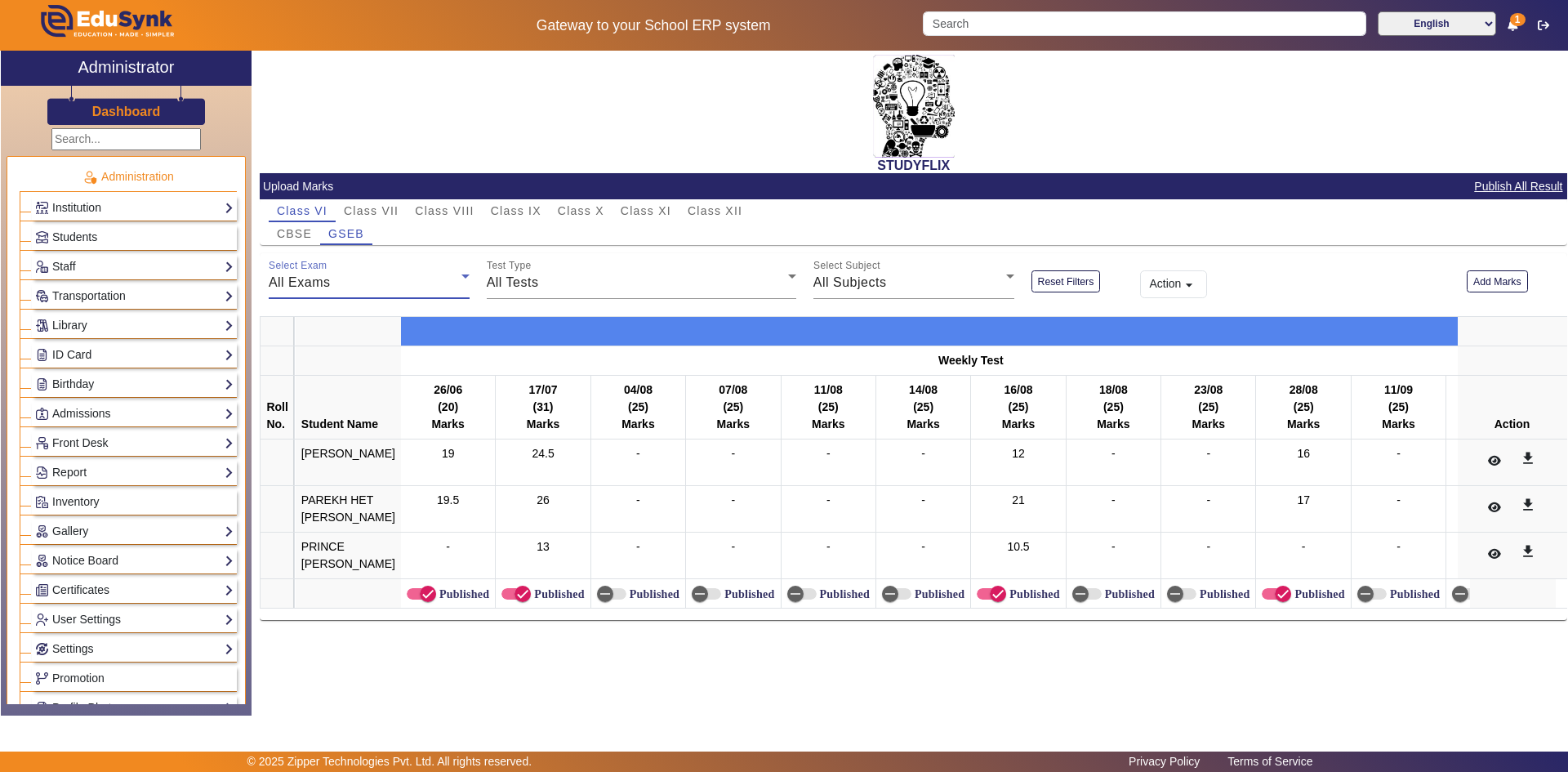
click at [337, 290] on div "All Exams" at bounding box center [365, 283] width 193 height 20
click at [327, 356] on span "Weekly Test" at bounding box center [319, 365] width 75 height 20
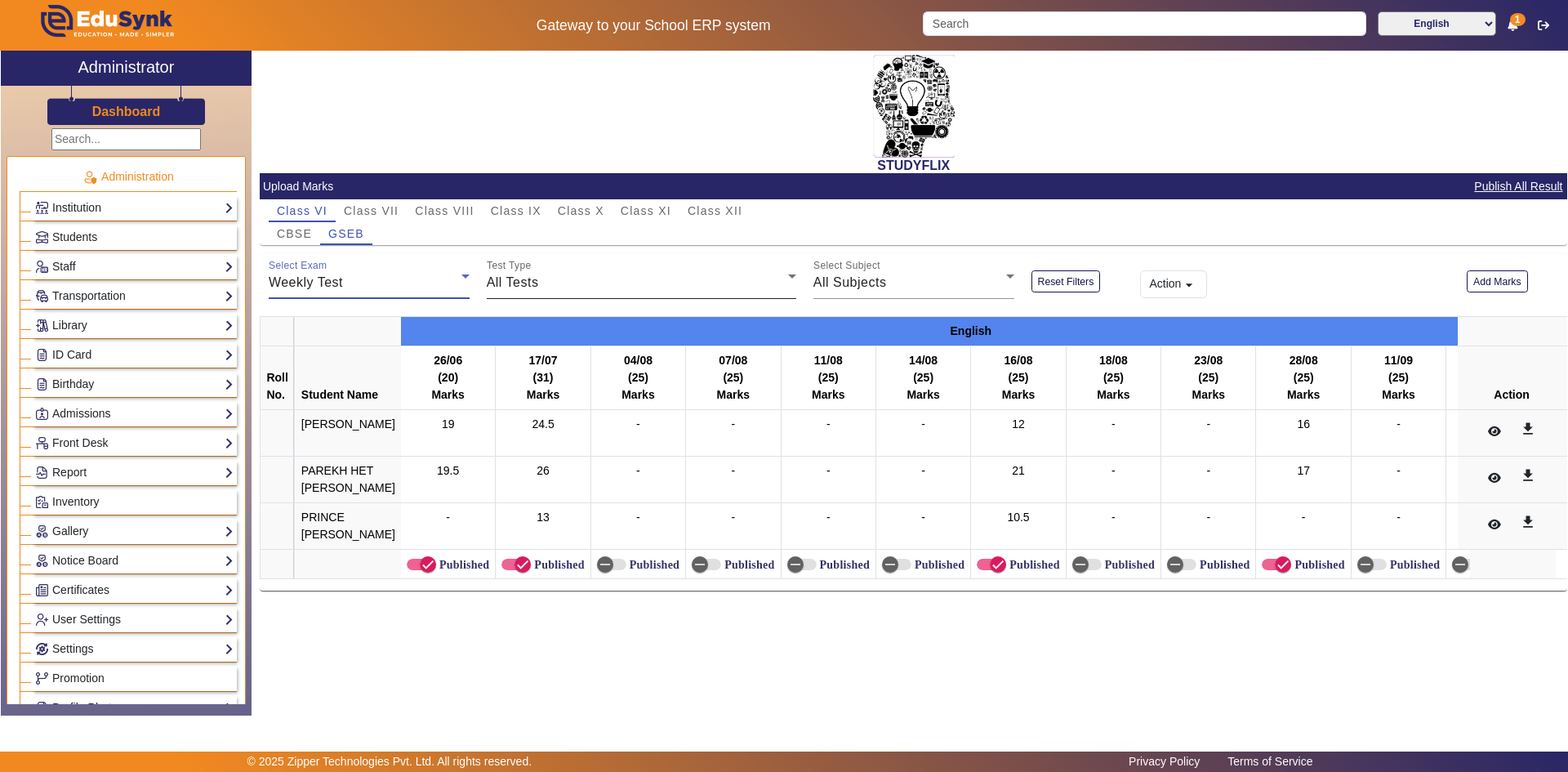
click at [529, 275] on div "All Tests" at bounding box center [637, 283] width 301 height 20
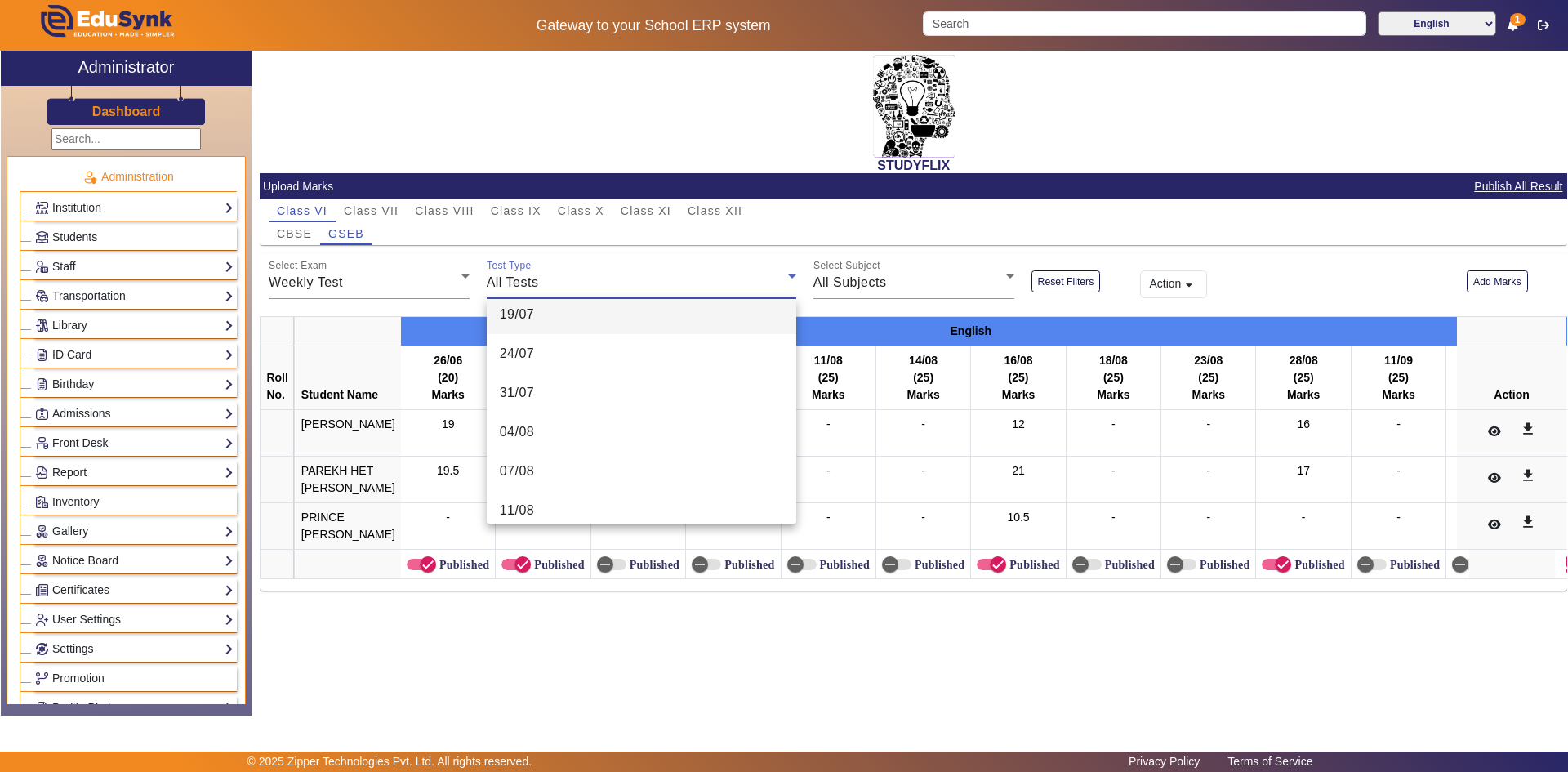
scroll to position [490, 0]
click at [522, 373] on mat-option "14/08" at bounding box center [641, 384] width 309 height 39
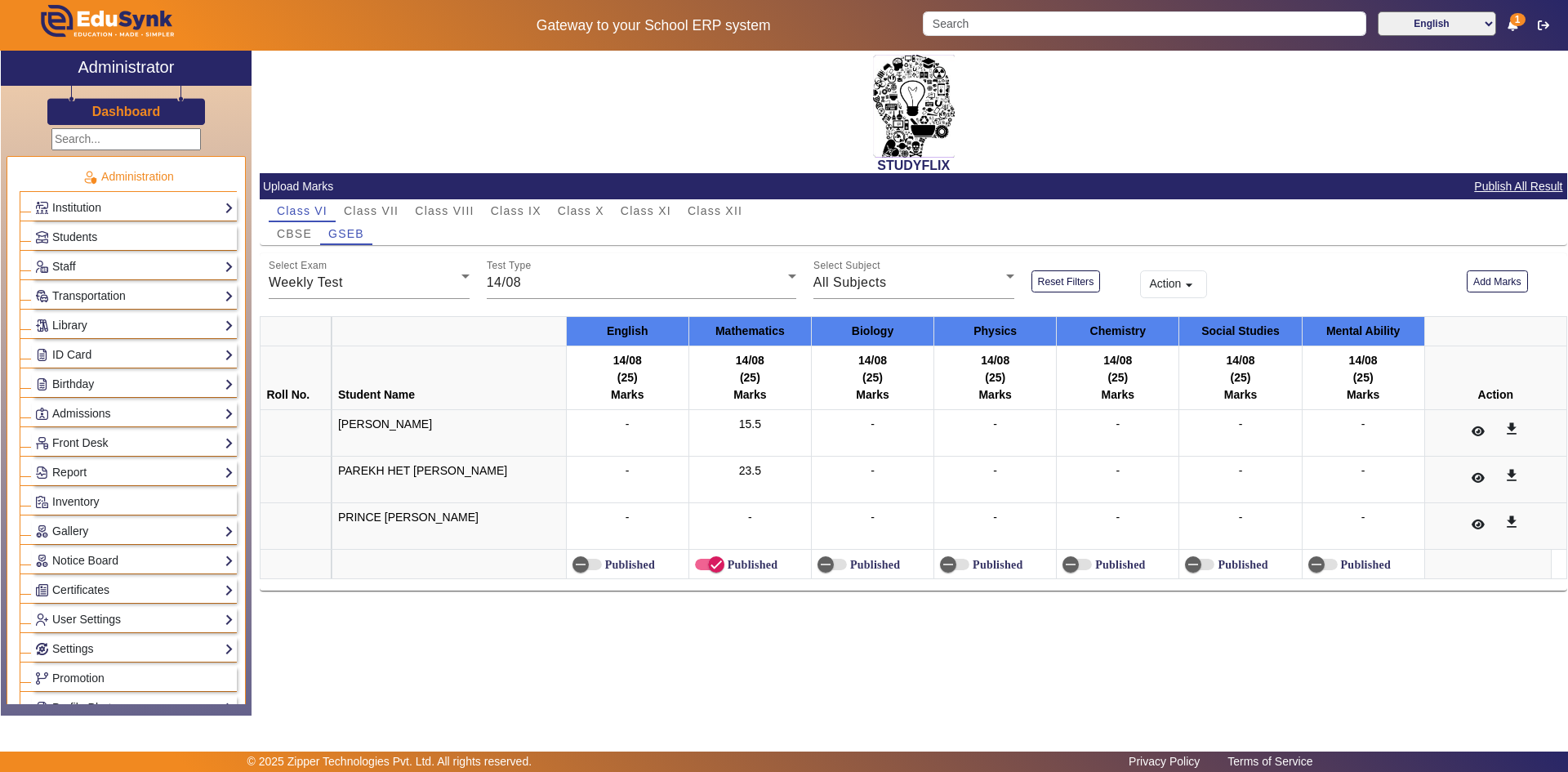
drag, startPoint x: 730, startPoint y: 517, endPoint x: 748, endPoint y: 519, distance: 18.1
click at [748, 519] on div "-" at bounding box center [749, 526] width 110 height 35
click at [739, 466] on span "23.5" at bounding box center [750, 470] width 22 height 13
click at [673, 390] on div "Marks" at bounding box center [627, 395] width 110 height 17
click at [661, 390] on div "Marks" at bounding box center [627, 395] width 110 height 17
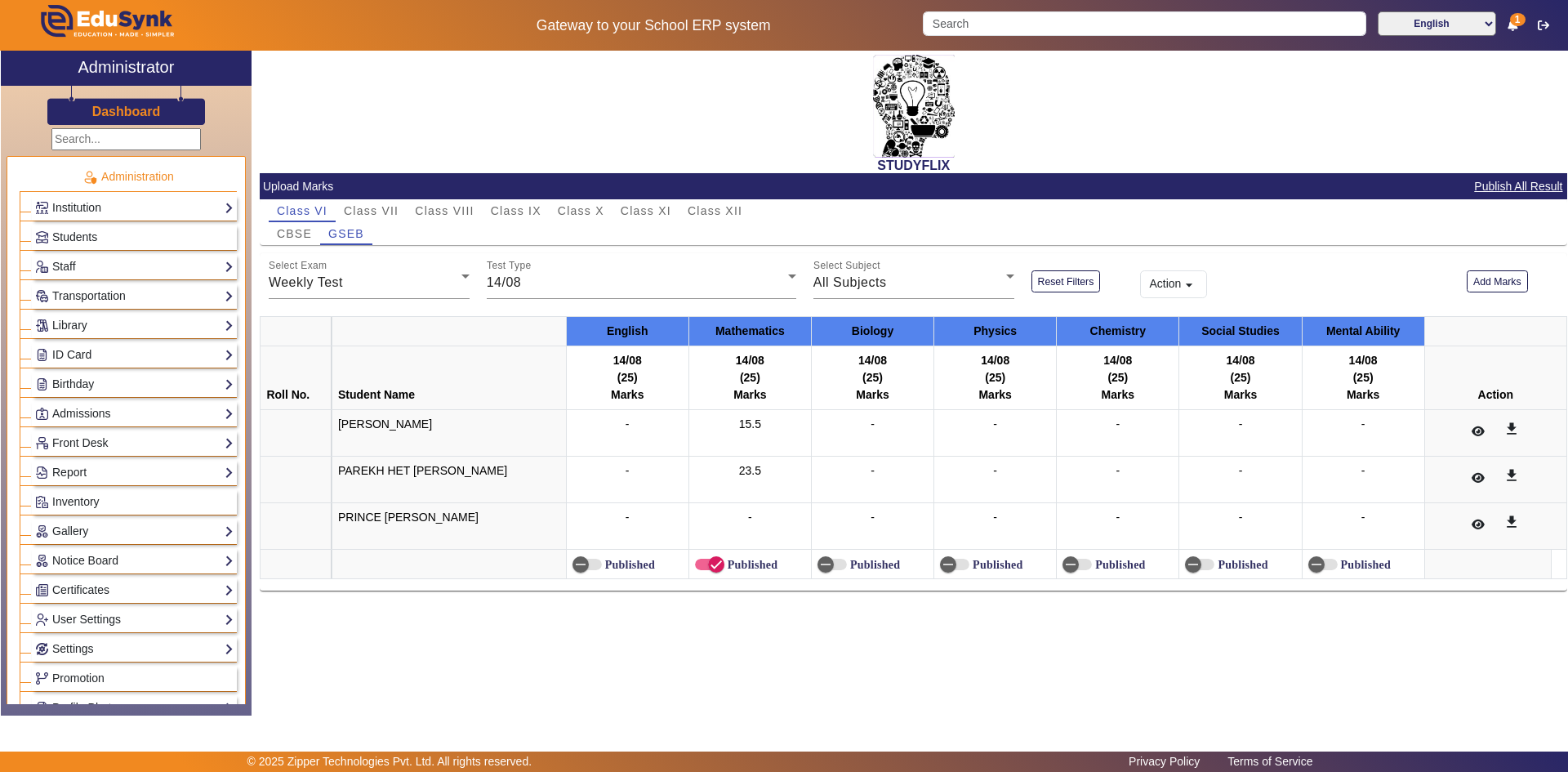
drag, startPoint x: 640, startPoint y: 379, endPoint x: 854, endPoint y: 387, distance: 214.1
click at [652, 379] on div "(25)" at bounding box center [627, 377] width 110 height 17
click at [577, 276] on div "14/08" at bounding box center [637, 283] width 301 height 20
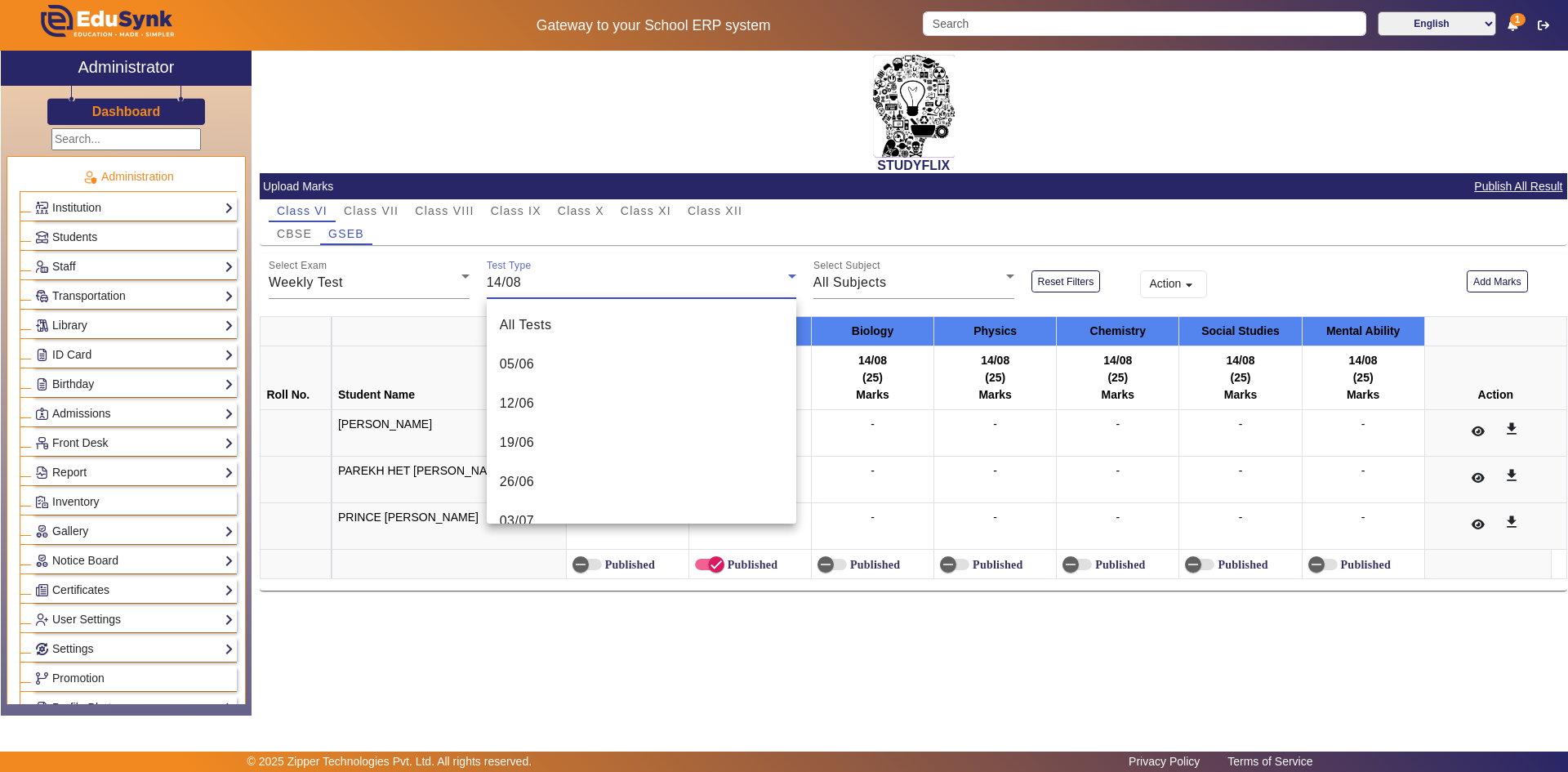
scroll to position [370, 0]
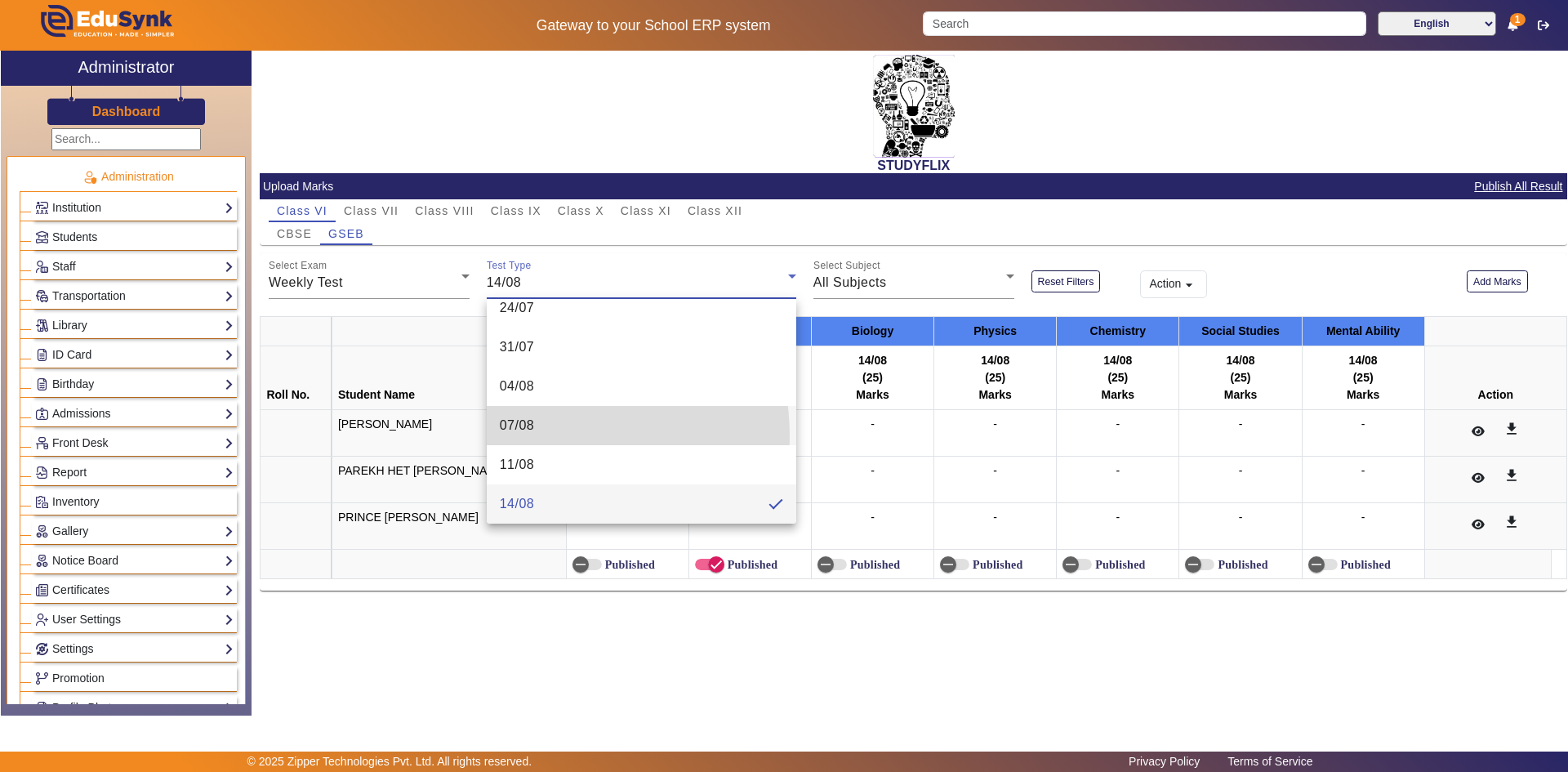
click at [536, 436] on mat-option "07/08" at bounding box center [641, 425] width 309 height 39
